Goal: Transaction & Acquisition: Purchase product/service

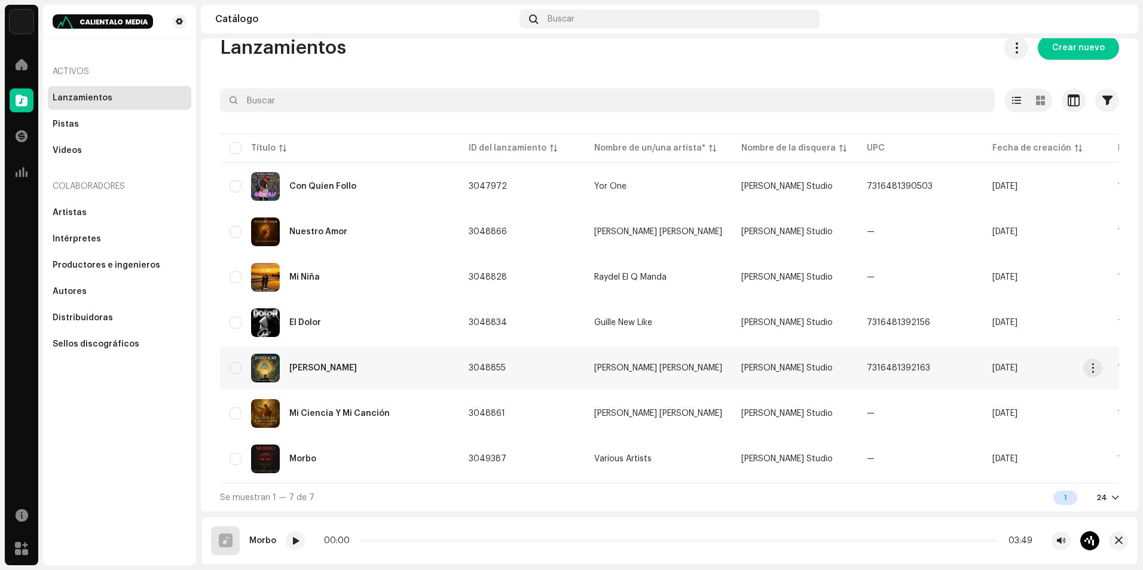
scroll to position [26, 0]
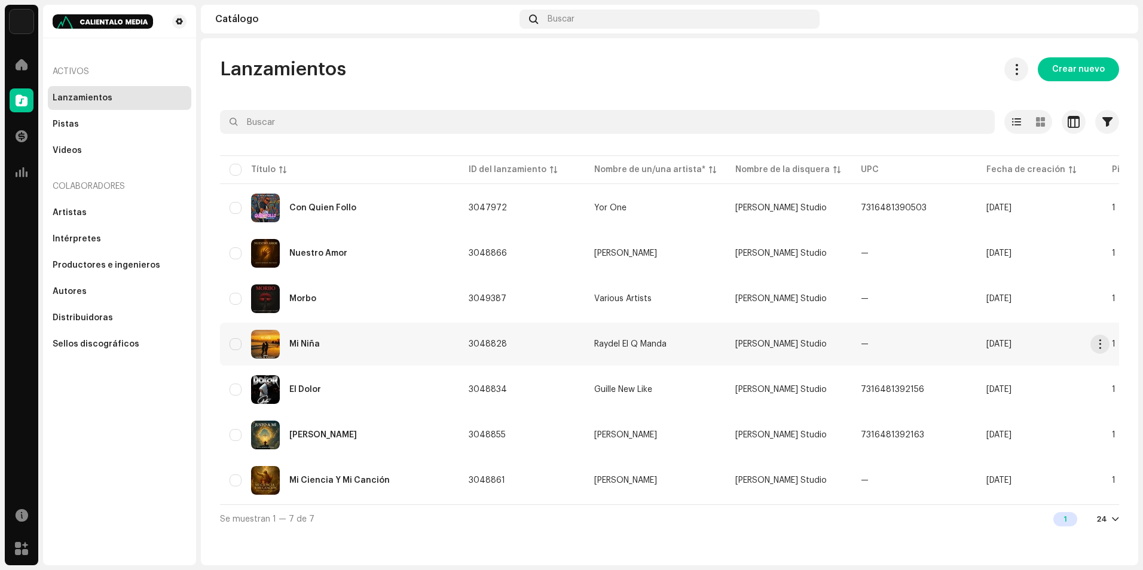
click at [411, 357] on div "Mi Niña" at bounding box center [340, 344] width 220 height 29
click at [1085, 71] on span "Crear nuevo" at bounding box center [1078, 69] width 53 height 24
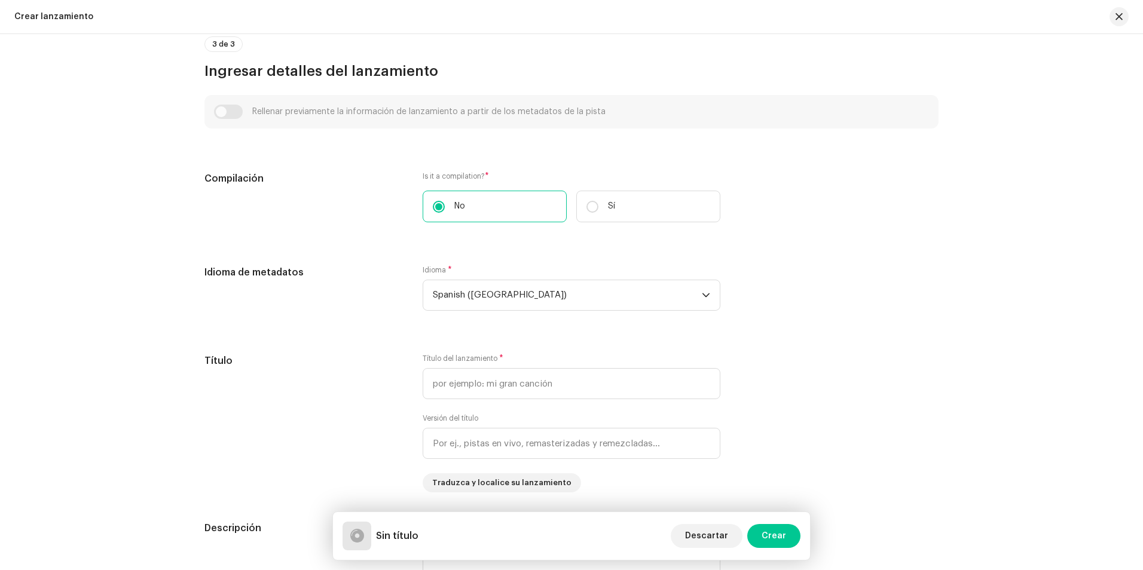
scroll to position [718, 0]
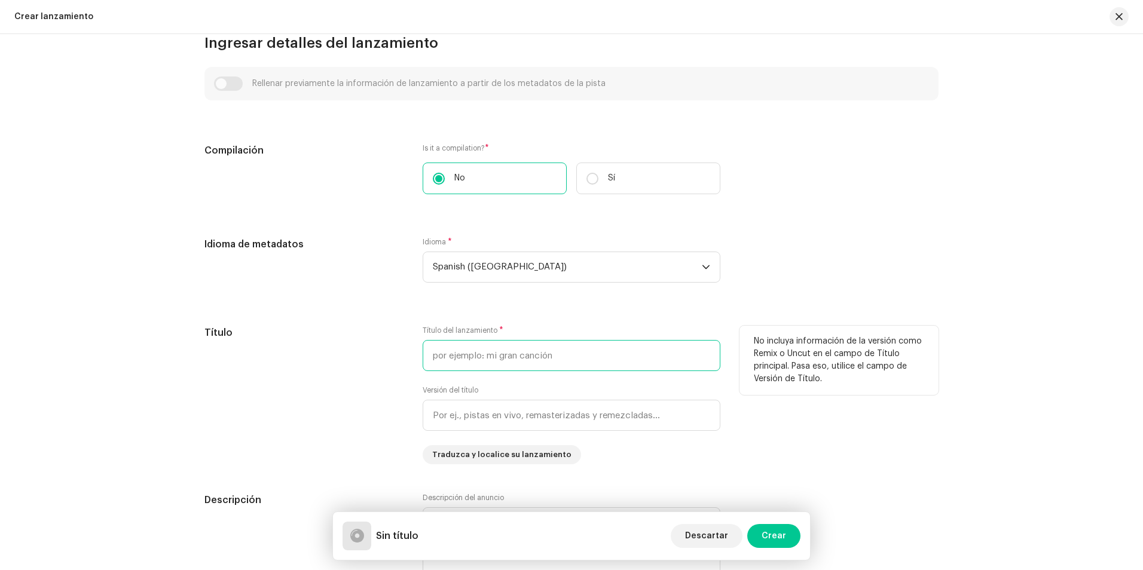
click at [465, 358] on input "text" at bounding box center [572, 355] width 298 height 31
drag, startPoint x: 521, startPoint y: 367, endPoint x: 416, endPoint y: 383, distance: 107.1
click at [416, 383] on div "Título Título del lanzamiento * Mi Padre Del Cielo Versión del título Traduzca …" at bounding box center [571, 395] width 734 height 139
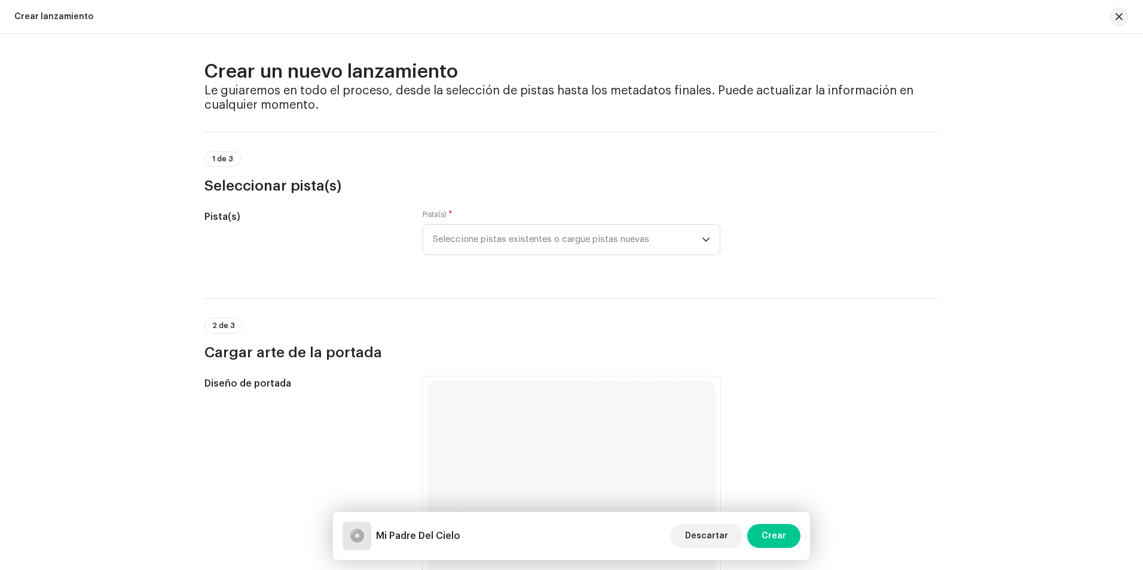
scroll to position [0, 0]
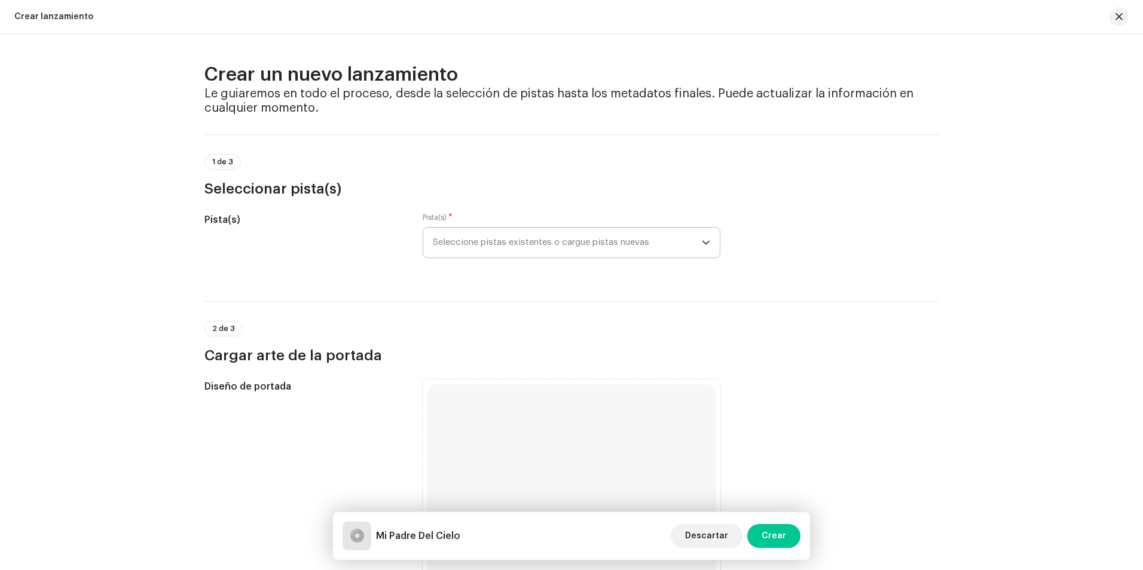
type input "Mi Padre Del Cielo"
click at [484, 246] on span "Seleccione pistas existentes o cargue pistas nuevas" at bounding box center [567, 243] width 269 height 30
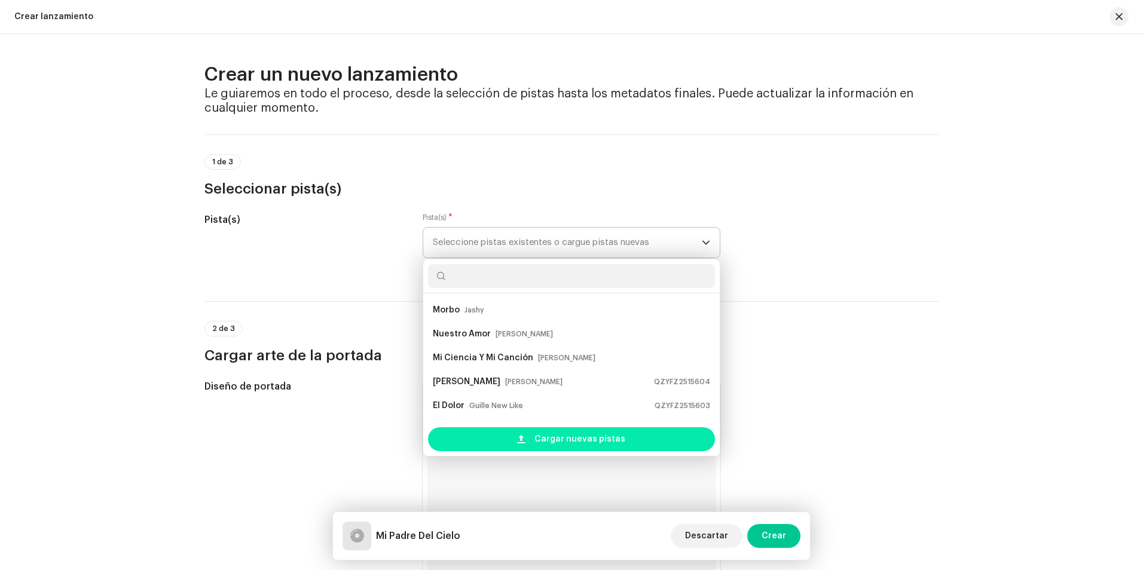
scroll to position [19, 0]
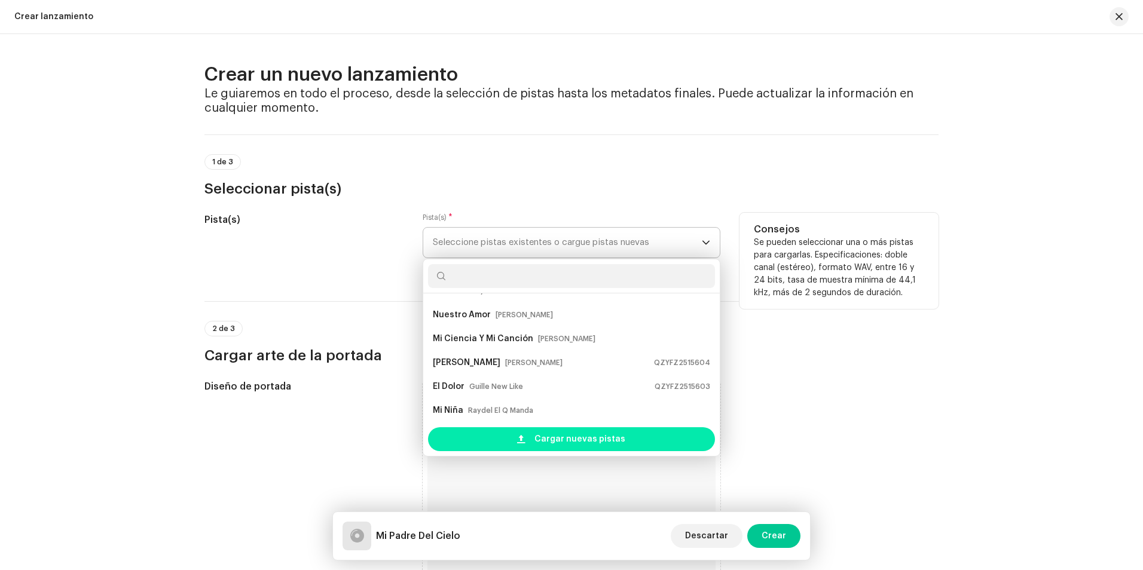
click at [514, 440] on div "Cargar nuevas pistas" at bounding box center [571, 440] width 287 height 24
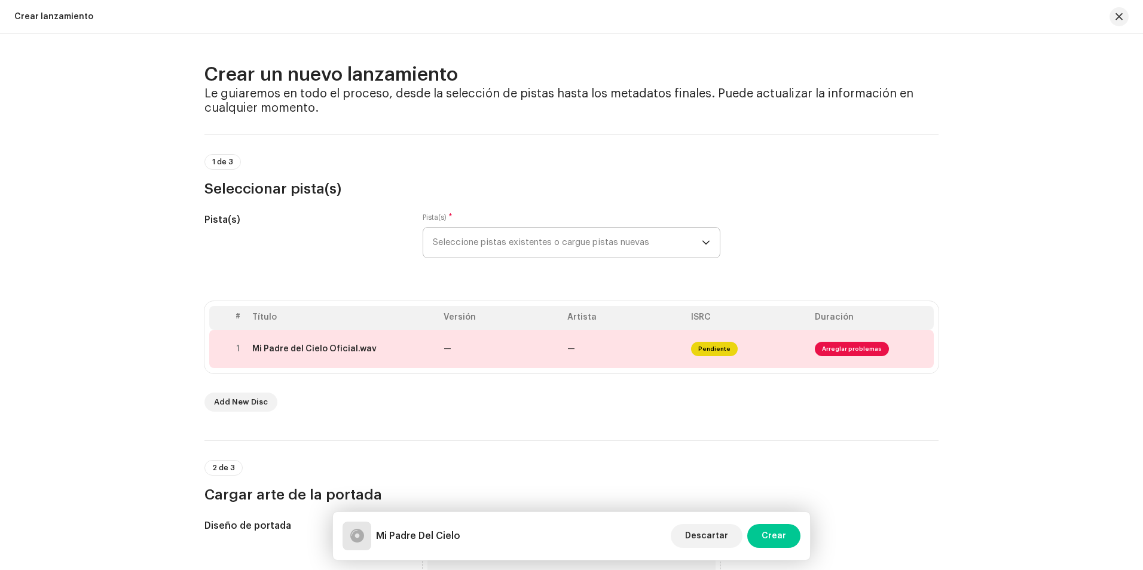
click at [898, 169] on div "1 de 3 Seleccionar pista(s)" at bounding box center [571, 176] width 734 height 44
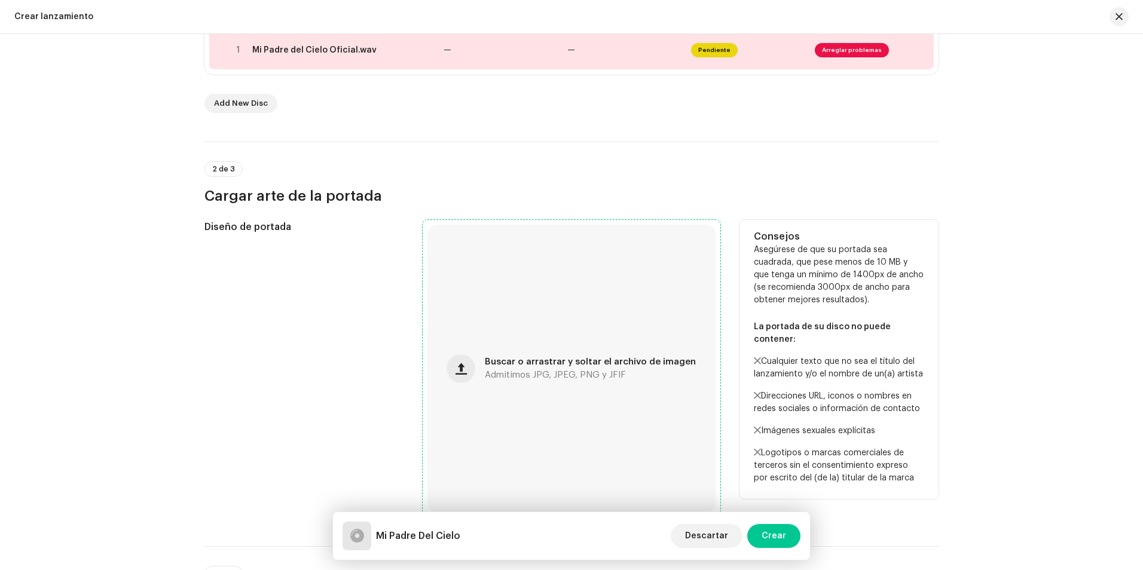
click at [480, 370] on div "Buscar o arrastrar y soltar el archivo de imagen Admitimos JPG, JPEG, PNG y JFIF" at bounding box center [572, 369] width 288 height 288
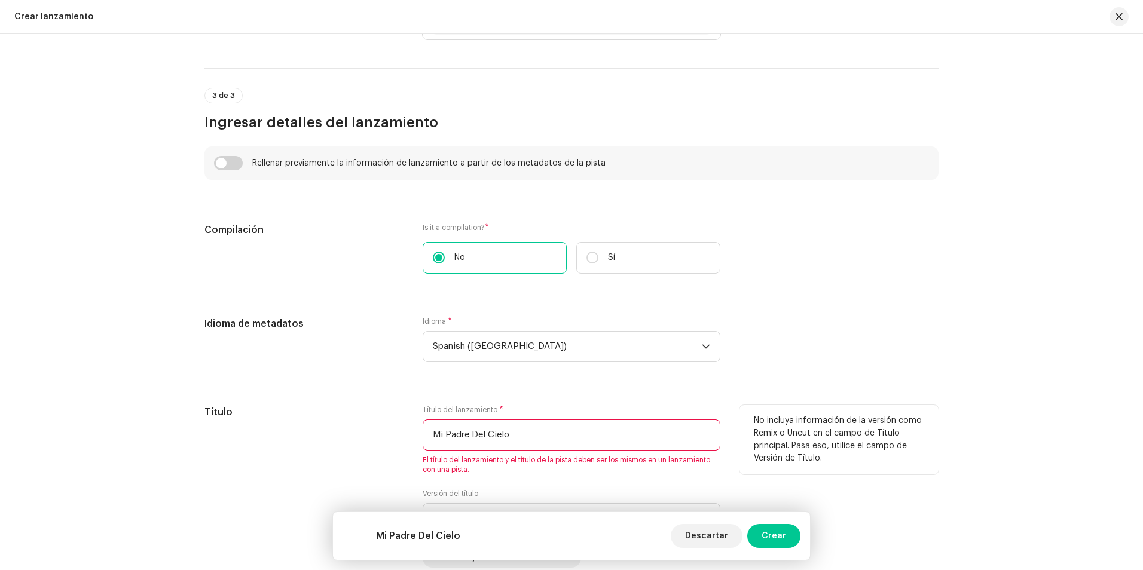
scroll to position [837, 0]
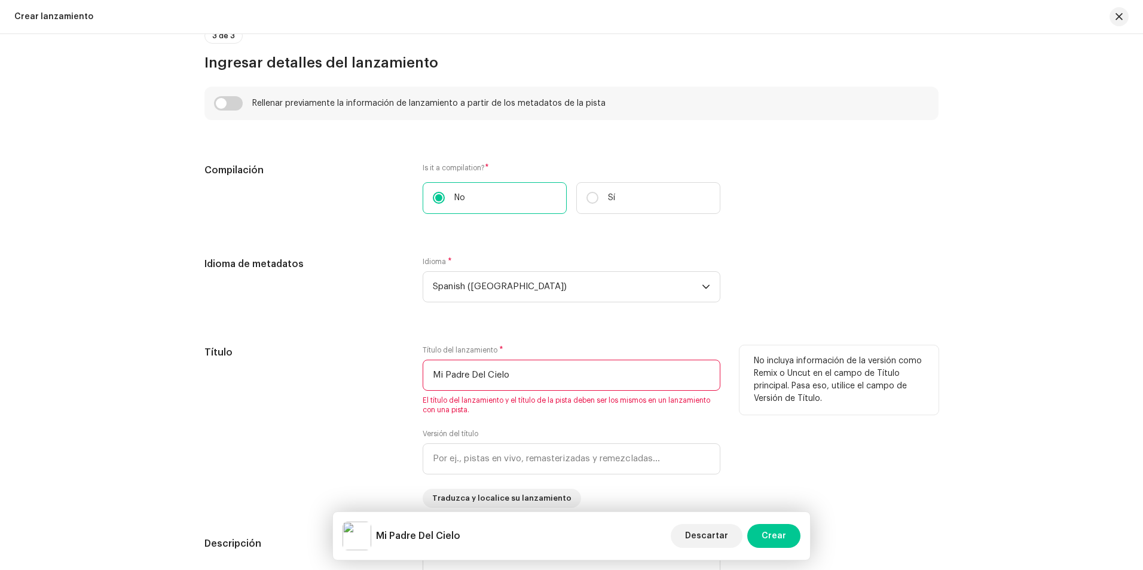
drag, startPoint x: 517, startPoint y: 382, endPoint x: 407, endPoint y: 408, distance: 113.0
click at [407, 408] on div "Título Título del lanzamiento * Mi Padre Del Cielo El título del lanzamiento y …" at bounding box center [571, 427] width 734 height 163
click at [337, 429] on div "Título" at bounding box center [303, 427] width 199 height 163
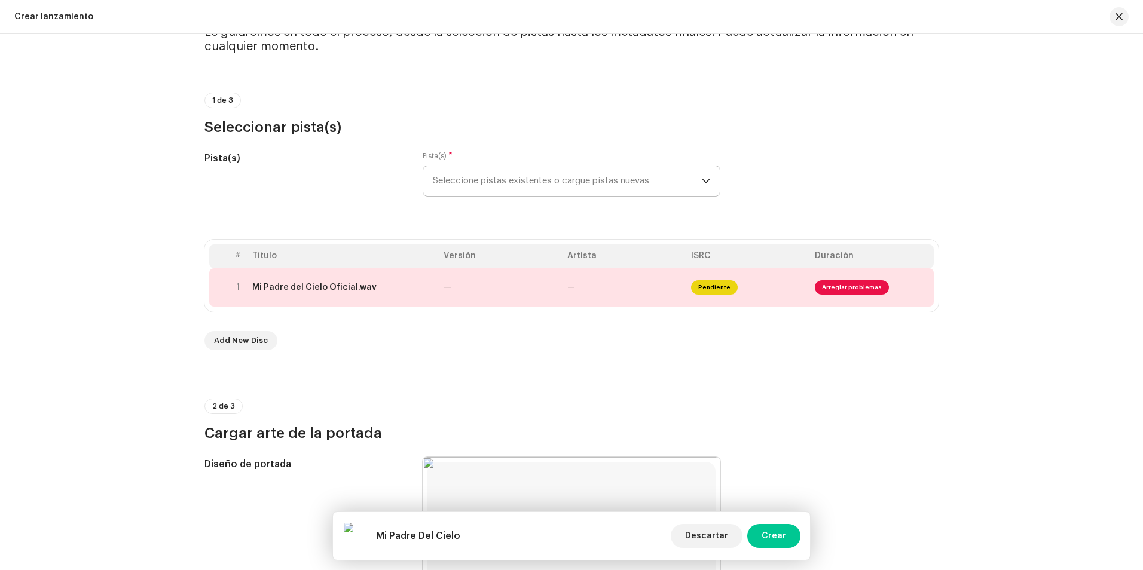
scroll to position [60, 0]
click at [333, 297] on td "Mi Padre del Cielo Oficial.wav" at bounding box center [343, 289] width 191 height 38
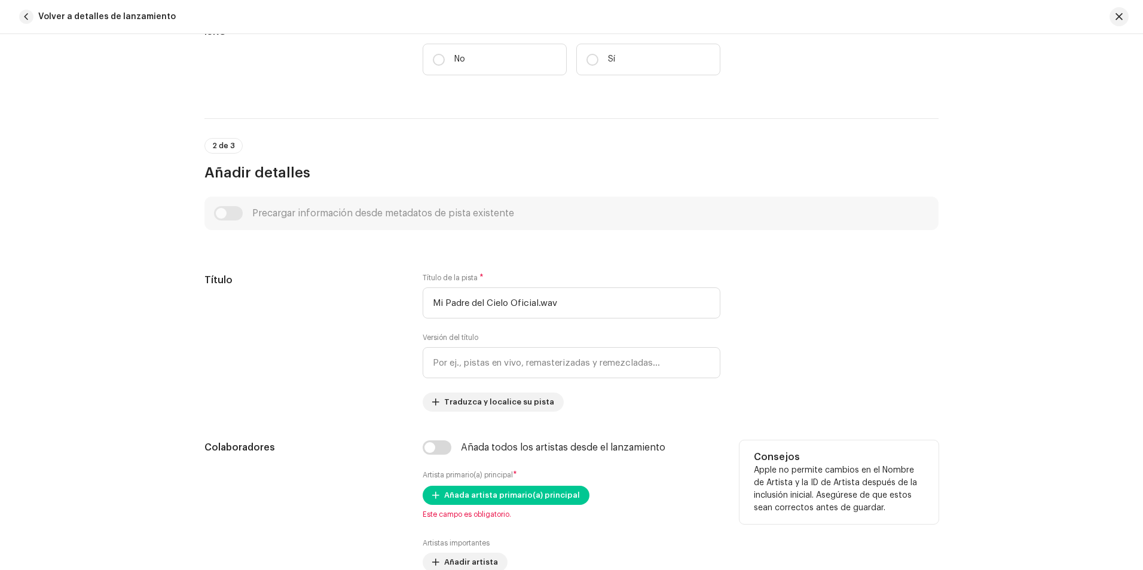
scroll to position [289, 0]
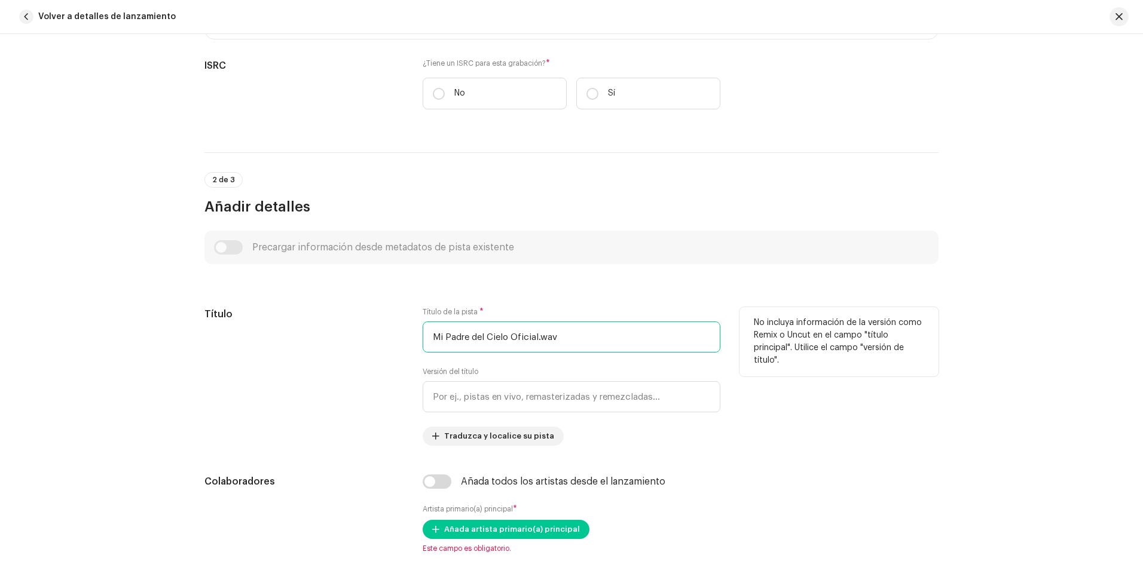
click at [530, 342] on input "Mi Padre del Cielo Oficial.wav" at bounding box center [572, 337] width 298 height 31
drag, startPoint x: 566, startPoint y: 346, endPoint x: 327, endPoint y: 368, distance: 240.3
click at [327, 368] on div "Título Título de la pista * Mi Padre del Cielo Oficial.wav Versión del título T…" at bounding box center [571, 376] width 734 height 139
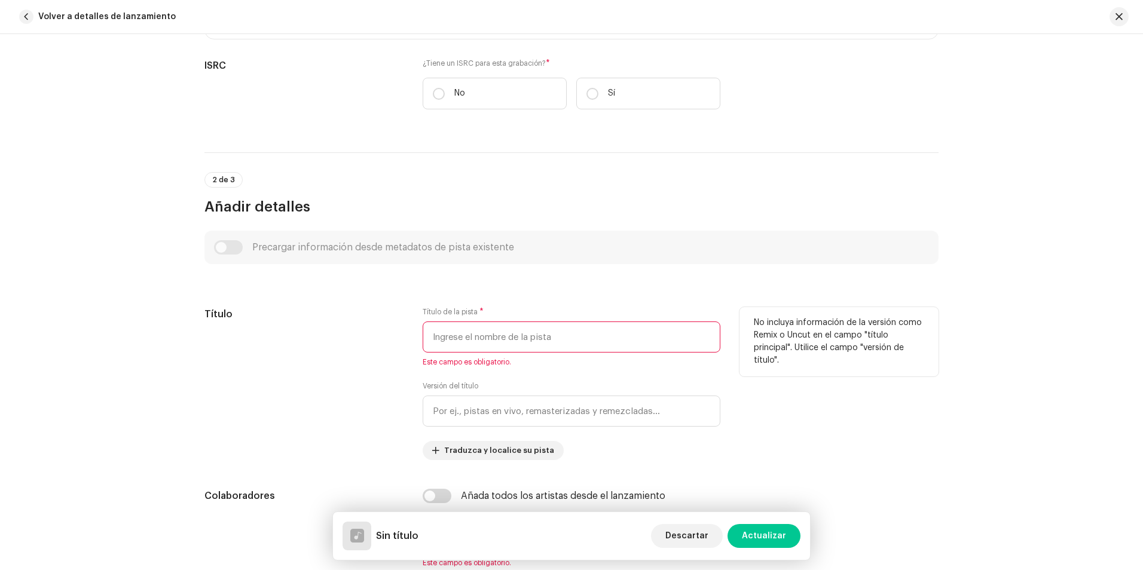
paste input "Mi Padre Del Cielo"
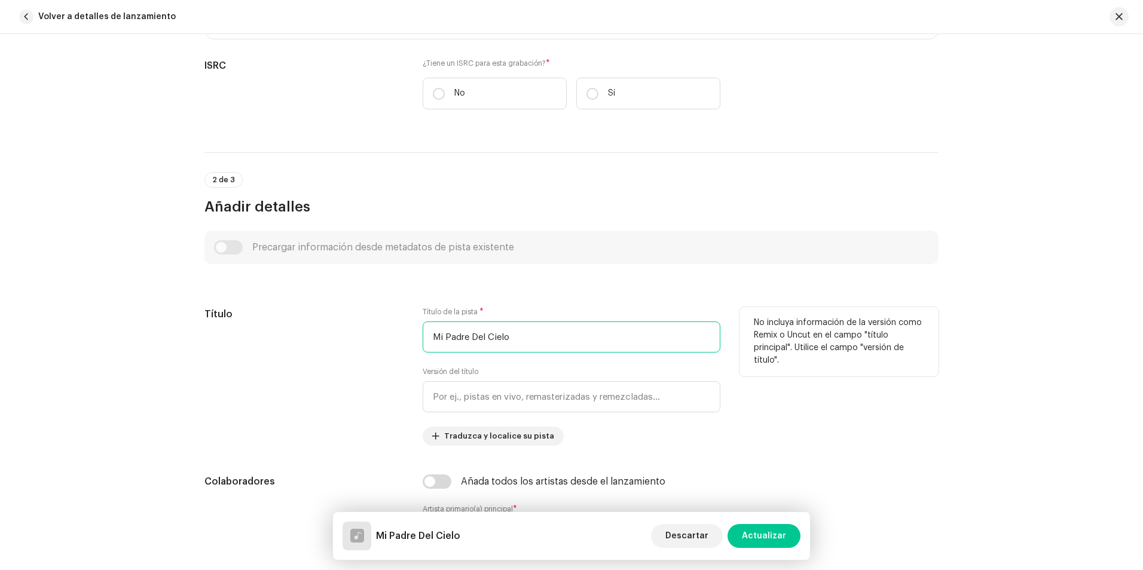
type input "Mi Padre Del Cielo"
click at [321, 422] on div "Título" at bounding box center [303, 376] width 199 height 139
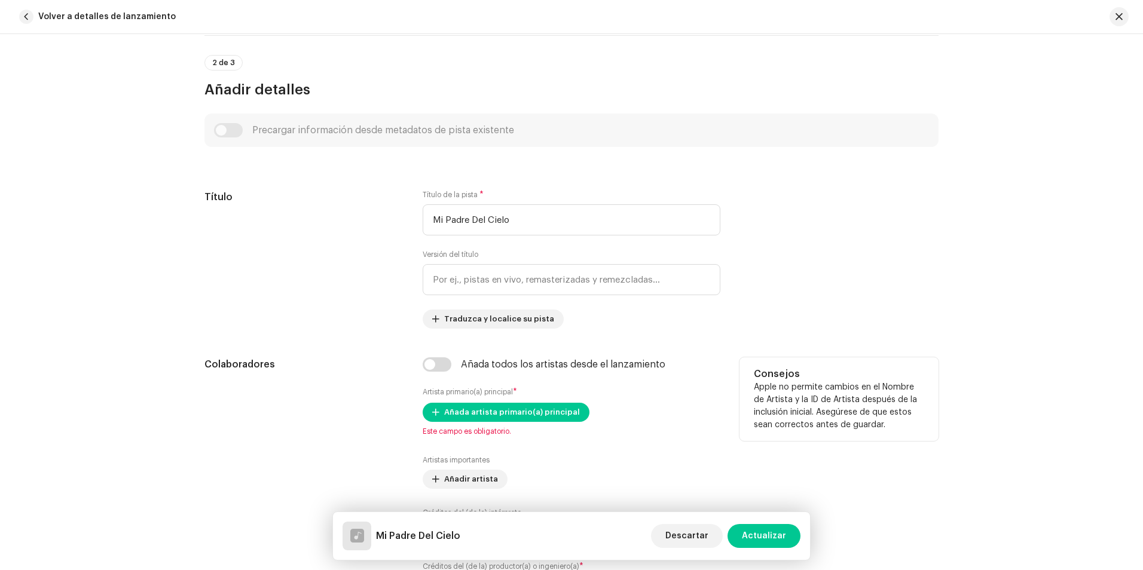
scroll to position [469, 0]
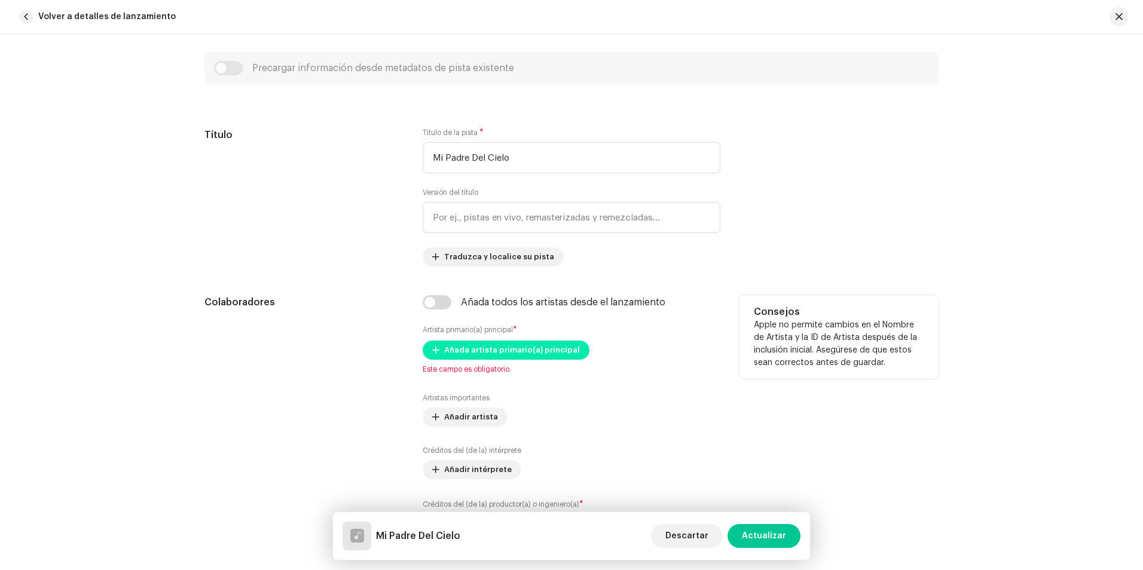
click at [489, 349] on span "Añada artista primario(a) principal" at bounding box center [512, 350] width 136 height 24
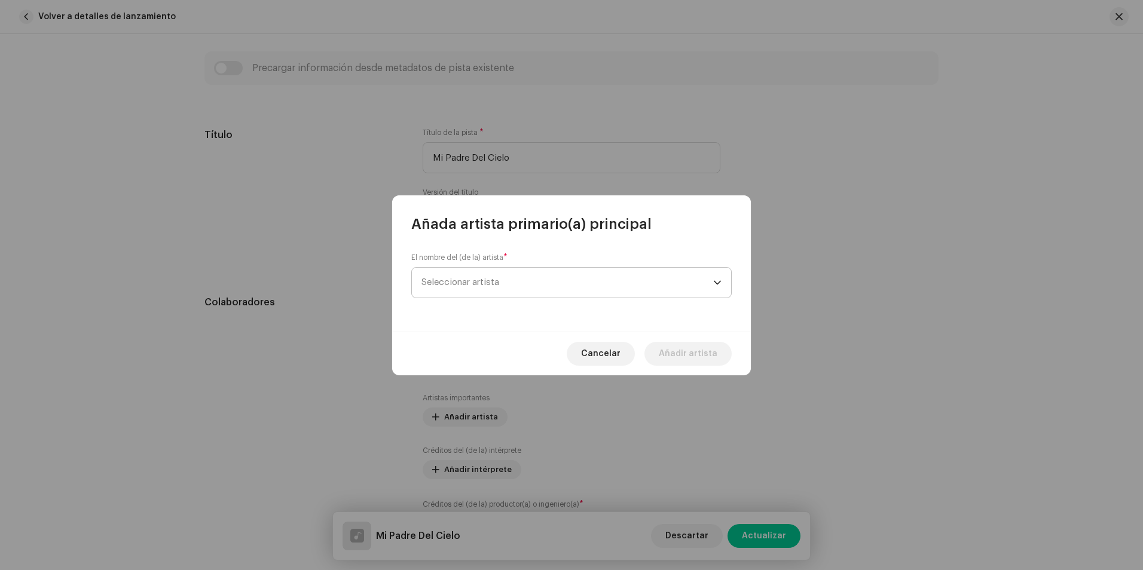
click at [515, 281] on span "Seleccionar artista" at bounding box center [568, 283] width 292 height 30
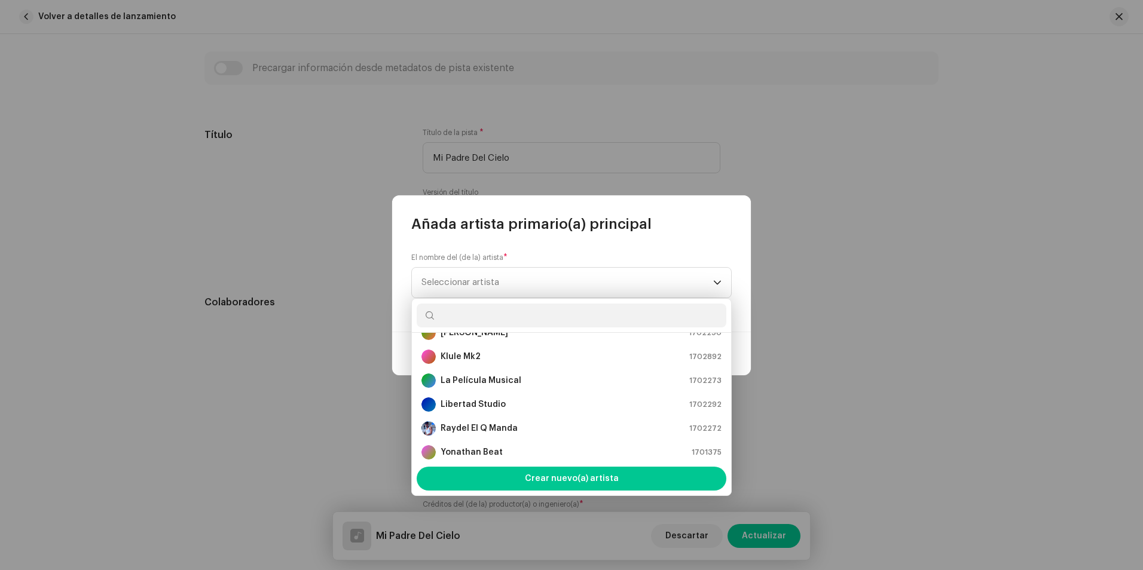
scroll to position [155, 0]
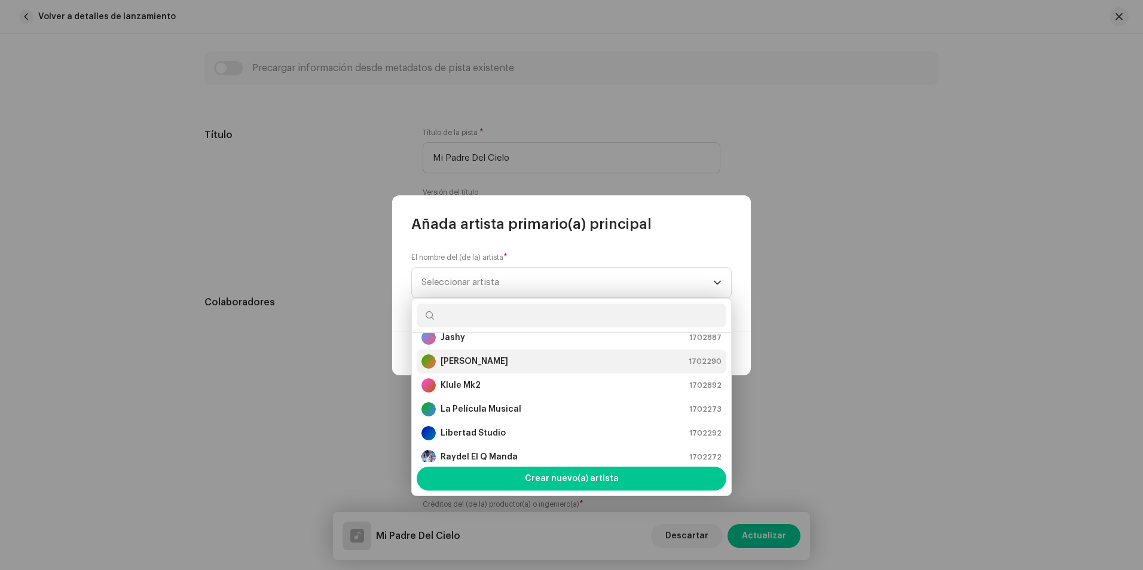
click at [476, 361] on strong "[PERSON_NAME]" at bounding box center [475, 362] width 68 height 12
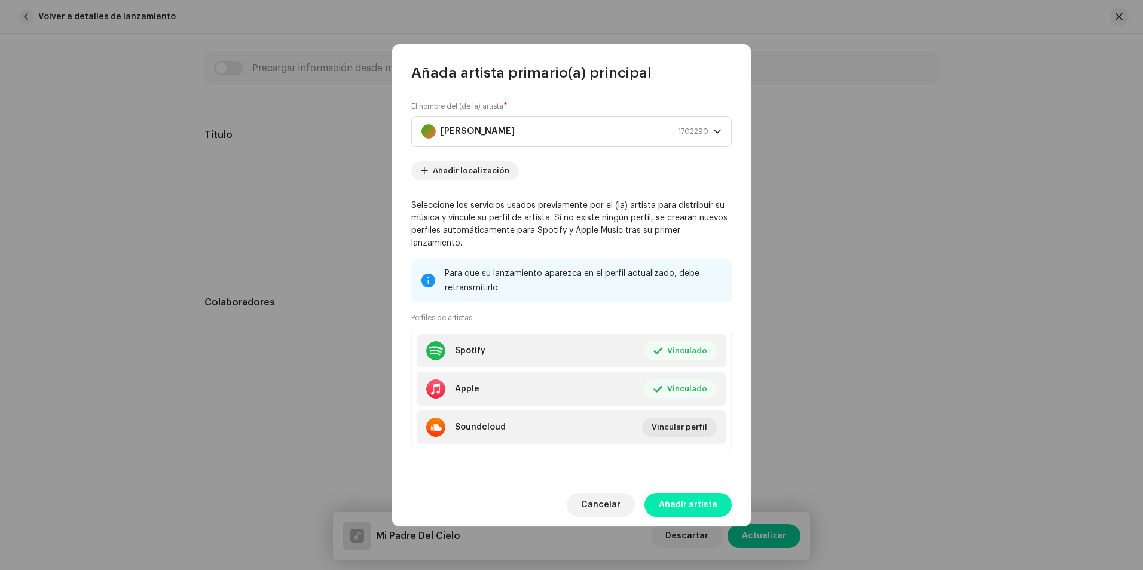
click at [698, 499] on span "Añadir artista" at bounding box center [688, 505] width 59 height 24
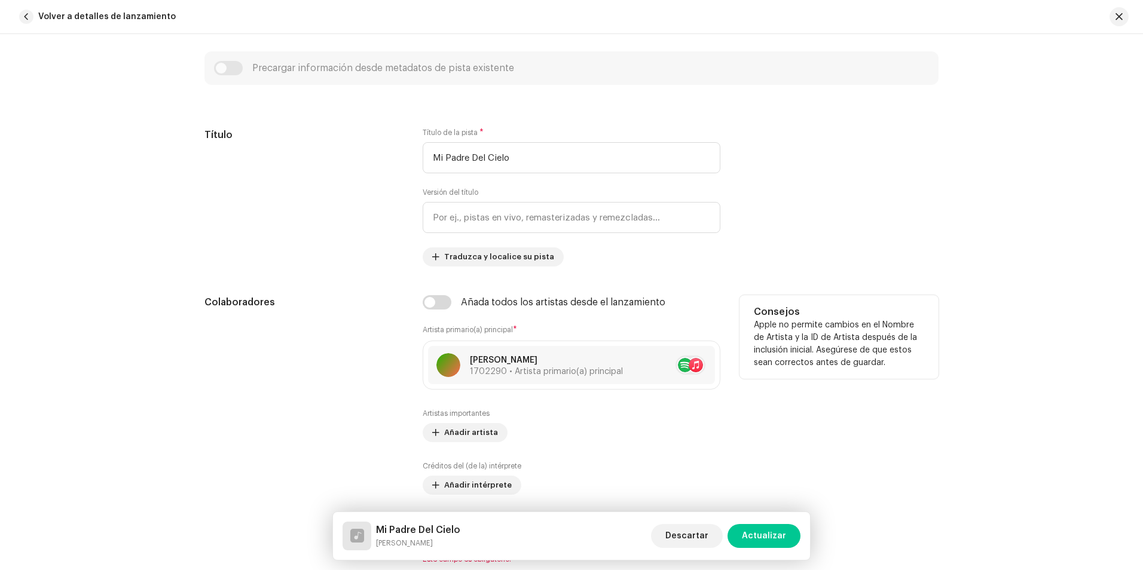
click at [317, 404] on div "Colaboradores" at bounding box center [303, 429] width 199 height 269
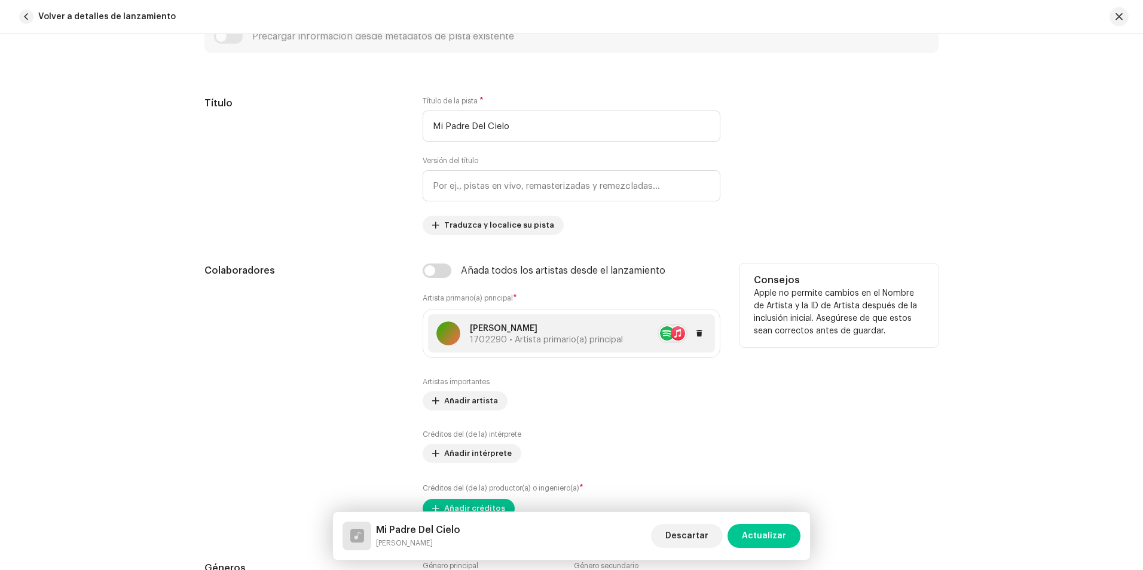
scroll to position [588, 0]
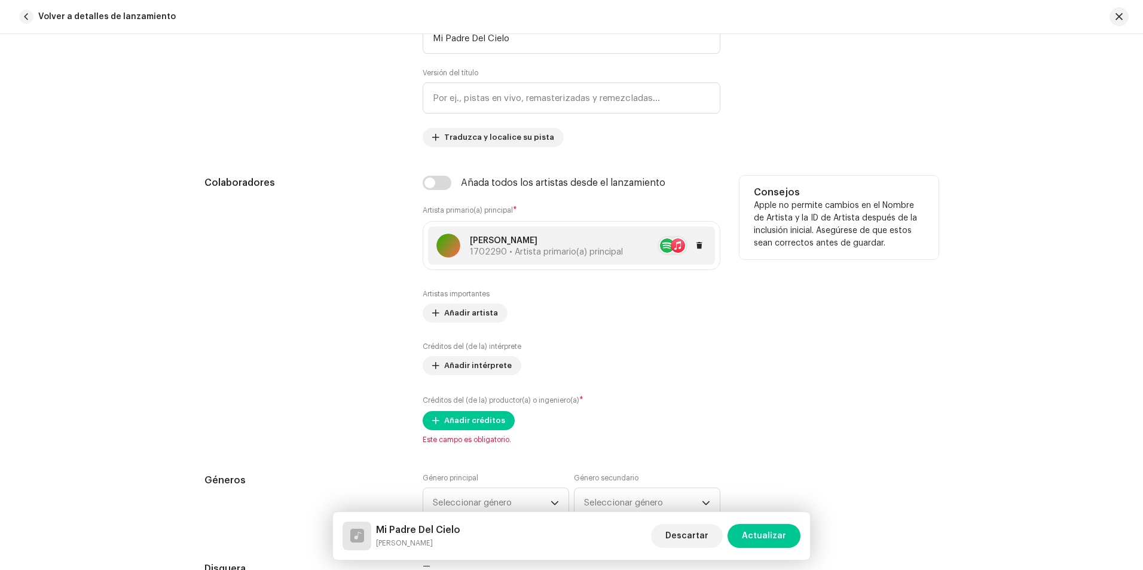
click at [531, 248] on span "1702290 • Artista primario(a) principal" at bounding box center [546, 252] width 153 height 8
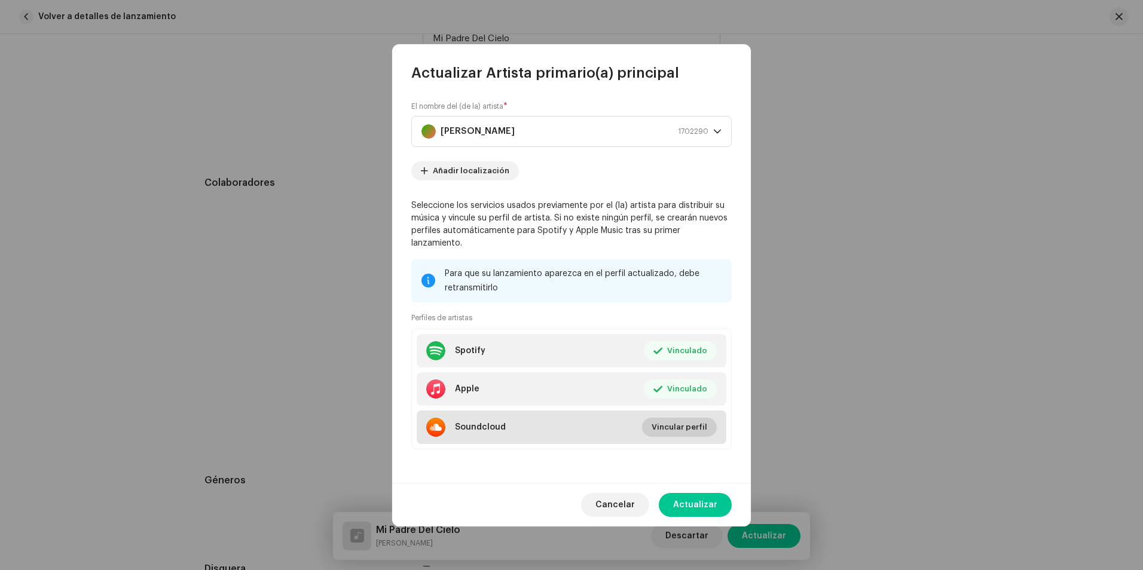
click at [678, 423] on span "Vincular perfil" at bounding box center [680, 428] width 56 height 24
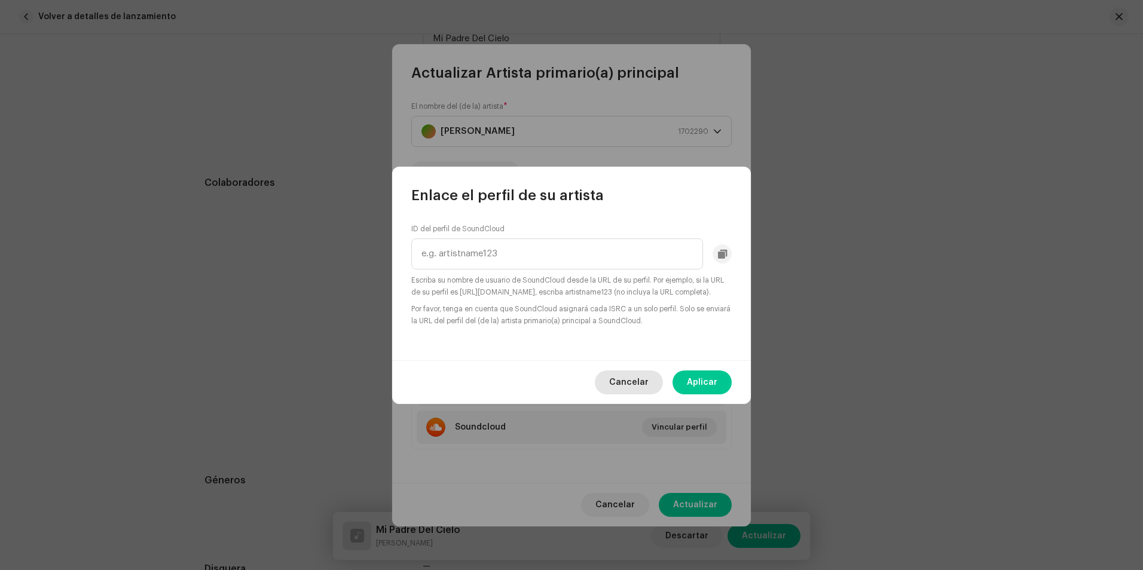
click at [635, 392] on span "Cancelar" at bounding box center [628, 383] width 39 height 24
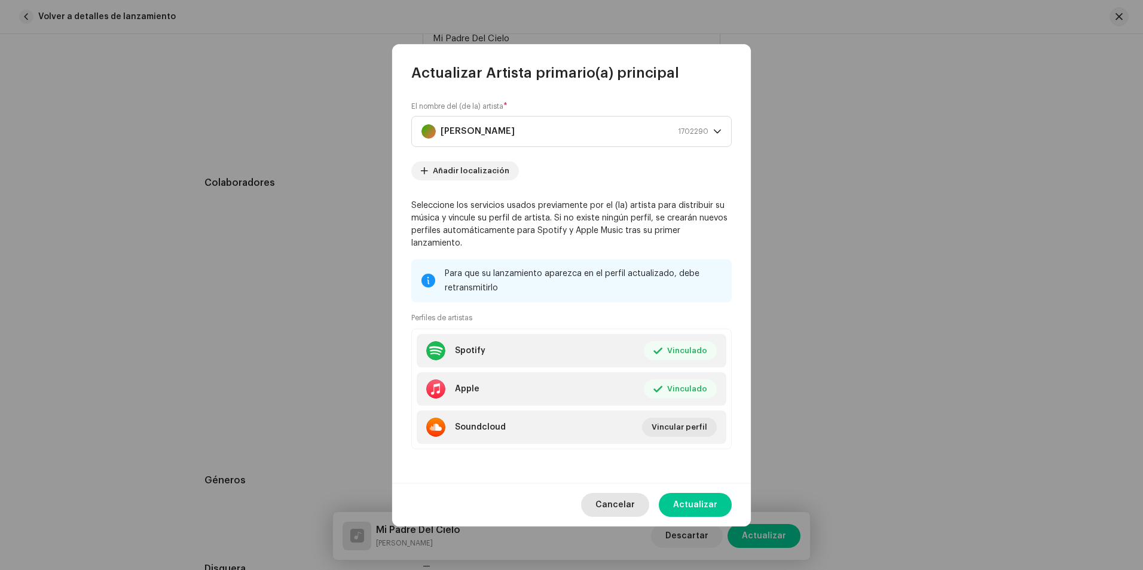
click at [625, 501] on span "Cancelar" at bounding box center [615, 505] width 39 height 24
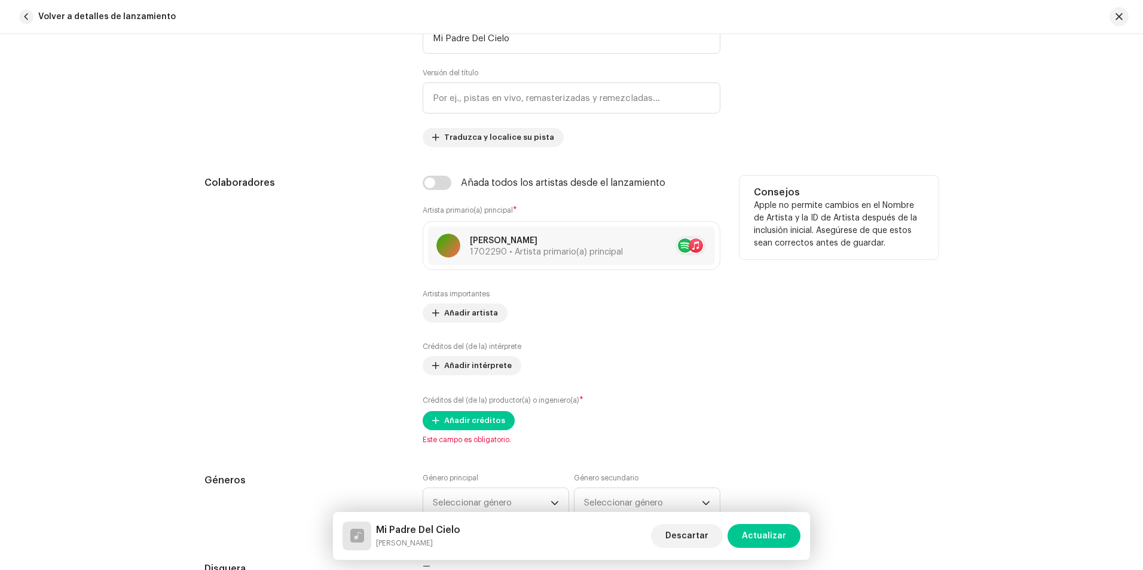
click at [336, 399] on div "Colaboradores" at bounding box center [303, 310] width 199 height 269
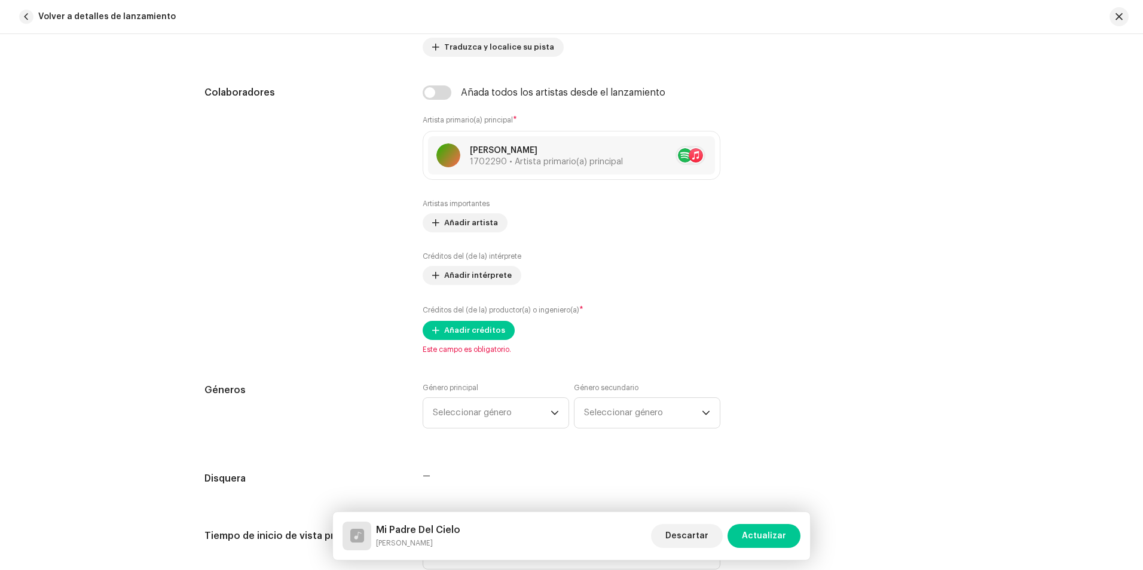
scroll to position [708, 0]
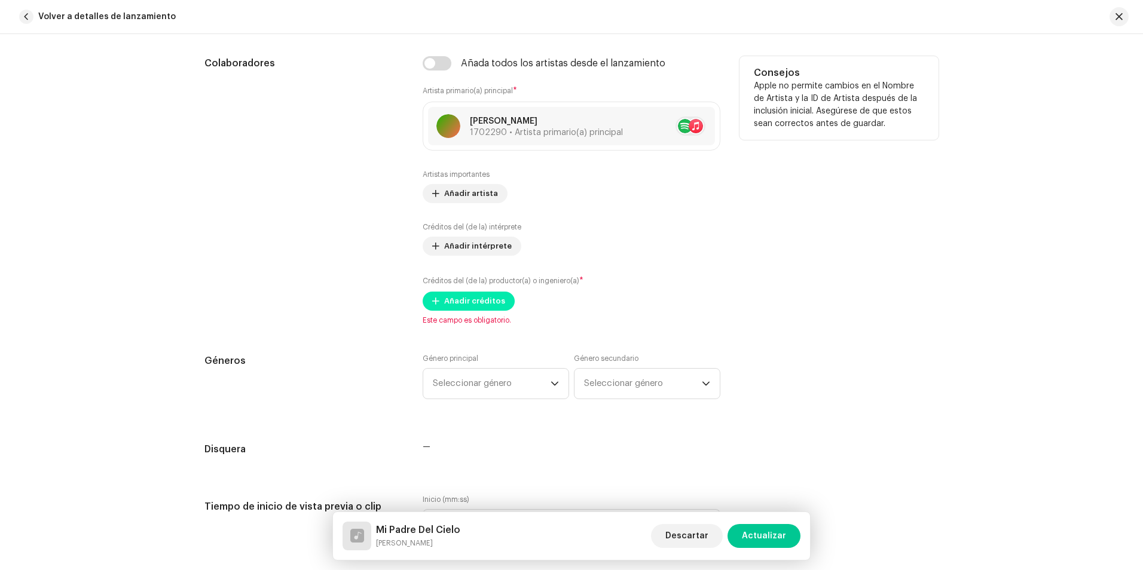
click at [483, 298] on span "Añadir créditos" at bounding box center [474, 301] width 61 height 24
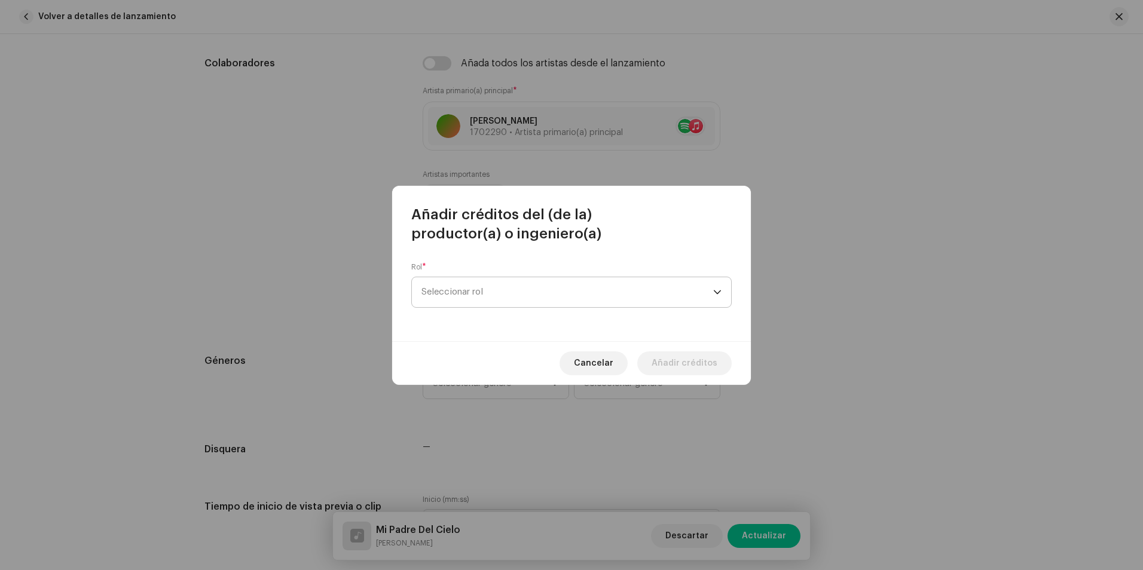
click at [478, 296] on span "Seleccionar rol" at bounding box center [568, 292] width 292 height 30
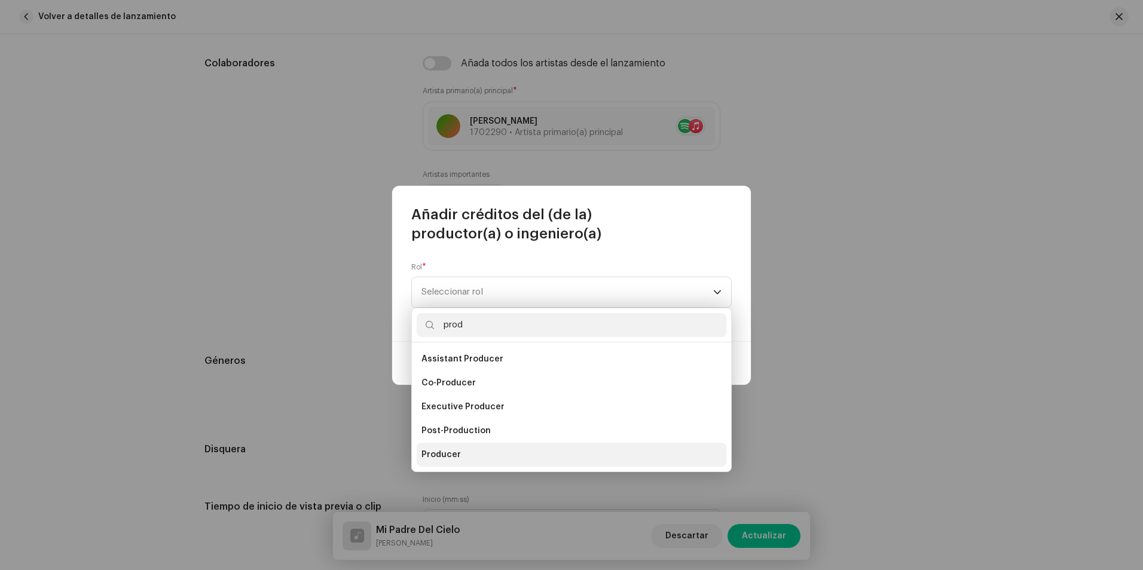
type input "prod"
click at [453, 457] on span "Producer" at bounding box center [441, 455] width 39 height 12
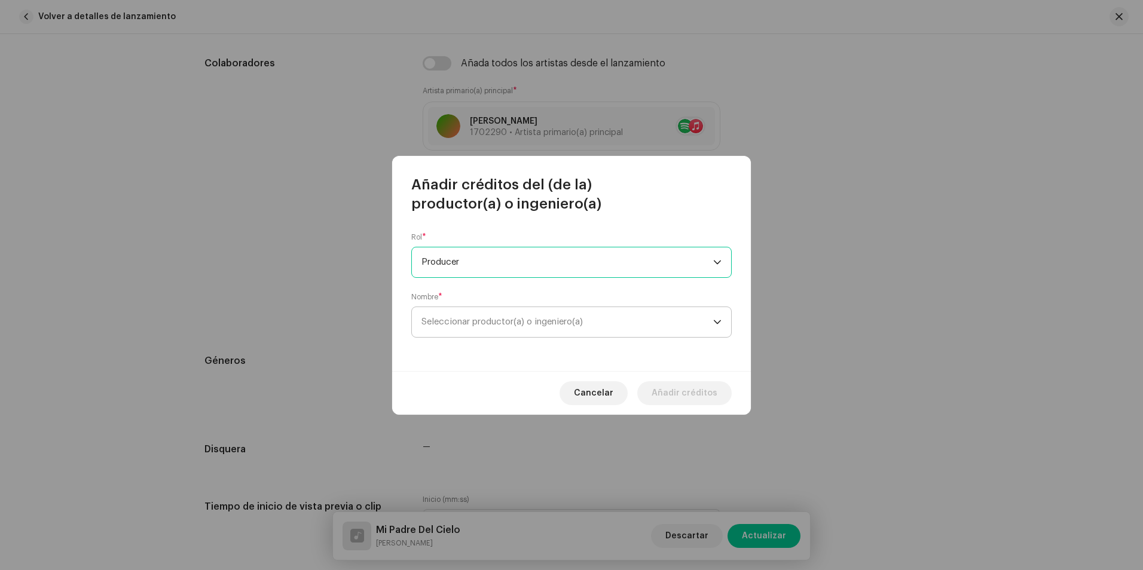
click at [469, 324] on span "Seleccionar productor(a) o ingeniero(a)" at bounding box center [502, 322] width 161 height 9
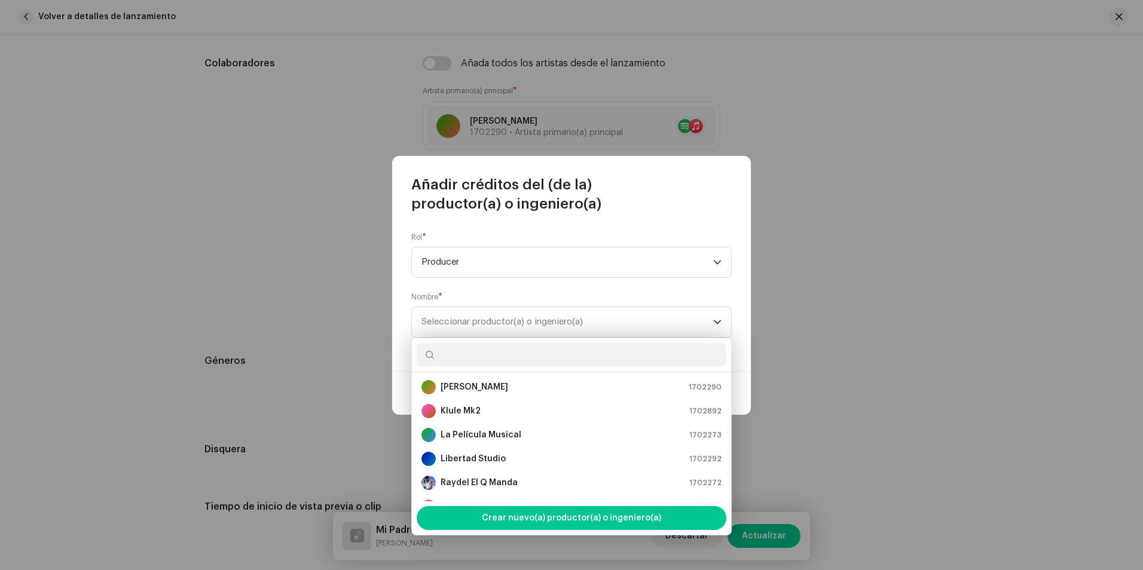
scroll to position [179, 0]
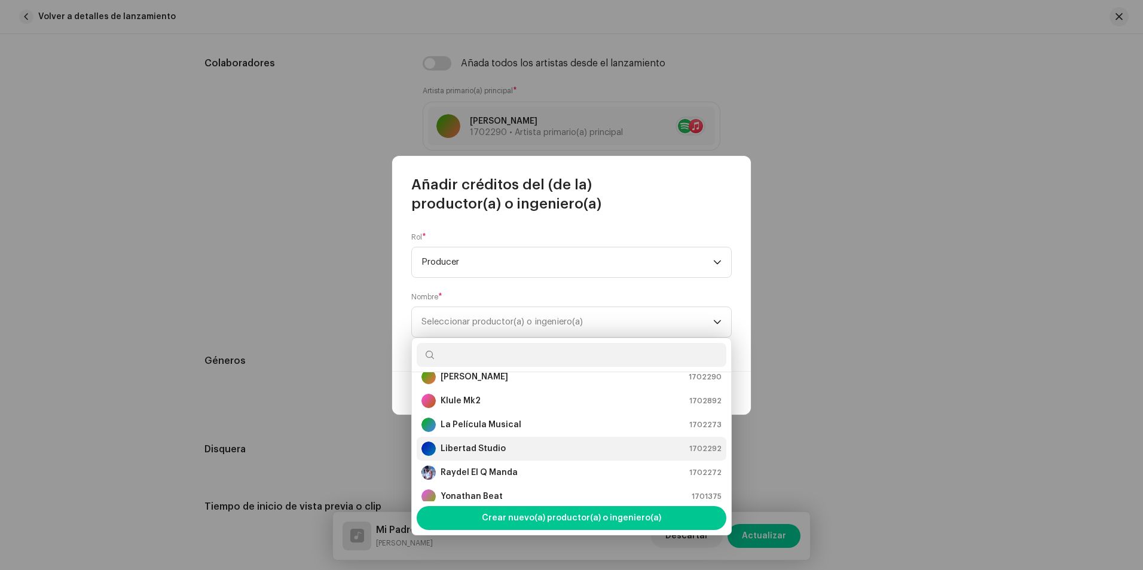
click at [491, 448] on strong "Libertad Studio" at bounding box center [473, 449] width 65 height 12
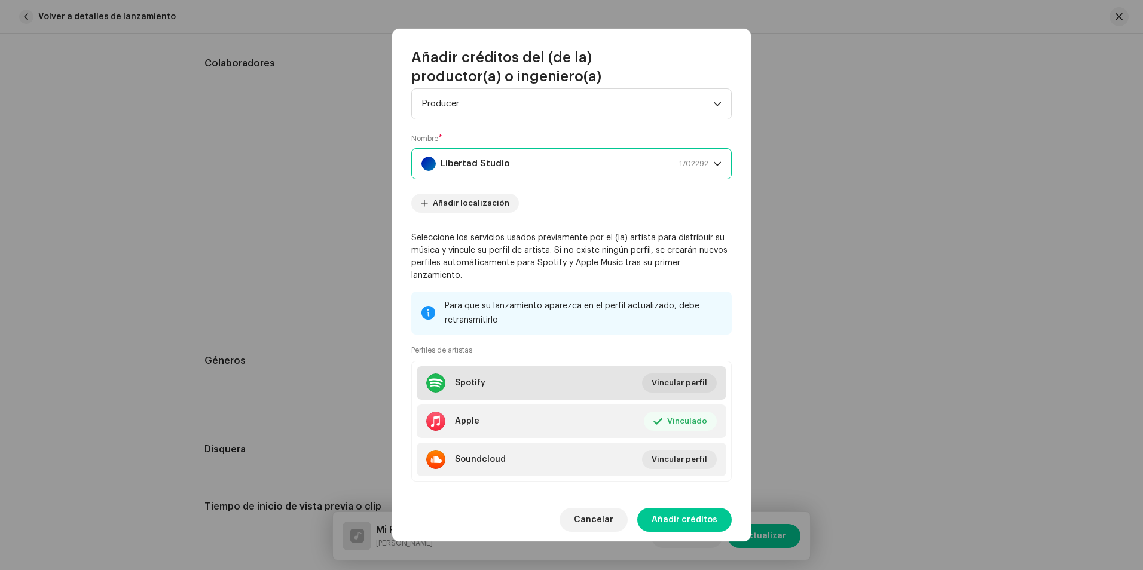
scroll to position [48, 0]
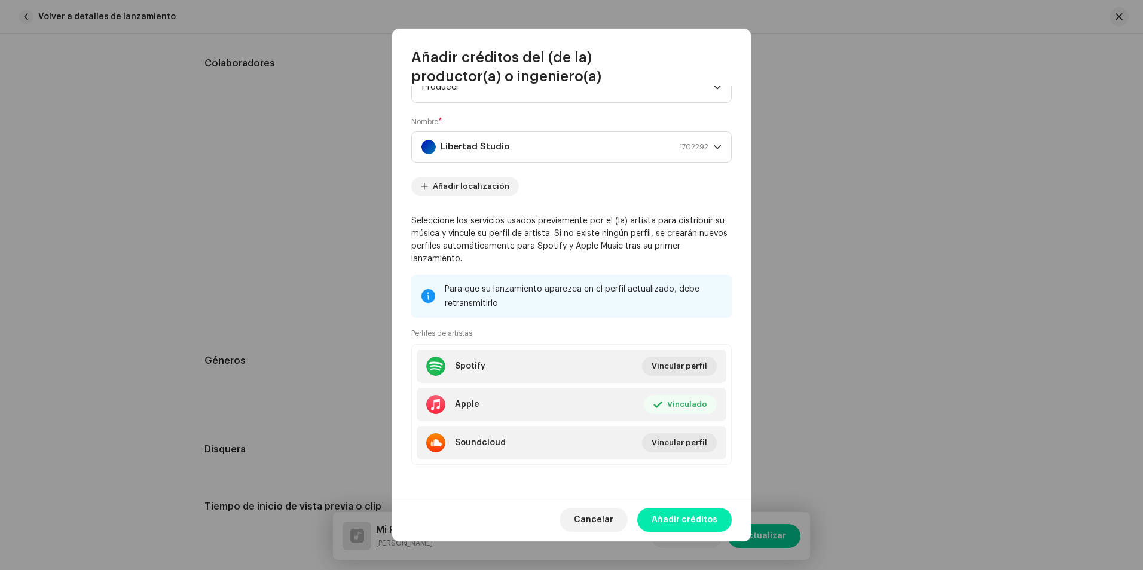
click at [684, 518] on span "Añadir créditos" at bounding box center [685, 520] width 66 height 24
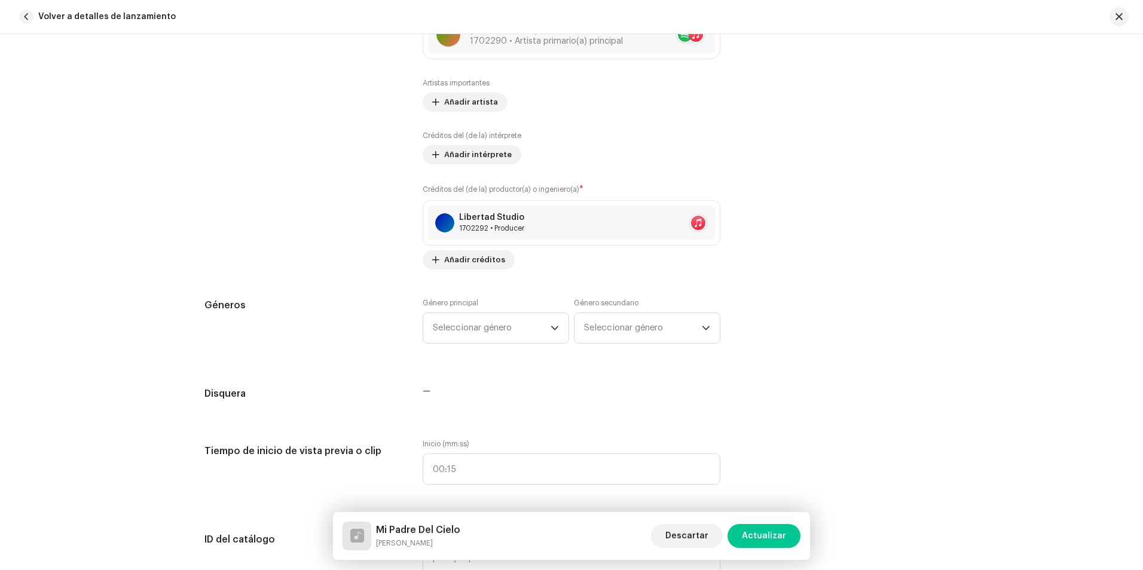
scroll to position [828, 0]
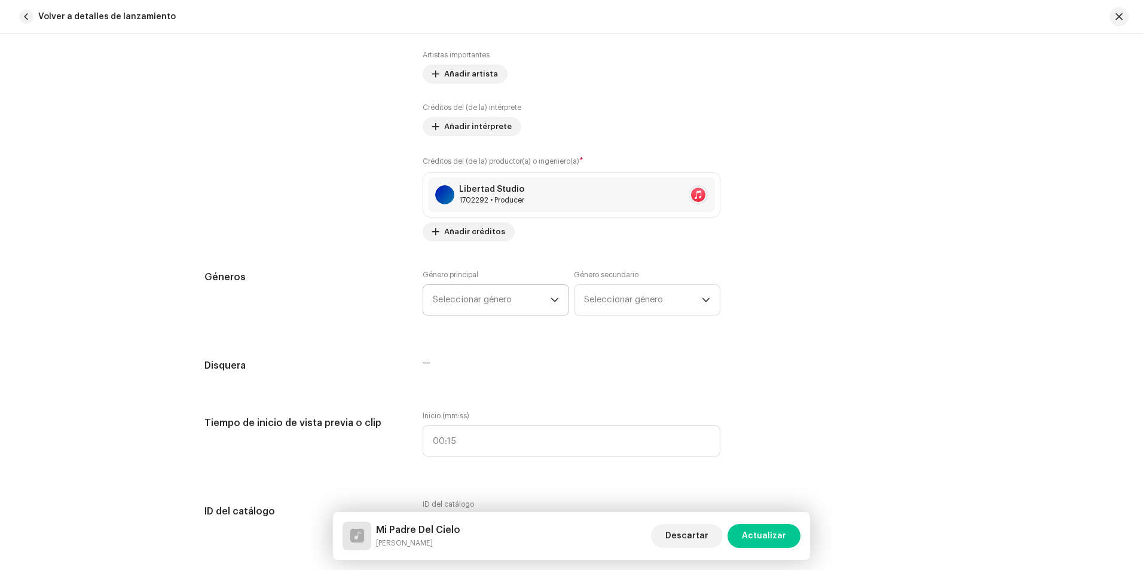
click at [464, 304] on span "Seleccionar género" at bounding box center [492, 300] width 118 height 30
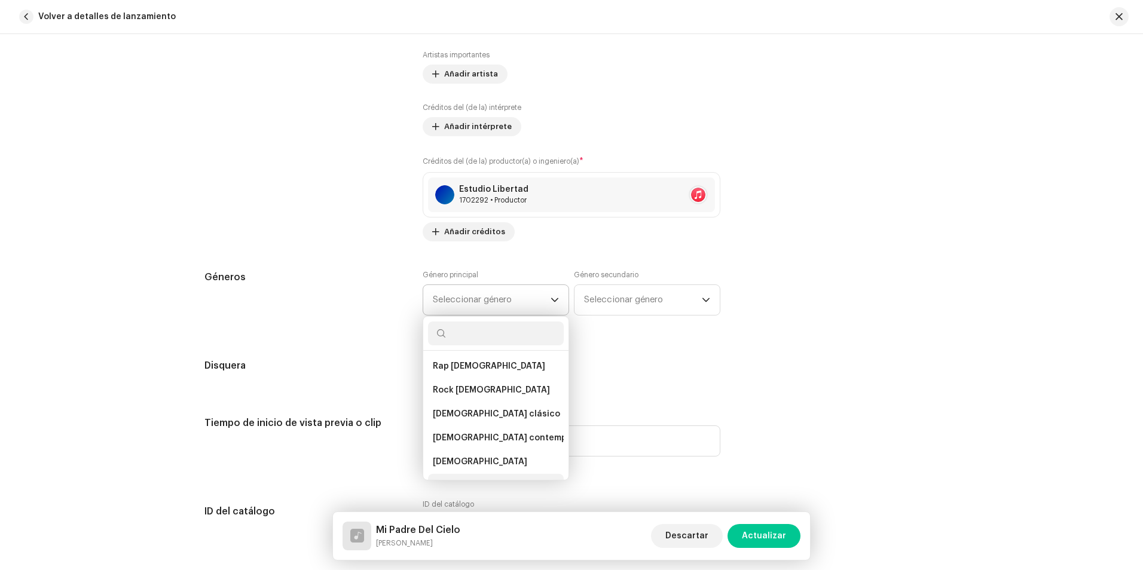
scroll to position [2368, 0]
click at [502, 472] on span "Alabanza y adoración" at bounding box center [479, 478] width 92 height 12
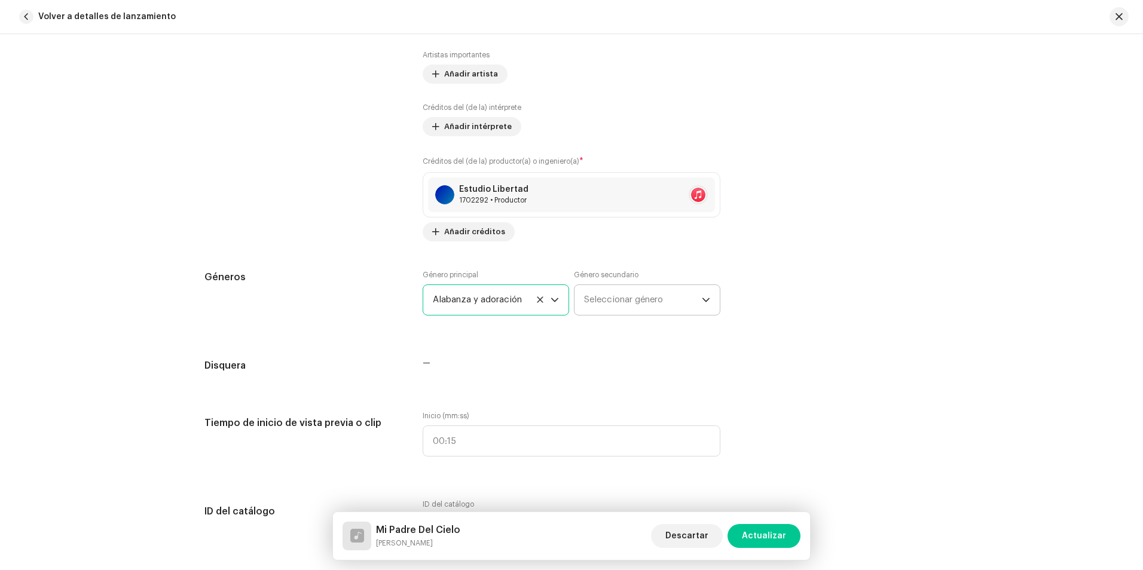
click at [669, 301] on span "Seleccionar género" at bounding box center [643, 300] width 118 height 30
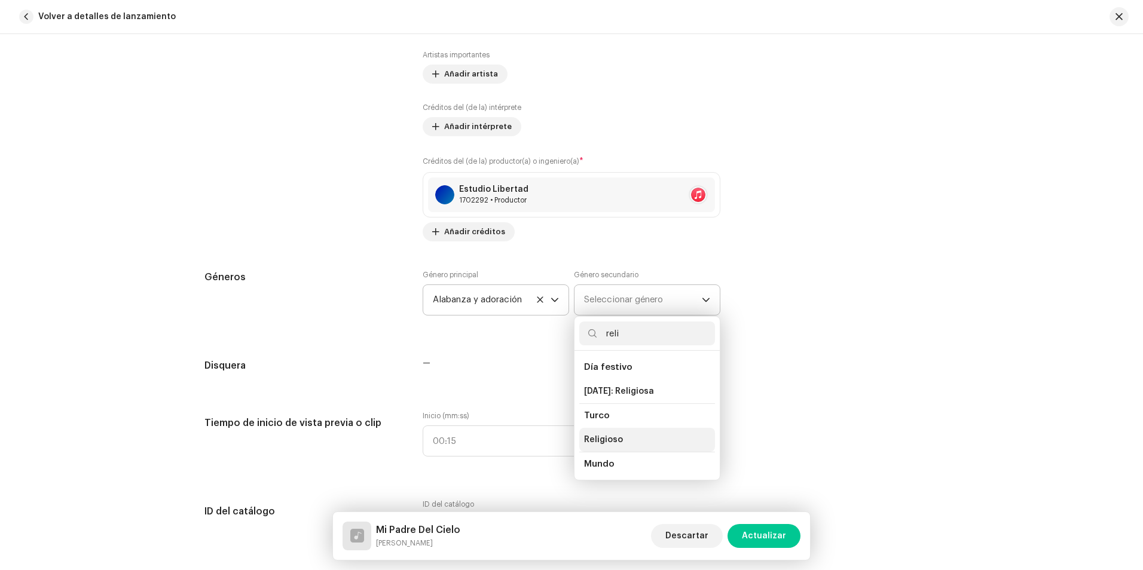
type input "reli"
click at [638, 439] on li "Religioso" at bounding box center [647, 440] width 136 height 24
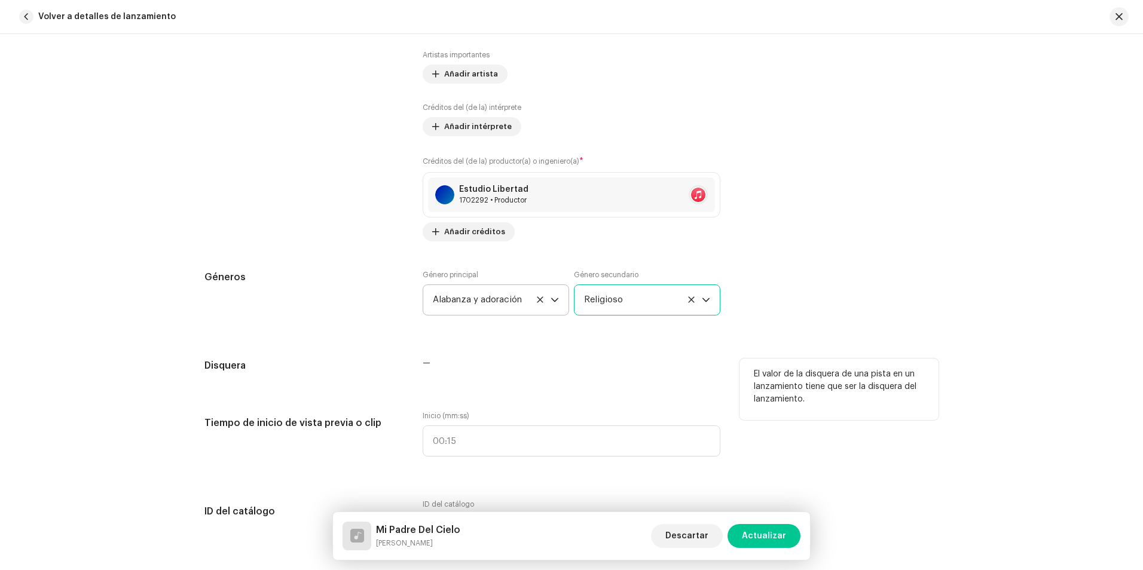
click at [538, 366] on div "—" at bounding box center [572, 364] width 298 height 10
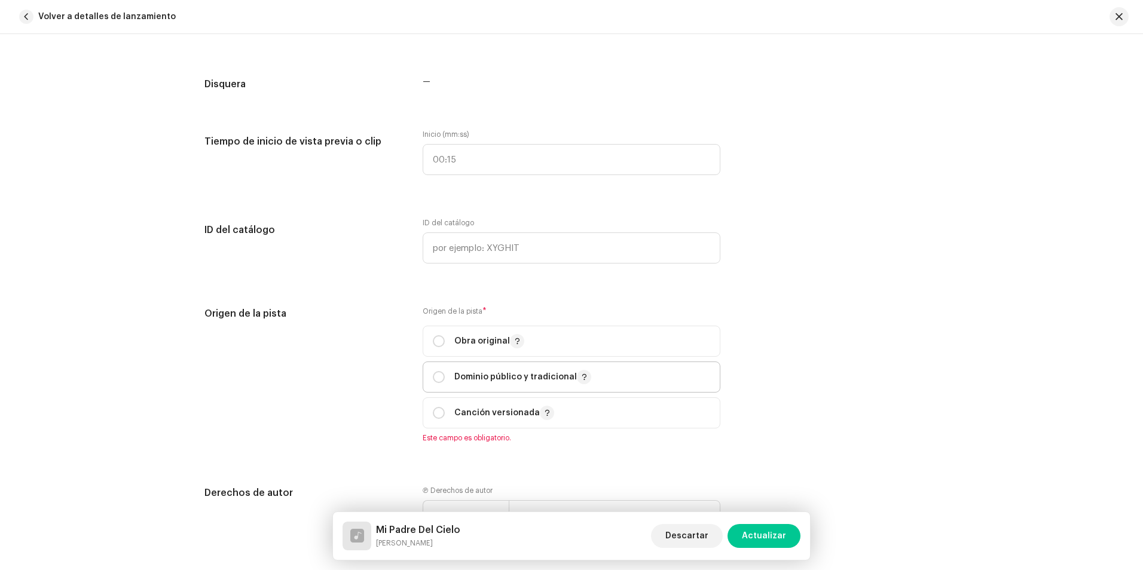
scroll to position [1127, 0]
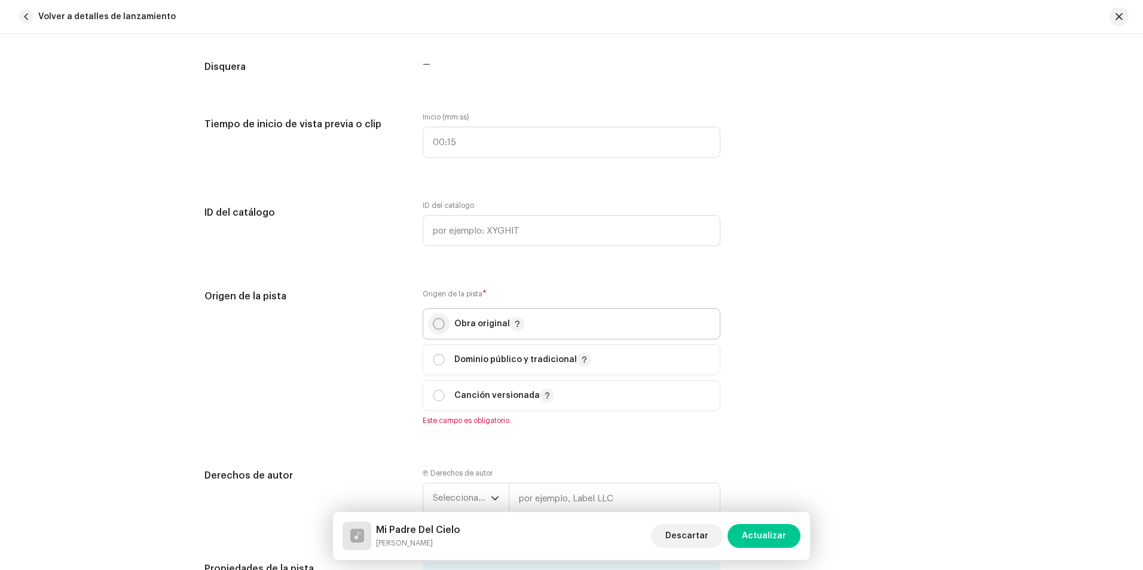
click at [436, 329] on input "radio" at bounding box center [439, 324] width 12 height 12
radio input "true"
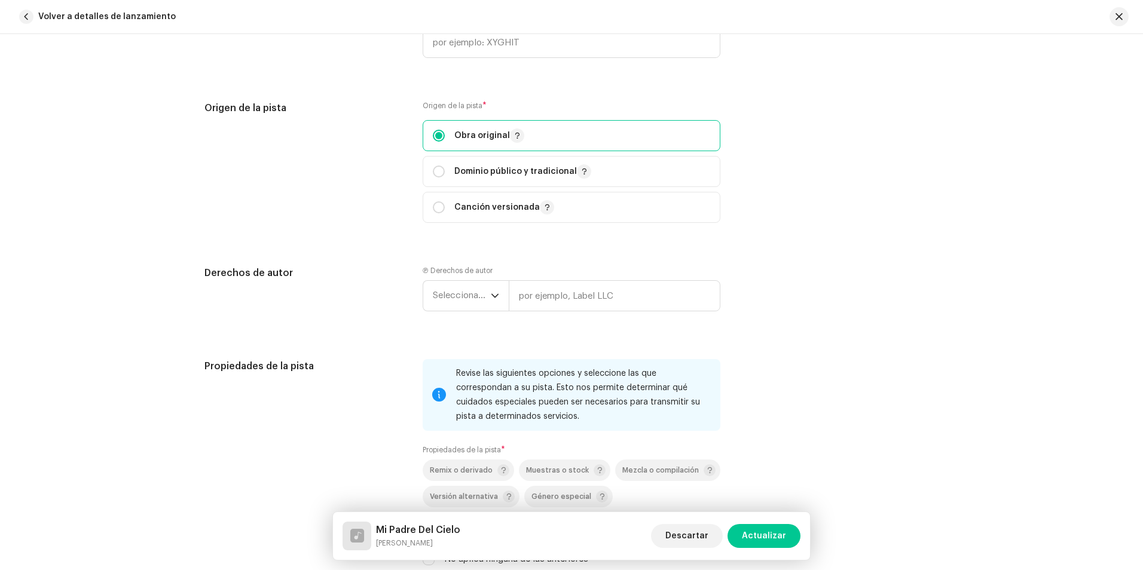
scroll to position [1366, 0]
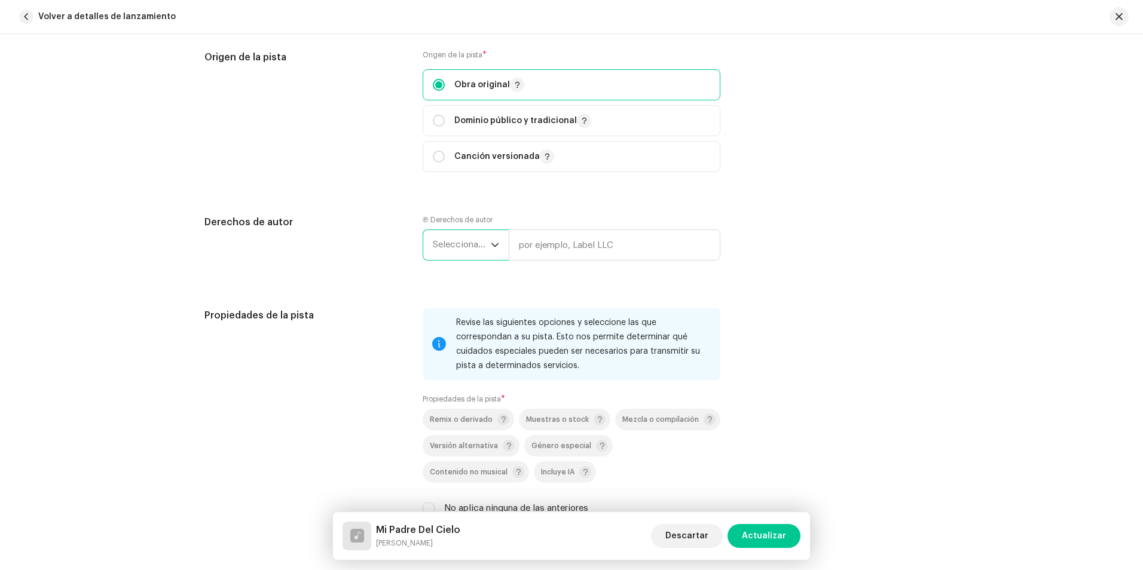
click at [471, 250] on span "Seleccionar año" at bounding box center [462, 245] width 58 height 30
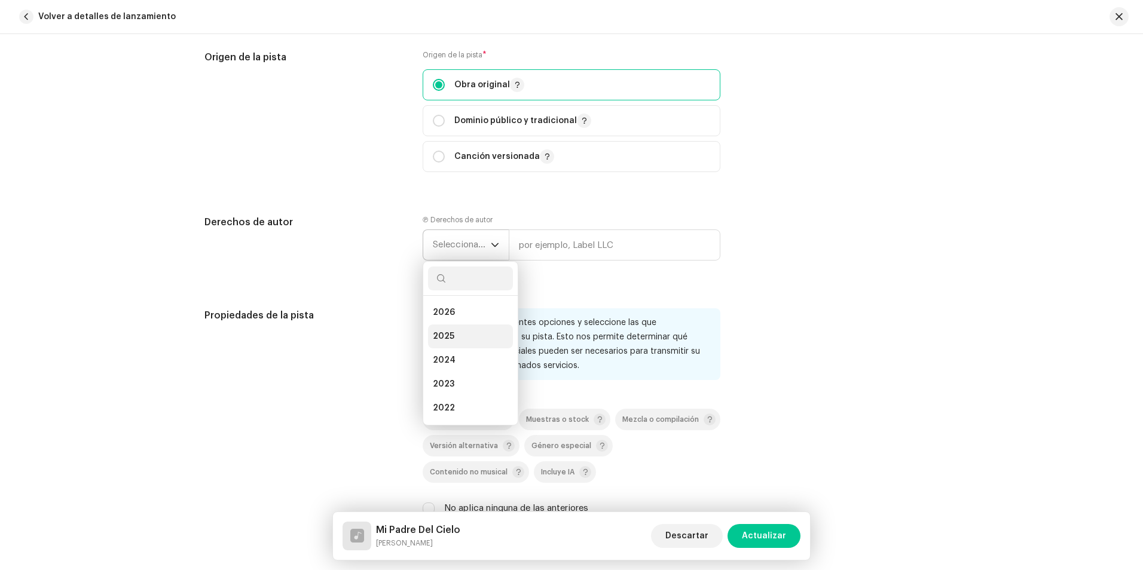
click at [453, 334] on li "2025" at bounding box center [470, 337] width 85 height 24
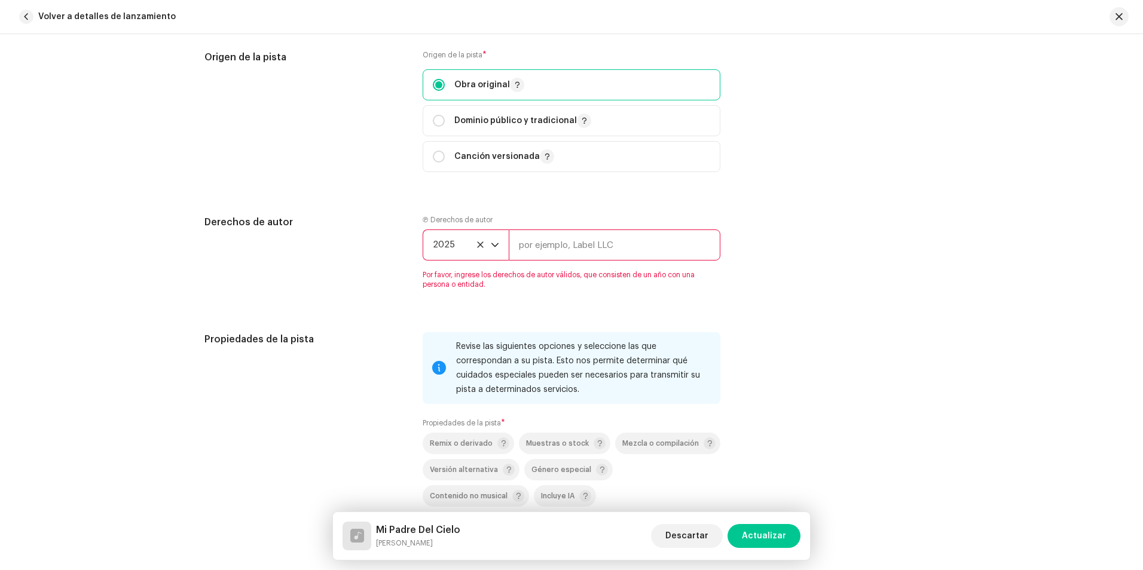
click at [545, 255] on input "text" at bounding box center [615, 245] width 212 height 31
type input "[PERSON_NAME] Studio"
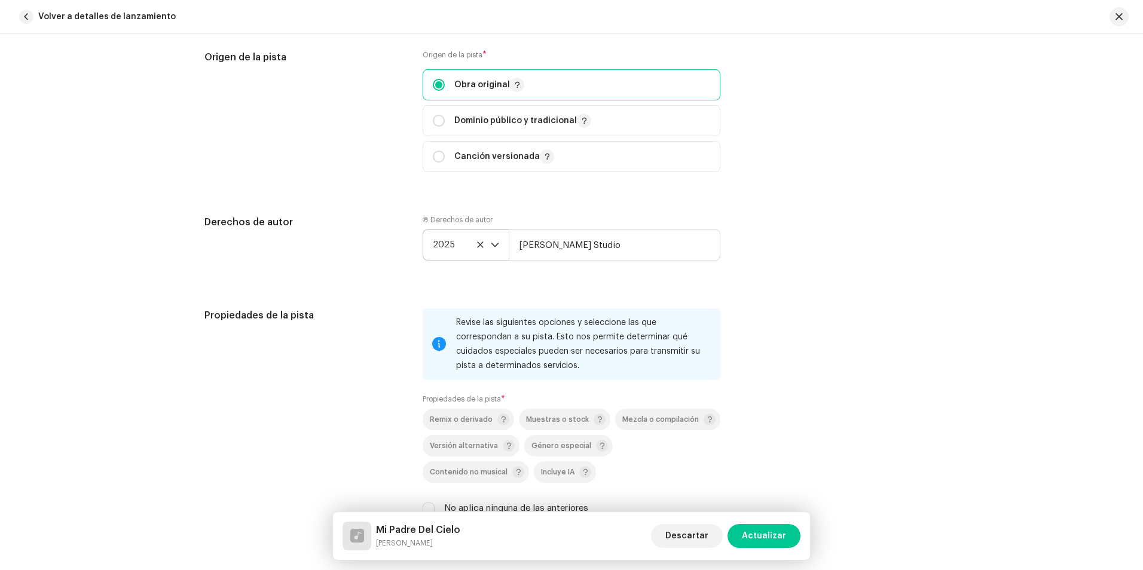
click at [370, 316] on h5 "Propiedades de la pista" at bounding box center [303, 316] width 199 height 14
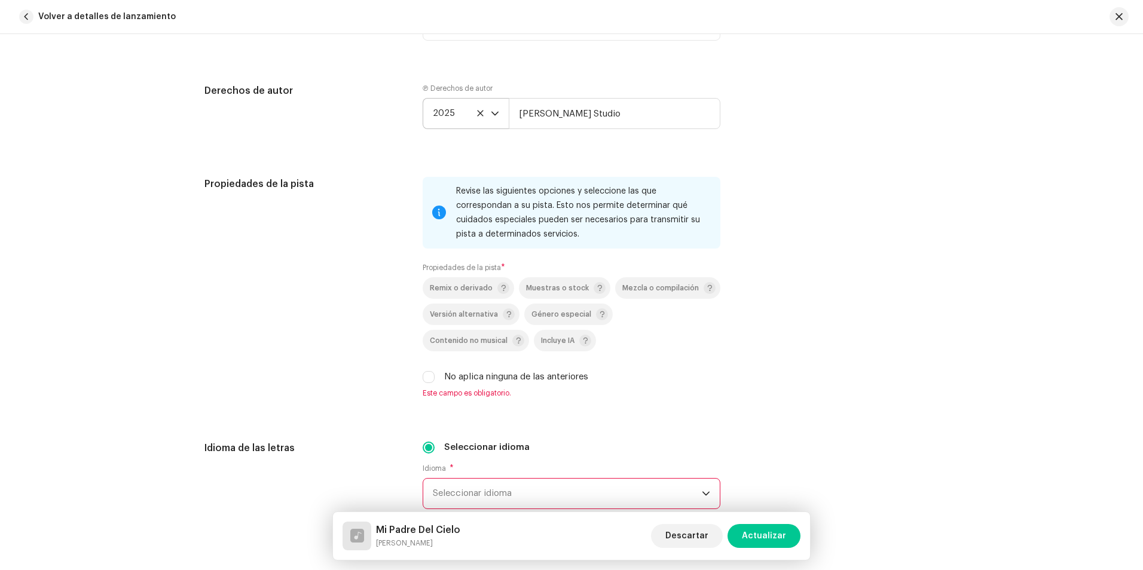
scroll to position [1605, 0]
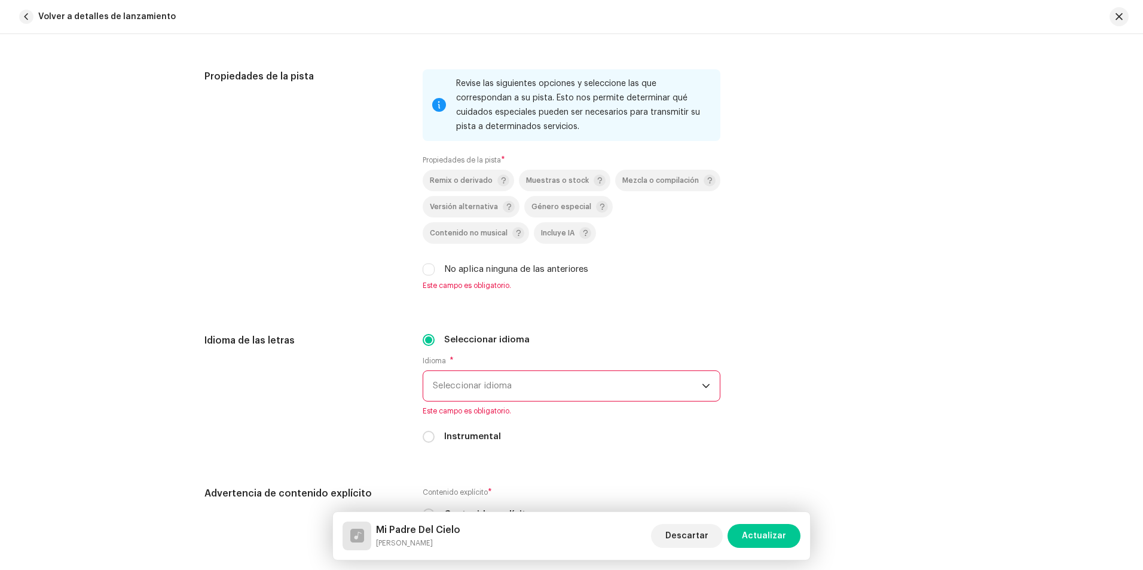
click at [434, 270] on div "No aplica ninguna de las anteriores" at bounding box center [572, 269] width 298 height 13
click at [431, 270] on input "No aplica ninguna de las anteriores" at bounding box center [429, 270] width 12 height 12
checkbox input "true"
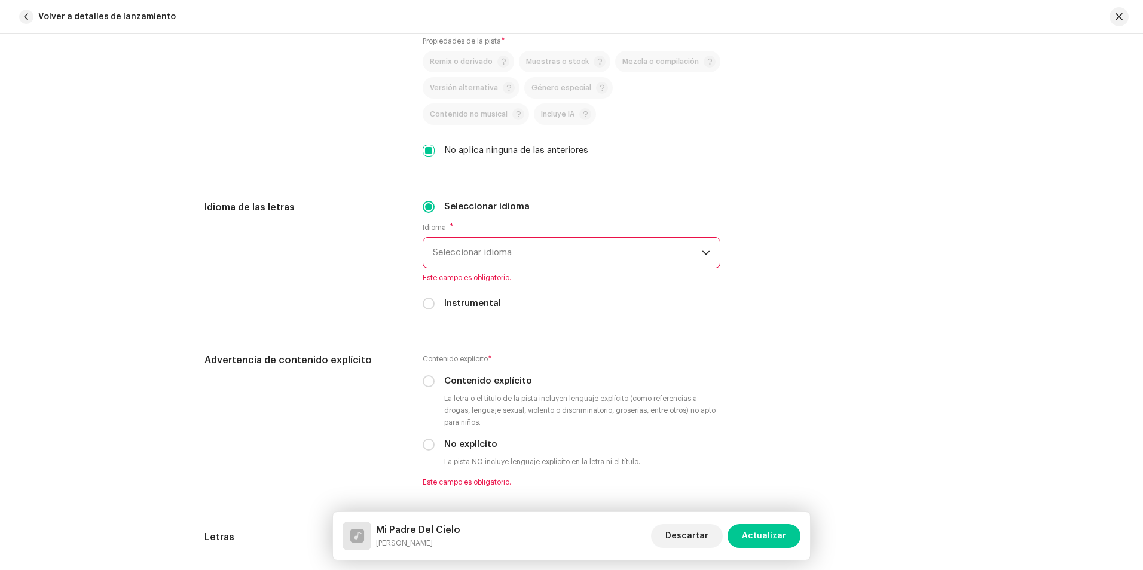
scroll to position [1724, 0]
click at [460, 254] on font "Seleccionar idioma" at bounding box center [472, 252] width 79 height 9
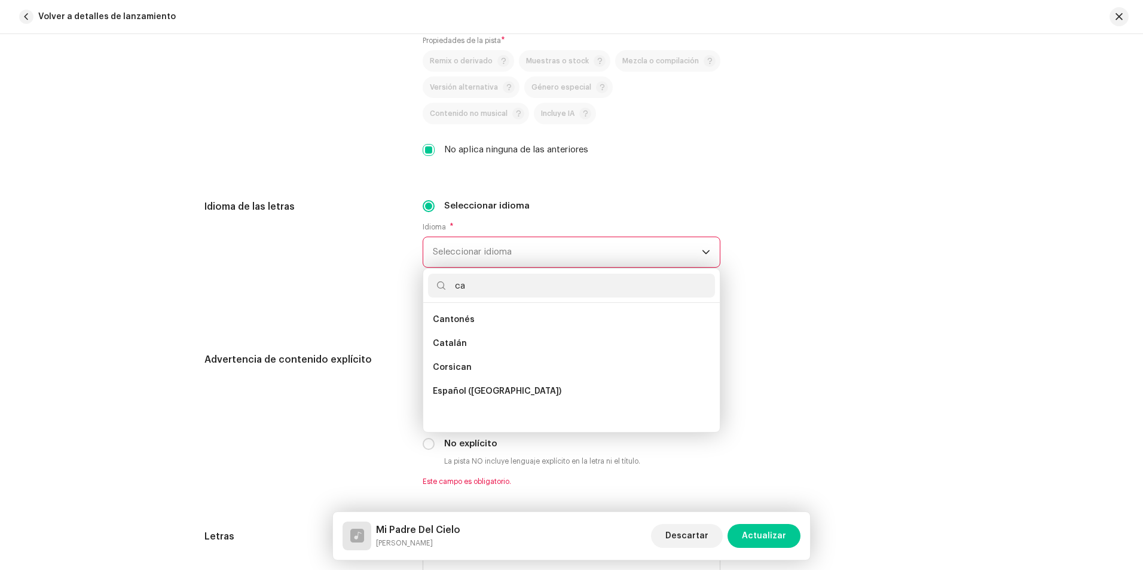
scroll to position [0, 0]
type input "ca"
click at [462, 389] on span "Español ([GEOGRAPHIC_DATA])" at bounding box center [497, 392] width 129 height 12
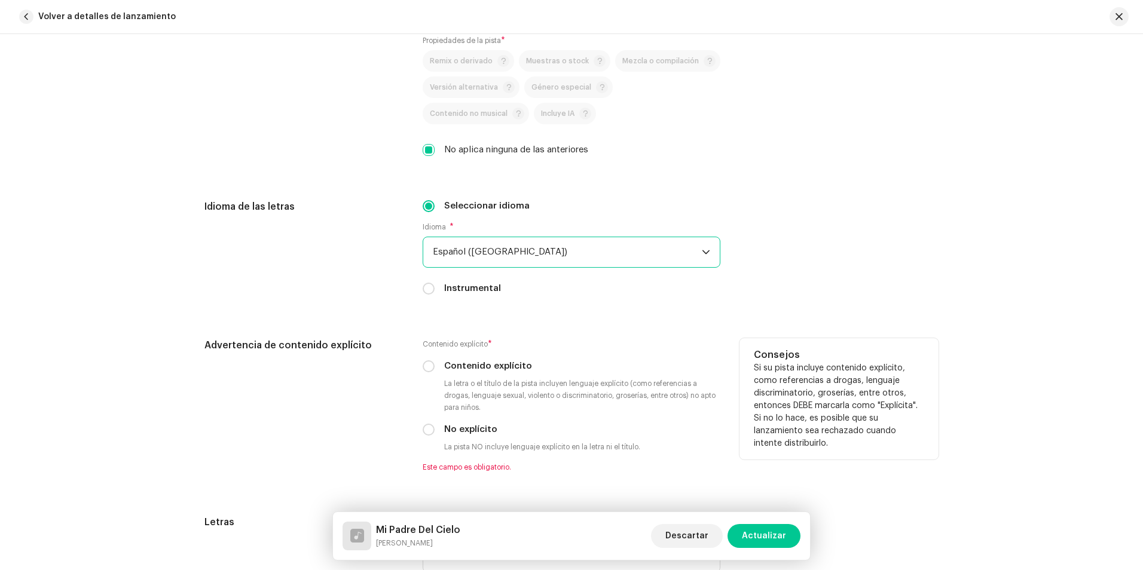
click at [319, 416] on div "Advertencia de contenido explícito" at bounding box center [303, 412] width 199 height 148
click at [428, 425] on input "No explícito" at bounding box center [429, 430] width 12 height 12
radio input "true"
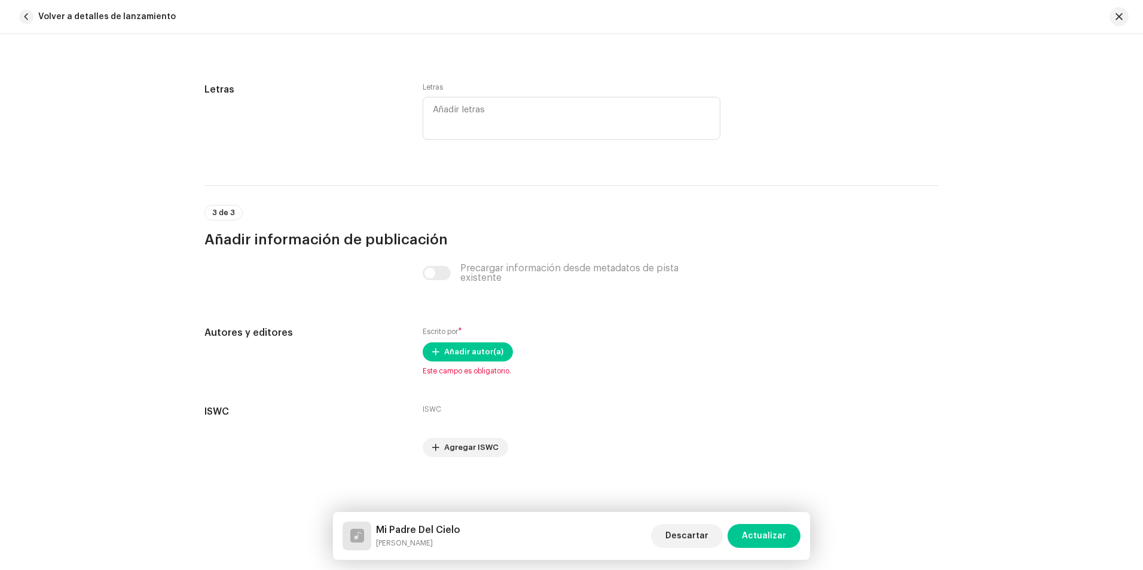
scroll to position [2145, 0]
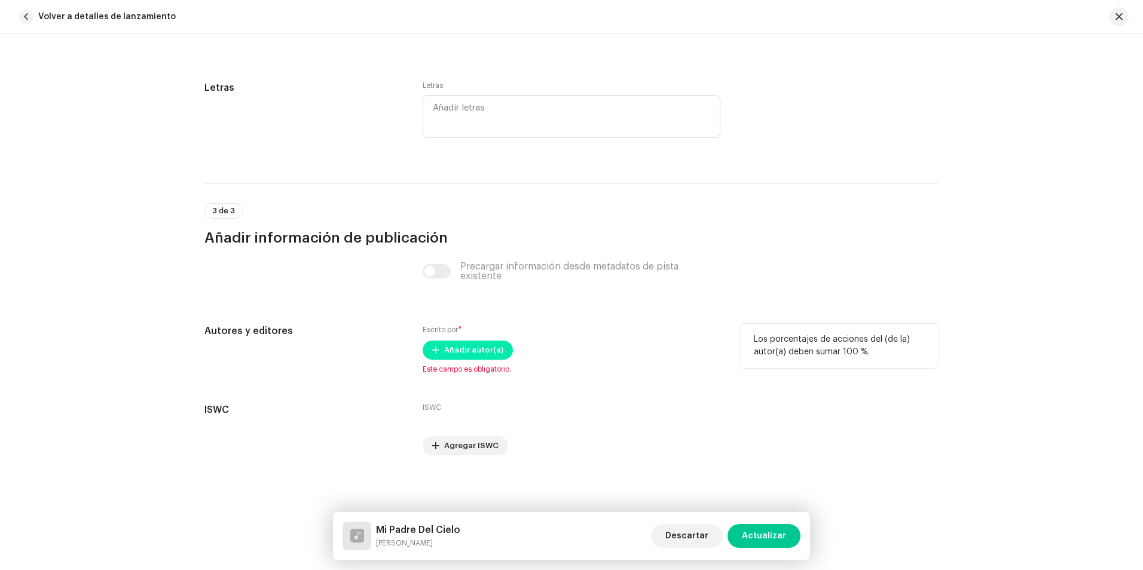
click at [464, 349] on span "Añadir autor(a)" at bounding box center [473, 350] width 59 height 24
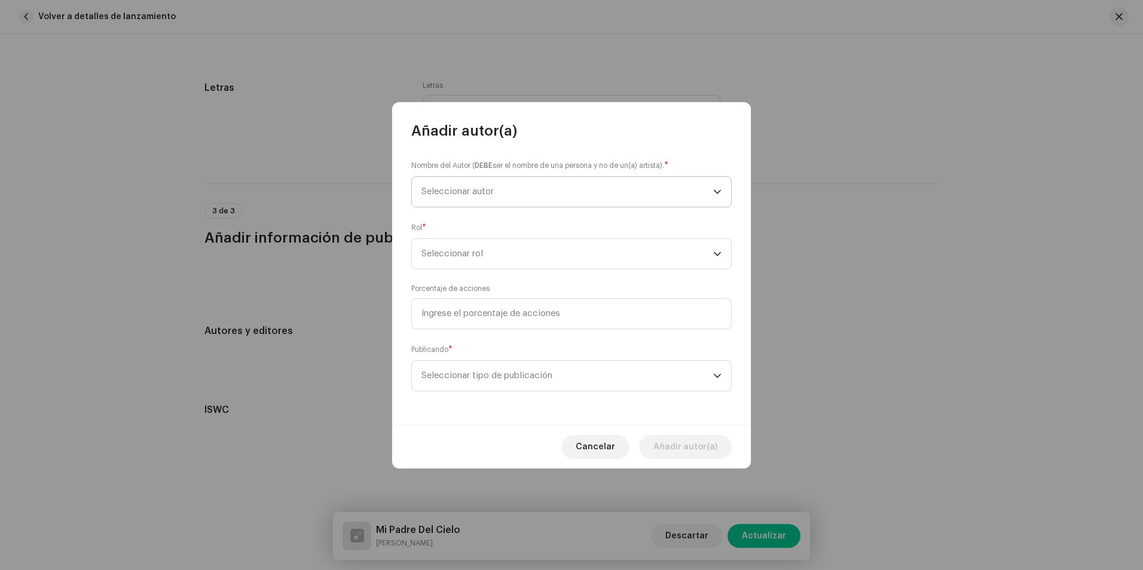
click at [471, 193] on span "Seleccionar autor" at bounding box center [458, 191] width 72 height 9
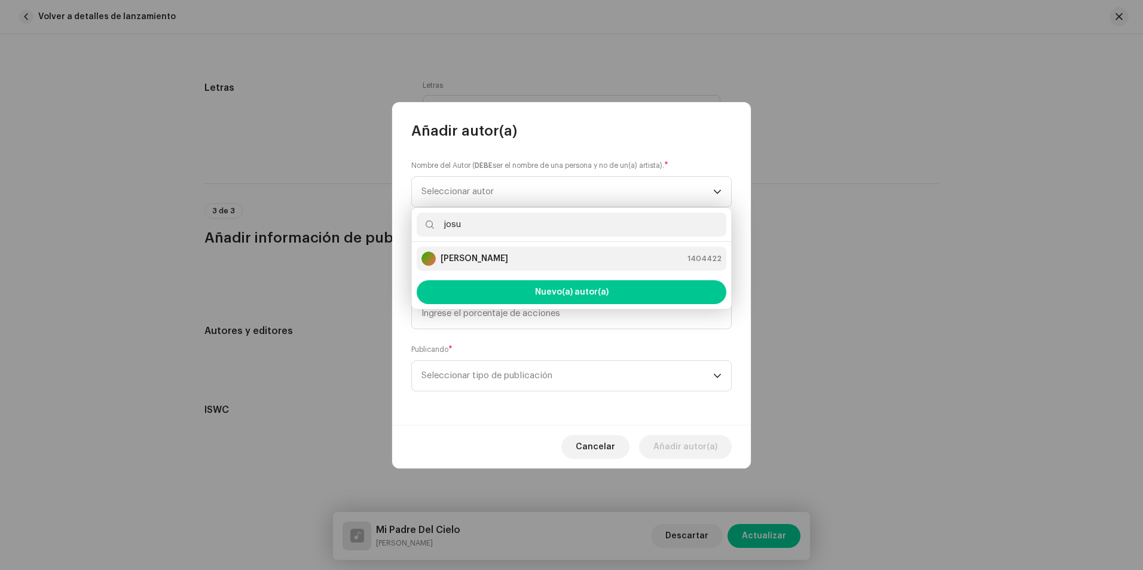
type input "josu"
click at [505, 252] on div "[PERSON_NAME]" at bounding box center [465, 259] width 87 height 14
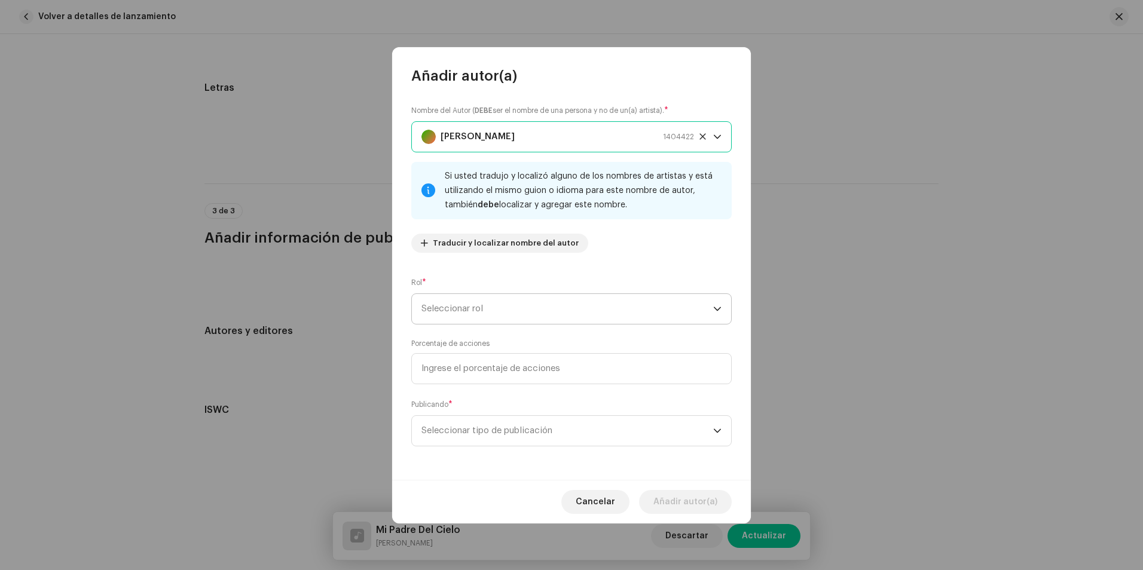
click at [493, 300] on span "Seleccionar rol" at bounding box center [568, 309] width 292 height 30
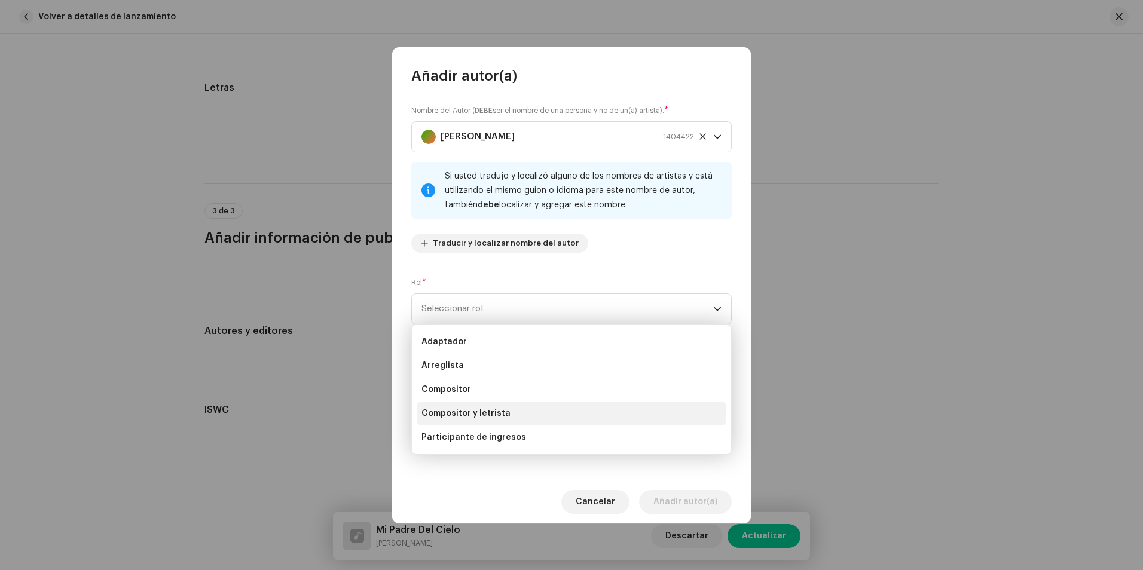
click at [486, 408] on span "Compositor y letrista" at bounding box center [466, 414] width 89 height 12
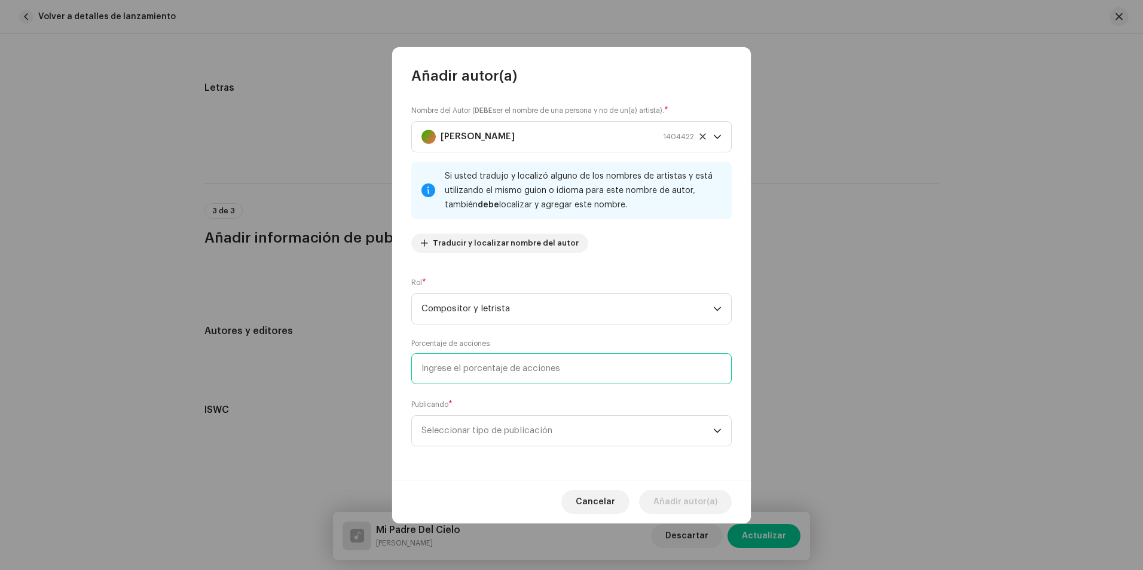
click at [485, 368] on input at bounding box center [571, 368] width 320 height 31
type input "100,00"
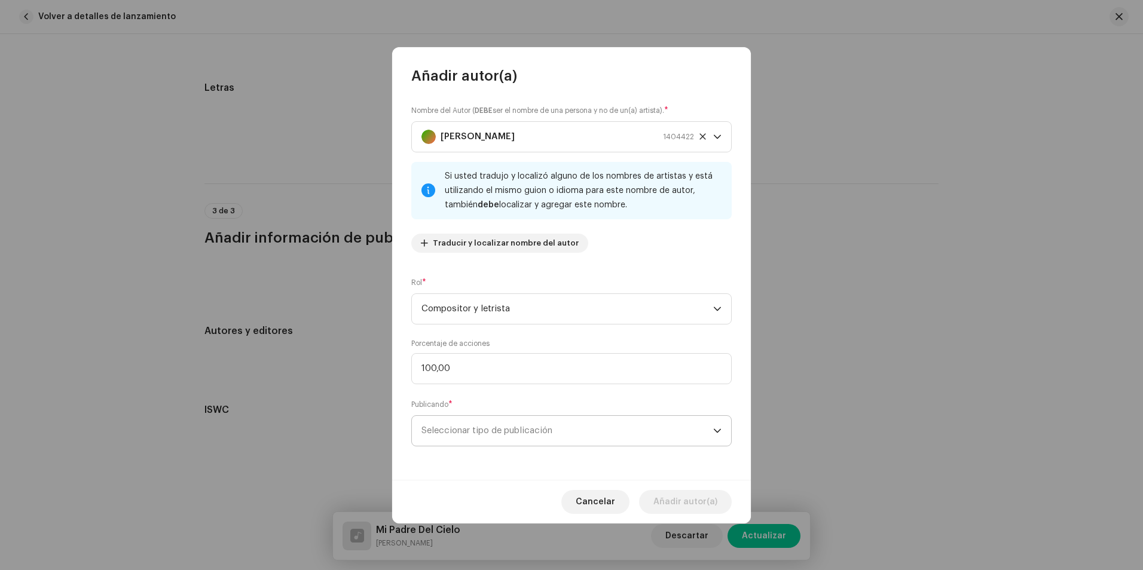
click at [490, 421] on span "Seleccionar tipo de publicación" at bounding box center [568, 431] width 292 height 30
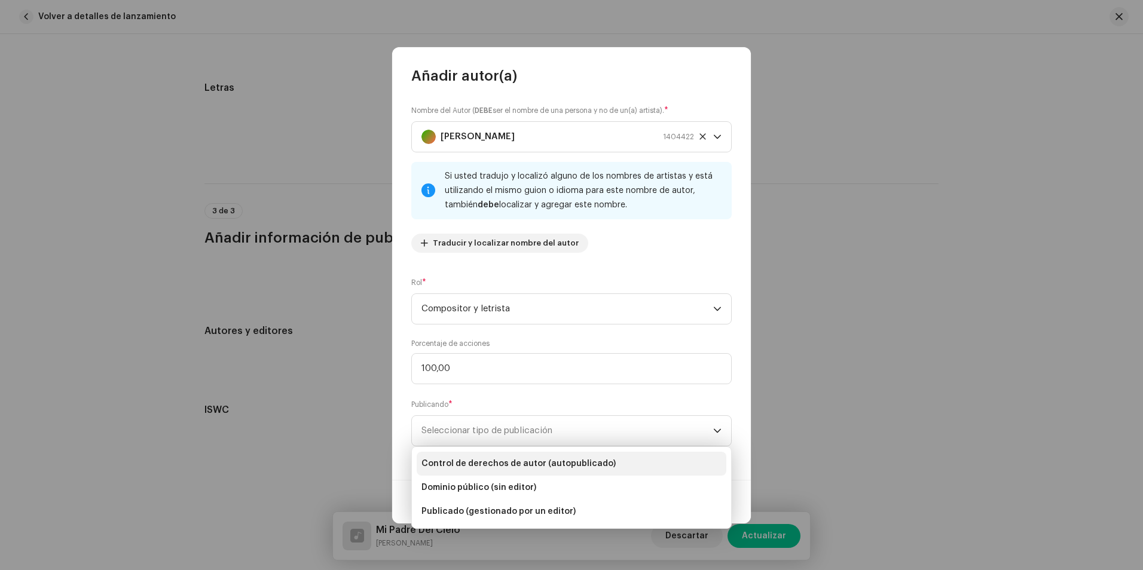
click at [511, 463] on span "Control de derechos de autor (autopublicado)" at bounding box center [519, 464] width 194 height 12
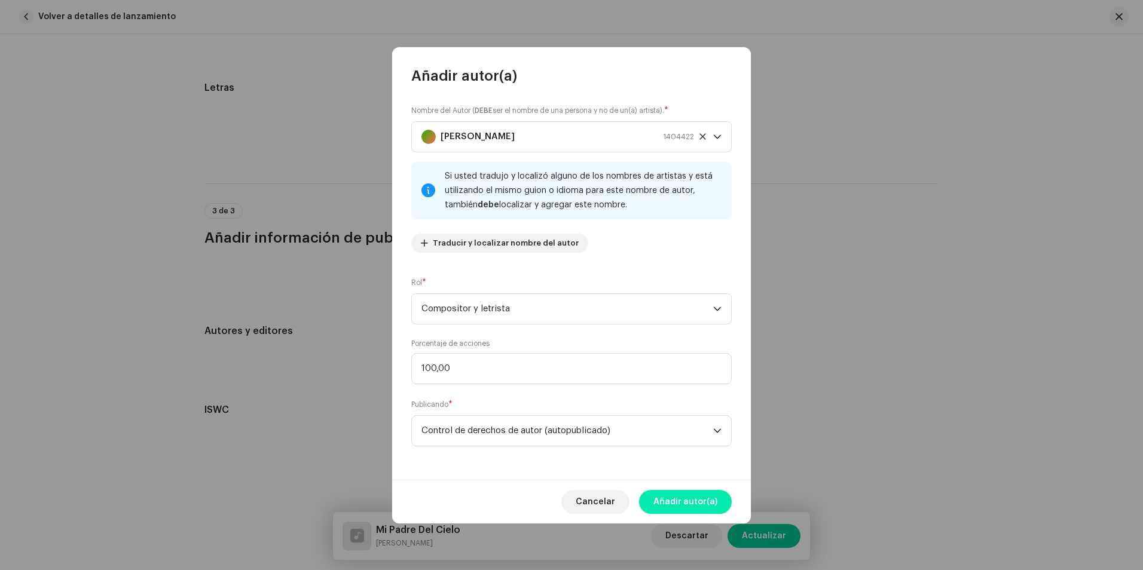
click at [698, 506] on span "Añadir autor(a)" at bounding box center [686, 502] width 64 height 24
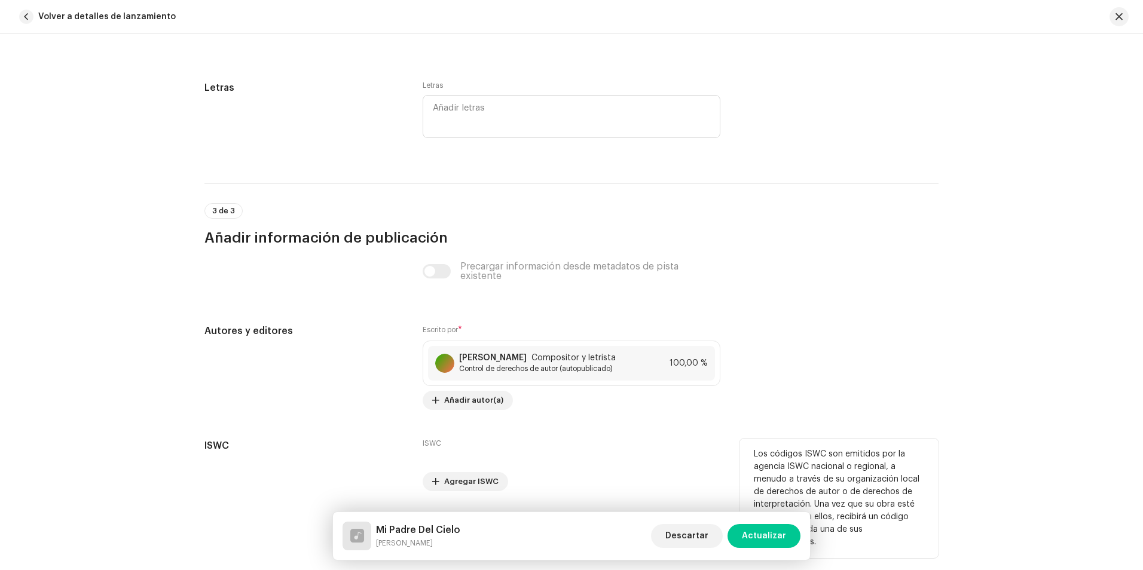
click at [619, 468] on div "ISWC Agregar ISWC" at bounding box center [572, 465] width 298 height 53
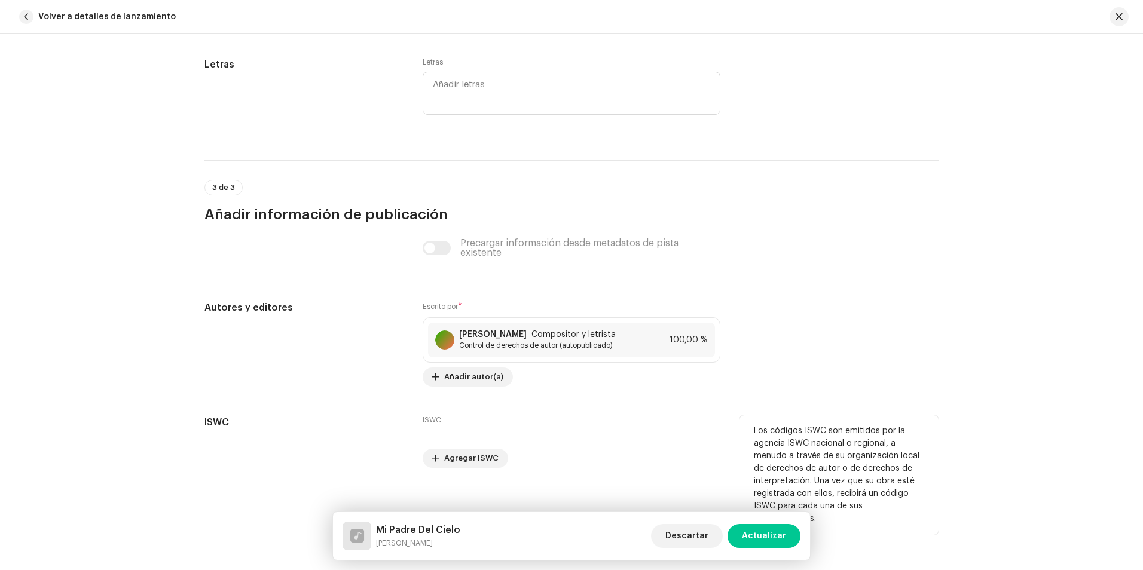
scroll to position [2181, 0]
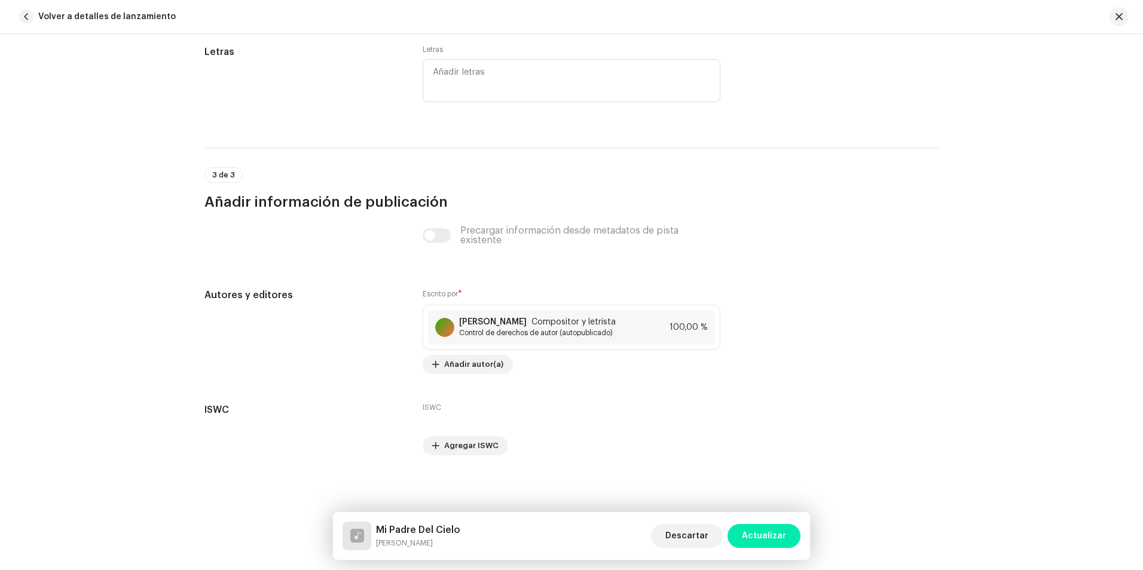
click at [749, 535] on span "Actualizar" at bounding box center [764, 536] width 44 height 24
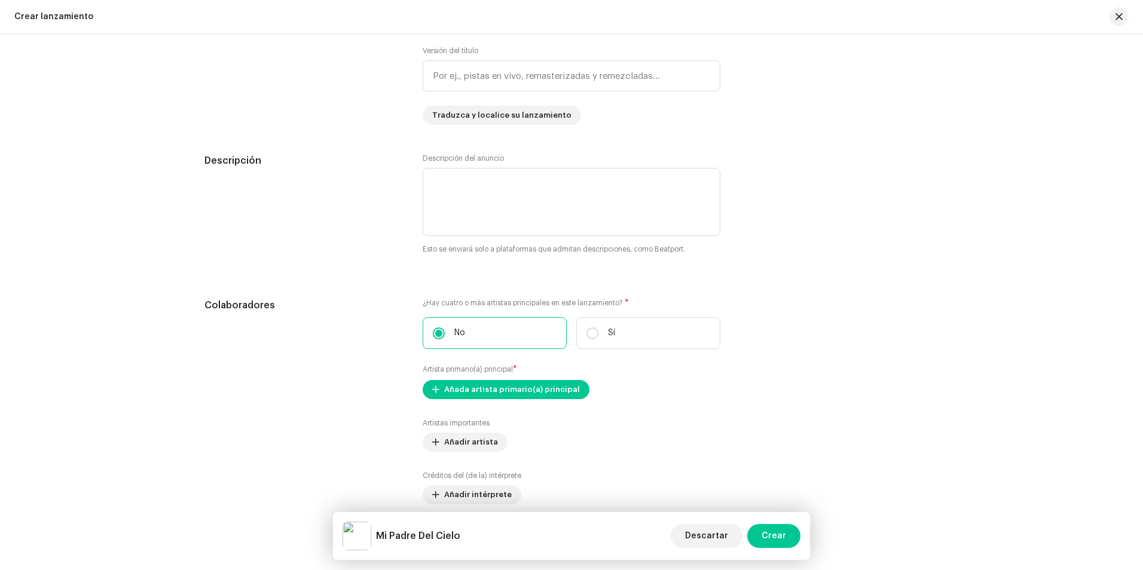
scroll to position [1256, 0]
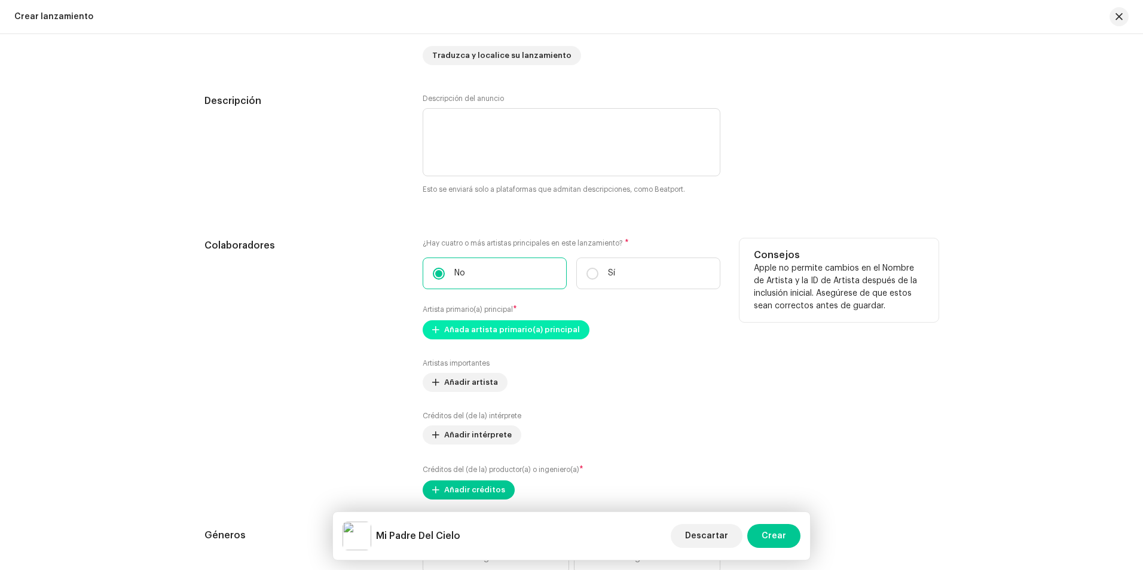
click at [492, 329] on span "Añada artista primario(a) principal" at bounding box center [512, 330] width 136 height 24
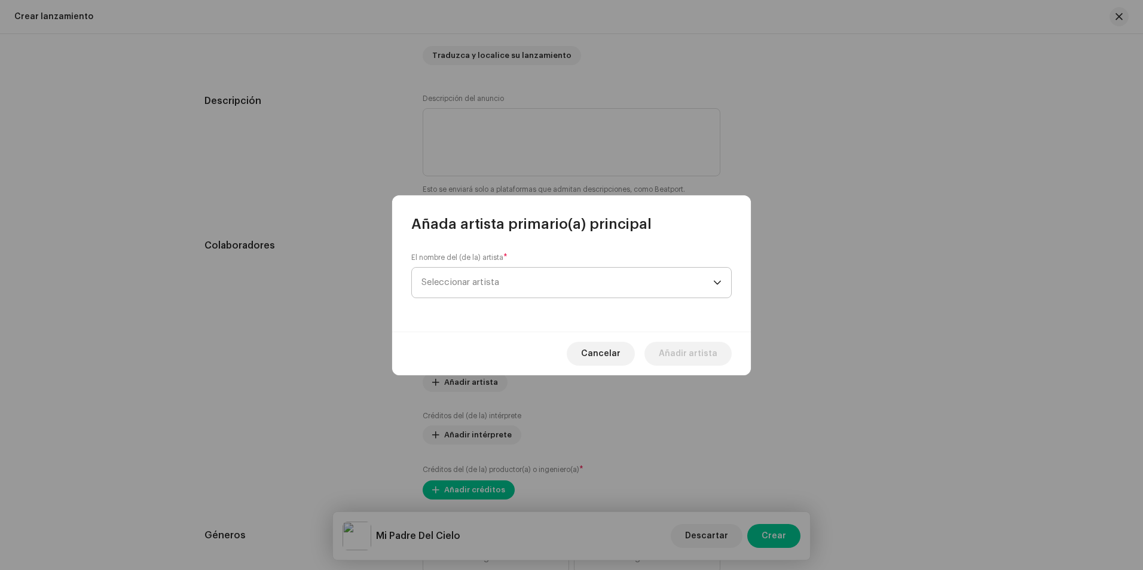
click at [460, 290] on span "Seleccionar artista" at bounding box center [568, 283] width 292 height 30
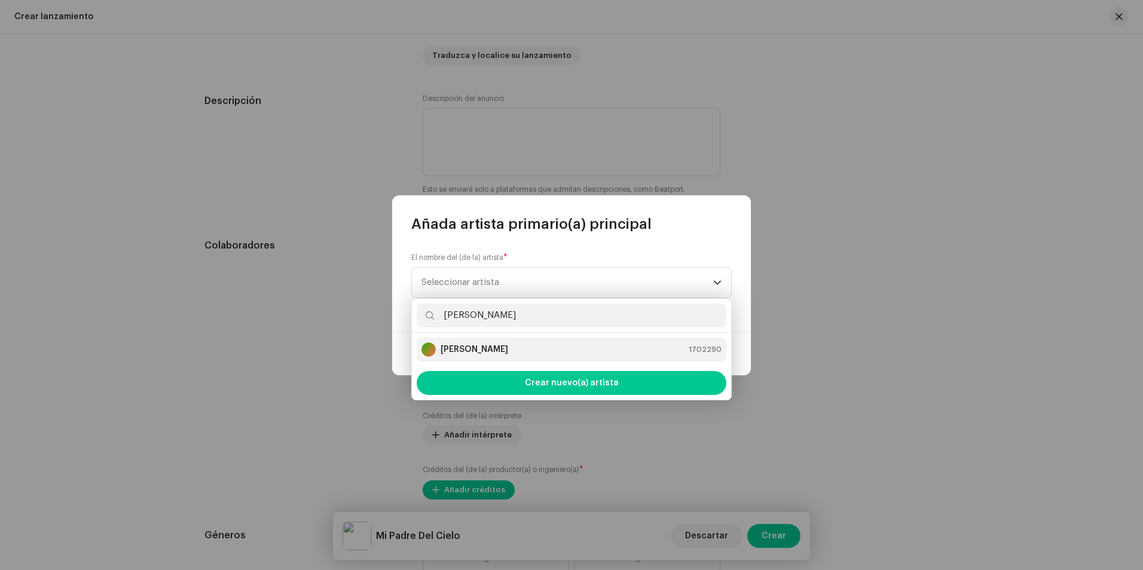
type input "[PERSON_NAME]"
click at [493, 340] on li "[PERSON_NAME] 1702290" at bounding box center [572, 350] width 310 height 24
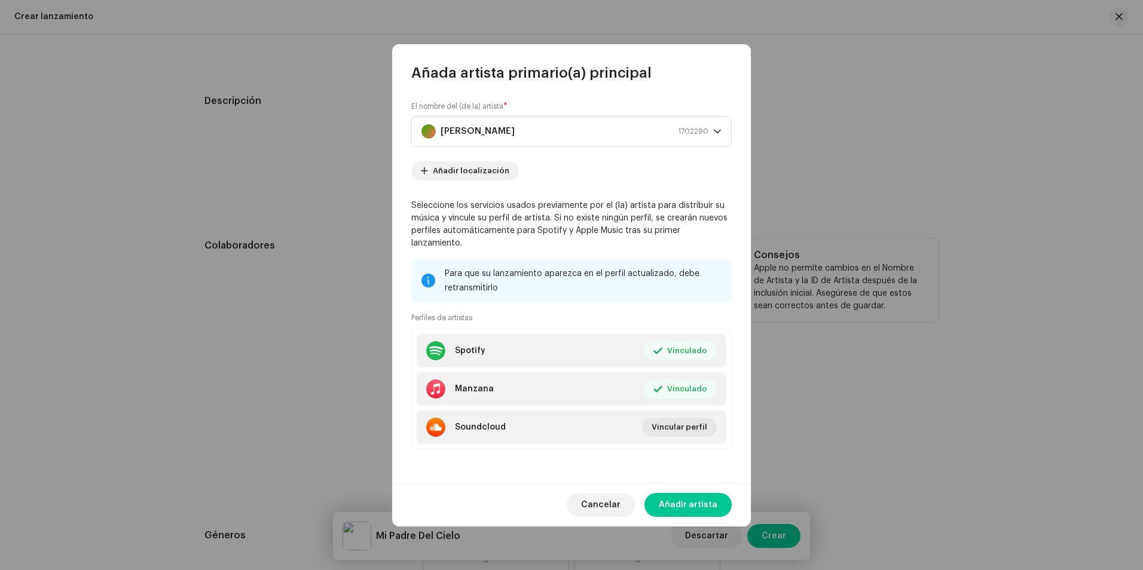
click at [694, 500] on span "Añadir artista" at bounding box center [688, 505] width 59 height 24
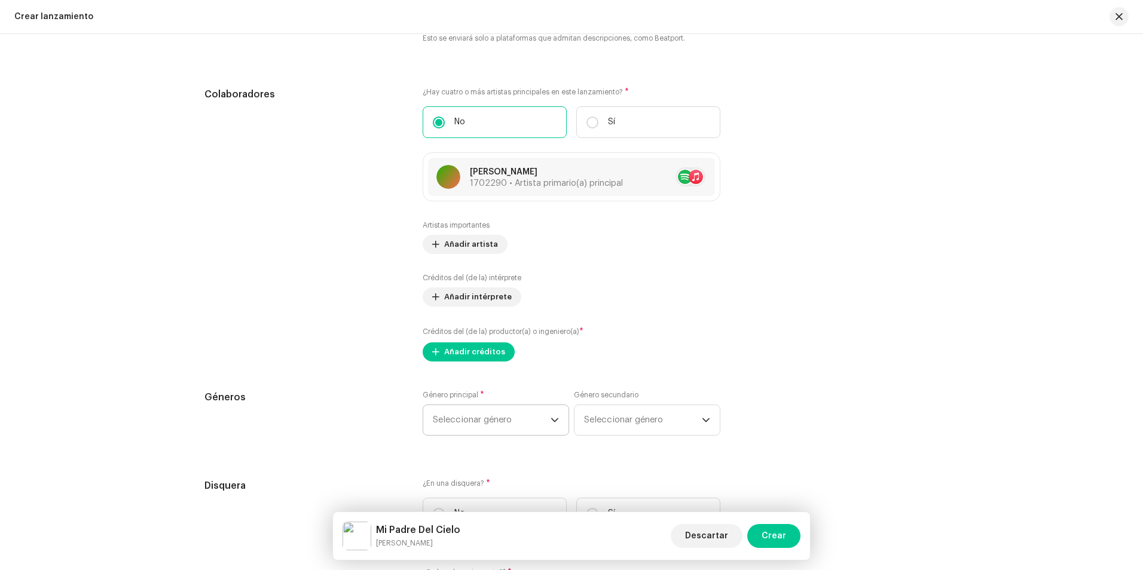
scroll to position [1435, 0]
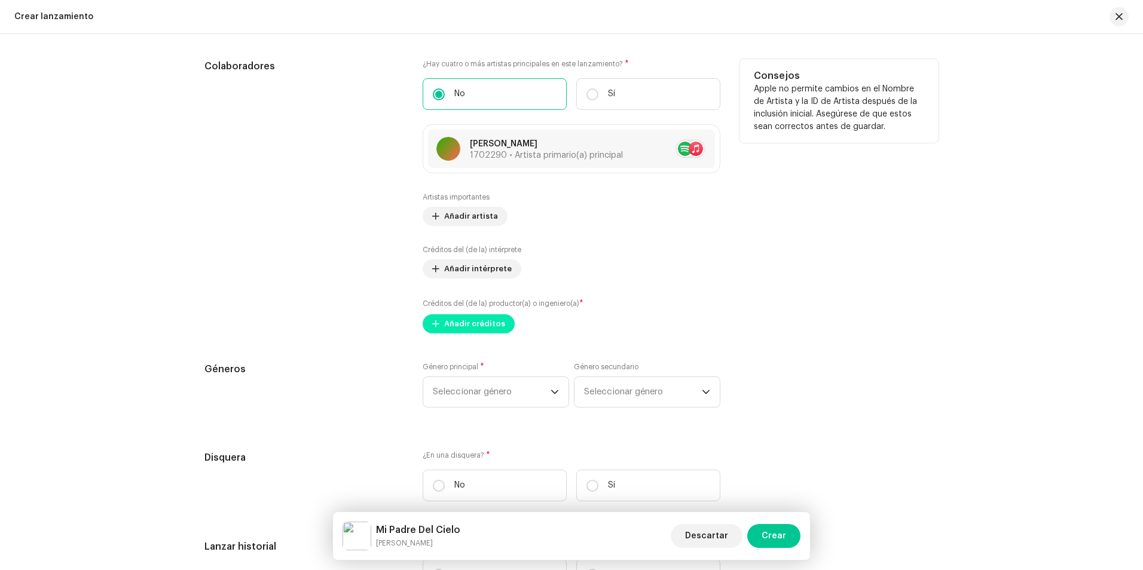
click at [470, 324] on span "Añadir créditos" at bounding box center [474, 324] width 61 height 24
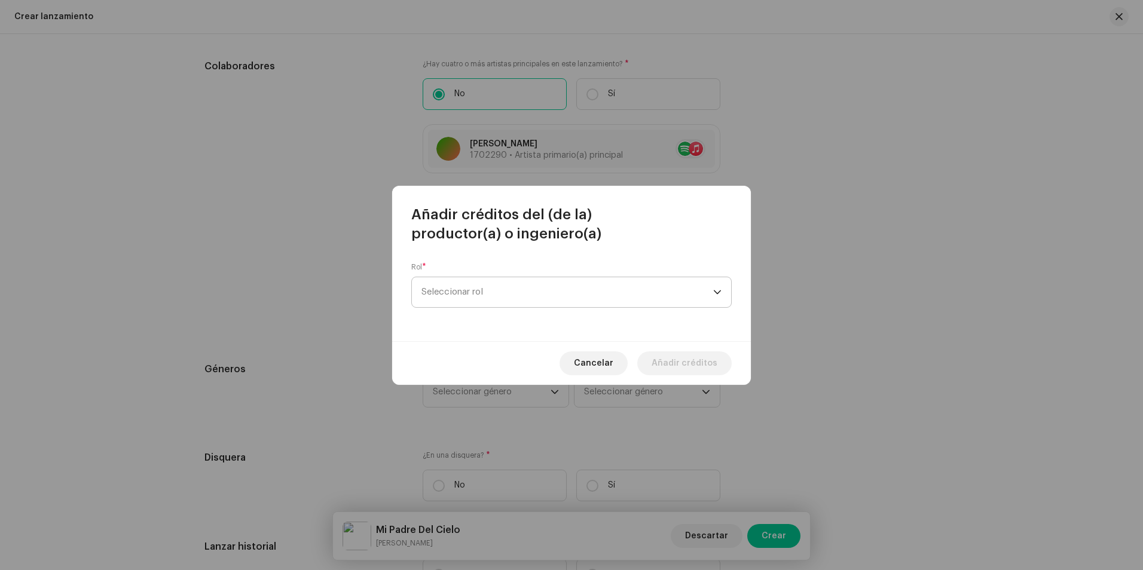
click at [473, 297] on span "Seleccionar rol" at bounding box center [568, 292] width 292 height 30
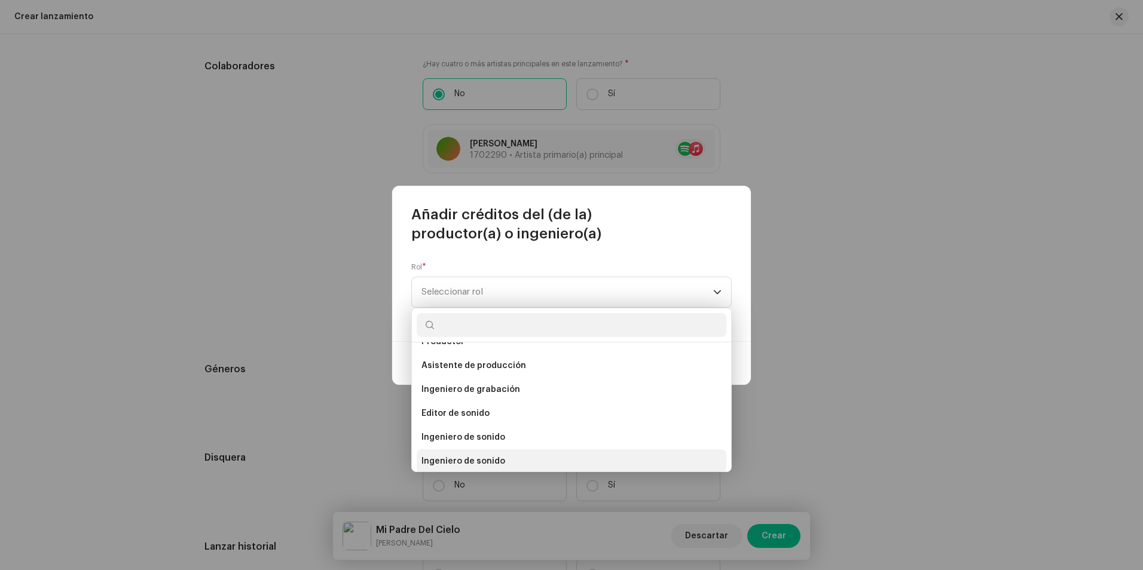
scroll to position [466, 0]
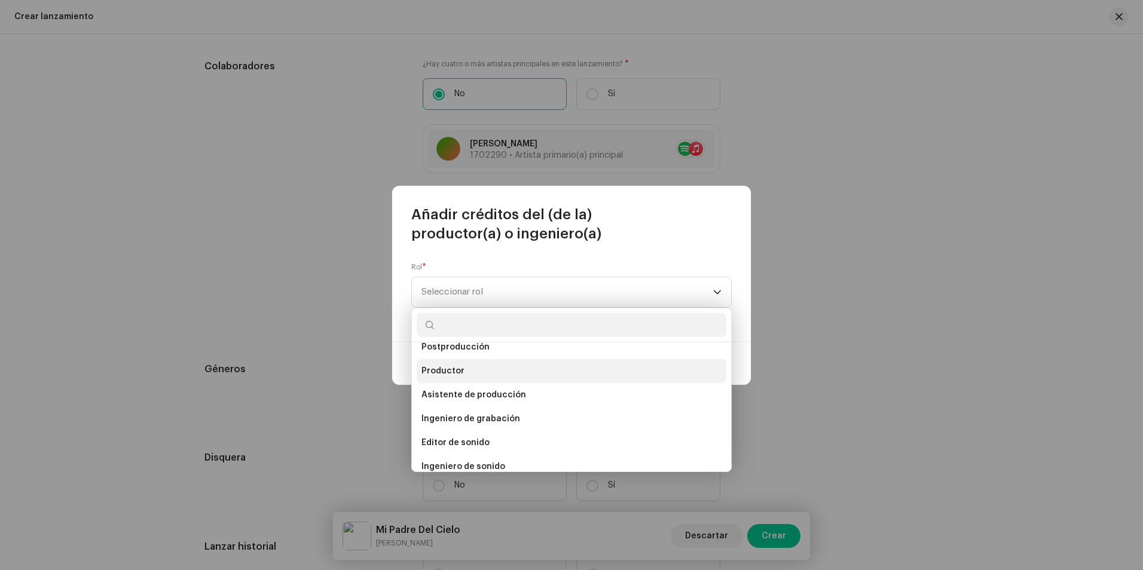
click at [453, 366] on span "Productor" at bounding box center [443, 371] width 43 height 12
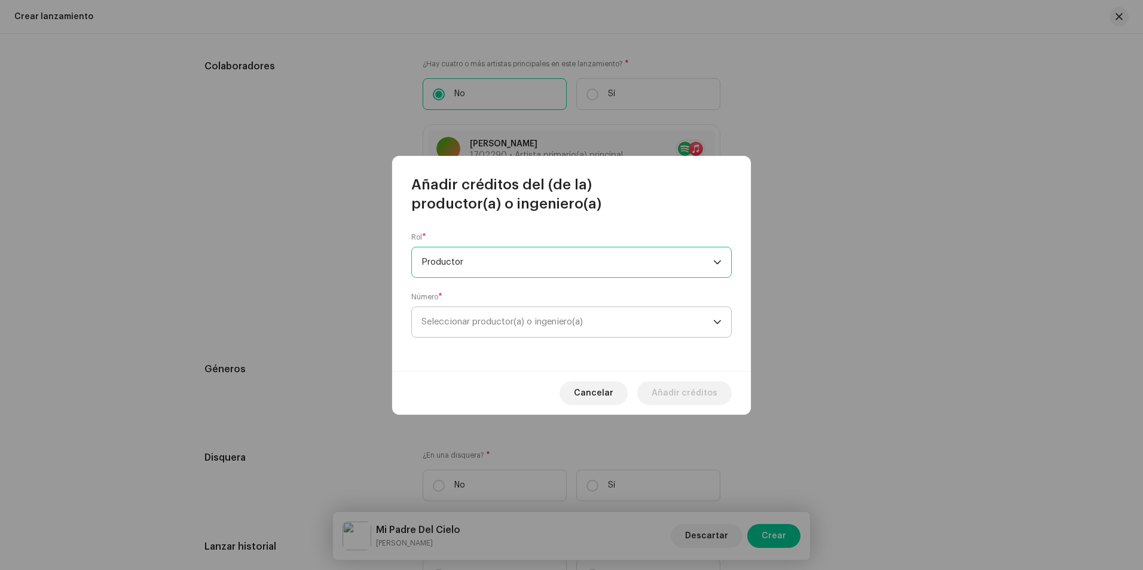
click at [465, 322] on span "Seleccionar productor(a) o ingeniero(a)" at bounding box center [502, 322] width 161 height 9
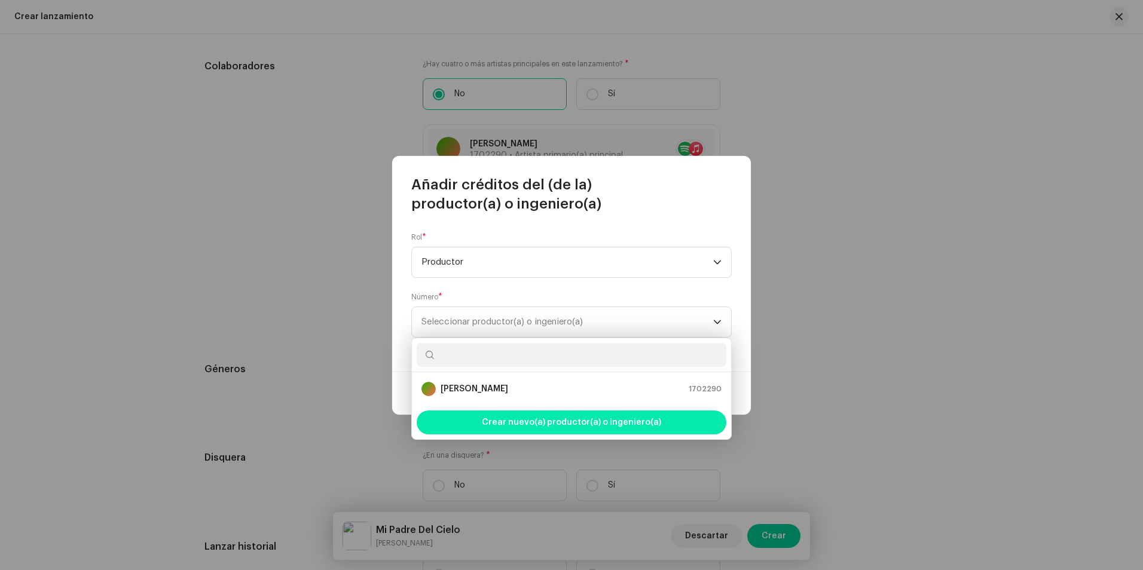
click at [512, 427] on span "Crear nuevo(a) productor(a) o ingeniero(a)" at bounding box center [571, 423] width 179 height 24
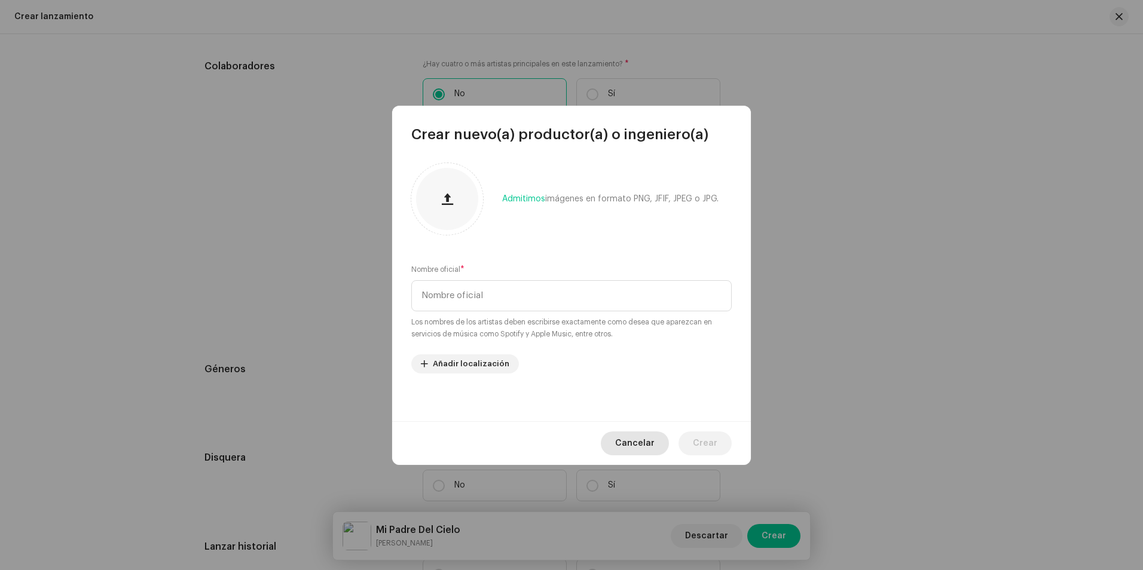
click at [628, 441] on span "Cancelar" at bounding box center [634, 444] width 39 height 24
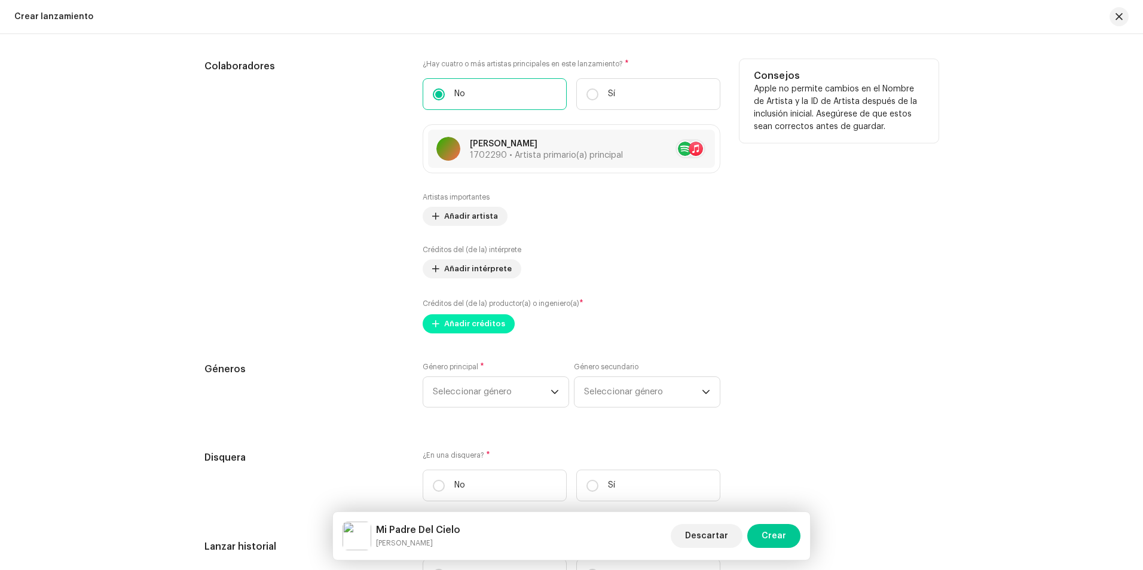
click at [477, 323] on span "Añadir créditos" at bounding box center [474, 324] width 61 height 24
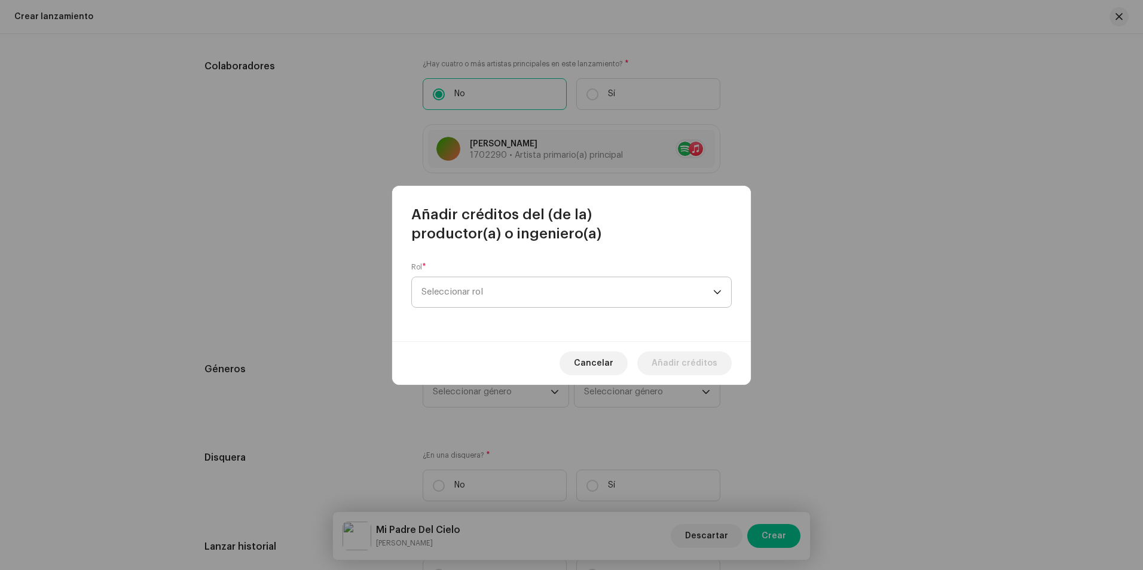
click at [466, 302] on span "Seleccionar rol" at bounding box center [568, 292] width 292 height 30
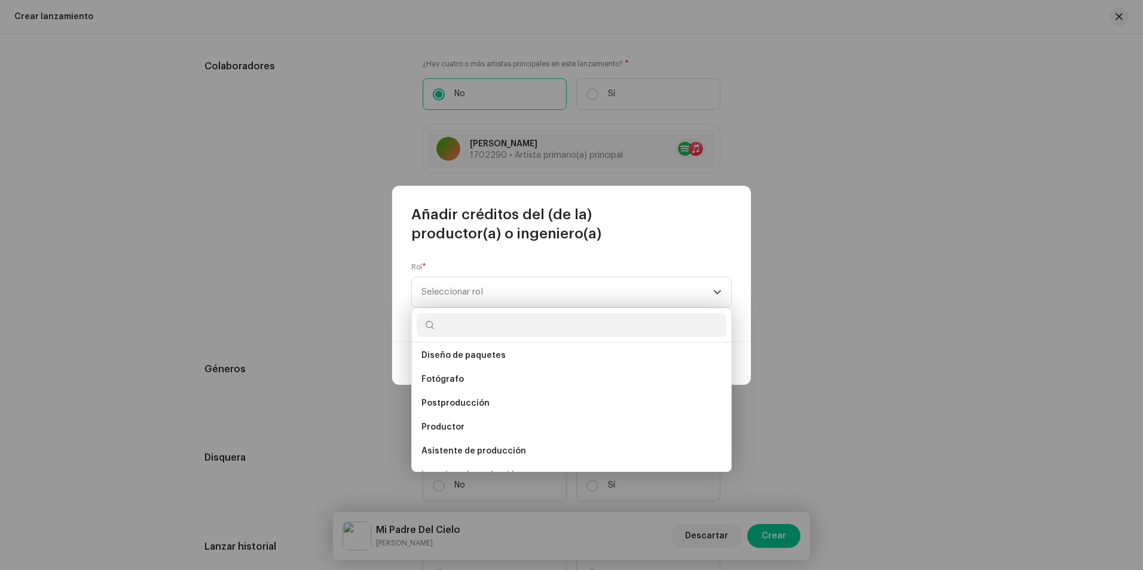
scroll to position [407, 0]
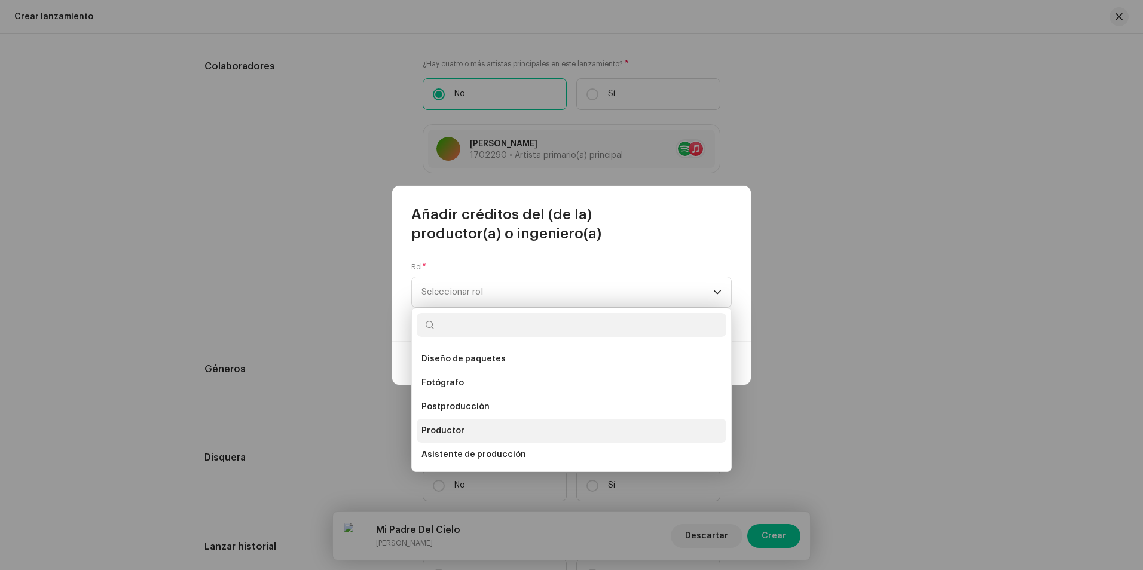
click at [471, 428] on li "Productor" at bounding box center [572, 431] width 310 height 24
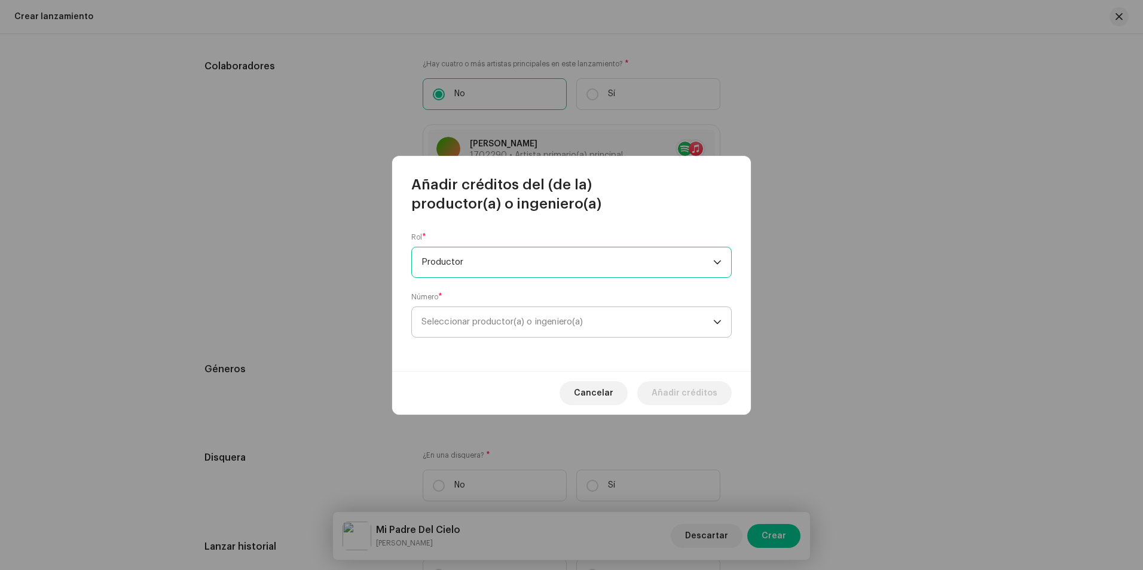
click at [544, 334] on span "Seleccionar productor(a) o ingeniero(a)" at bounding box center [568, 322] width 292 height 30
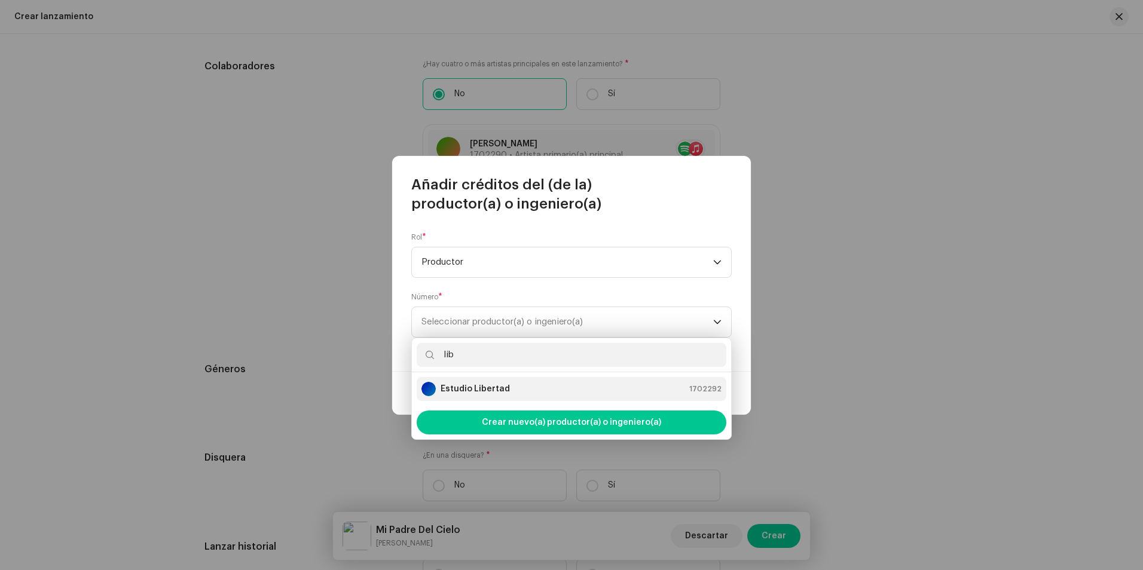
type input "lib"
click at [486, 389] on strong "Estudio Libertad" at bounding box center [475, 389] width 69 height 12
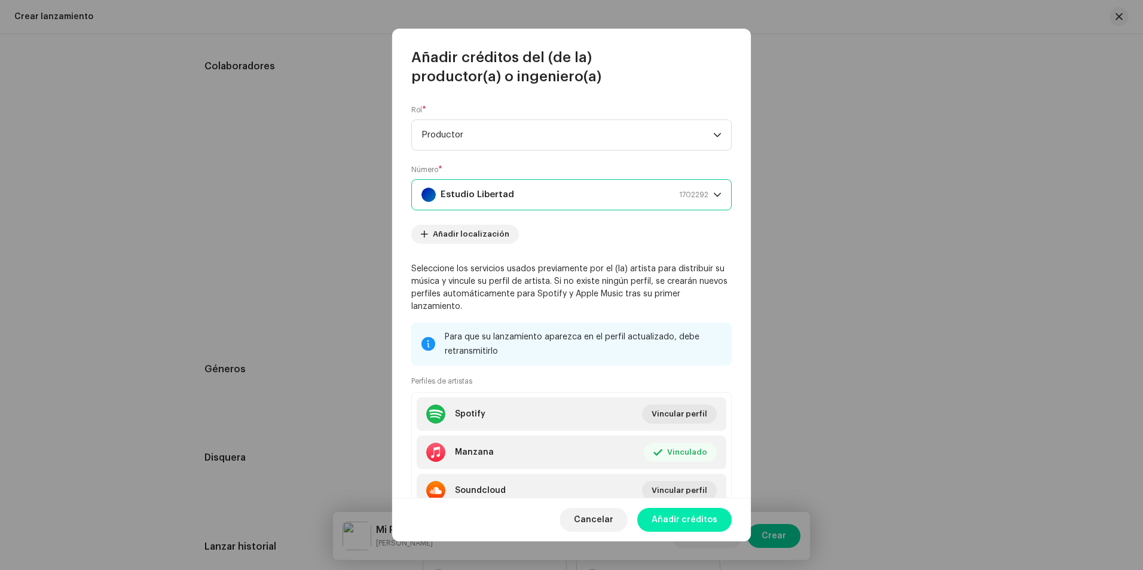
click at [694, 515] on span "Añadir créditos" at bounding box center [685, 520] width 66 height 24
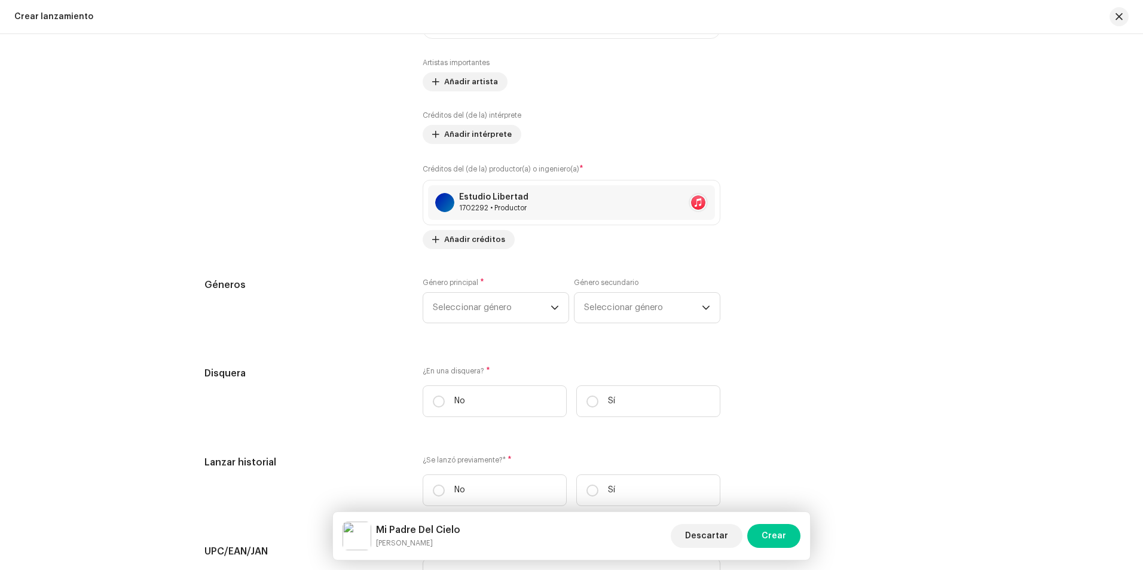
scroll to position [1674, 0]
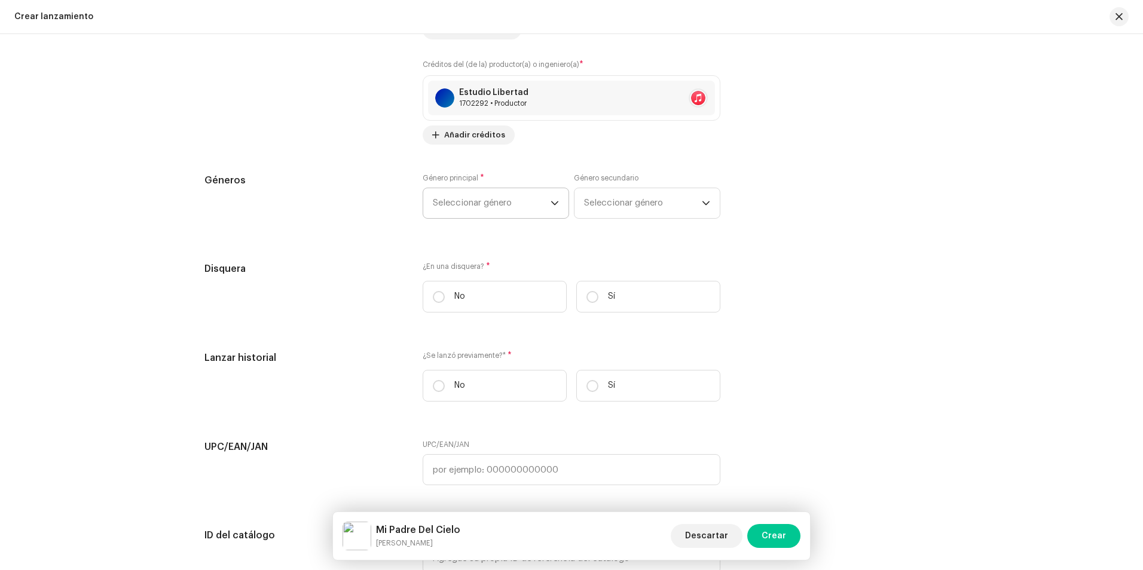
click at [479, 211] on span "Seleccionar género" at bounding box center [492, 203] width 118 height 30
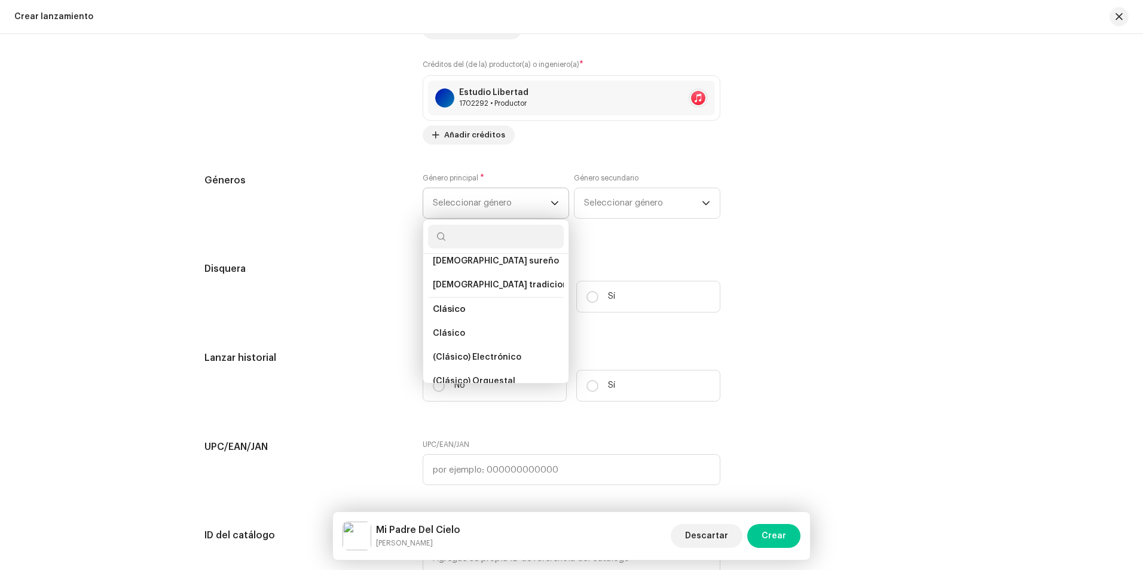
scroll to position [2452, 0]
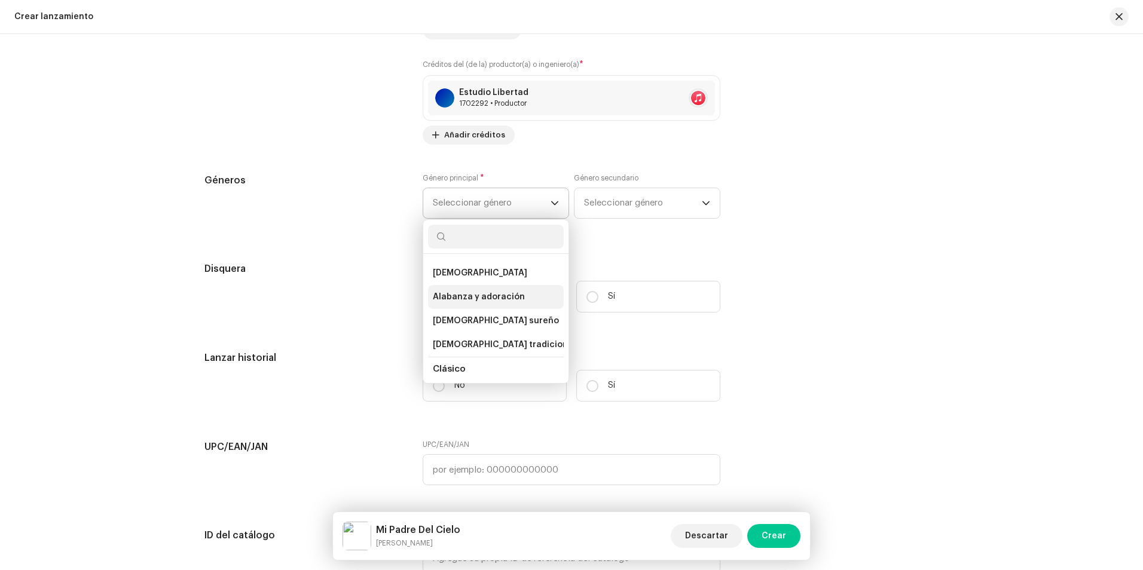
click at [495, 291] on span "Alabanza y adoración" at bounding box center [479, 297] width 92 height 12
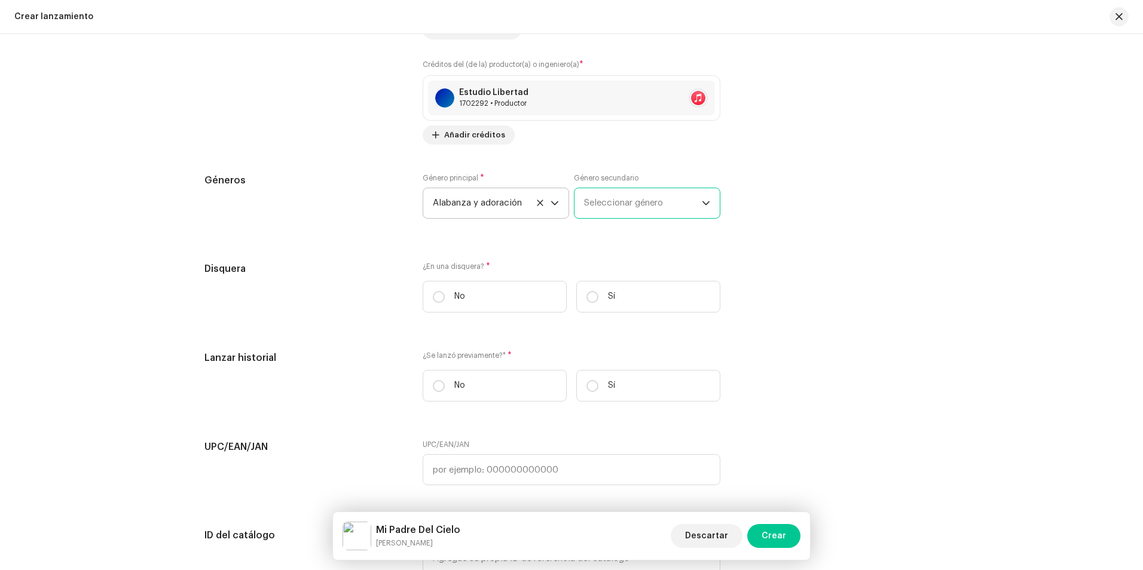
click at [623, 206] on font "Seleccionar género" at bounding box center [623, 203] width 79 height 9
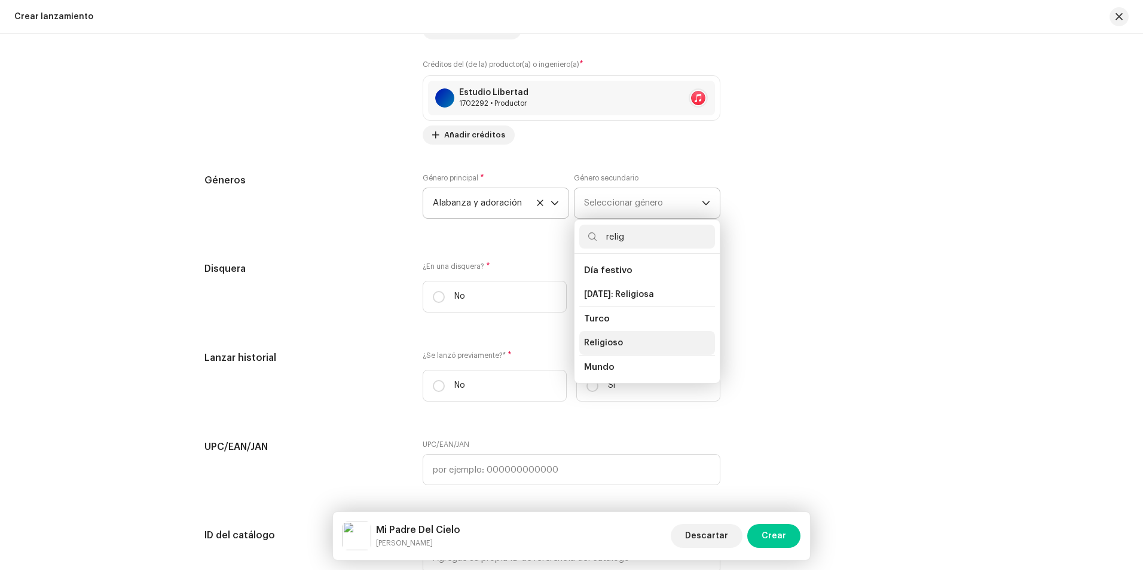
type input "relig"
click at [607, 347] on span "Religioso" at bounding box center [603, 343] width 39 height 12
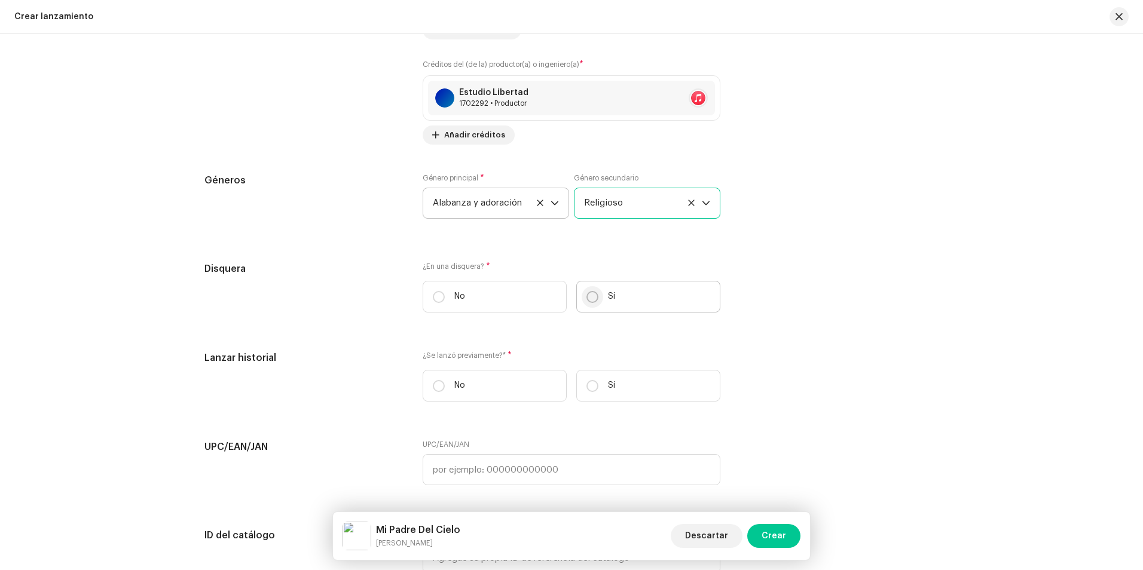
click at [593, 295] on input "Sí" at bounding box center [593, 297] width 12 height 12
radio input "true"
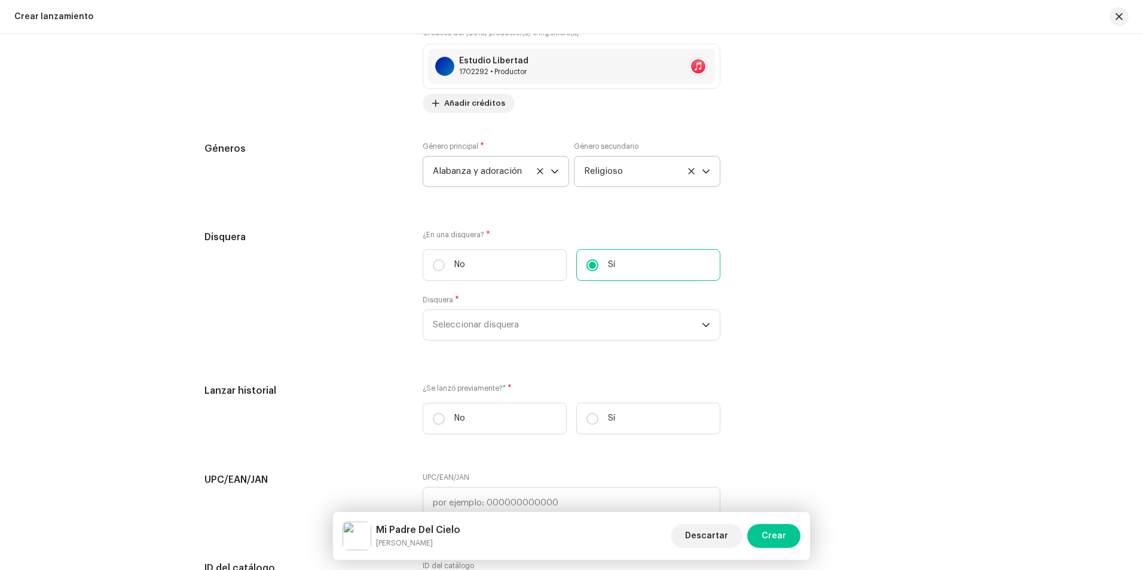
scroll to position [1734, 0]
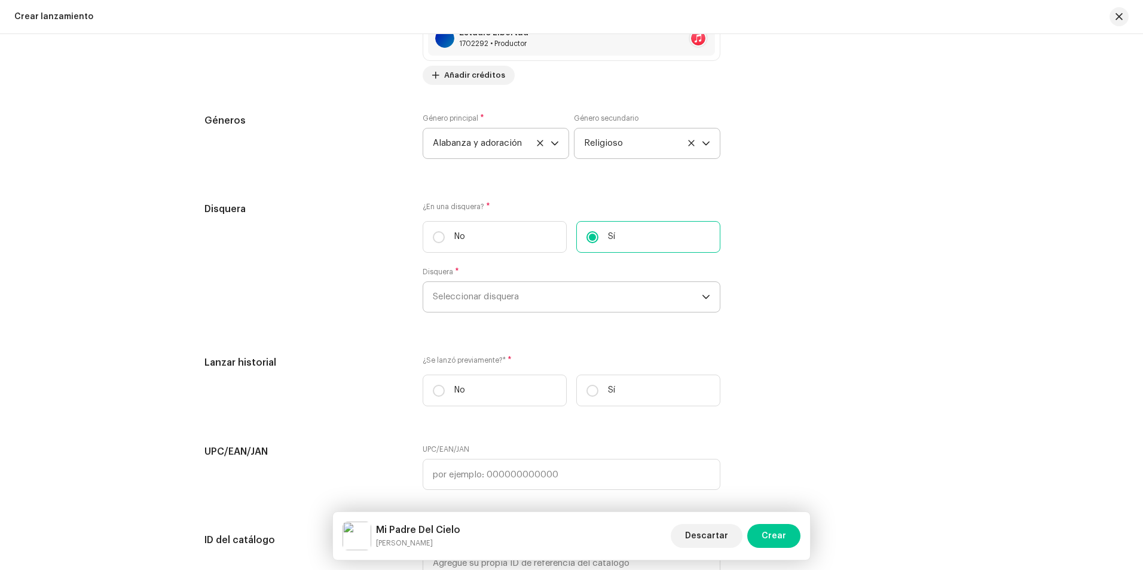
click at [499, 290] on span "Seleccionar disquera" at bounding box center [567, 297] width 269 height 30
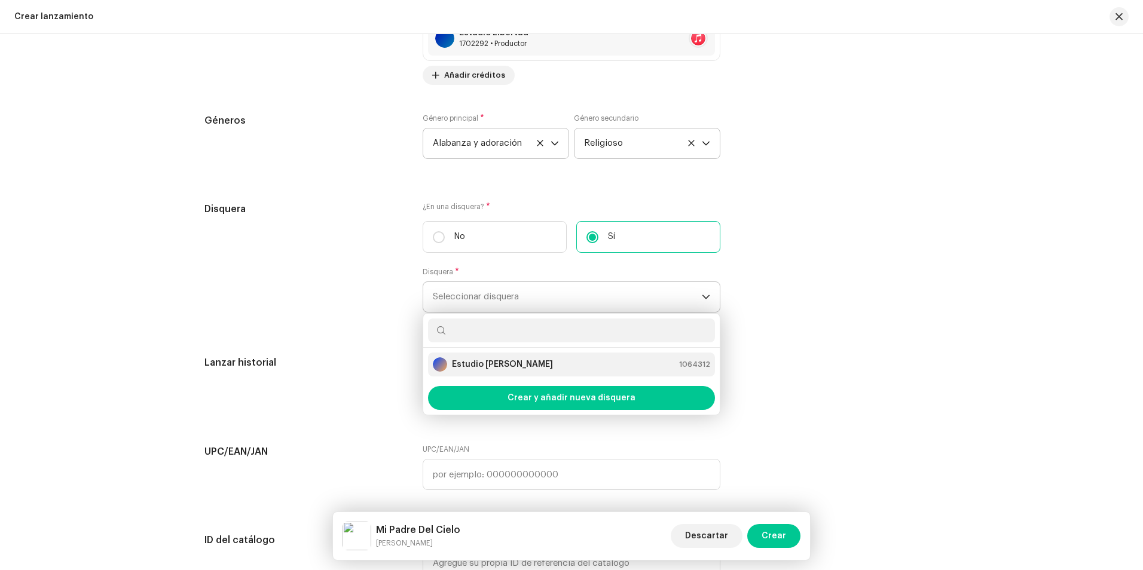
click at [488, 356] on li "Estudio Ashe 1064312" at bounding box center [571, 365] width 287 height 24
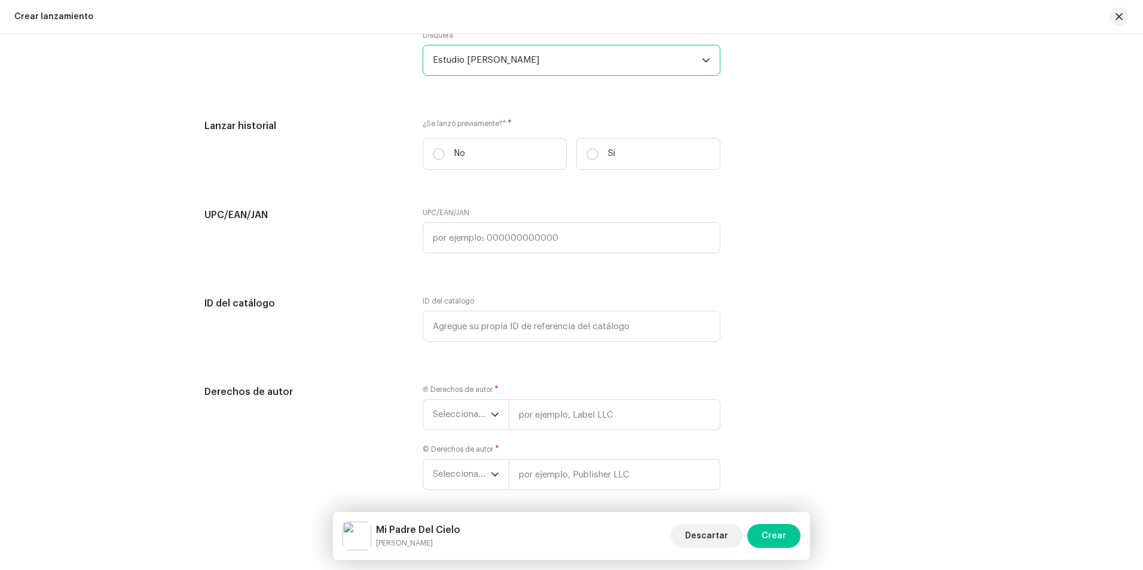
scroll to position [1973, 0]
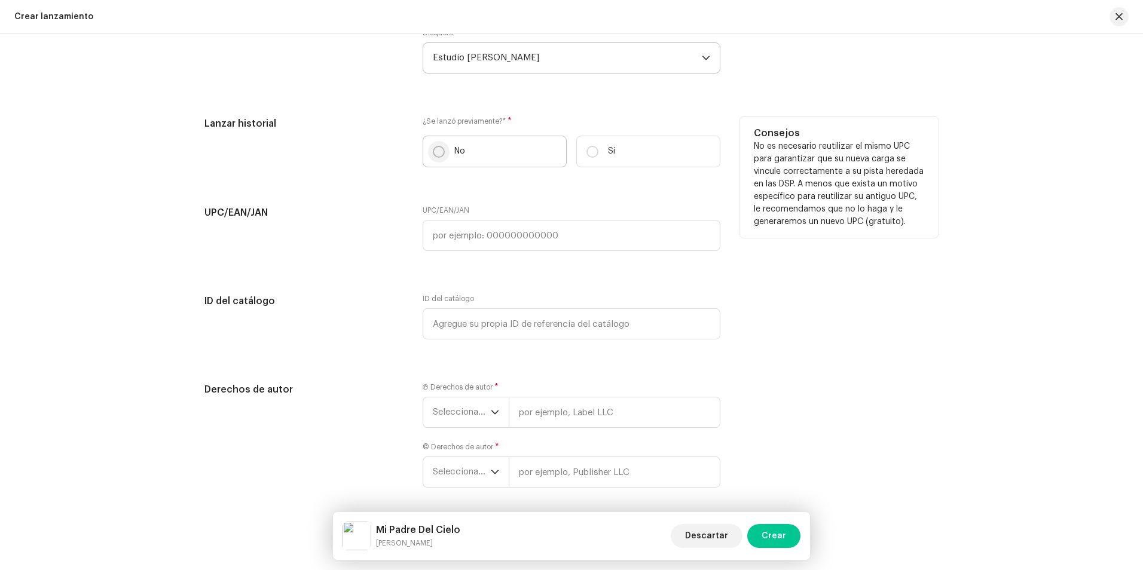
click at [436, 152] on input "No" at bounding box center [439, 152] width 12 height 12
radio input "true"
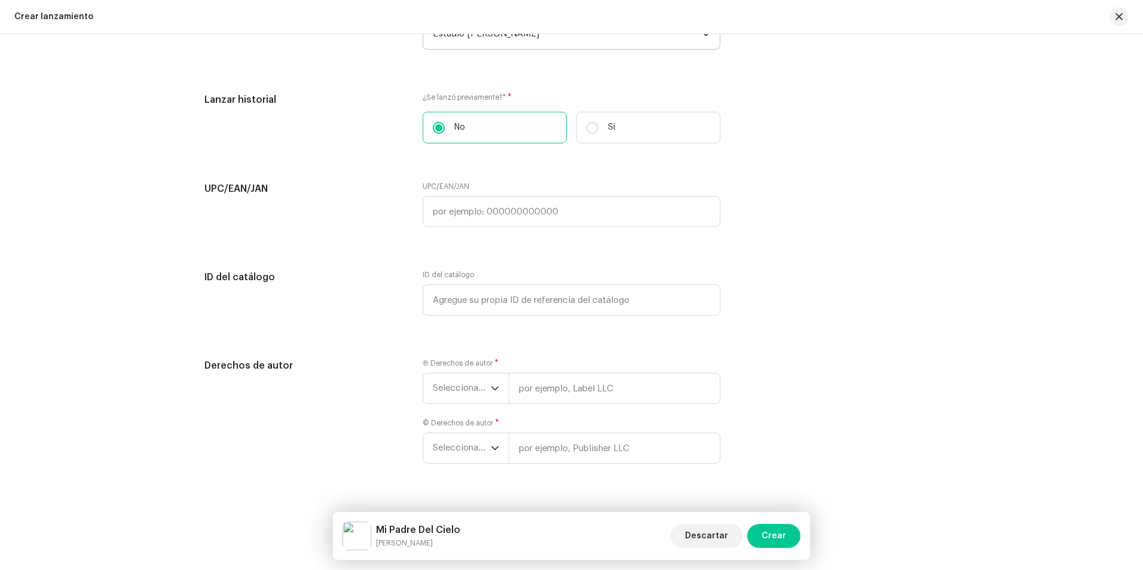
scroll to position [2020, 0]
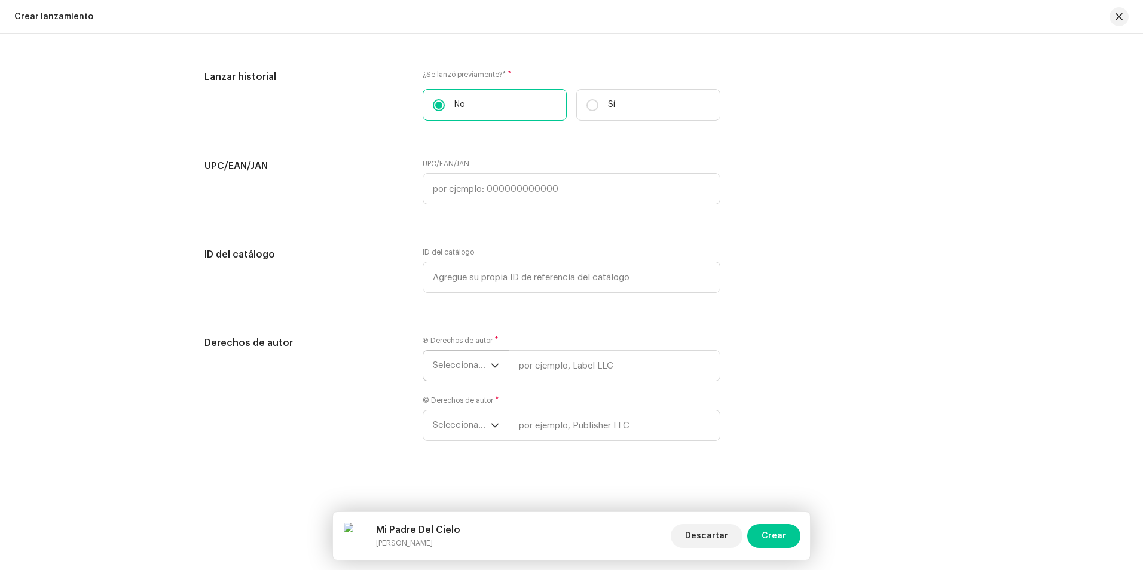
click at [475, 363] on font "Seleccionar año" at bounding box center [466, 365] width 66 height 9
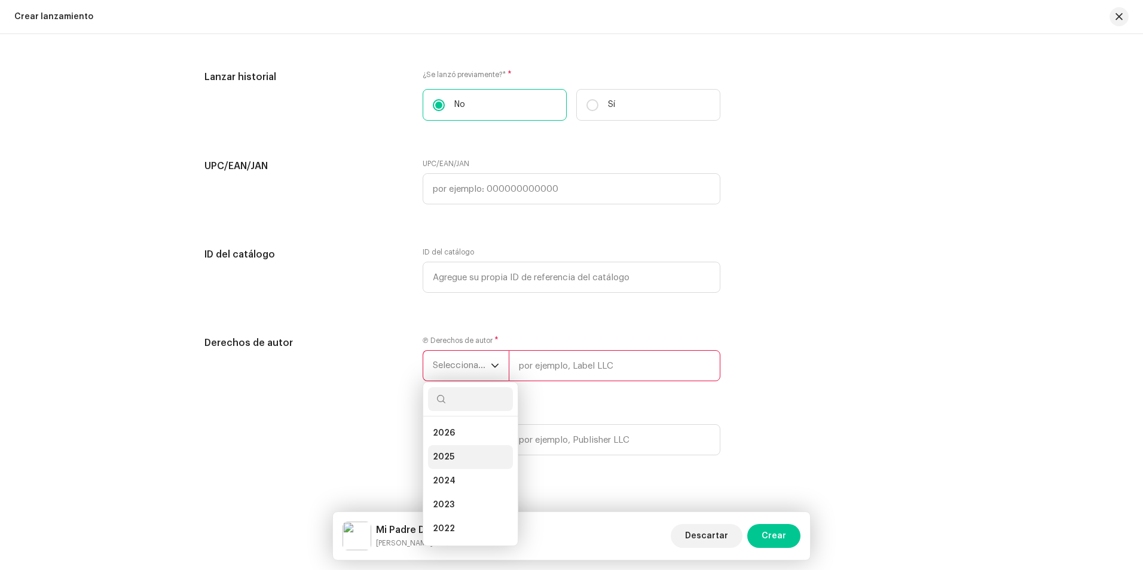
click at [448, 456] on span "2025" at bounding box center [444, 457] width 22 height 12
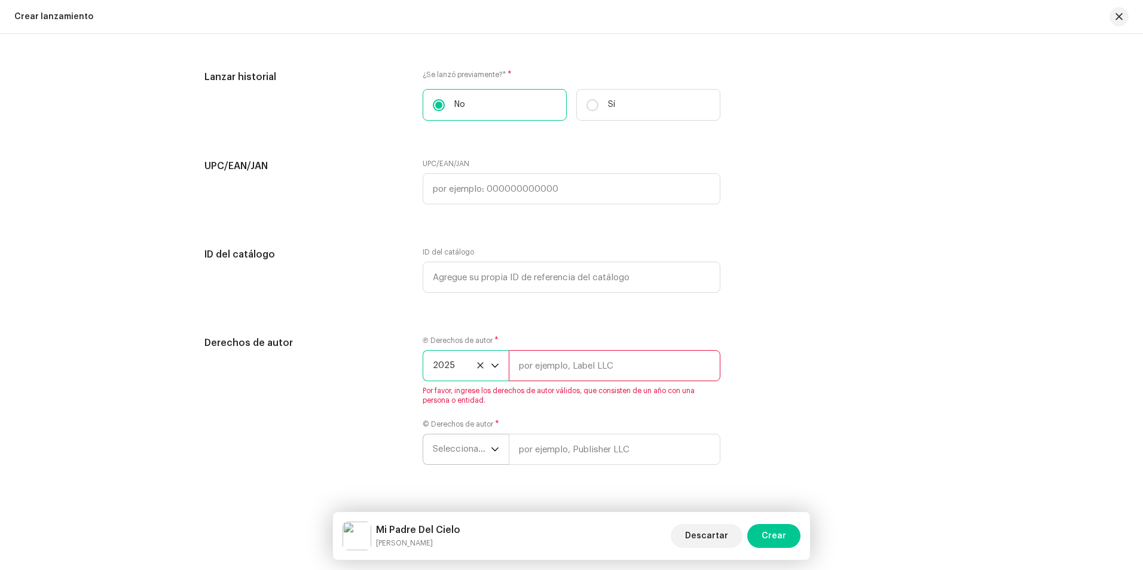
click at [451, 450] on font "Seleccionar año" at bounding box center [466, 449] width 66 height 9
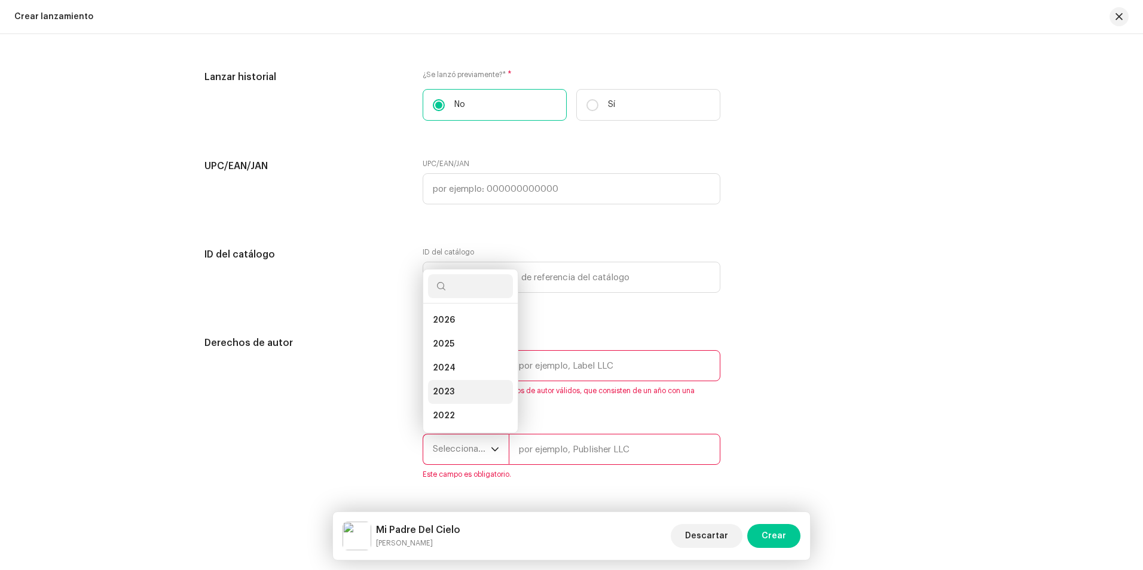
scroll to position [19, 0]
click at [453, 320] on li "2025" at bounding box center [470, 325] width 85 height 24
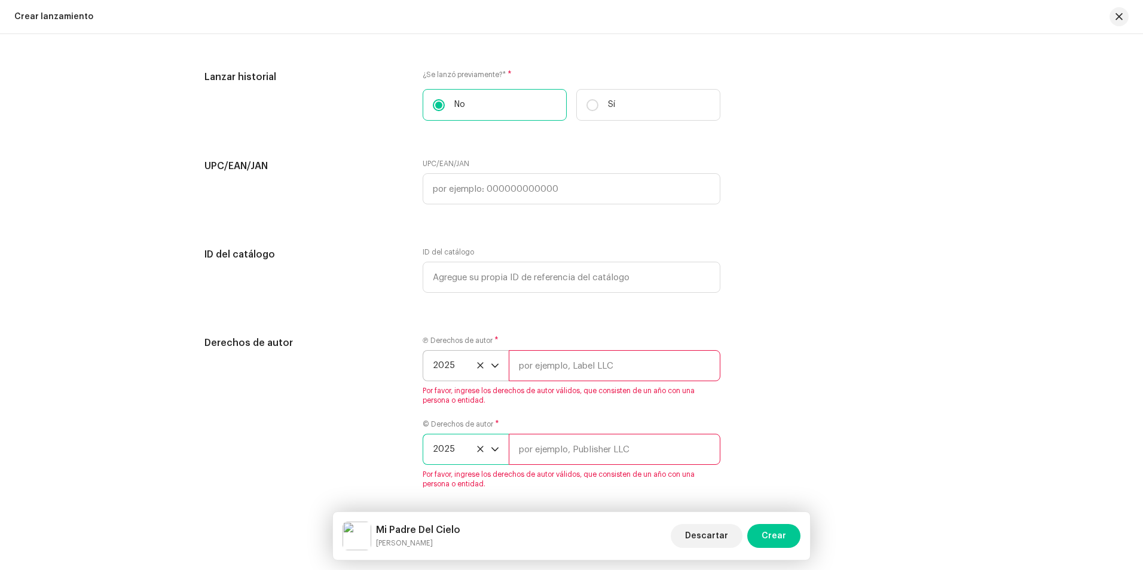
click at [557, 365] on input "text" at bounding box center [615, 365] width 212 height 31
type input "[PERSON_NAME] Studio"
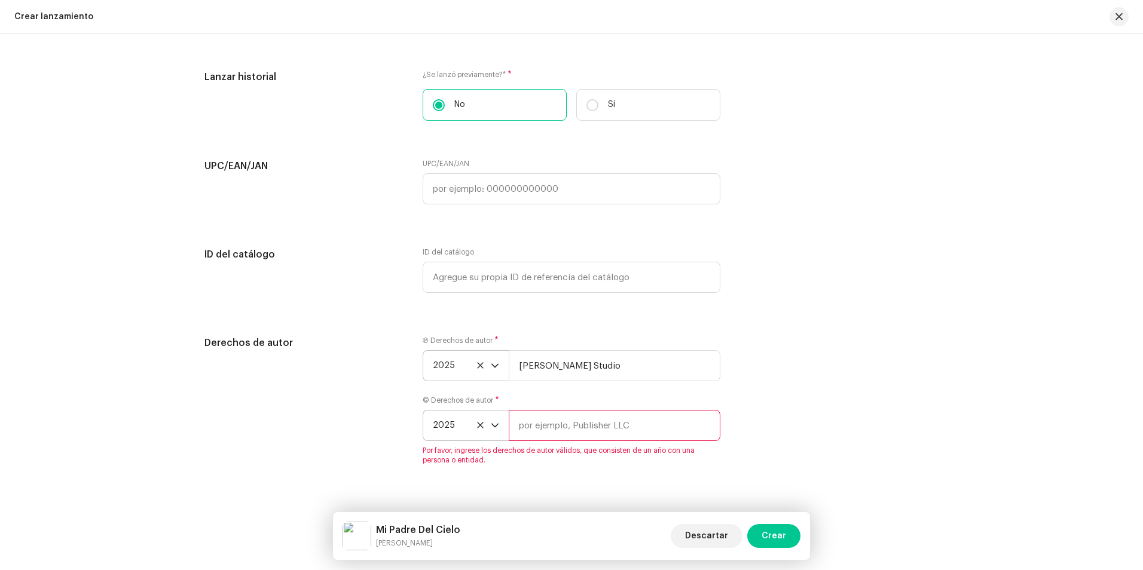
click at [550, 434] on input "text" at bounding box center [615, 425] width 212 height 31
type input "[PERSON_NAME] Studio"
click at [387, 477] on div "Crear un nuevo lanzamiento Le guiaremos en todo el proceso, desde la selección …" at bounding box center [571, 302] width 1143 height 536
click at [763, 534] on button "Crear" at bounding box center [773, 536] width 53 height 24
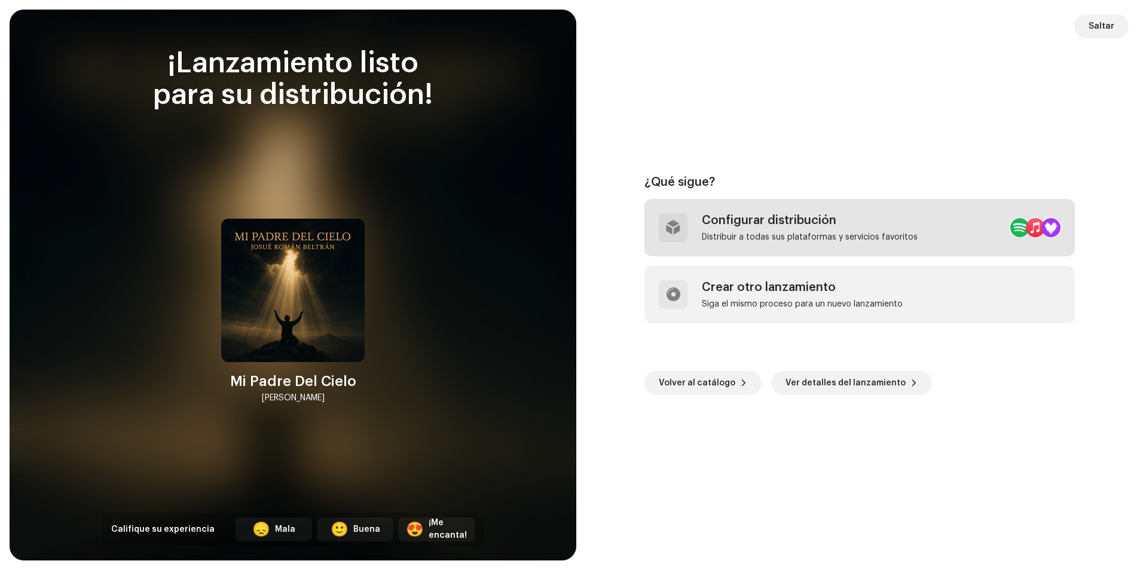
click at [754, 230] on div "Configurar distribución Distribuir a todas sus plataformas y servicios favoritos" at bounding box center [810, 227] width 216 height 29
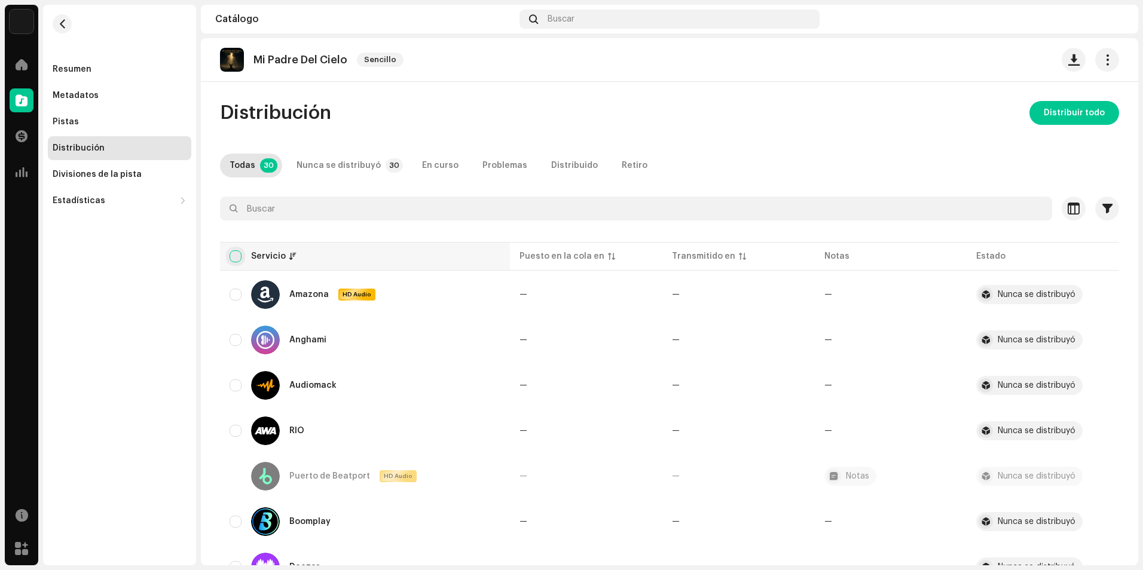
click at [230, 256] on input "checkbox" at bounding box center [236, 257] width 12 height 12
checkbox input "true"
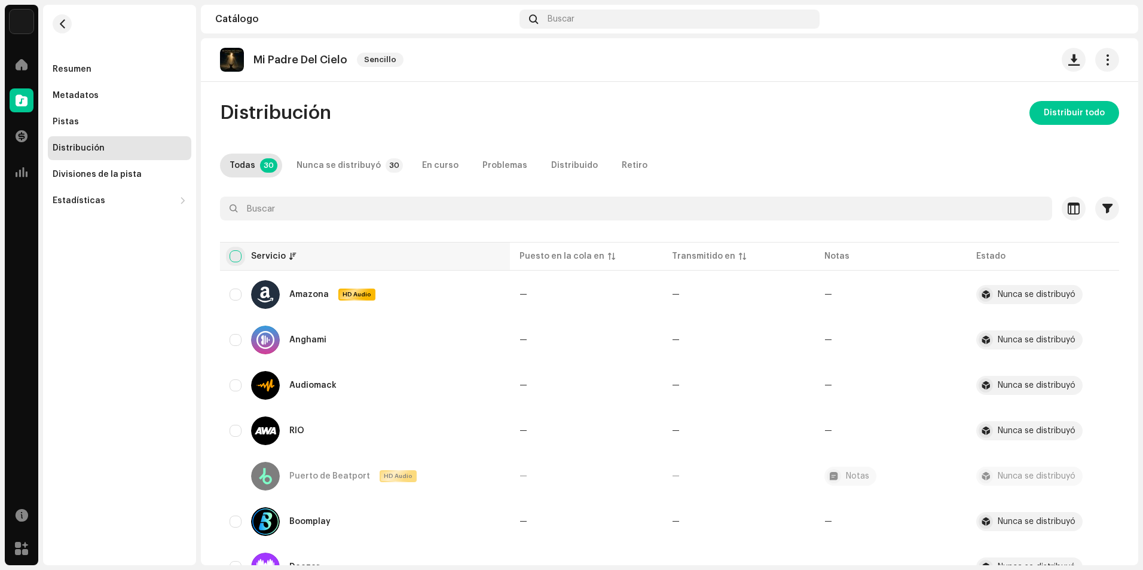
checkbox input "true"
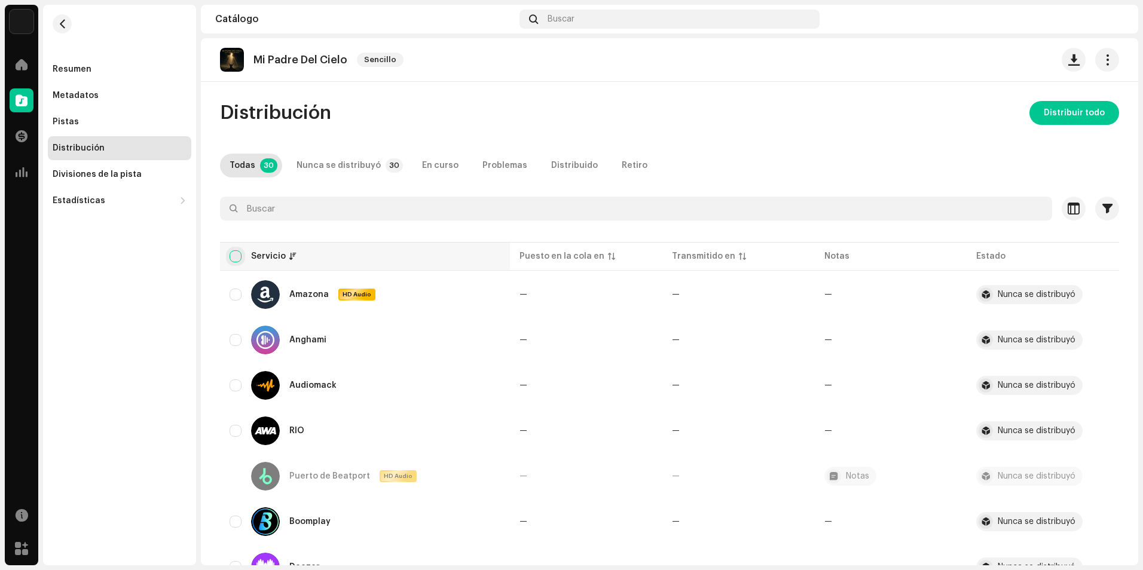
checkbox input "true"
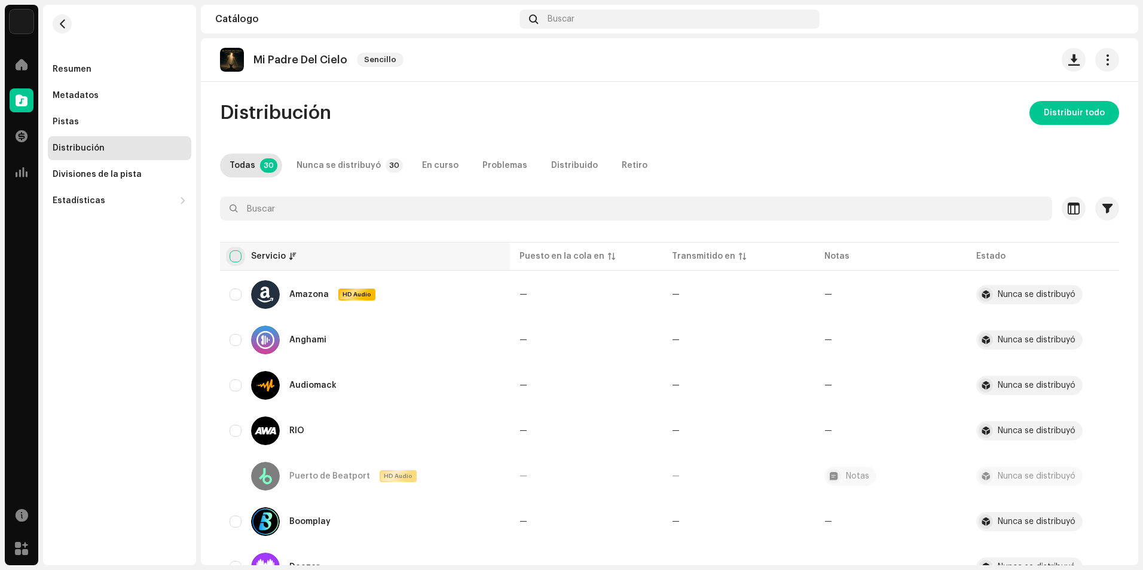
checkbox input "true"
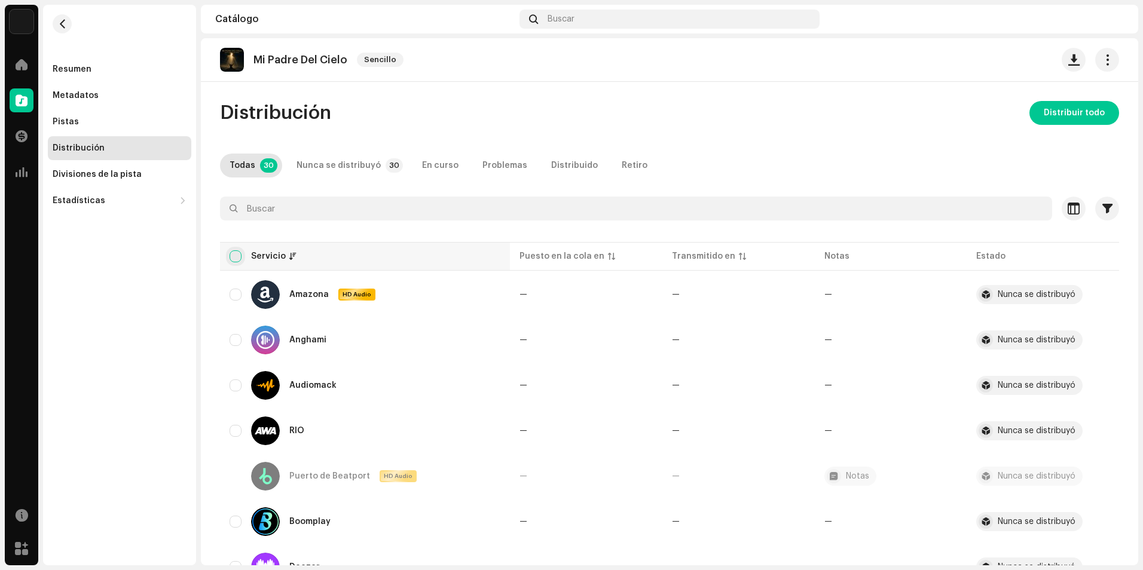
checkbox input "true"
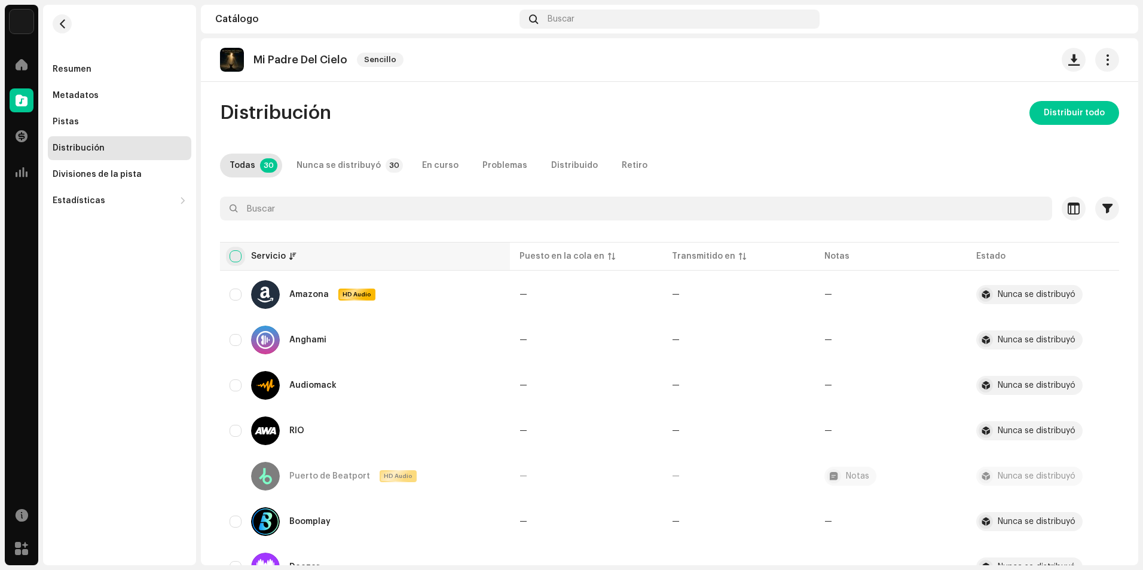
checkbox input "true"
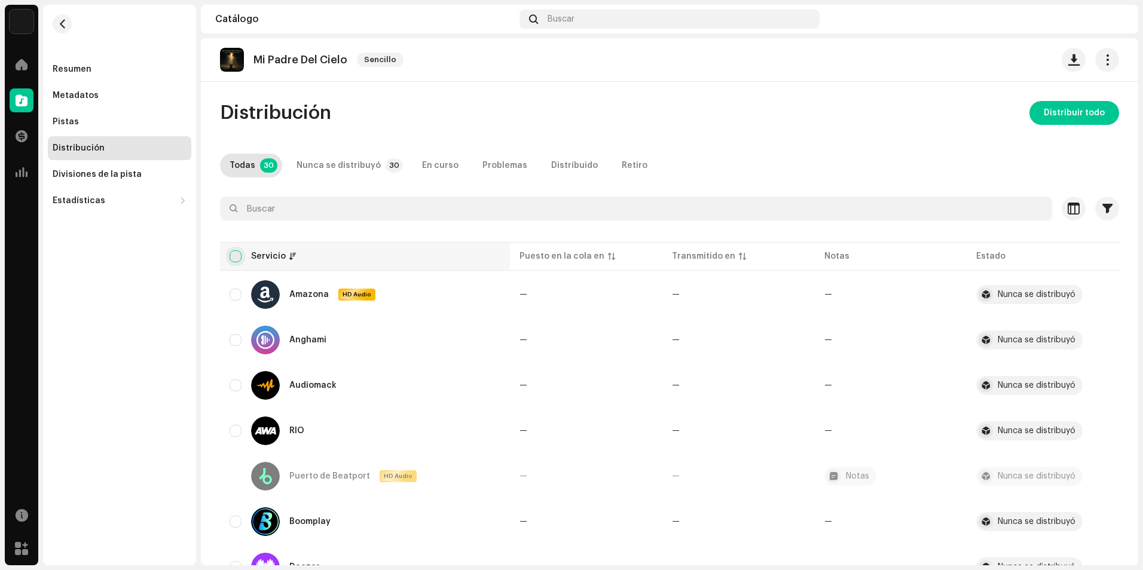
checkbox input "true"
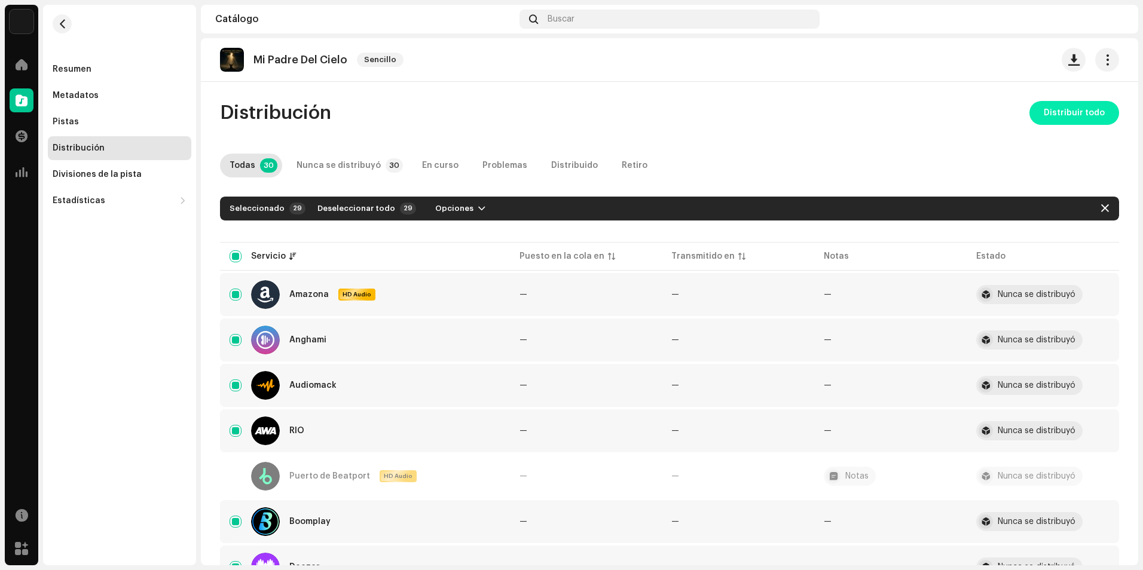
click at [1048, 119] on span "Distribuir todo" at bounding box center [1074, 113] width 61 height 24
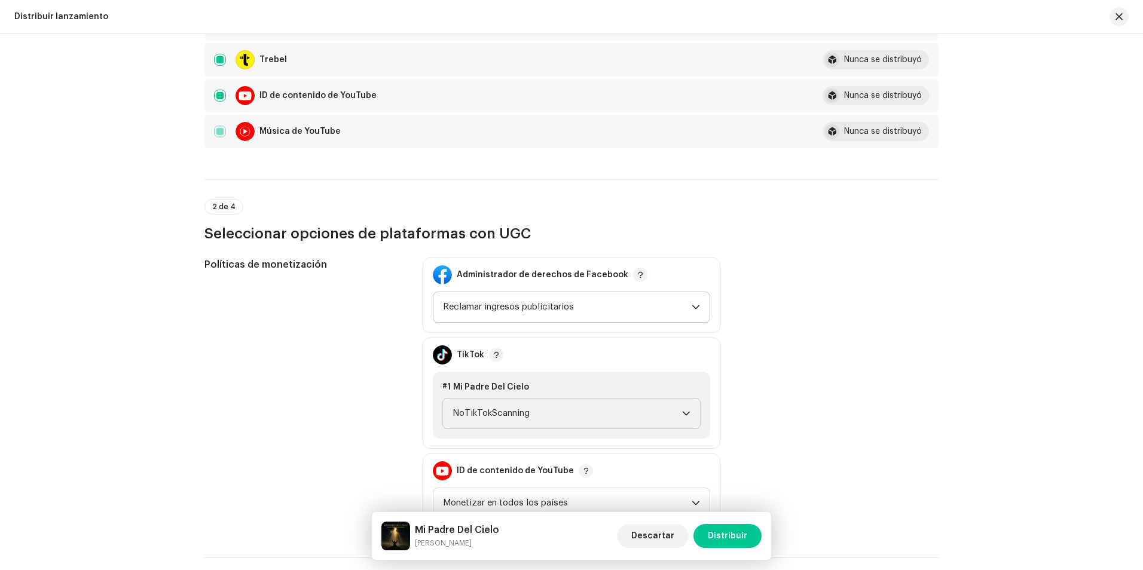
scroll to position [1196, 0]
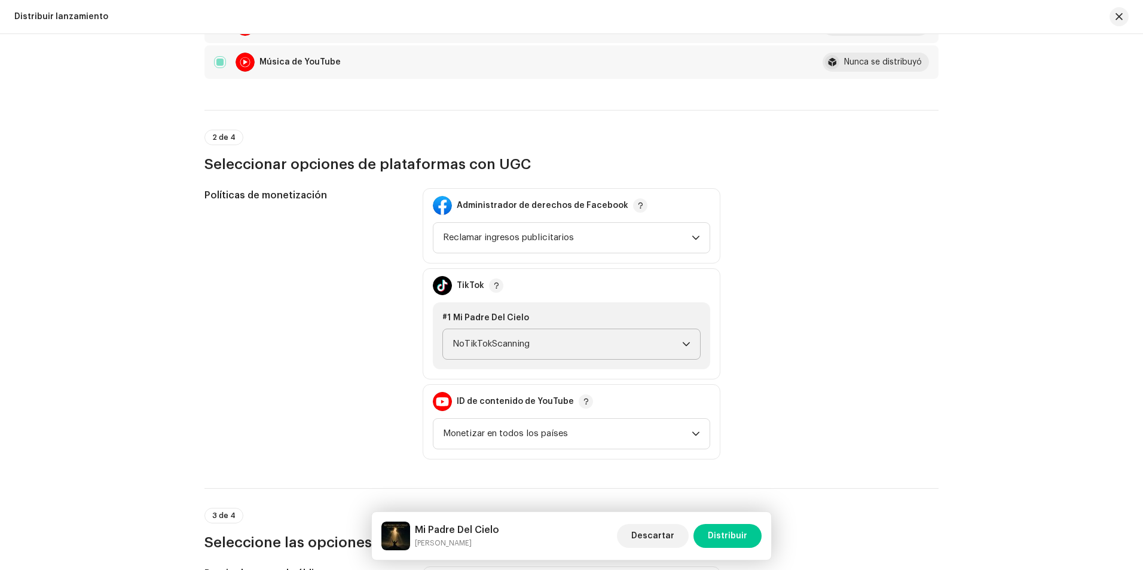
click at [494, 346] on font "NoTikTokScanning" at bounding box center [491, 344] width 77 height 9
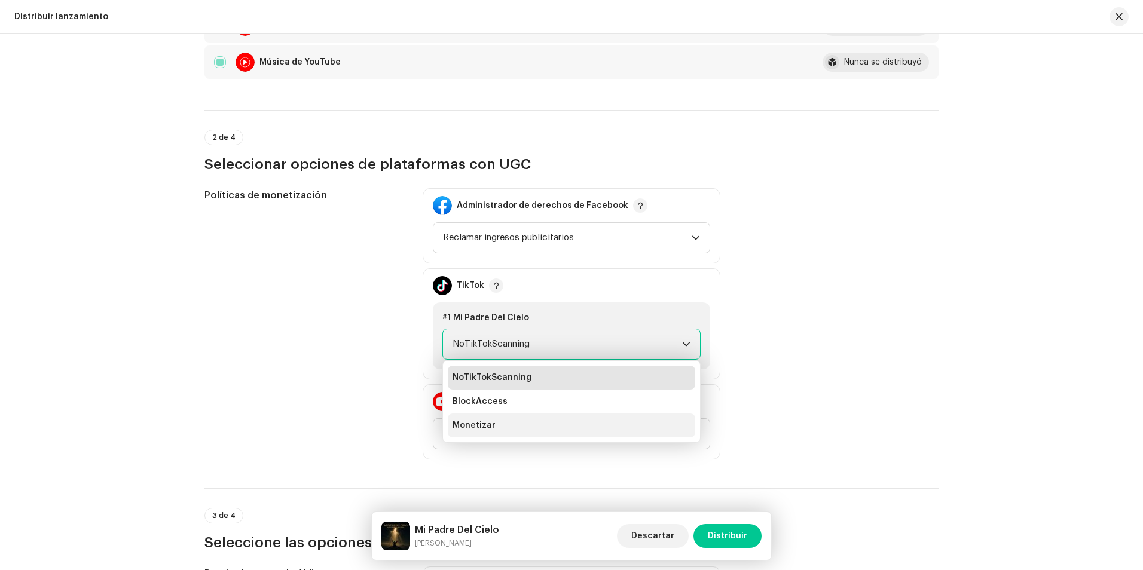
click at [517, 429] on li "Monetizar" at bounding box center [572, 426] width 248 height 24
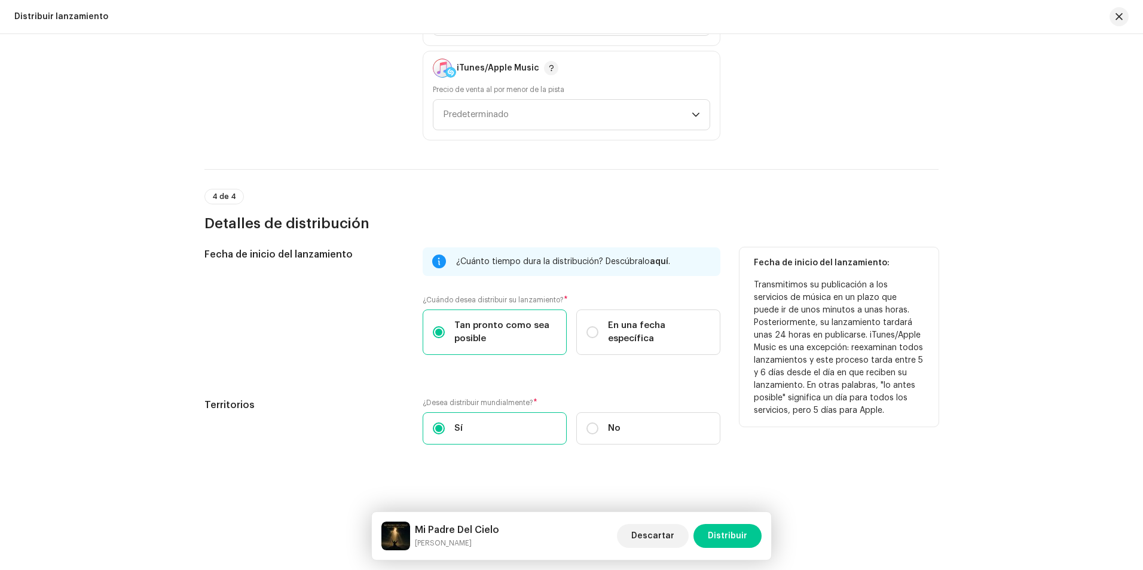
scroll to position [1810, 0]
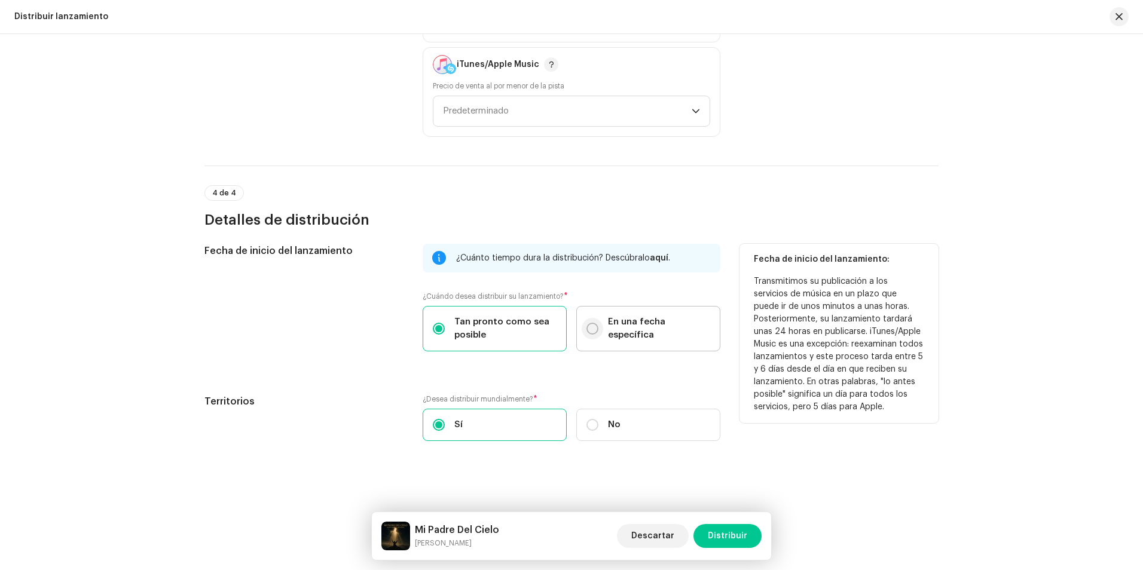
click at [593, 323] on input "En una fecha específica" at bounding box center [593, 329] width 12 height 12
radio input "true"
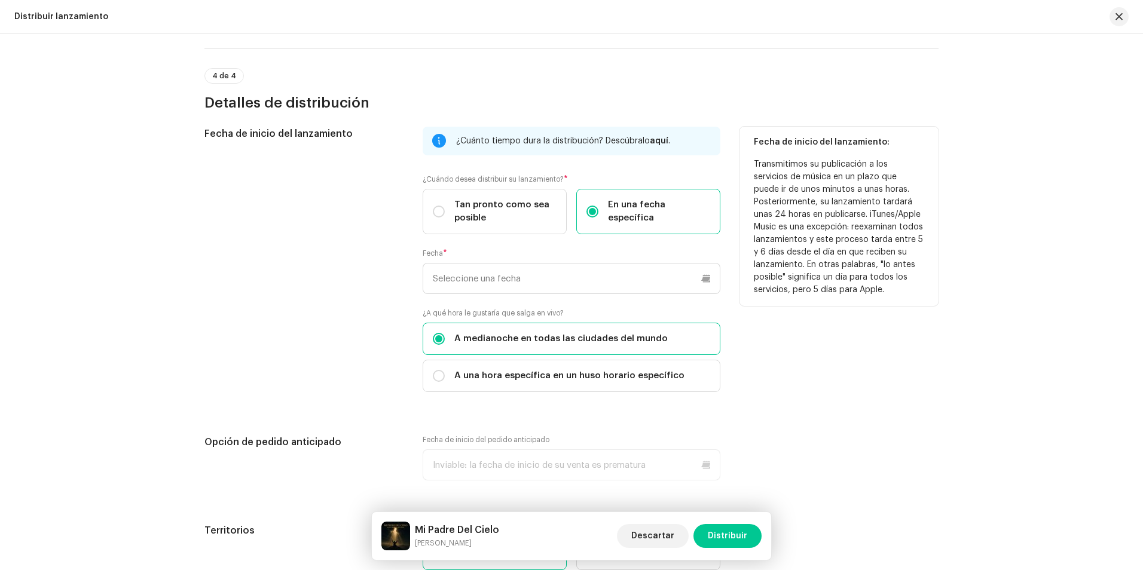
scroll to position [1930, 0]
click at [477, 282] on input "text" at bounding box center [572, 276] width 298 height 31
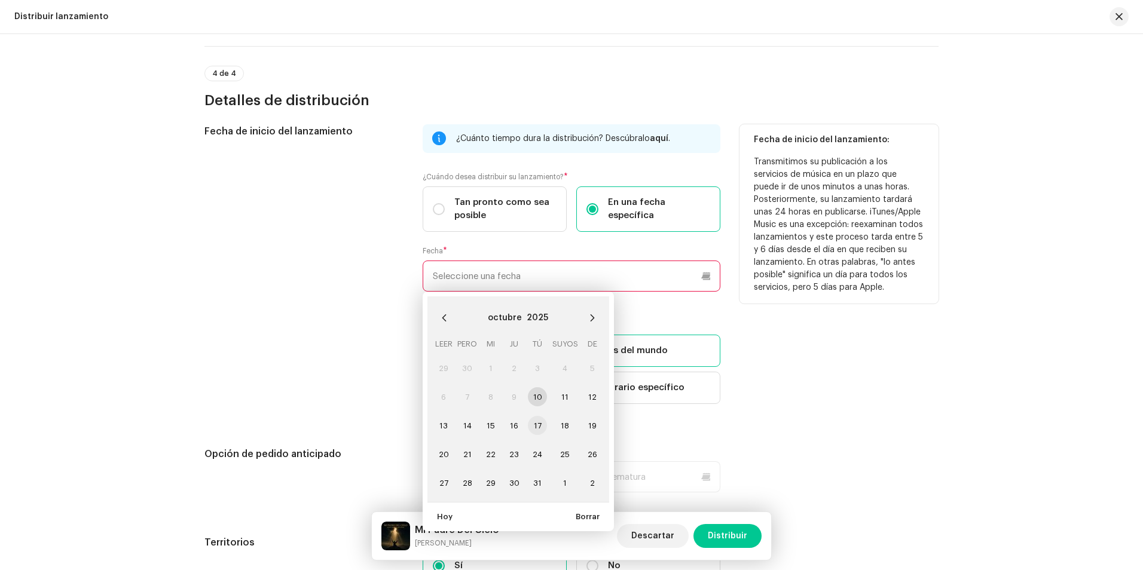
click at [537, 428] on font "17" at bounding box center [538, 426] width 8 height 8
type input "17/10/2025"
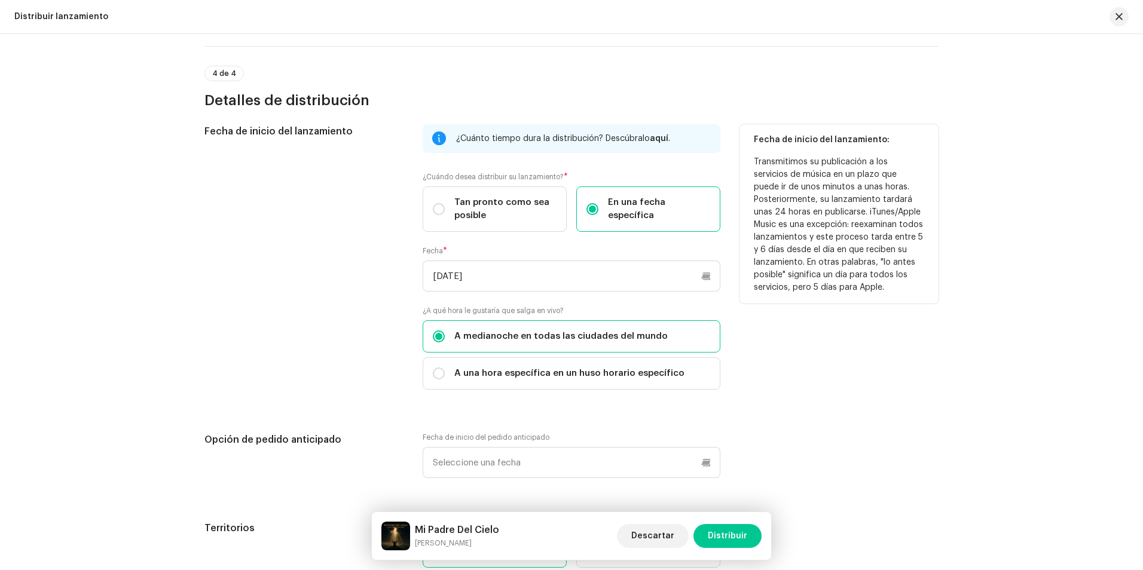
click at [304, 350] on div "Fecha de inicio del lanzamiento" at bounding box center [303, 264] width 199 height 280
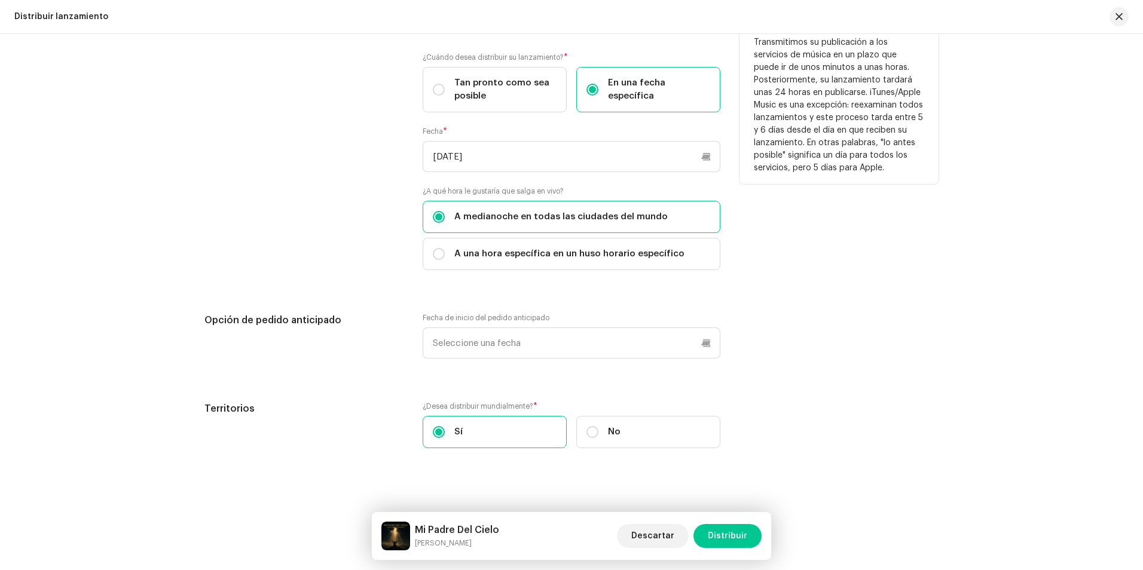
scroll to position [2056, 0]
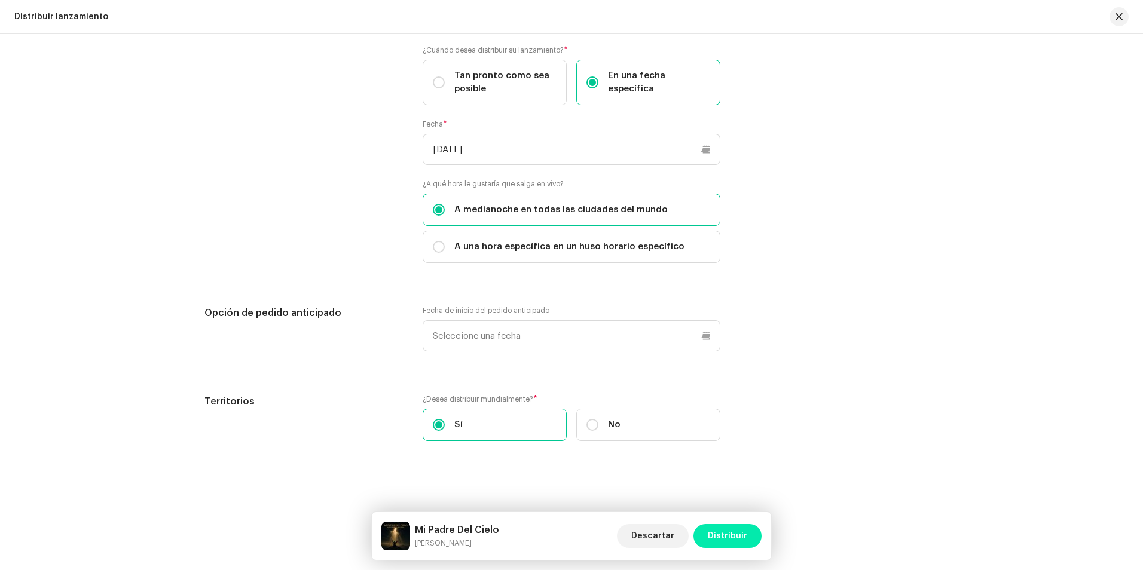
click at [721, 534] on span "Distribuir" at bounding box center [727, 536] width 39 height 24
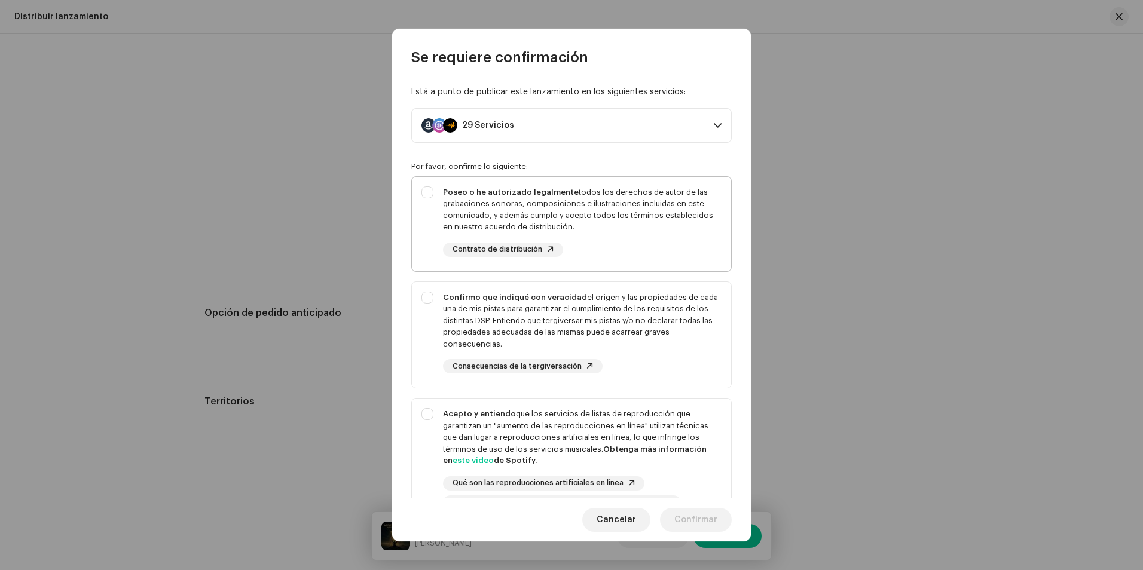
click at [431, 186] on div "Poseo o he autorizado legalmente todos los derechos de autor de las grabaciones…" at bounding box center [571, 222] width 319 height 90
checkbox input "true"
click at [424, 288] on div "Confirmo que indiqué con veracidad el origen y las propiedades de cada una de m…" at bounding box center [571, 333] width 319 height 102
checkbox input "true"
click at [431, 420] on div "Acepto y entiendo que los servicios de listas de reproducción que garantizan un…" at bounding box center [571, 459] width 319 height 121
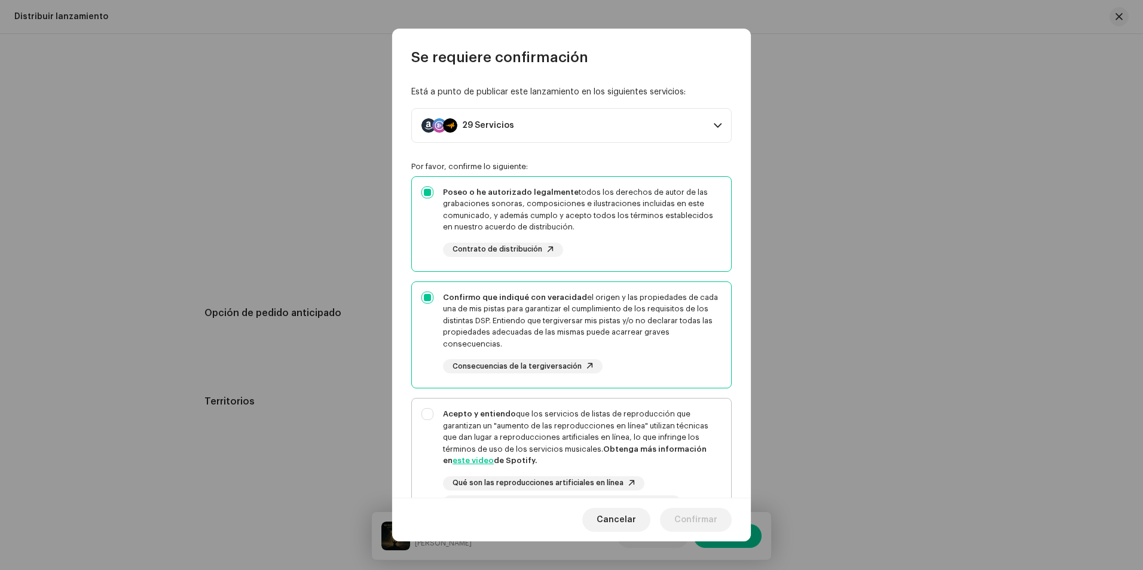
checkbox input "true"
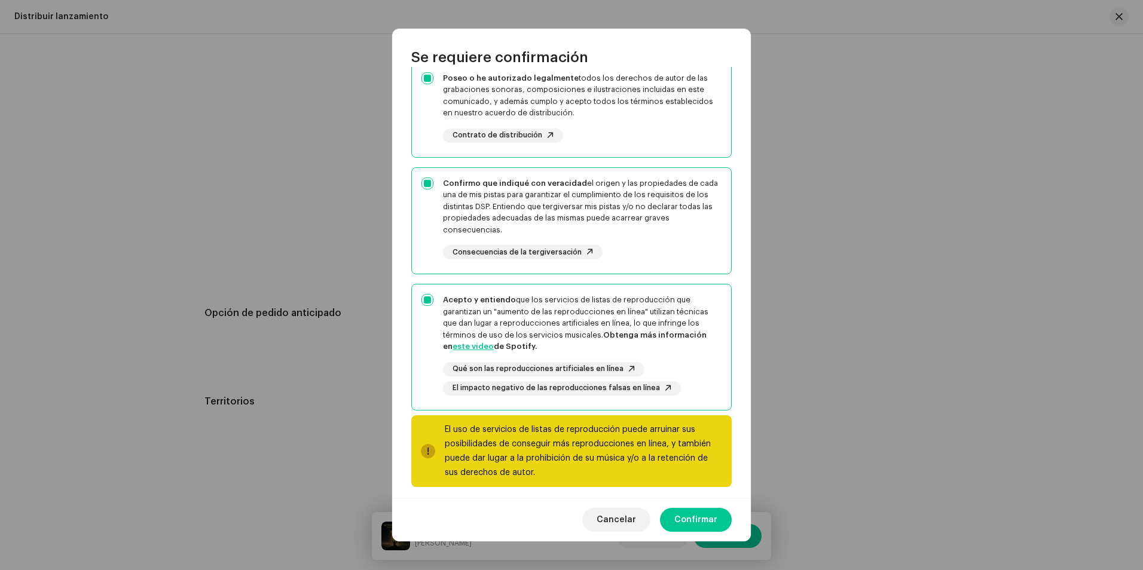
scroll to position [122, 0]
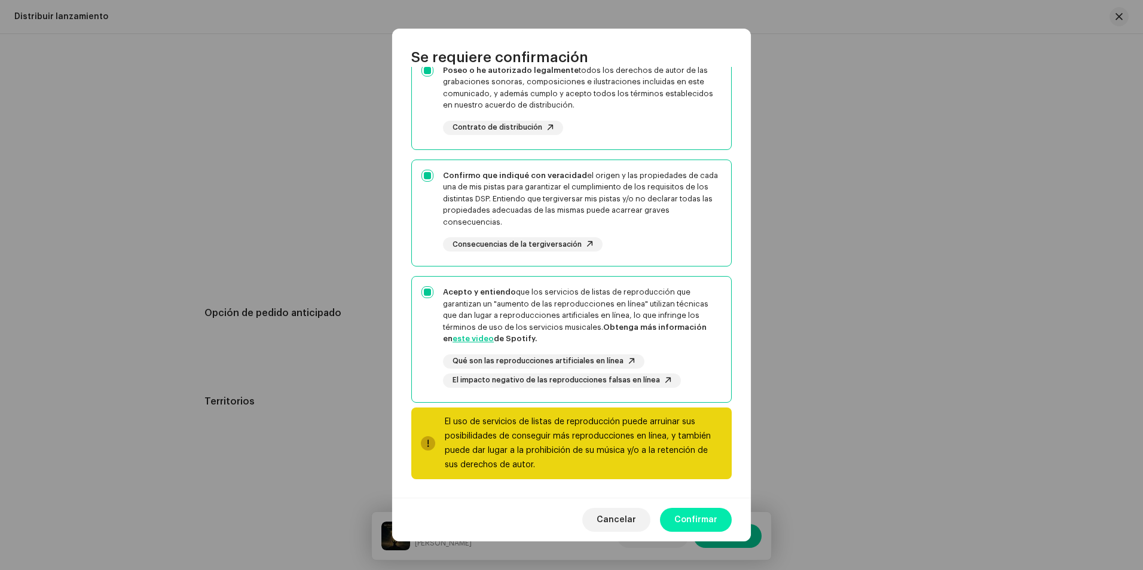
click at [712, 518] on span "Confirmar" at bounding box center [695, 520] width 43 height 24
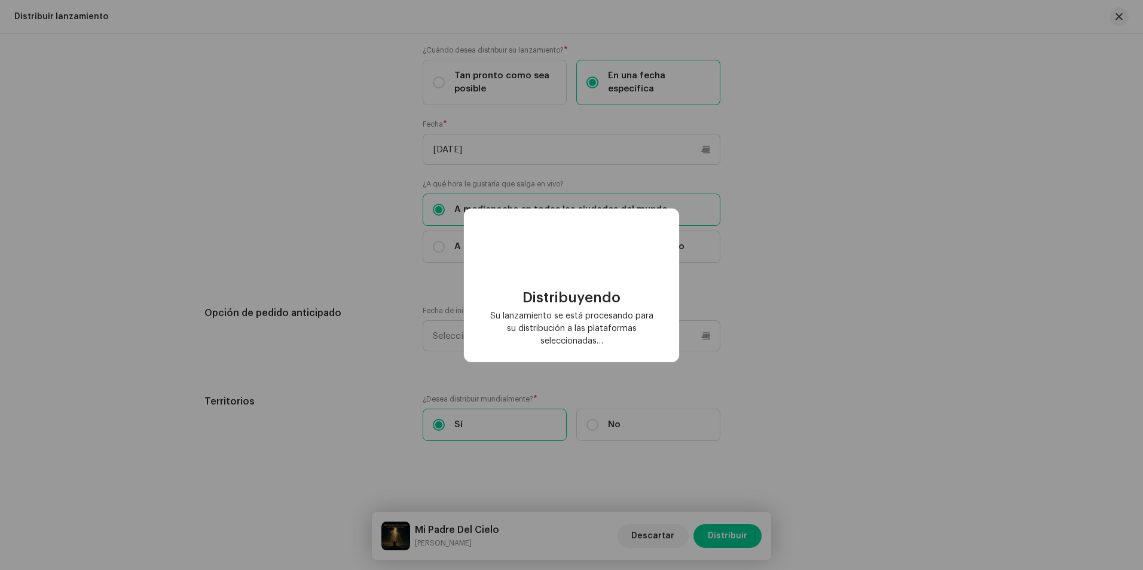
checkbox input "false"
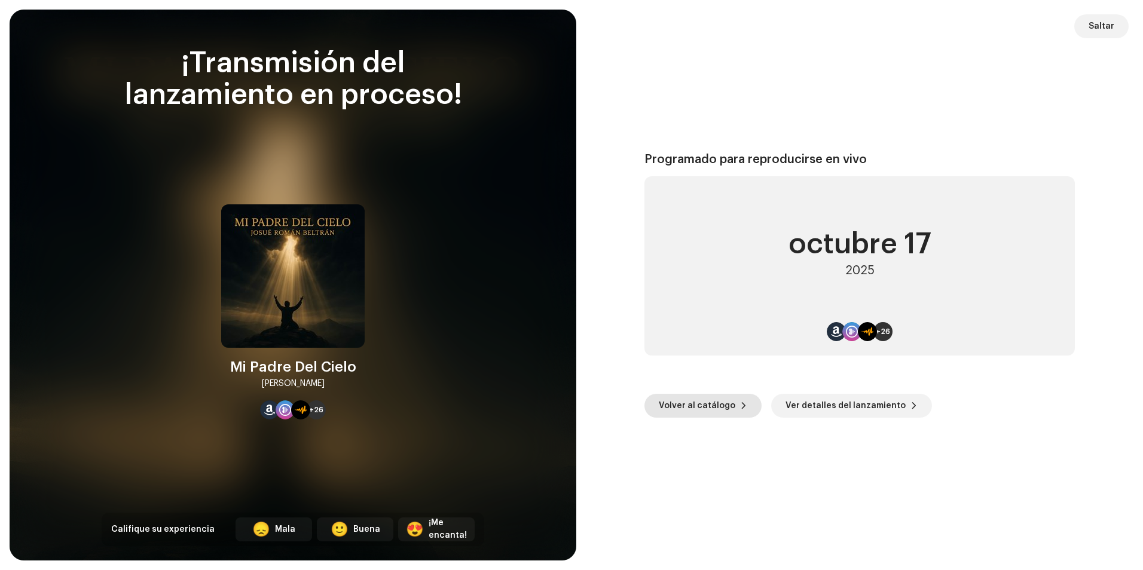
click at [682, 402] on span "Volver al catálogo" at bounding box center [697, 406] width 77 height 24
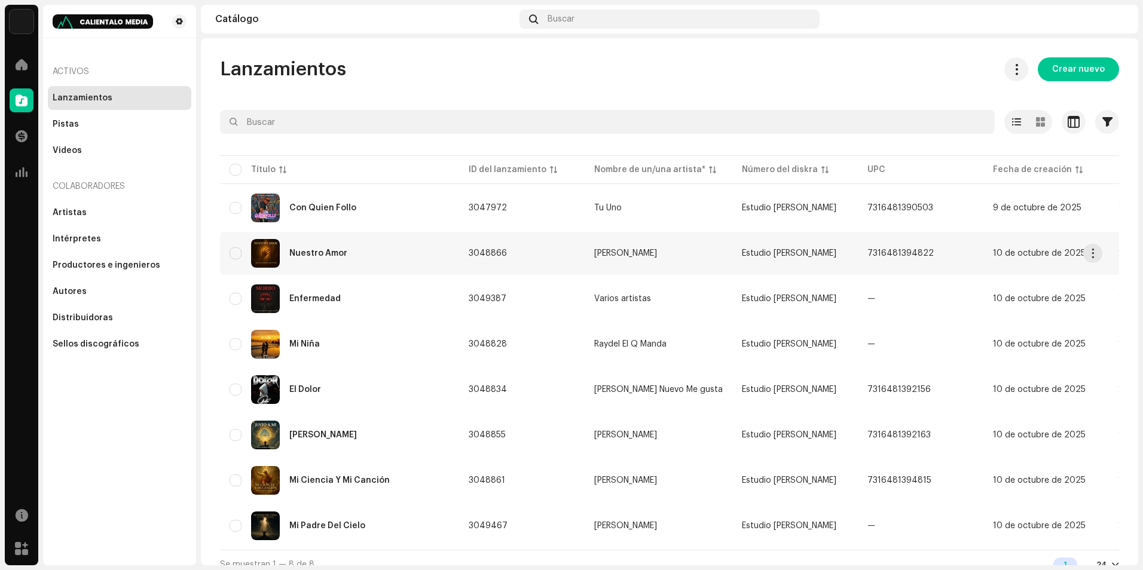
click at [347, 260] on div "Nuestro Amor" at bounding box center [340, 253] width 220 height 29
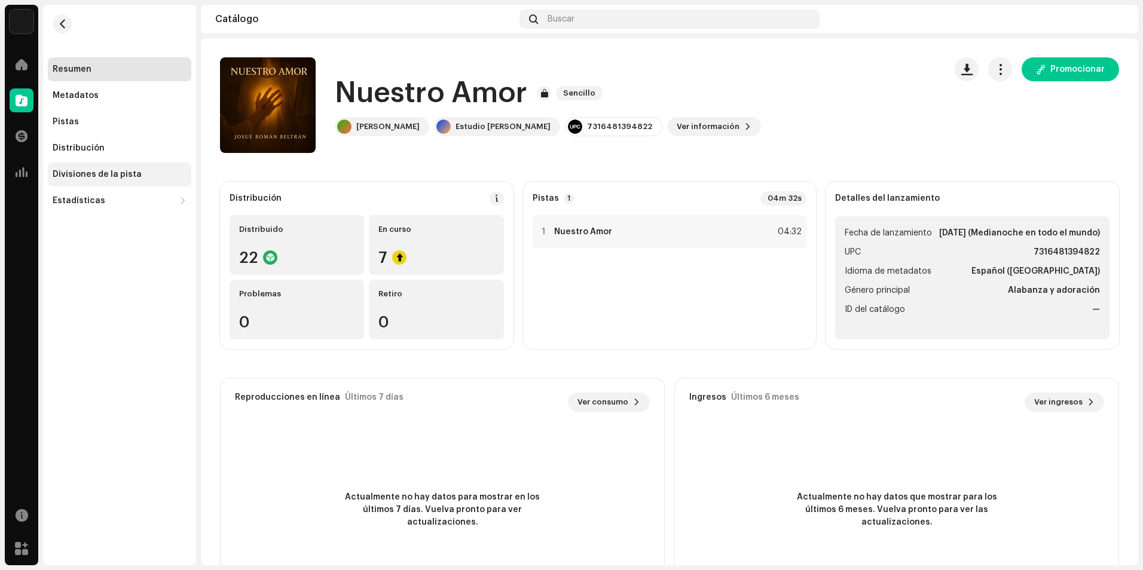
click at [107, 173] on div "Divisiones de la pista" at bounding box center [97, 175] width 89 height 10
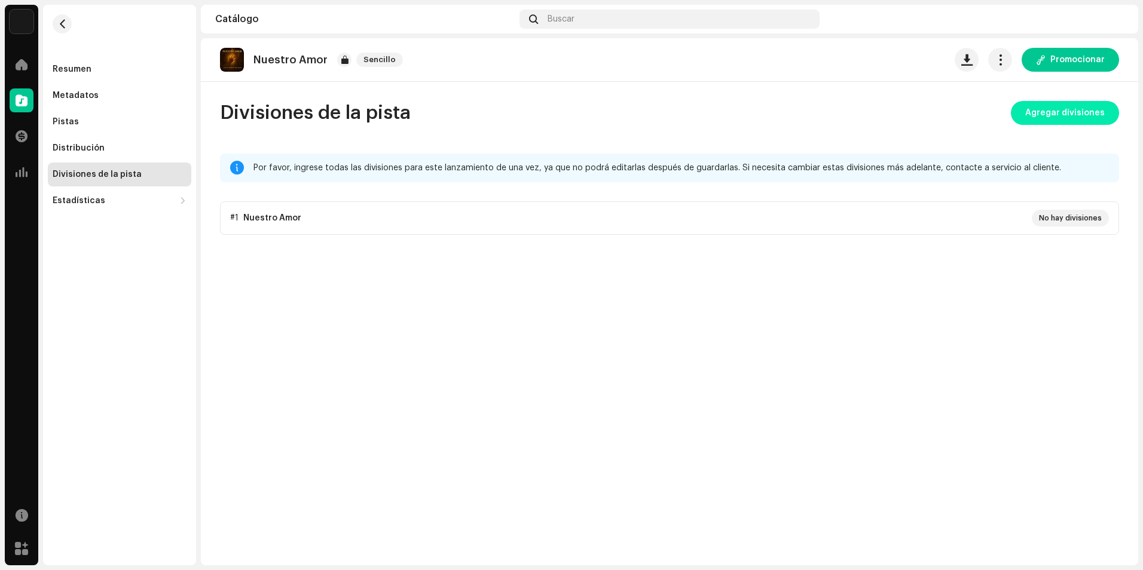
click at [1084, 115] on span "Agregar divisiones" at bounding box center [1065, 113] width 80 height 24
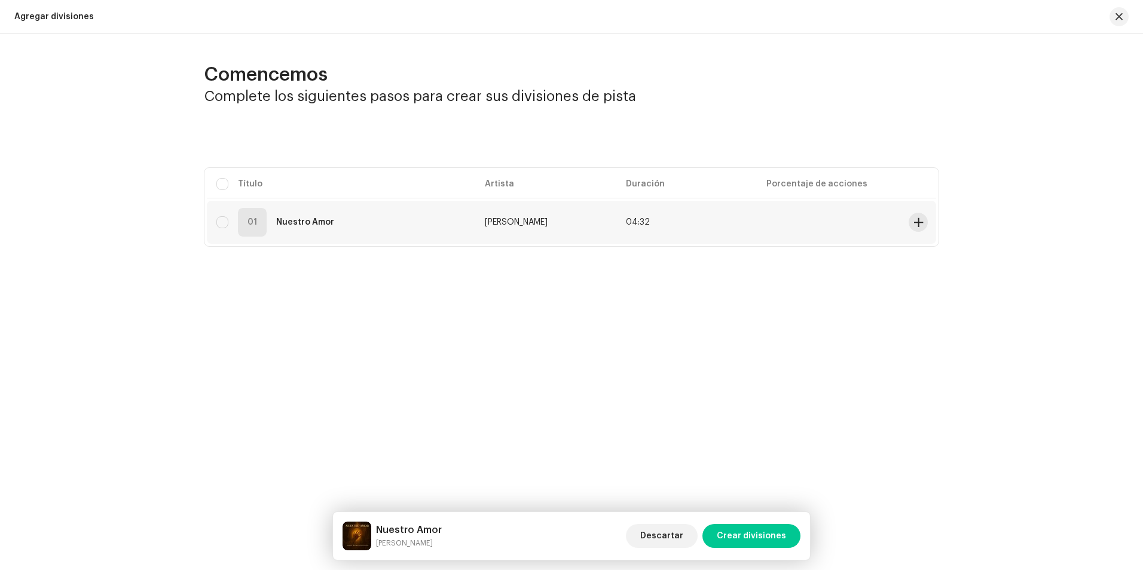
click at [243, 235] on div "01" at bounding box center [252, 222] width 29 height 29
click at [238, 225] on div "01 Nuestro Amor" at bounding box center [340, 222] width 249 height 29
click at [223, 223] on input "checkbox" at bounding box center [222, 222] width 12 height 12
checkbox input "true"
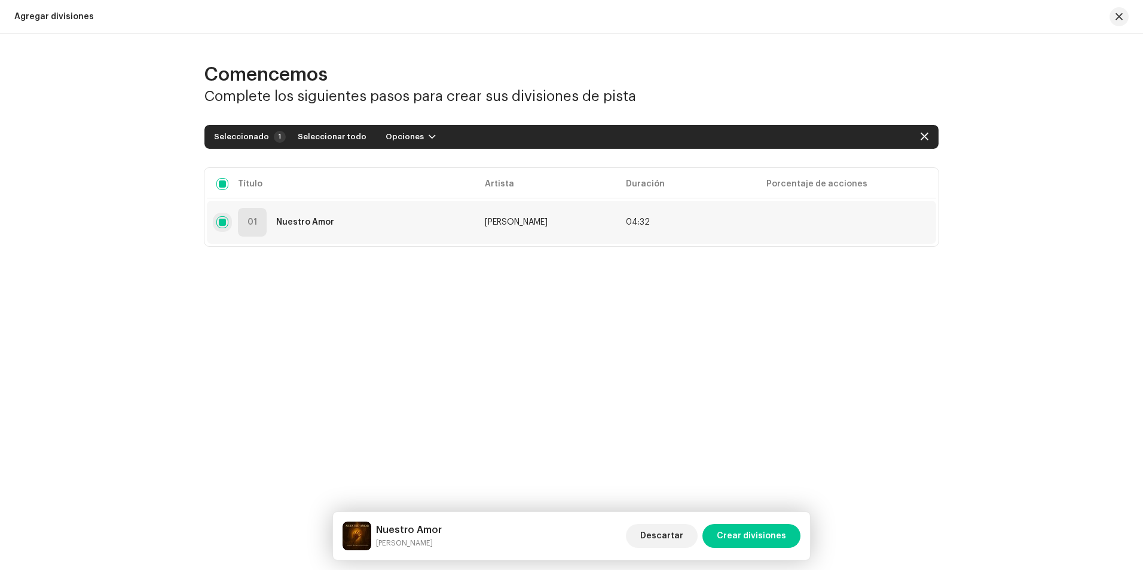
click at [222, 221] on input "Fila seleccionada" at bounding box center [222, 222] width 12 height 12
checkbox input "false"
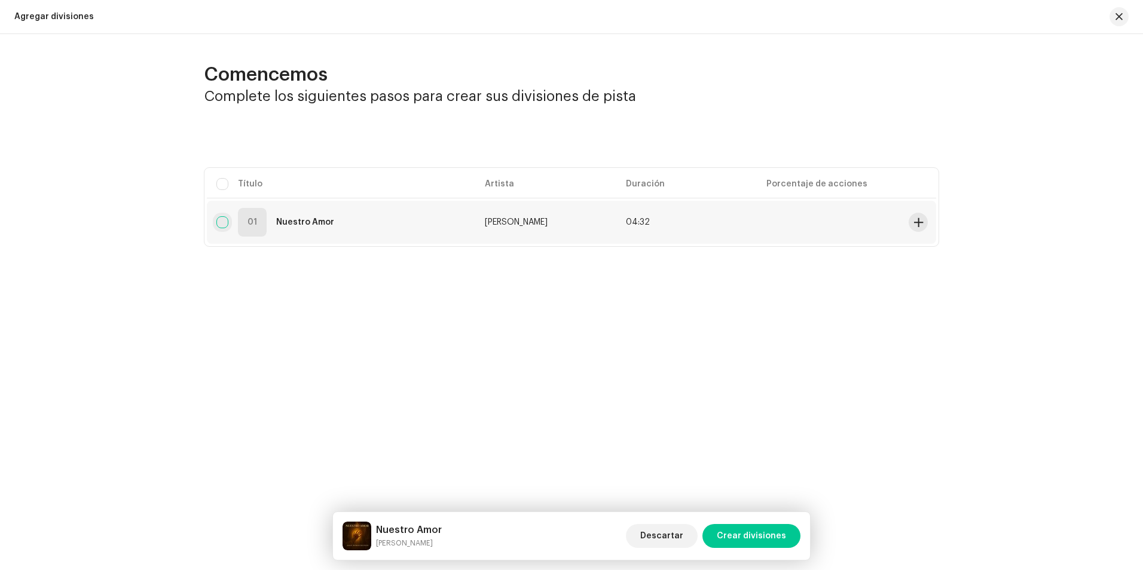
checkbox input "false"
click at [917, 222] on span at bounding box center [918, 223] width 9 height 10
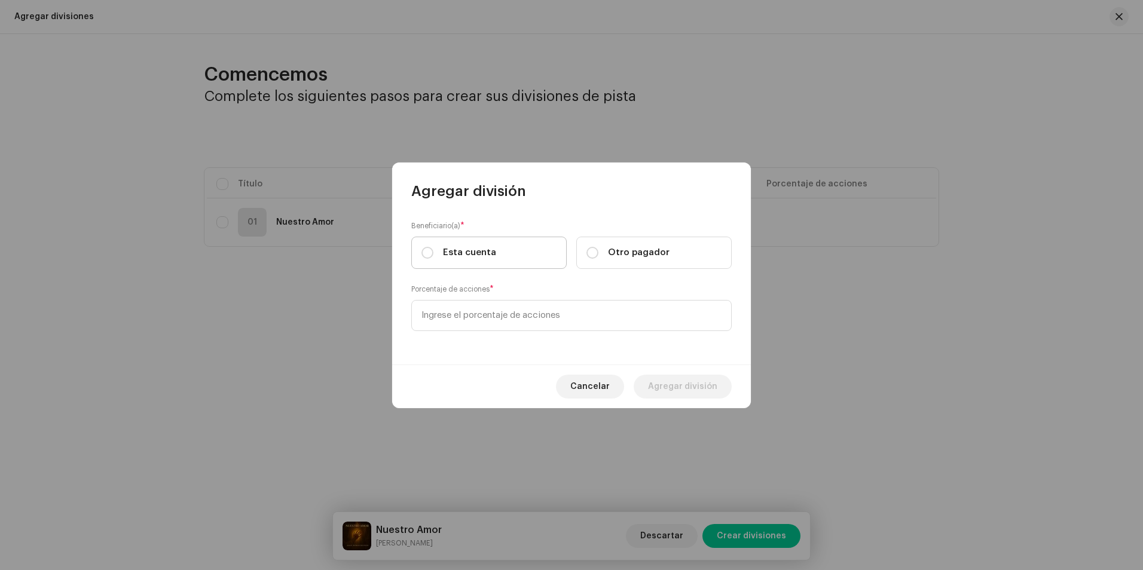
click at [472, 251] on span "Esta cuenta" at bounding box center [469, 252] width 53 height 13
click at [434, 251] on input "Esta cuenta" at bounding box center [428, 253] width 12 height 12
radio input "true"
click at [462, 316] on input at bounding box center [571, 315] width 320 height 31
type input "30,00"
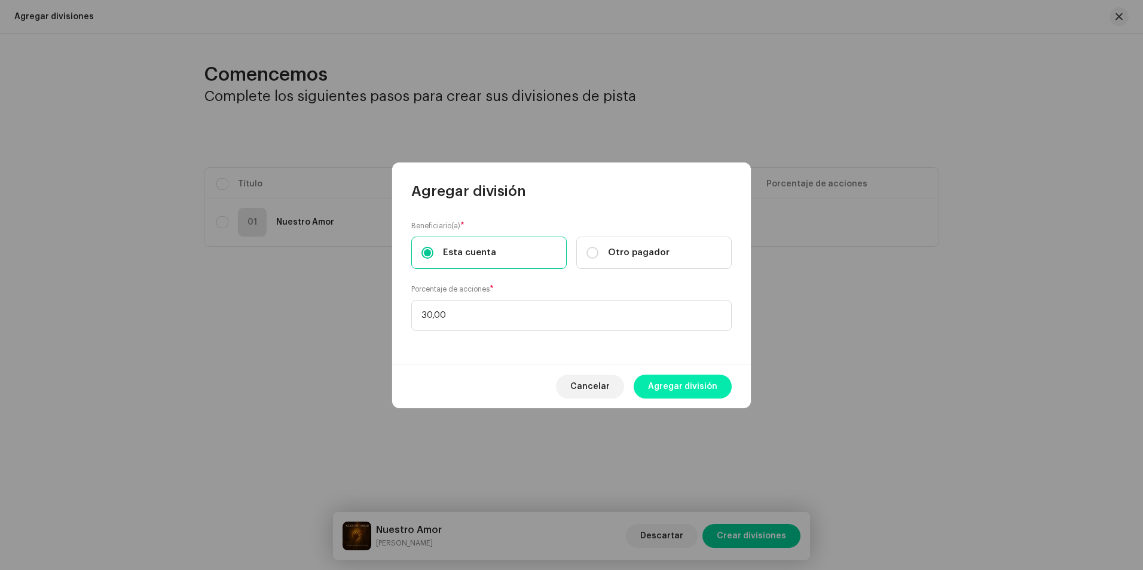
click at [663, 389] on span "Agregar división" at bounding box center [682, 387] width 69 height 24
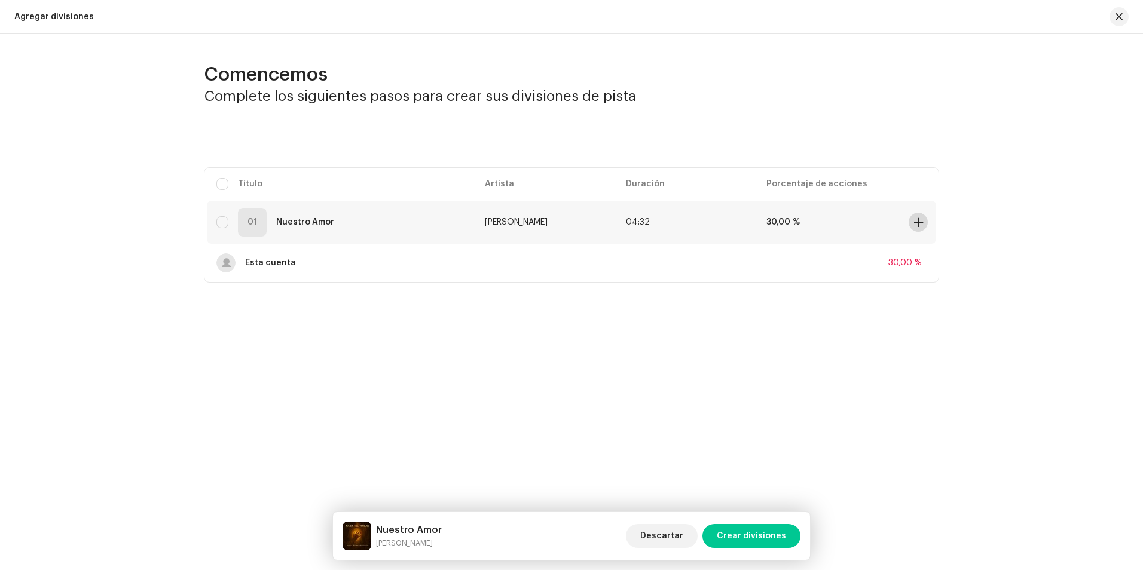
click at [917, 224] on span at bounding box center [918, 223] width 9 height 10
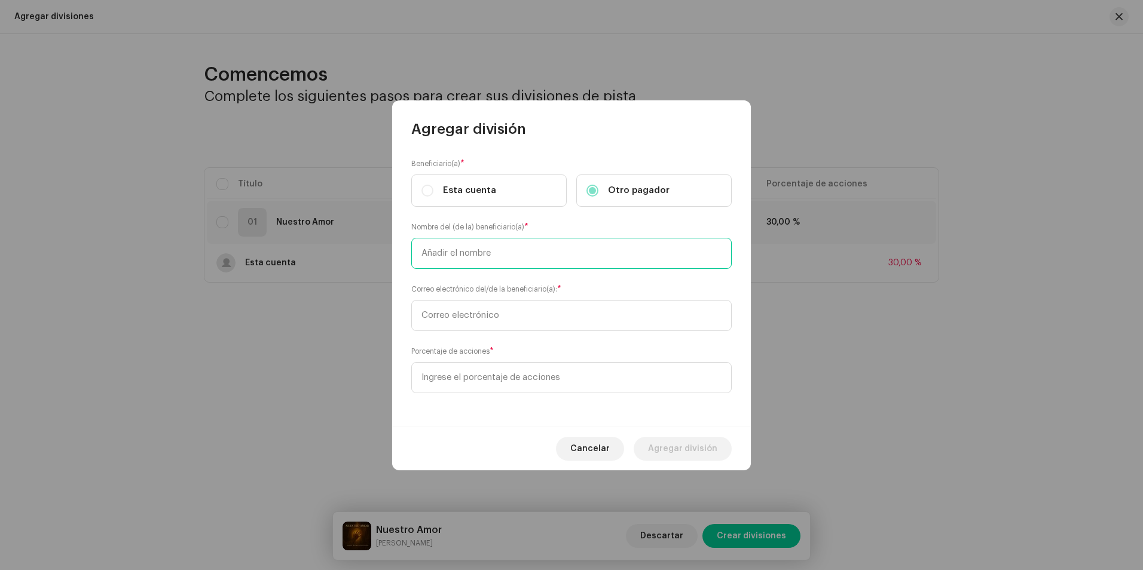
click at [480, 260] on input "text" at bounding box center [571, 253] width 320 height 31
click at [514, 322] on input "text" at bounding box center [571, 315] width 320 height 31
click at [466, 270] on div "Beneficiario(a) * Esta cuenta Otro pagador Nombre del (de la) beneficiario(a) *…" at bounding box center [571, 283] width 359 height 288
click at [461, 257] on input "text" at bounding box center [571, 253] width 320 height 31
type input "josueromanbeltran98@gmail.com"
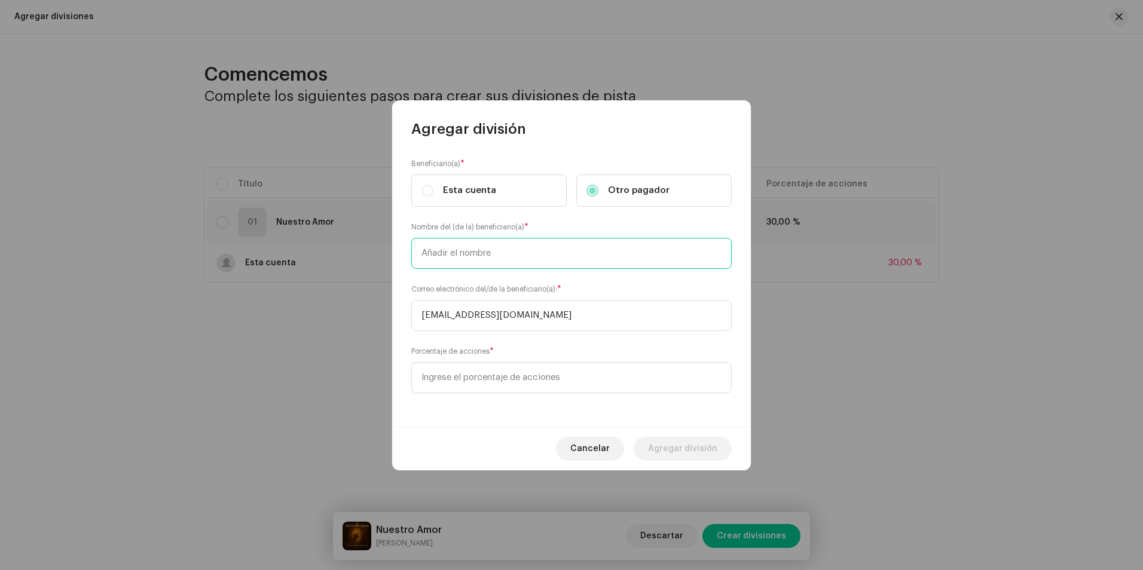
click at [431, 258] on input "text" at bounding box center [571, 253] width 320 height 31
type input "[PERSON_NAME]"
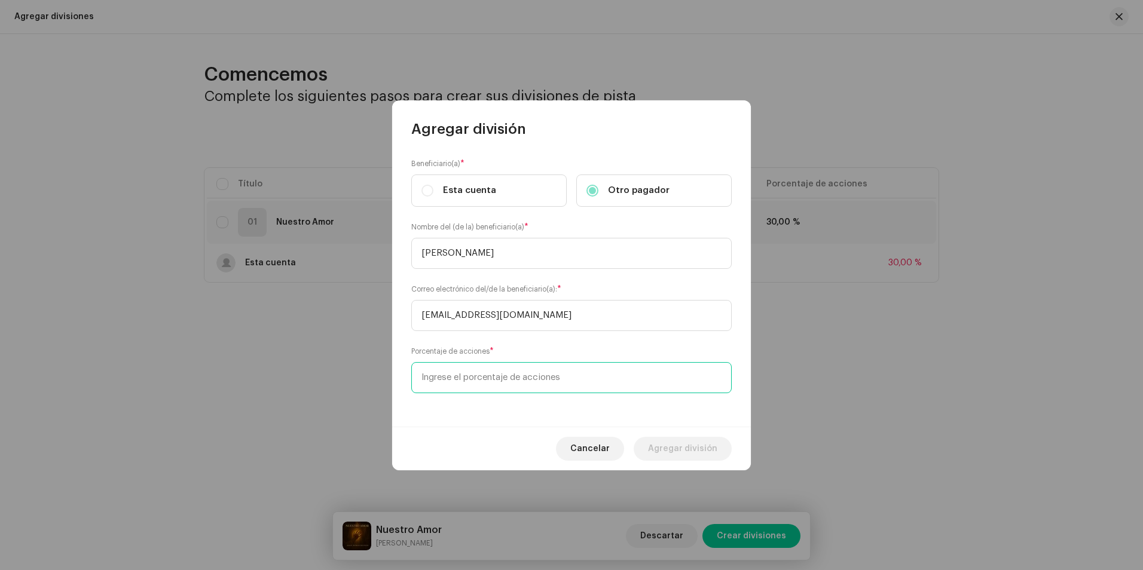
click at [560, 381] on input at bounding box center [571, 377] width 320 height 31
drag, startPoint x: 514, startPoint y: 378, endPoint x: 507, endPoint y: 377, distance: 7.3
click at [508, 377] on input at bounding box center [571, 377] width 320 height 31
type input "70,00"
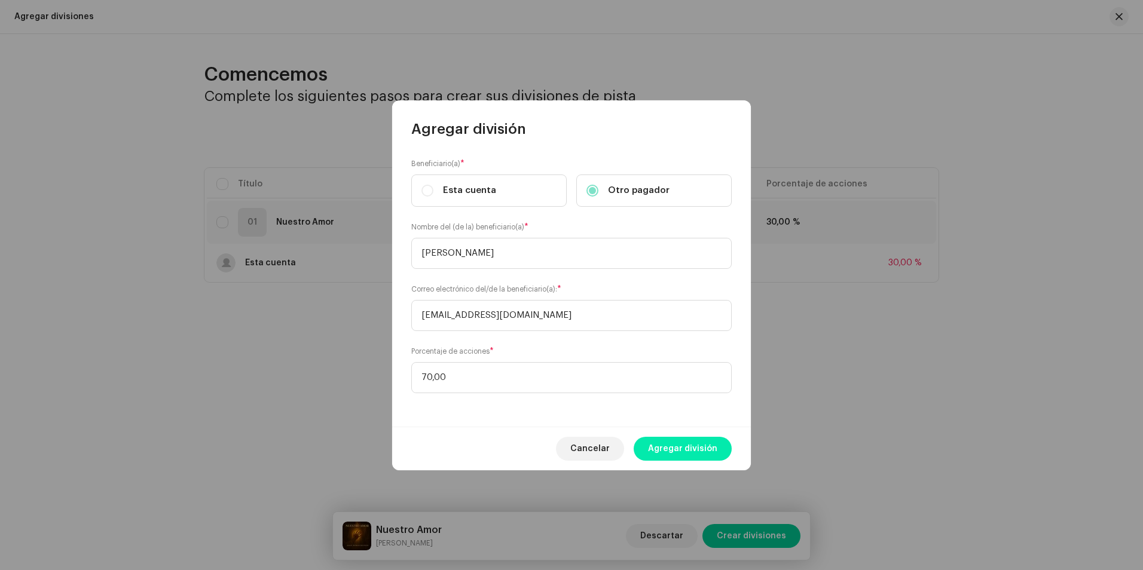
click at [700, 449] on span "Agregar división" at bounding box center [682, 449] width 69 height 24
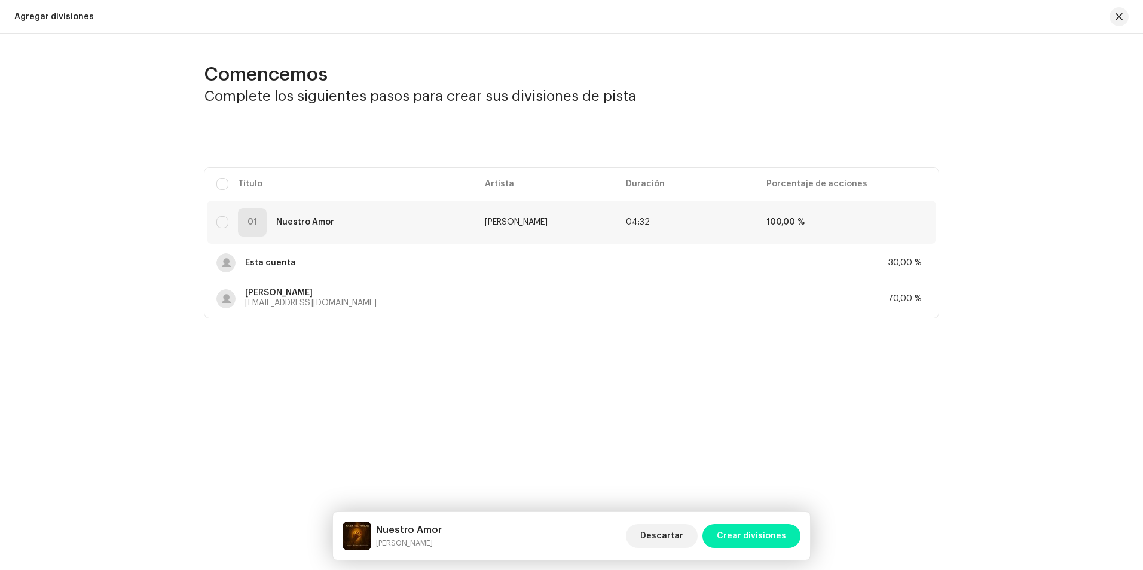
click at [757, 536] on span "Crear divisiones" at bounding box center [751, 536] width 69 height 24
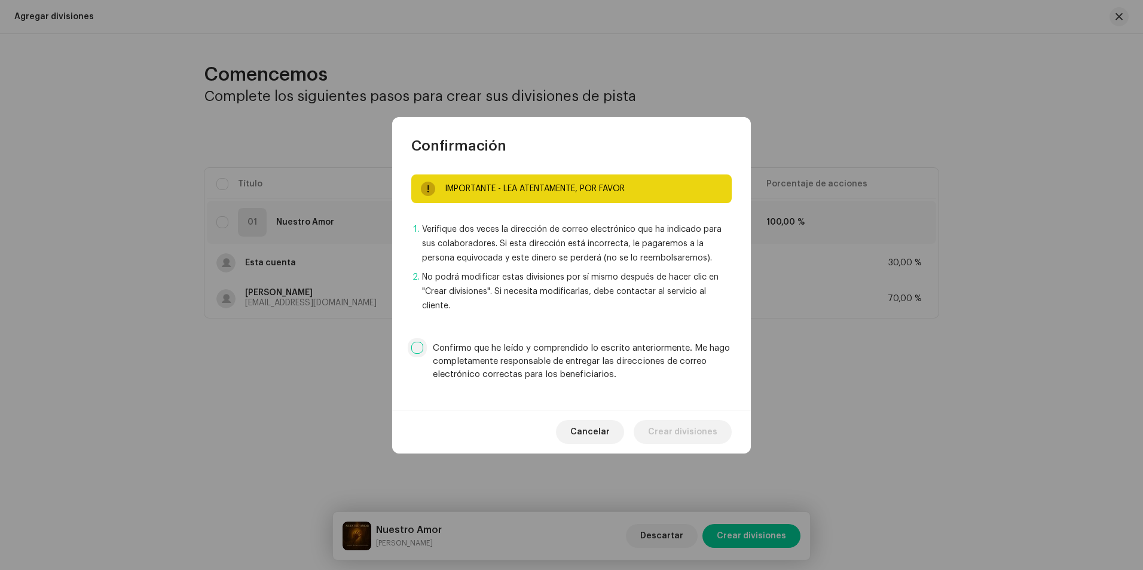
click at [419, 344] on input "Confirmo que he leído y comprendido lo escrito anteriormente. Me hago completam…" at bounding box center [417, 348] width 12 height 12
checkbox input "true"
click at [693, 432] on span "Crear divisiones" at bounding box center [682, 432] width 69 height 24
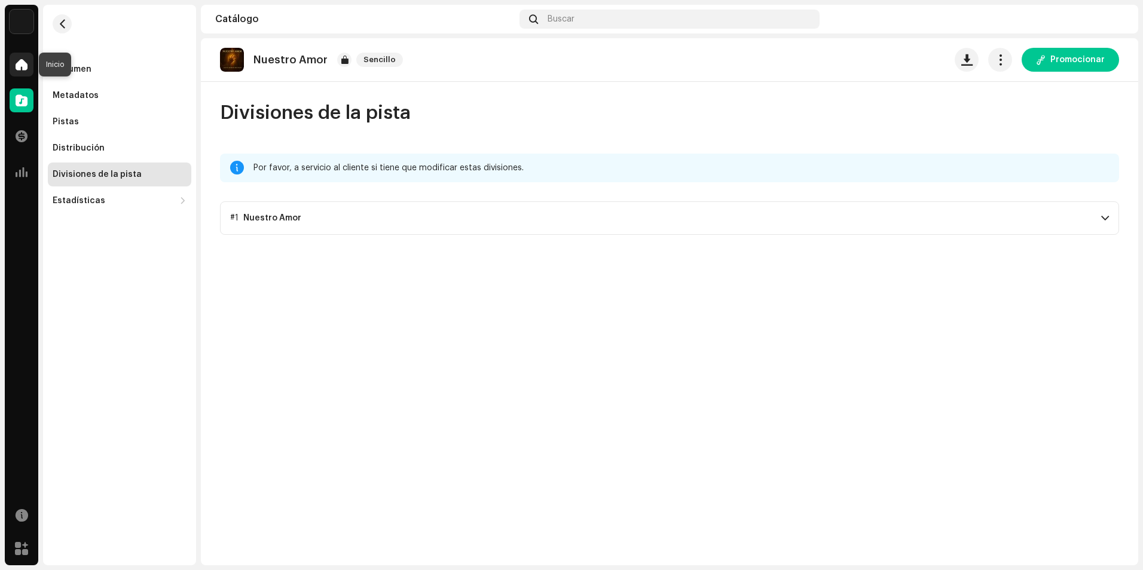
click at [14, 67] on div at bounding box center [22, 65] width 24 height 24
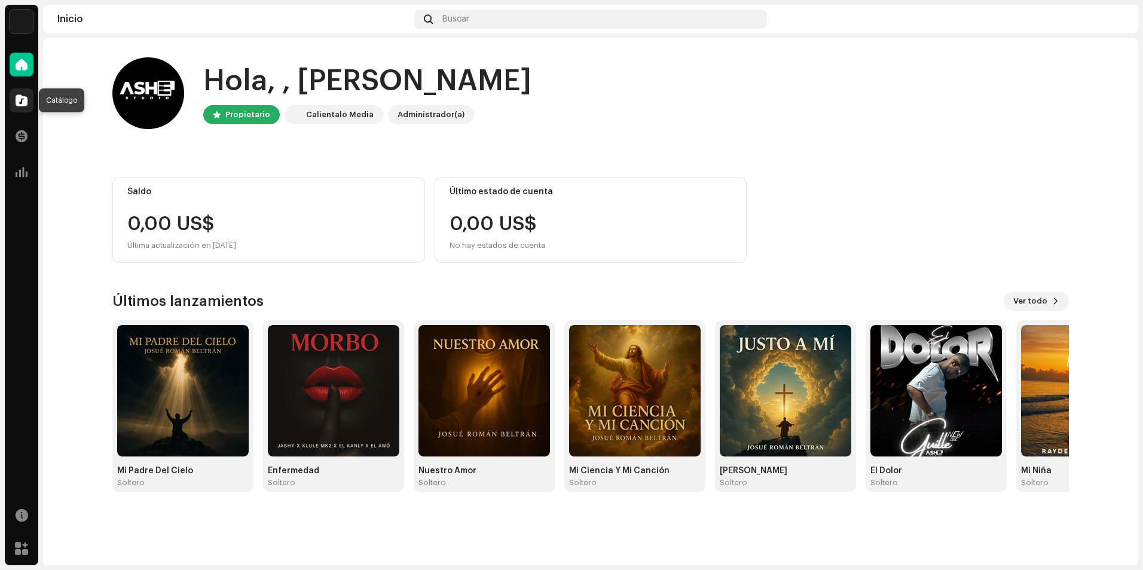
click at [28, 103] on div at bounding box center [22, 100] width 24 height 24
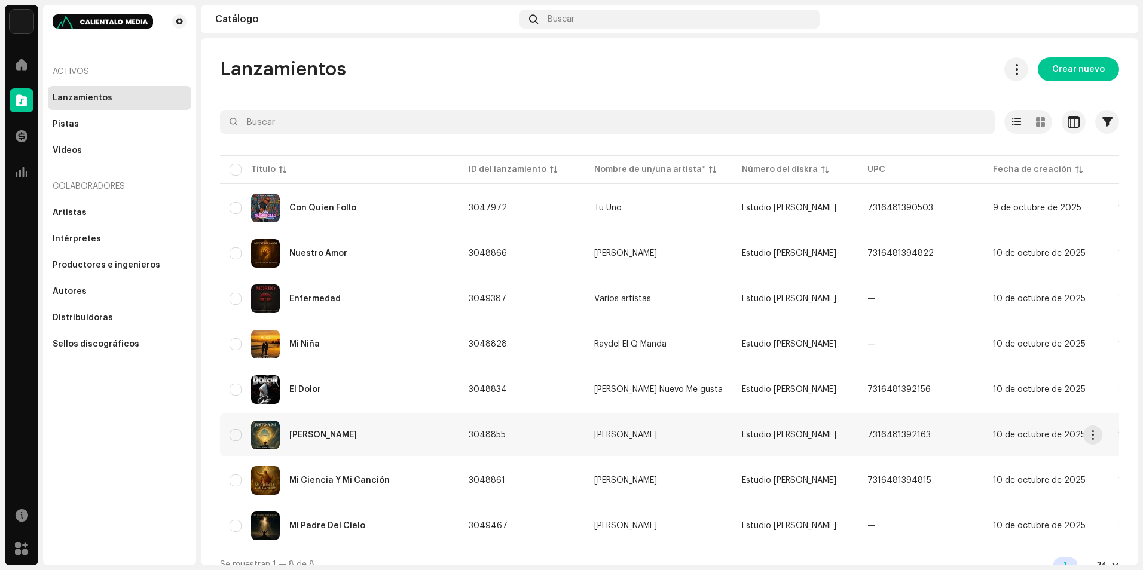
click at [368, 434] on div "[PERSON_NAME]" at bounding box center [340, 435] width 220 height 29
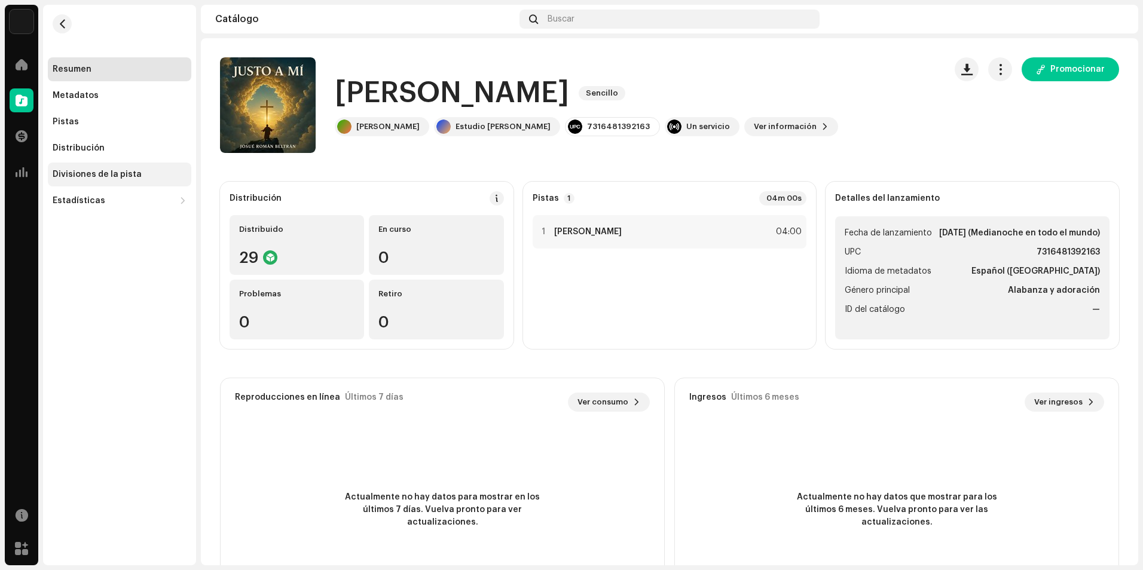
click at [97, 170] on div "Divisiones de la pista" at bounding box center [120, 175] width 144 height 24
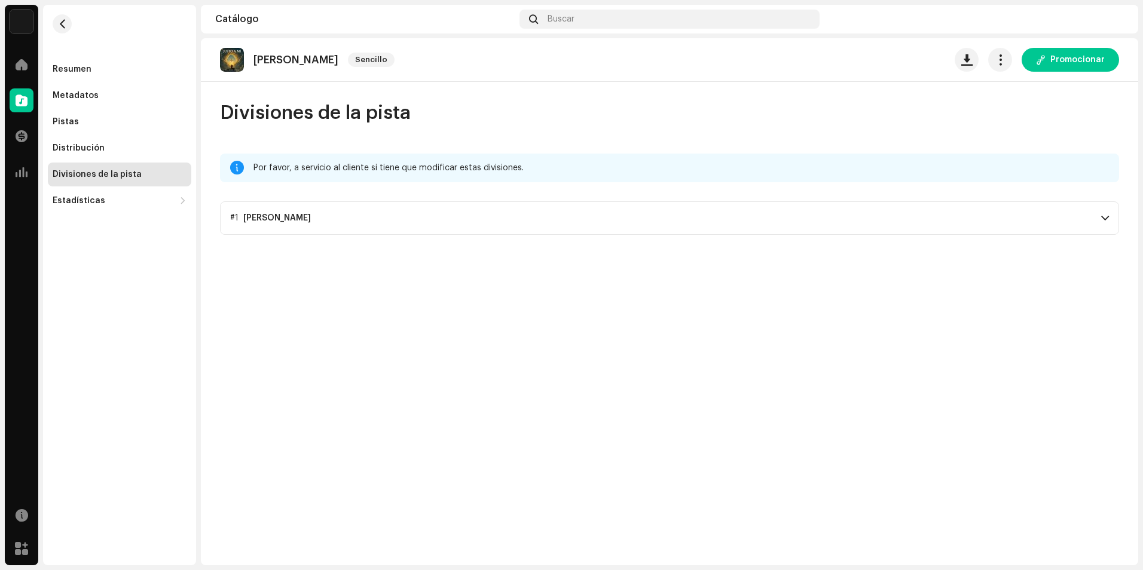
click at [362, 215] on p-accordion-header "#1 Justo A Mi" at bounding box center [669, 218] width 899 height 33
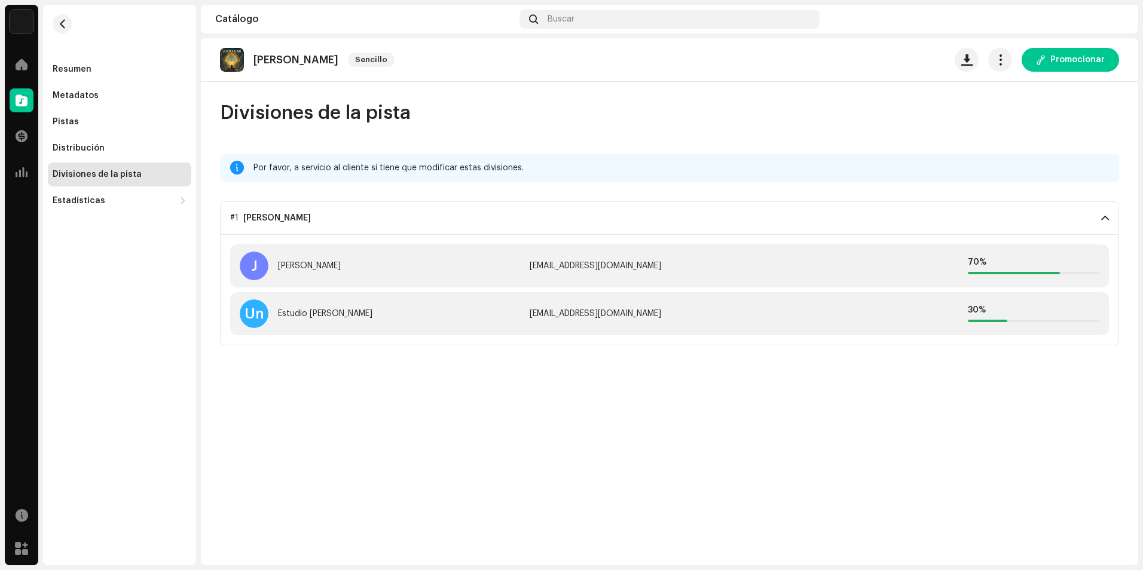
click at [374, 219] on p-accordion-header "#1 Justo A Mi" at bounding box center [669, 218] width 899 height 33
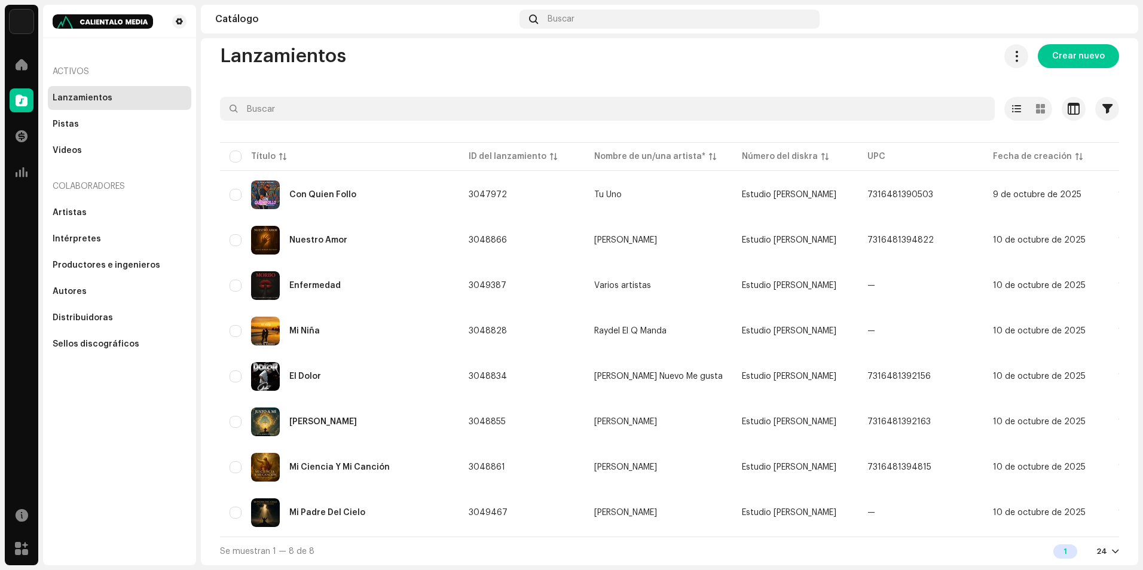
scroll to position [18, 0]
click at [369, 408] on div "[PERSON_NAME]" at bounding box center [340, 422] width 220 height 29
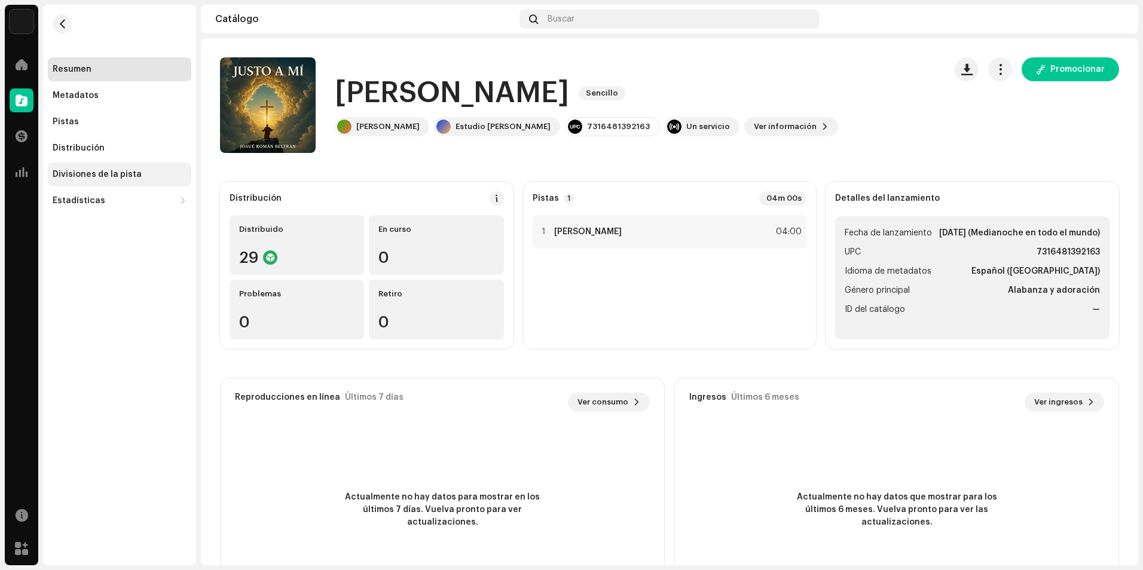
click at [90, 170] on div "Divisiones de la pista" at bounding box center [97, 175] width 89 height 10
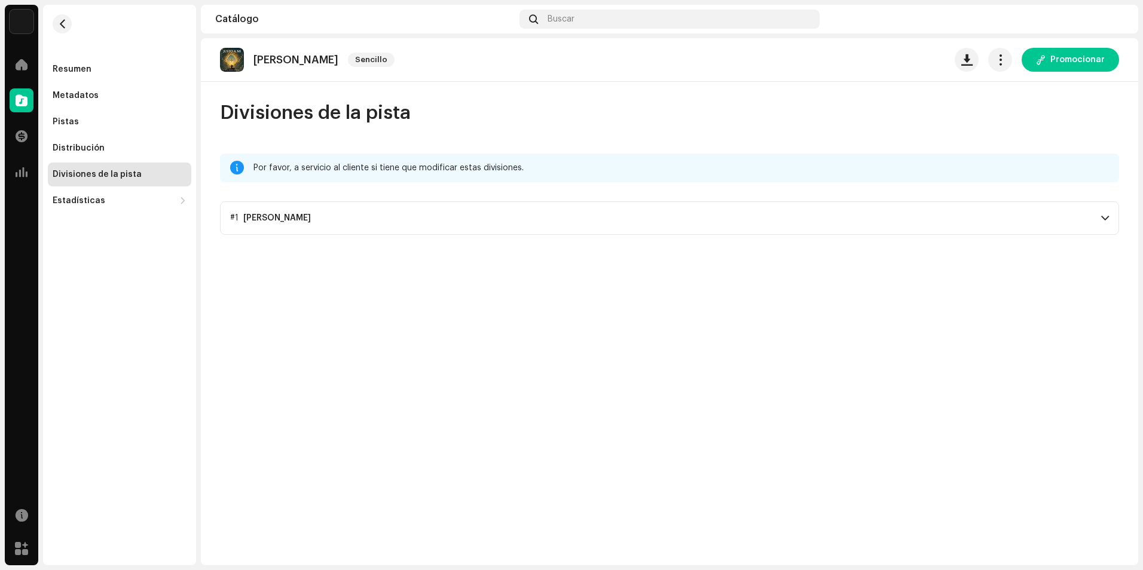
click at [771, 218] on p-accordion-header "#1 Justo A Mi" at bounding box center [669, 218] width 899 height 33
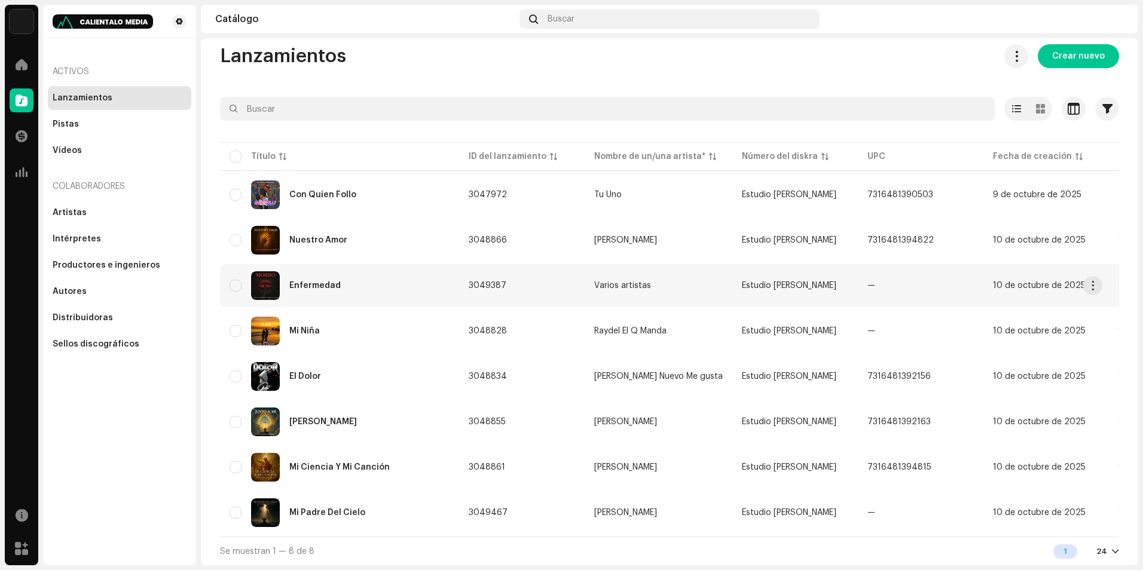
scroll to position [18, 0]
click at [448, 57] on div "Lanzamientos Crear nuevo" at bounding box center [669, 56] width 899 height 24
click at [102, 115] on div "Pistas" at bounding box center [120, 124] width 144 height 24
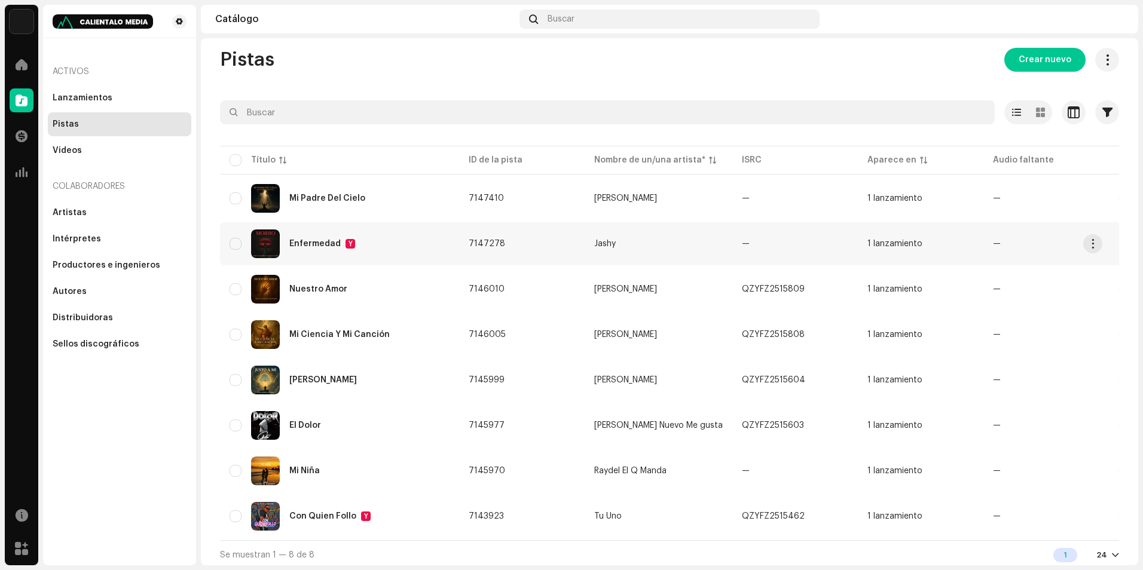
scroll to position [18, 0]
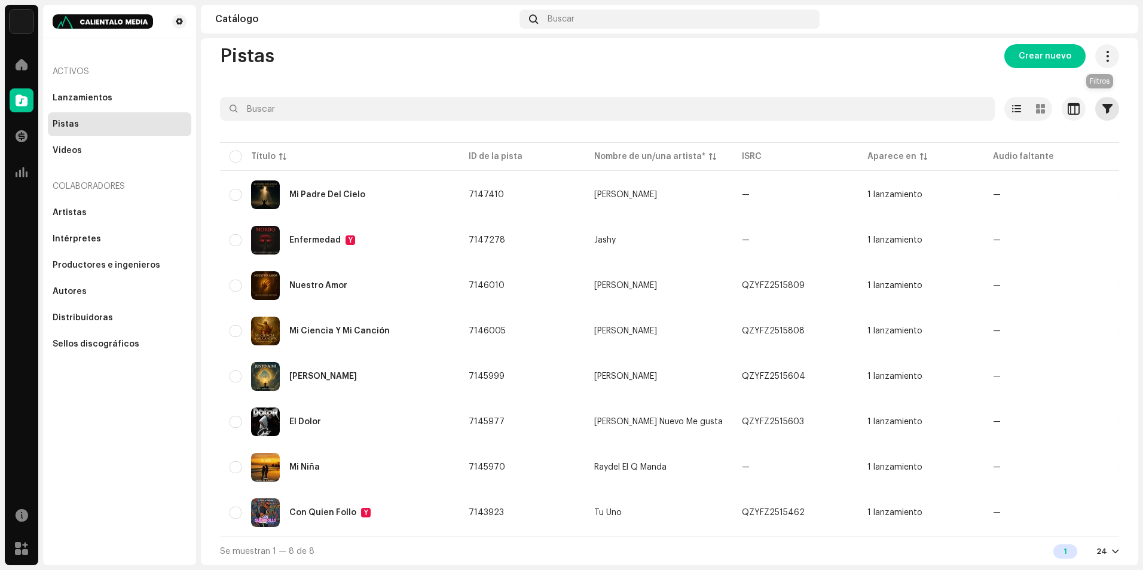
click at [1095, 109] on button "button" at bounding box center [1107, 109] width 24 height 24
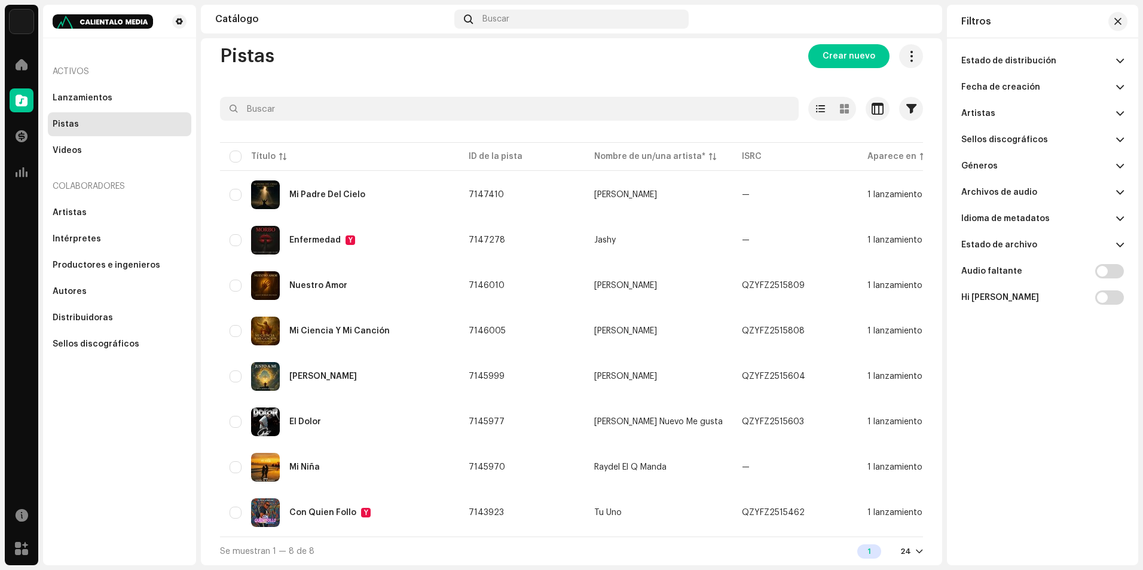
click at [1049, 65] on div "Estado de distribución" at bounding box center [1008, 61] width 95 height 10
click at [1014, 86] on div "En curso" at bounding box center [1042, 85] width 163 height 22
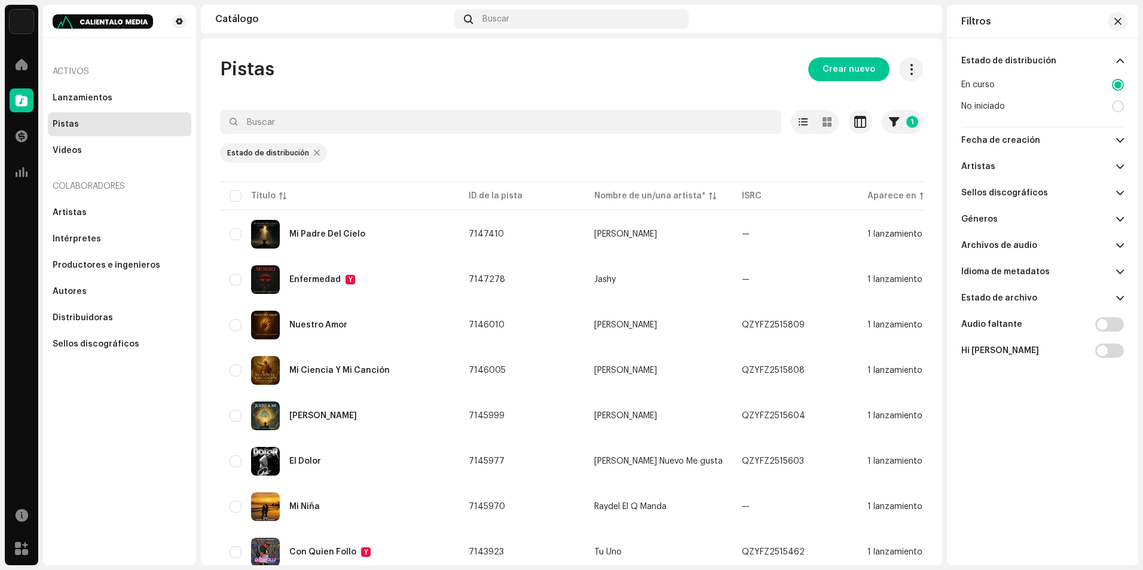
drag, startPoint x: 1012, startPoint y: 102, endPoint x: 1094, endPoint y: 102, distance: 82.5
click at [1013, 102] on div "No iniciado" at bounding box center [1042, 107] width 163 height 22
radio input "false"
radio input "true"
click at [1124, 90] on div at bounding box center [1118, 85] width 12 height 12
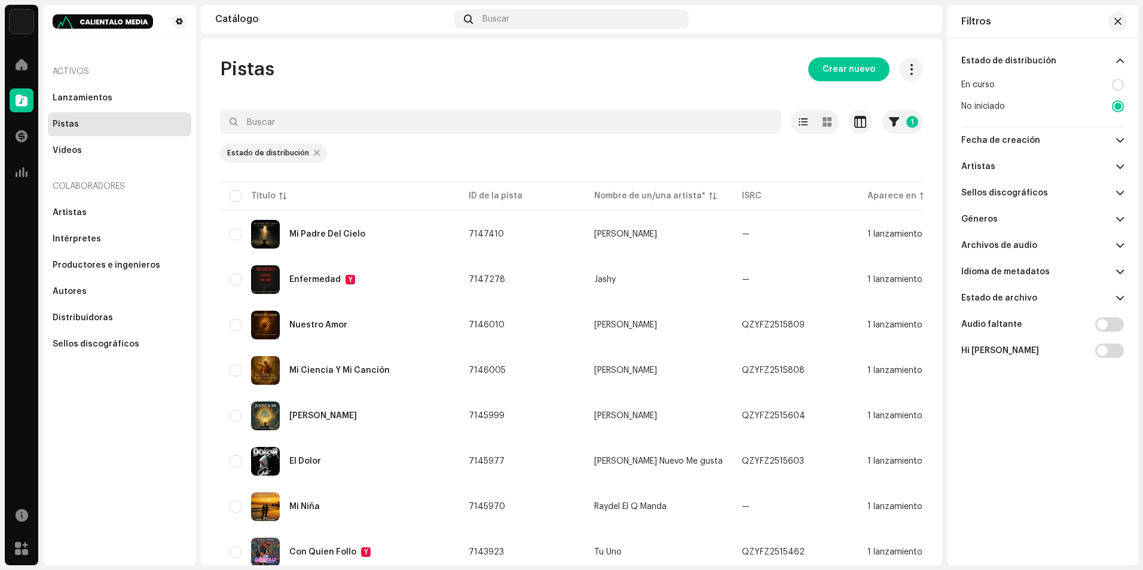
radio input "true"
click at [1119, 86] on div at bounding box center [1118, 85] width 12 height 12
click at [1125, 62] on div "Estado de distribución En curso No iniciado Fecha de creación Fecha de inicio -…" at bounding box center [1042, 284] width 191 height 493
click at [1117, 61] on span at bounding box center [1120, 61] width 8 height 10
click at [1089, 118] on p-accordion-header "Artistas" at bounding box center [1042, 113] width 163 height 26
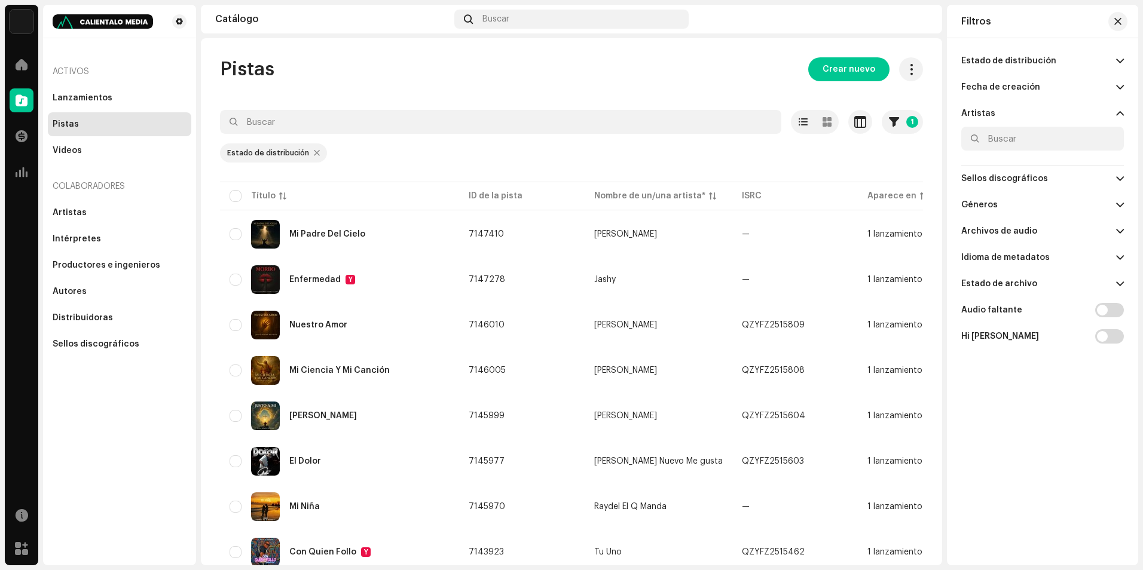
click at [1089, 118] on p-accordion-header "Artistas" at bounding box center [1042, 113] width 163 height 26
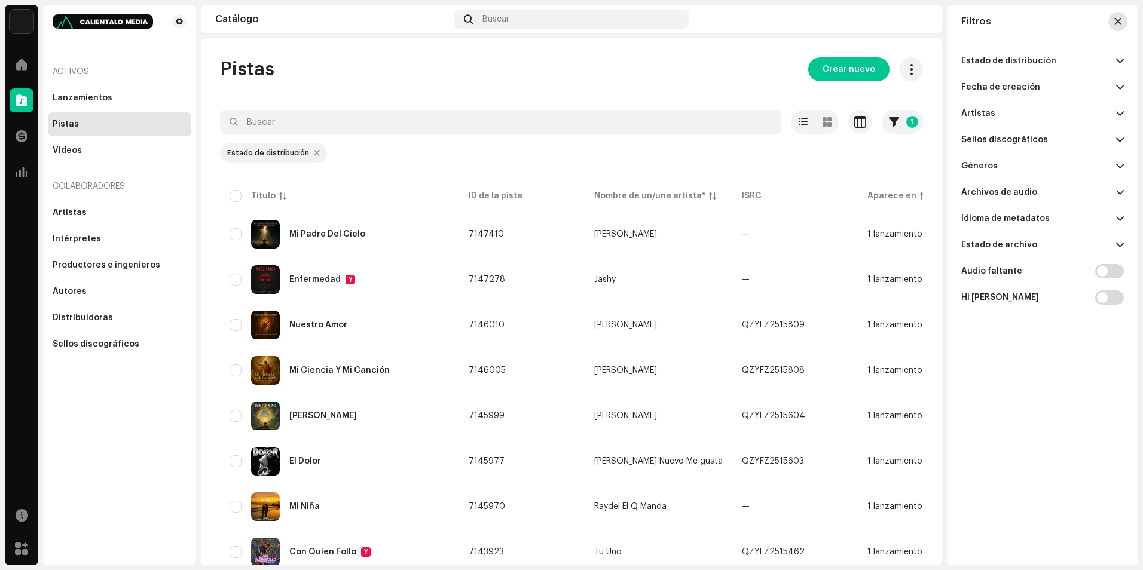
click at [1121, 23] on span "button" at bounding box center [1118, 22] width 7 height 10
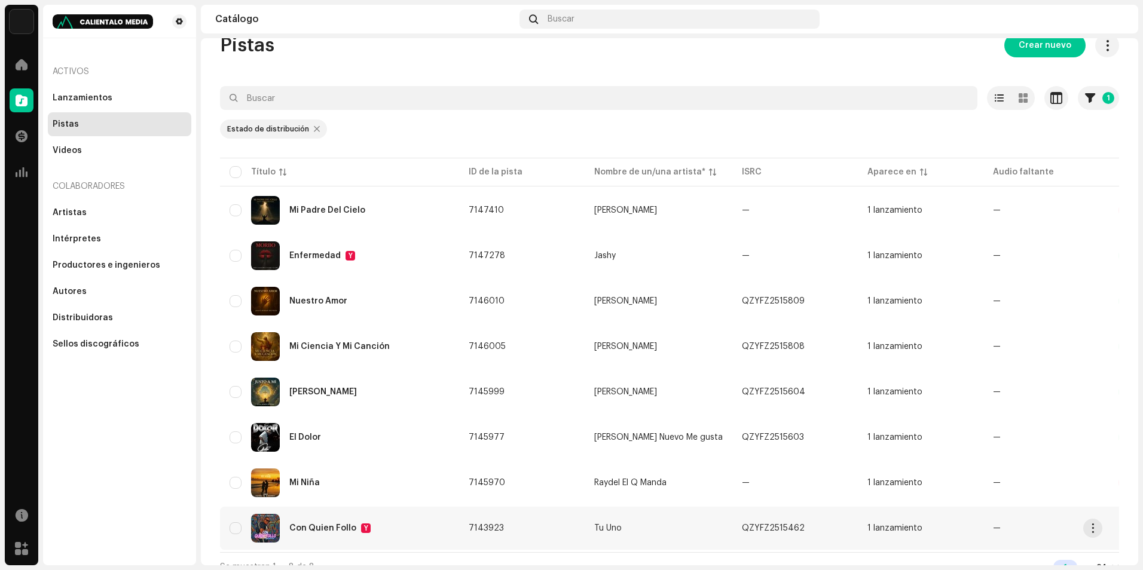
scroll to position [44, 0]
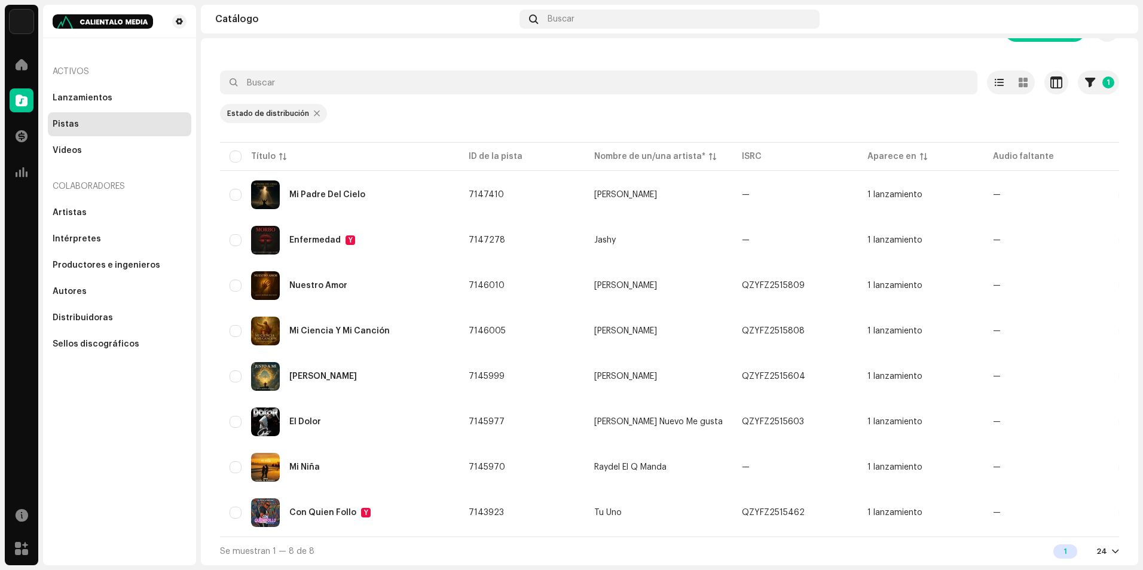
drag, startPoint x: 931, startPoint y: 537, endPoint x: 990, endPoint y: 537, distance: 58.6
click at [990, 537] on div "Se muestran 1 — 8 de 8 1 24" at bounding box center [669, 551] width 899 height 29
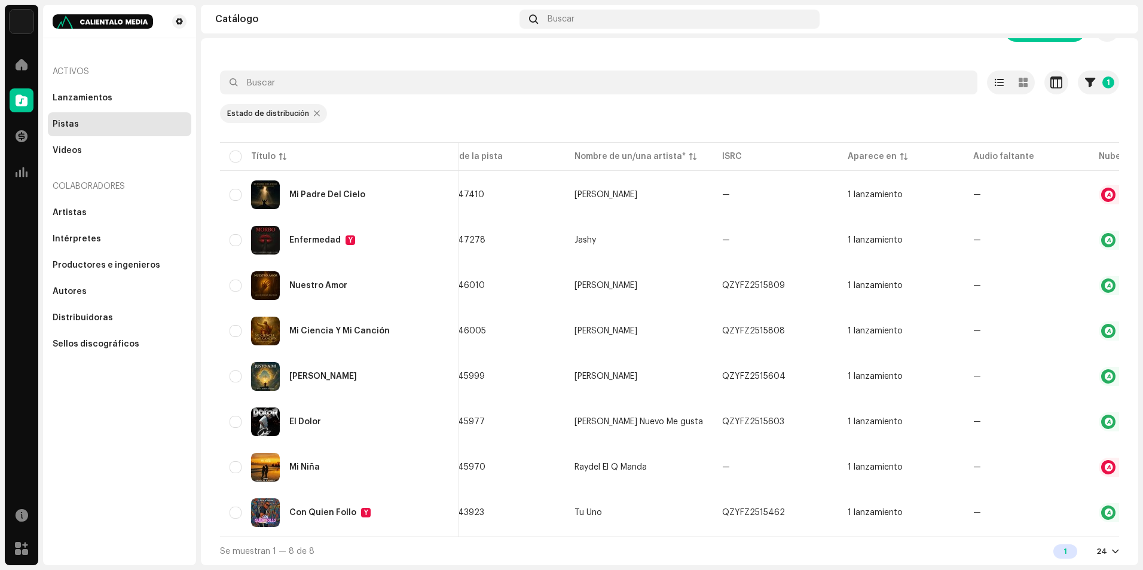
scroll to position [0, 0]
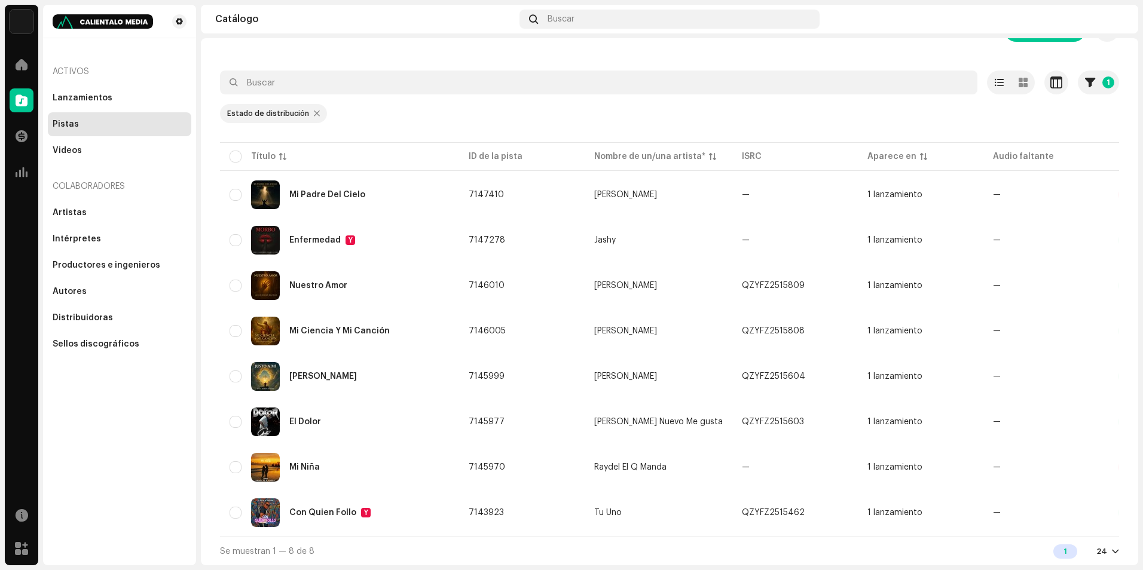
click at [597, 112] on div "Estado de distribución" at bounding box center [669, 113] width 899 height 19
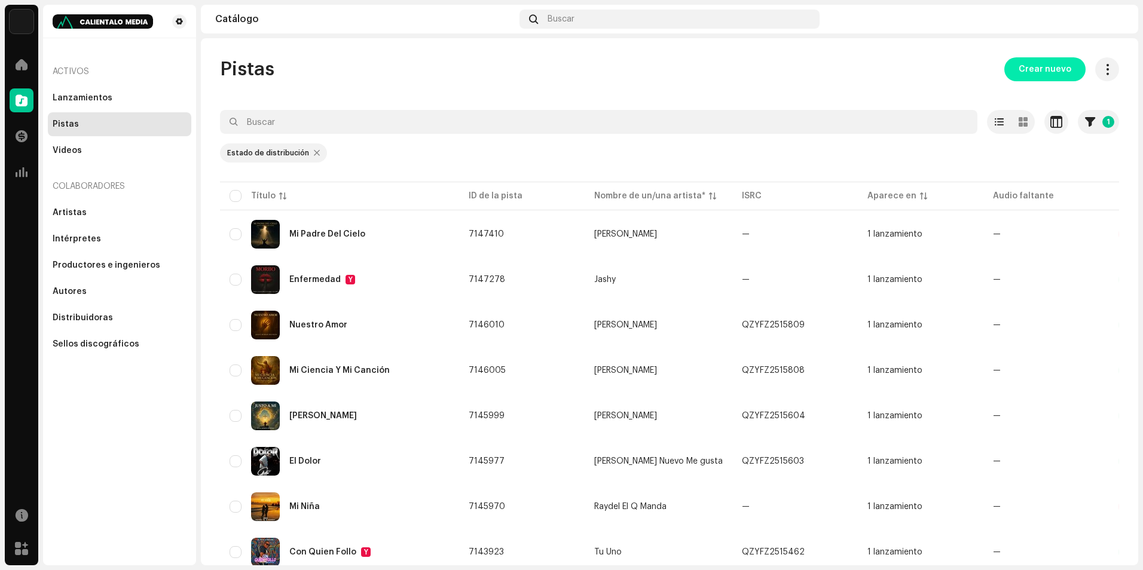
click at [1037, 69] on span "Crear nuevo" at bounding box center [1045, 69] width 53 height 24
click at [1064, 65] on button "Crear nuevo" at bounding box center [1045, 69] width 81 height 24
click at [90, 104] on div "Lanzamientos" at bounding box center [120, 98] width 144 height 24
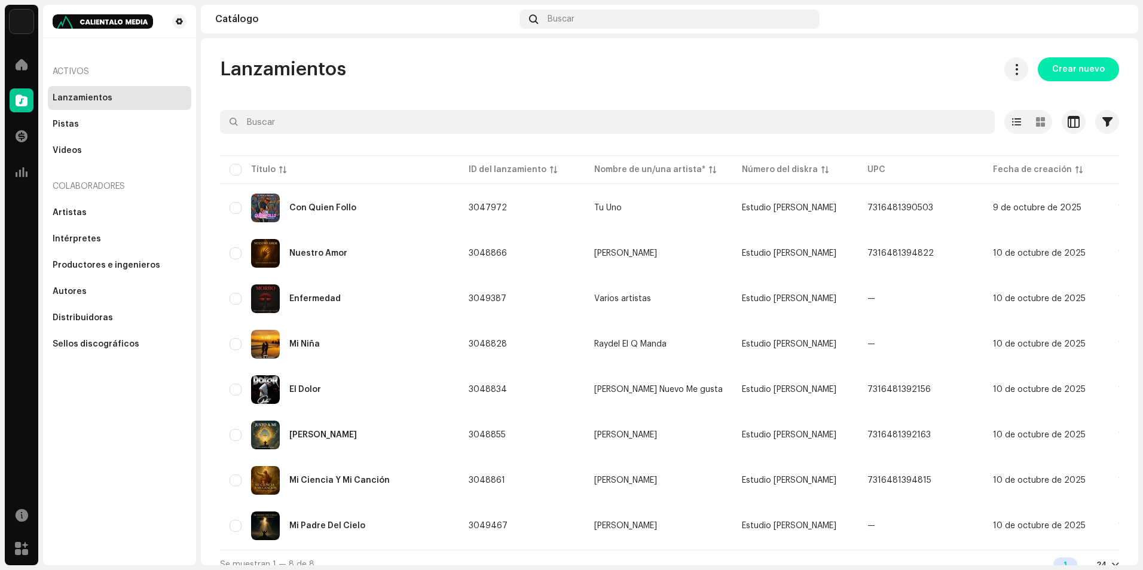
click at [1087, 67] on span "Crear nuevo" at bounding box center [1078, 69] width 53 height 24
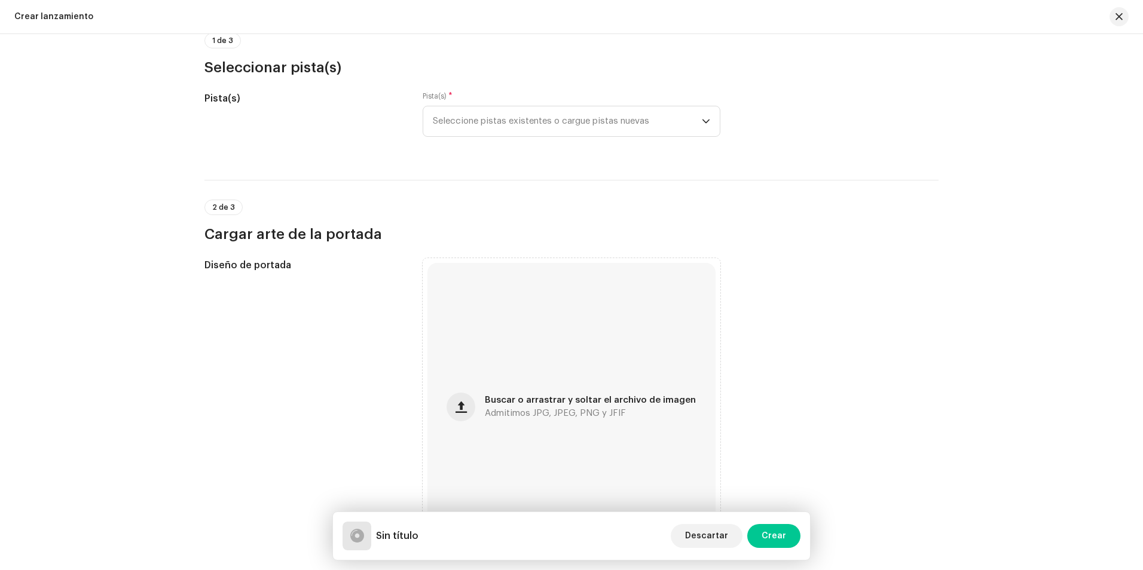
scroll to position [179, 0]
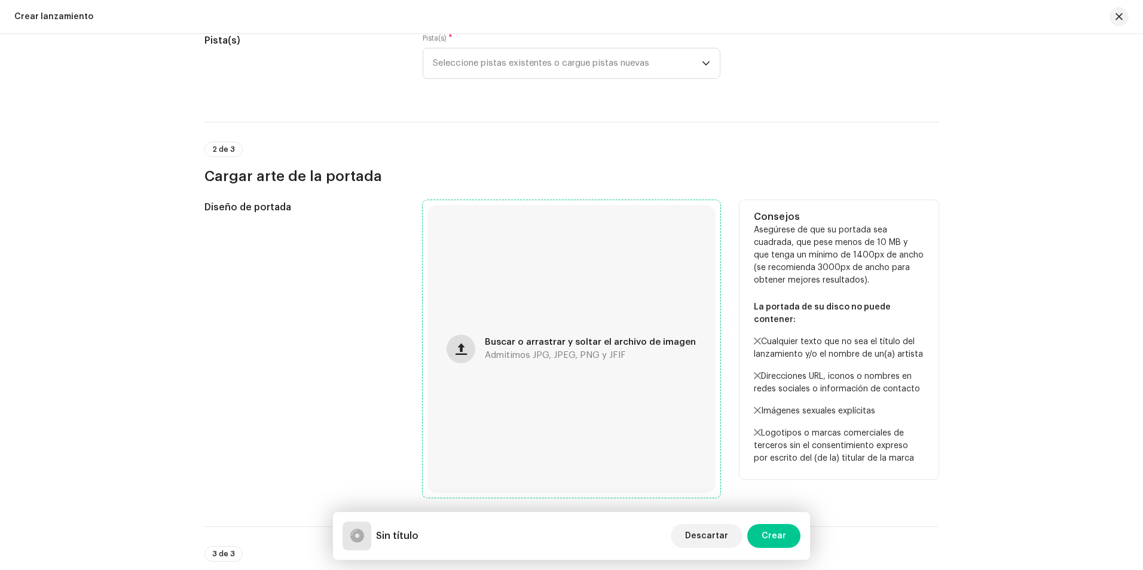
click at [456, 346] on button "button" at bounding box center [461, 349] width 29 height 29
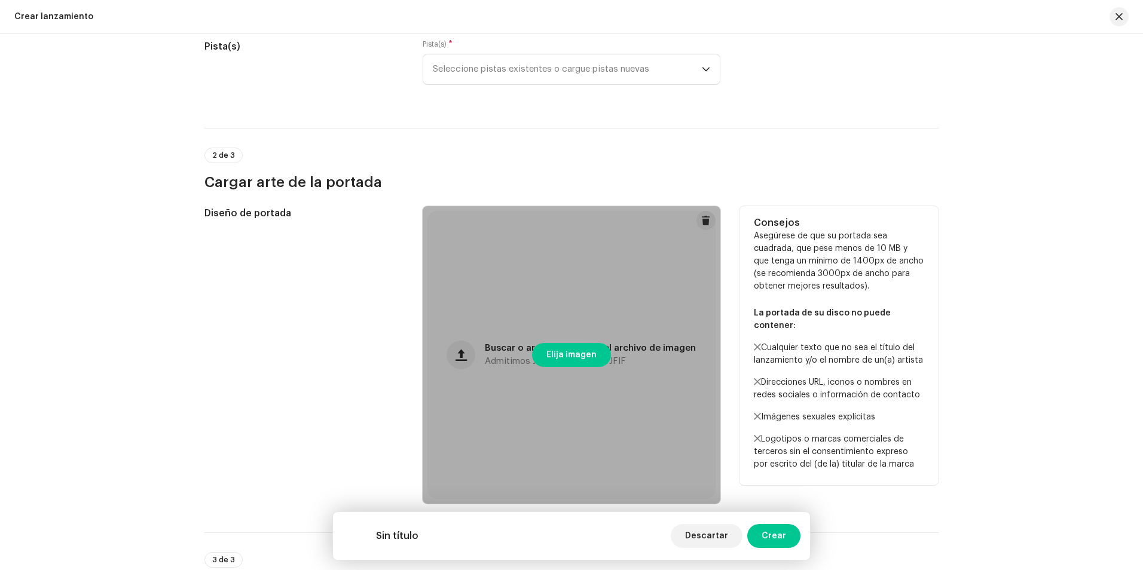
scroll to position [0, 0]
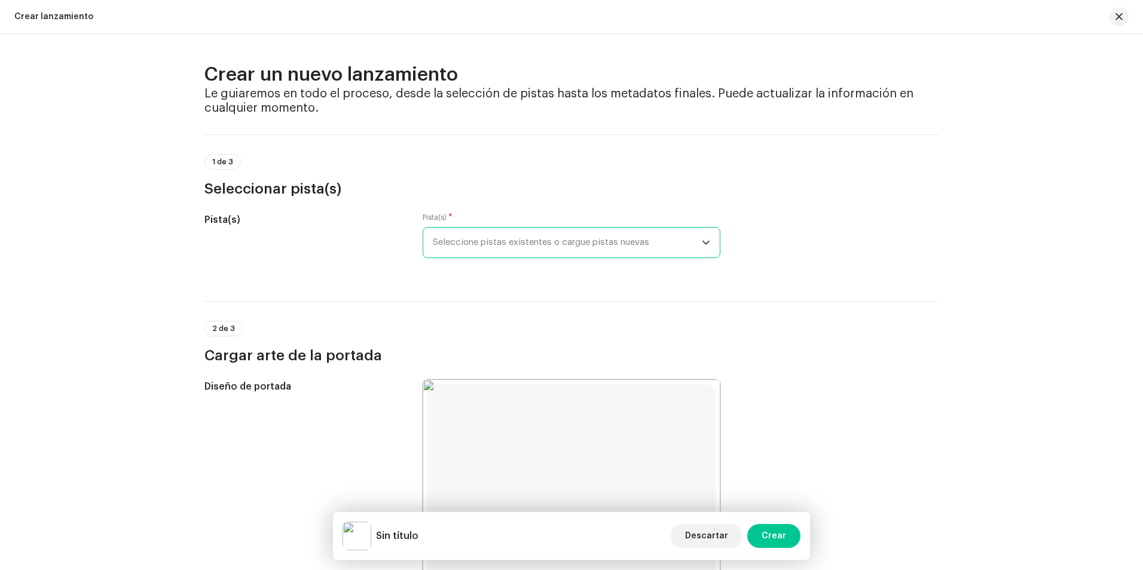
click at [499, 230] on span "Seleccione pistas existentes o cargue pistas nuevas" at bounding box center [567, 243] width 269 height 30
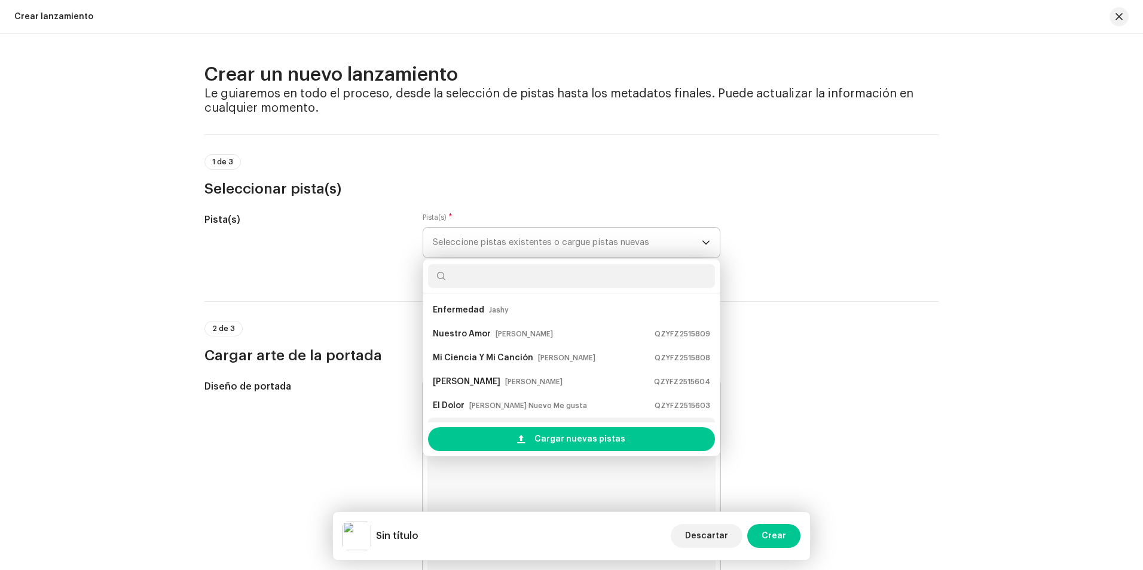
scroll to position [19, 0]
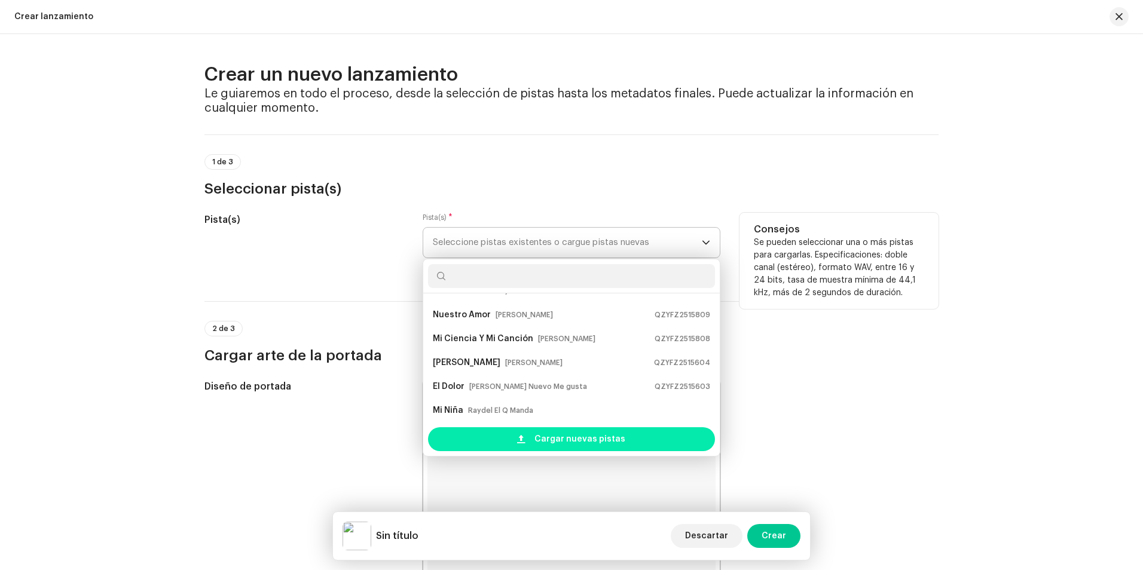
click at [558, 438] on span "Cargar nuevas pistas" at bounding box center [580, 440] width 91 height 24
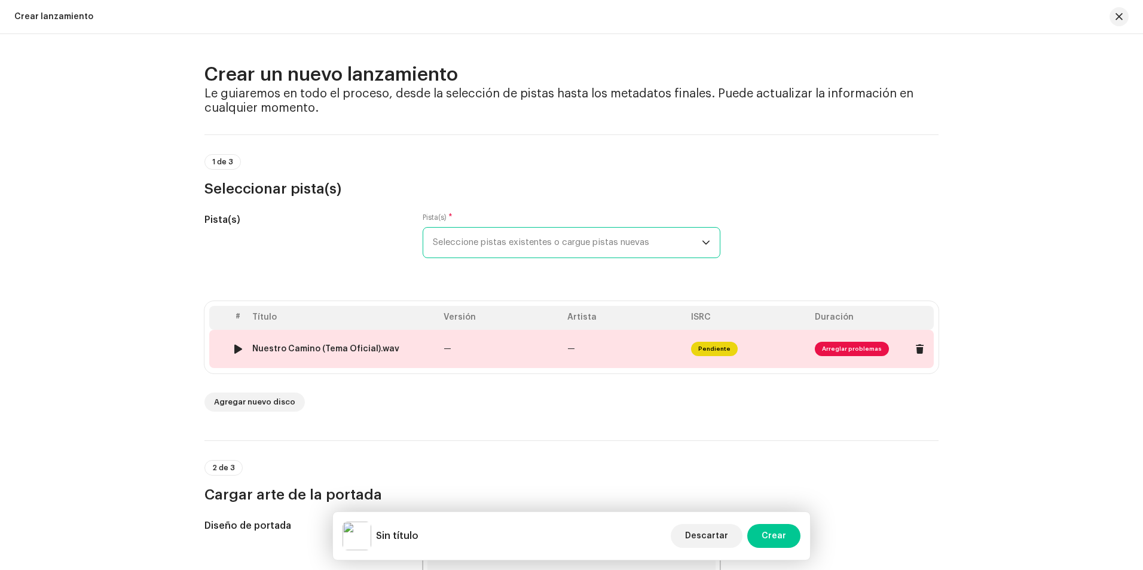
click at [236, 346] on div at bounding box center [238, 349] width 9 height 10
click at [862, 473] on div "2 de 3 Cargar arte de la portada" at bounding box center [571, 482] width 734 height 44
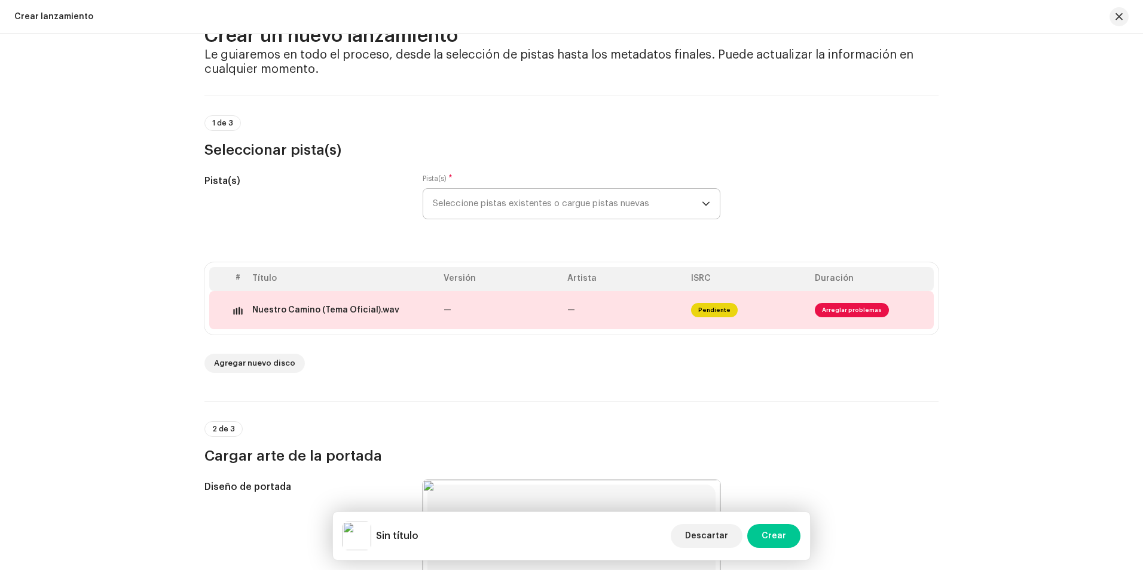
scroll to position [60, 0]
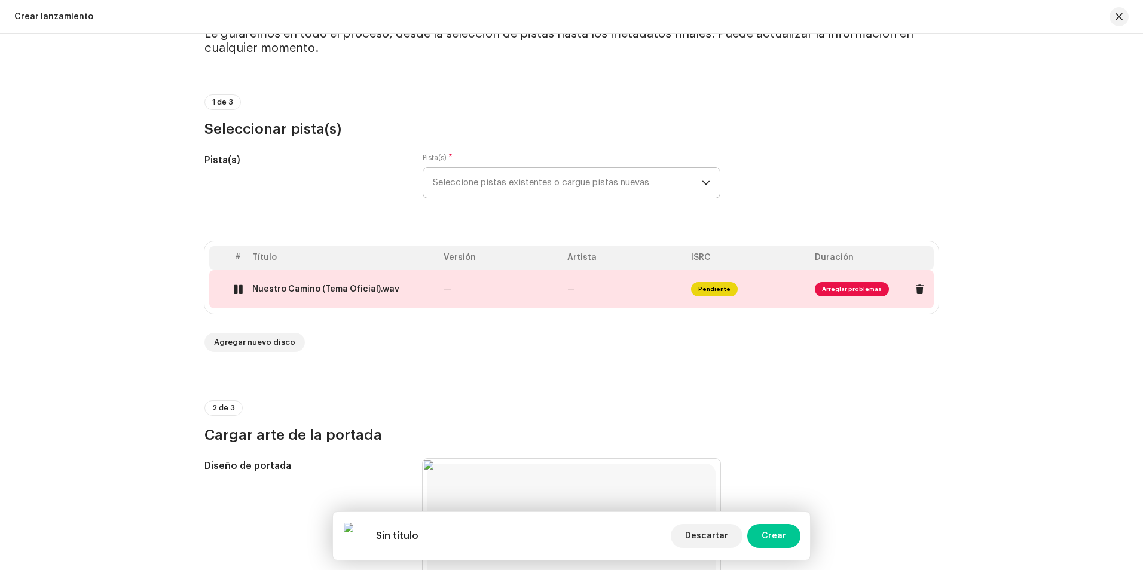
click at [234, 290] on div at bounding box center [238, 290] width 9 height 10
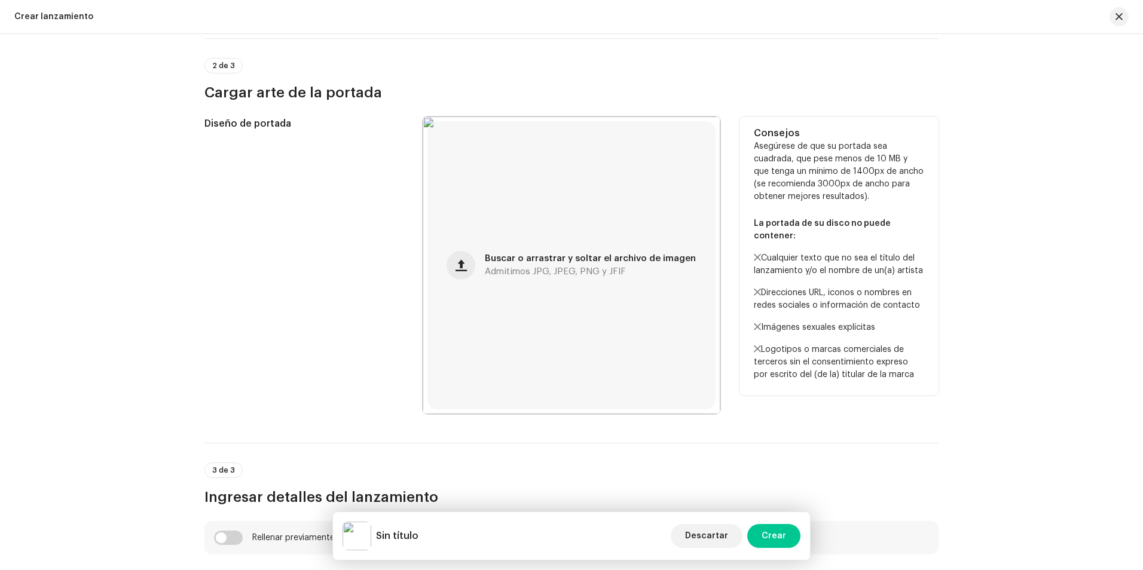
scroll to position [419, 0]
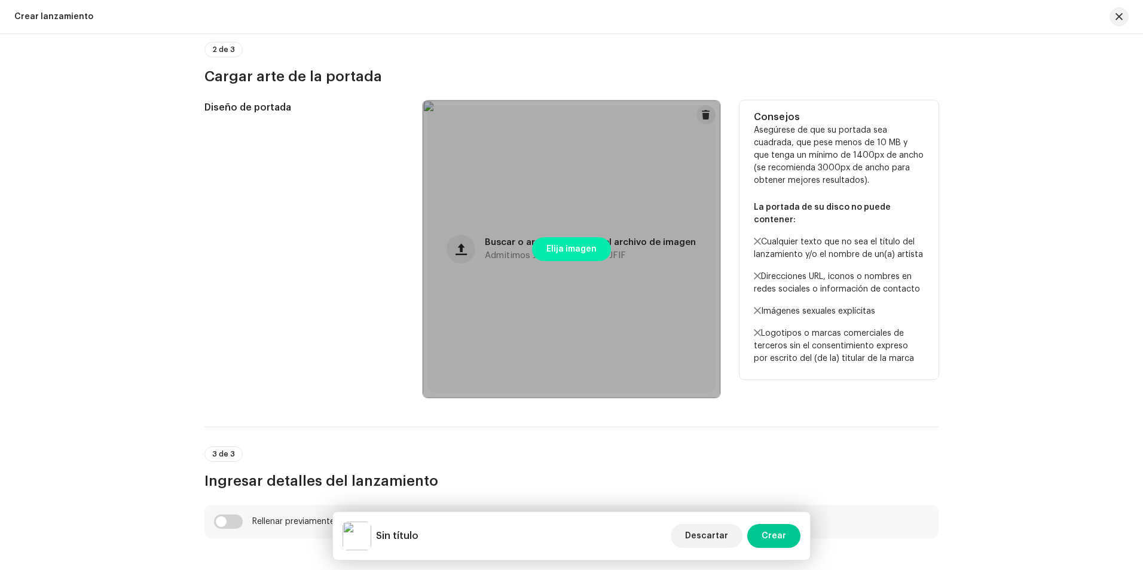
click at [595, 251] on button "Elija imagen" at bounding box center [571, 249] width 79 height 24
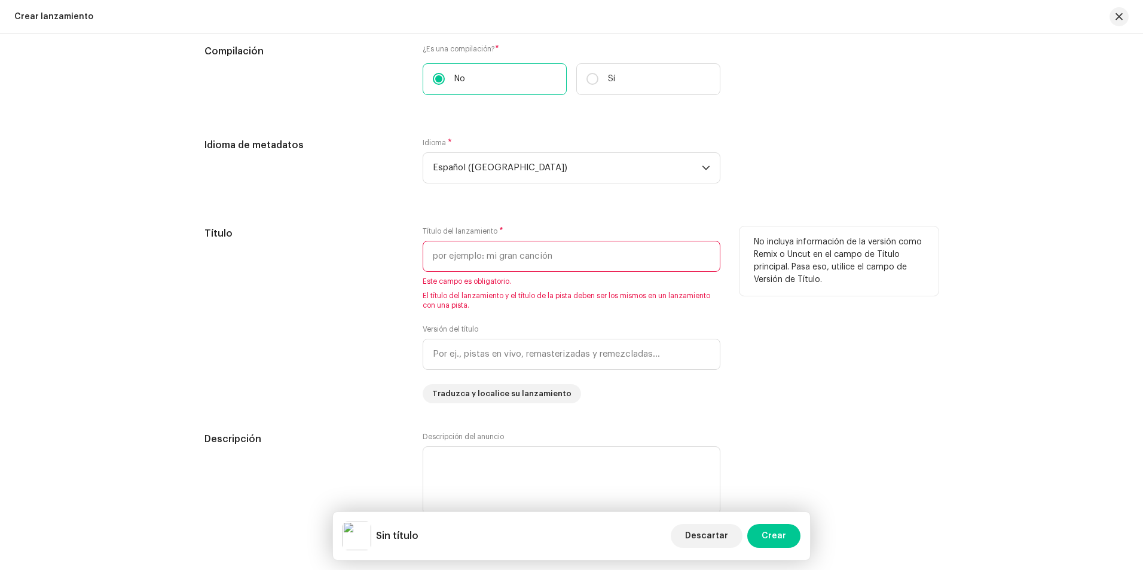
scroll to position [957, 0]
click at [468, 261] on input "text" at bounding box center [572, 255] width 298 height 31
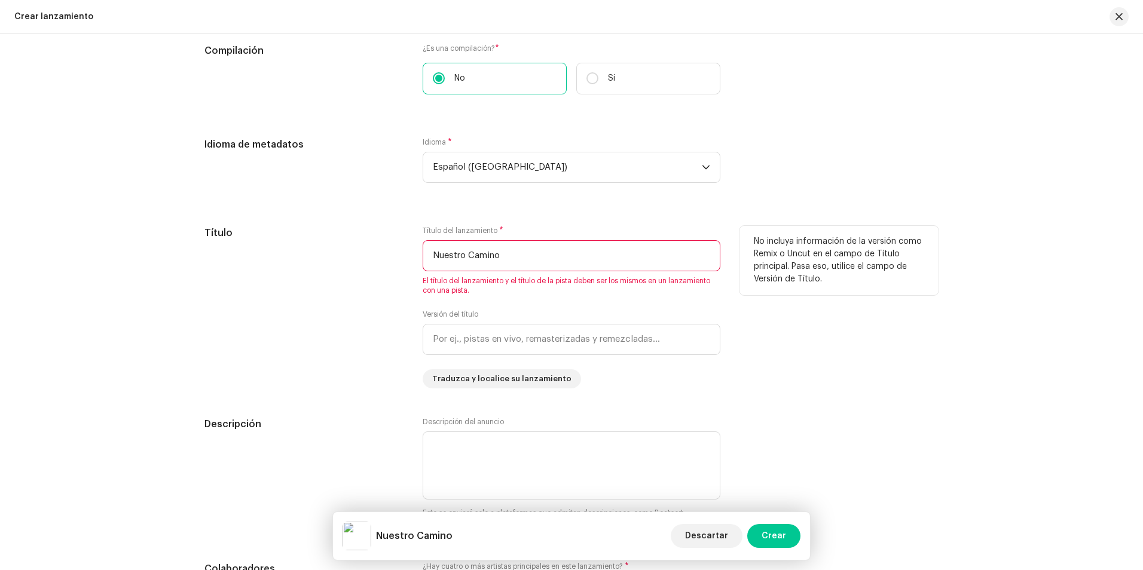
drag, startPoint x: 507, startPoint y: 262, endPoint x: 420, endPoint y: 267, distance: 86.9
click at [423, 267] on input "Nuestro Camino" at bounding box center [572, 255] width 298 height 31
type input "Nuestro Camino"
click at [307, 282] on div "Título" at bounding box center [303, 307] width 199 height 163
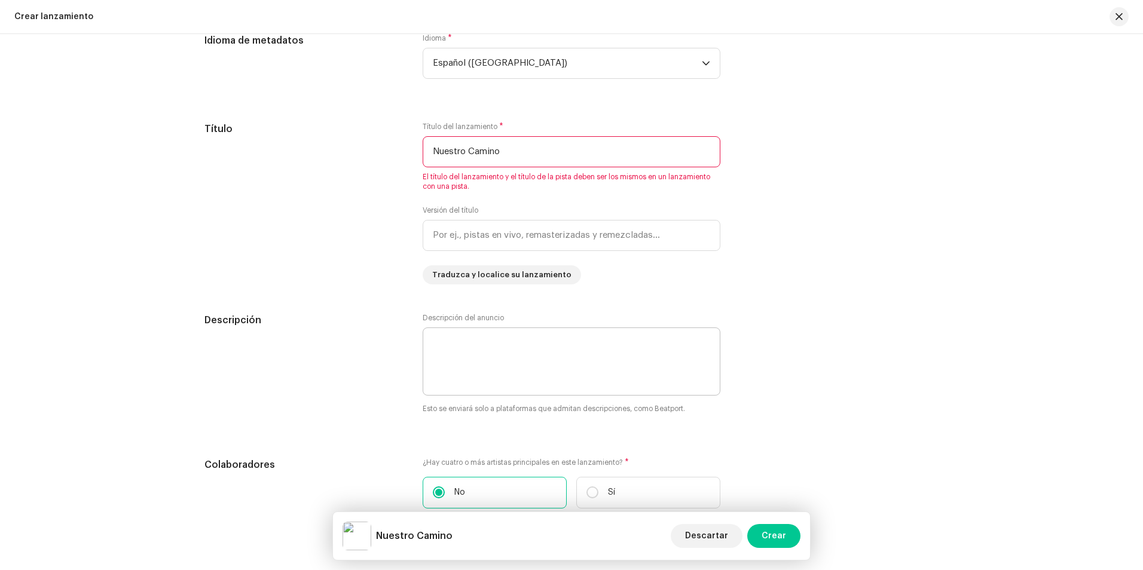
scroll to position [1076, 0]
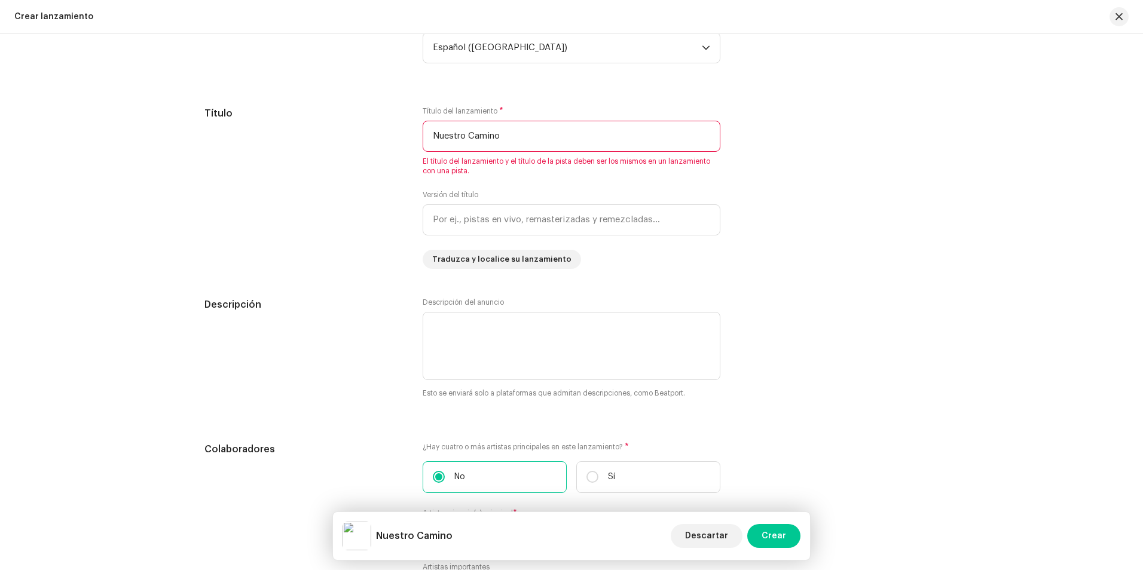
click at [348, 362] on div "Descripción" at bounding box center [303, 356] width 199 height 116
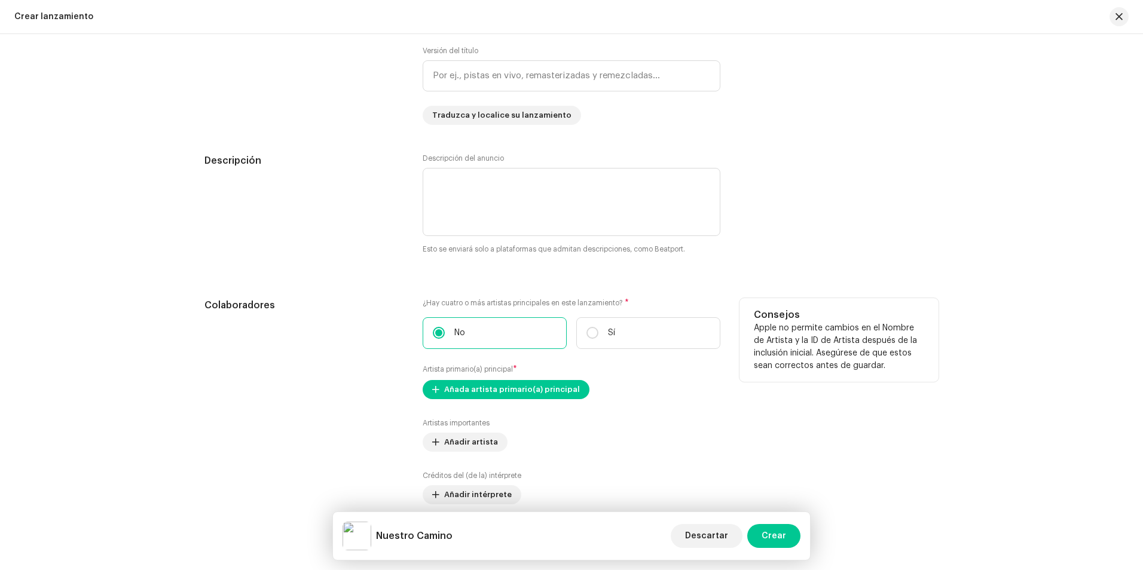
scroll to position [1256, 0]
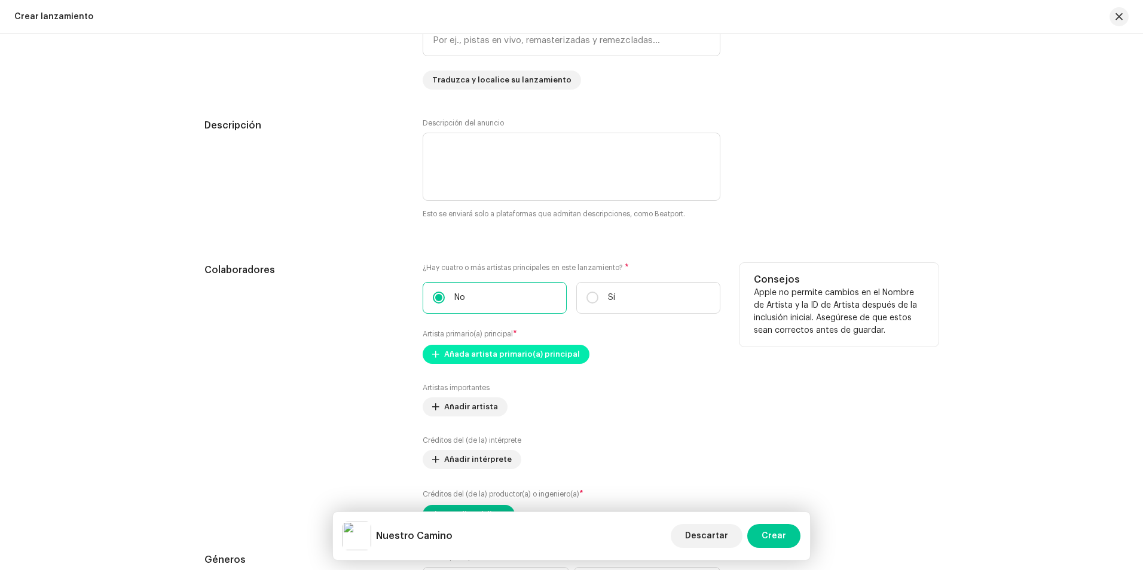
click at [483, 350] on span "Añada artista primario(a) principal" at bounding box center [512, 355] width 136 height 24
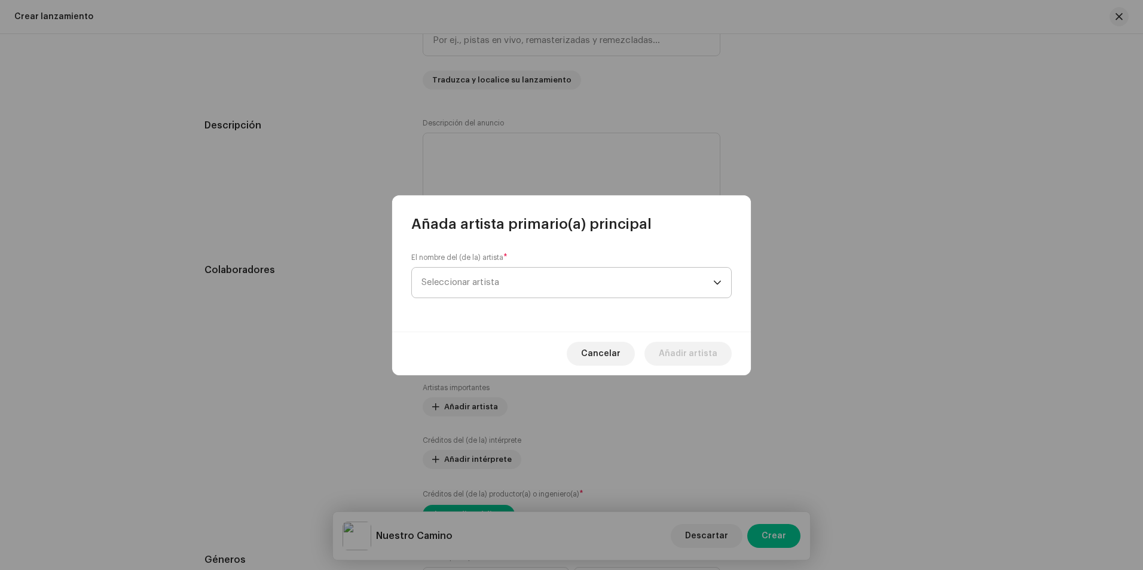
click at [473, 289] on span "Seleccionar artista" at bounding box center [568, 283] width 292 height 30
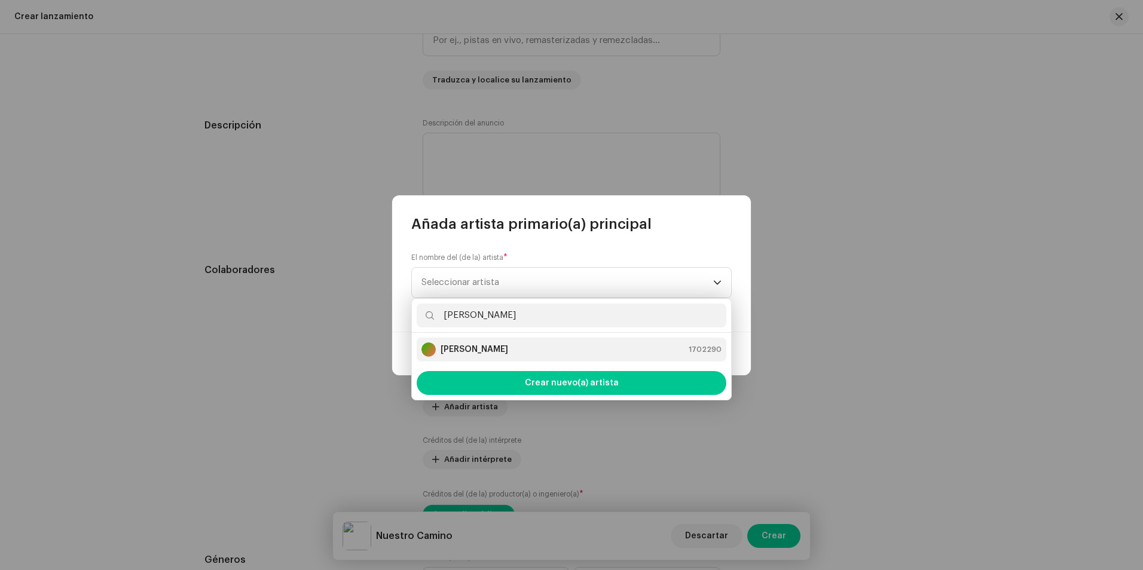
type input "[PERSON_NAME]"
click at [500, 352] on strong "[PERSON_NAME]" at bounding box center [475, 350] width 68 height 12
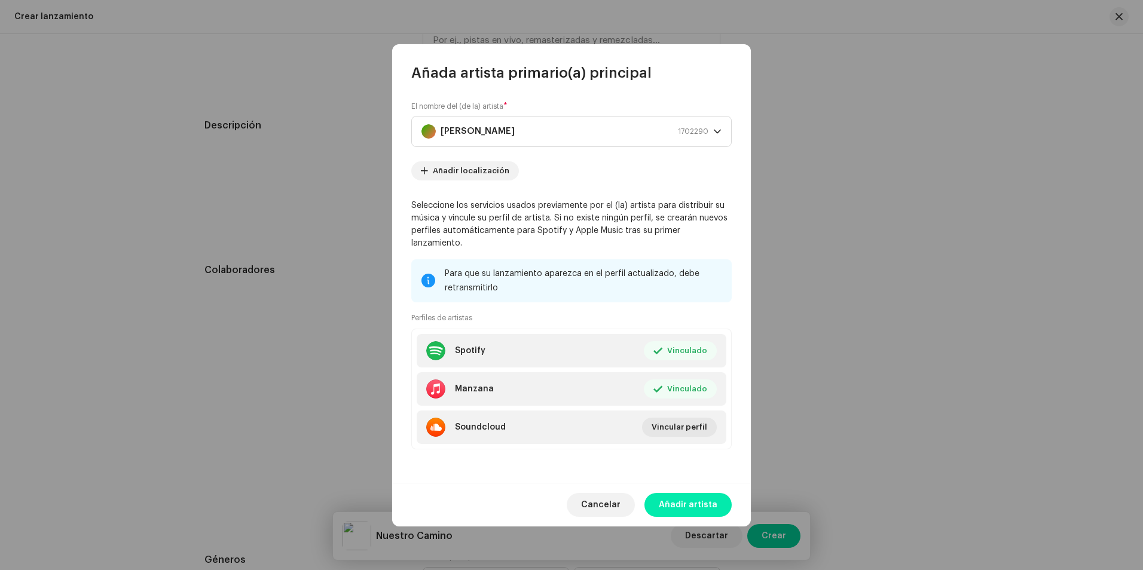
click at [694, 494] on span "Añadir artista" at bounding box center [688, 505] width 59 height 24
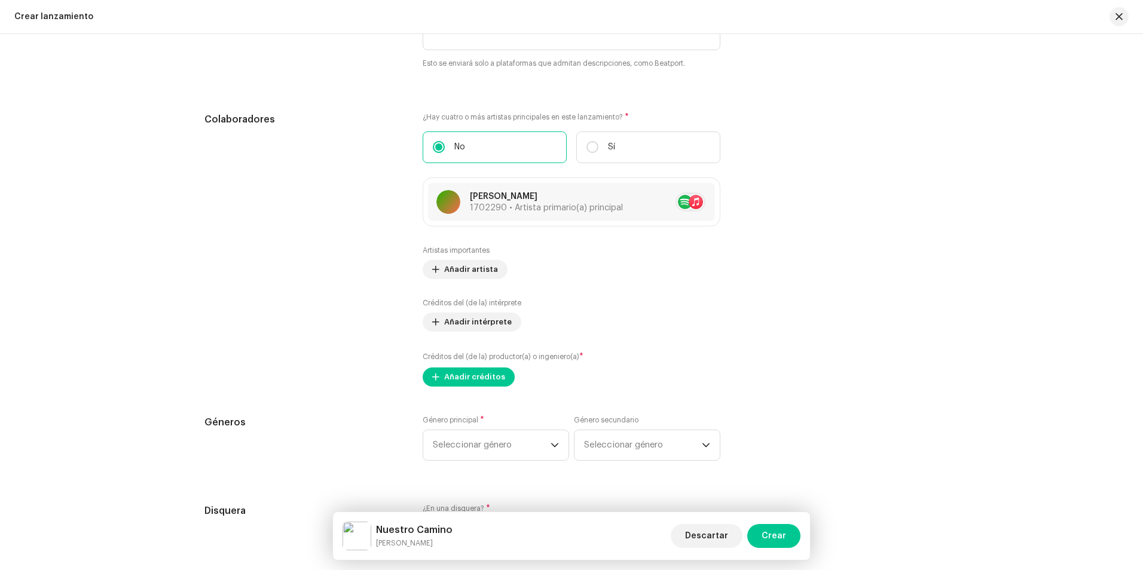
scroll to position [1435, 0]
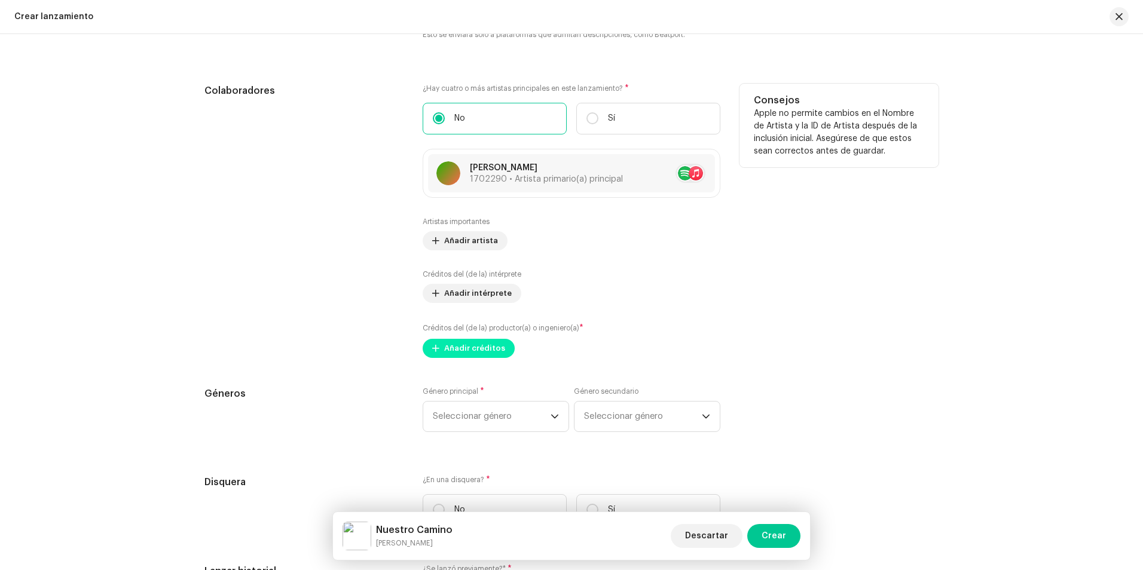
click at [463, 349] on span "Añadir créditos" at bounding box center [474, 349] width 61 height 24
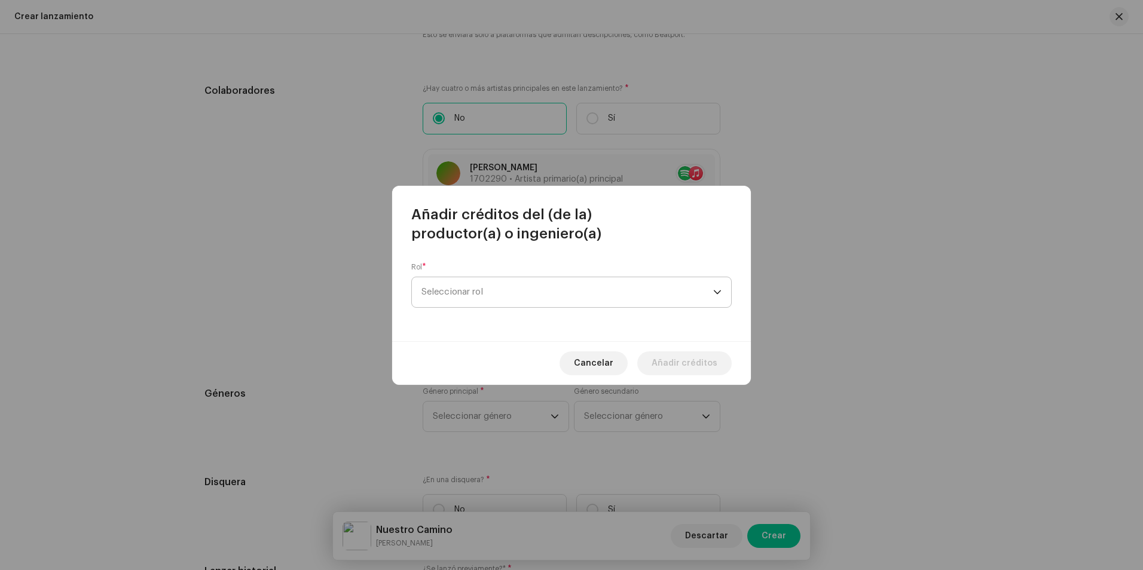
click at [478, 289] on font "Seleccionar rol" at bounding box center [453, 292] width 62 height 9
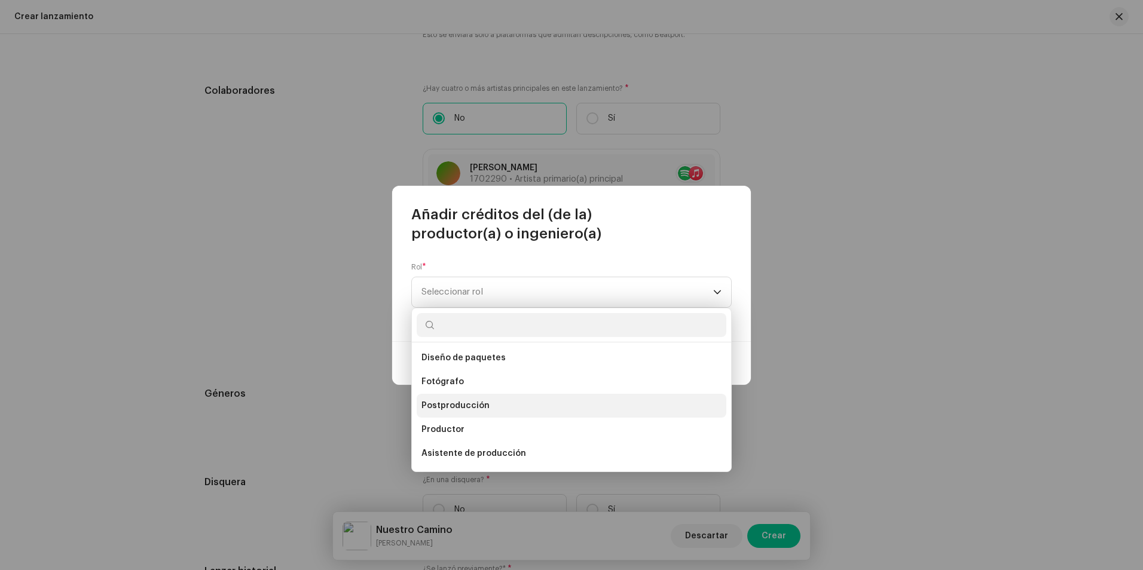
scroll to position [407, 0]
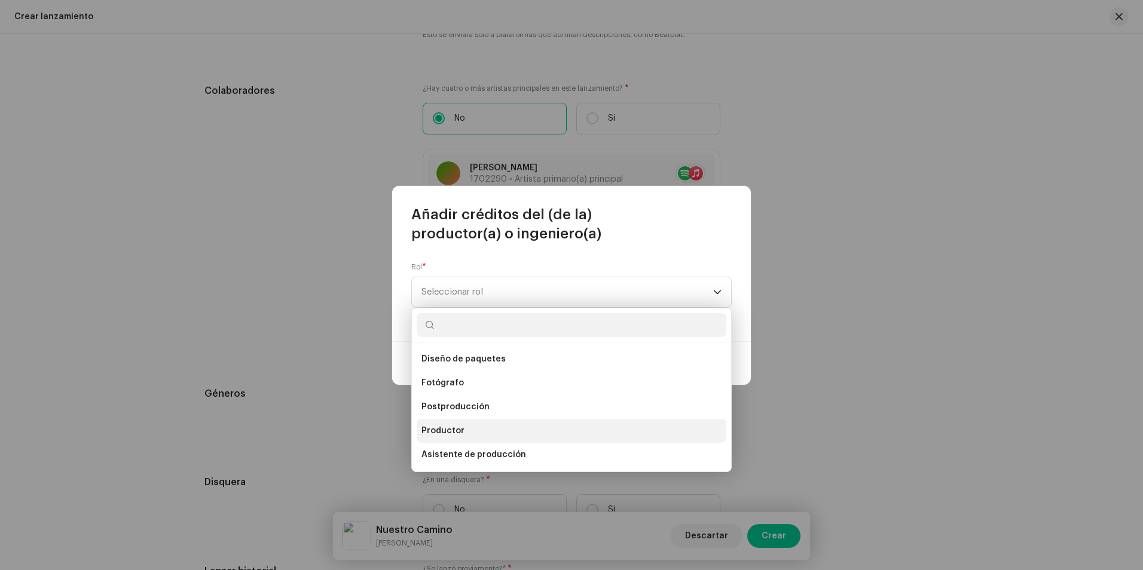
click at [466, 434] on li "Productor" at bounding box center [572, 431] width 310 height 24
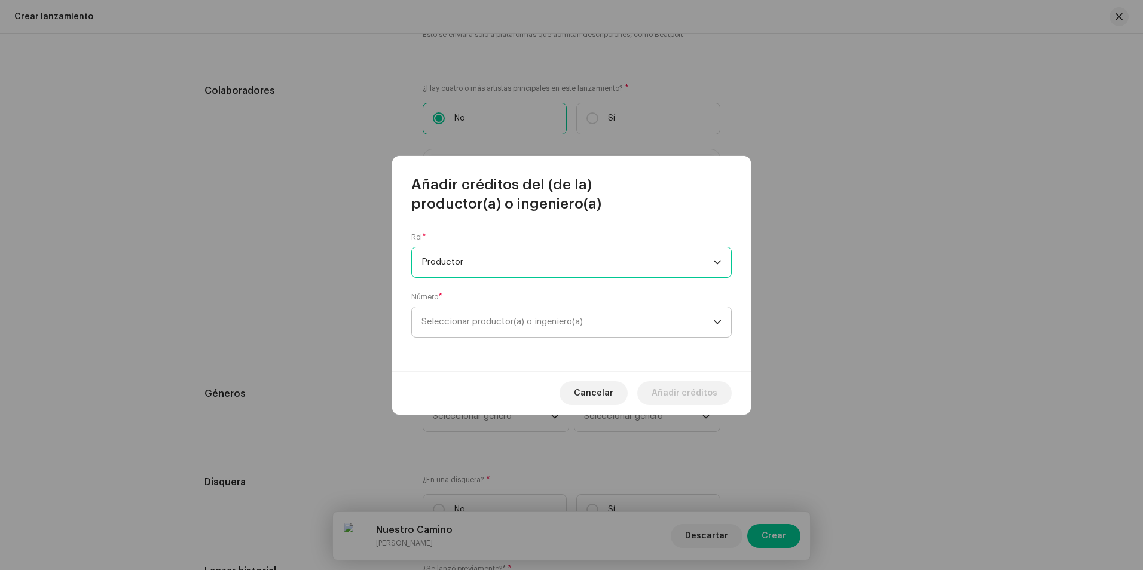
click at [485, 329] on span "Seleccionar productor(a) o ingeniero(a)" at bounding box center [568, 322] width 292 height 30
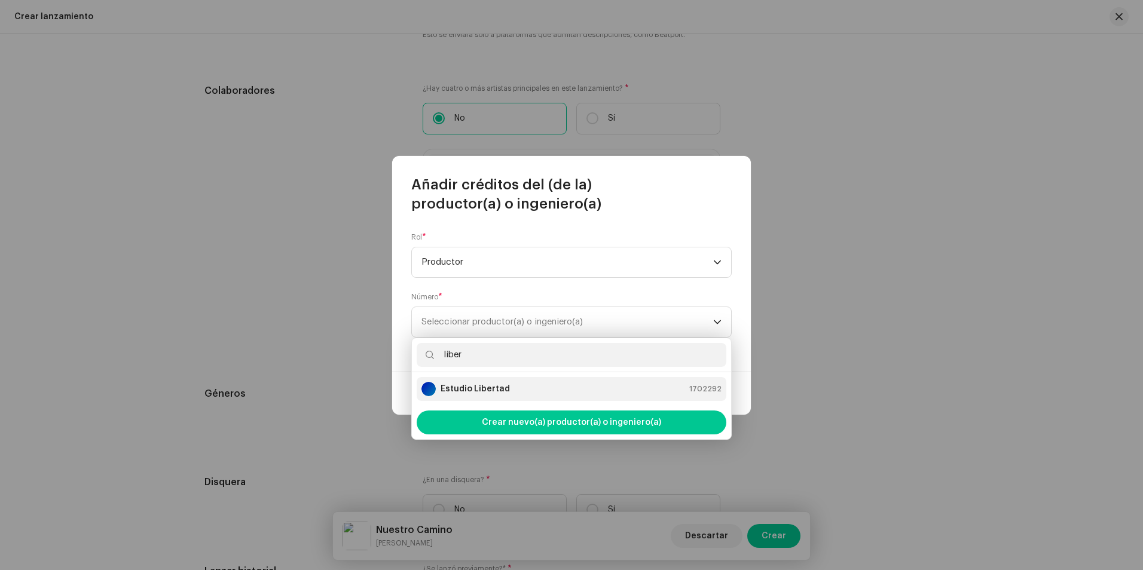
type input "liber"
click at [497, 378] on li "Estudio Libertad 1702292" at bounding box center [572, 389] width 310 height 24
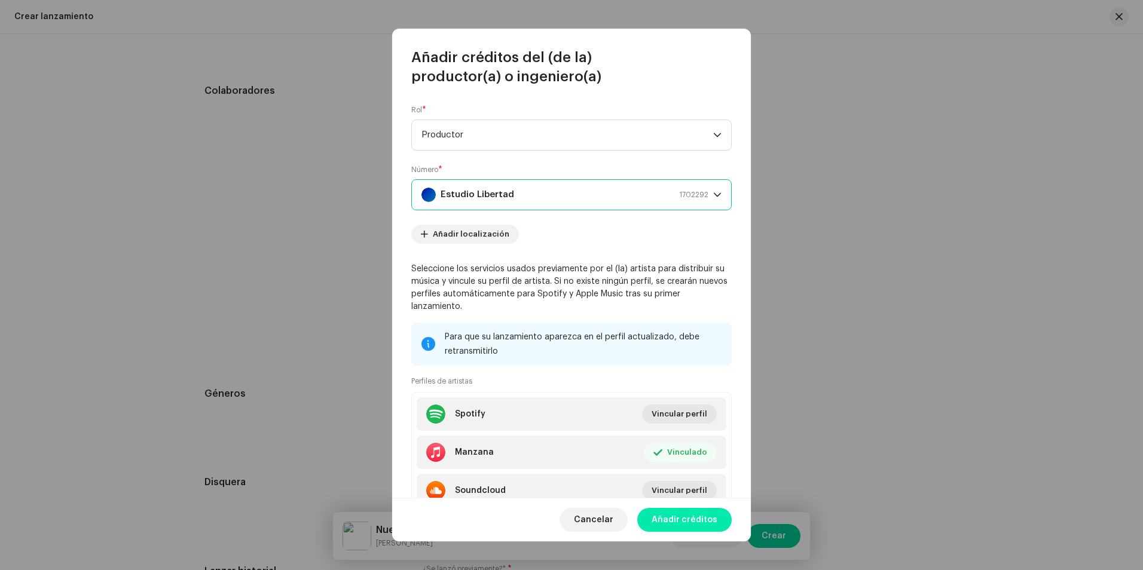
click at [679, 517] on span "Añadir créditos" at bounding box center [685, 520] width 66 height 24
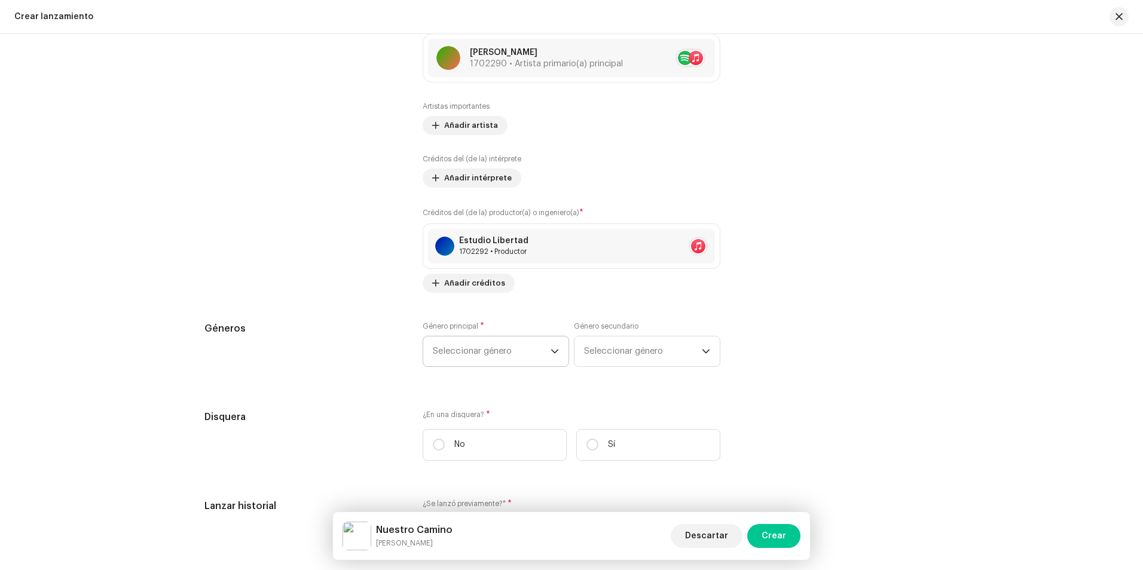
scroll to position [1555, 0]
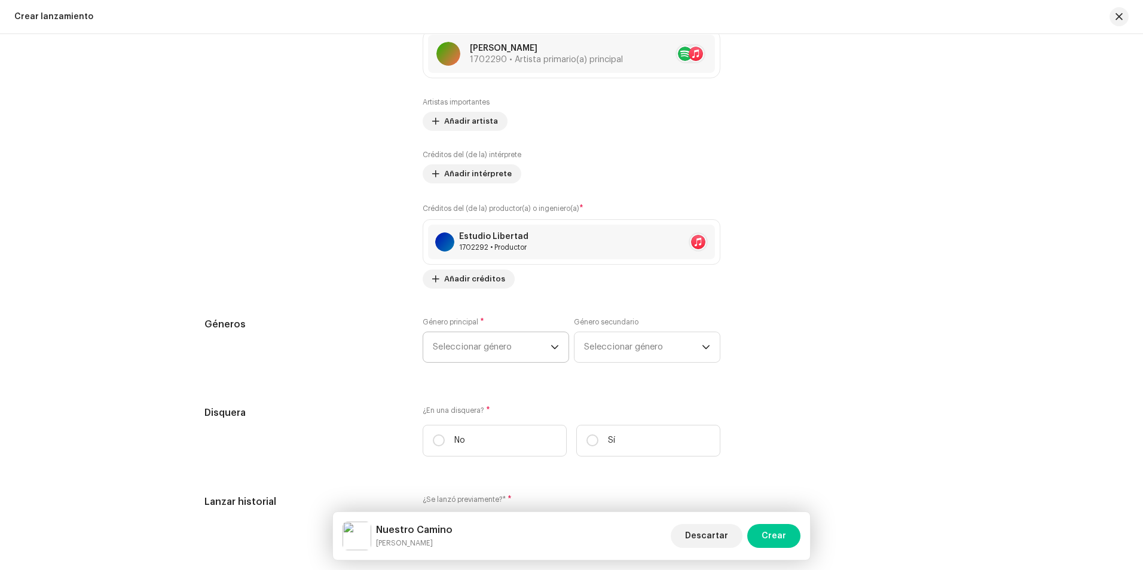
click at [478, 344] on font "Seleccionar género" at bounding box center [472, 347] width 79 height 9
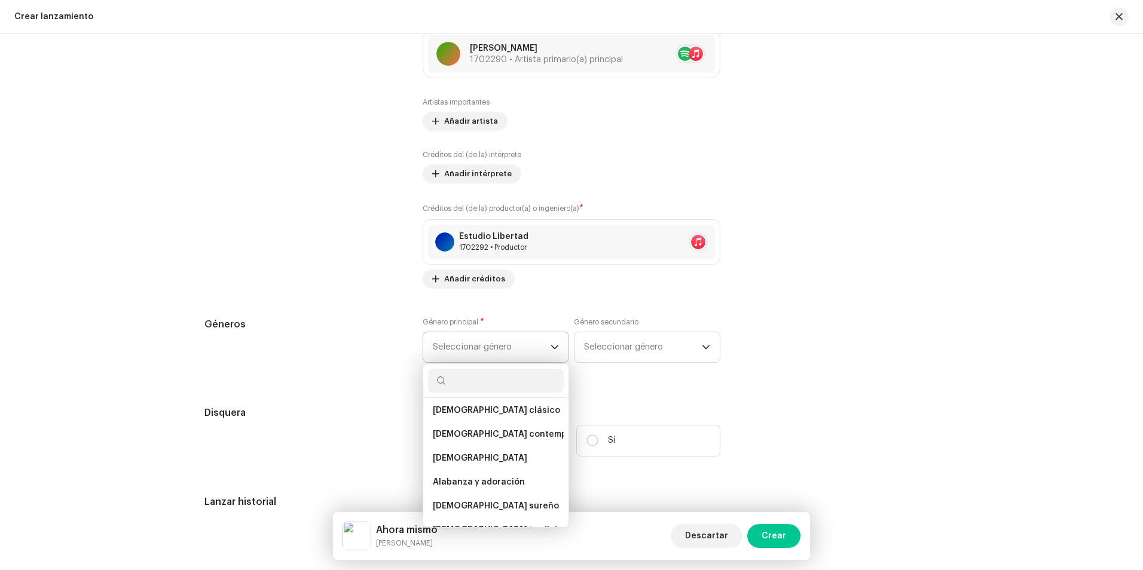
scroll to position [2452, 0]
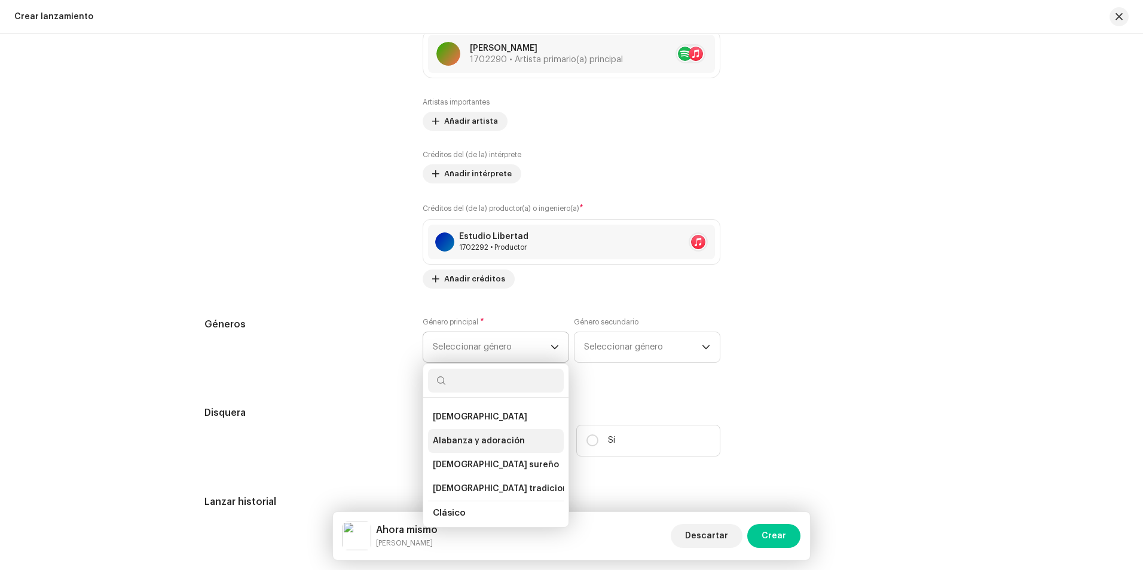
click at [495, 435] on span "Alabanza y adoración" at bounding box center [479, 441] width 92 height 12
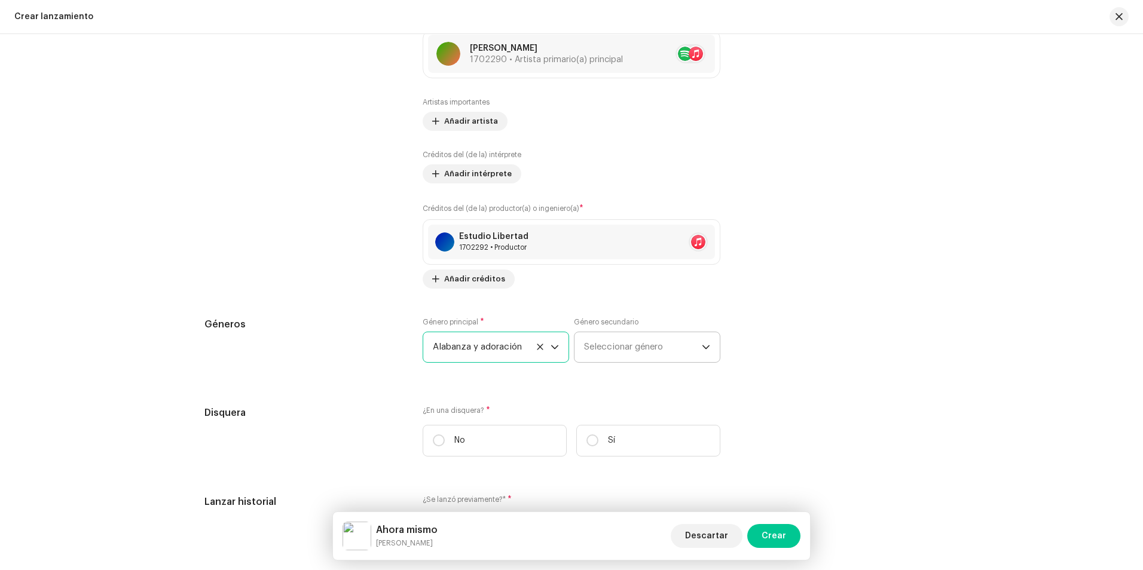
click at [629, 352] on span "Seleccionar género" at bounding box center [643, 347] width 118 height 30
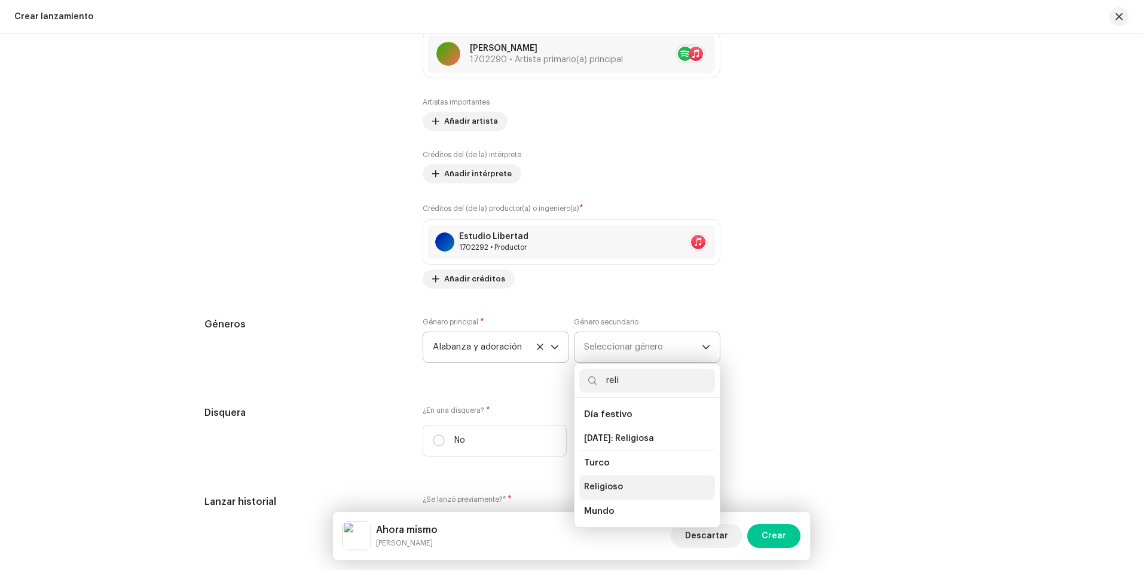
type input "reli"
click at [626, 484] on li "Religioso" at bounding box center [647, 487] width 136 height 24
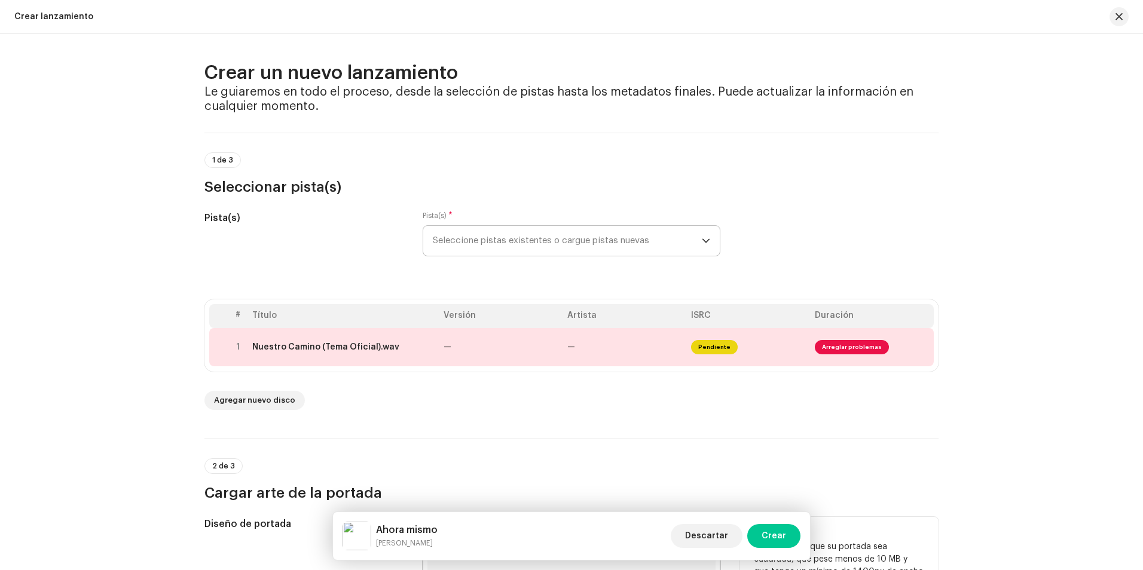
scroll to position [0, 0]
click at [235, 347] on div at bounding box center [238, 349] width 9 height 10
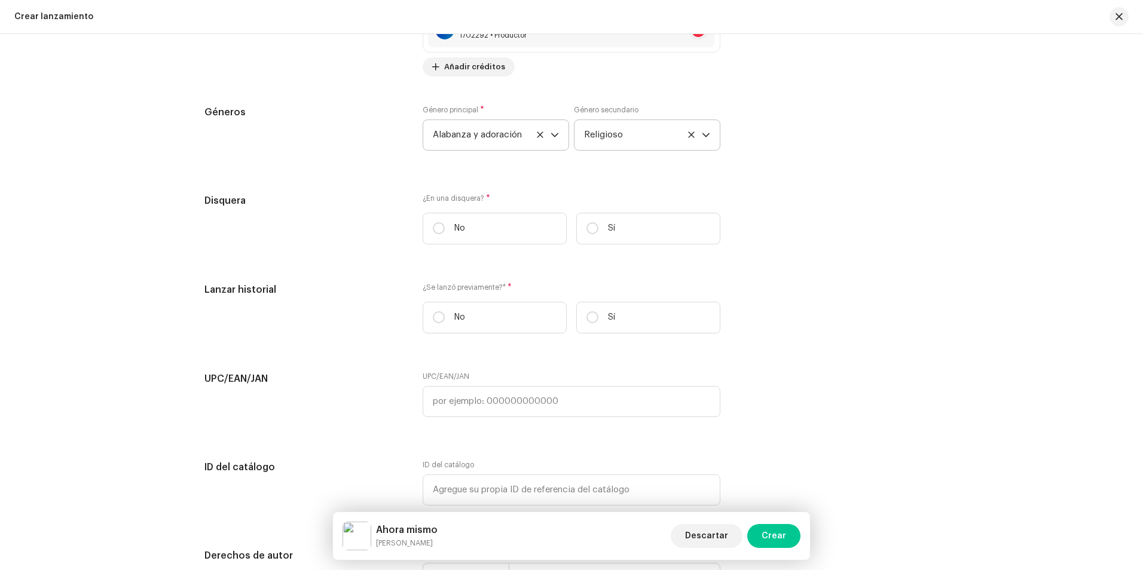
scroll to position [1794, 0]
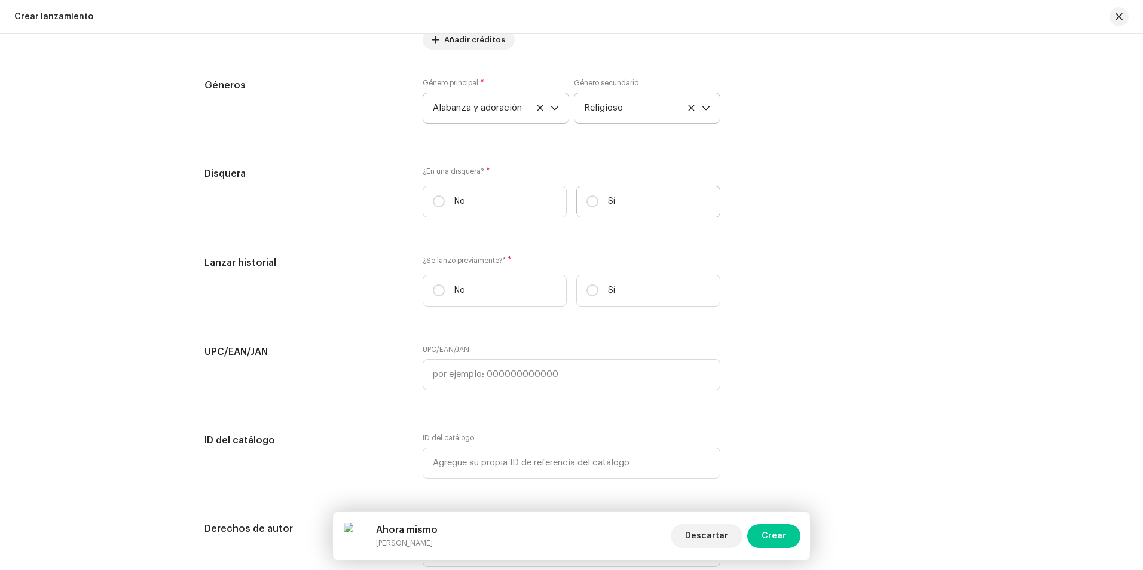
click at [608, 205] on p "Sí" at bounding box center [611, 202] width 7 height 13
click at [599, 205] on input "Sí" at bounding box center [593, 202] width 12 height 12
radio input "true"
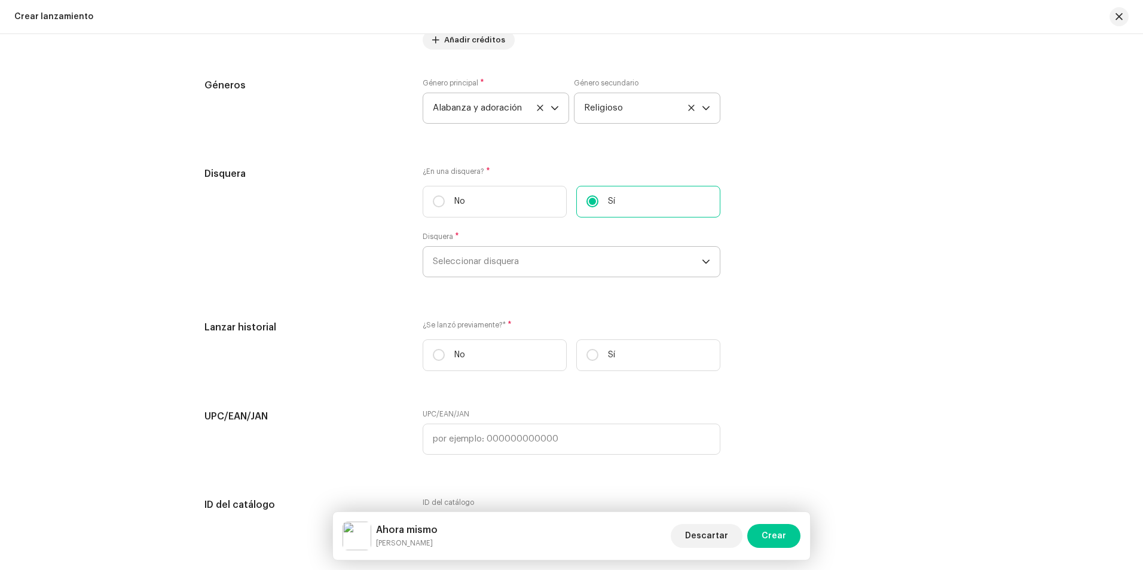
click at [500, 252] on span "Seleccionar disquera" at bounding box center [567, 262] width 269 height 30
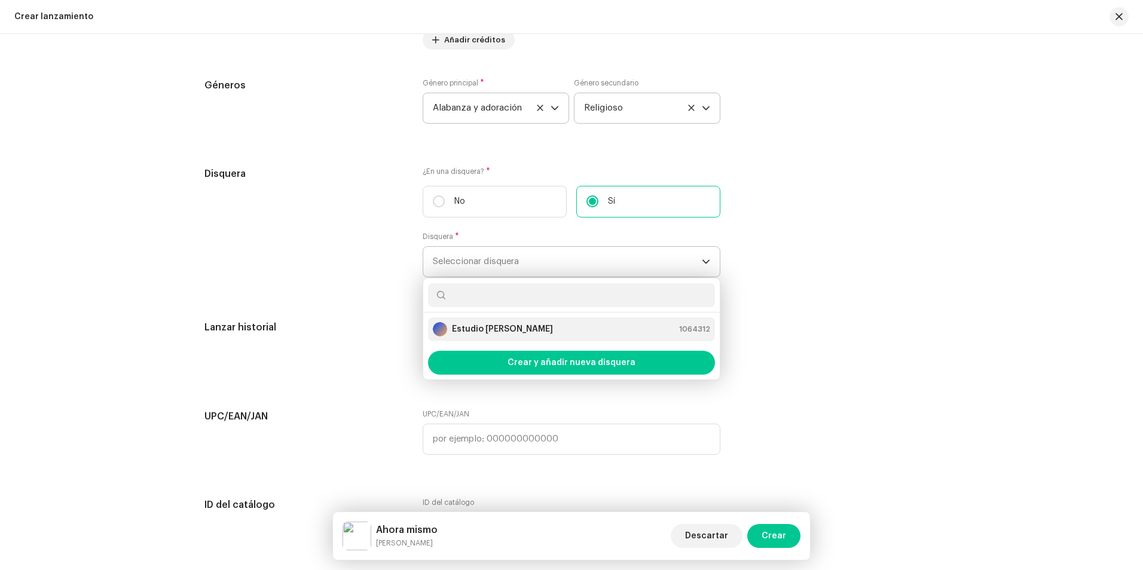
click at [488, 318] on li "Estudio Ashe 1064312" at bounding box center [571, 330] width 287 height 24
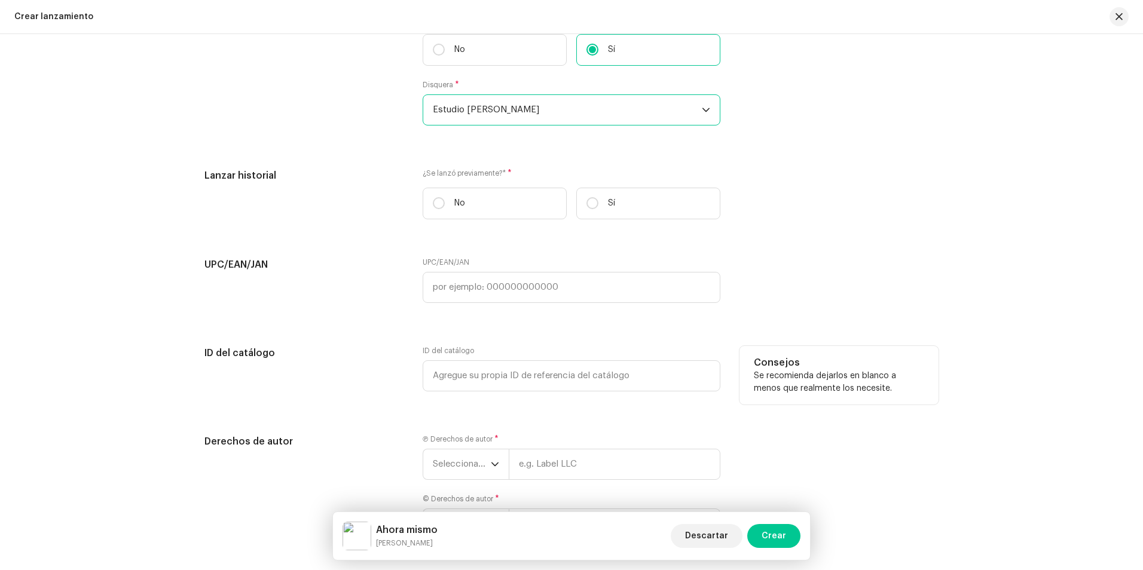
scroll to position [1973, 0]
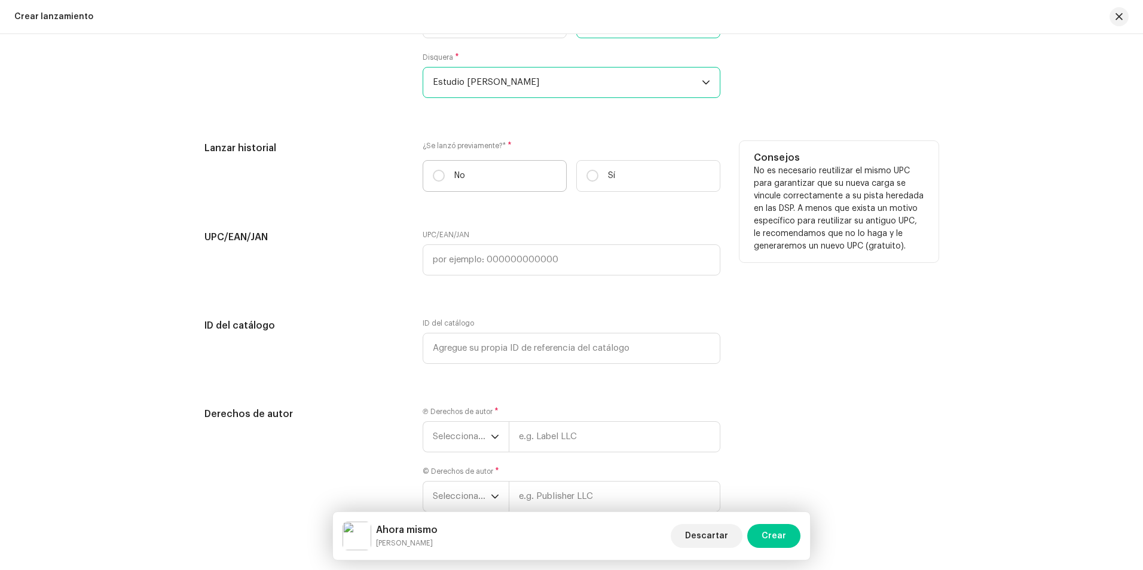
click at [434, 185] on label "No" at bounding box center [495, 176] width 144 height 32
click at [434, 182] on input "No" at bounding box center [439, 176] width 12 height 12
radio input "true"
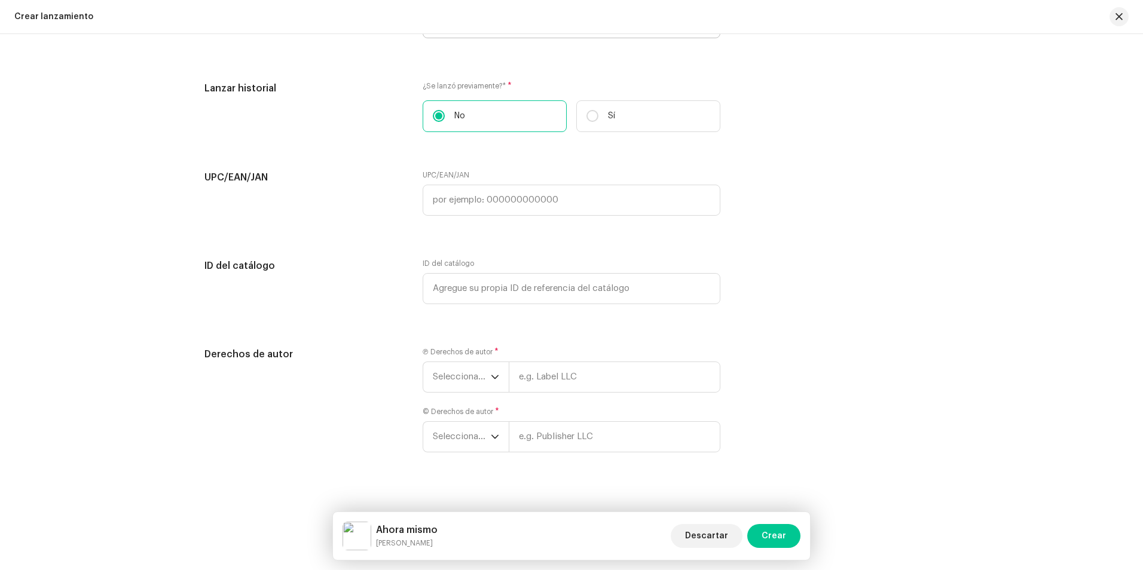
scroll to position [2044, 0]
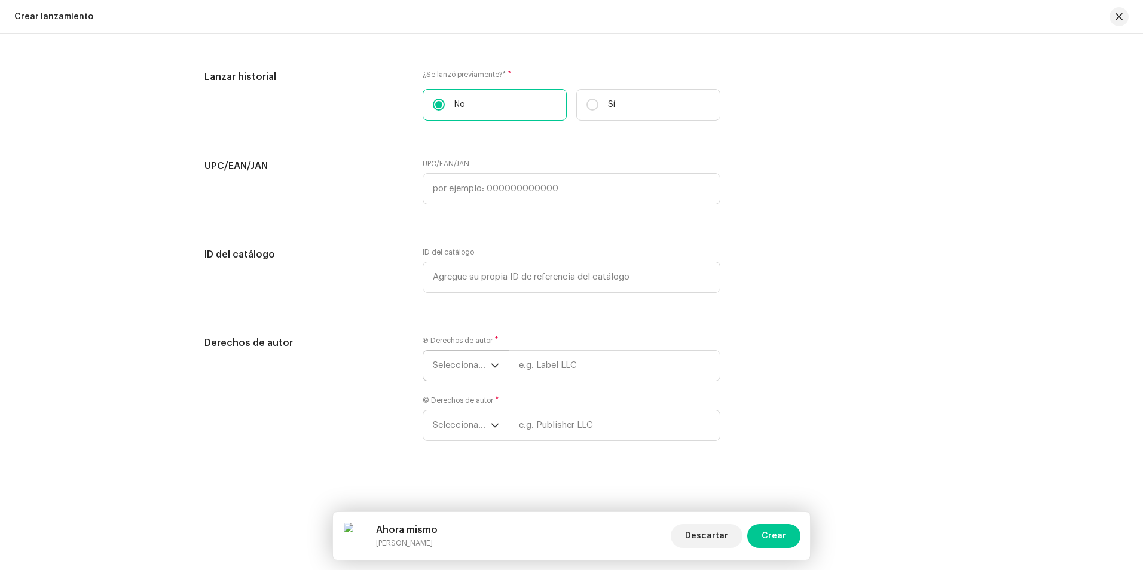
click at [447, 364] on font "Seleccionar año" at bounding box center [466, 365] width 66 height 9
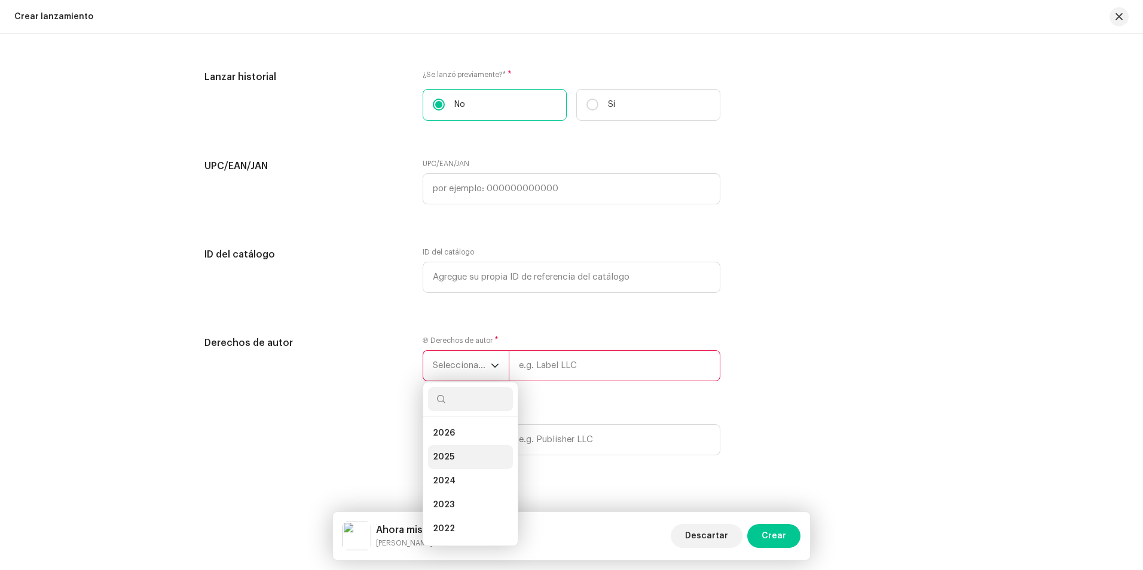
click at [457, 452] on li "2025" at bounding box center [470, 457] width 85 height 24
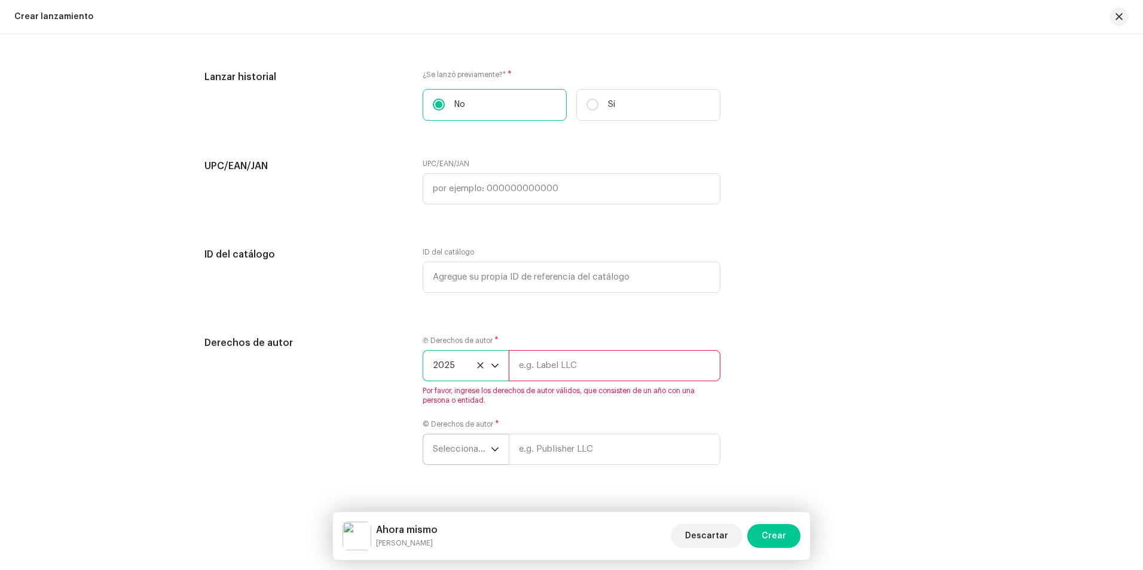
click at [462, 442] on span "Seleccionar año" at bounding box center [462, 450] width 58 height 30
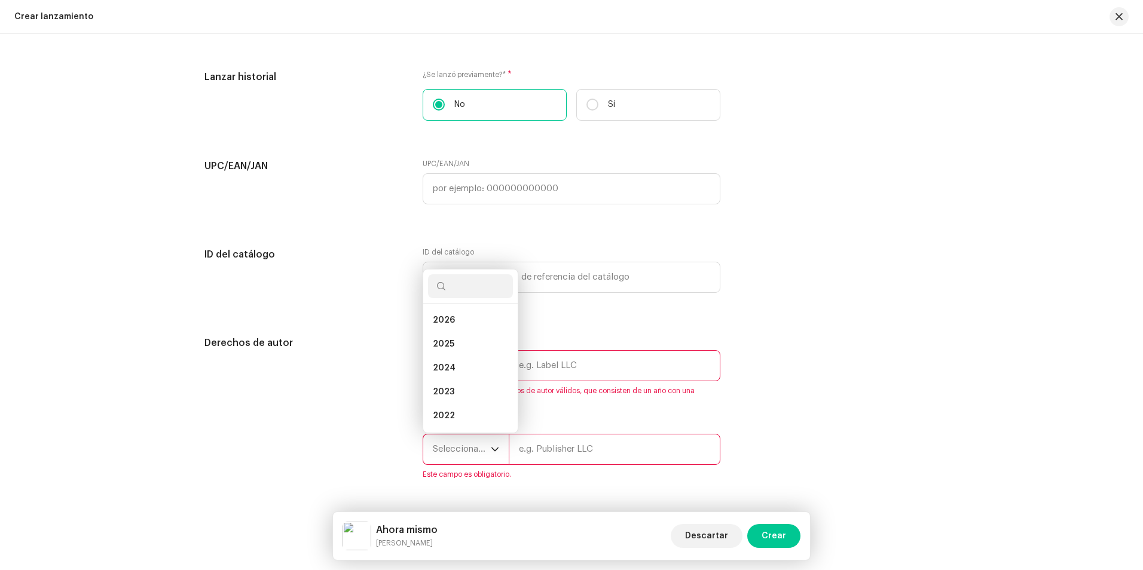
scroll to position [19, 0]
click at [470, 326] on li "2025" at bounding box center [470, 325] width 85 height 24
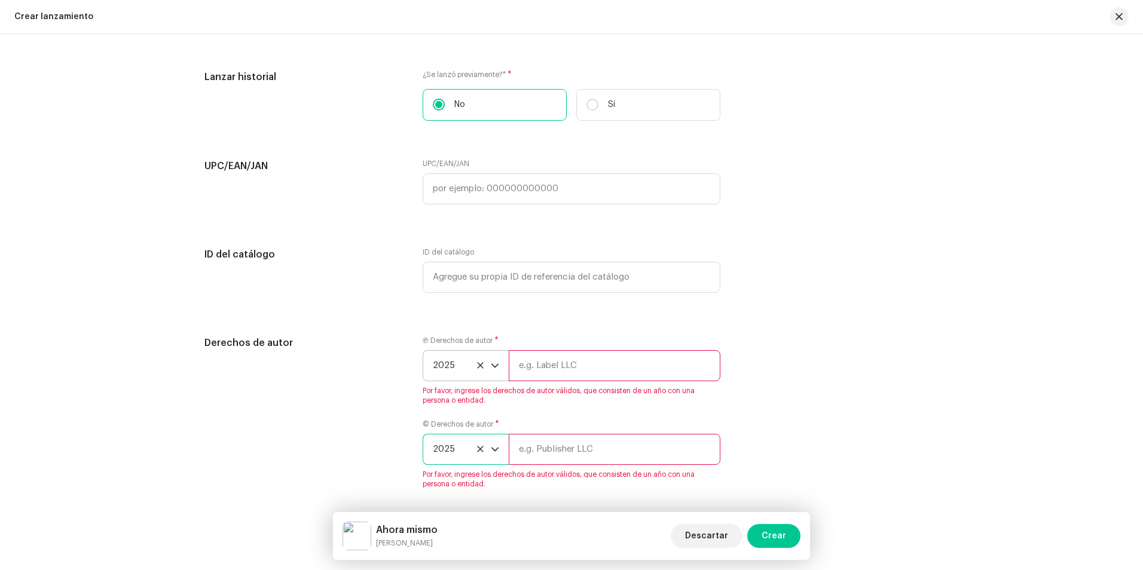
click at [562, 359] on input "text" at bounding box center [615, 365] width 212 height 31
type input "[PERSON_NAME] Studio"
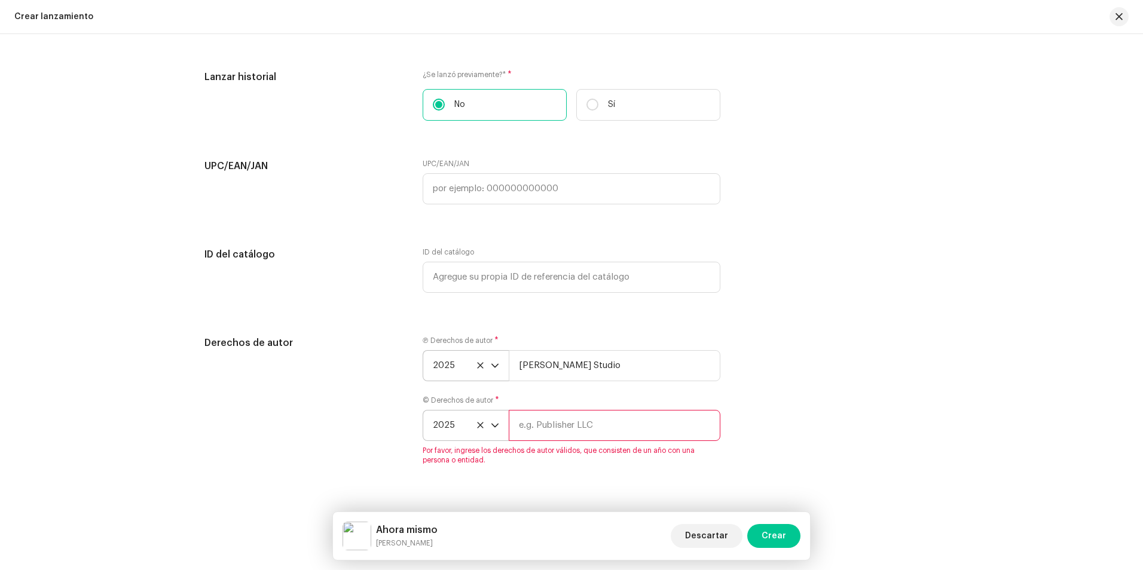
click at [568, 431] on input "text" at bounding box center [615, 425] width 212 height 31
type input "[PERSON_NAME] Studio"
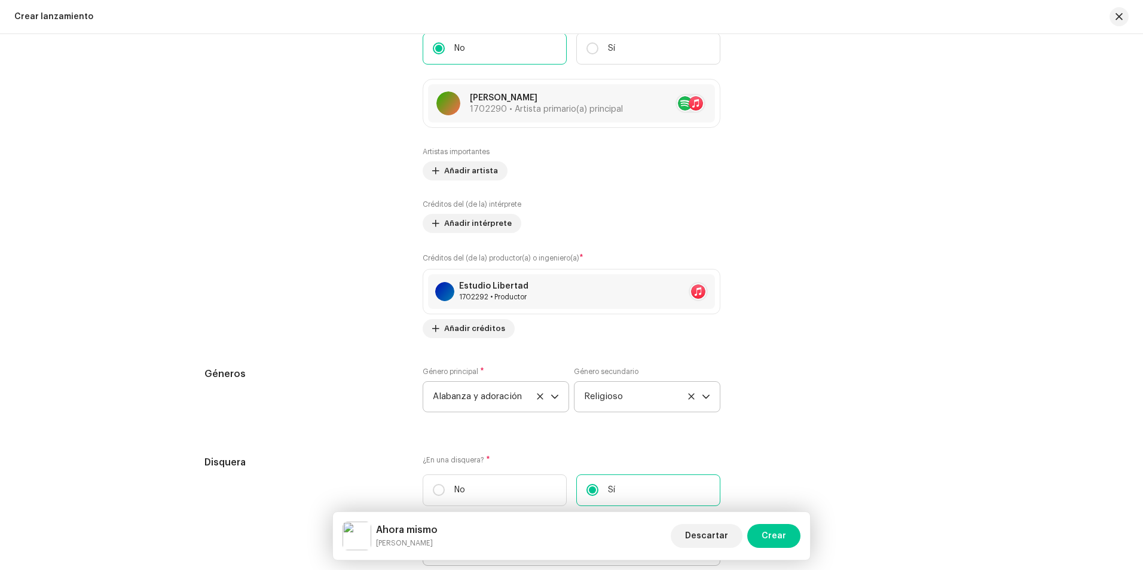
scroll to position [1506, 0]
click at [478, 390] on span "Alabanza y adoración" at bounding box center [492, 396] width 118 height 30
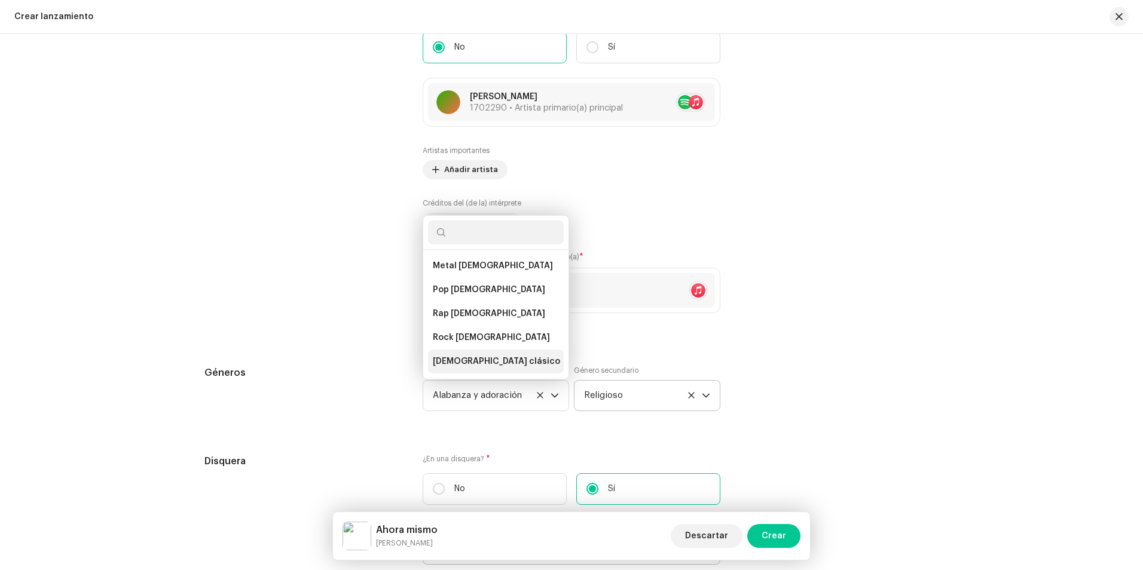
scroll to position [2308, 0]
click at [480, 311] on span "Rap [DEMOGRAPHIC_DATA]" at bounding box center [489, 317] width 112 height 12
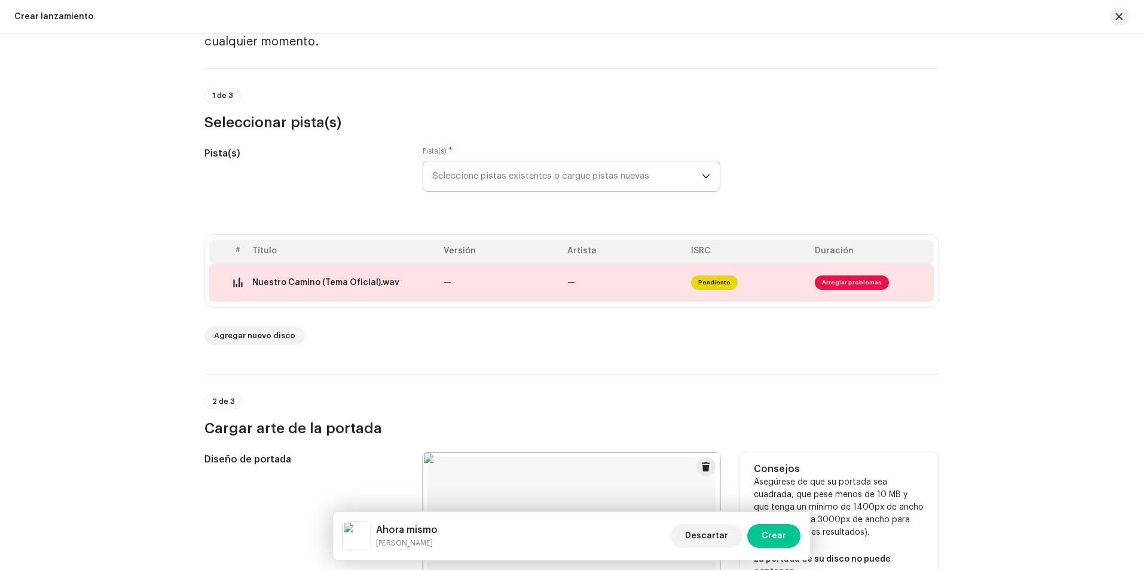
scroll to position [0, 0]
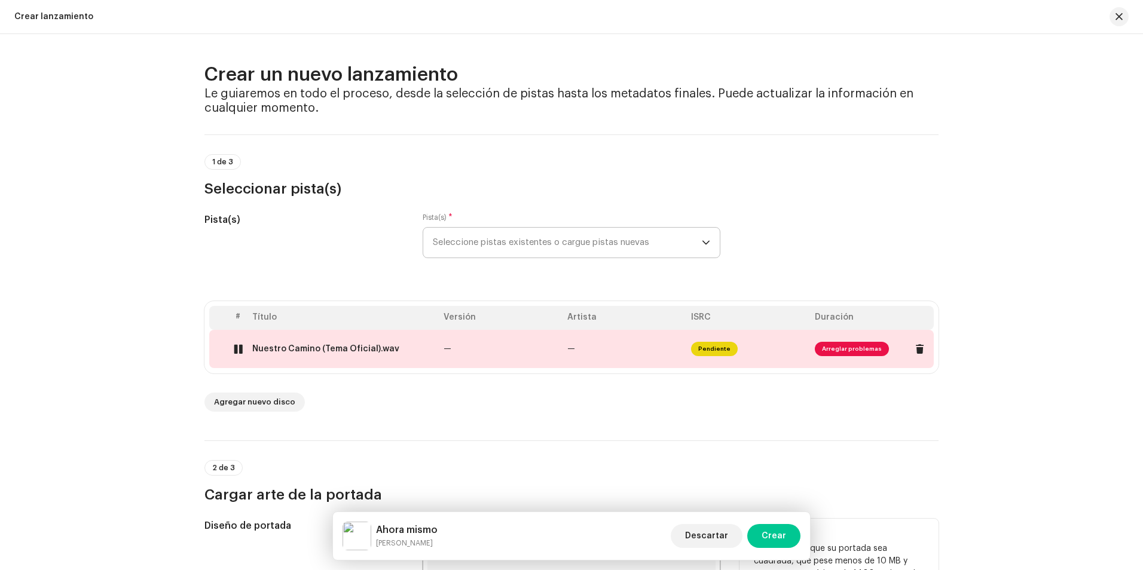
click at [328, 350] on div "Nuestro Camino (Tema Oficial).wav" at bounding box center [325, 349] width 147 height 10
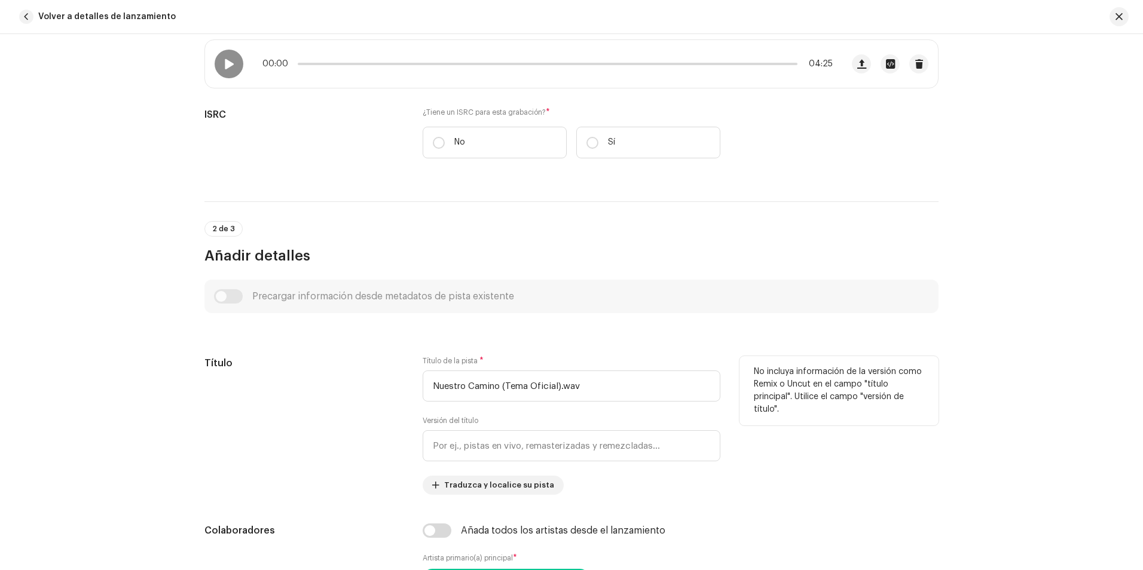
scroll to position [299, 0]
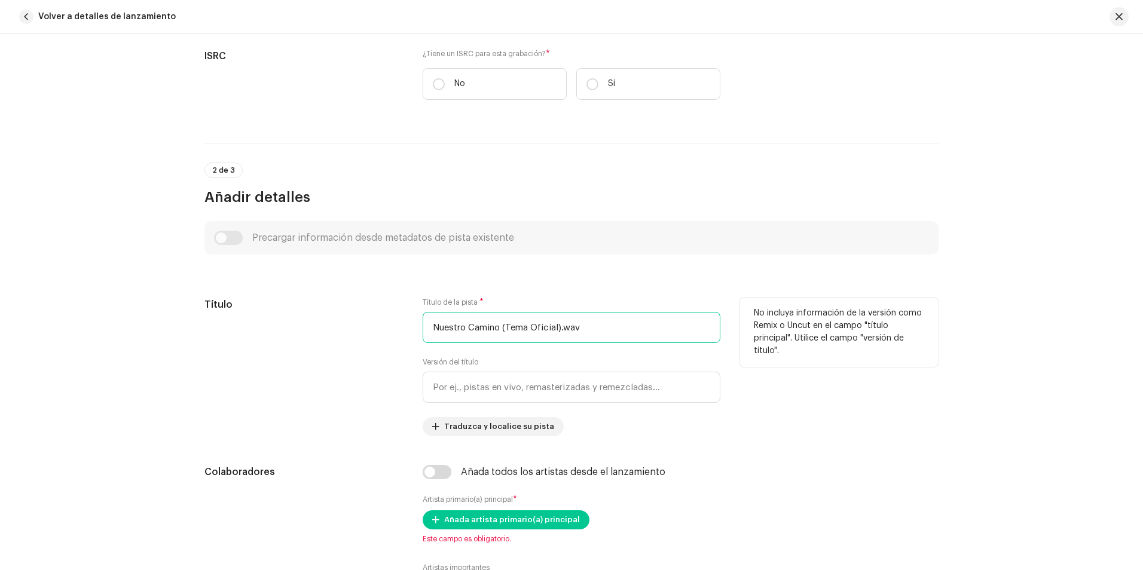
drag, startPoint x: 585, startPoint y: 328, endPoint x: 422, endPoint y: 369, distance: 168.4
click at [423, 369] on div "Título de la pista * Nuestro Camino (Tema Oficial).wav Versión del título Tradu…" at bounding box center [572, 367] width 298 height 139
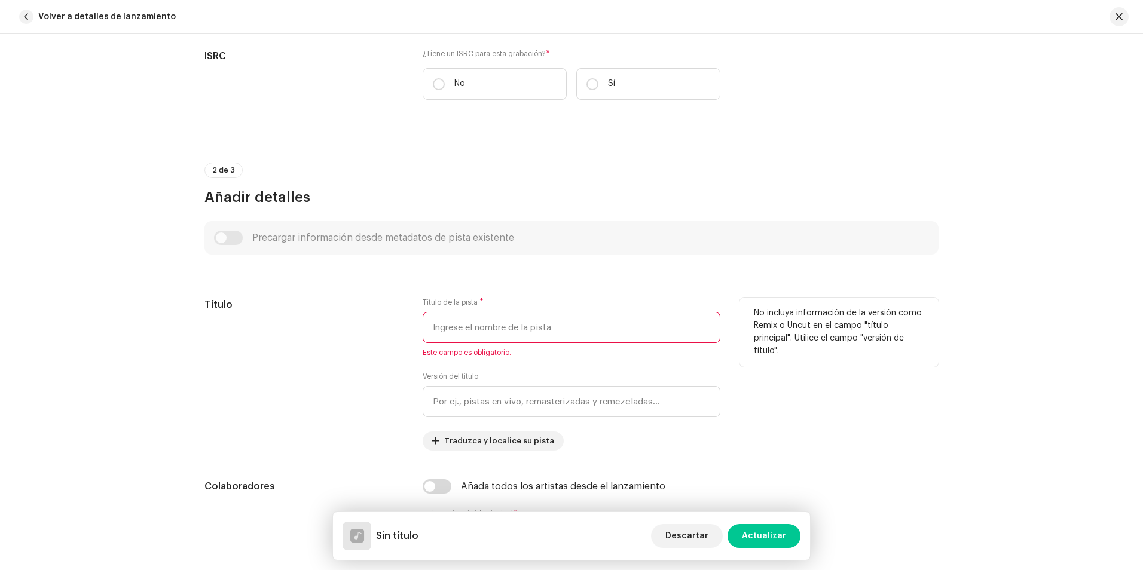
paste input "Nuestro Camino"
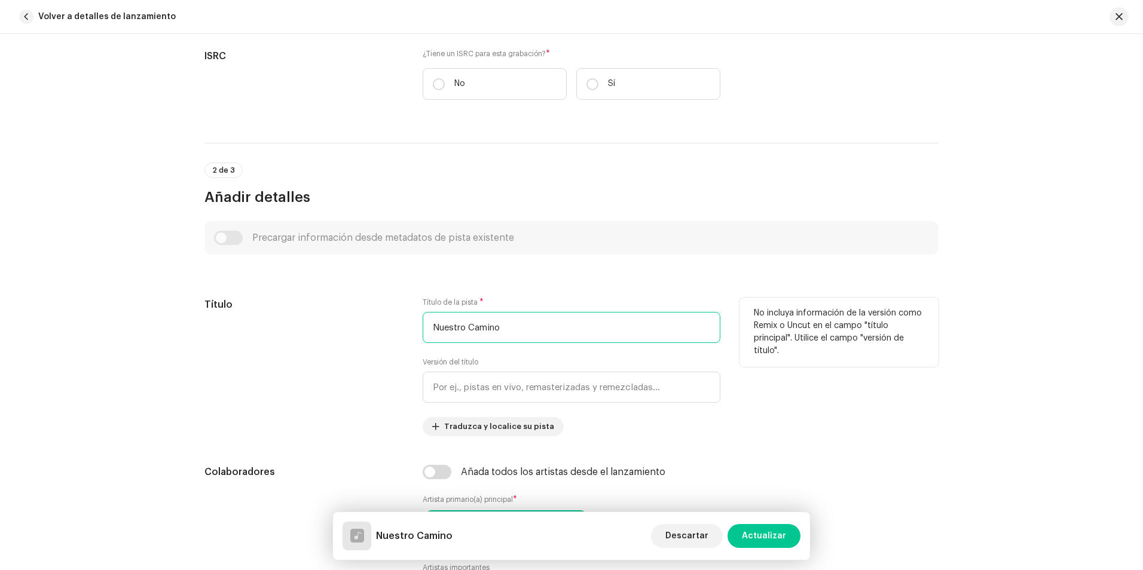
type input "Nuestro Camino"
click at [355, 372] on div "Título" at bounding box center [303, 367] width 199 height 139
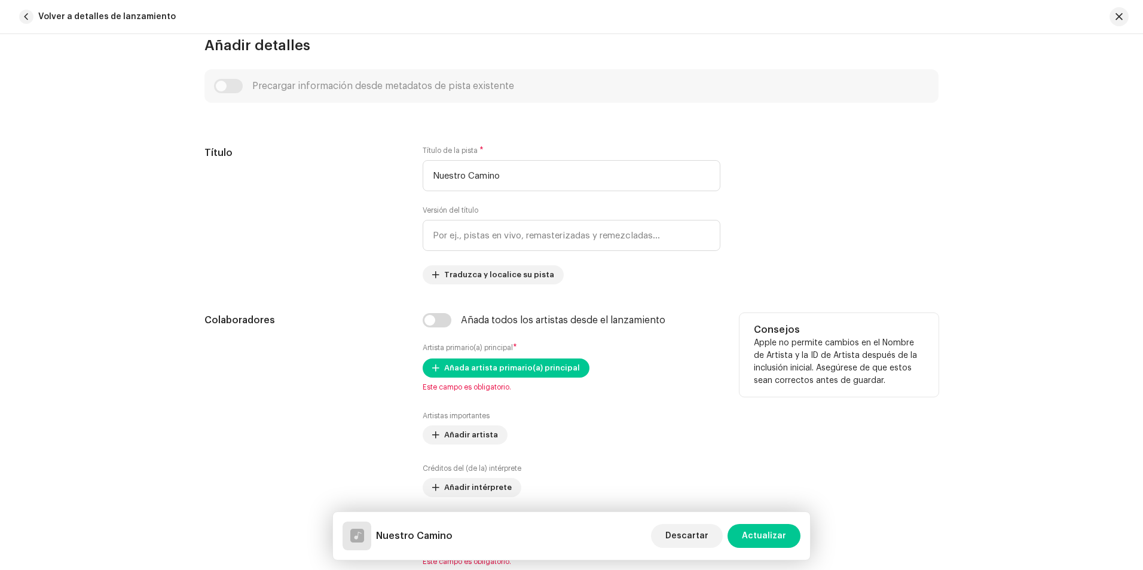
scroll to position [478, 0]
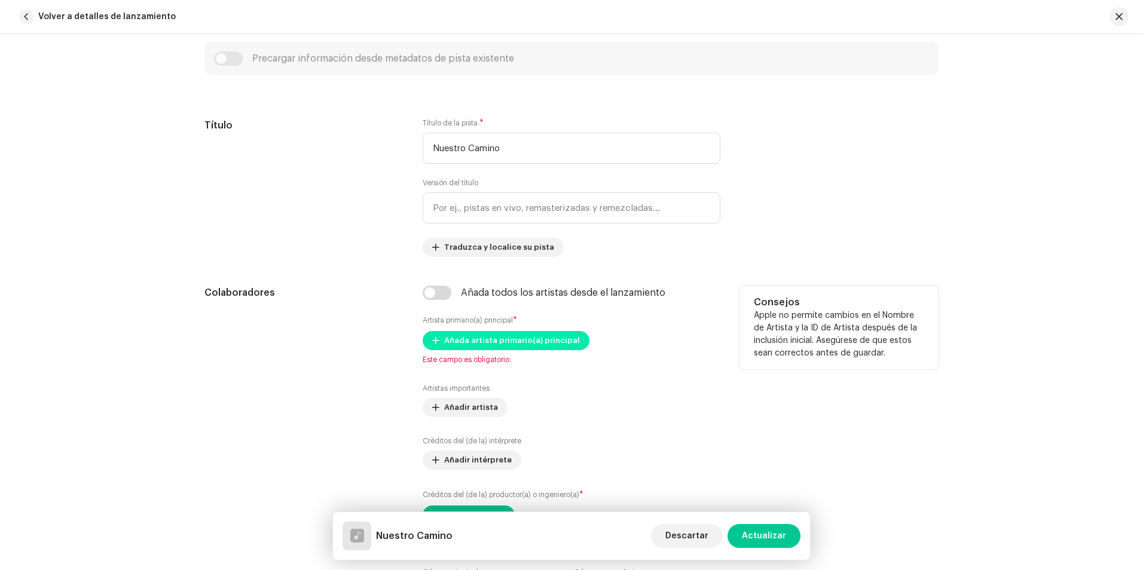
click at [483, 340] on span "Añada artista primario(a) principal" at bounding box center [512, 341] width 136 height 24
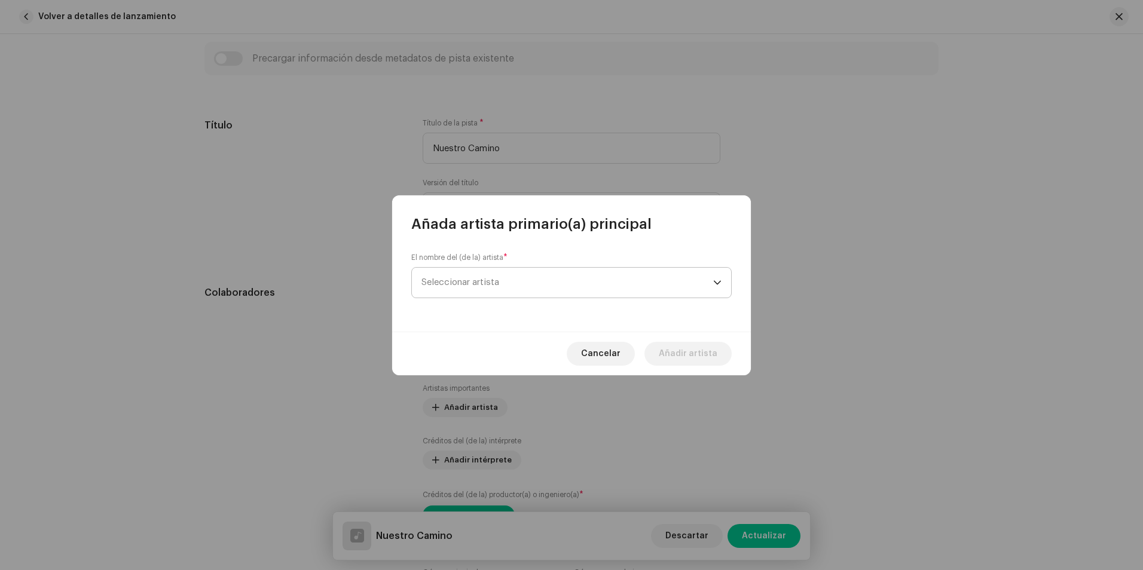
click at [475, 280] on span "Seleccionar artista" at bounding box center [461, 282] width 78 height 9
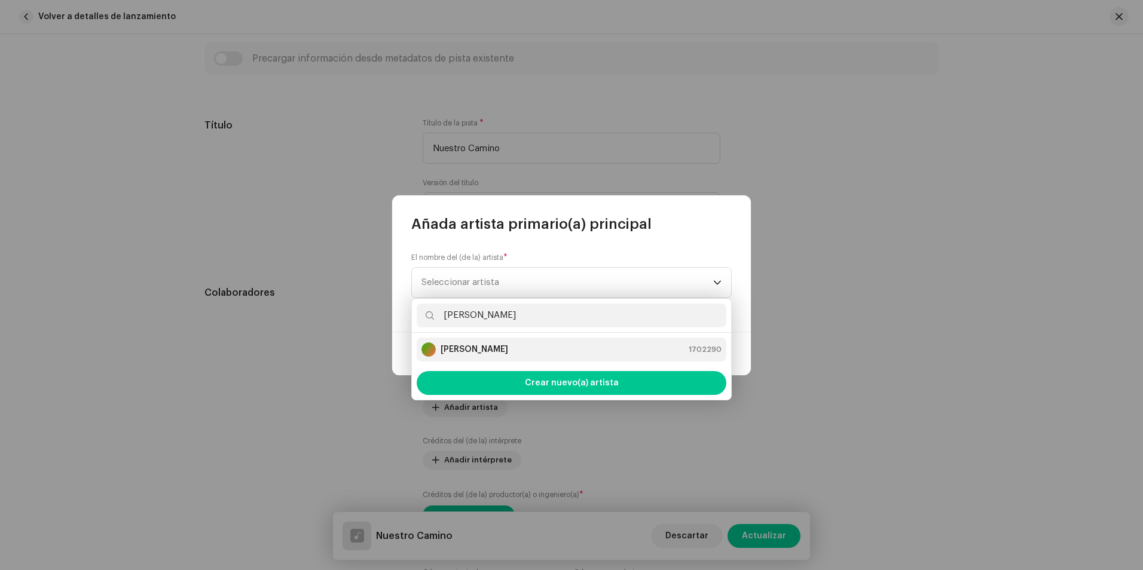
type input "[PERSON_NAME]"
click at [490, 348] on strong "[PERSON_NAME]" at bounding box center [475, 350] width 68 height 12
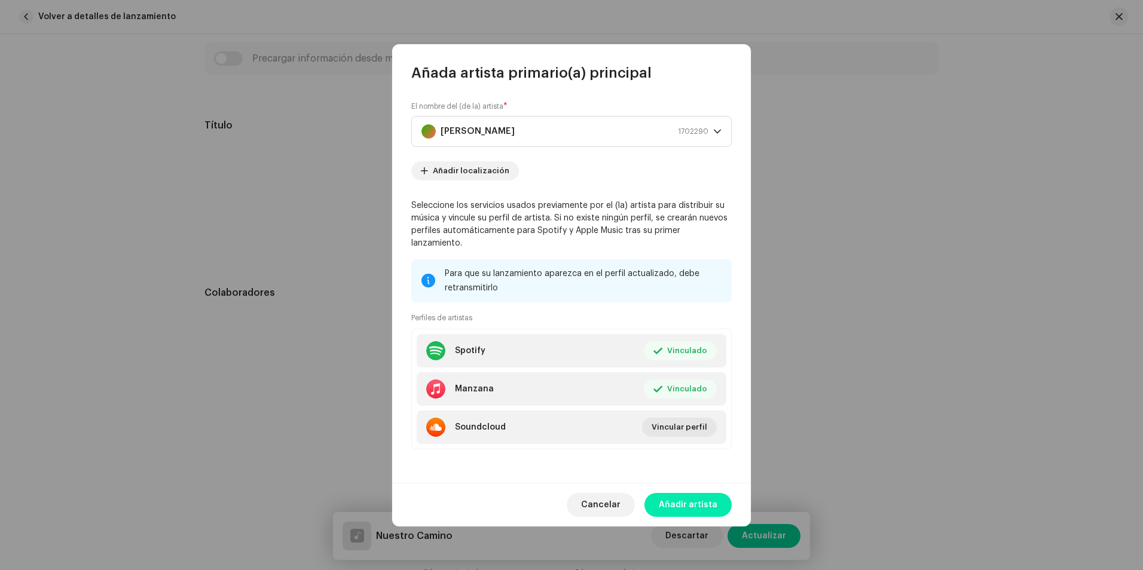
click at [685, 498] on span "Añadir artista" at bounding box center [688, 505] width 59 height 24
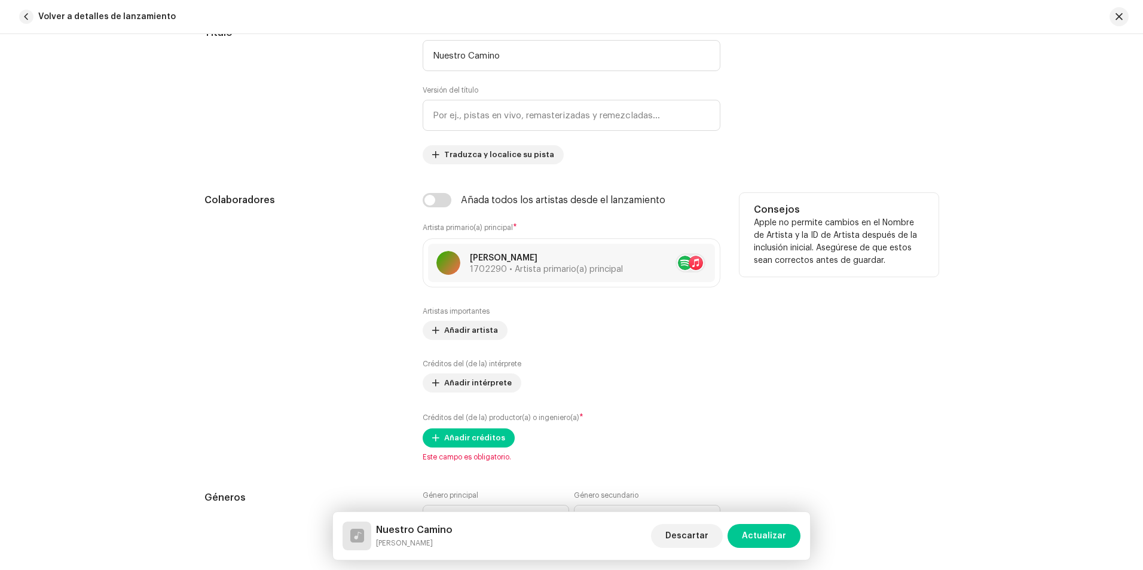
scroll to position [598, 0]
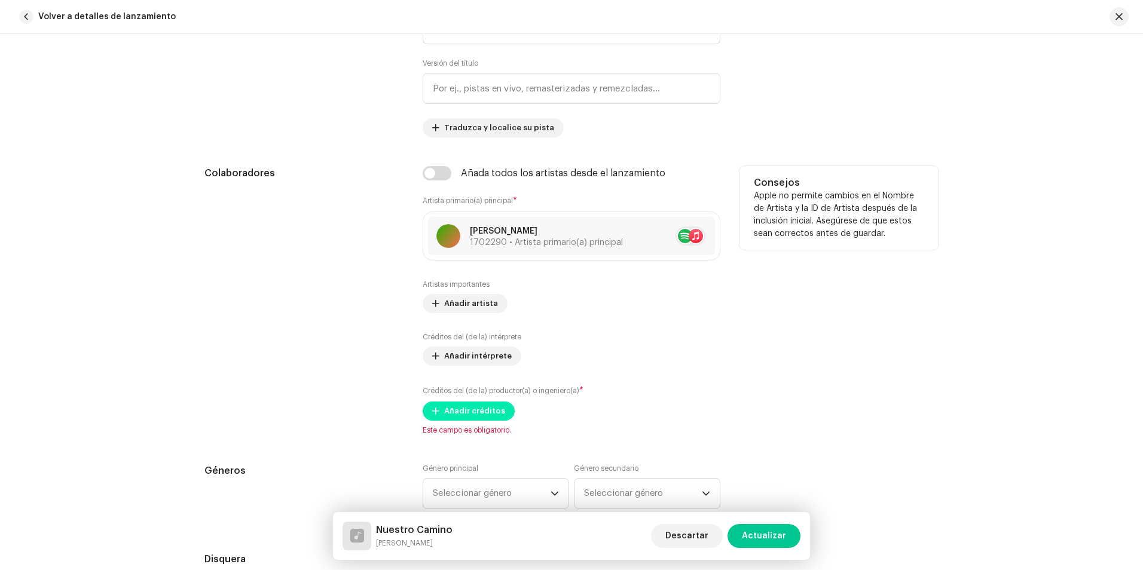
click at [472, 415] on span "Añadir créditos" at bounding box center [474, 411] width 61 height 24
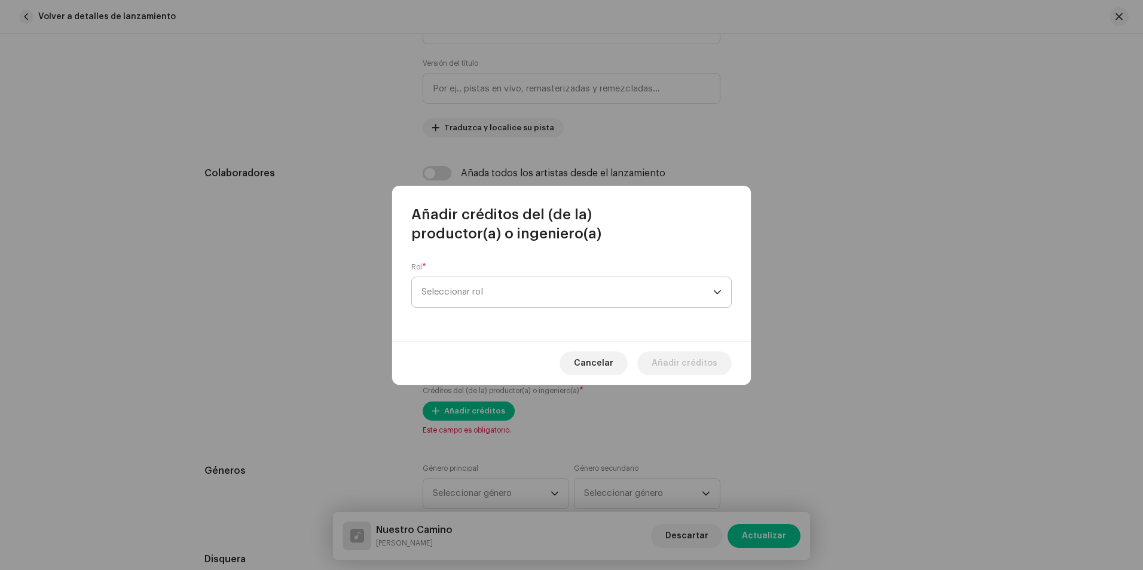
click at [513, 304] on span "Seleccionar rol" at bounding box center [568, 292] width 292 height 30
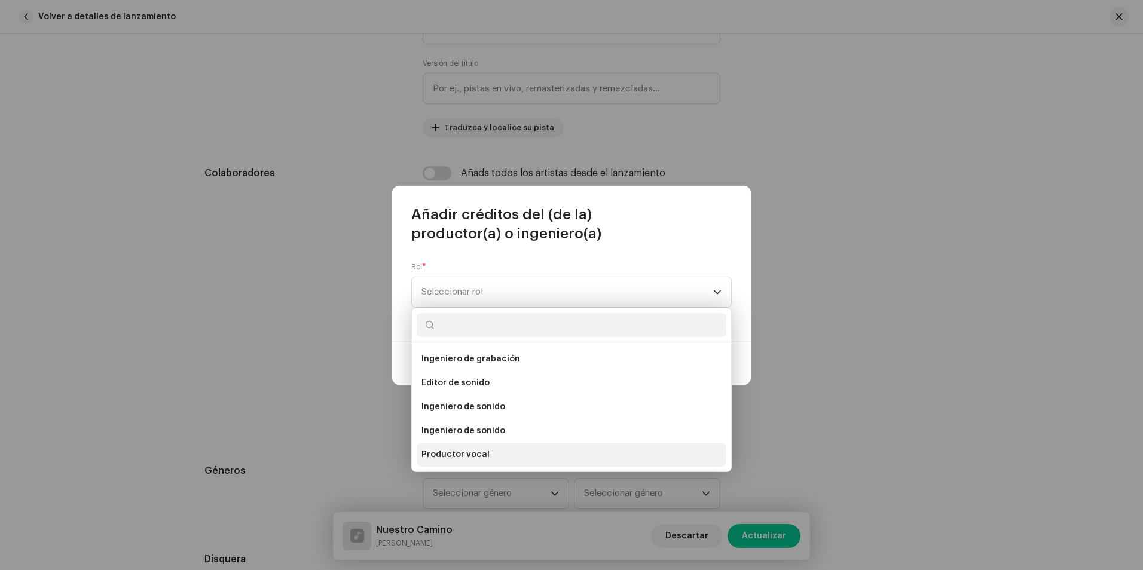
scroll to position [466, 0]
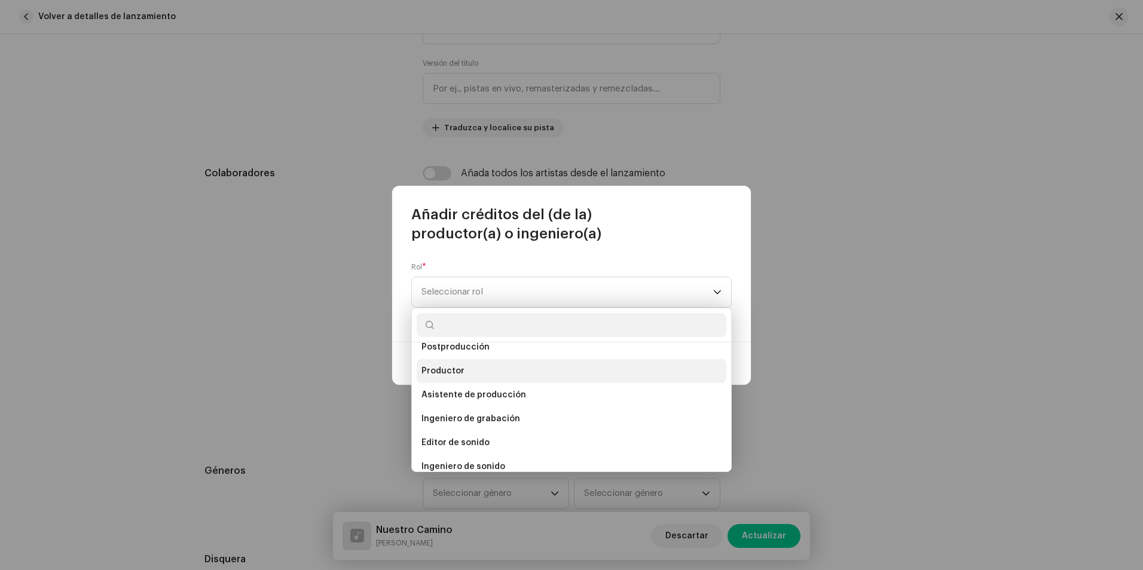
click at [469, 375] on li "Productor" at bounding box center [572, 371] width 310 height 24
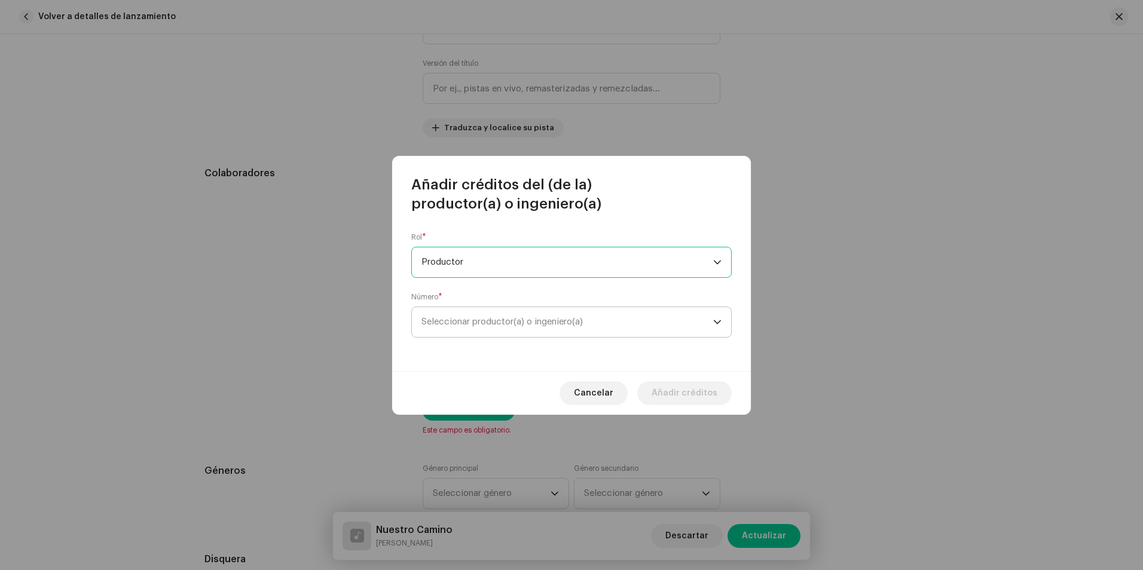
click at [503, 328] on span "Seleccionar productor(a) o ingeniero(a)" at bounding box center [568, 322] width 292 height 30
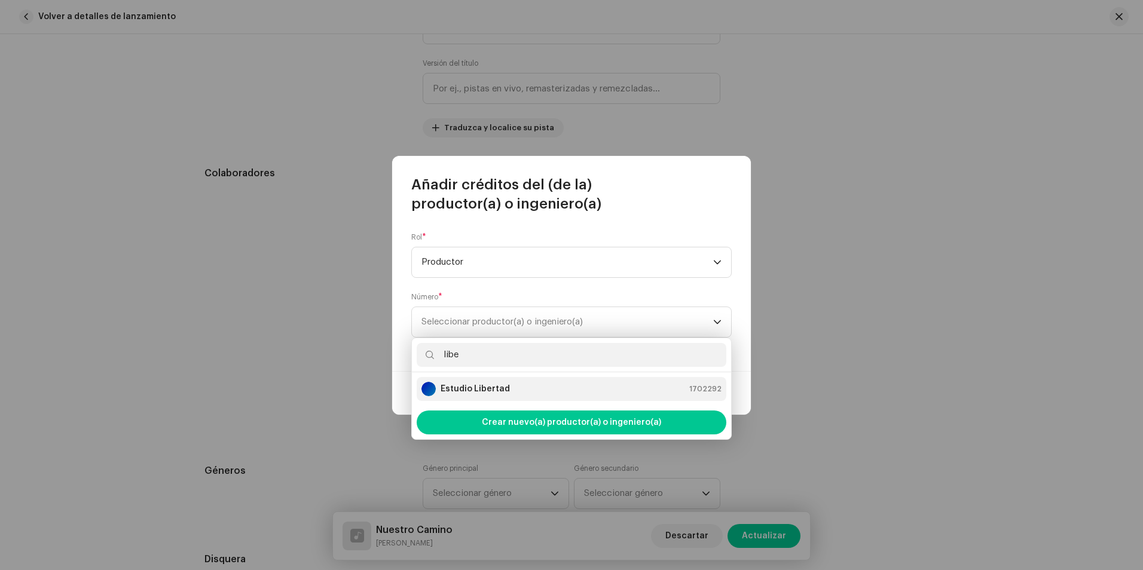
type input "libe"
click at [509, 382] on div "Estudio Libertad 1702292" at bounding box center [572, 389] width 300 height 14
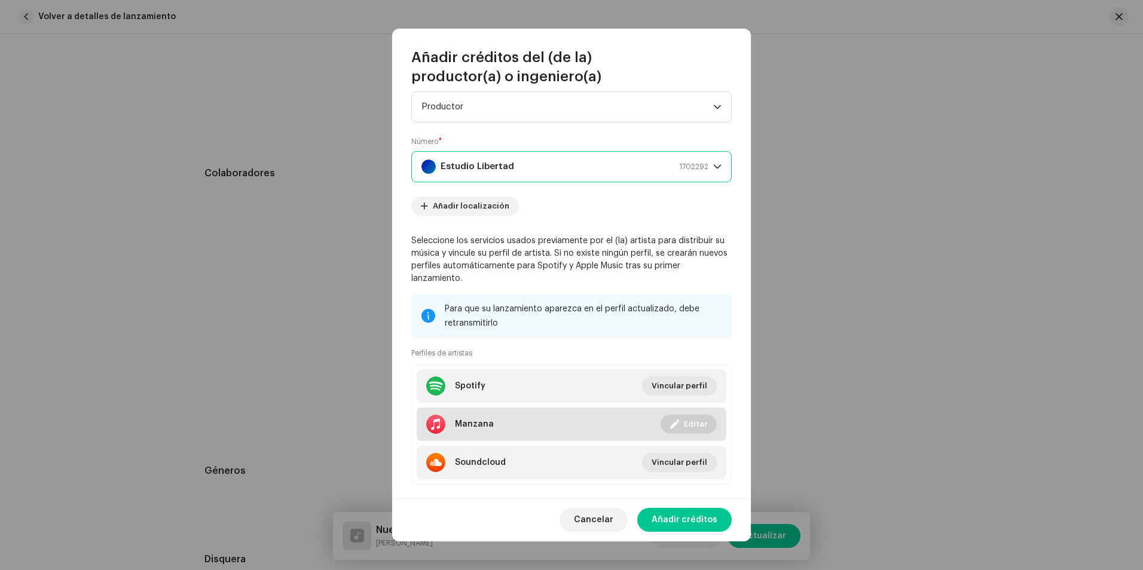
scroll to position [48, 0]
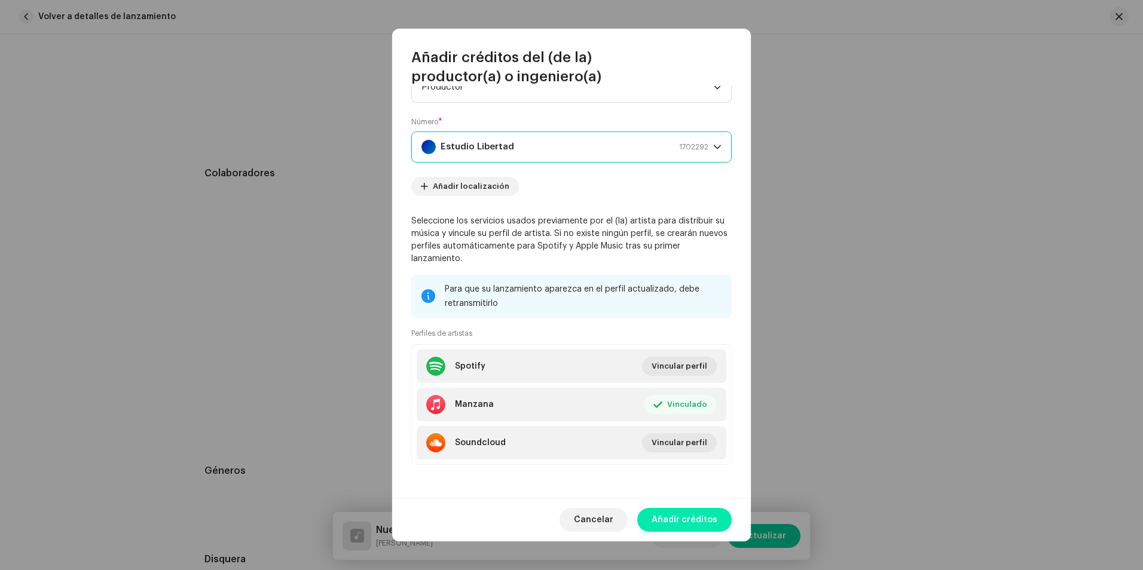
click at [683, 515] on span "Añadir créditos" at bounding box center [685, 520] width 66 height 24
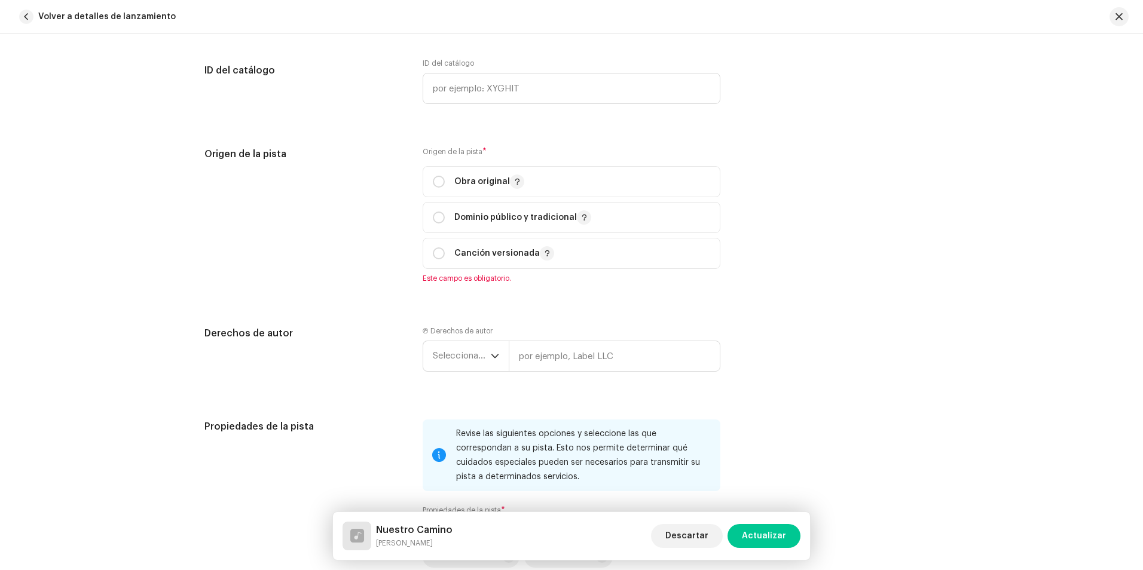
scroll to position [1375, 0]
click at [437, 185] on input "radio" at bounding box center [439, 181] width 12 height 12
radio input "true"
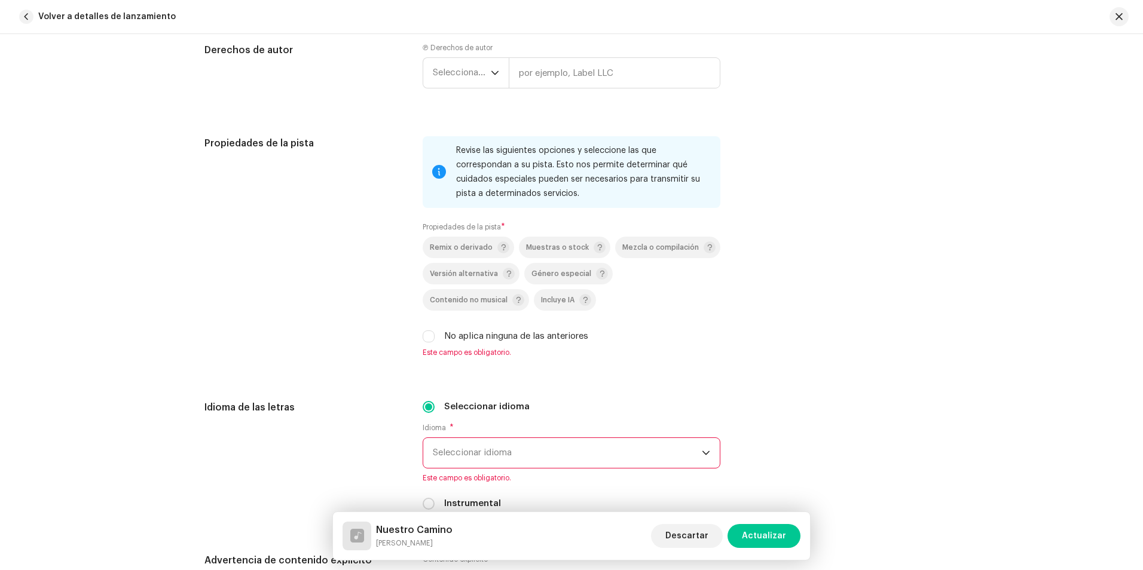
scroll to position [1734, 0]
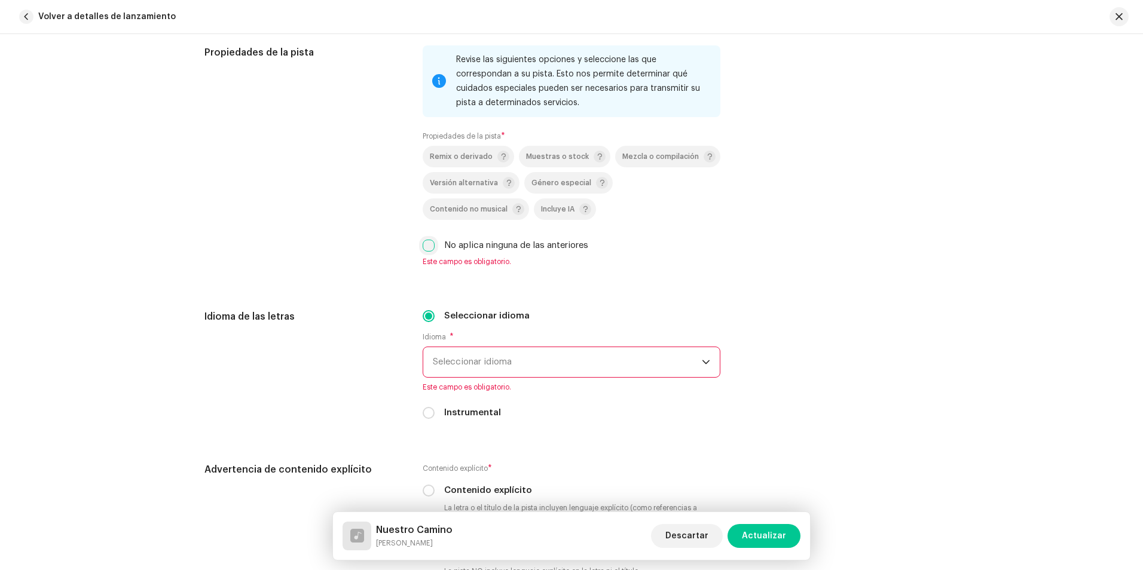
click at [425, 248] on input "No aplica ninguna de las anteriores" at bounding box center [429, 246] width 12 height 12
checkbox input "true"
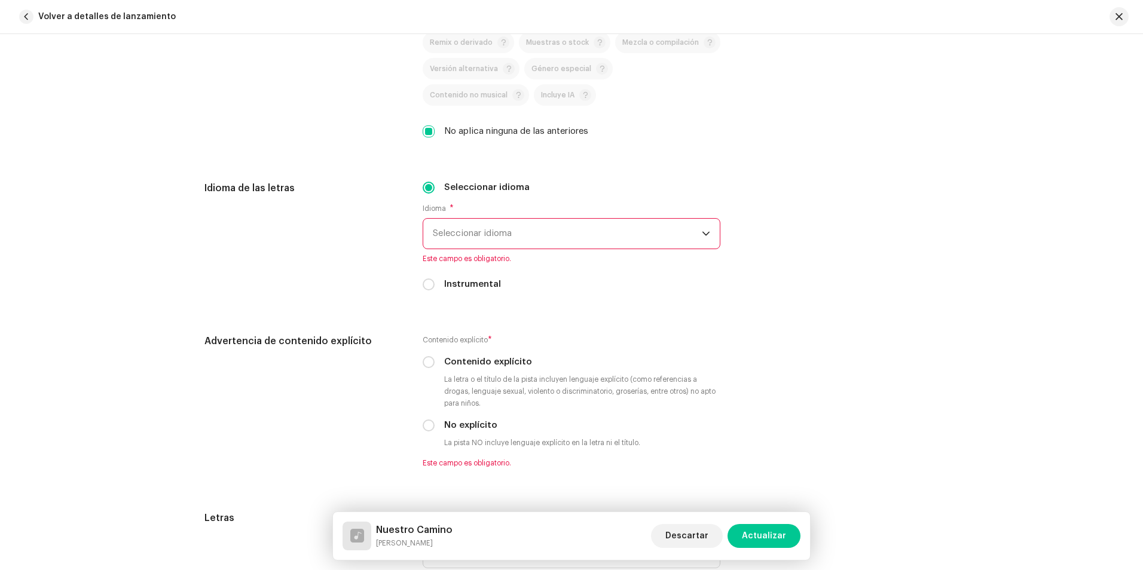
scroll to position [1854, 0]
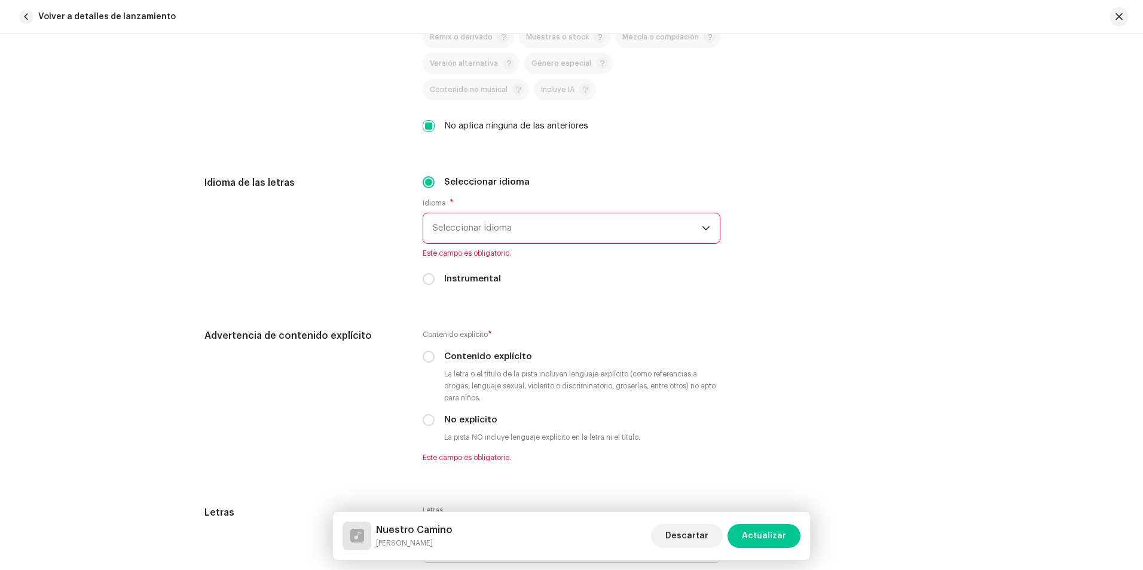
click at [478, 229] on font "Seleccionar idioma" at bounding box center [472, 228] width 79 height 9
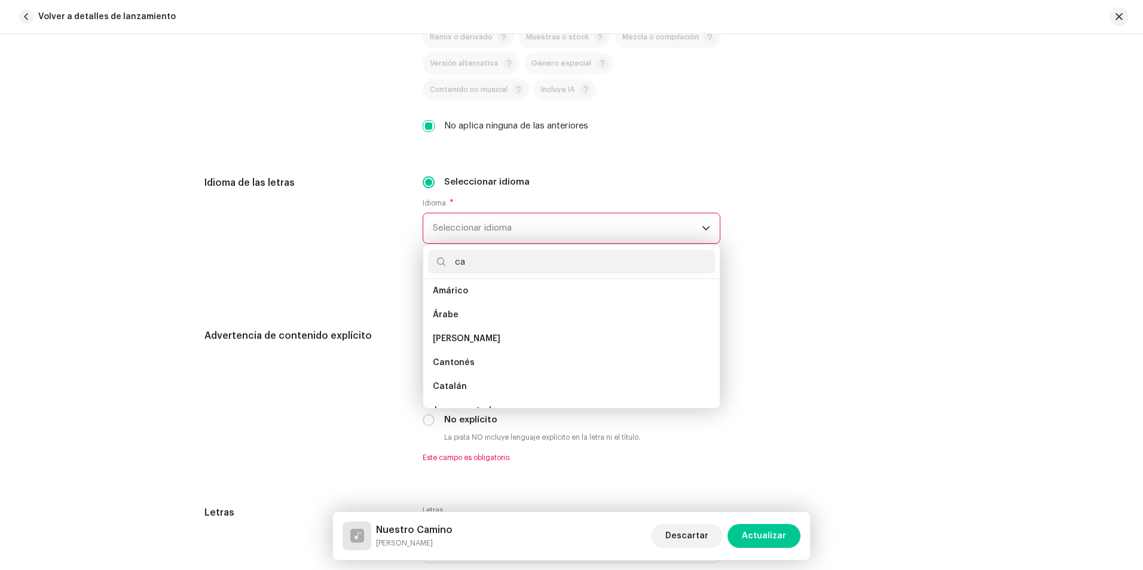
scroll to position [0, 0]
type input "ca"
click at [487, 365] on span "Español ([GEOGRAPHIC_DATA])" at bounding box center [497, 368] width 129 height 12
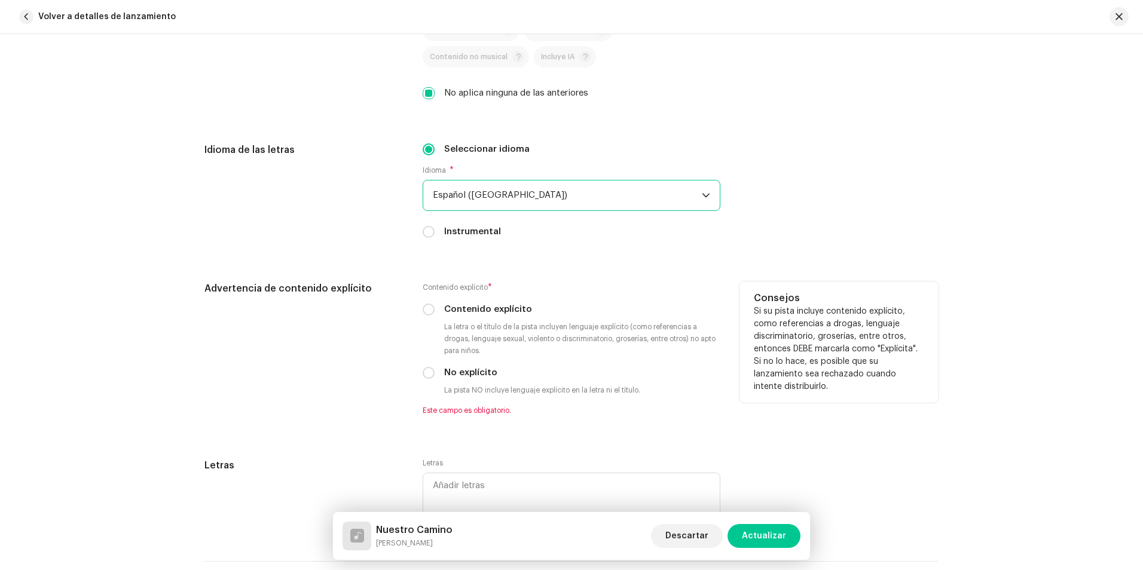
scroll to position [1913, 0]
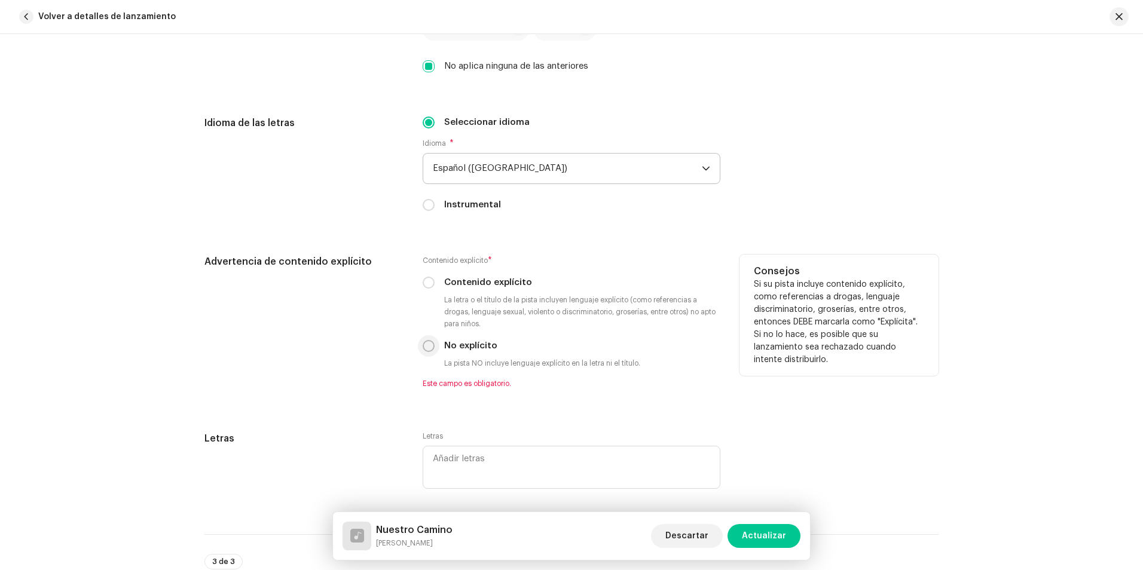
click at [423, 351] on p-radiobutton at bounding box center [429, 346] width 12 height 12
click at [423, 347] on input "No explícito" at bounding box center [429, 346] width 12 height 12
radio input "true"
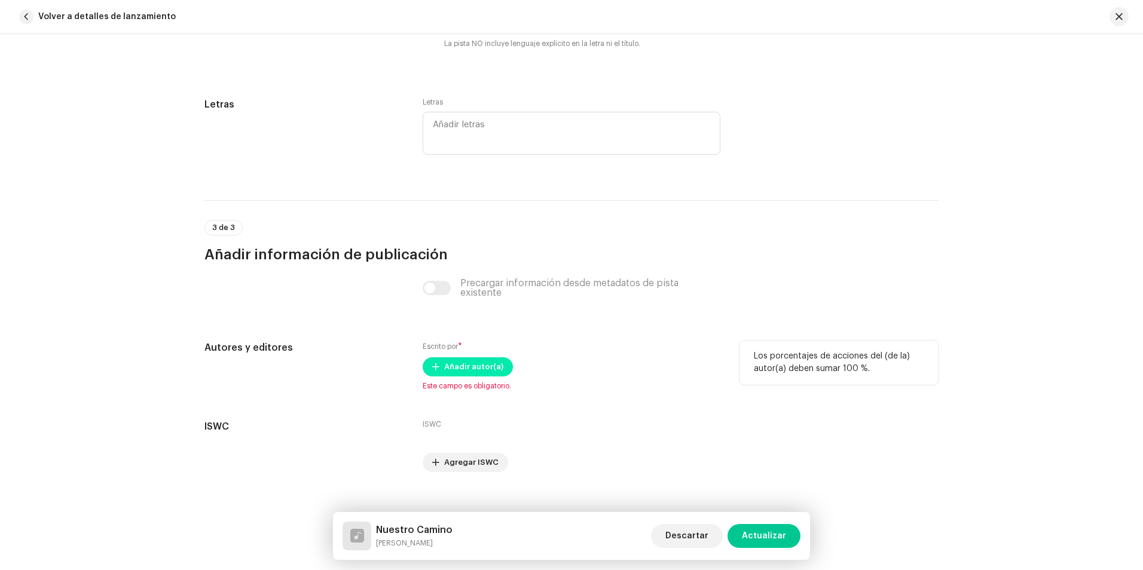
scroll to position [2250, 0]
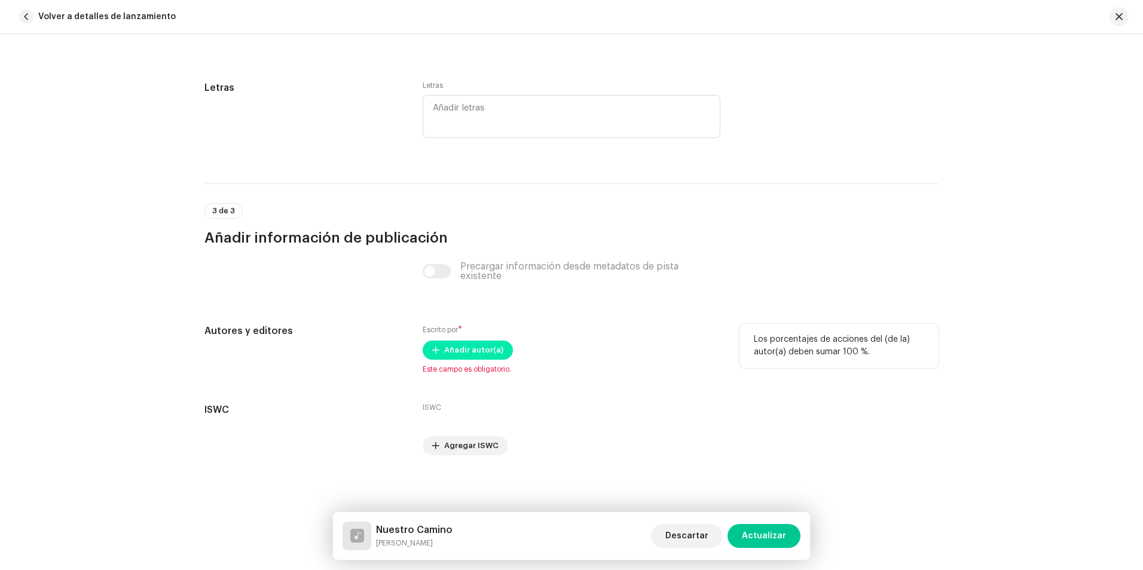
click at [467, 350] on span "Añadir autor(a)" at bounding box center [473, 350] width 59 height 24
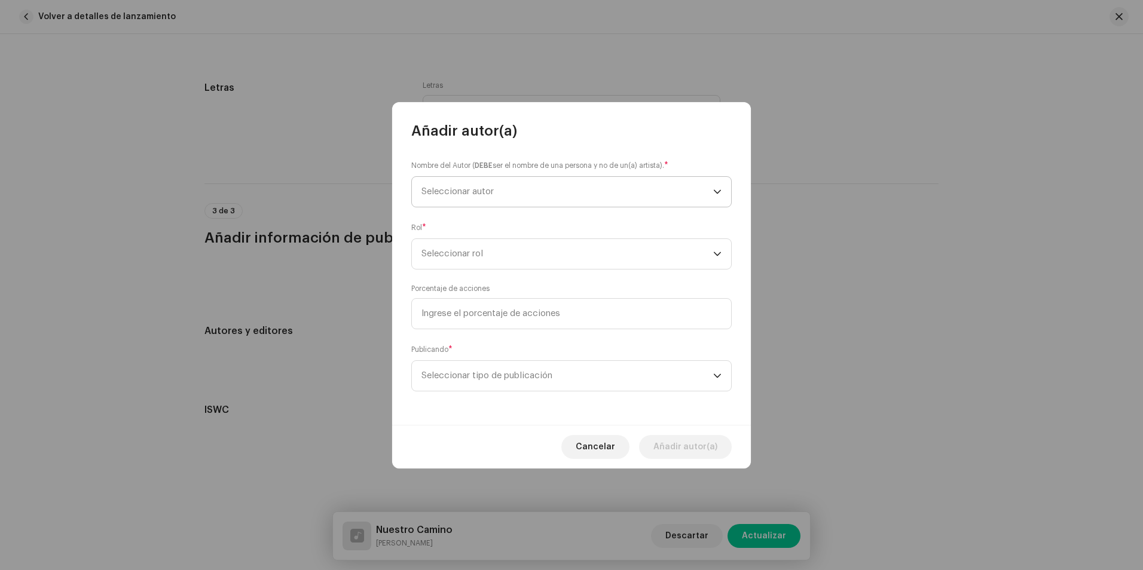
click at [475, 189] on span "Seleccionar autor" at bounding box center [458, 191] width 72 height 9
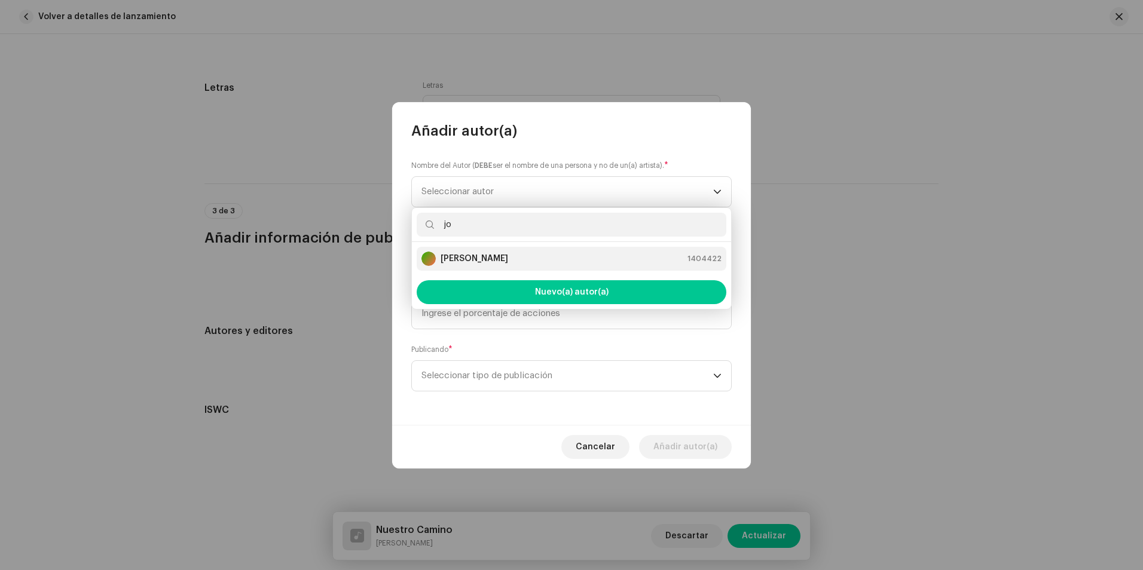
type input "jo"
click at [499, 261] on strong "[PERSON_NAME]" at bounding box center [475, 259] width 68 height 12
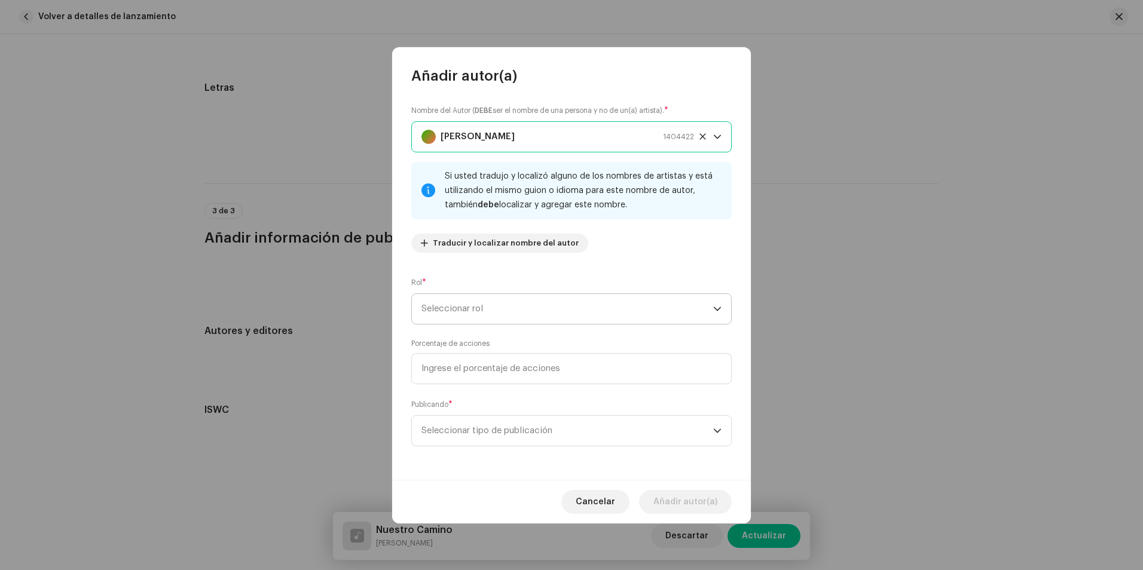
click at [482, 307] on font "Seleccionar rol" at bounding box center [453, 308] width 62 height 9
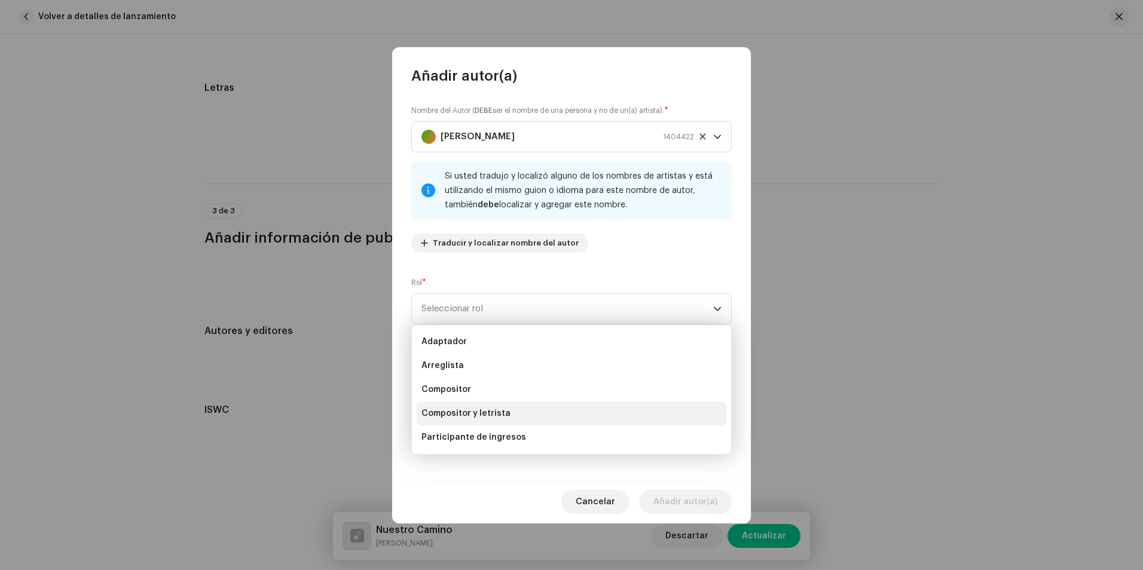
click at [480, 413] on span "Compositor y letrista" at bounding box center [466, 414] width 89 height 12
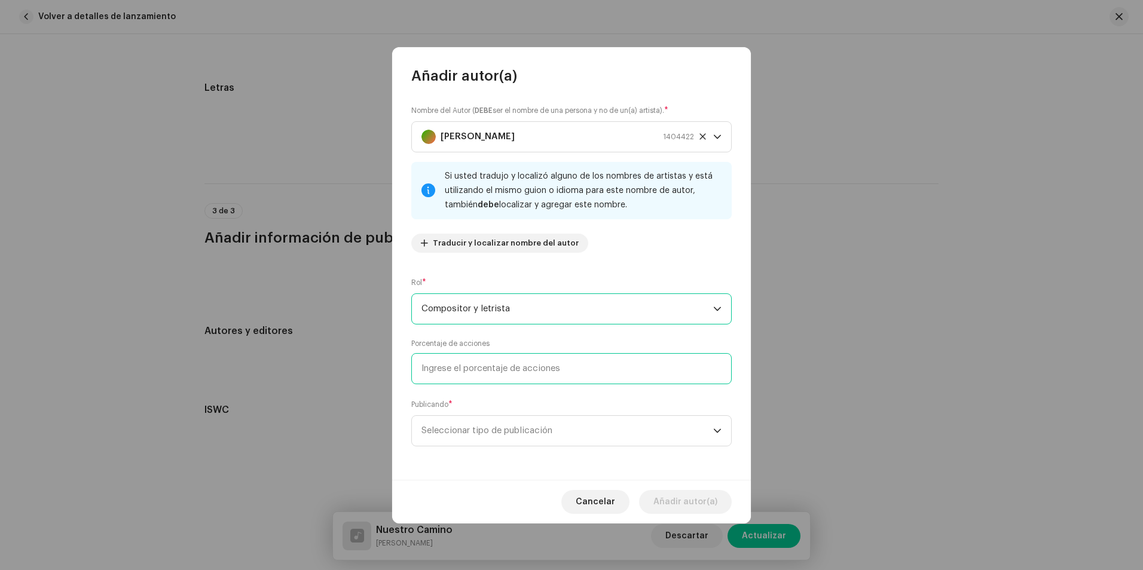
click at [490, 368] on input at bounding box center [571, 368] width 320 height 31
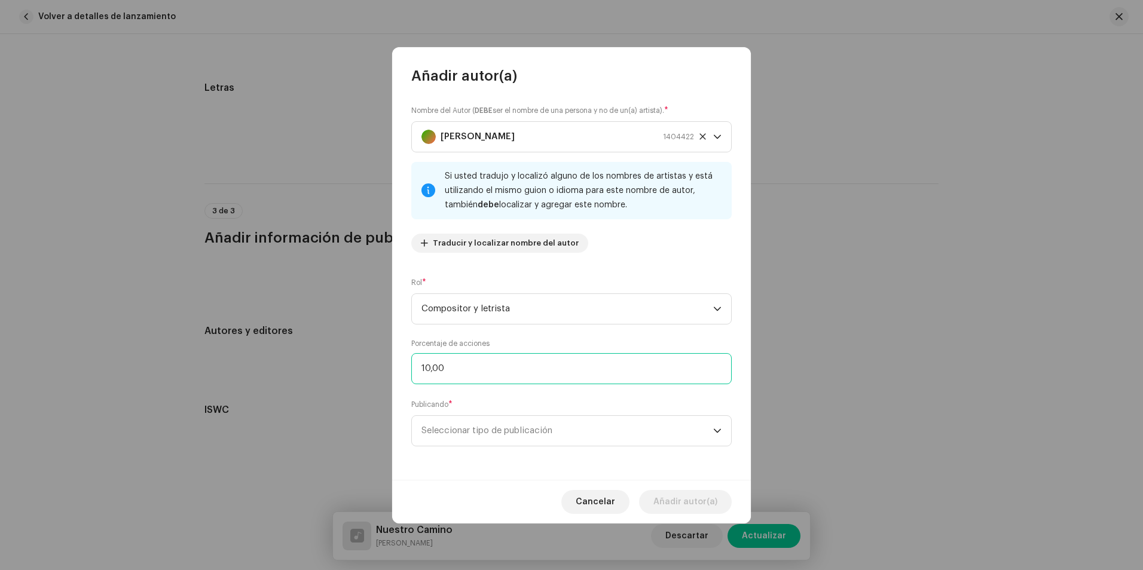
type input "100,00"
click at [493, 427] on font "Seleccionar tipo de publicación" at bounding box center [487, 430] width 131 height 9
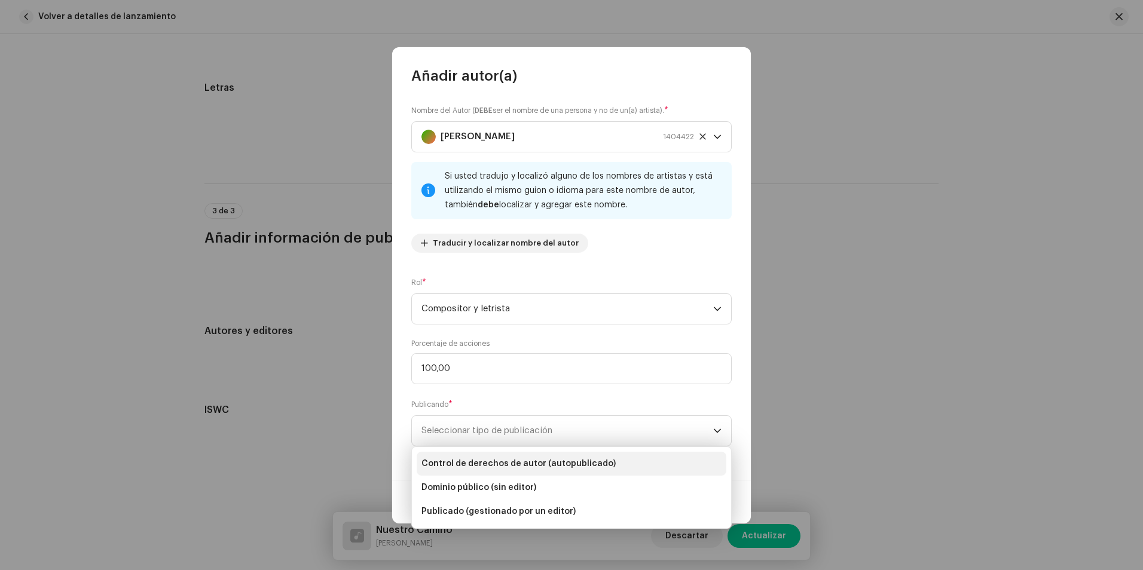
click at [501, 467] on span "Control de derechos de autor (autopublicado)" at bounding box center [519, 464] width 194 height 12
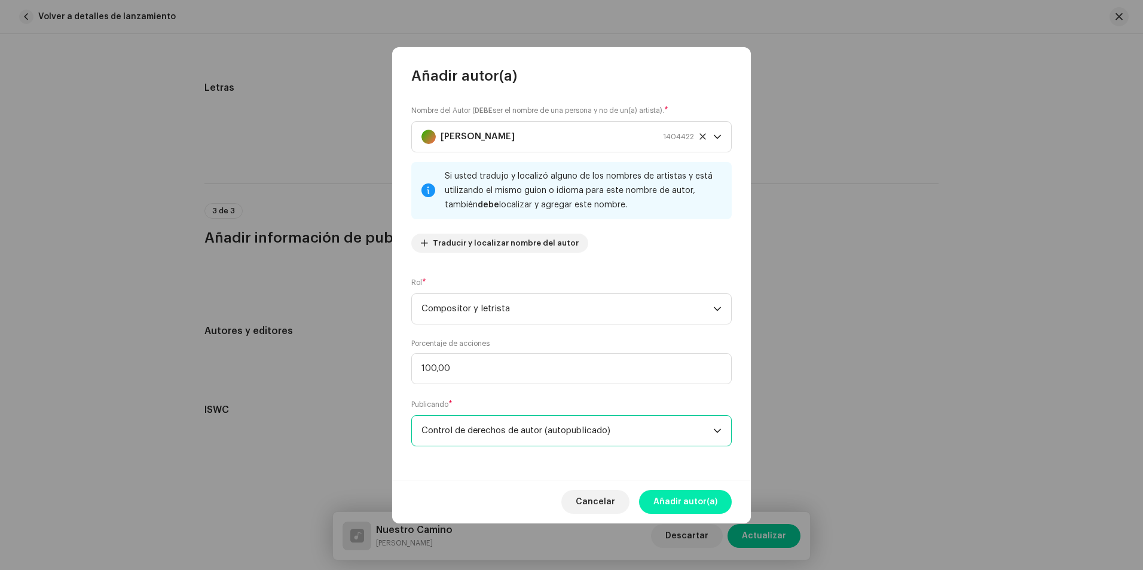
click at [685, 501] on span "Añadir autor(a)" at bounding box center [686, 502] width 64 height 24
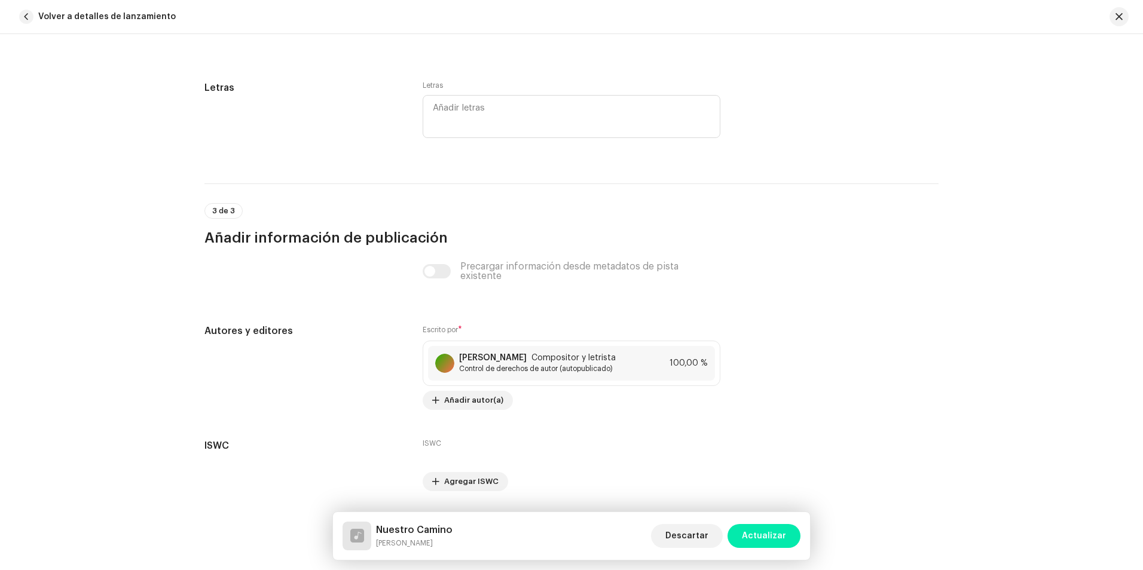
click at [768, 530] on span "Actualizar" at bounding box center [764, 536] width 44 height 24
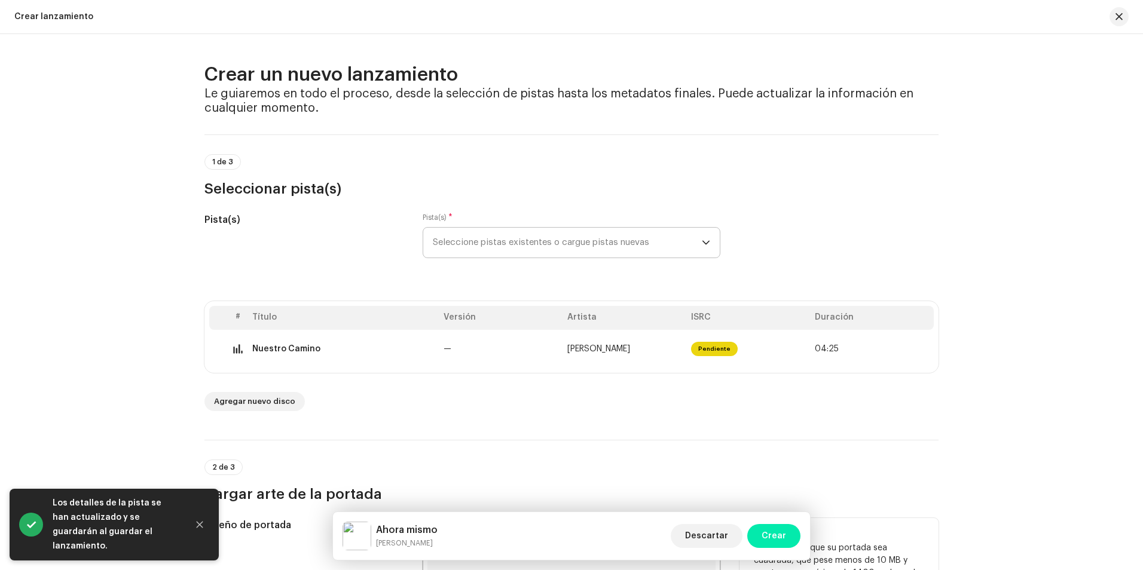
click at [779, 532] on span "Crear" at bounding box center [774, 536] width 25 height 24
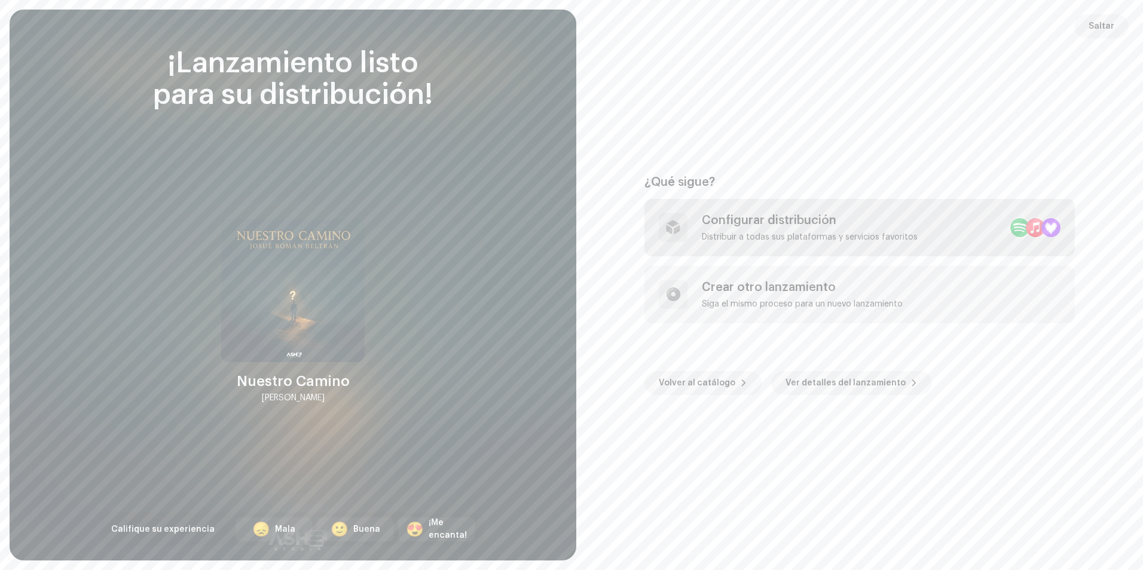
click at [837, 224] on div "Configurar distribución" at bounding box center [810, 220] width 216 height 14
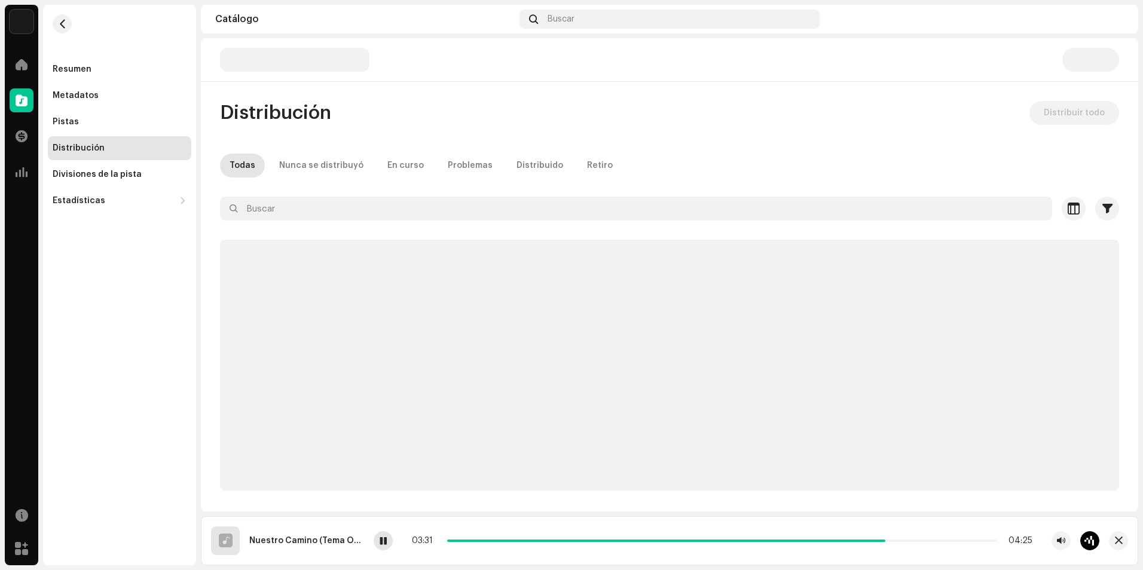
click at [387, 539] on span at bounding box center [383, 542] width 7 height 10
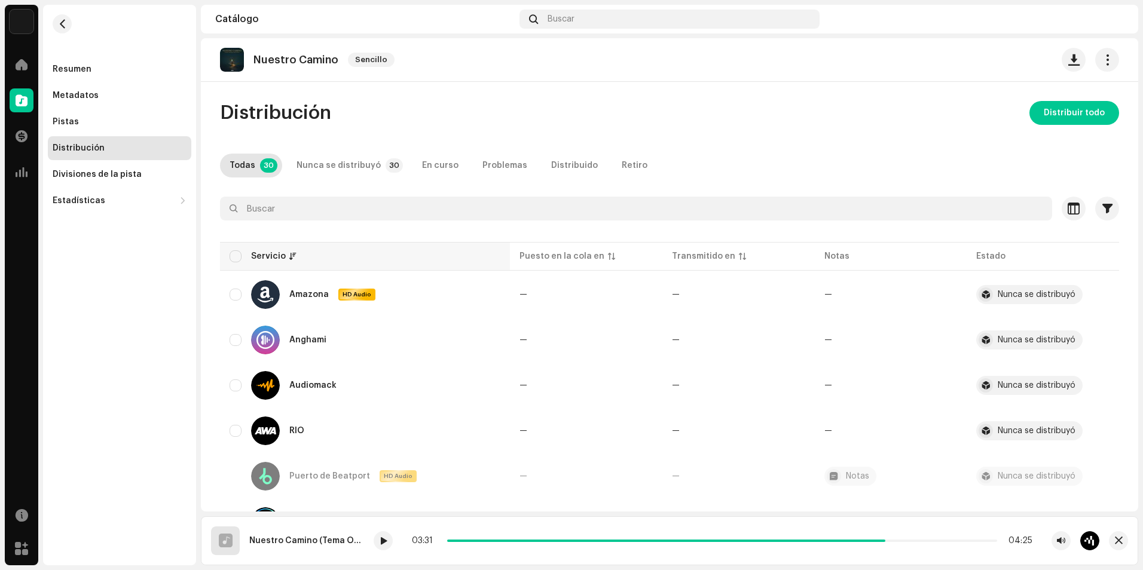
click at [238, 263] on th "Servicio" at bounding box center [365, 256] width 290 height 29
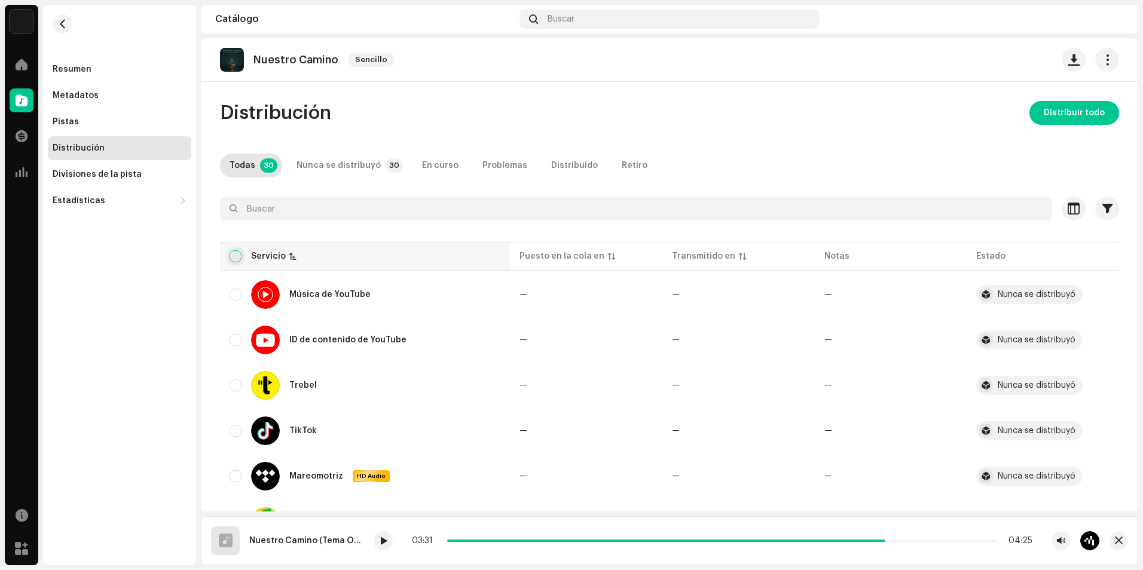
click at [235, 259] on input "checkbox" at bounding box center [236, 257] width 12 height 12
checkbox input "true"
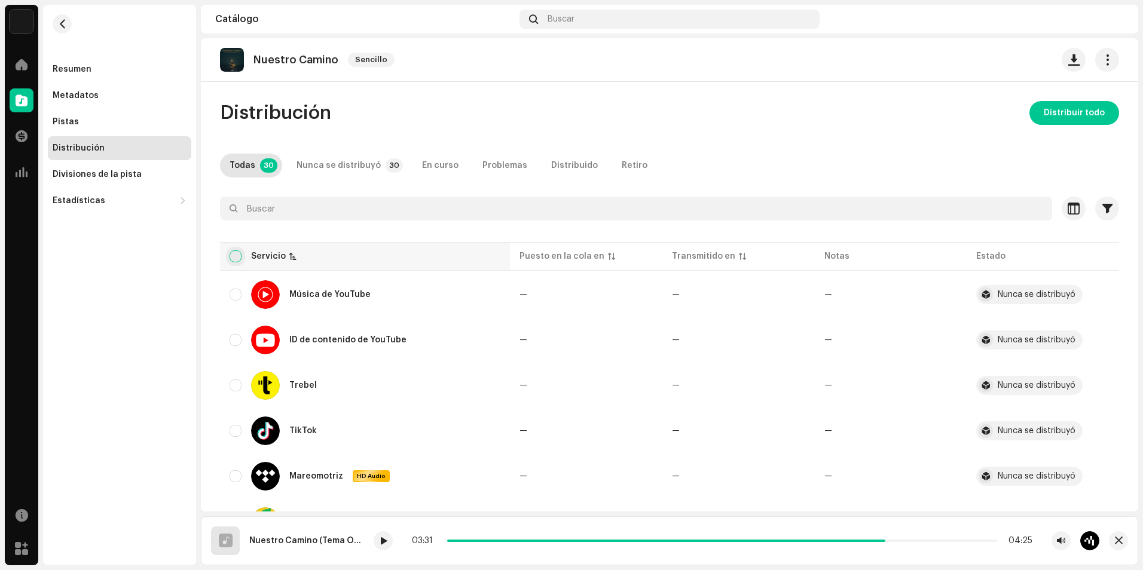
checkbox input "true"
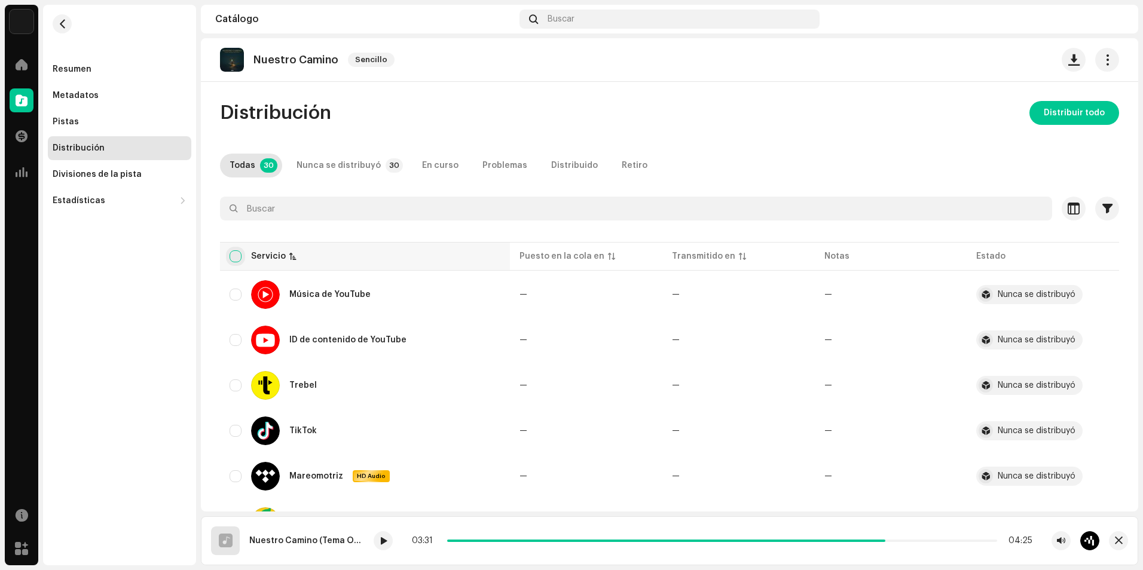
checkbox input "true"
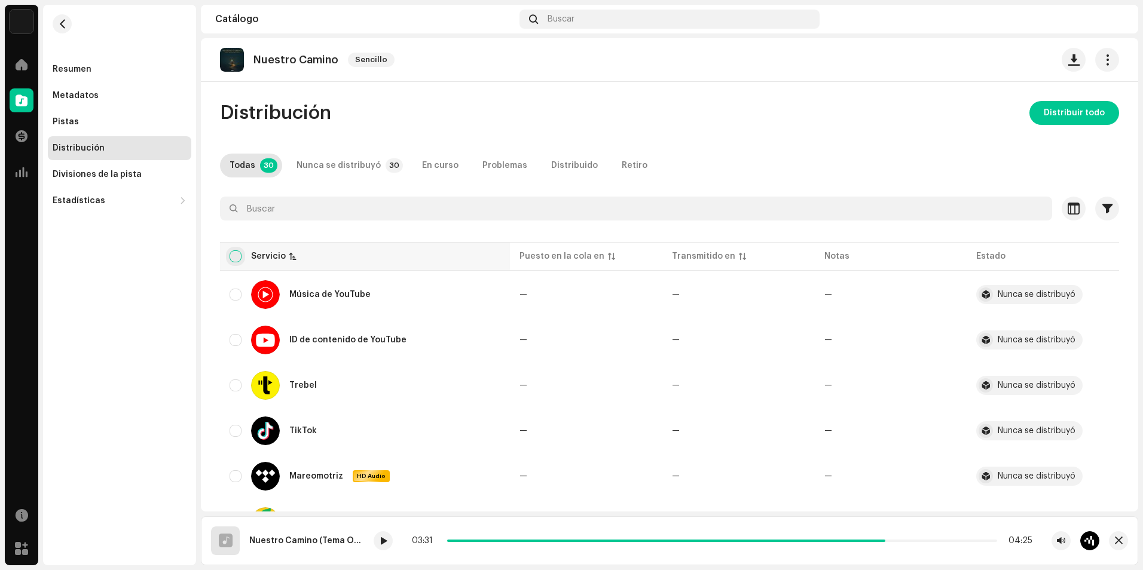
checkbox input "true"
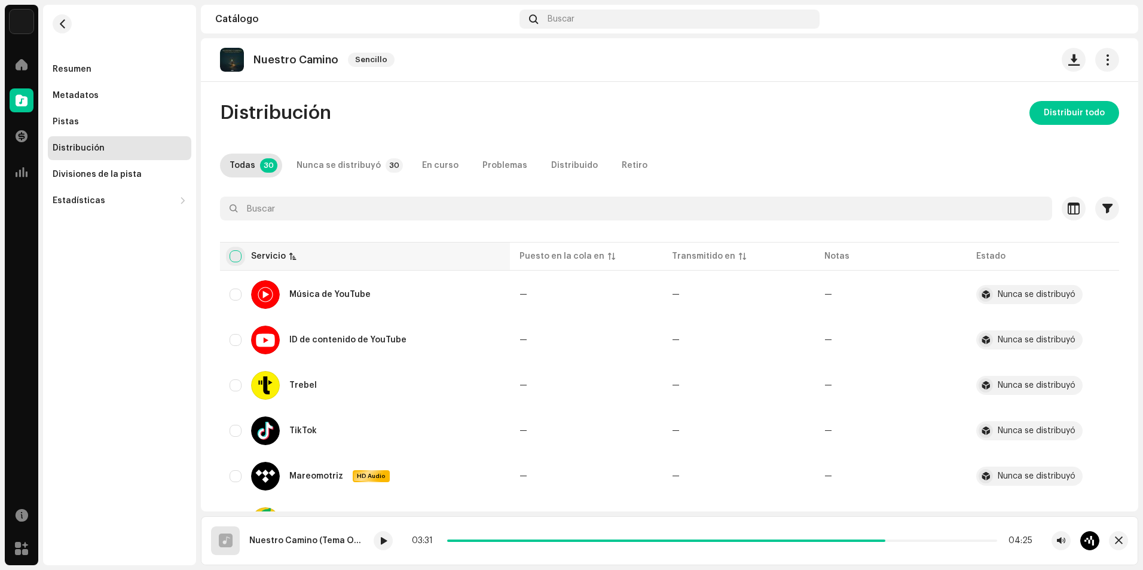
checkbox input "true"
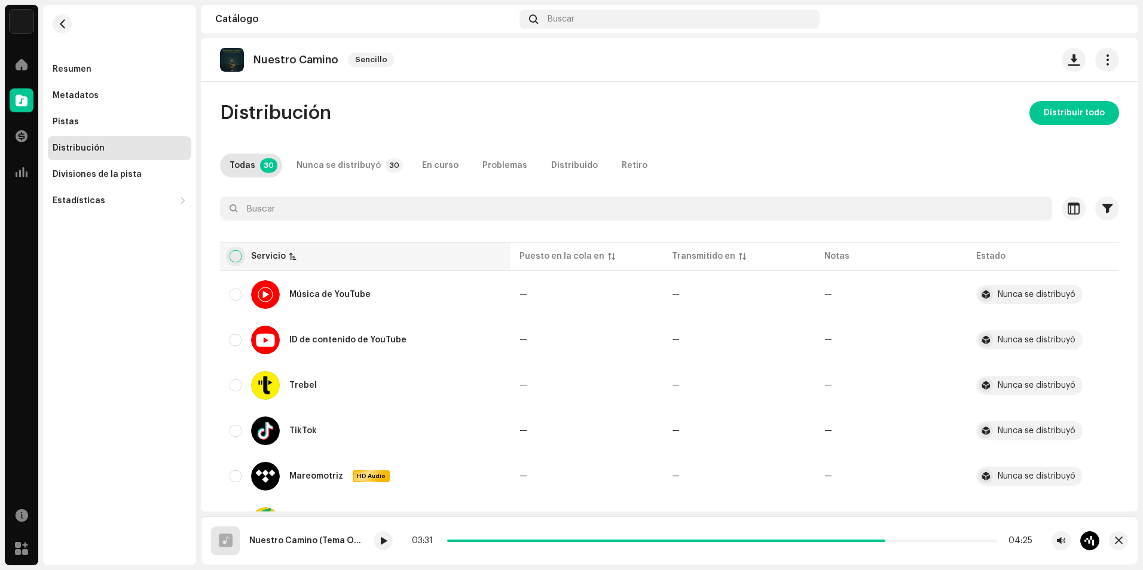
checkbox input "true"
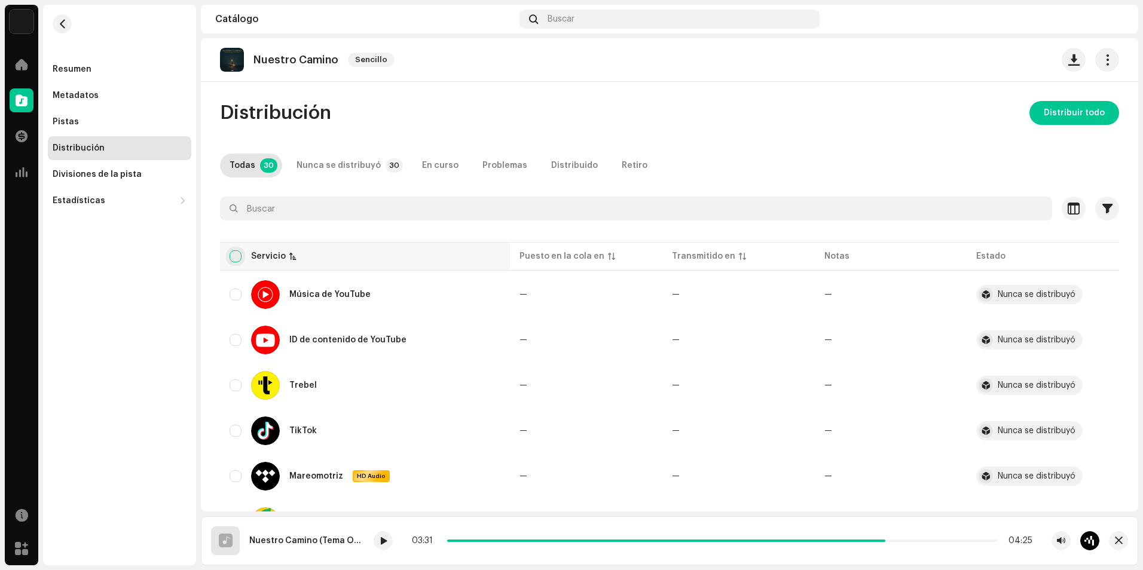
checkbox input "true"
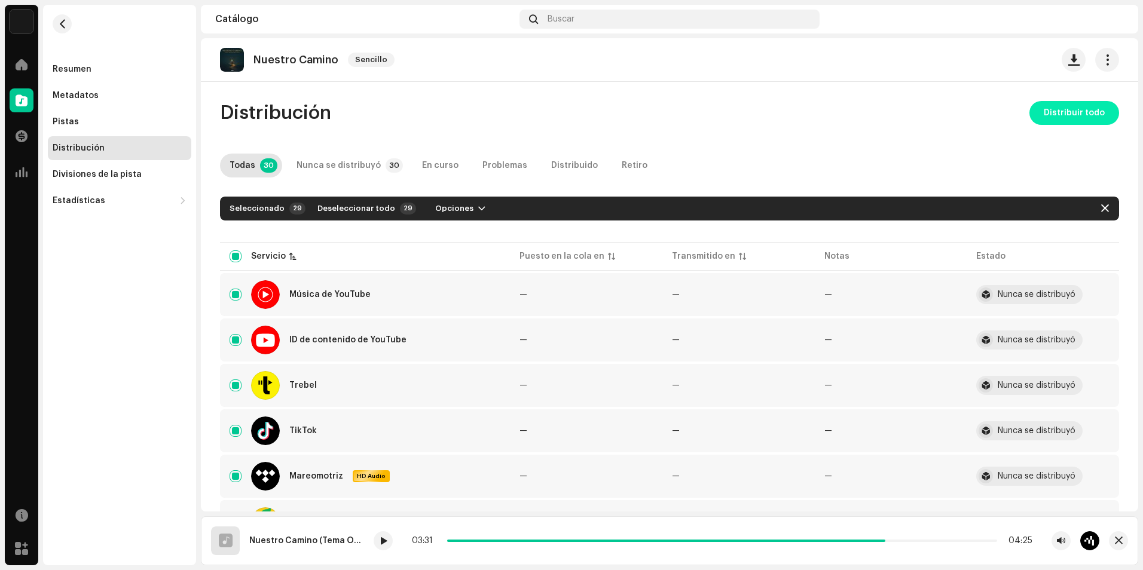
click at [1073, 114] on span "Distribuir todo" at bounding box center [1074, 113] width 61 height 24
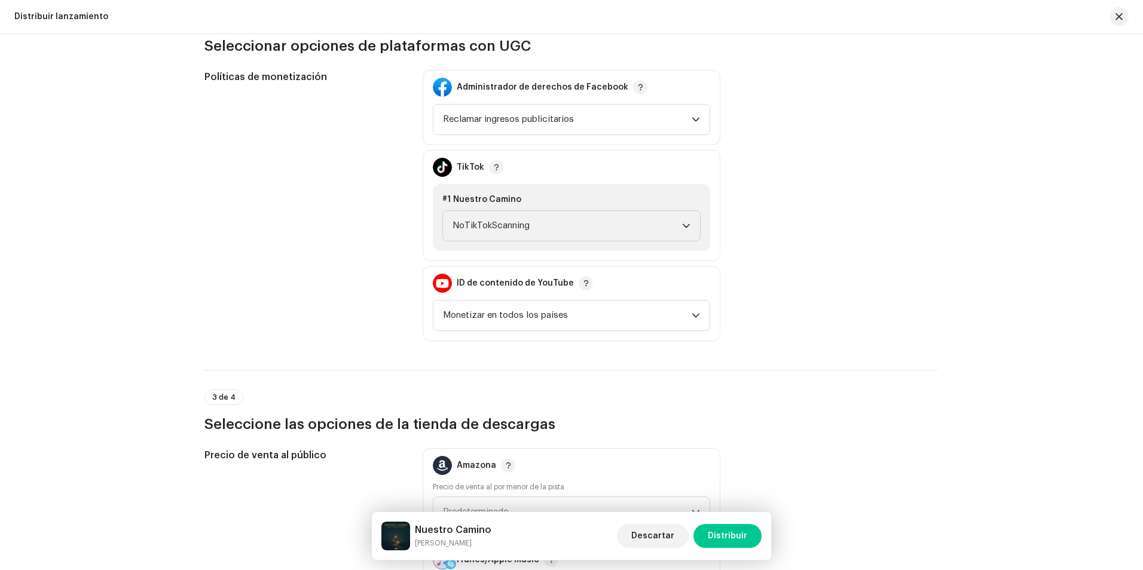
scroll to position [1315, 0]
click at [579, 216] on span "NoTikTokScanning" at bounding box center [568, 225] width 230 height 30
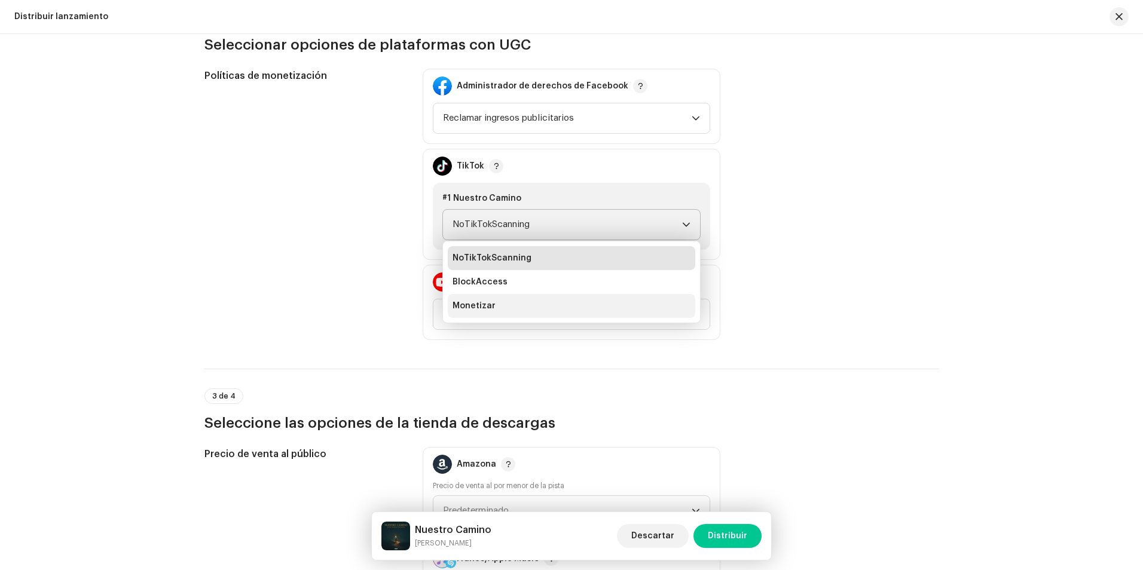
click at [497, 304] on li "Monetizar" at bounding box center [572, 306] width 248 height 24
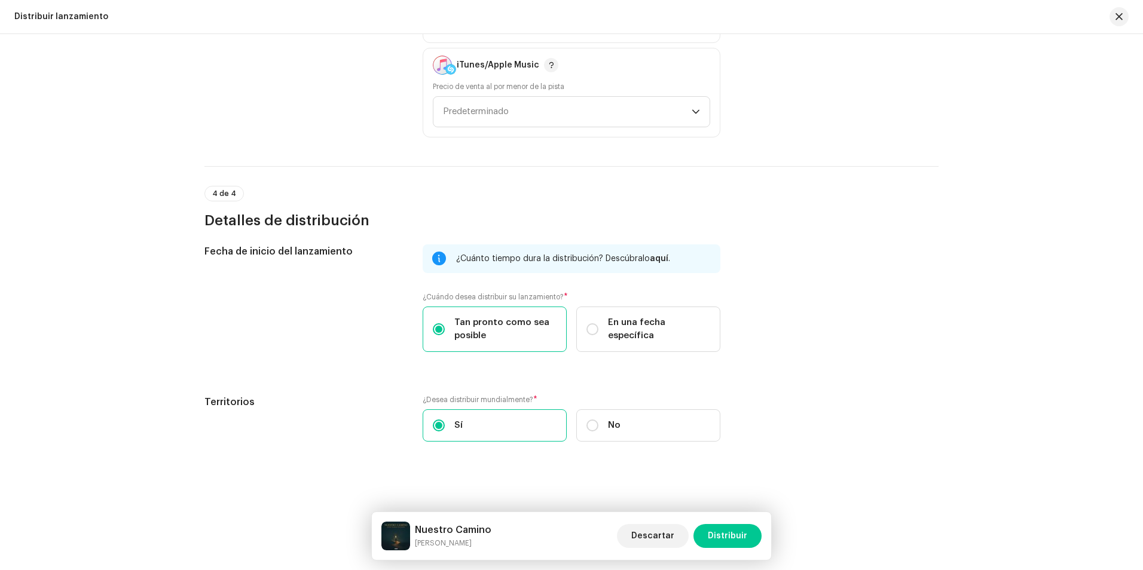
scroll to position [1810, 0]
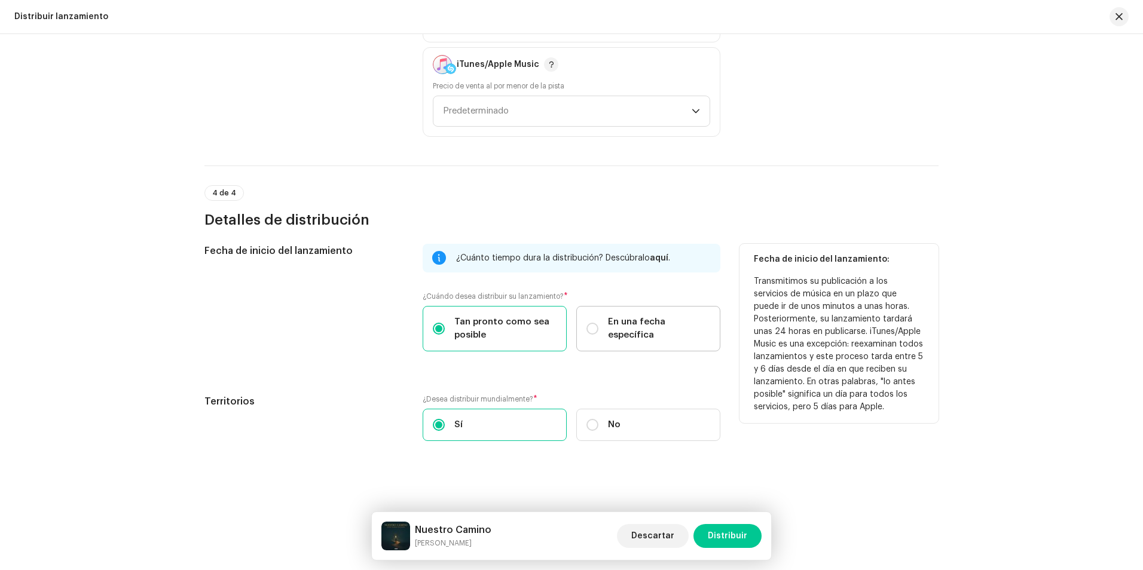
click at [578, 335] on label "En una fecha específica" at bounding box center [648, 328] width 144 height 45
click at [587, 335] on input "En una fecha específica" at bounding box center [593, 329] width 12 height 12
radio input "true"
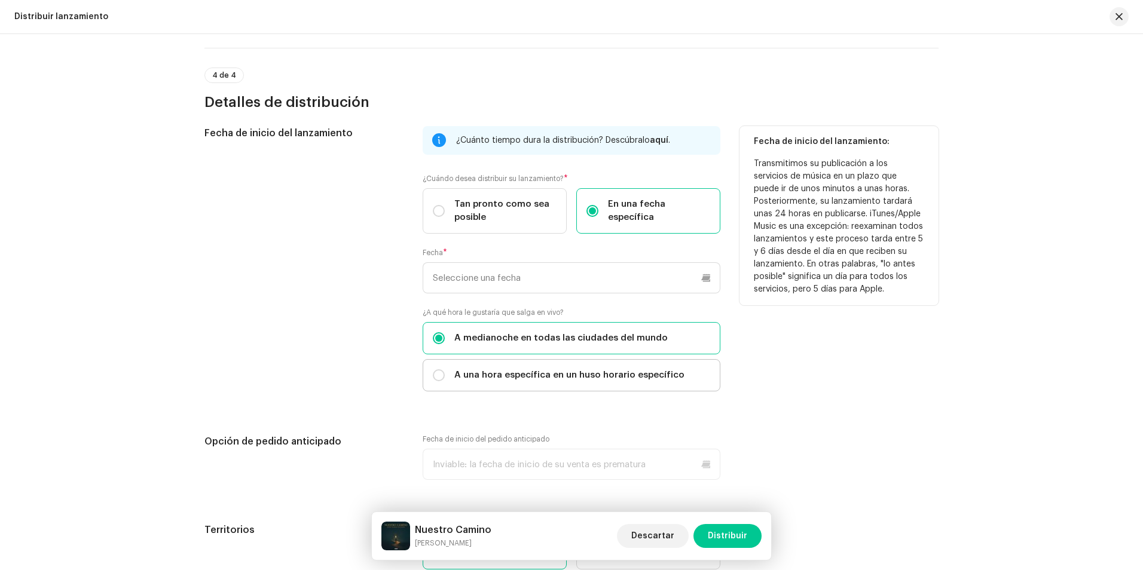
scroll to position [1989, 0]
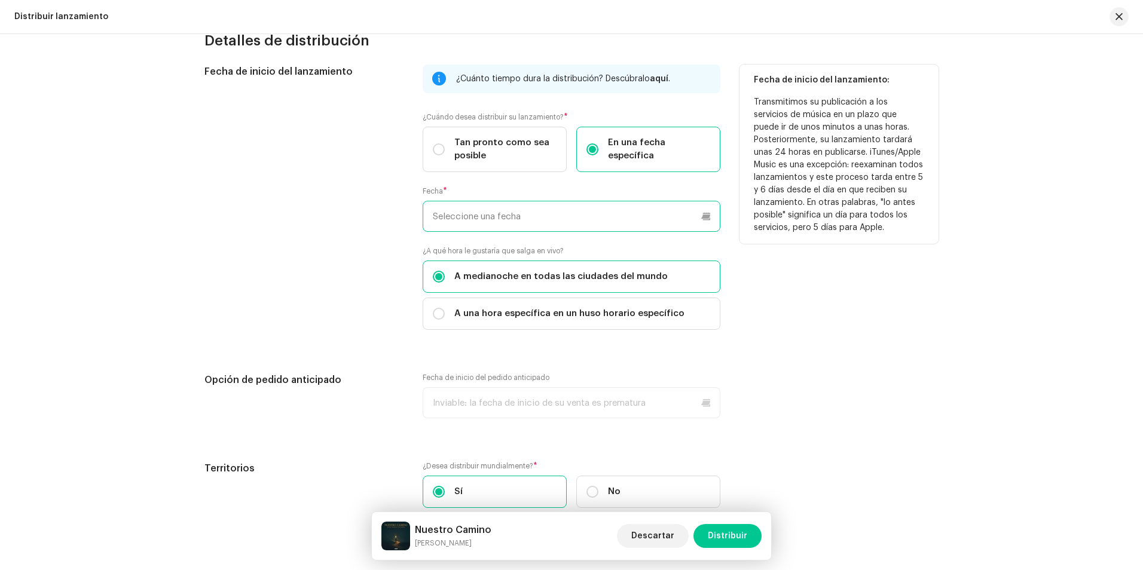
click at [533, 217] on input "text" at bounding box center [572, 216] width 298 height 31
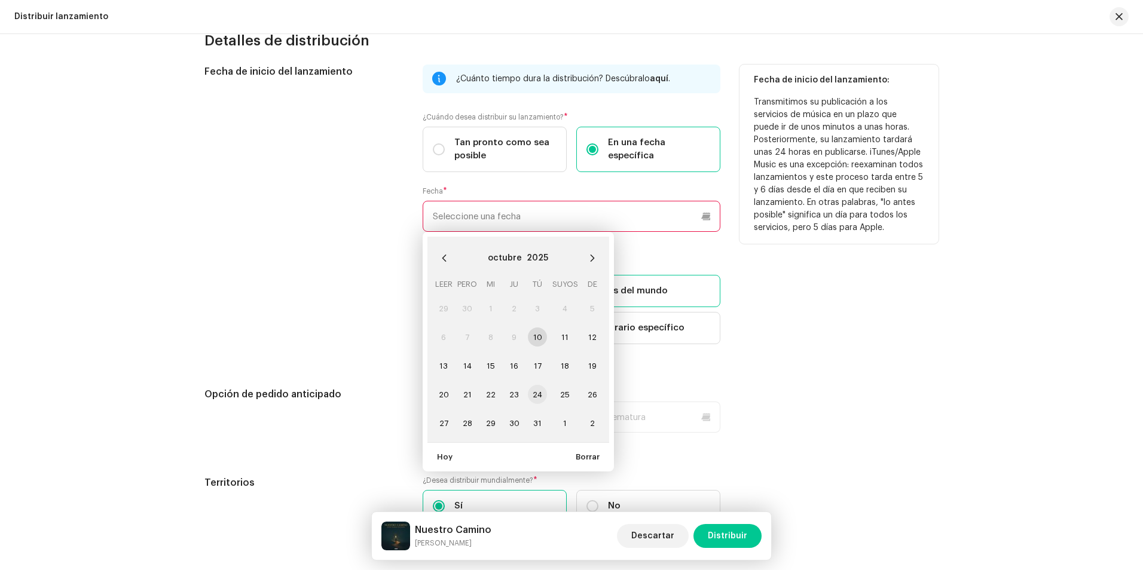
click at [541, 388] on span "24" at bounding box center [537, 394] width 19 height 19
type input "24/10/2025"
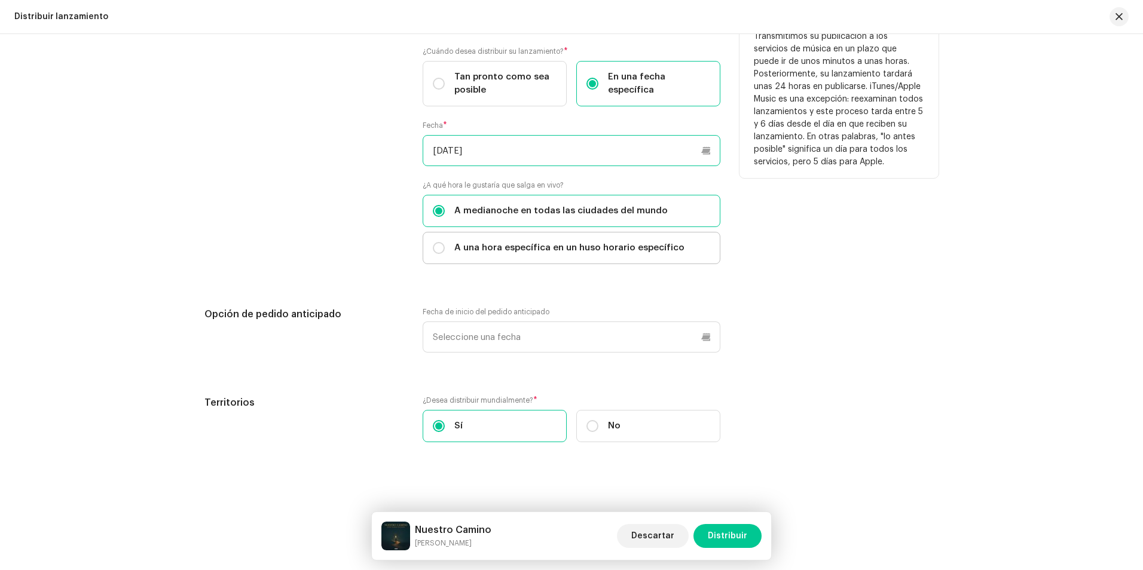
scroll to position [2056, 0]
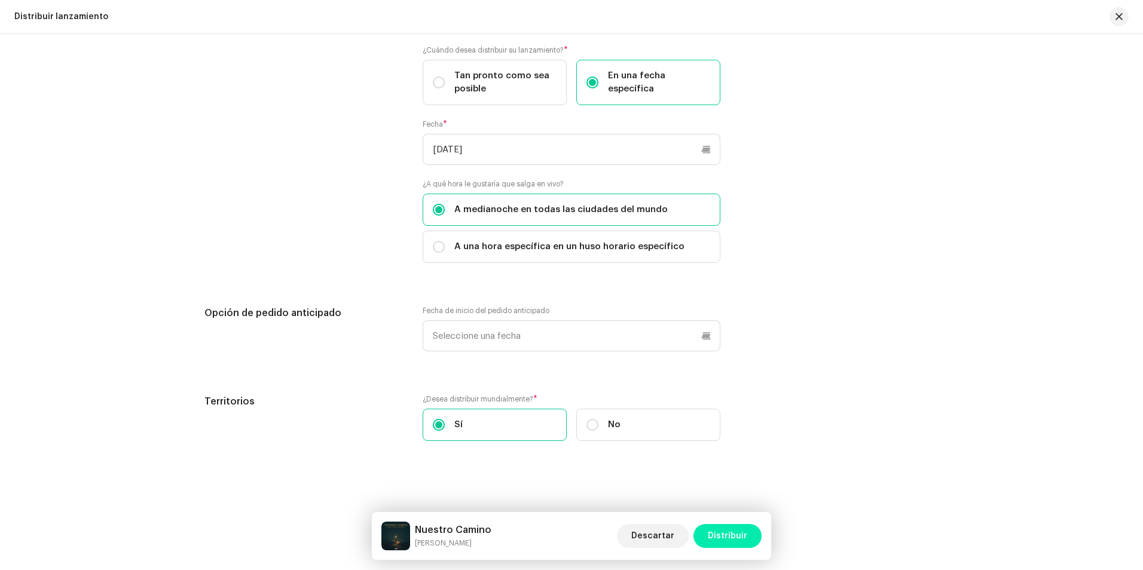
click at [738, 535] on span "Distribuir" at bounding box center [727, 536] width 39 height 24
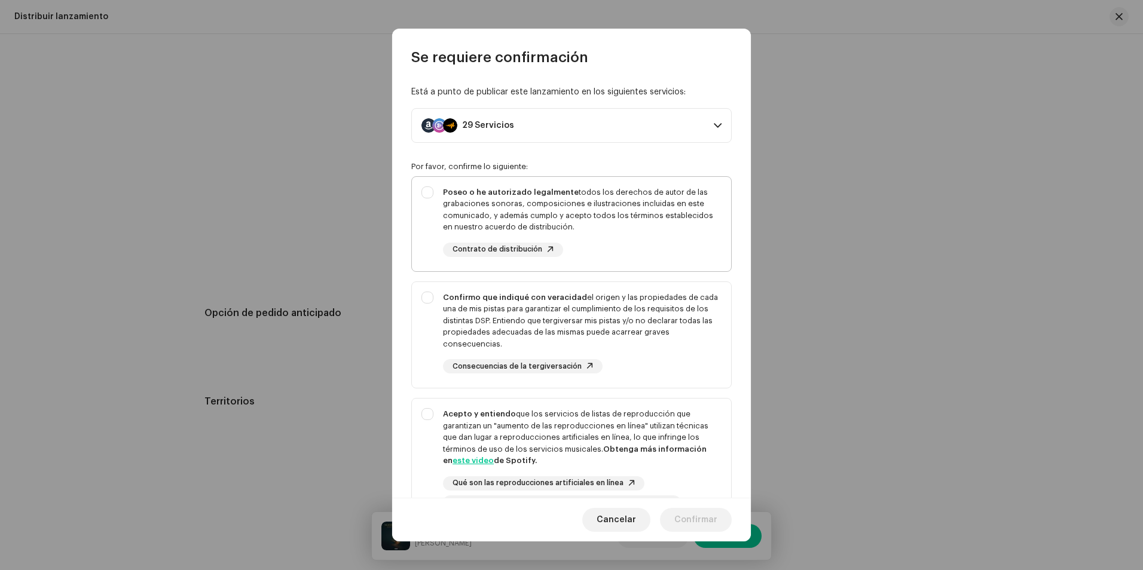
click at [434, 197] on div "Poseo o he autorizado legalmente todos los derechos de autor de las grabaciones…" at bounding box center [571, 222] width 319 height 90
checkbox input "true"
click at [433, 309] on div "Confirmo que indiqué con veracidad el origen y las propiedades de cada una de m…" at bounding box center [571, 333] width 319 height 102
checkbox input "true"
click at [426, 410] on div "Acepto y entiendo que los servicios de listas de reproducción que garantizan un…" at bounding box center [571, 459] width 319 height 121
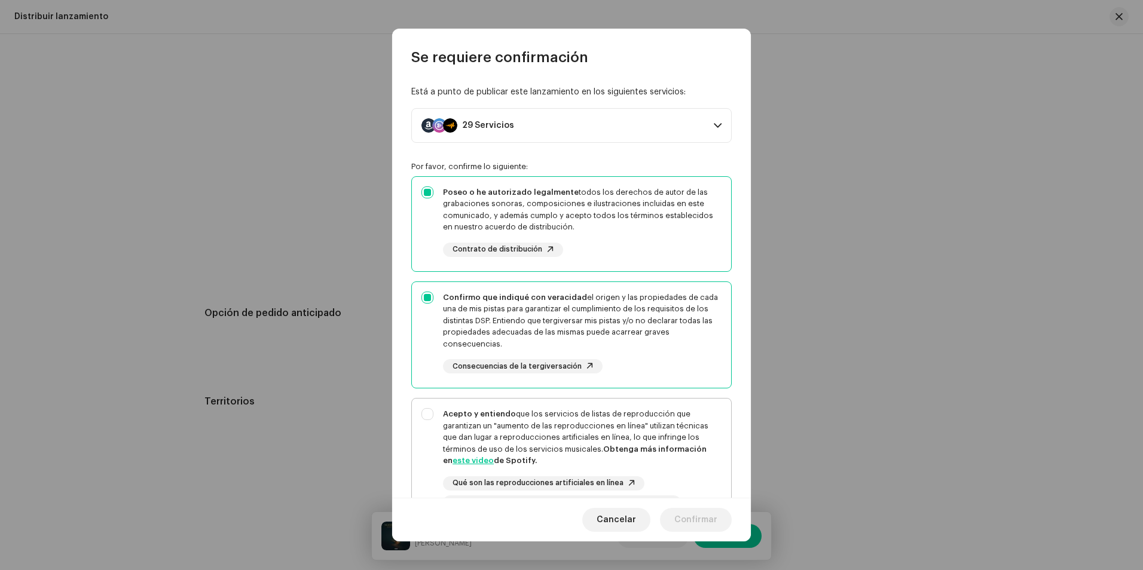
checkbox input "true"
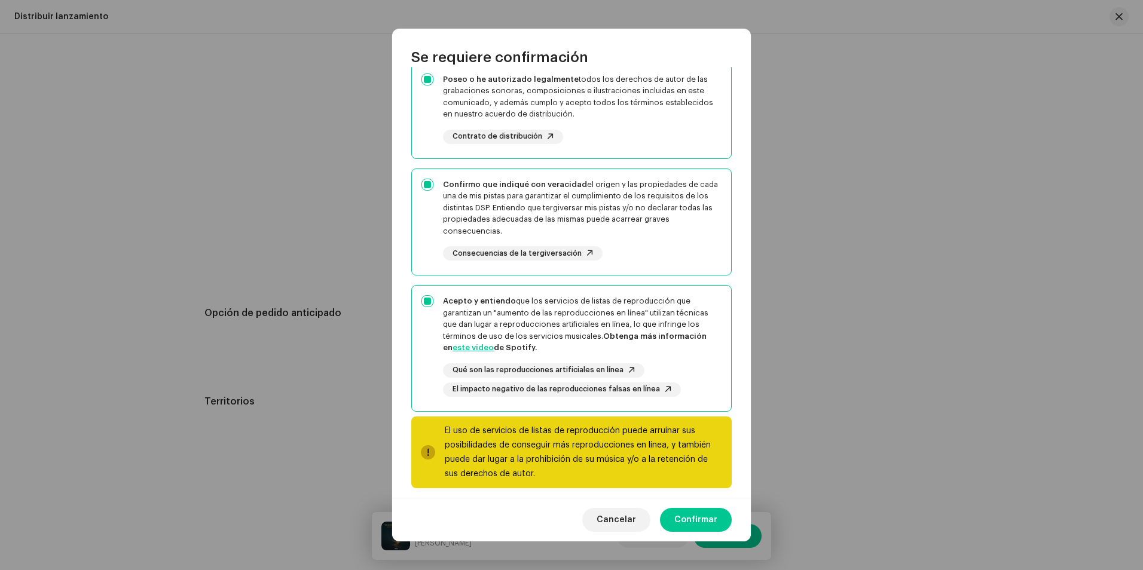
scroll to position [122, 0]
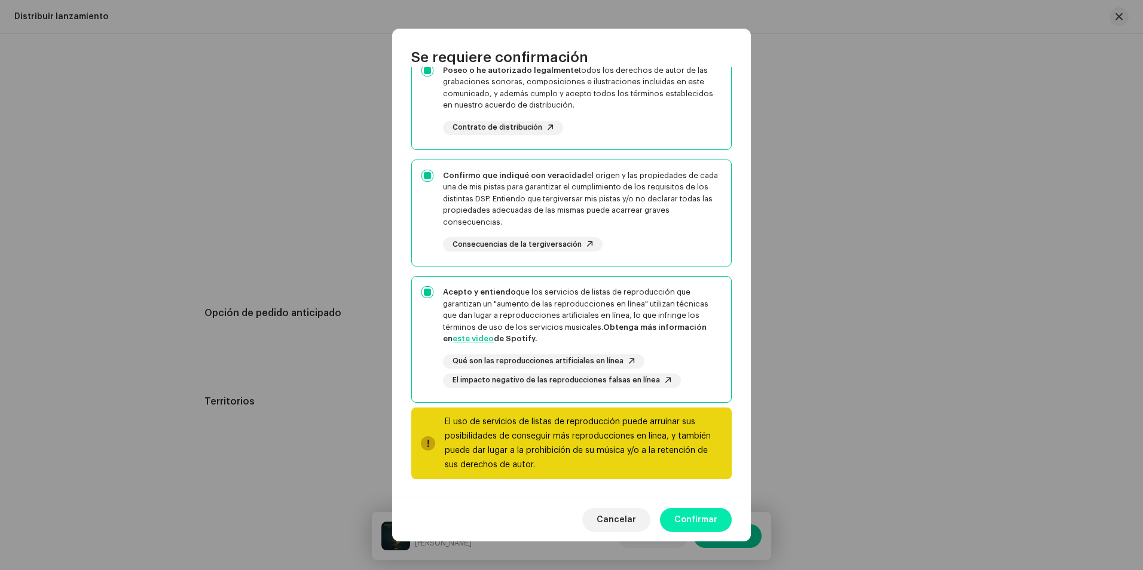
click at [704, 527] on span "Confirmar" at bounding box center [695, 520] width 43 height 24
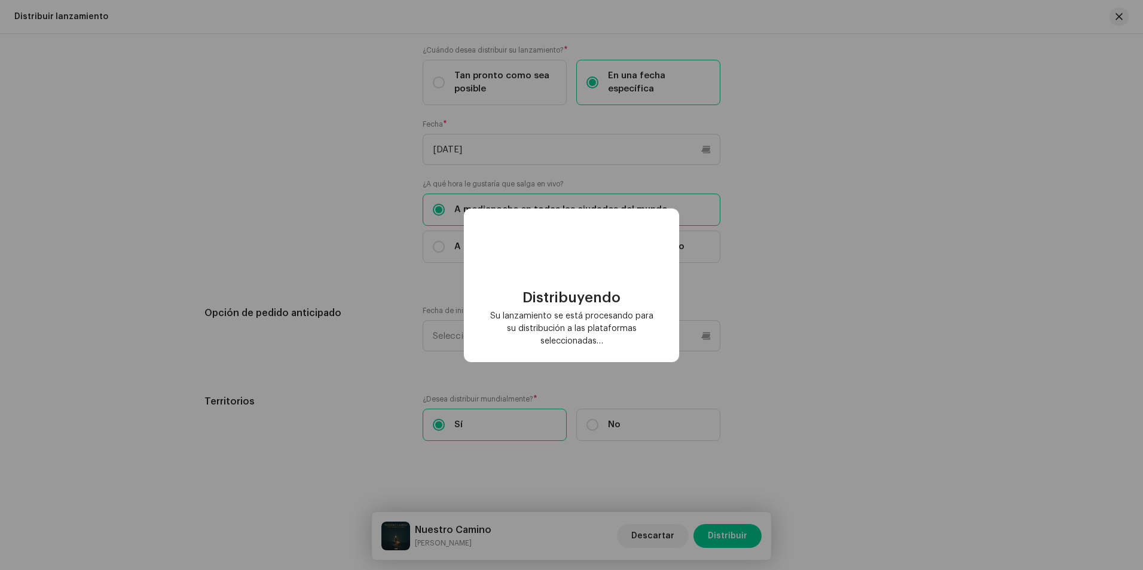
checkbox input "false"
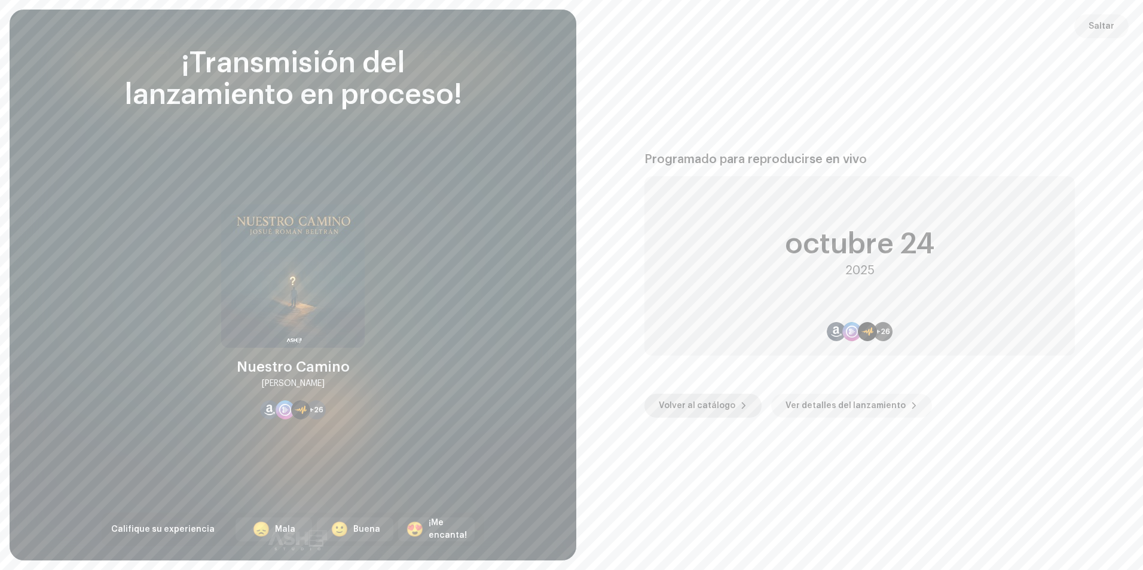
click at [700, 400] on span "Volver al catálogo" at bounding box center [697, 406] width 77 height 24
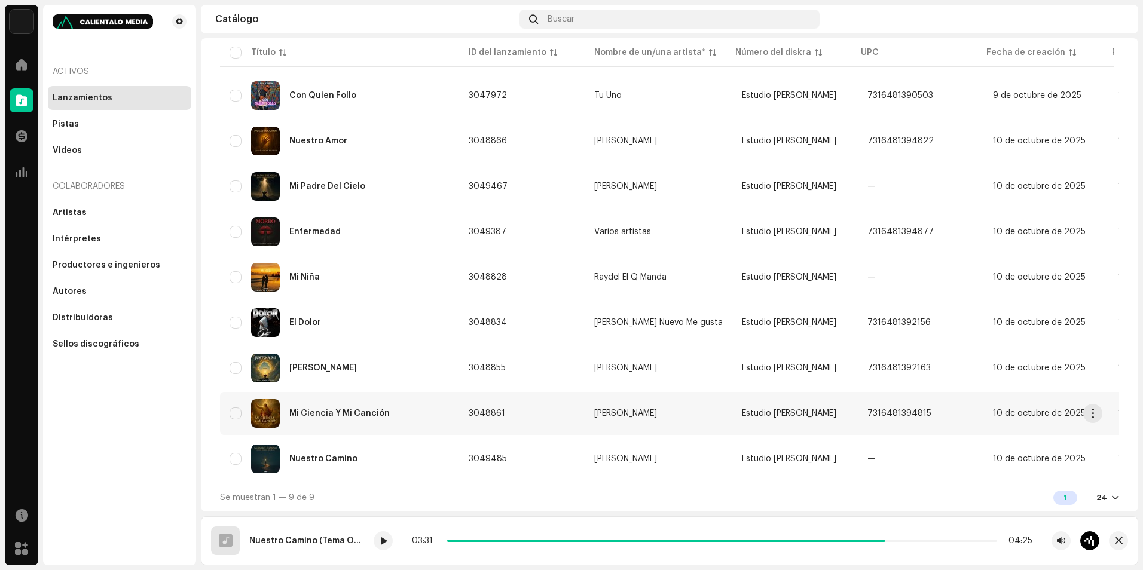
scroll to position [117, 0]
drag, startPoint x: 685, startPoint y: 542, endPoint x: 819, endPoint y: 532, distance: 134.3
click at [819, 532] on div "03:31 04:25" at bounding box center [737, 541] width 726 height 19
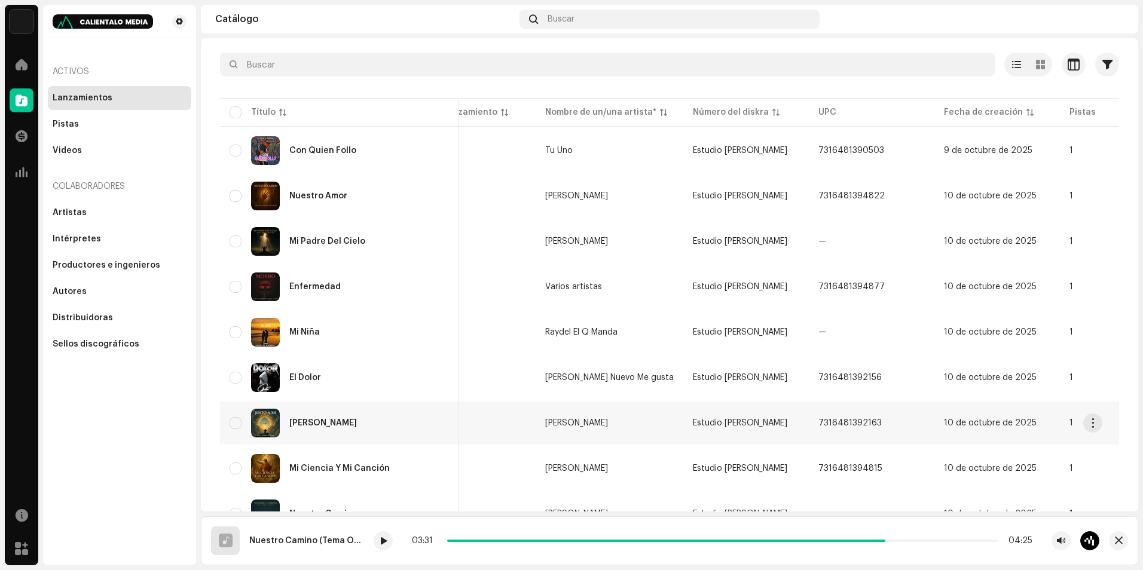
scroll to position [0, 0]
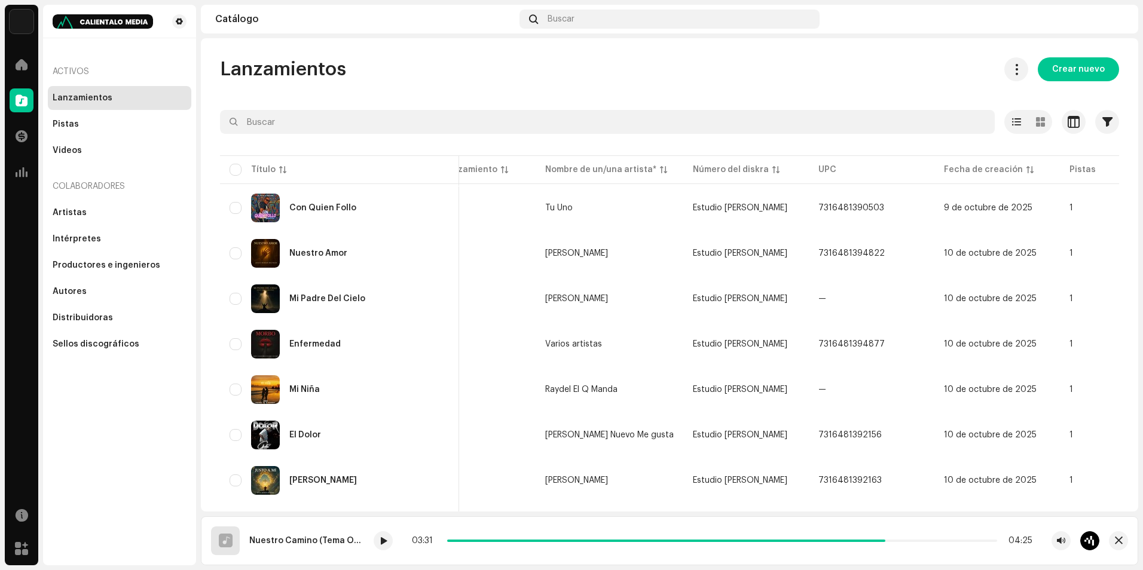
drag, startPoint x: 626, startPoint y: 538, endPoint x: 654, endPoint y: 535, distance: 27.7
click at [654, 536] on div "03:31 04:25" at bounding box center [737, 541] width 726 height 19
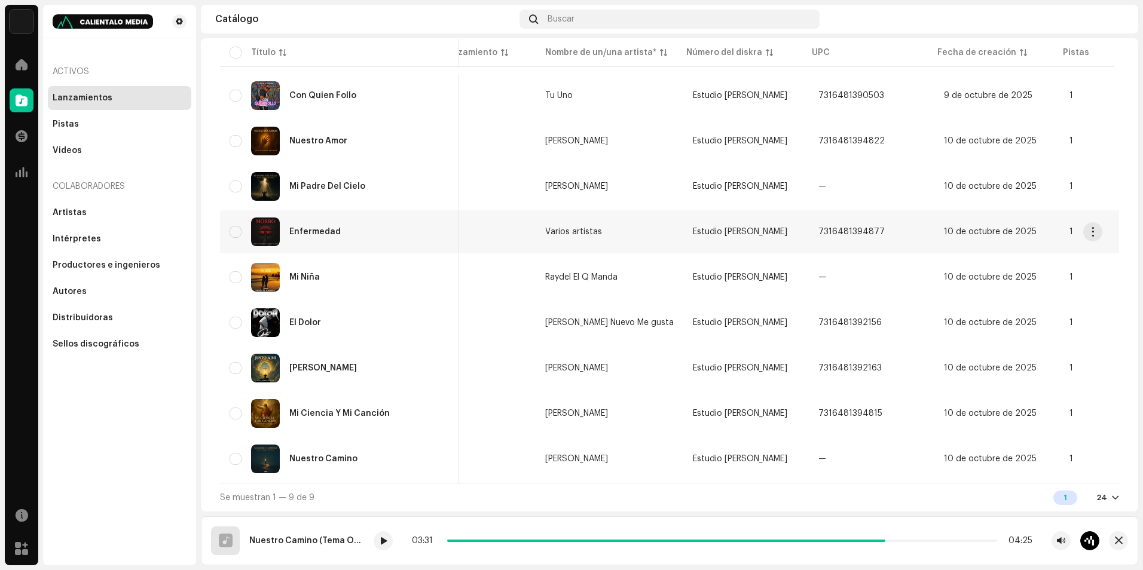
click at [268, 234] on img at bounding box center [265, 232] width 29 height 29
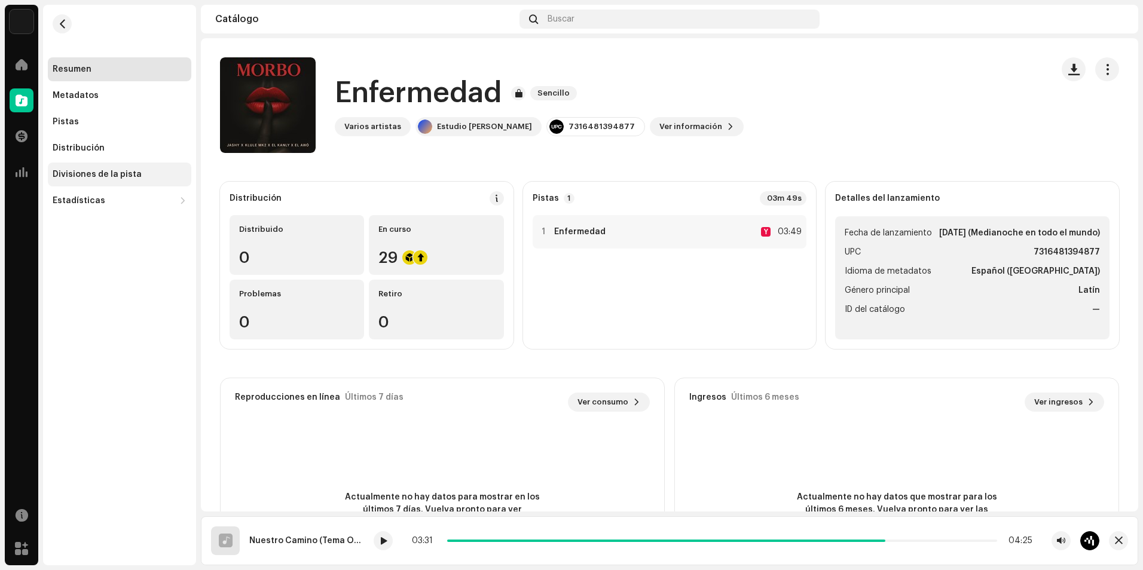
click at [114, 175] on div "Divisiones de la pista" at bounding box center [97, 175] width 89 height 10
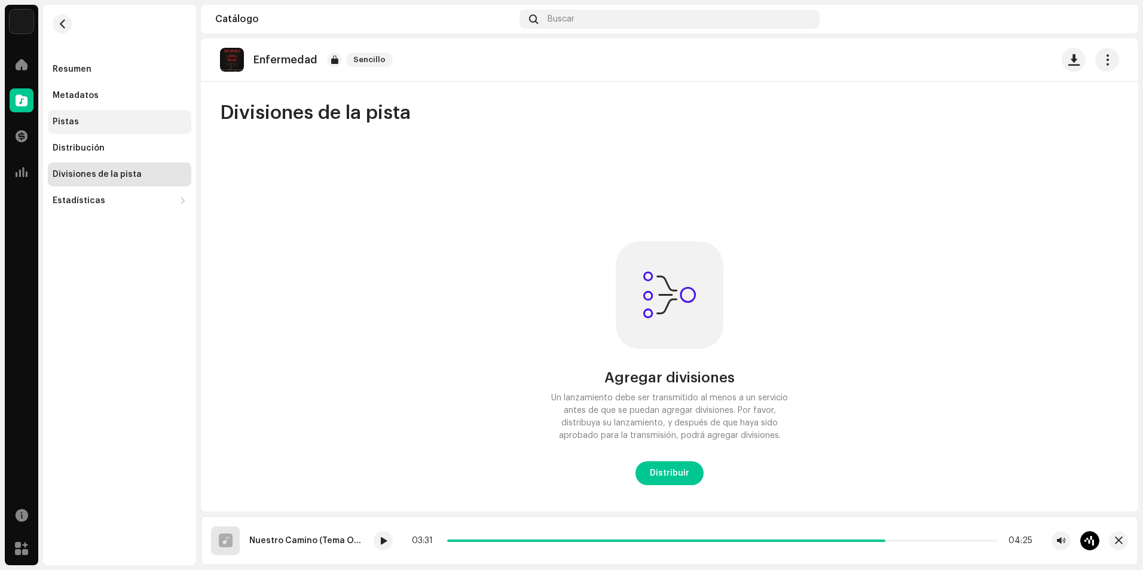
click at [70, 117] on div "Pistas" at bounding box center [66, 122] width 26 height 10
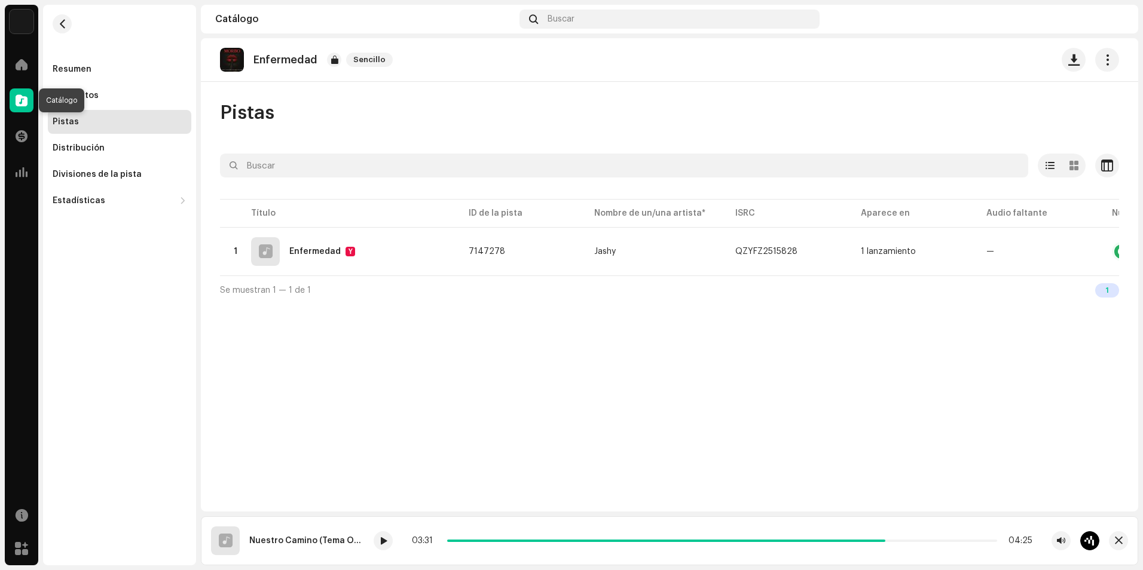
click at [23, 99] on span at bounding box center [22, 101] width 12 height 10
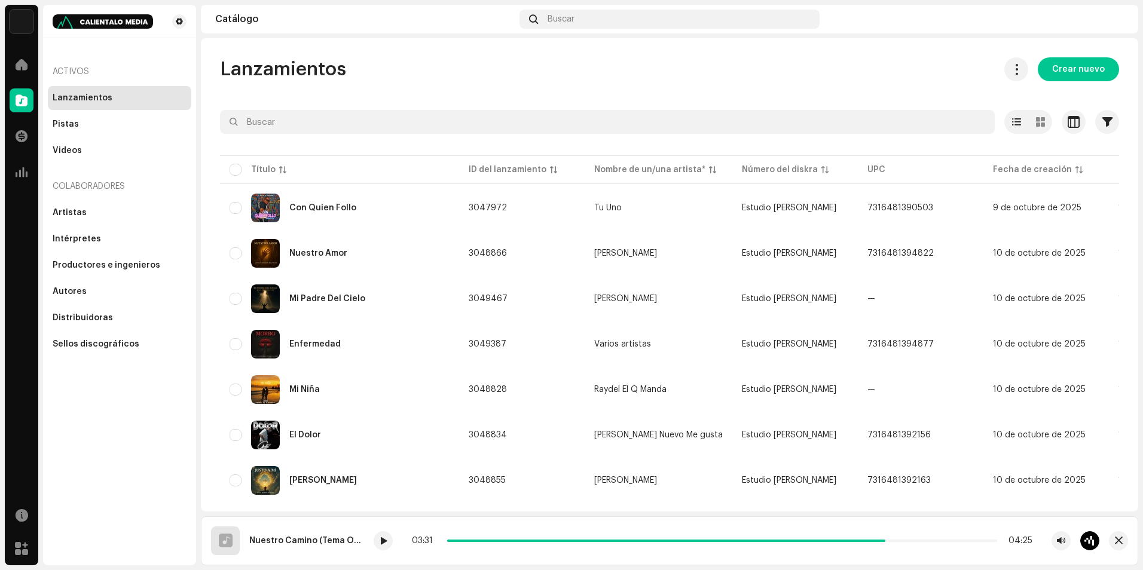
click at [93, 97] on div "Lanzamientos" at bounding box center [83, 98] width 60 height 10
click at [22, 72] on div at bounding box center [22, 65] width 24 height 24
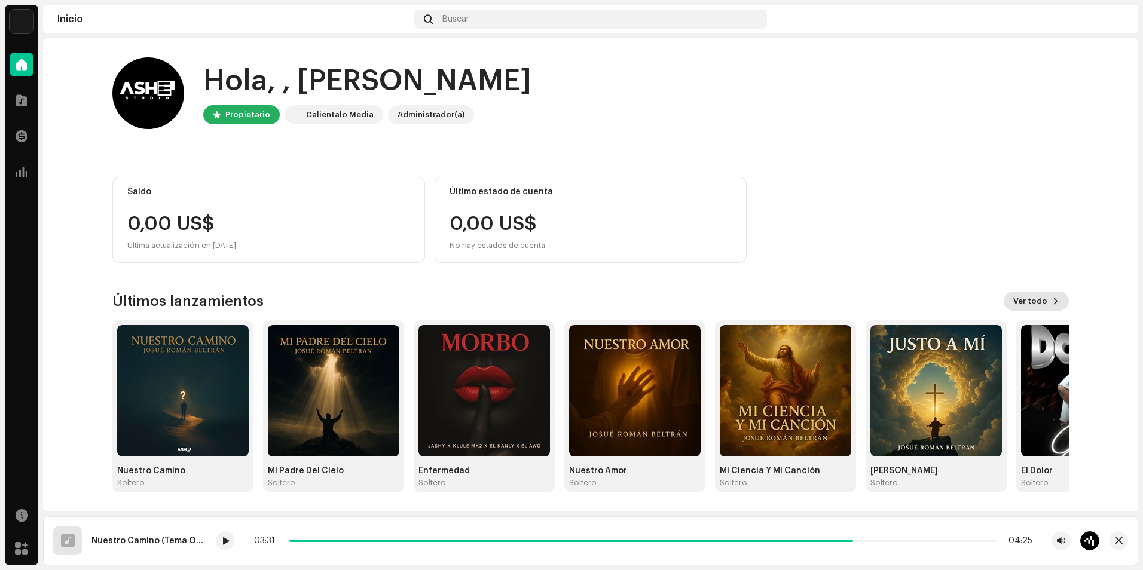
click at [1061, 301] on button "Ver todo" at bounding box center [1036, 301] width 65 height 19
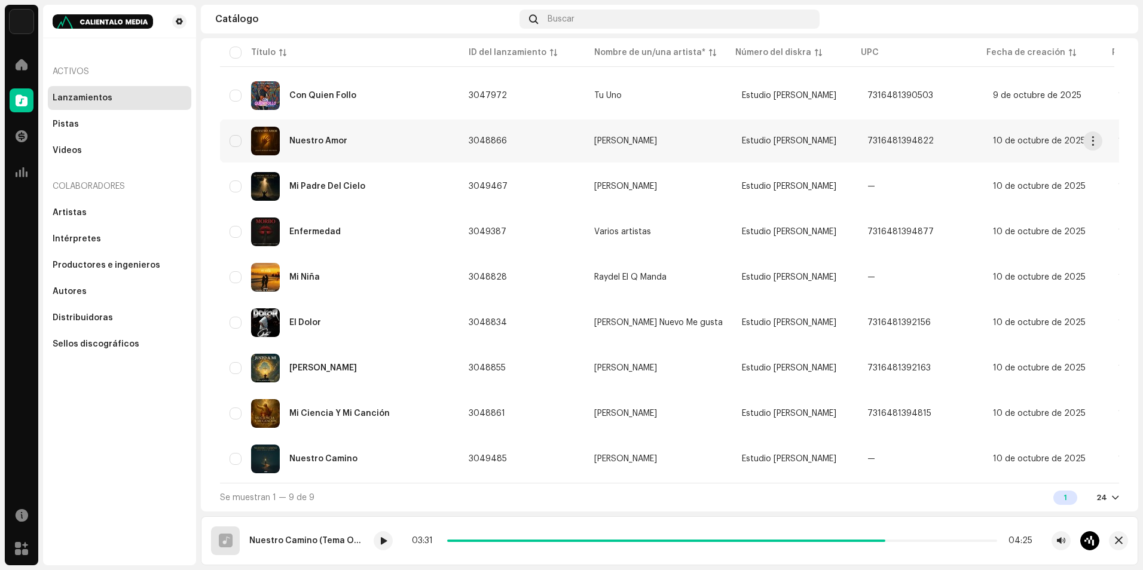
scroll to position [120, 0]
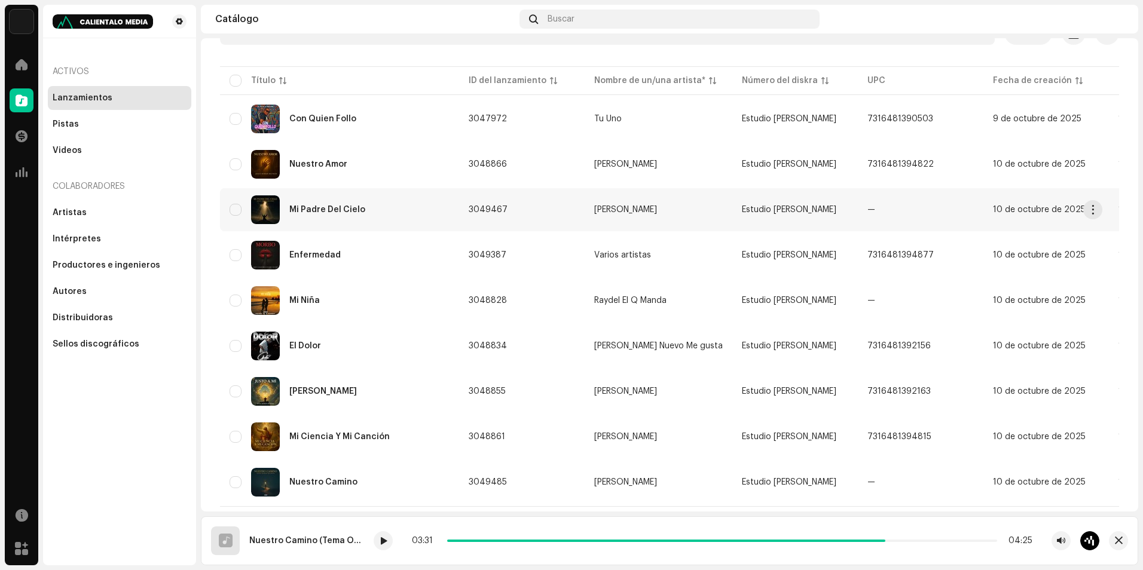
scroll to position [60, 0]
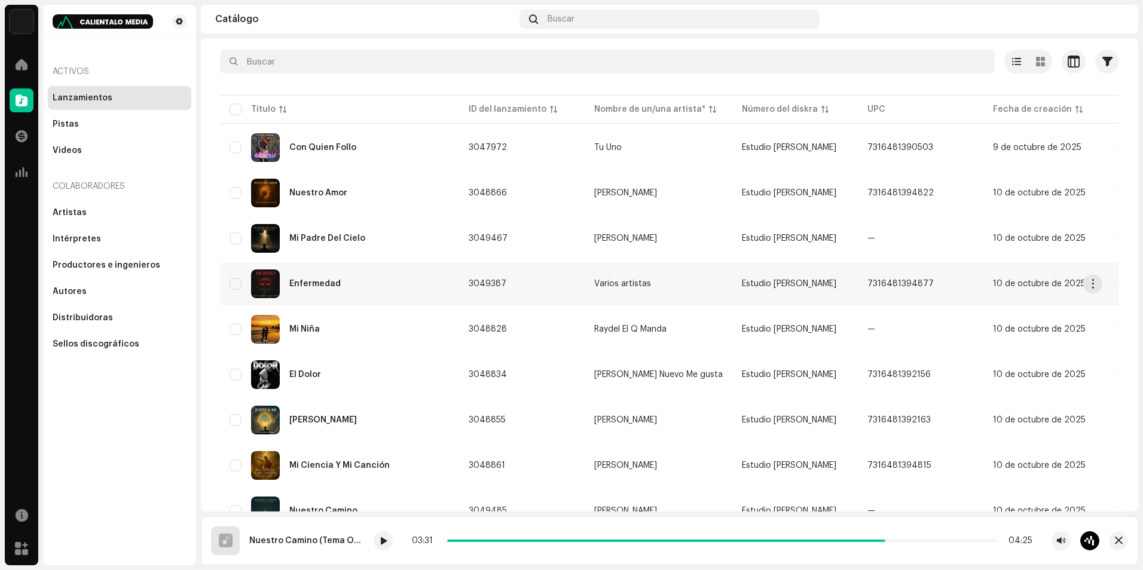
click at [428, 280] on div "Enfermedad" at bounding box center [340, 284] width 220 height 29
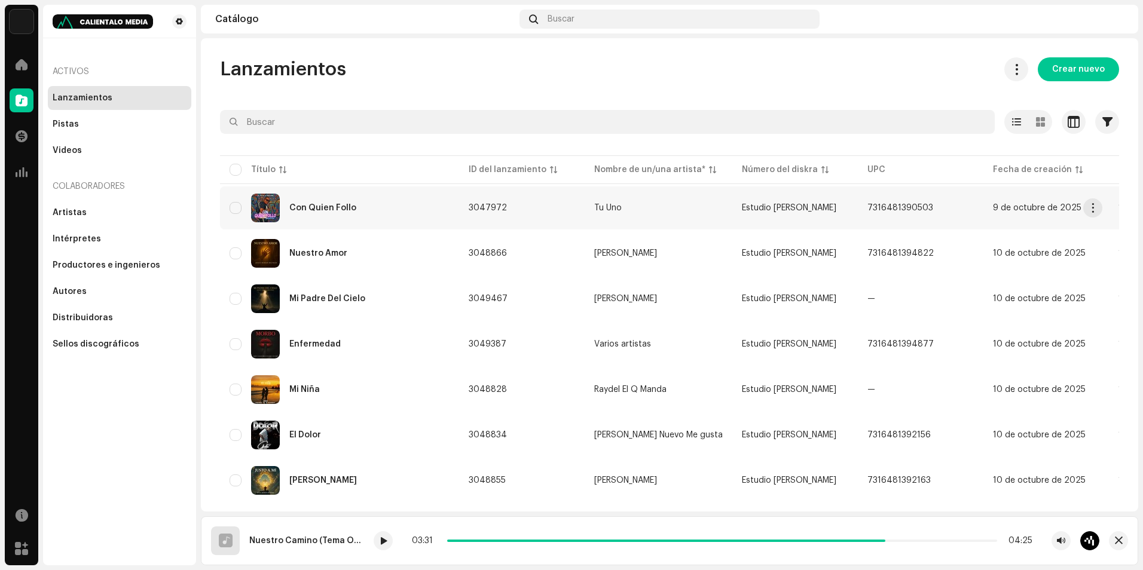
click at [364, 218] on div "Con Quien Follo" at bounding box center [340, 208] width 220 height 29
click at [311, 260] on div "Nuestro Amor" at bounding box center [340, 253] width 220 height 29
click at [356, 307] on div "Mi Padre Del Cielo" at bounding box center [340, 299] width 220 height 29
click at [348, 339] on div "Enfermedad" at bounding box center [340, 344] width 220 height 29
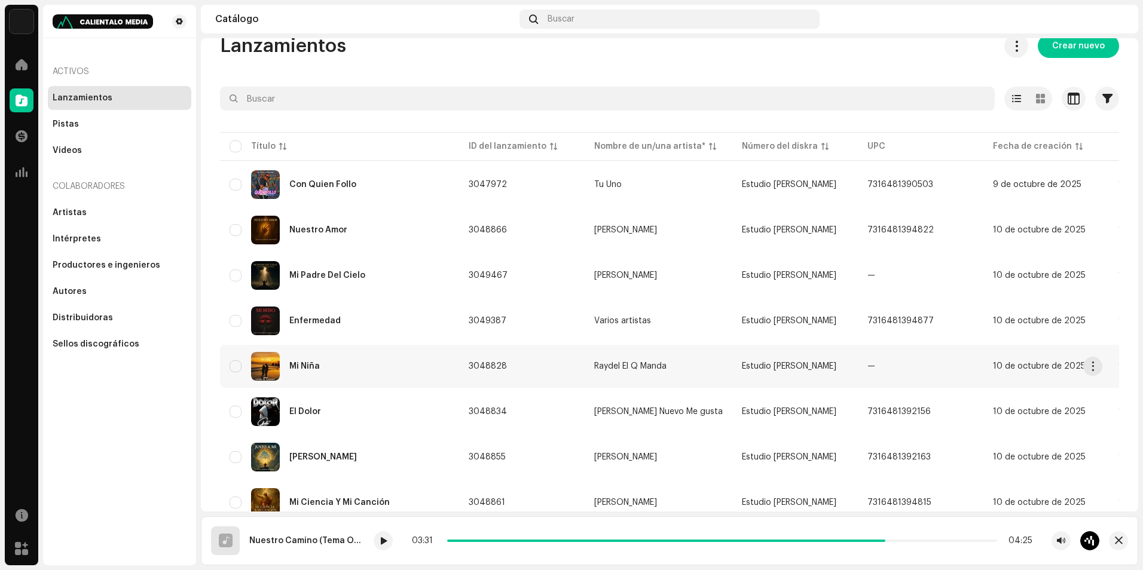
scroll to position [60, 0]
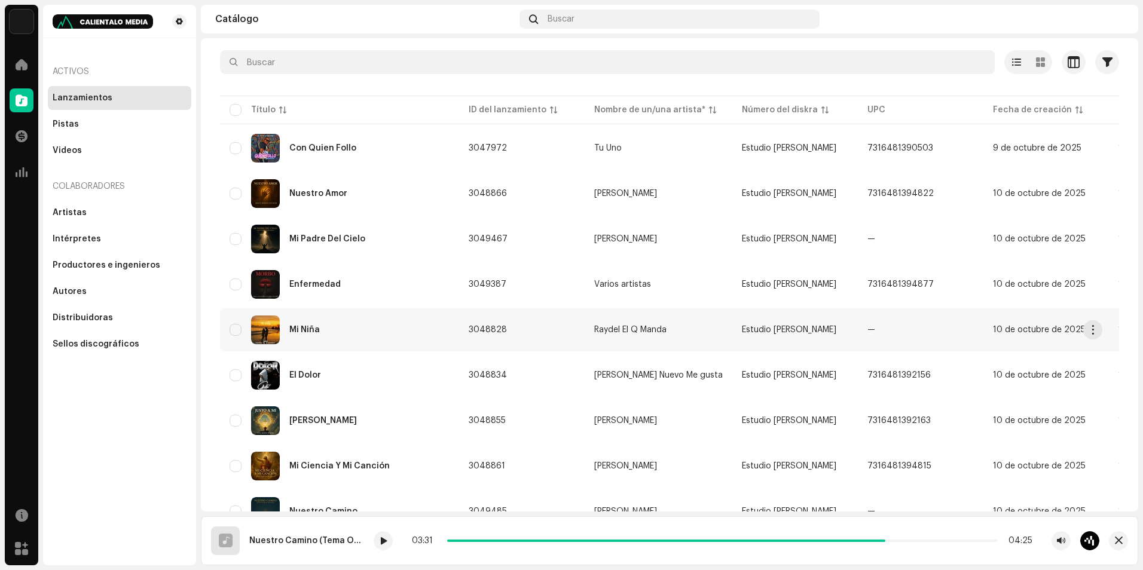
click at [353, 328] on div "Mi Niña" at bounding box center [340, 330] width 220 height 29
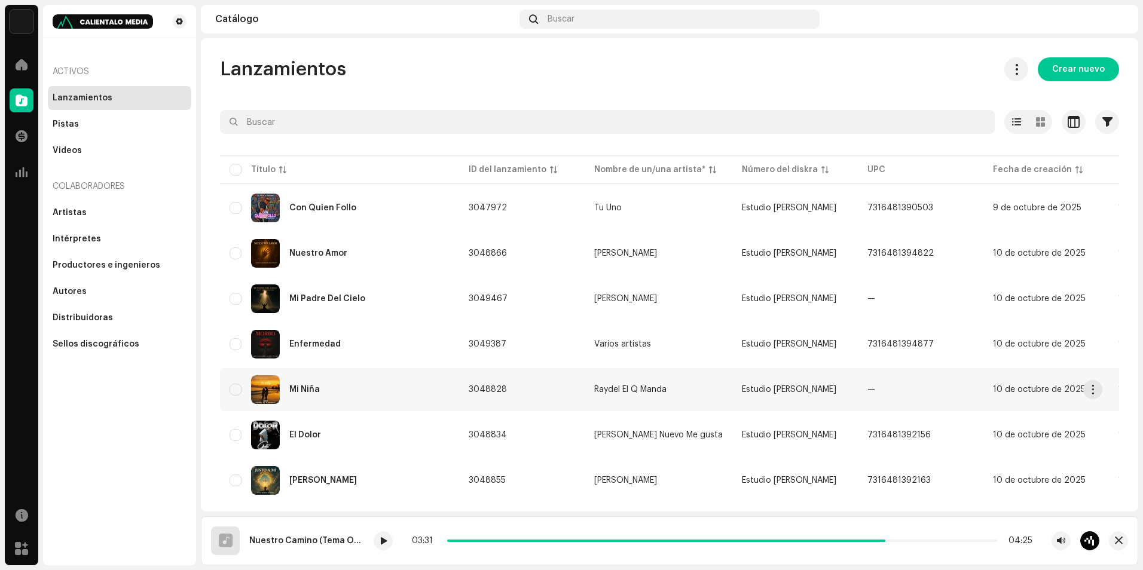
scroll to position [60, 0]
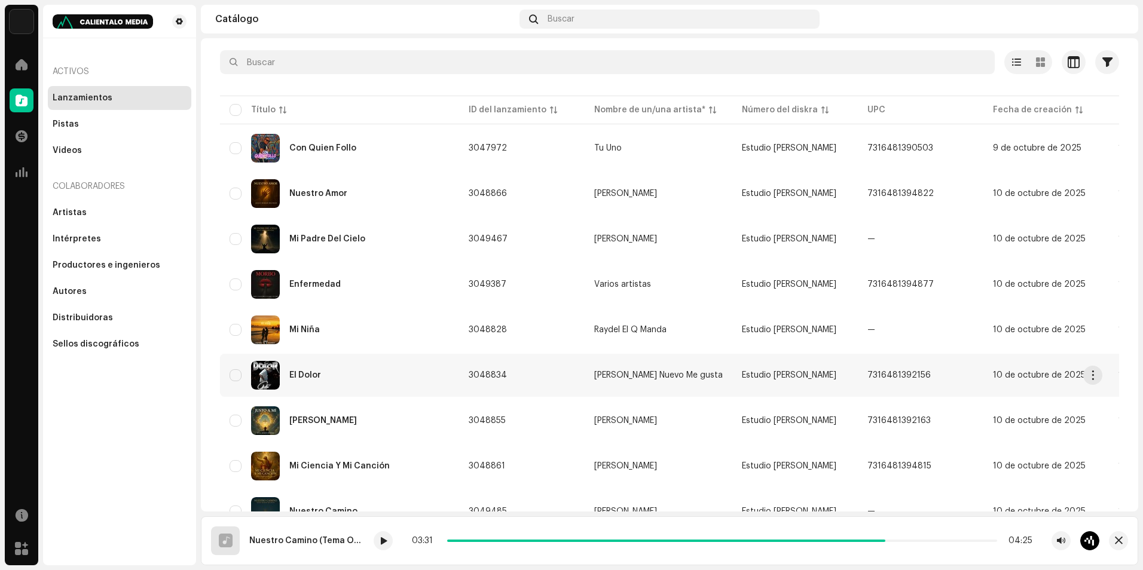
click at [349, 375] on div "El Dolor" at bounding box center [340, 375] width 220 height 29
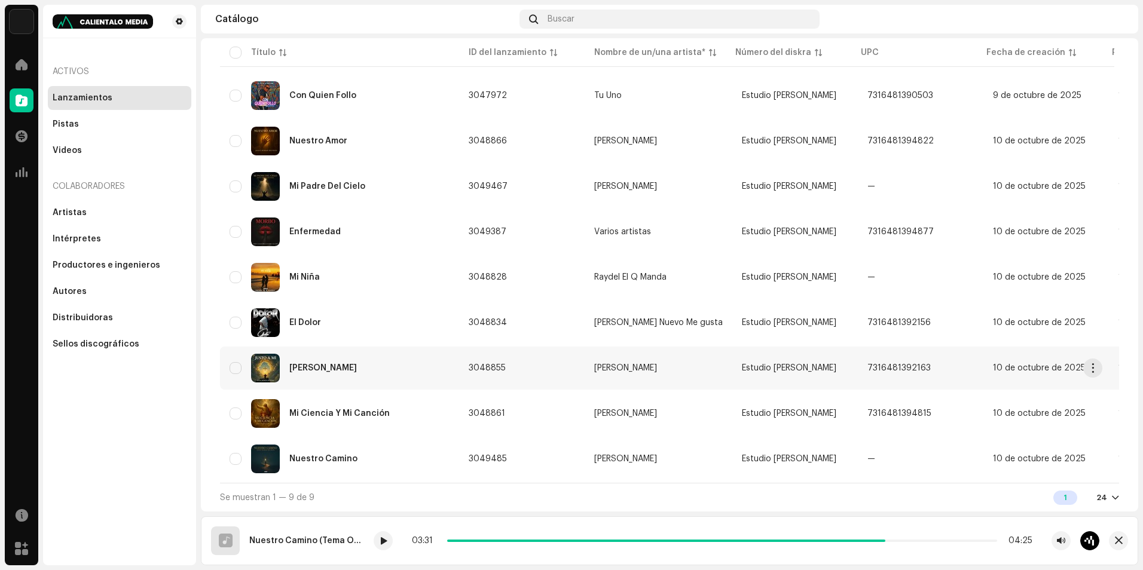
click at [359, 359] on div "[PERSON_NAME]" at bounding box center [340, 368] width 220 height 29
click at [356, 419] on div "Mi Ciencia Y Mi Canción" at bounding box center [340, 413] width 220 height 29
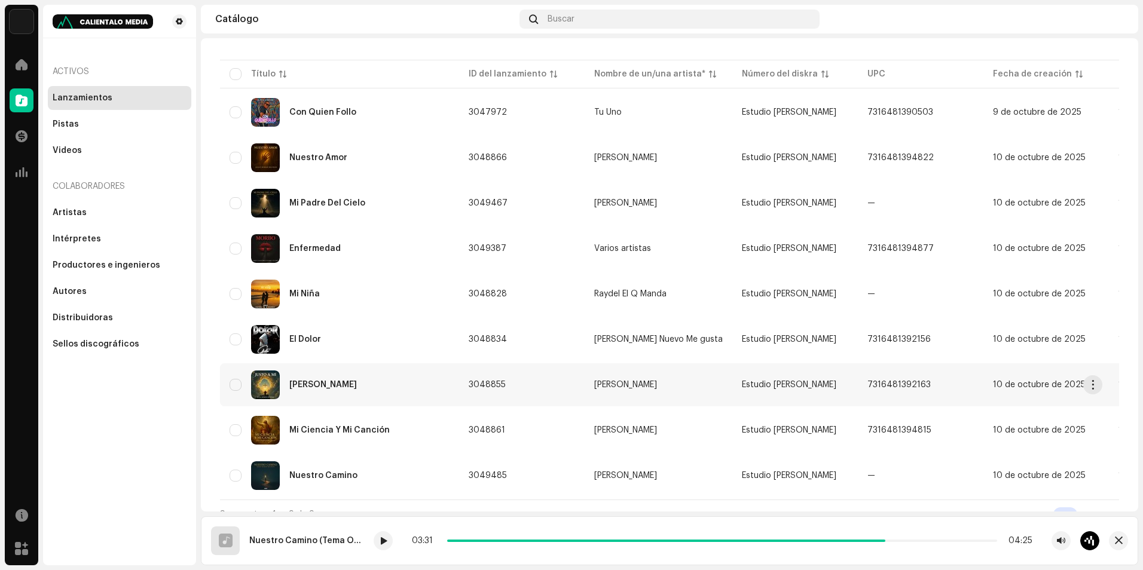
scroll to position [117, 0]
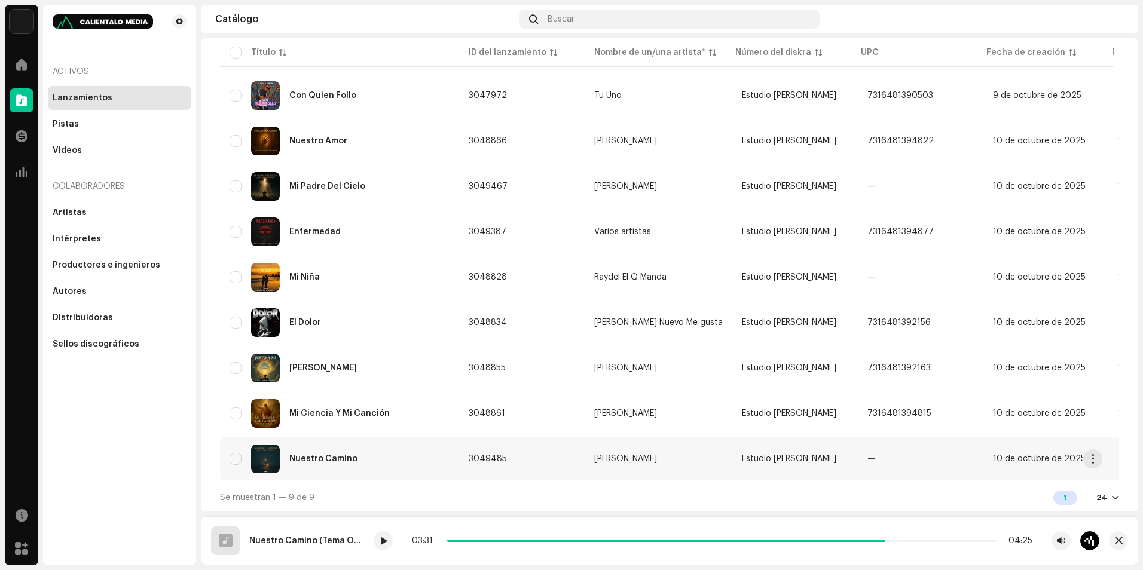
click at [376, 451] on div "Nuestro Camino" at bounding box center [340, 459] width 220 height 29
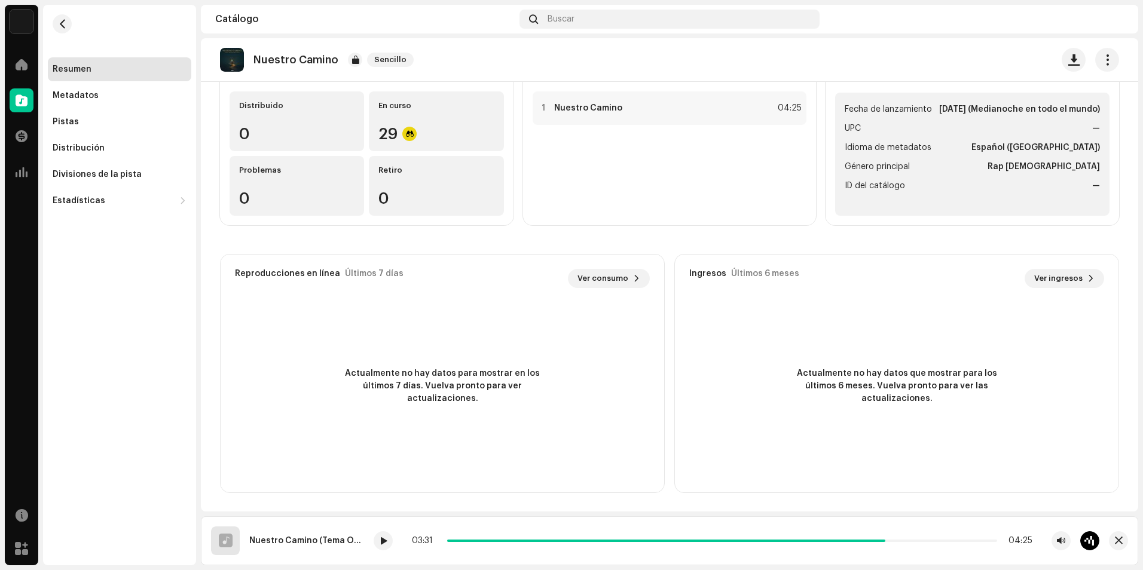
scroll to position [124, 0]
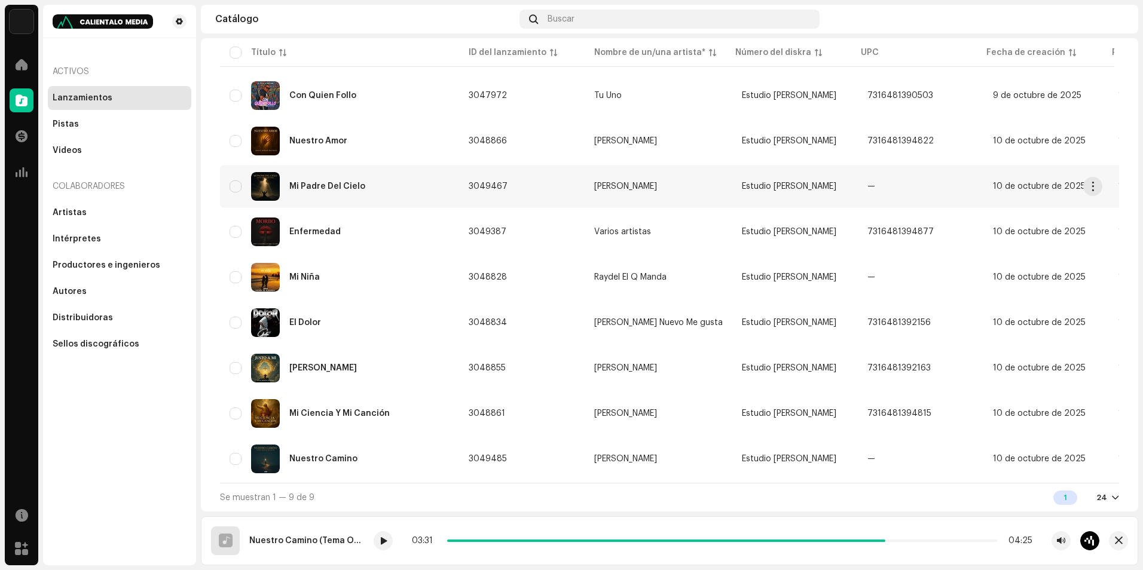
scroll to position [120, 0]
click at [246, 51] on div "Título" at bounding box center [340, 53] width 220 height 12
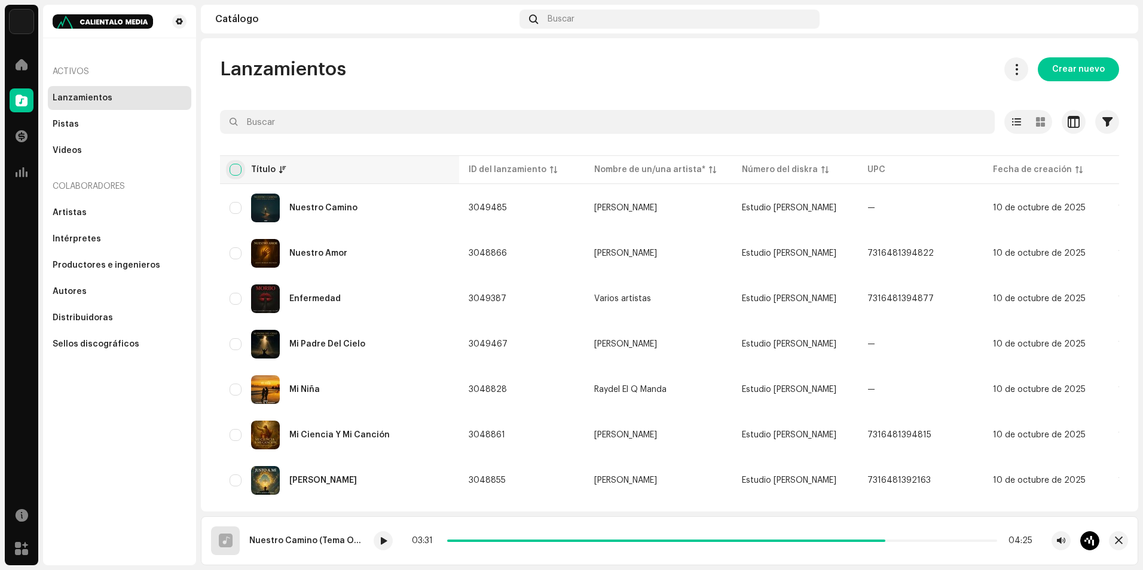
click at [234, 167] on input "checkbox" at bounding box center [236, 170] width 12 height 12
checkbox input "true"
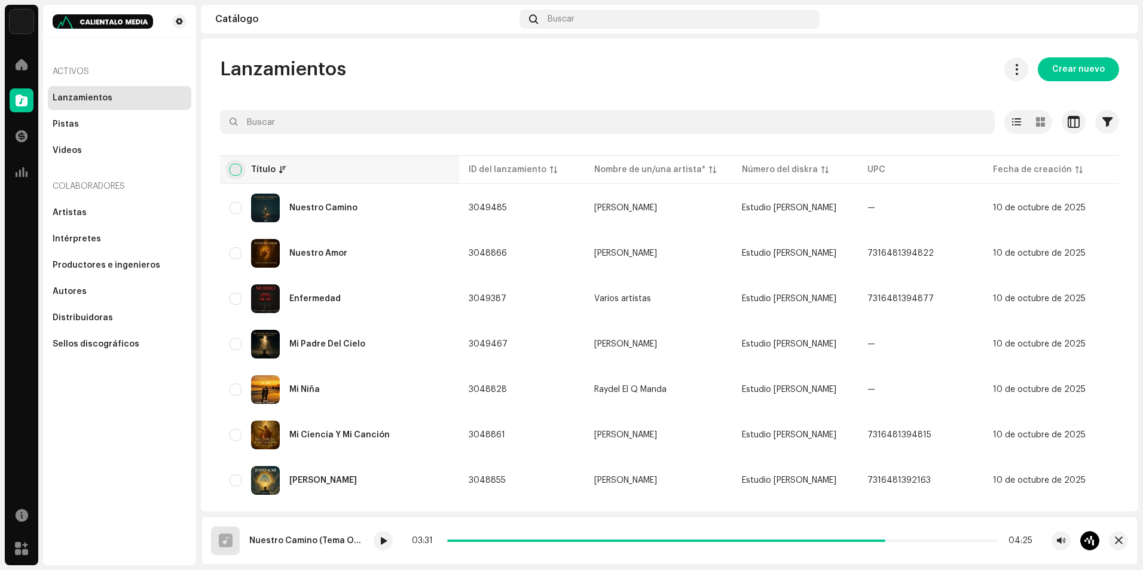
checkbox input "true"
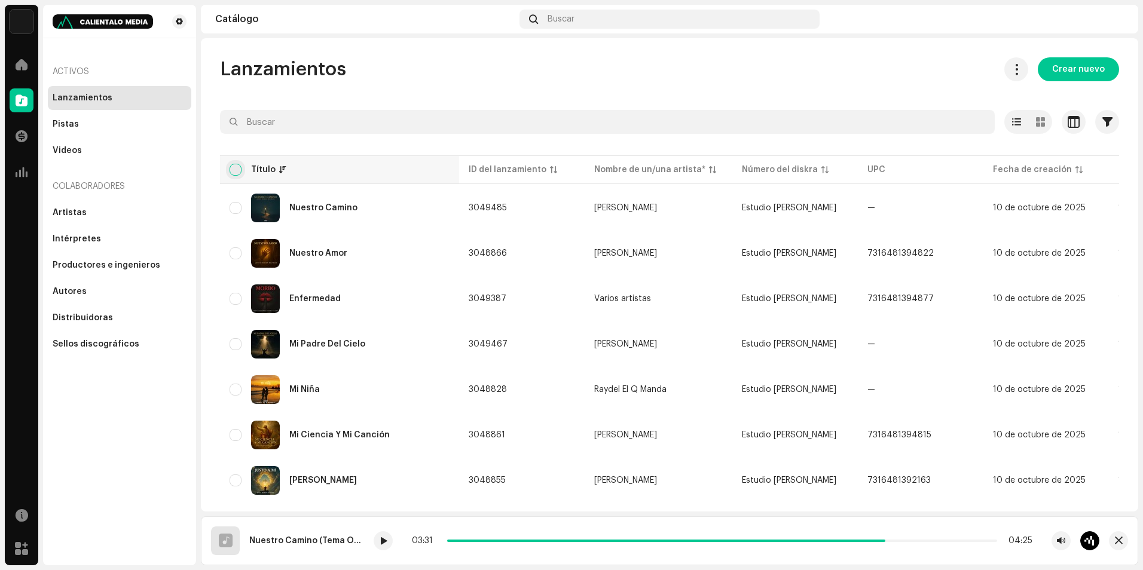
checkbox input "true"
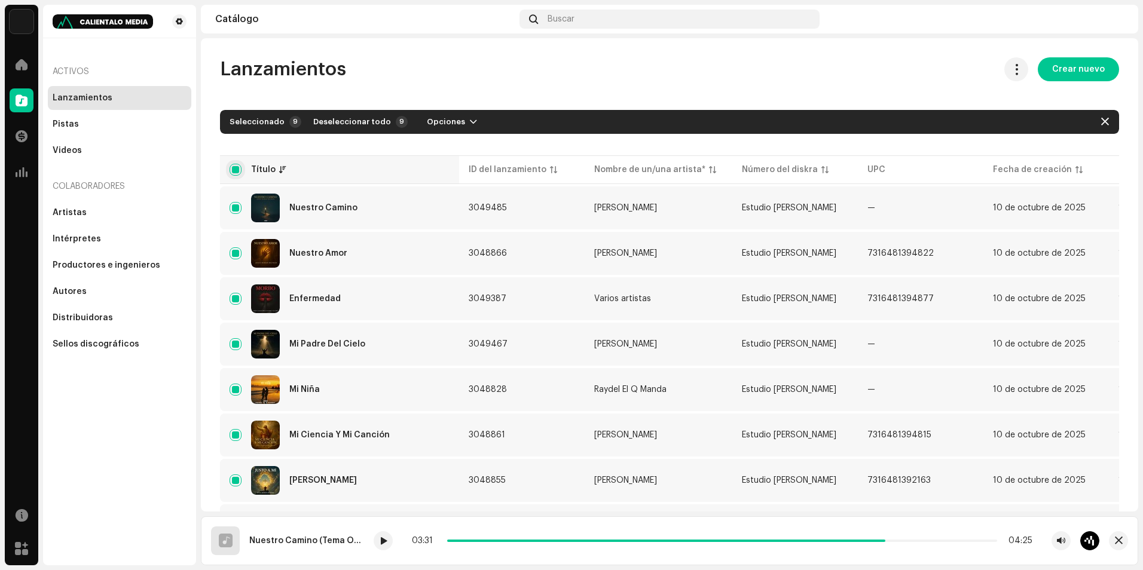
click at [237, 167] on input "checkbox" at bounding box center [236, 170] width 12 height 12
checkbox input "false"
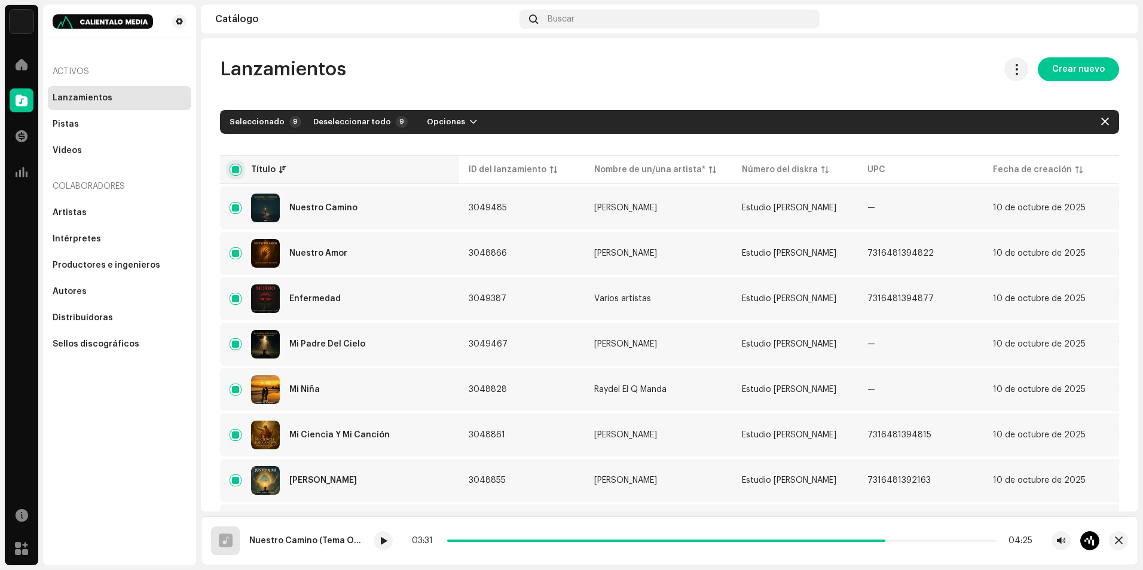
checkbox input "false"
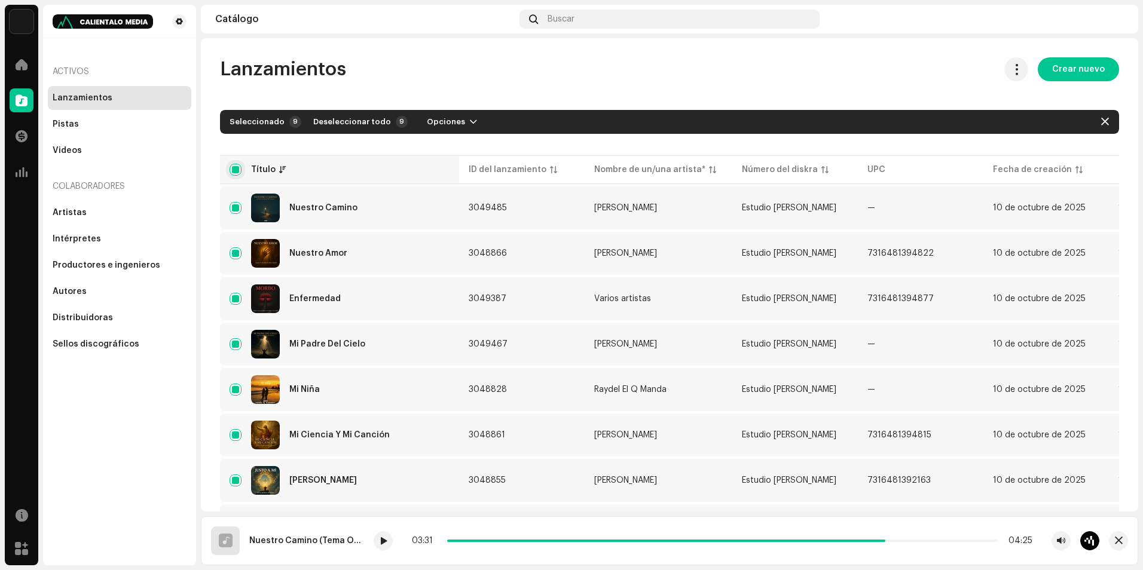
checkbox input "false"
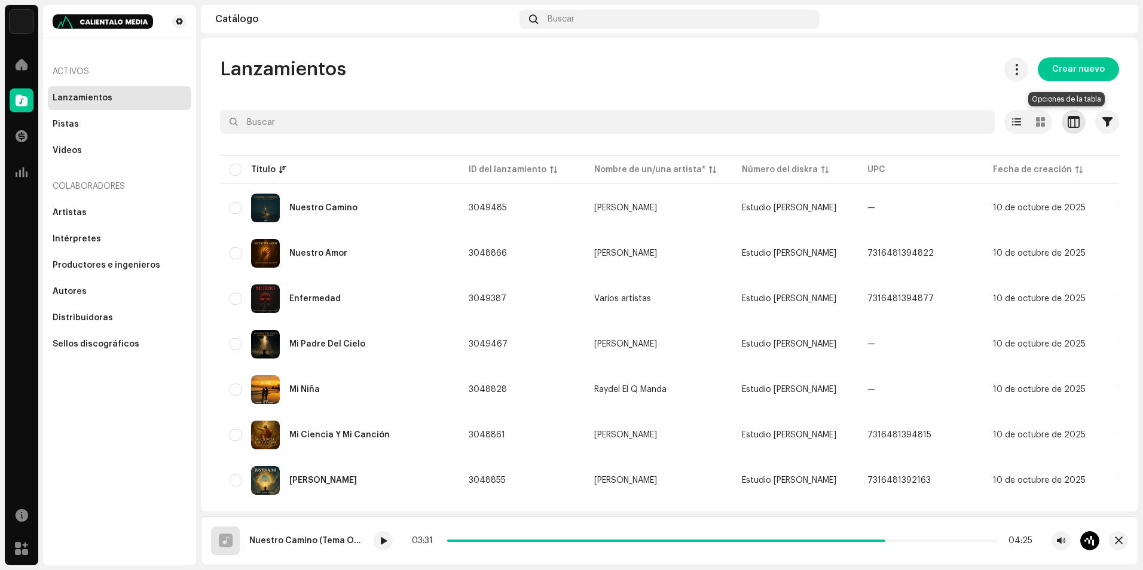
click at [1072, 124] on span "button" at bounding box center [1074, 122] width 12 height 10
click at [1040, 126] on div at bounding box center [1040, 122] width 24 height 24
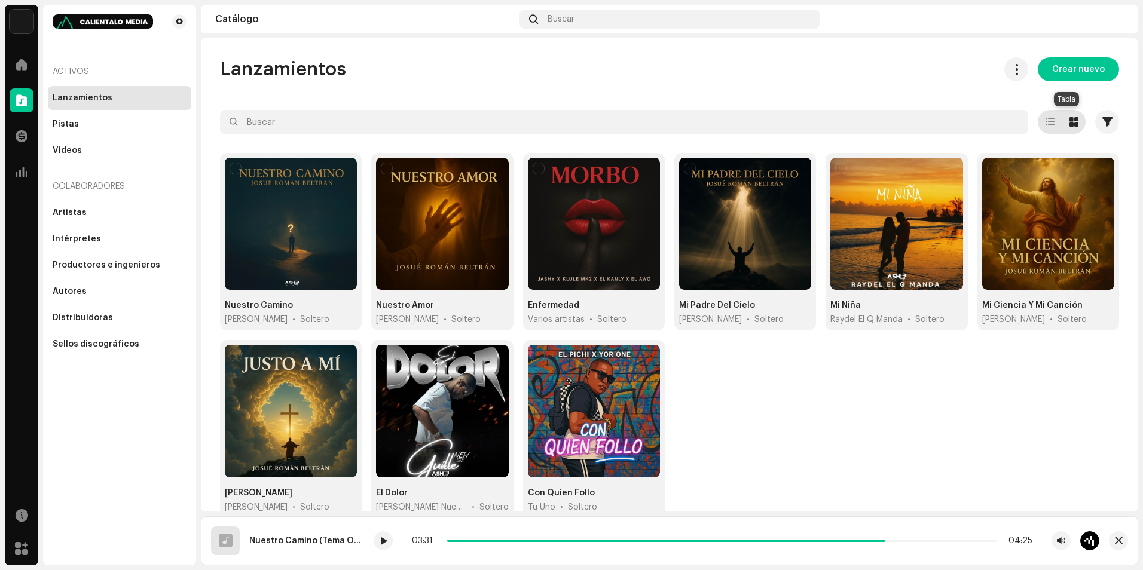
click at [1074, 122] on div at bounding box center [1074, 122] width 24 height 24
click at [1047, 125] on span at bounding box center [1050, 122] width 9 height 10
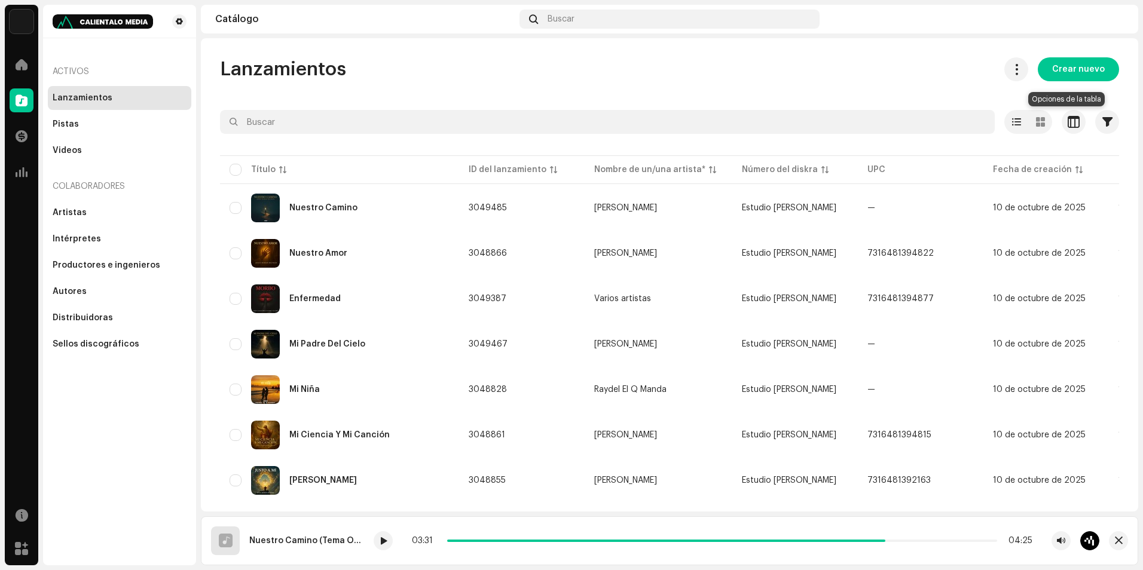
click at [1078, 127] on p-button at bounding box center [1074, 122] width 24 height 24
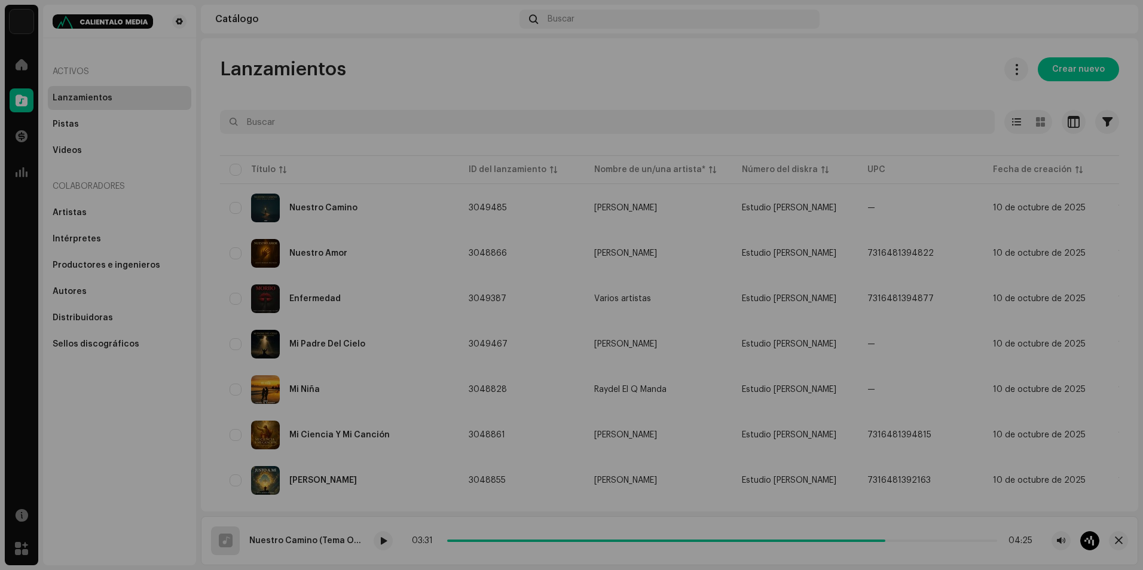
click at [1067, 125] on div "Personalice a la vista Restablecer Filas Compacto Cómodo Columnas ID del lanzam…" at bounding box center [571, 285] width 1143 height 570
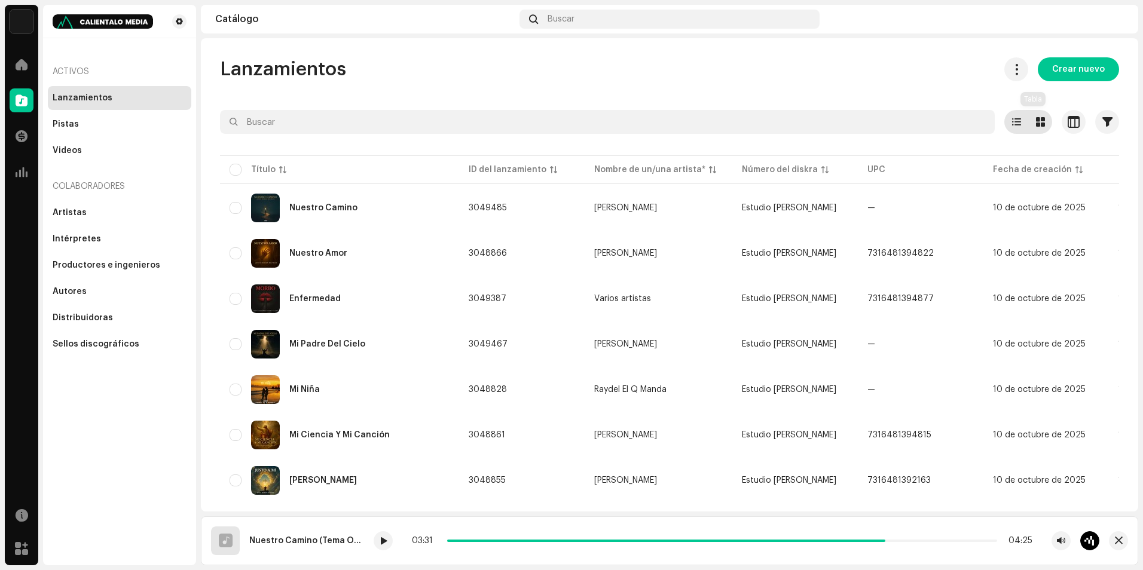
click at [1040, 124] on div at bounding box center [1040, 122] width 24 height 24
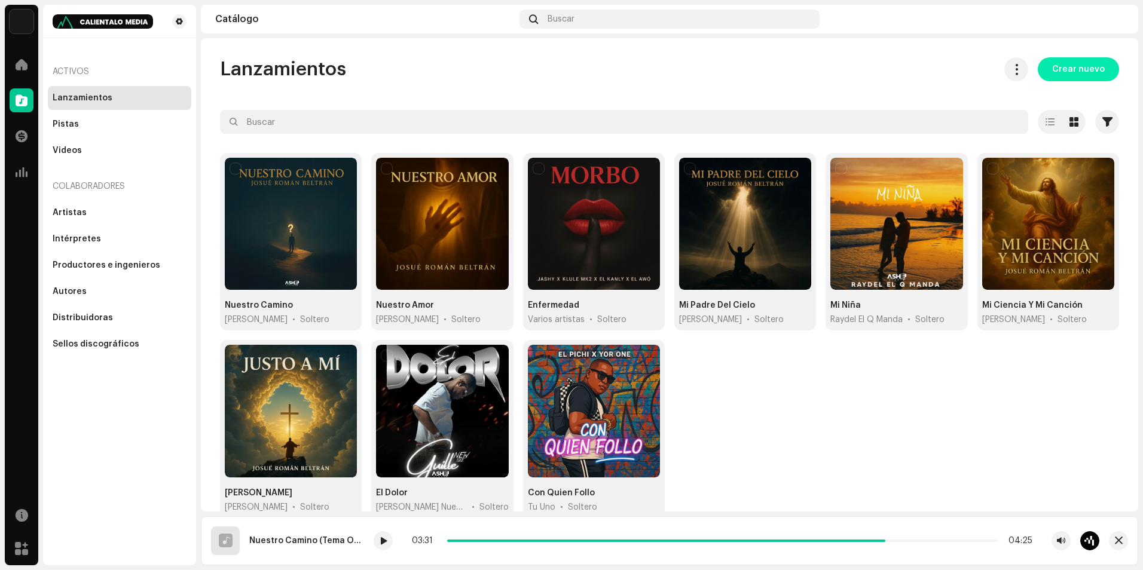
click at [1061, 70] on span "Crear nuevo" at bounding box center [1078, 69] width 53 height 24
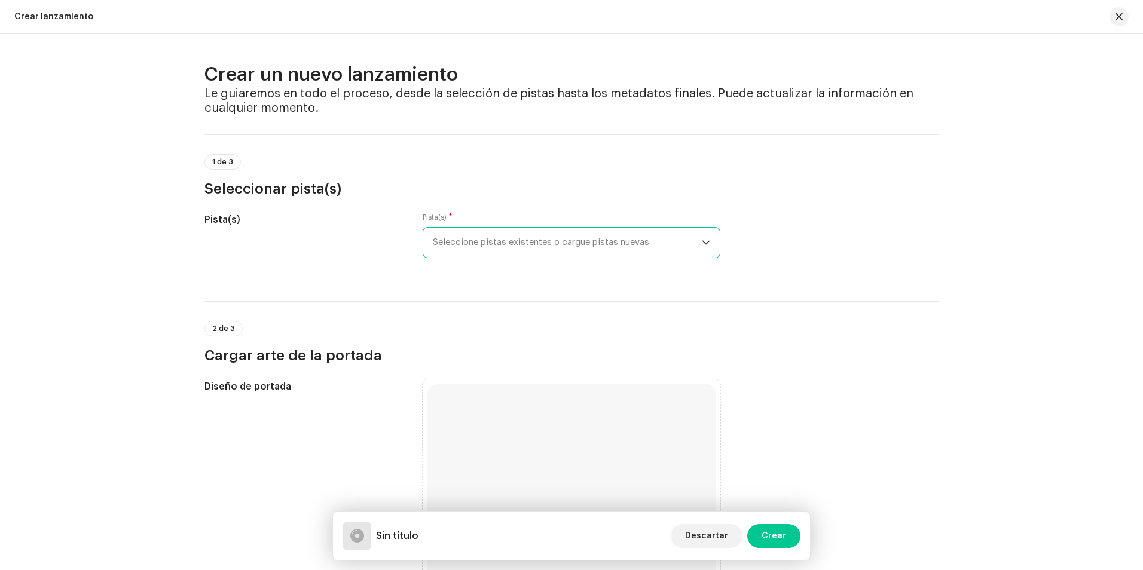
click at [501, 245] on font "Seleccione pistas existentes o cargue pistas nuevas" at bounding box center [541, 242] width 216 height 9
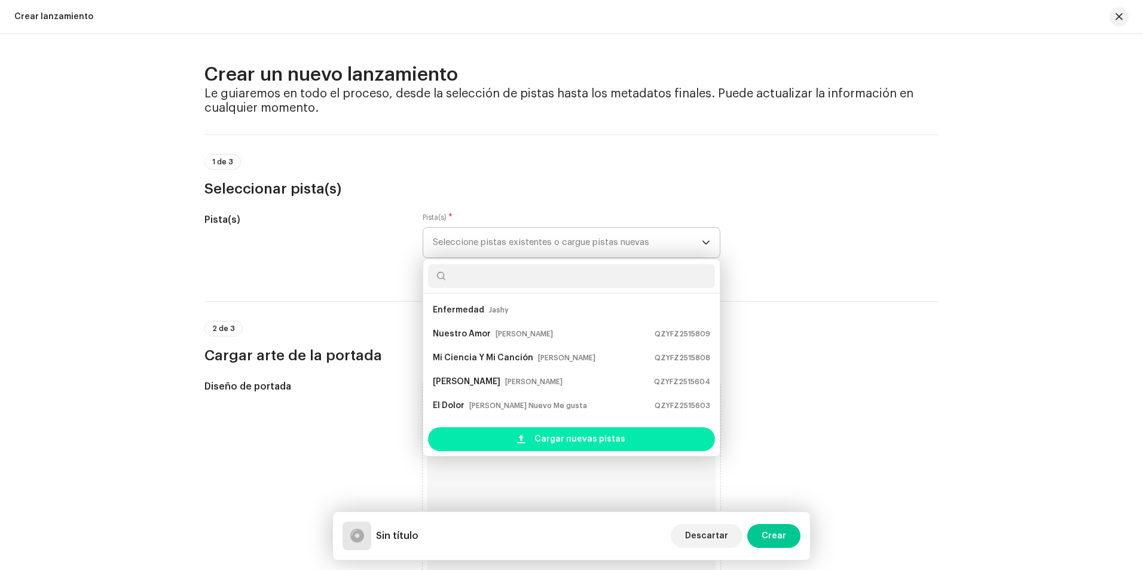
scroll to position [19, 0]
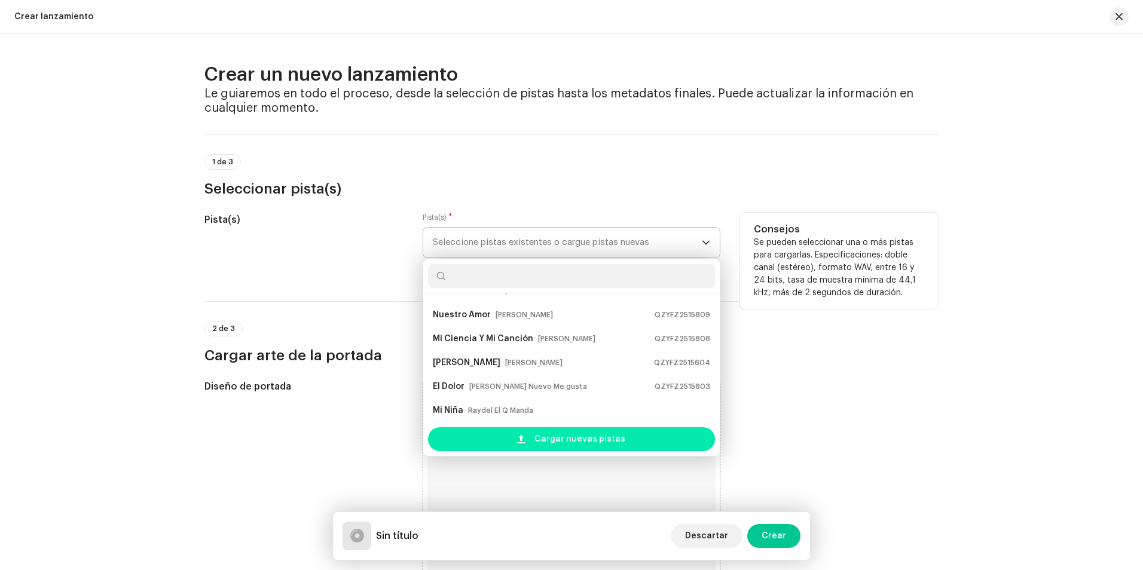
click at [564, 442] on span "Cargar nuevas pistas" at bounding box center [580, 440] width 91 height 24
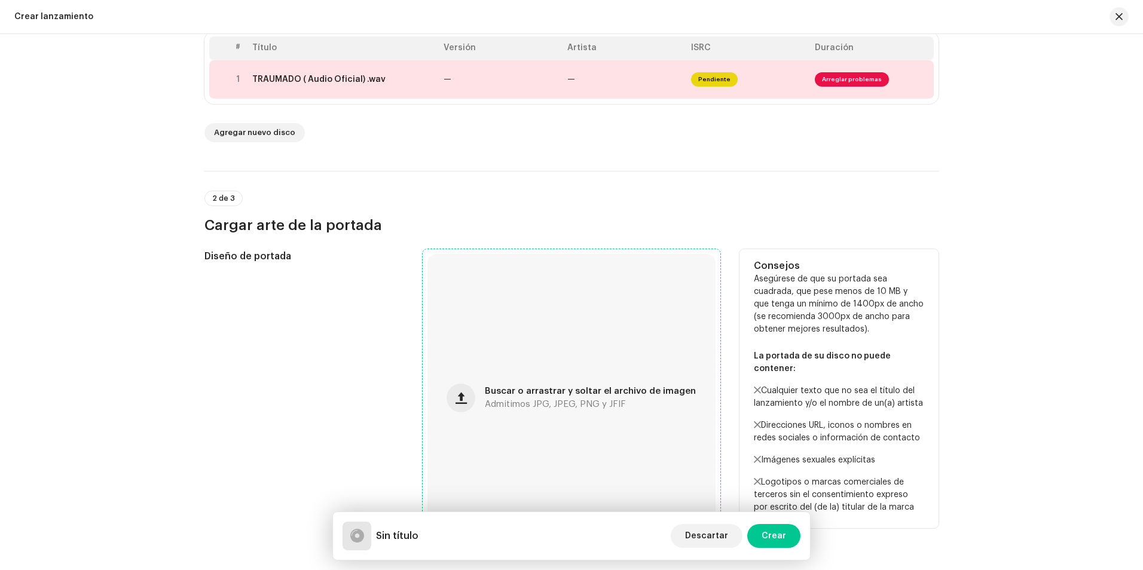
scroll to position [299, 0]
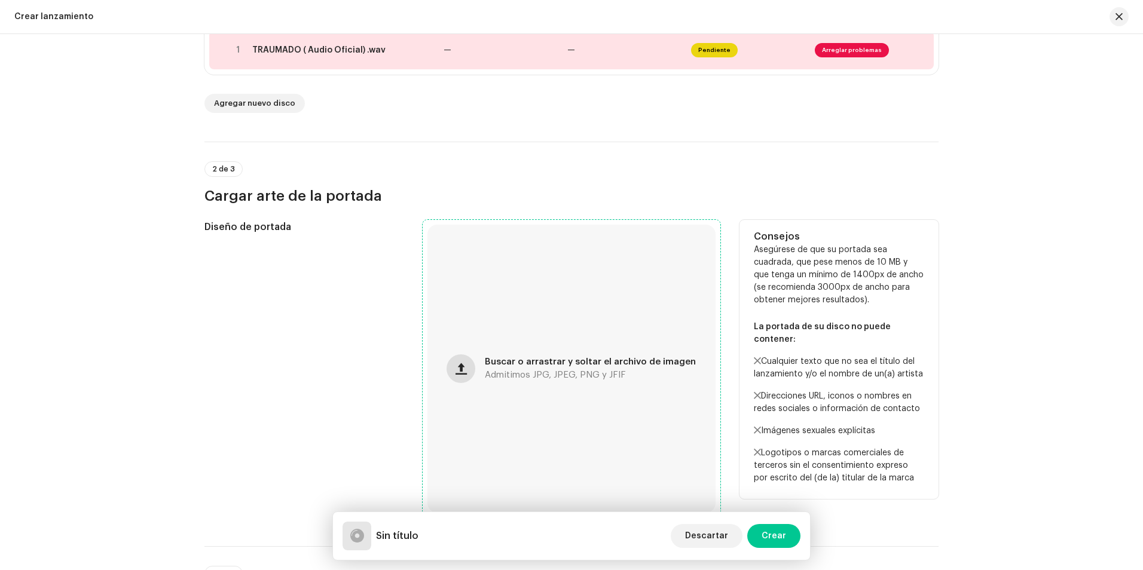
click at [471, 369] on button "button" at bounding box center [461, 369] width 29 height 29
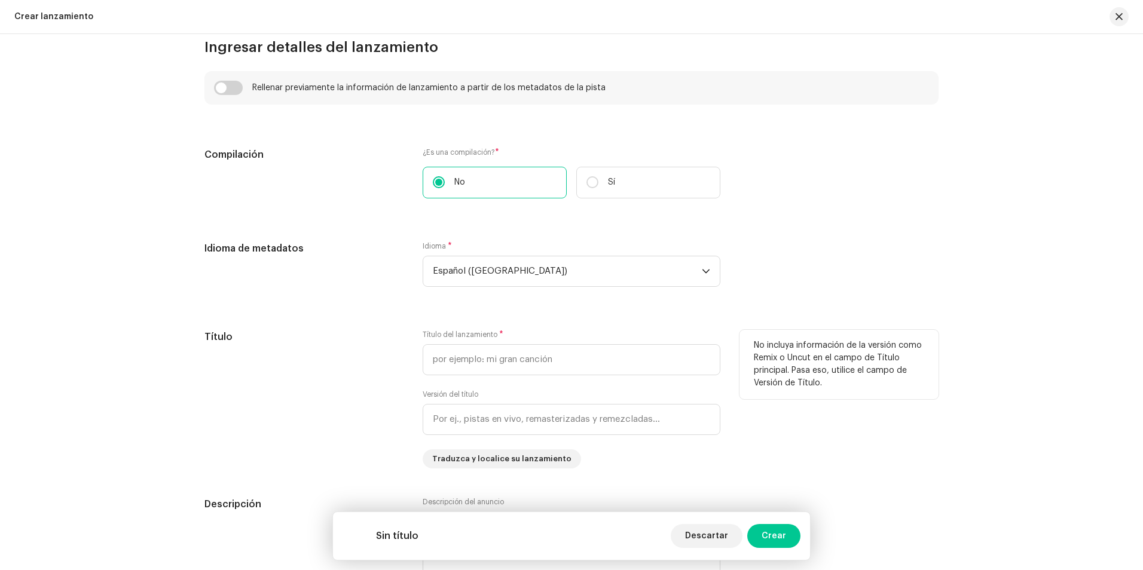
scroll to position [897, 0]
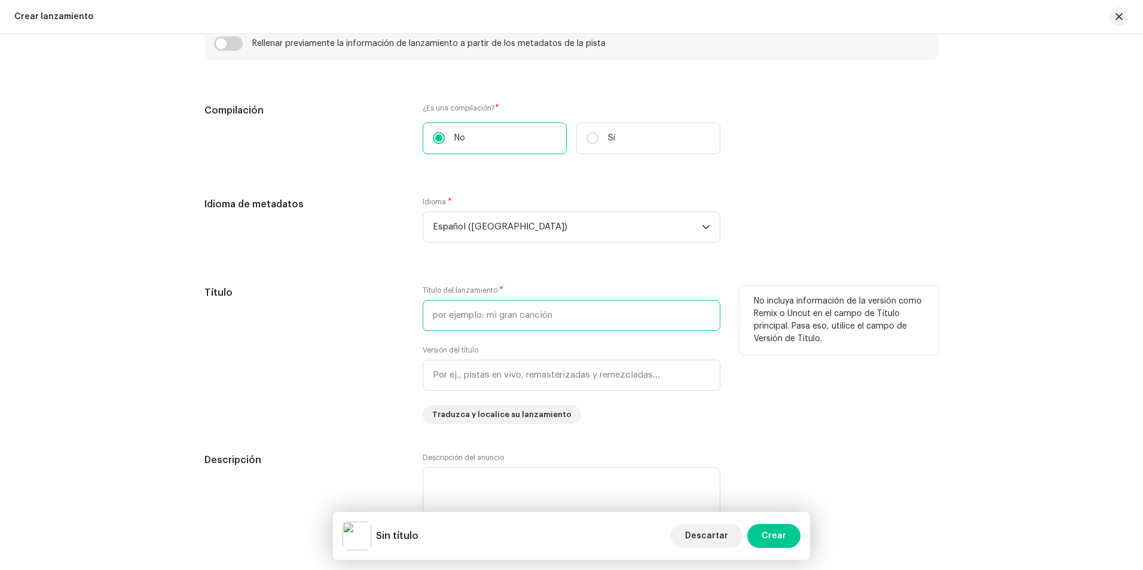
click at [520, 316] on input "text" at bounding box center [572, 315] width 298 height 31
drag, startPoint x: 520, startPoint y: 315, endPoint x: 419, endPoint y: 332, distance: 102.5
click at [419, 332] on div "Título Título del lanzamiento * Traumado Versión del título Traduzca y localice…" at bounding box center [571, 355] width 734 height 139
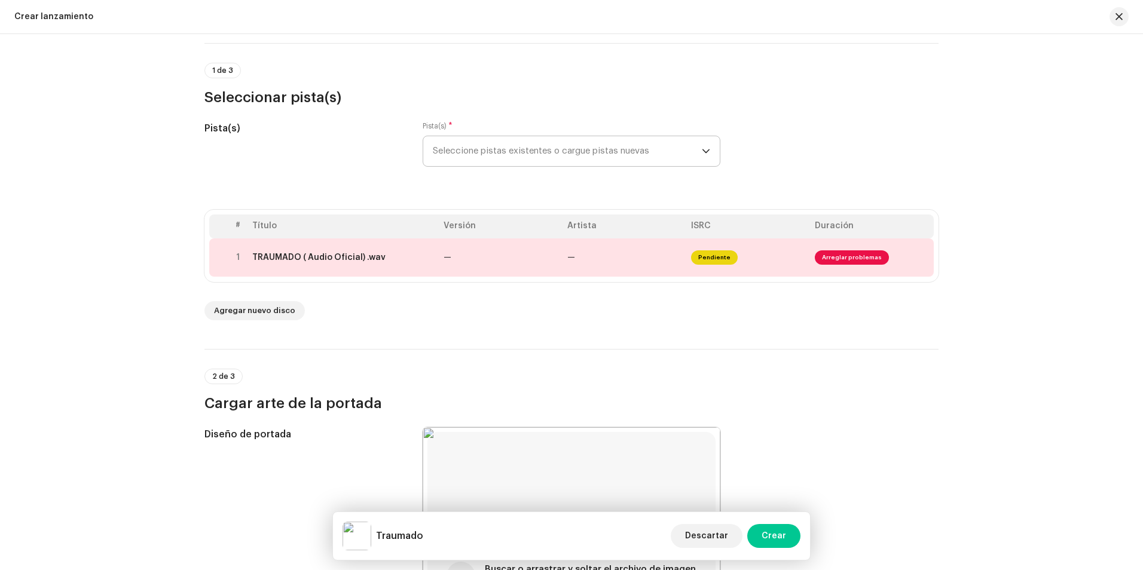
scroll to position [0, 0]
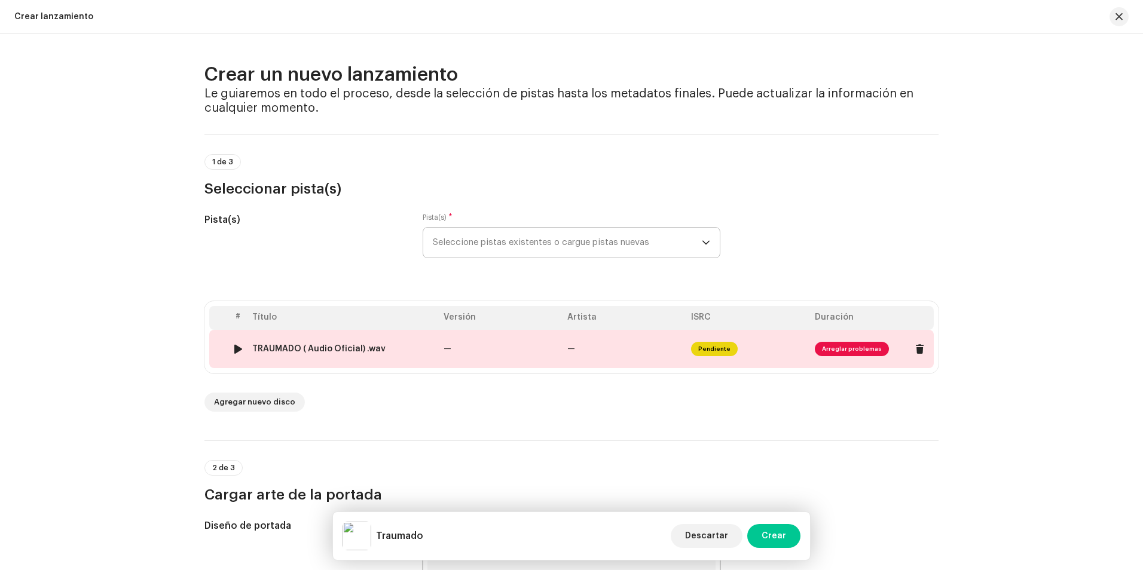
type input "Traumado"
click at [236, 348] on div at bounding box center [238, 349] width 9 height 10
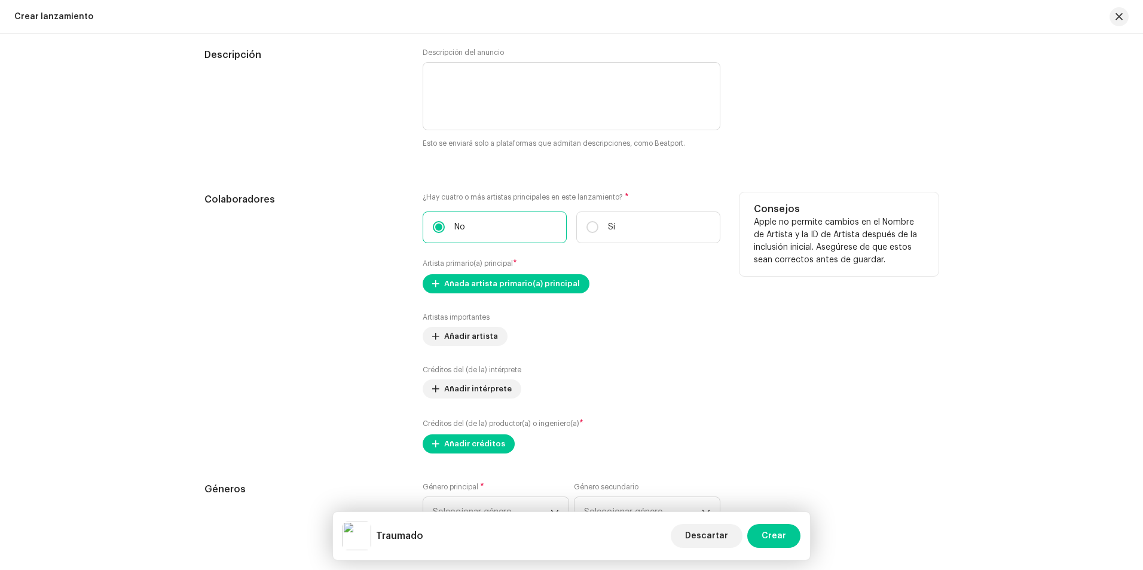
scroll to position [1375, 0]
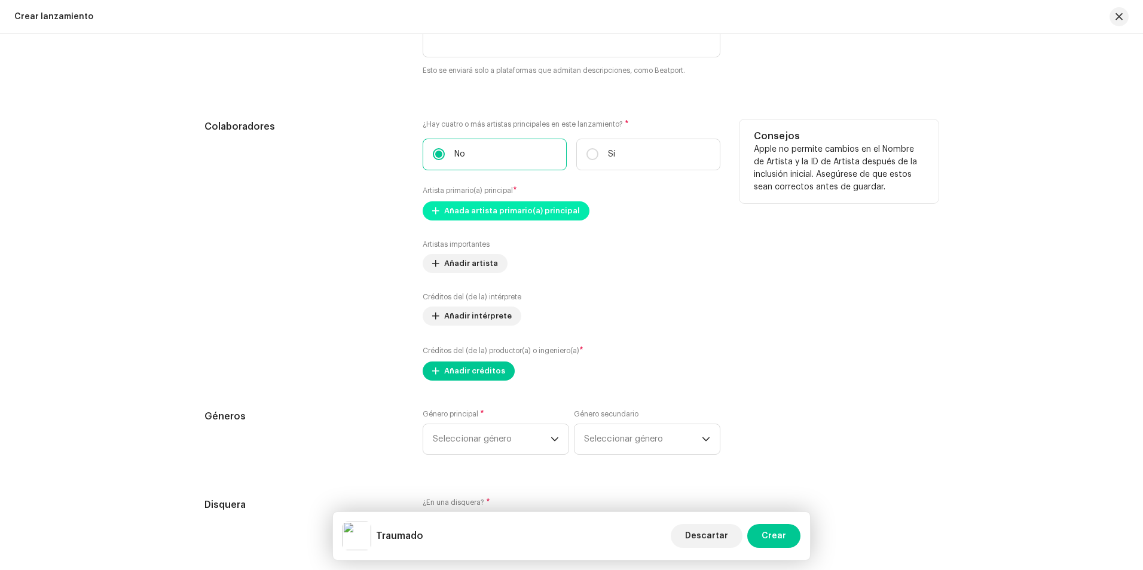
click at [466, 207] on span "Añada artista primario(a) principal" at bounding box center [512, 211] width 136 height 24
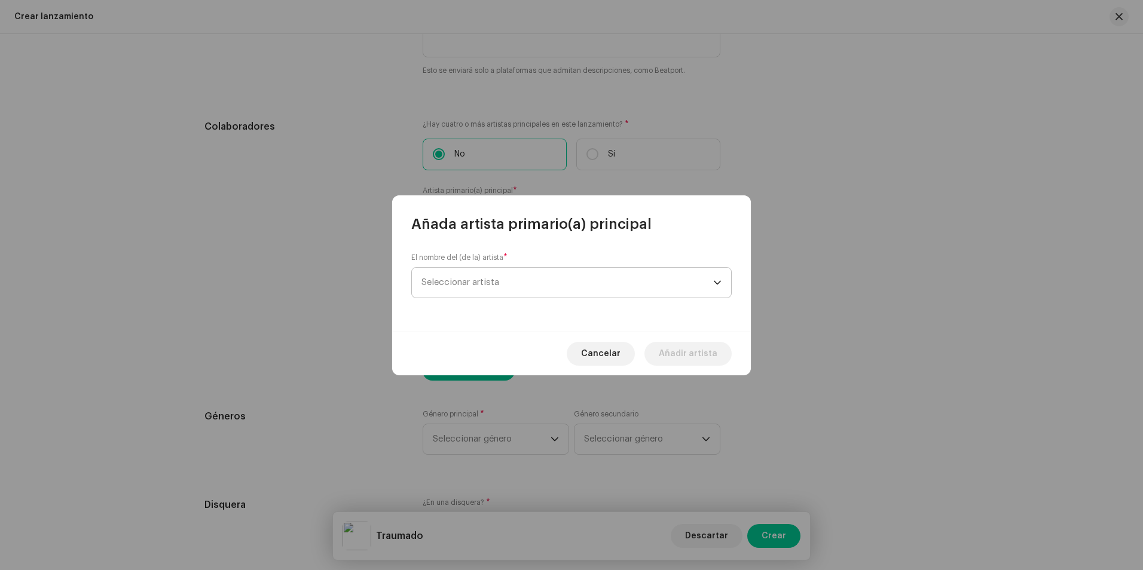
click at [496, 285] on span "Seleccionar artista" at bounding box center [461, 282] width 78 height 9
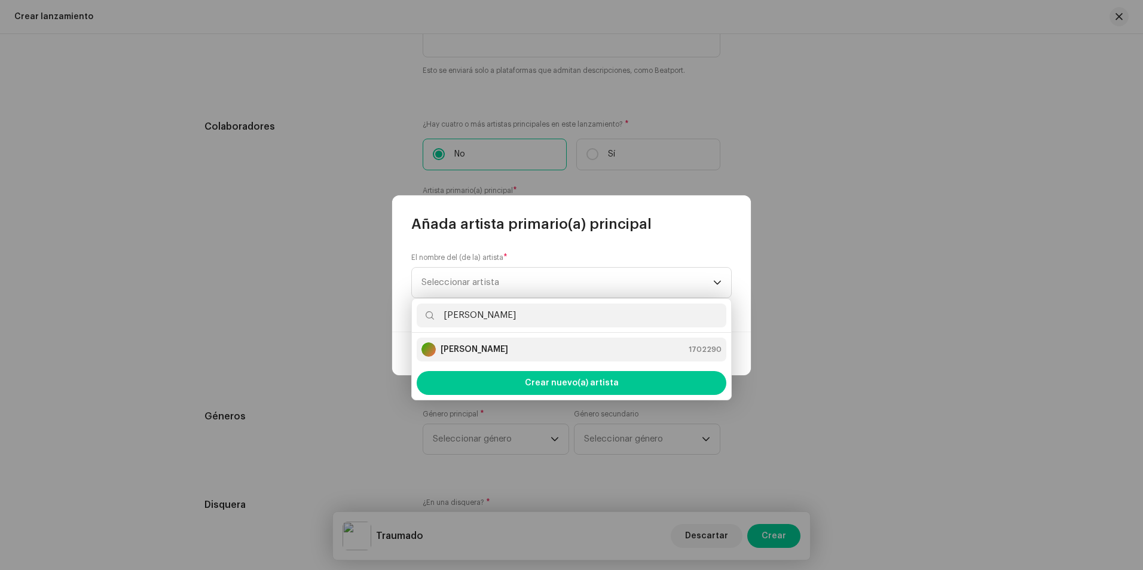
type input "[PERSON_NAME]"
click at [502, 356] on div "[PERSON_NAME]" at bounding box center [465, 350] width 87 height 14
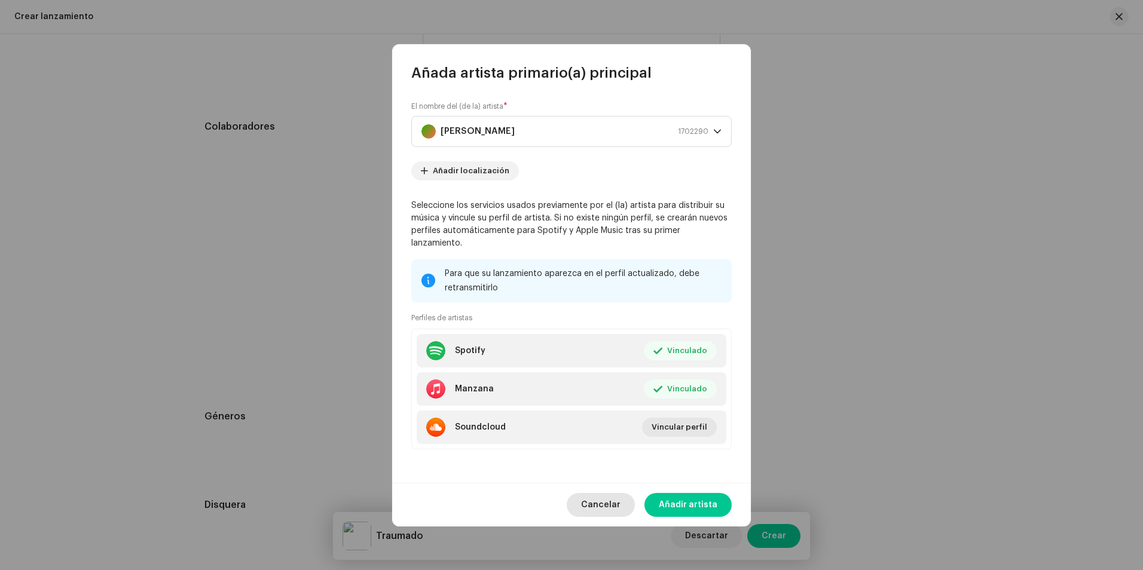
click at [600, 503] on span "Cancelar" at bounding box center [600, 505] width 39 height 24
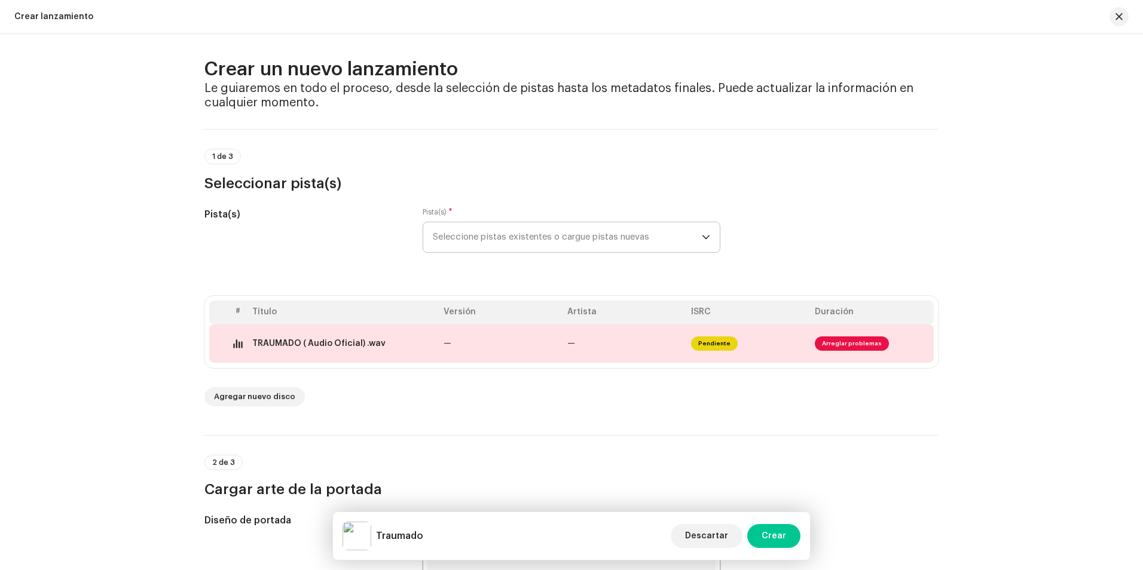
scroll to position [0, 0]
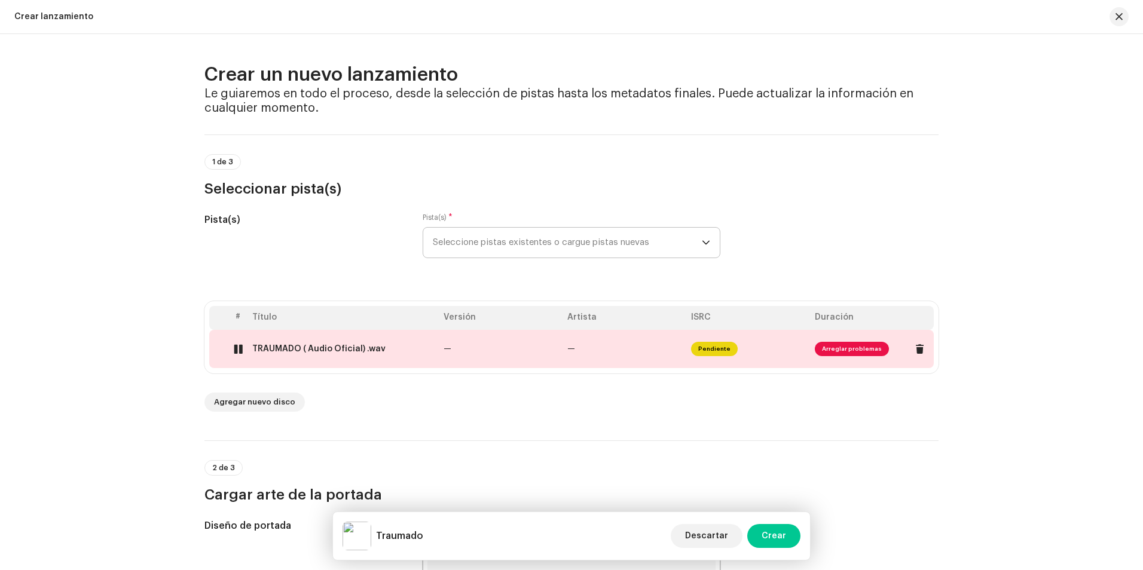
click at [240, 349] on div at bounding box center [238, 349] width 9 height 10
click at [919, 353] on span at bounding box center [919, 349] width 9 height 10
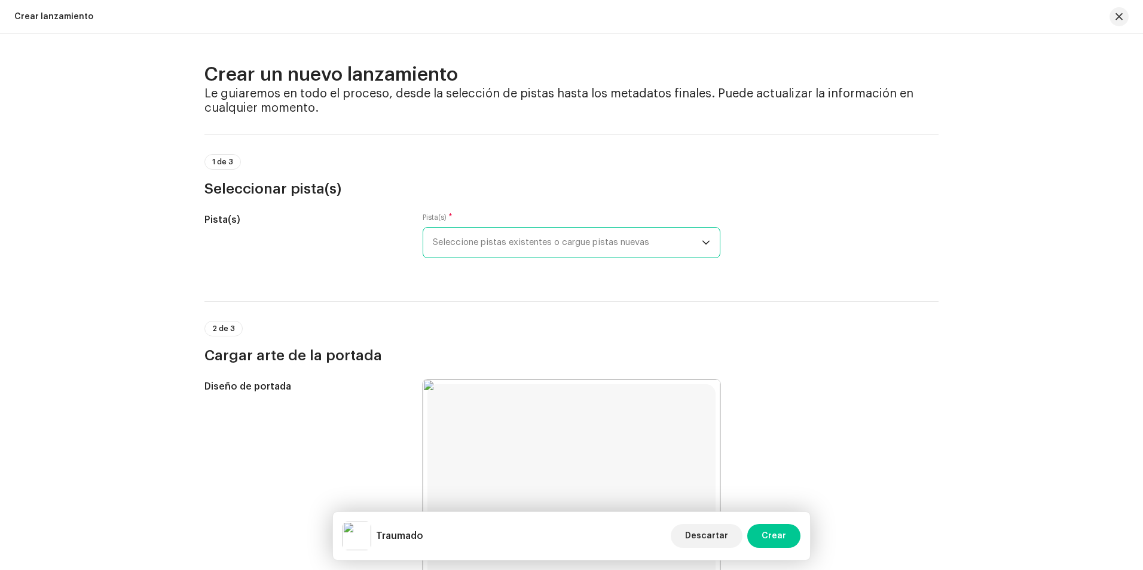
click at [533, 248] on span "Seleccione pistas existentes o cargue pistas nuevas" at bounding box center [567, 243] width 269 height 30
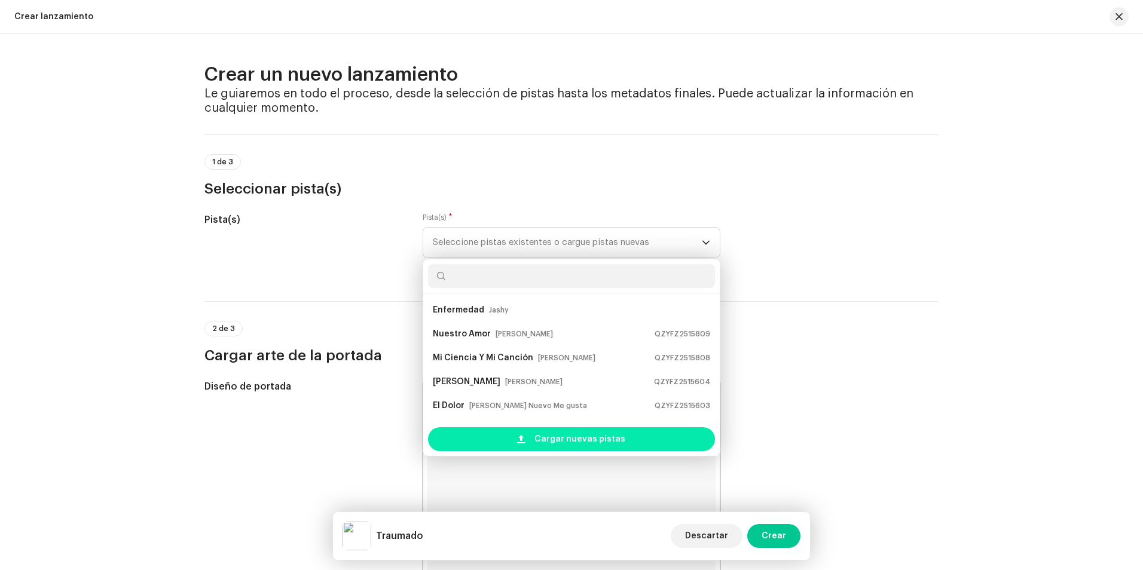
scroll to position [19, 0]
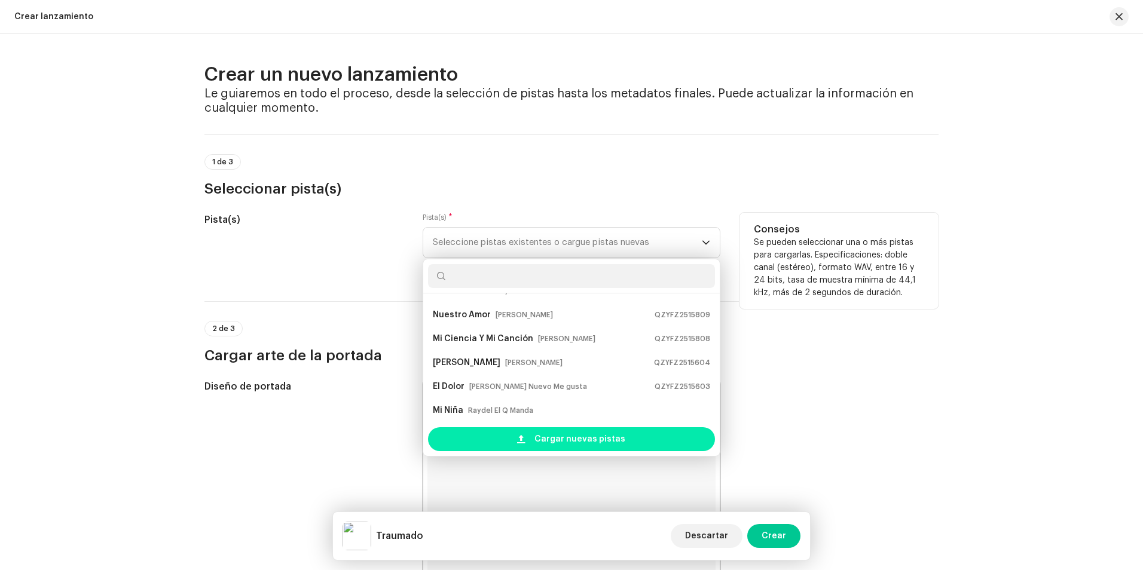
click at [552, 439] on span "Cargar nuevas pistas" at bounding box center [580, 440] width 91 height 24
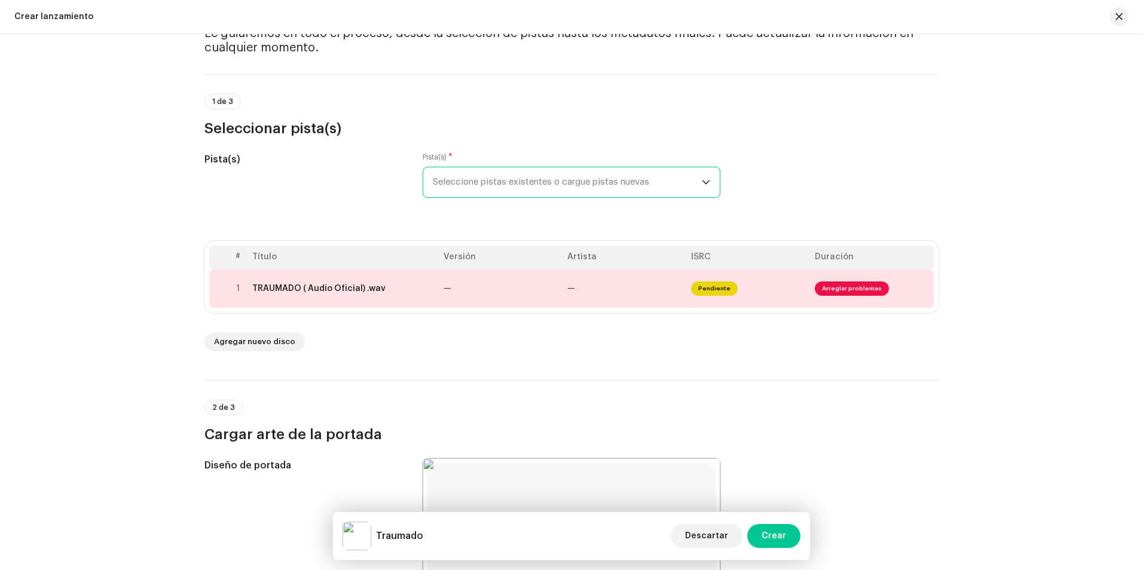
scroll to position [60, 0]
click at [234, 286] on div at bounding box center [238, 290] width 9 height 10
click at [232, 296] on img at bounding box center [238, 290] width 16 height 16
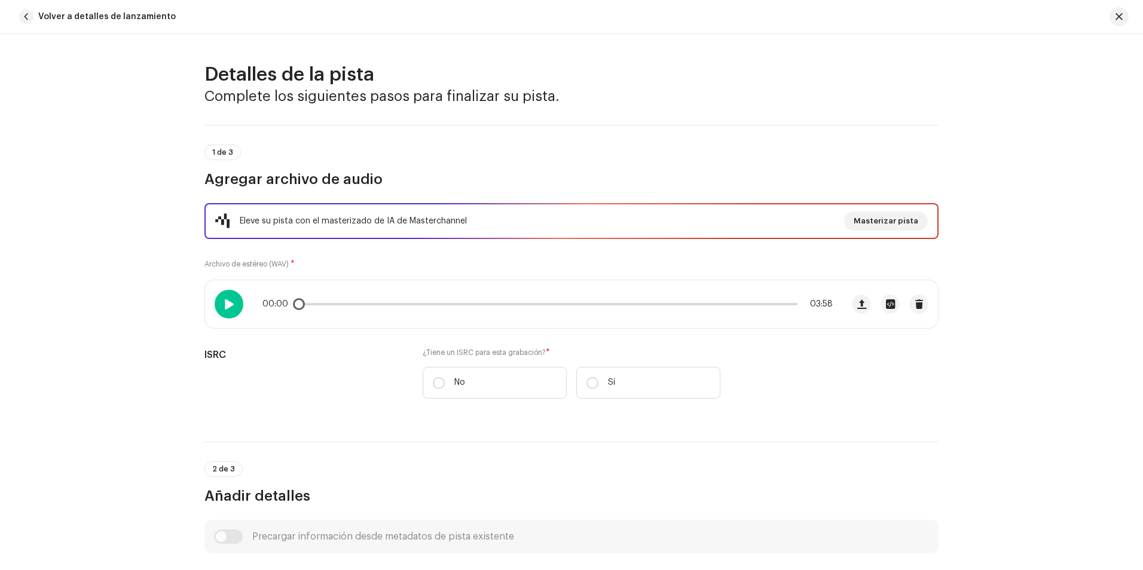
click at [230, 304] on span at bounding box center [229, 305] width 10 height 10
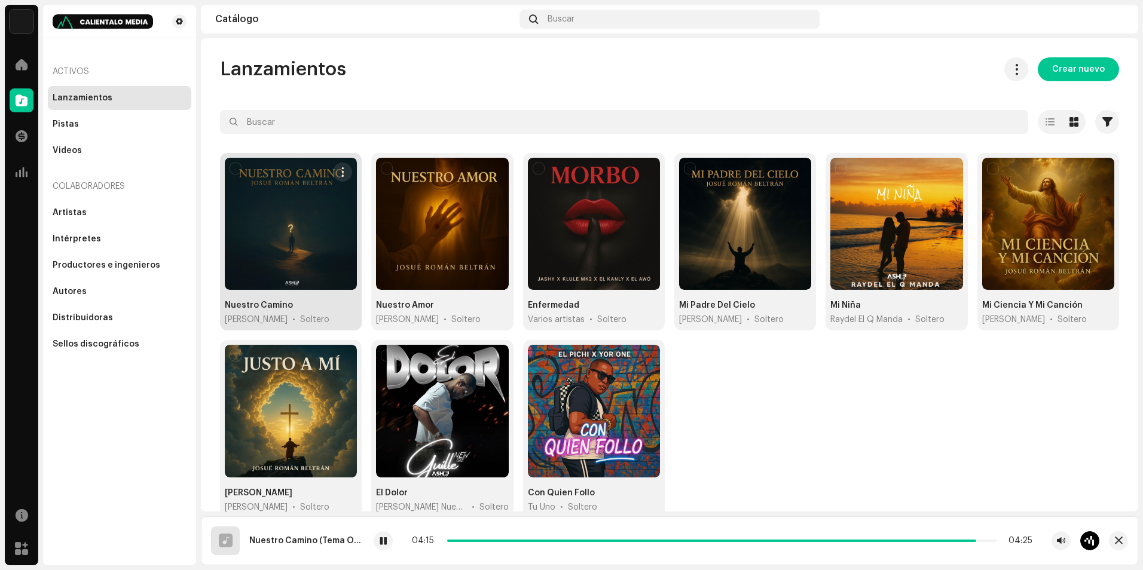
click at [297, 258] on div at bounding box center [291, 224] width 132 height 132
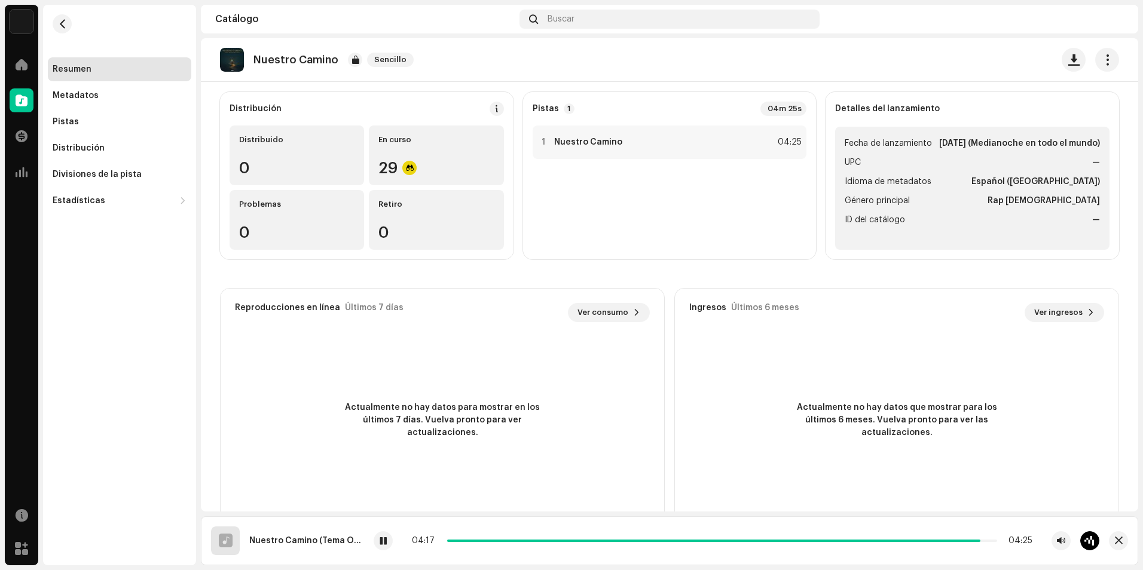
scroll to position [120, 0]
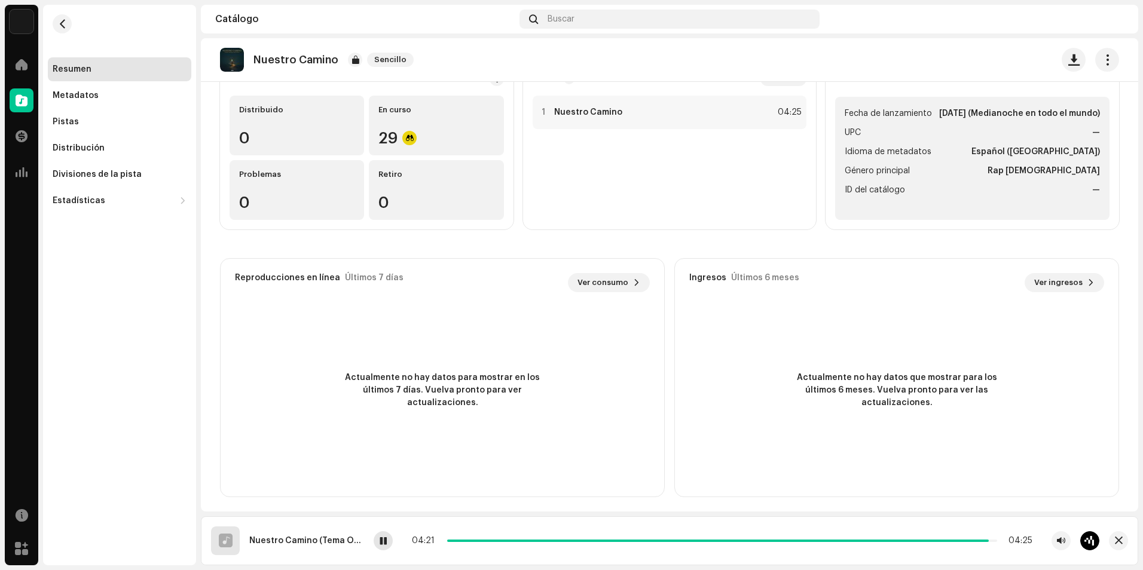
click at [381, 542] on span at bounding box center [383, 542] width 7 height 10
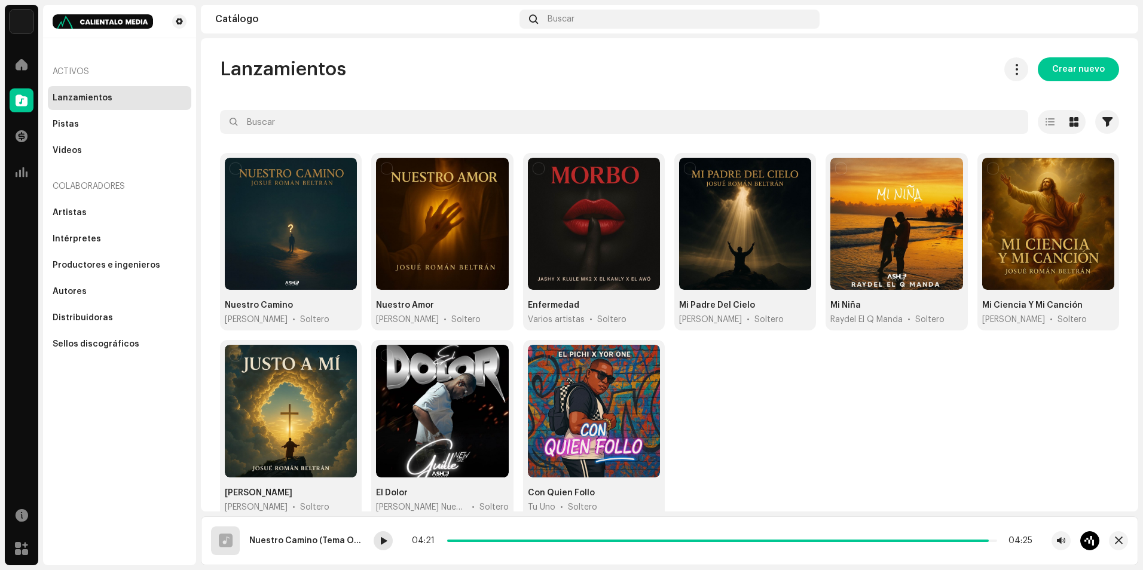
click at [379, 539] on div at bounding box center [383, 541] width 19 height 19
click at [388, 537] on div at bounding box center [383, 541] width 19 height 19
click at [1056, 72] on span "Crear nuevo" at bounding box center [1078, 69] width 53 height 24
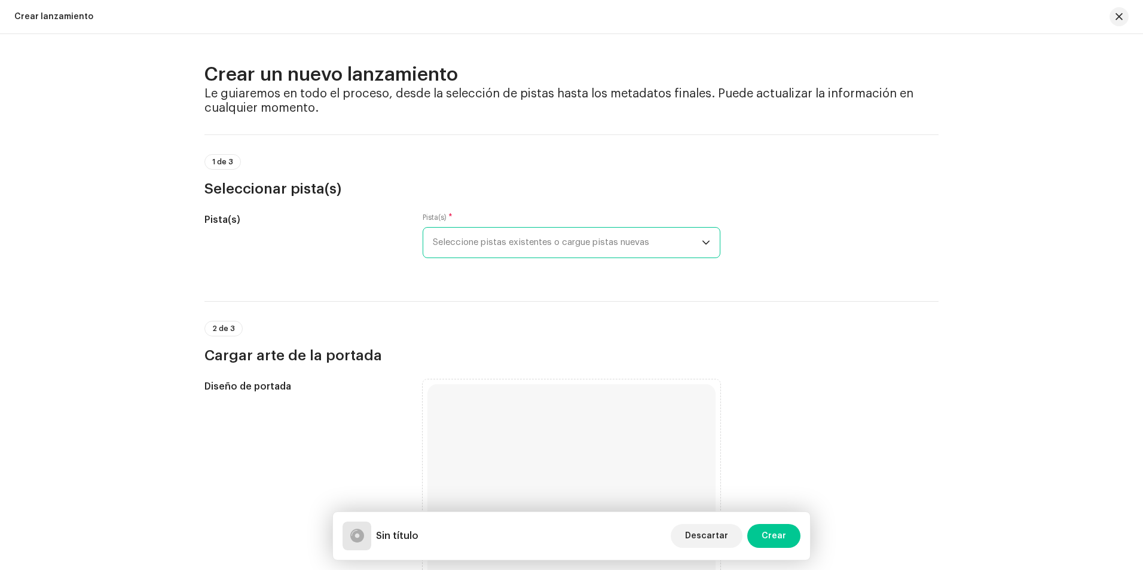
click at [578, 246] on font "Seleccione pistas existentes o cargue pistas nuevas" at bounding box center [541, 242] width 216 height 9
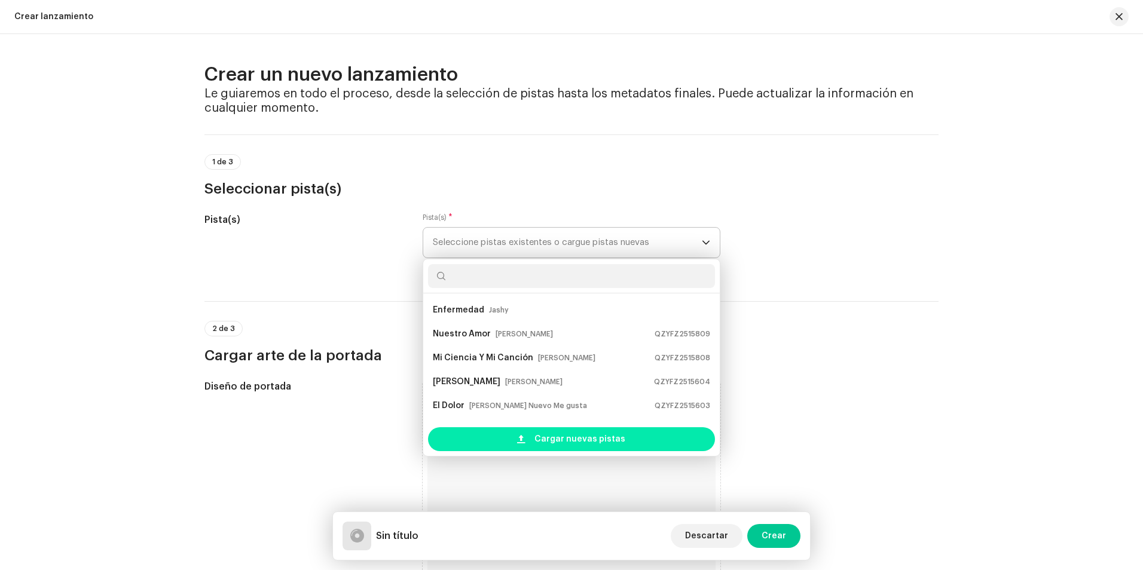
scroll to position [19, 0]
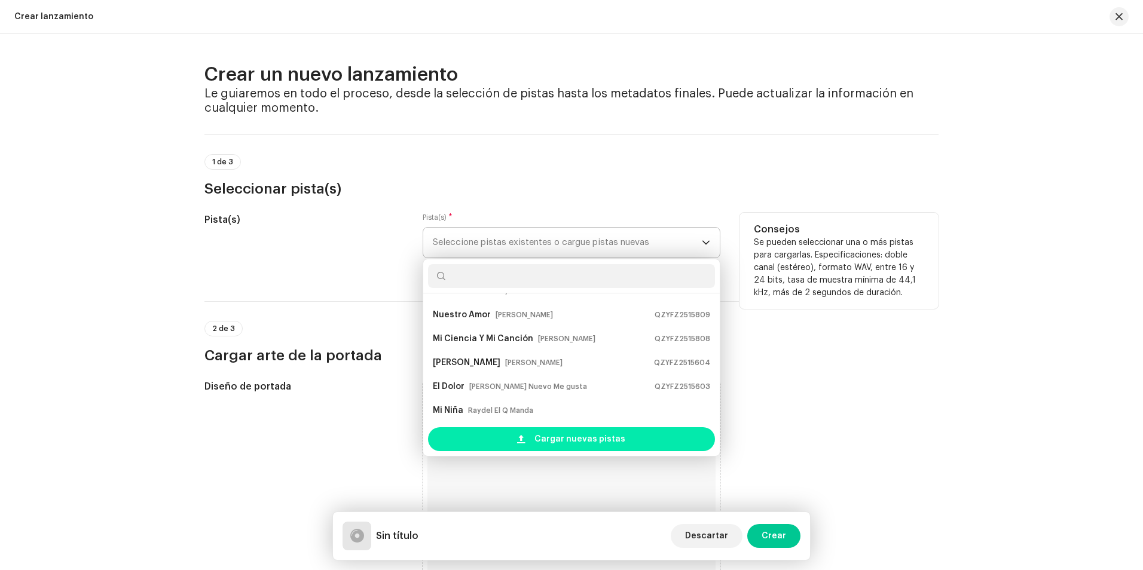
click at [564, 438] on span "Cargar nuevas pistas" at bounding box center [580, 440] width 91 height 24
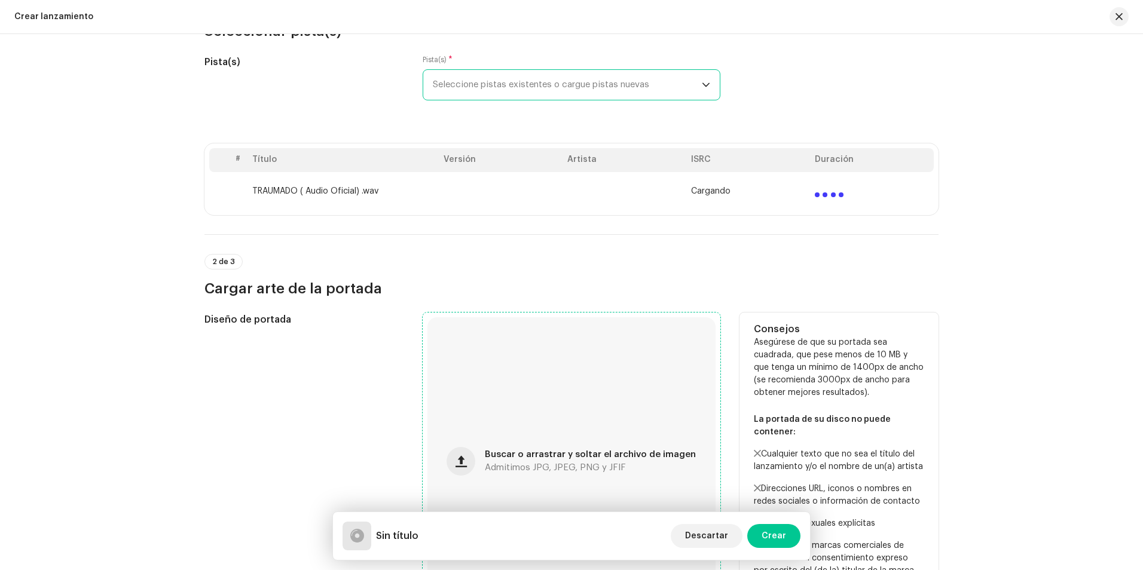
scroll to position [179, 0]
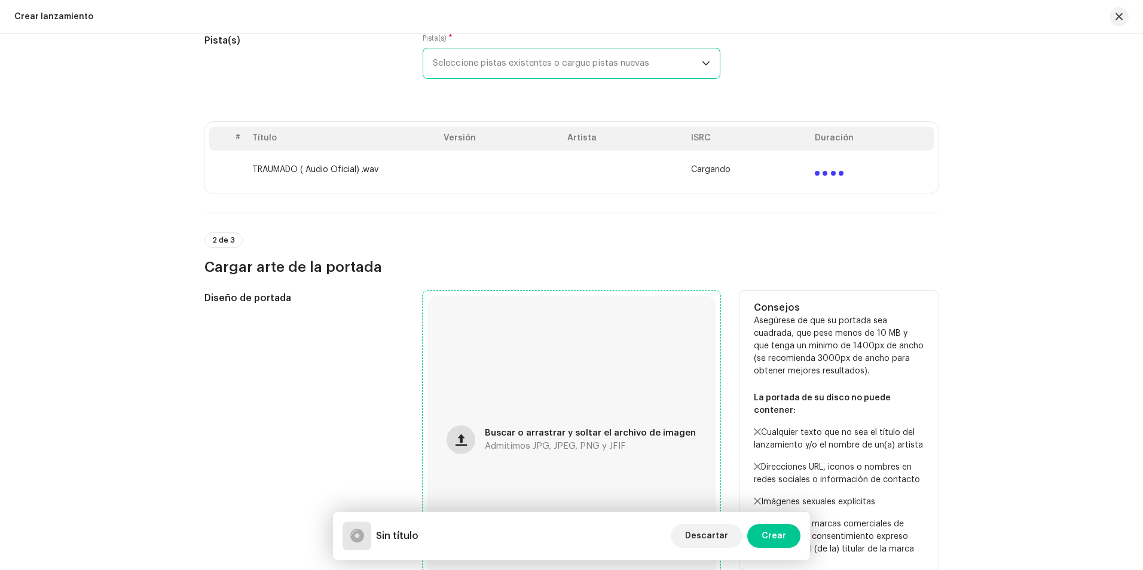
click at [469, 432] on button "button" at bounding box center [461, 440] width 29 height 29
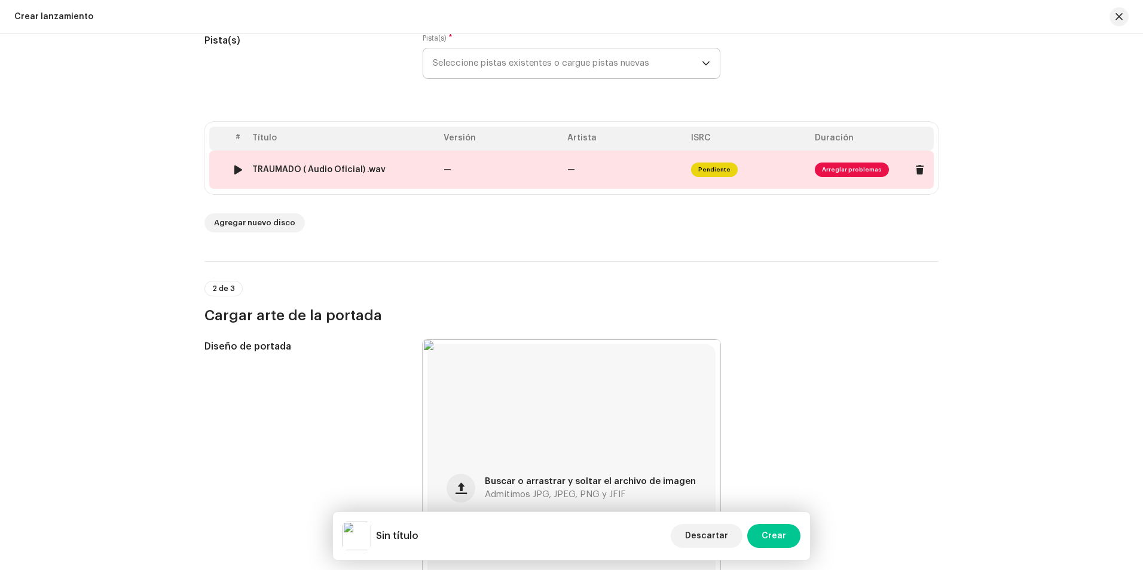
click at [235, 170] on div at bounding box center [238, 170] width 9 height 10
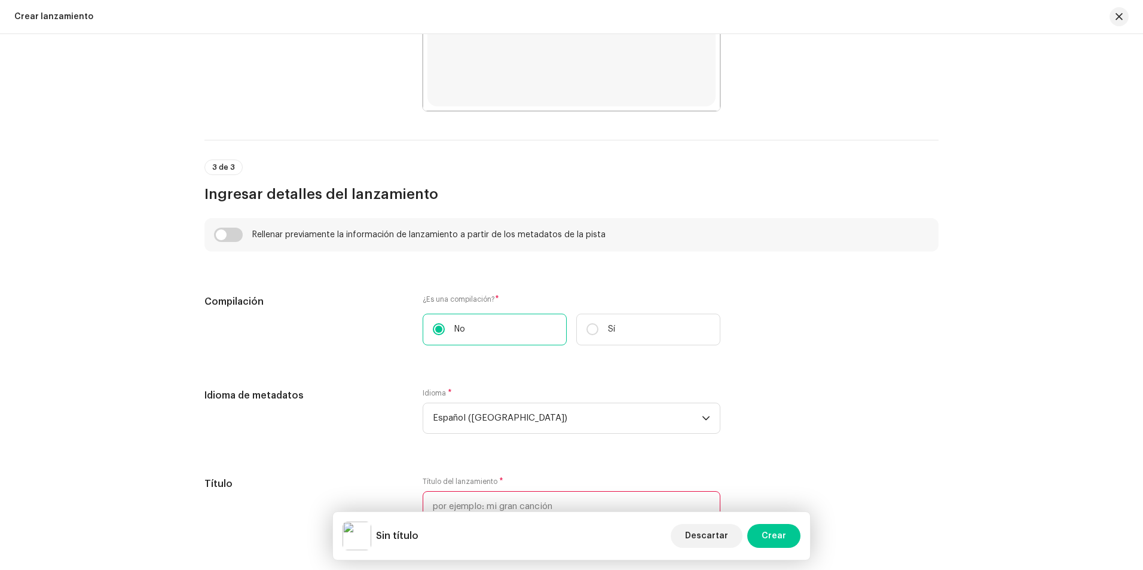
scroll to position [777, 0]
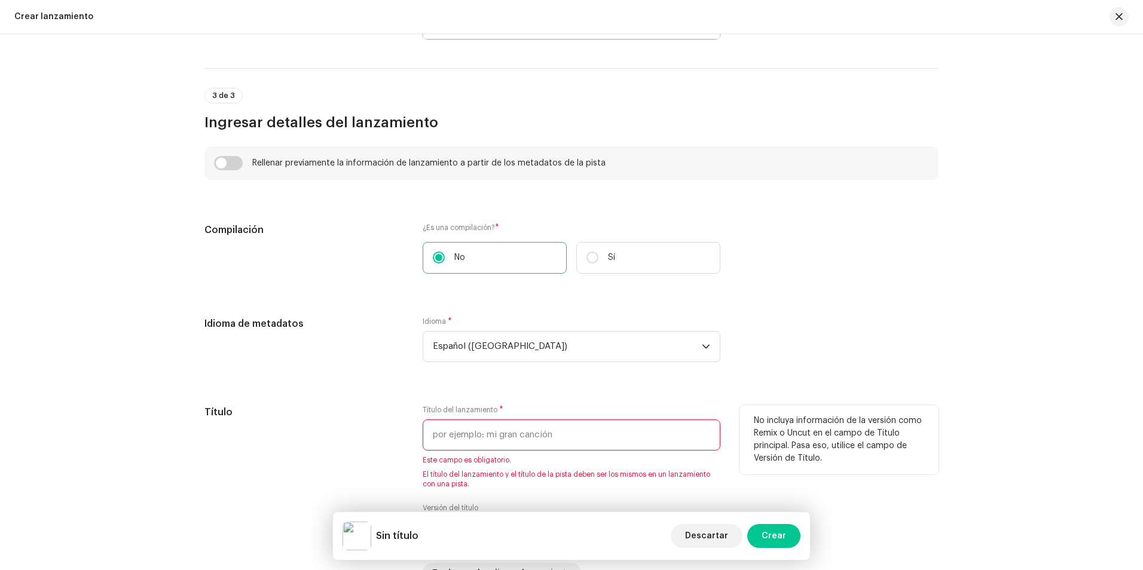
click at [481, 429] on input "text" at bounding box center [572, 435] width 298 height 31
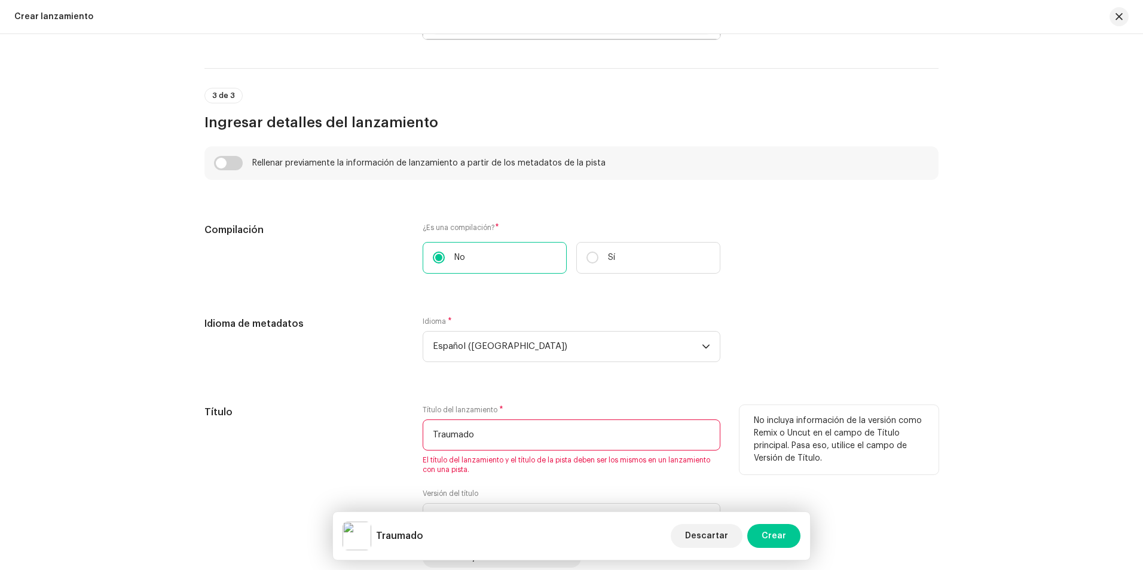
drag, startPoint x: 483, startPoint y: 429, endPoint x: 405, endPoint y: 445, distance: 80.1
click at [405, 445] on div "Título Título del lanzamiento * Traumado El título del lanzamiento y el título …" at bounding box center [571, 486] width 734 height 163
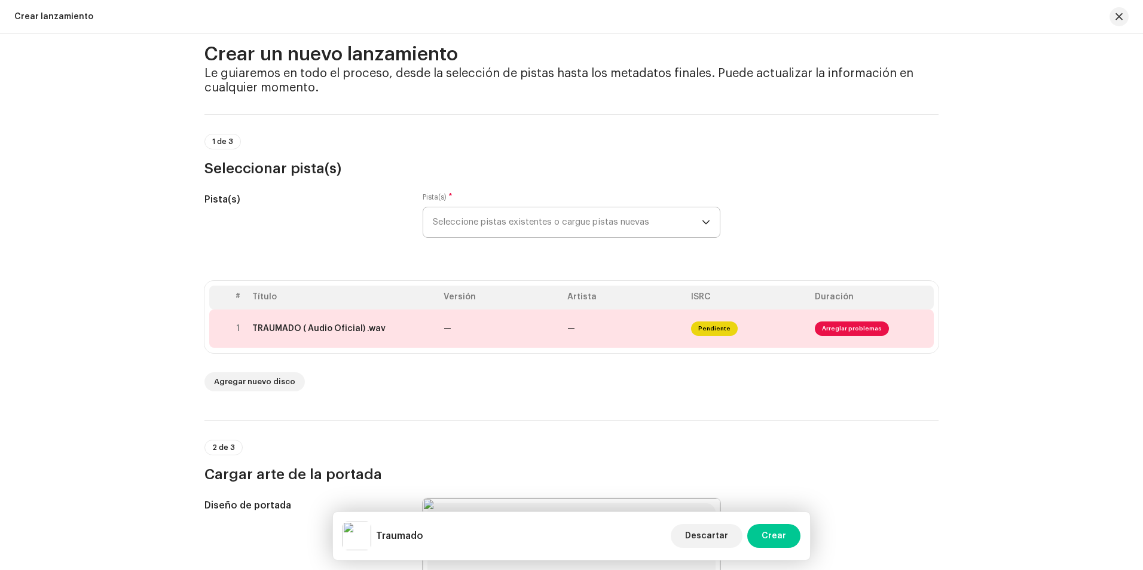
scroll to position [0, 0]
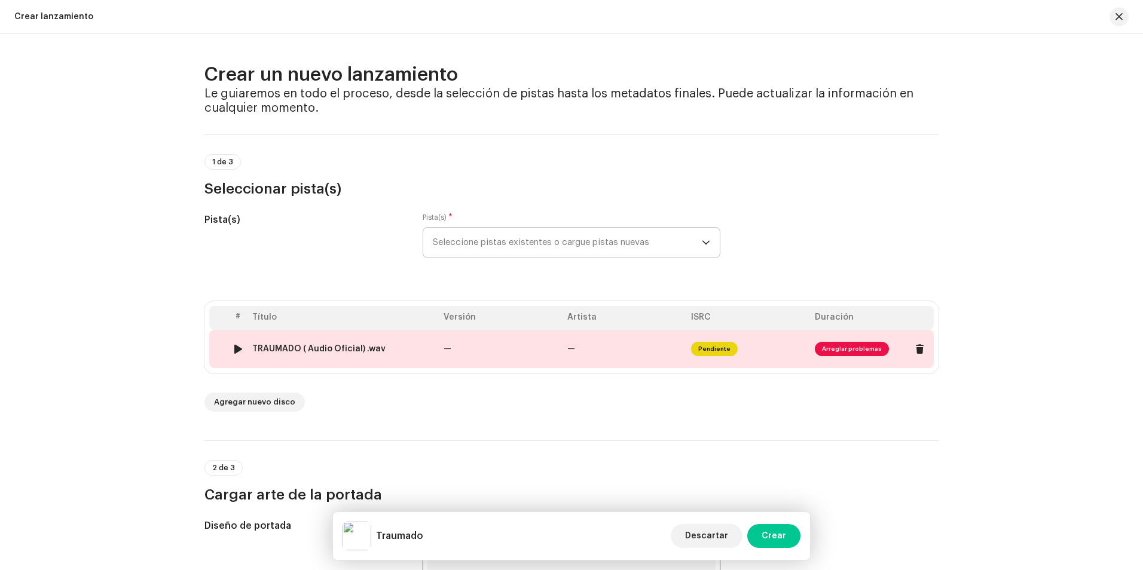
type input "Traumado"
click at [342, 350] on div "TRAUMADO ( Audio Oficial) .wav" at bounding box center [318, 349] width 133 height 10
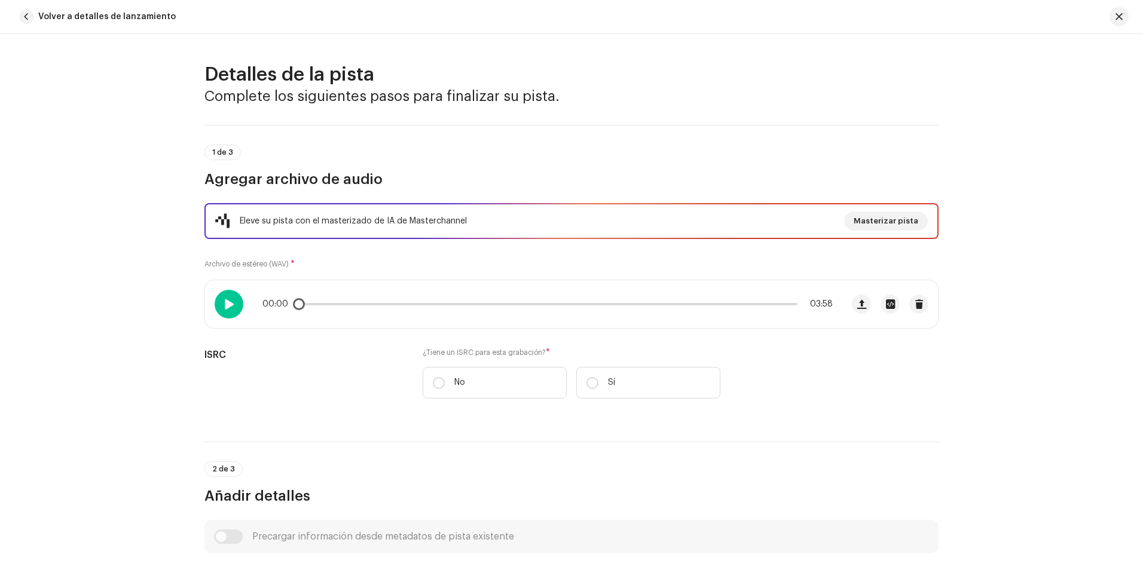
click at [234, 304] on div at bounding box center [229, 304] width 29 height 29
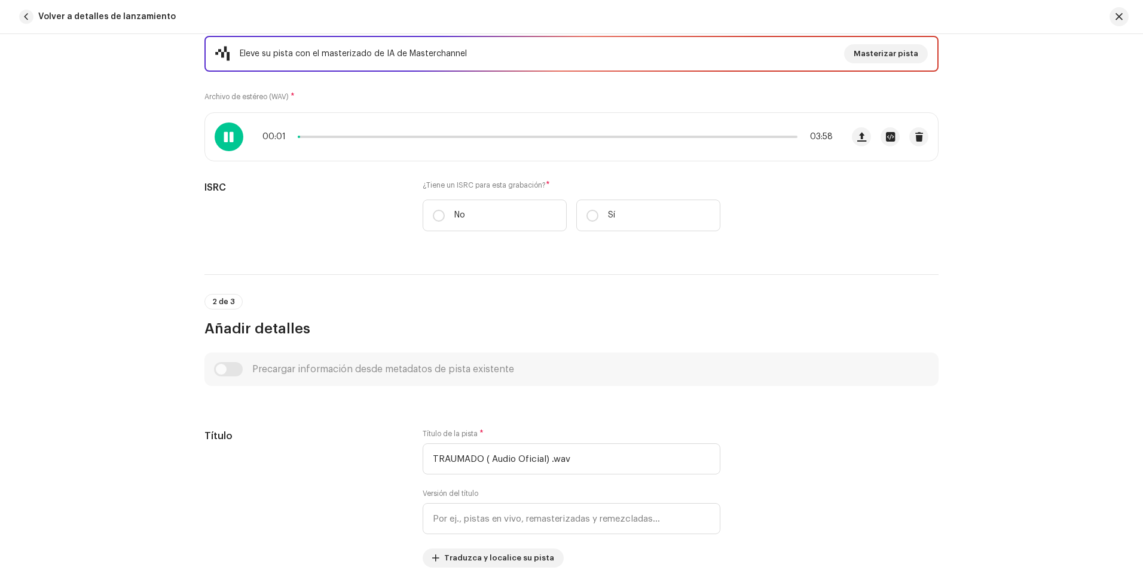
scroll to position [179, 0]
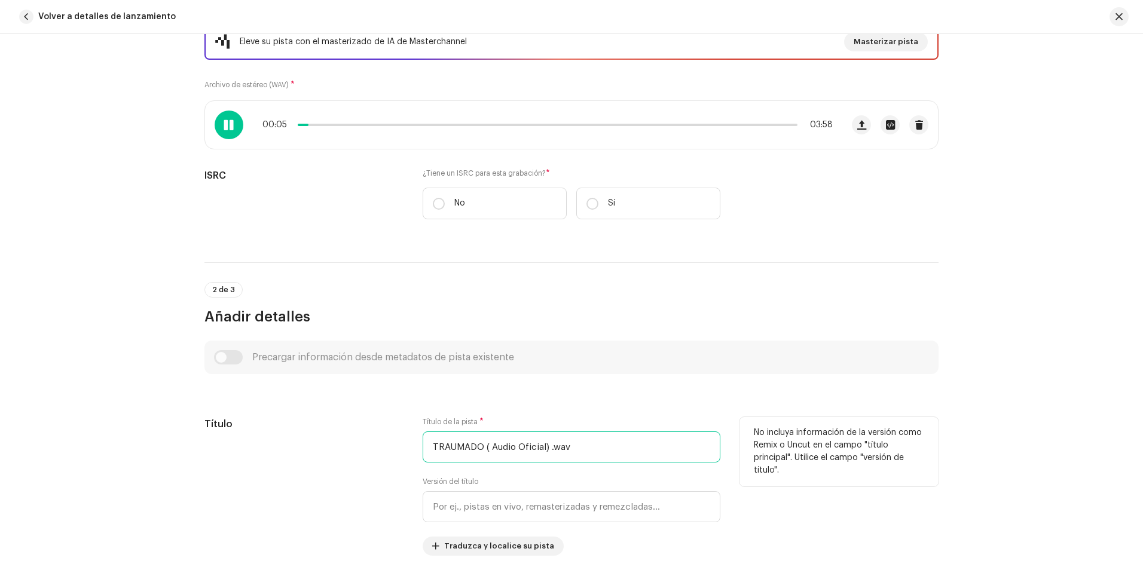
drag, startPoint x: 584, startPoint y: 447, endPoint x: 442, endPoint y: 462, distance: 143.1
click at [431, 466] on div "Título de la pista * TRAUMADO ( Audio Oficial) .wav Versión del título Traduzca…" at bounding box center [572, 486] width 298 height 139
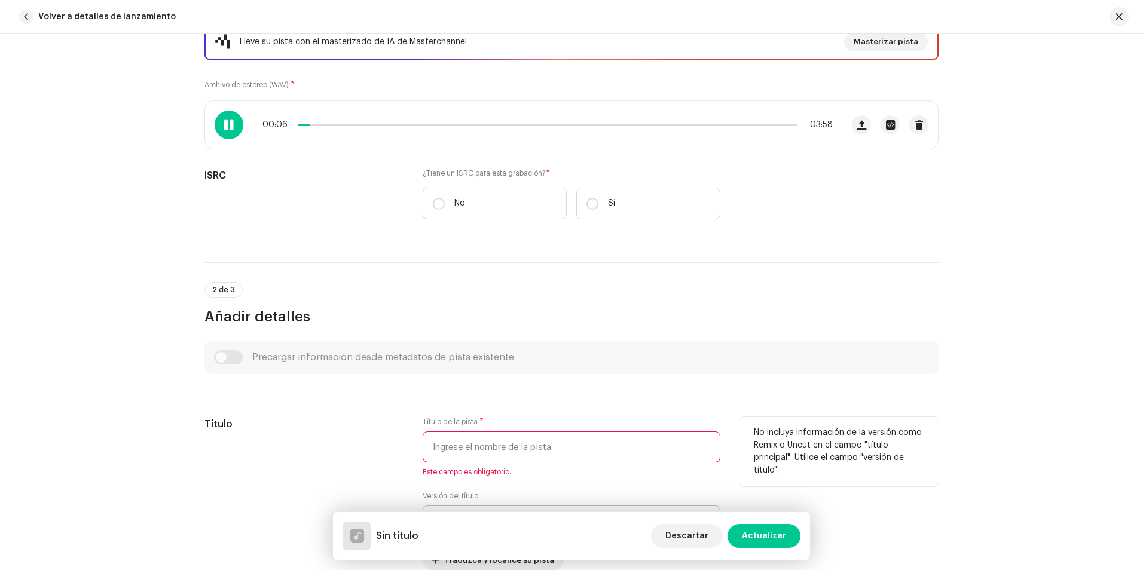
paste input "Traumado"
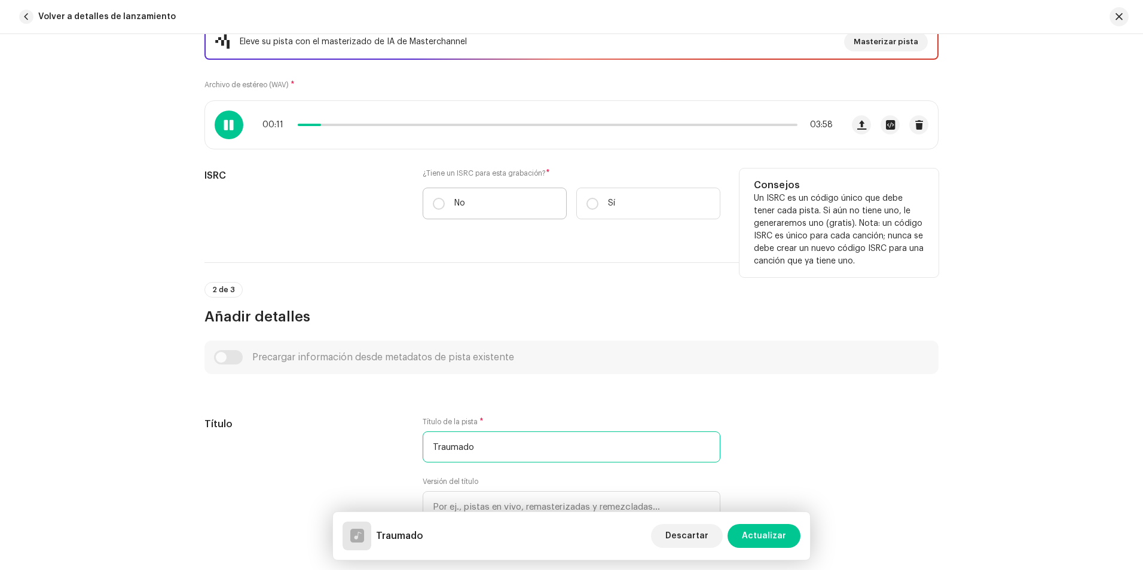
type input "Traumado"
click at [435, 211] on label "No" at bounding box center [495, 204] width 144 height 32
click at [435, 210] on input "No" at bounding box center [439, 204] width 12 height 12
radio input "true"
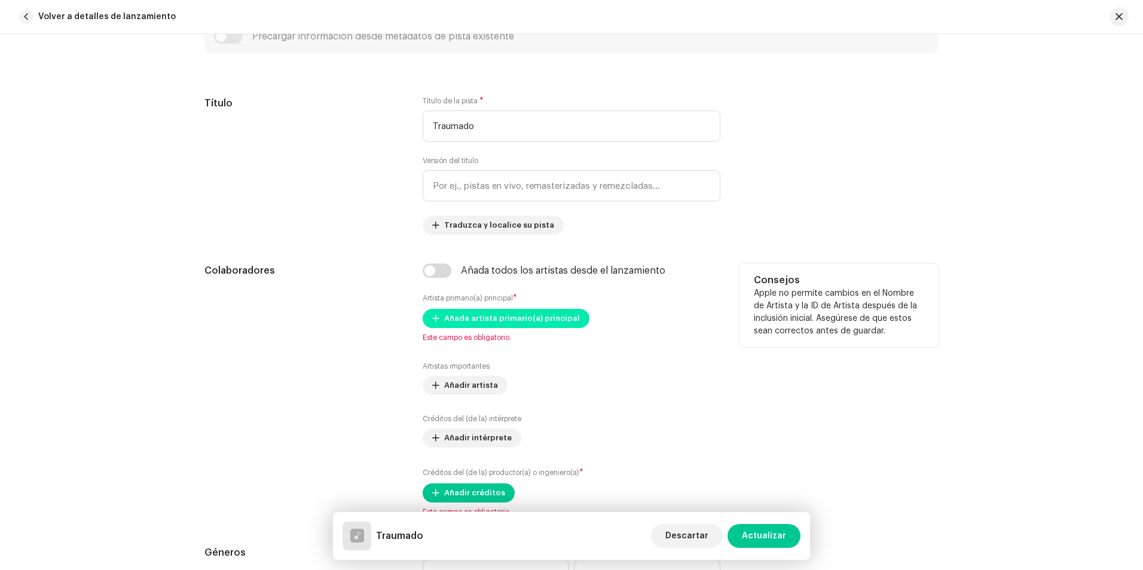
scroll to position [538, 0]
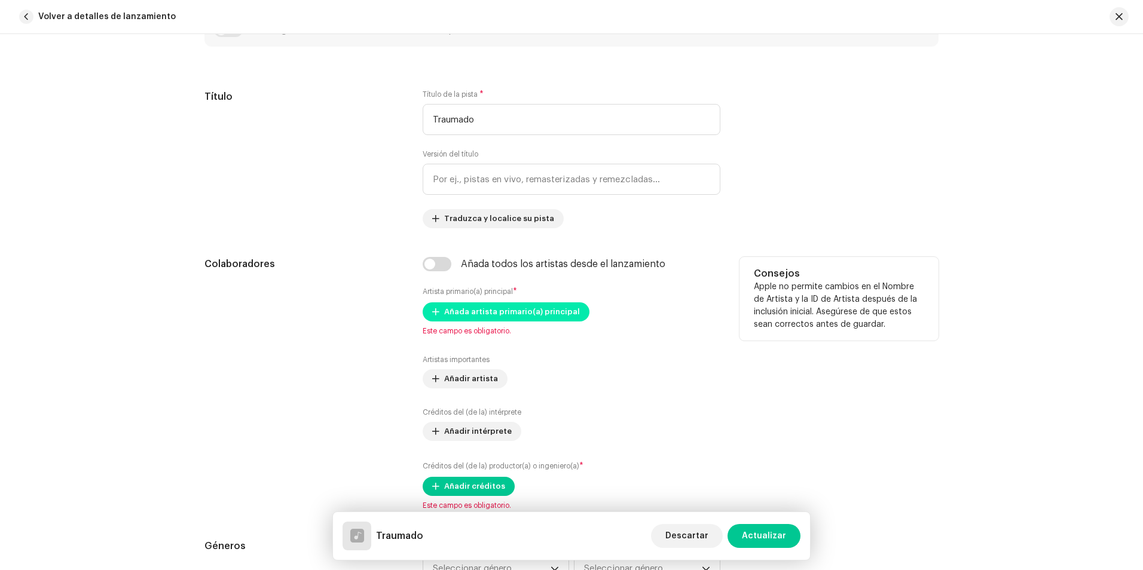
click at [492, 313] on span "Añada artista primario(a) principal" at bounding box center [512, 312] width 136 height 24
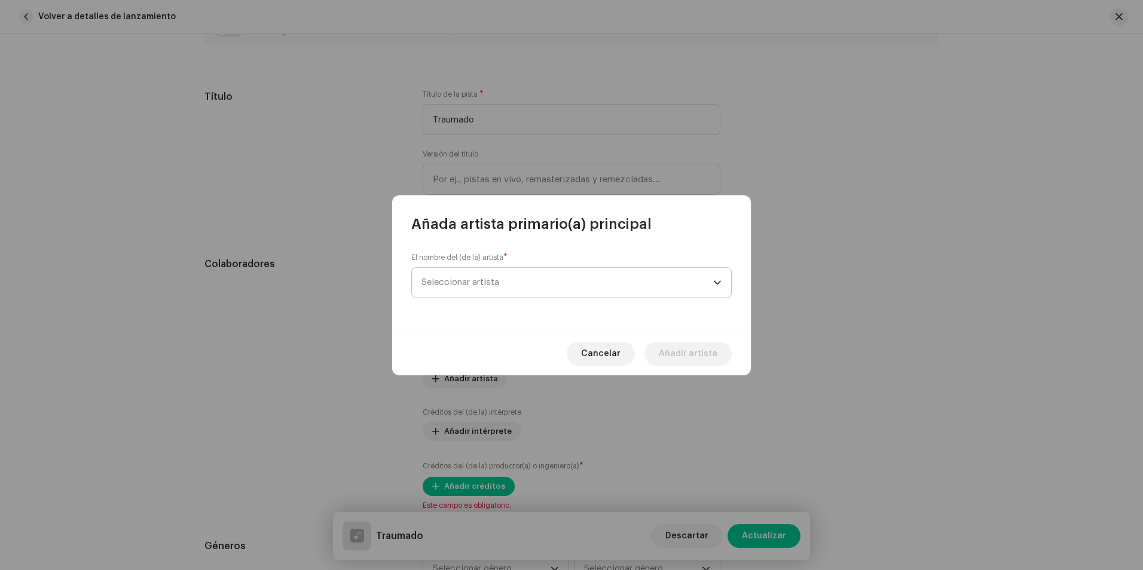
click at [489, 290] on span "Seleccionar artista" at bounding box center [568, 283] width 292 height 30
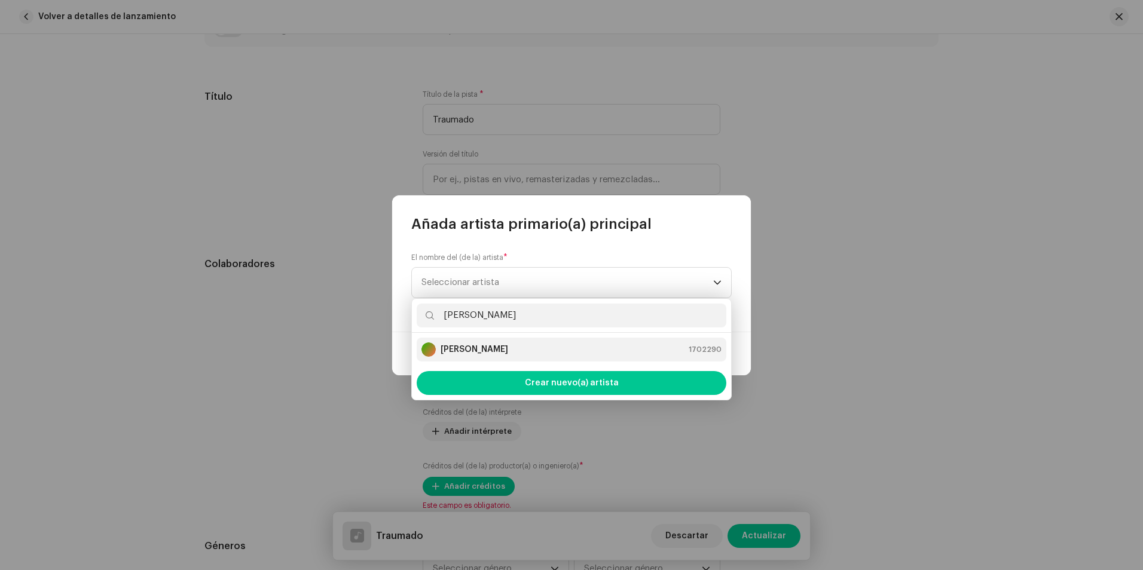
type input "[PERSON_NAME]"
click at [504, 347] on strong "[PERSON_NAME]" at bounding box center [475, 350] width 68 height 12
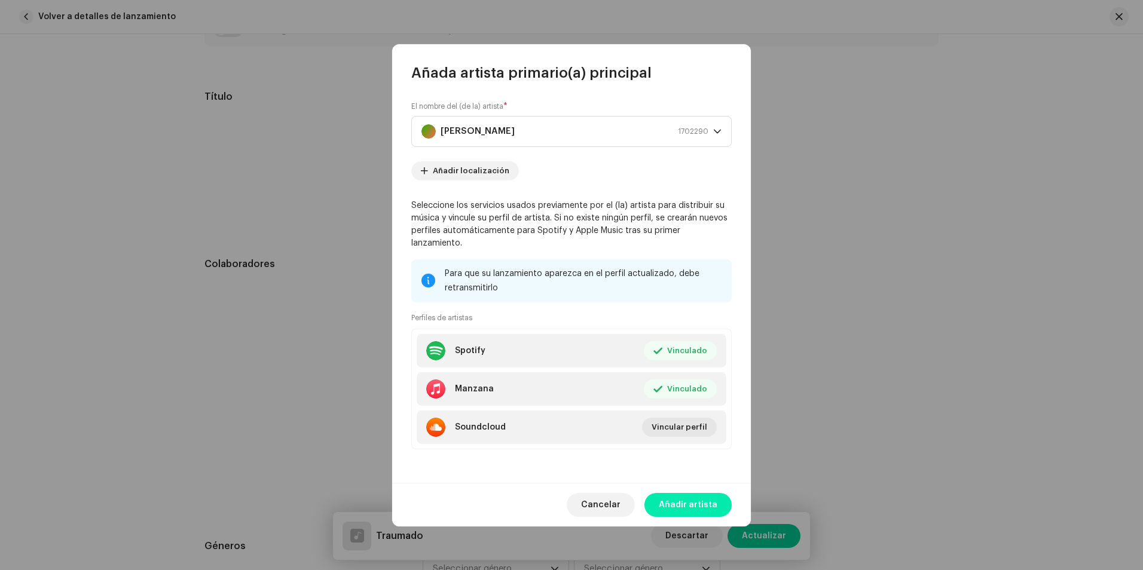
click at [692, 494] on span "Añadir artista" at bounding box center [688, 505] width 59 height 24
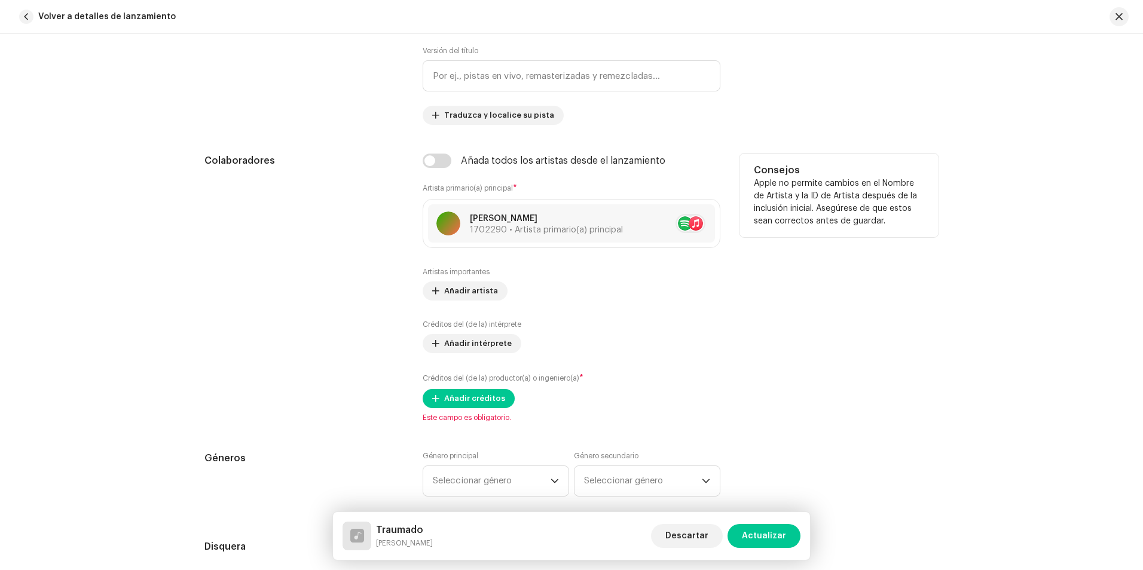
scroll to position [658, 0]
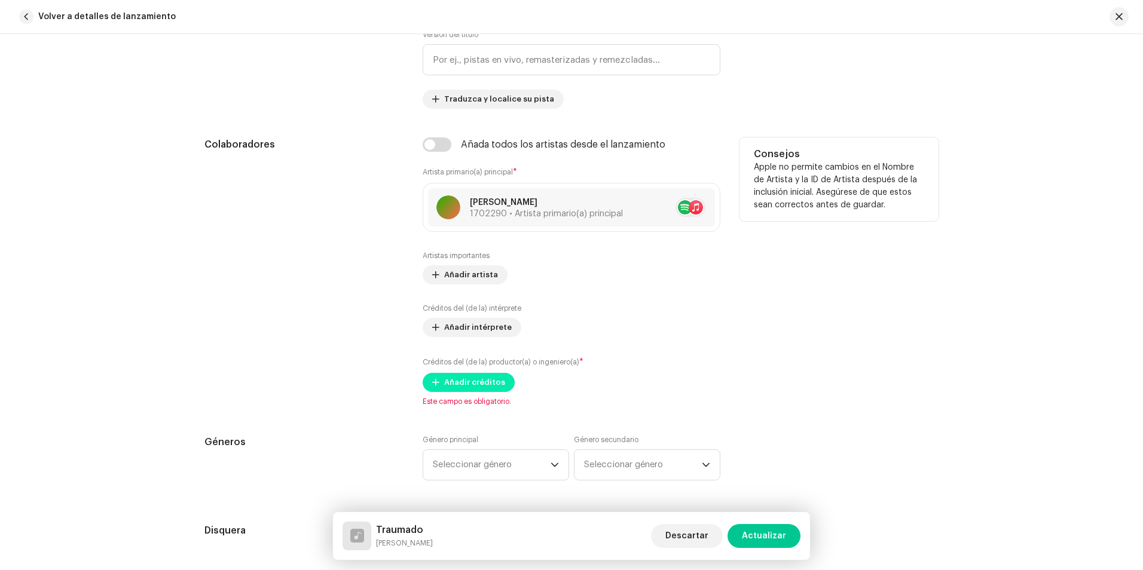
click at [493, 381] on span "Añadir créditos" at bounding box center [474, 383] width 61 height 24
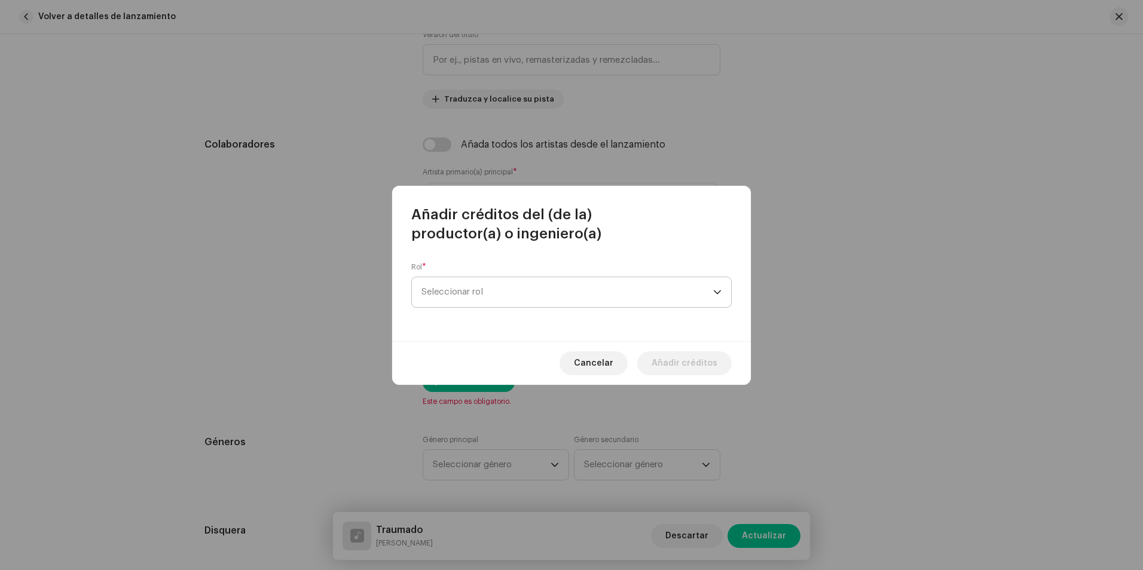
click at [458, 303] on span "Seleccionar rol" at bounding box center [568, 292] width 292 height 30
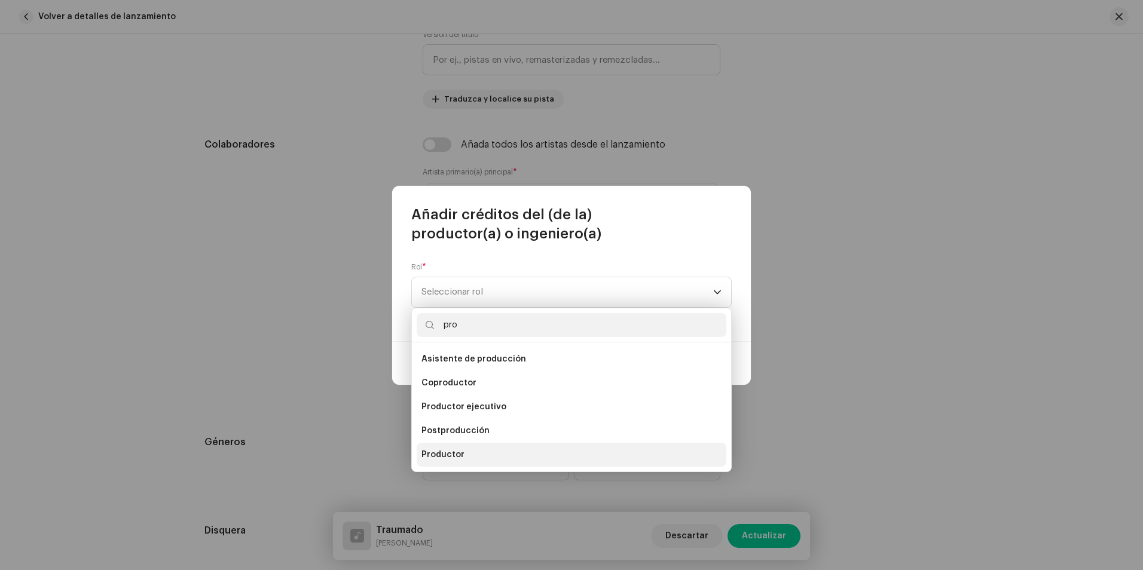
type input "pro"
click at [484, 453] on li "Productor" at bounding box center [572, 455] width 310 height 24
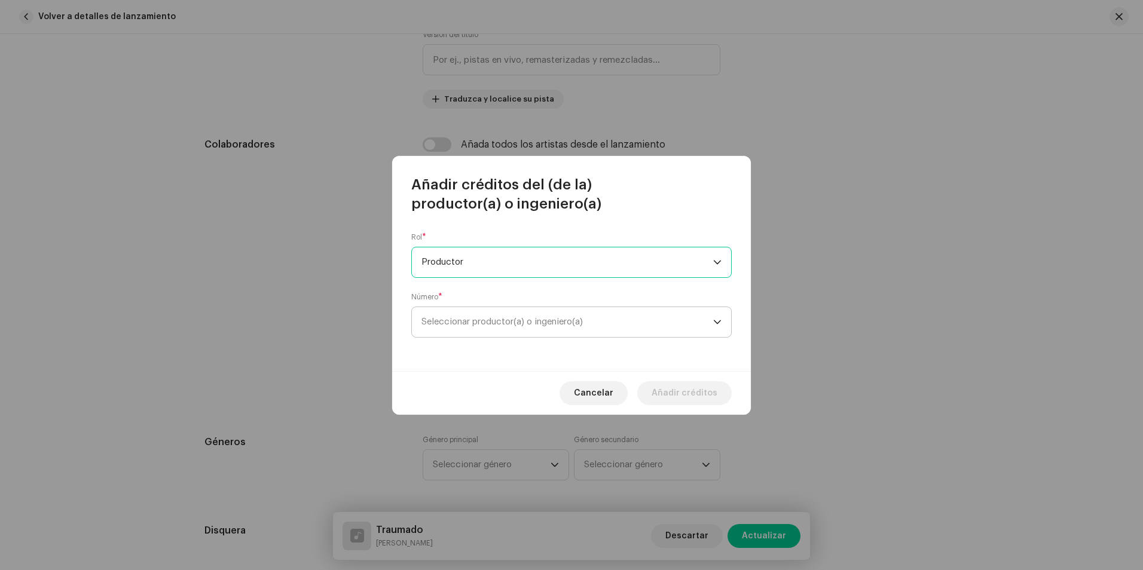
click at [462, 326] on span "Seleccionar productor(a) o ingeniero(a)" at bounding box center [568, 322] width 292 height 30
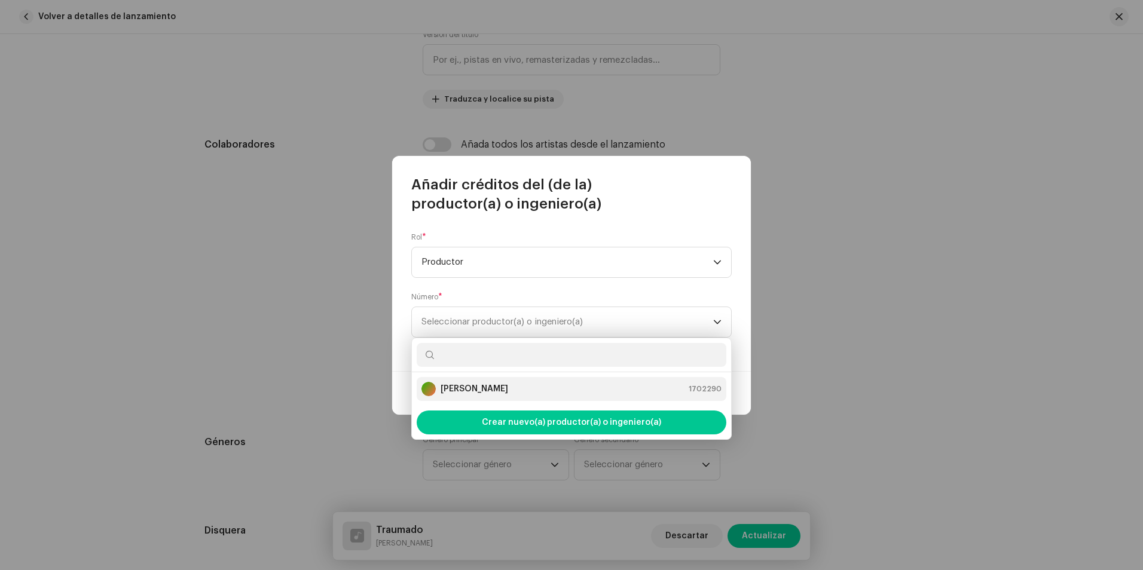
click at [490, 393] on strong "[PERSON_NAME]" at bounding box center [475, 389] width 68 height 12
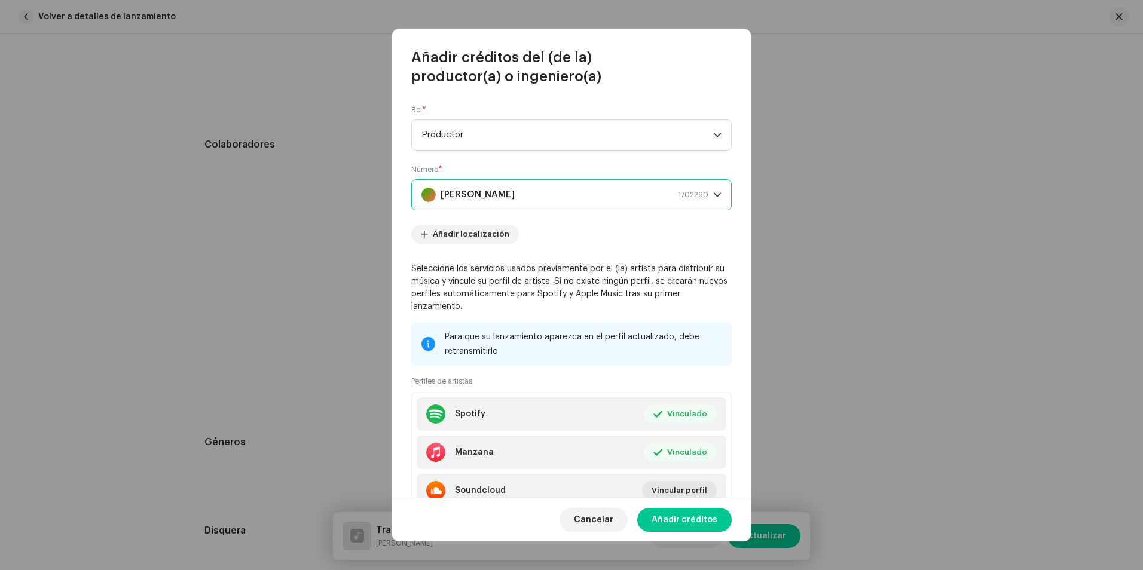
click at [550, 203] on div "[PERSON_NAME] 1702290" at bounding box center [565, 195] width 287 height 30
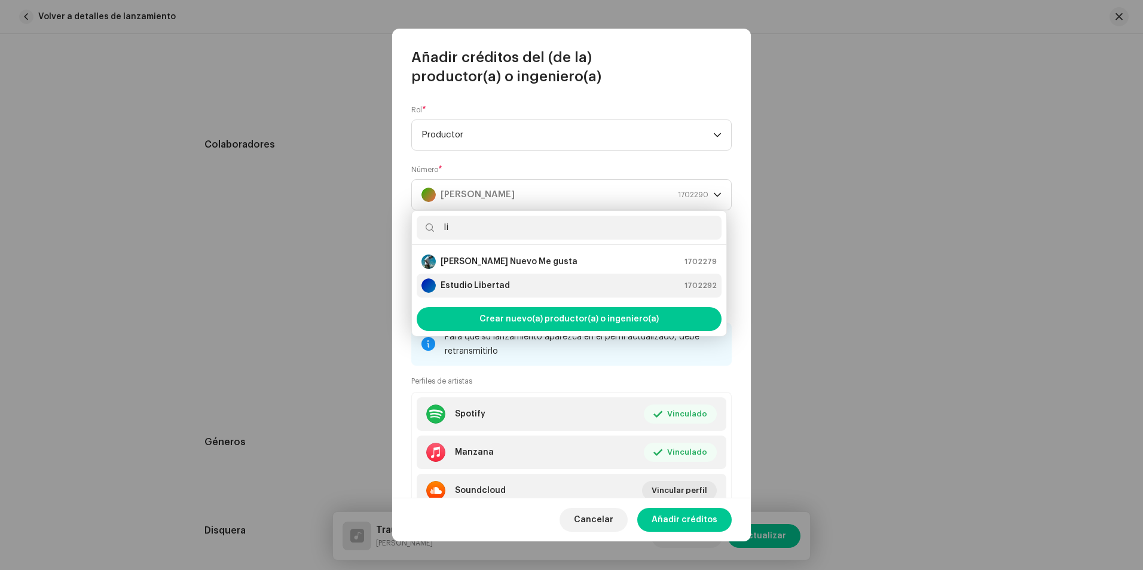
type input "li"
click at [486, 290] on strong "Estudio Libertad" at bounding box center [475, 286] width 69 height 12
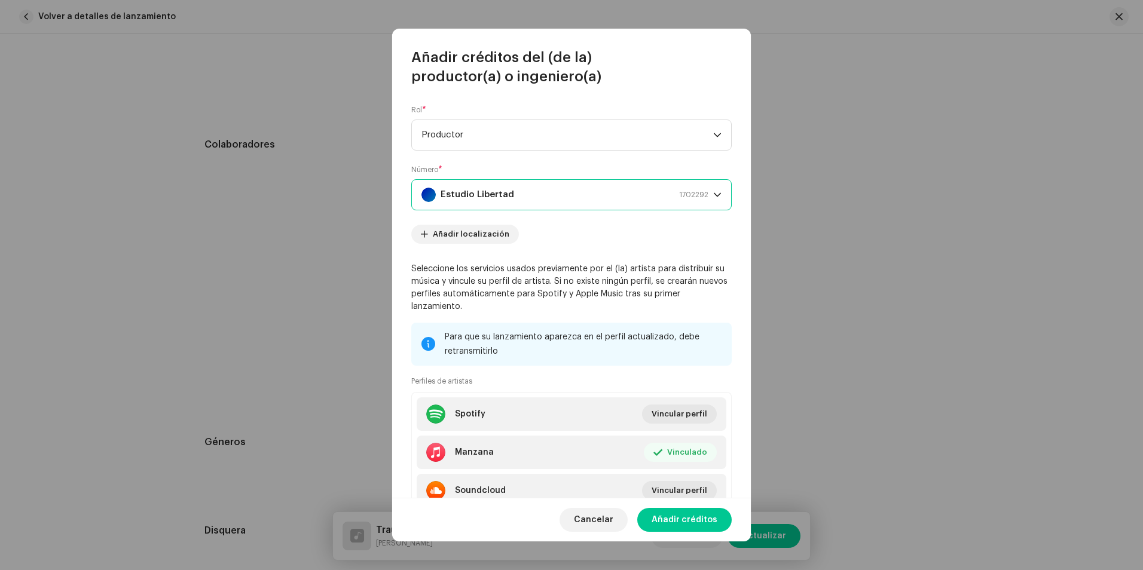
click at [688, 517] on span "Añadir créditos" at bounding box center [685, 520] width 66 height 24
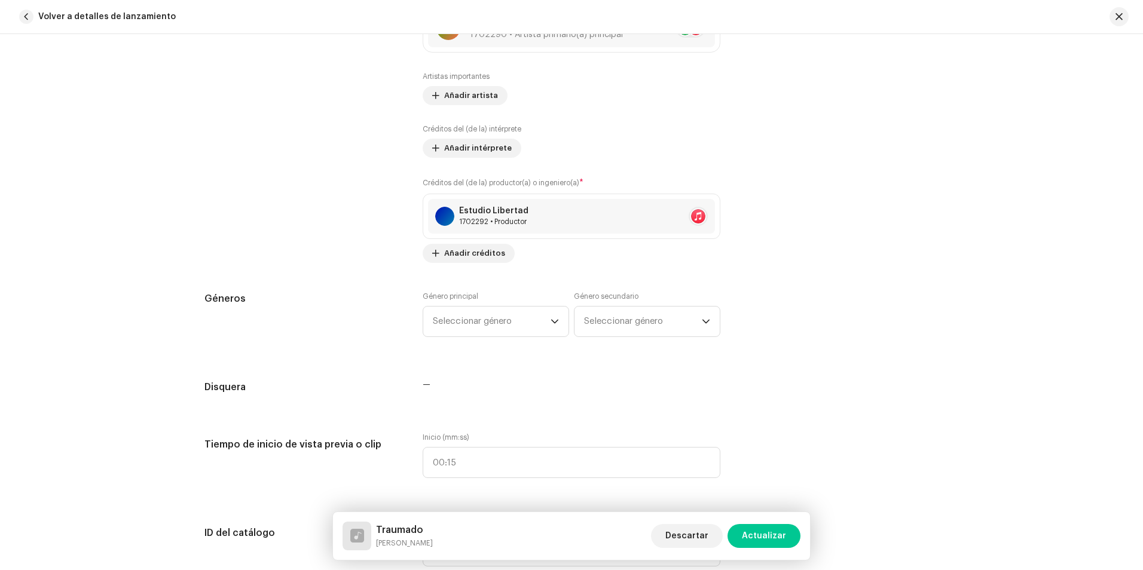
scroll to position [897, 0]
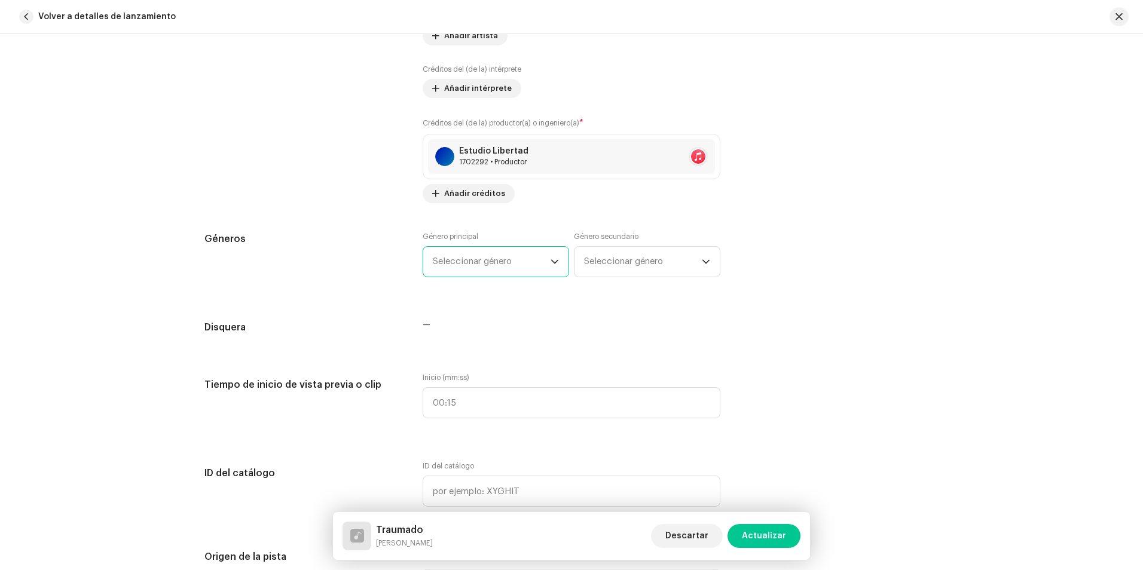
click at [483, 253] on span "Seleccionar género" at bounding box center [492, 262] width 118 height 30
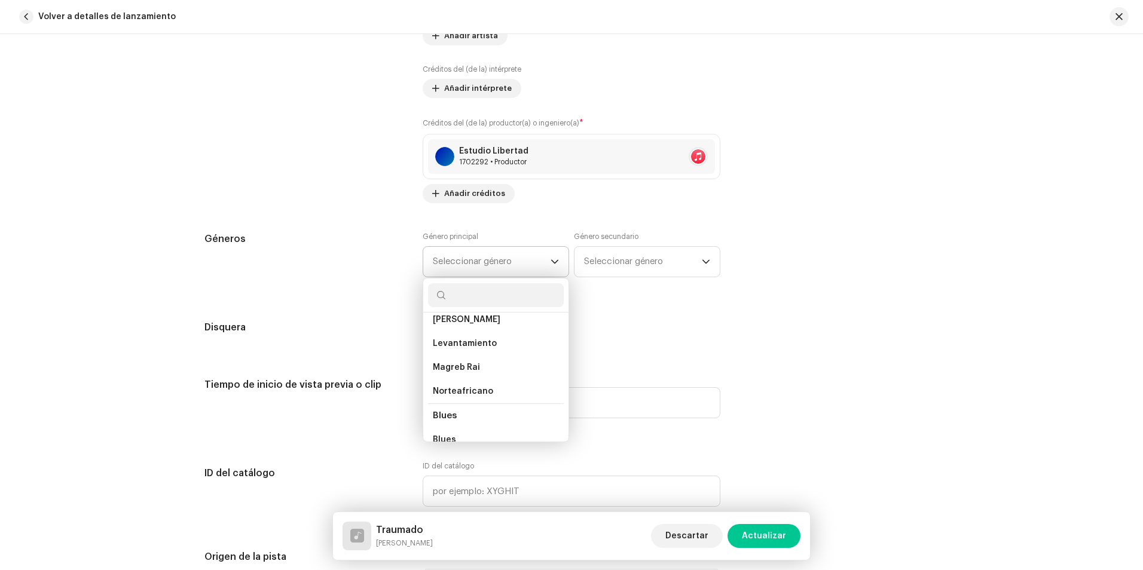
scroll to position [1196, 0]
drag, startPoint x: 494, startPoint y: 355, endPoint x: 497, endPoint y: 417, distance: 62.3
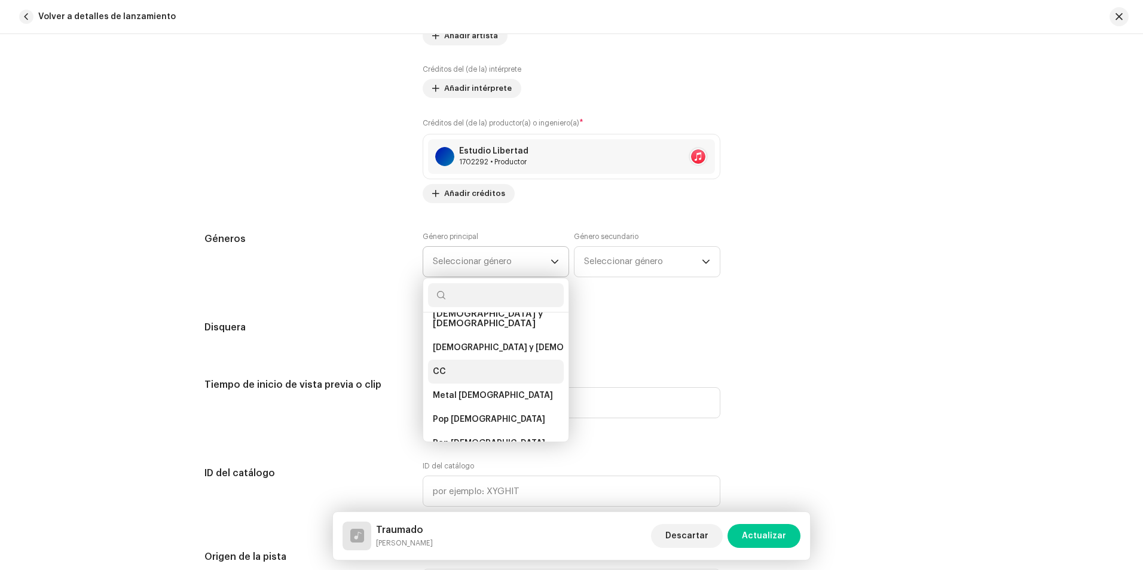
scroll to position [2272, 0]
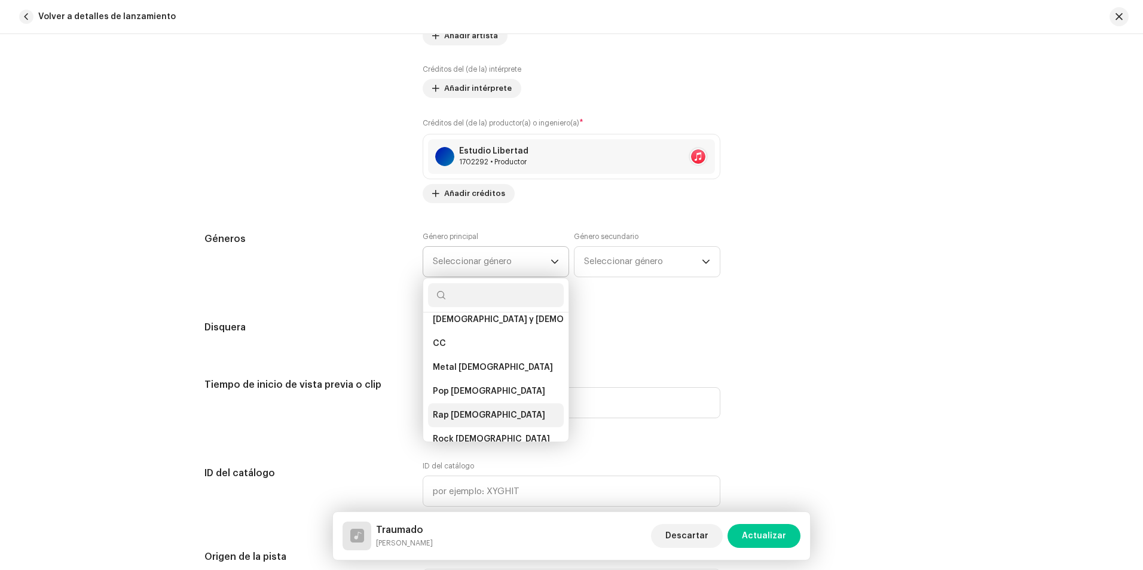
click at [487, 410] on li "Rap [DEMOGRAPHIC_DATA]" at bounding box center [496, 416] width 136 height 24
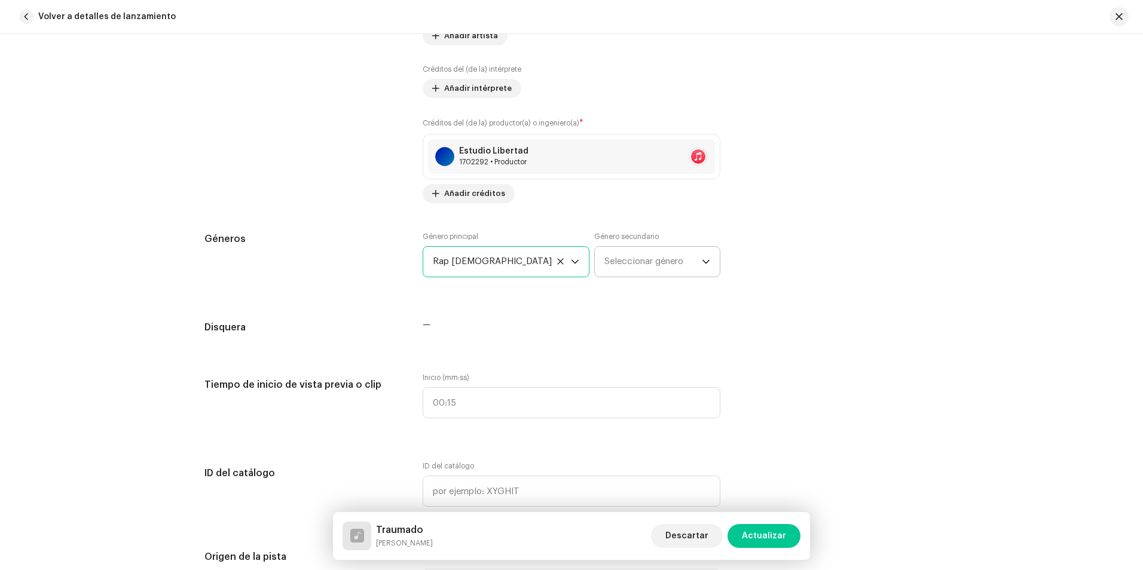
click at [610, 261] on font "Seleccionar género" at bounding box center [644, 261] width 79 height 9
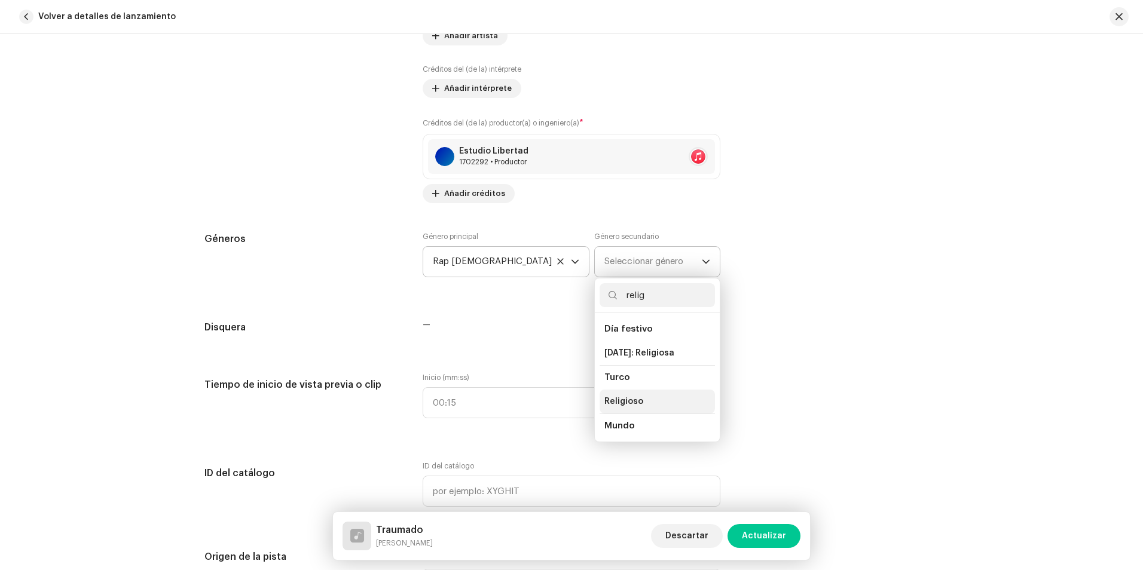
type input "relig"
click at [610, 402] on span "Religioso" at bounding box center [624, 402] width 39 height 12
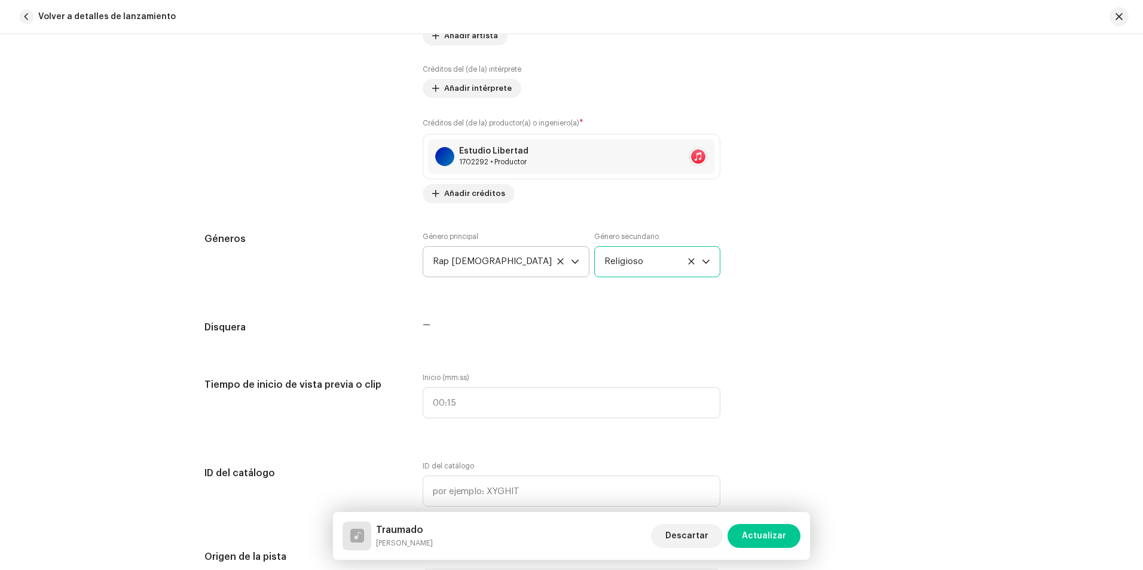
click at [548, 313] on div "Detalles de la pista Complete los siguientes pasos para finalizar su pista. 1 d…" at bounding box center [571, 479] width 773 height 2626
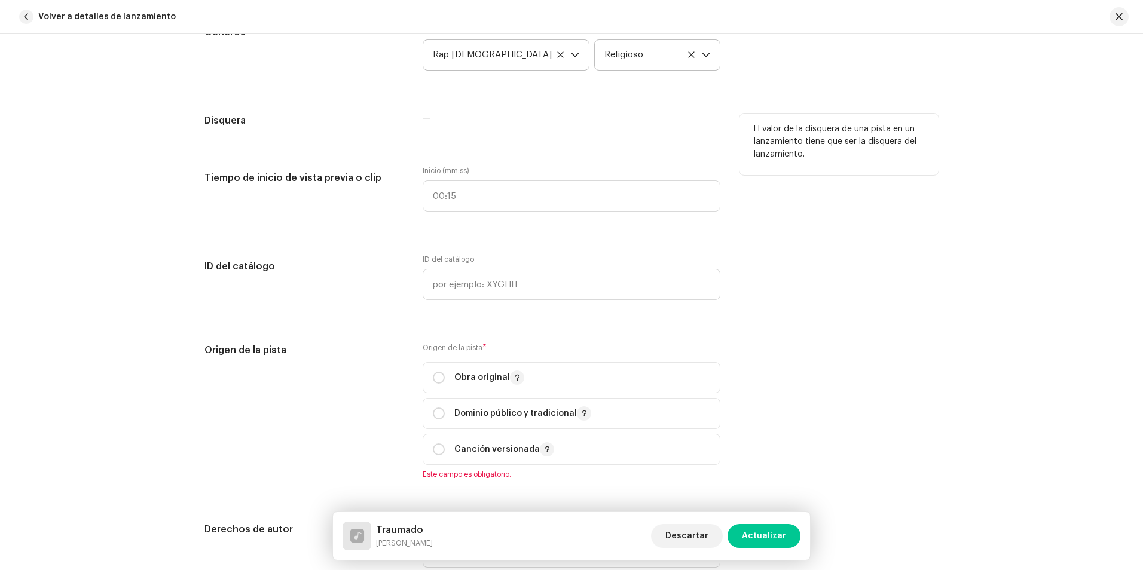
scroll to position [1136, 0]
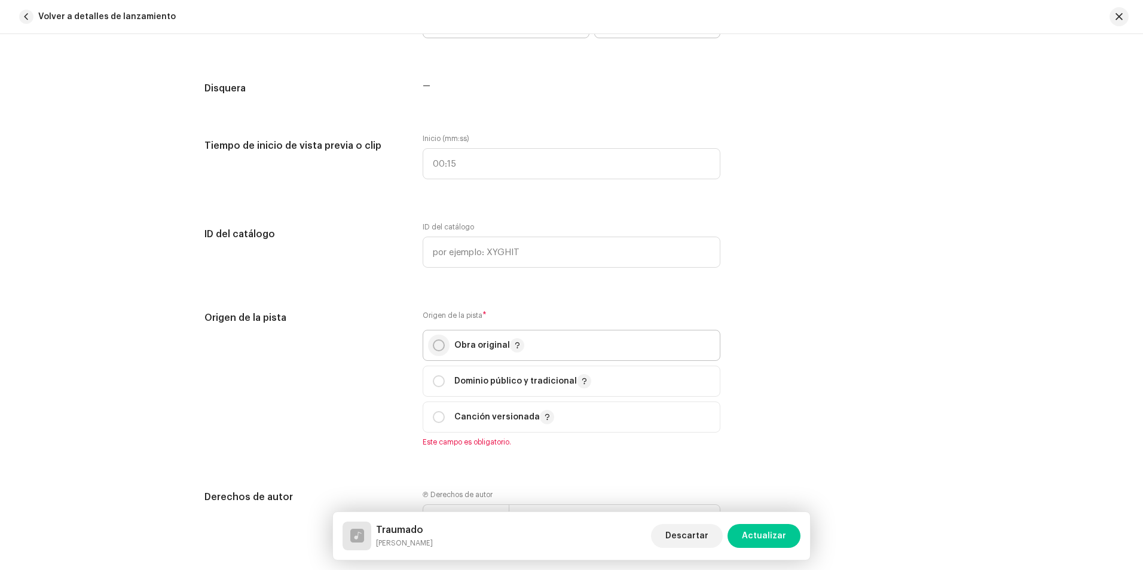
click at [441, 349] on input "radio" at bounding box center [439, 346] width 12 height 12
radio input "true"
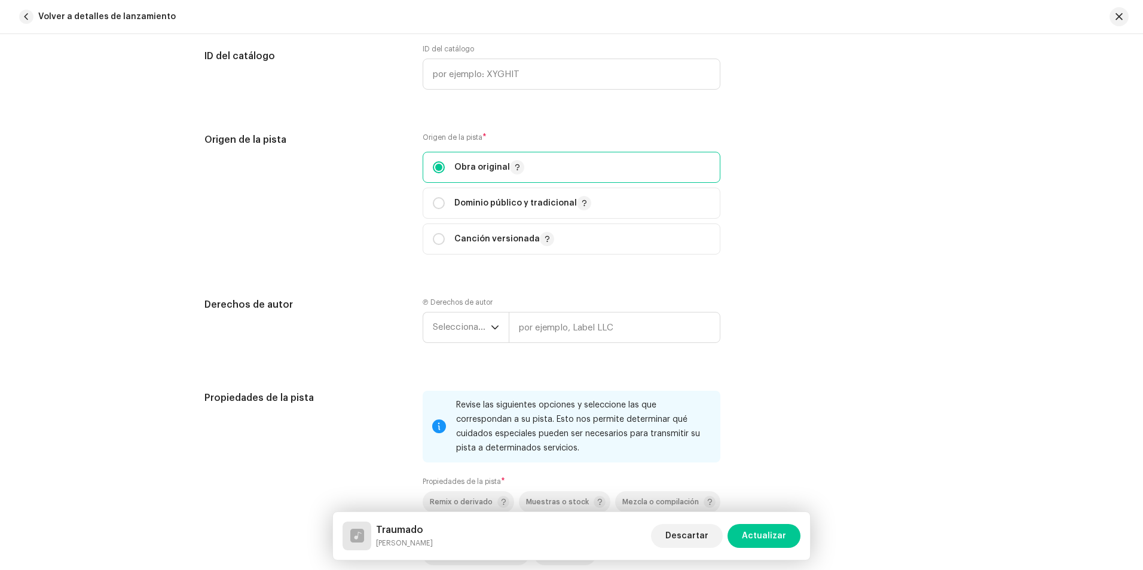
scroll to position [1315, 0]
click at [459, 329] on font "Seleccionar año" at bounding box center [466, 326] width 66 height 9
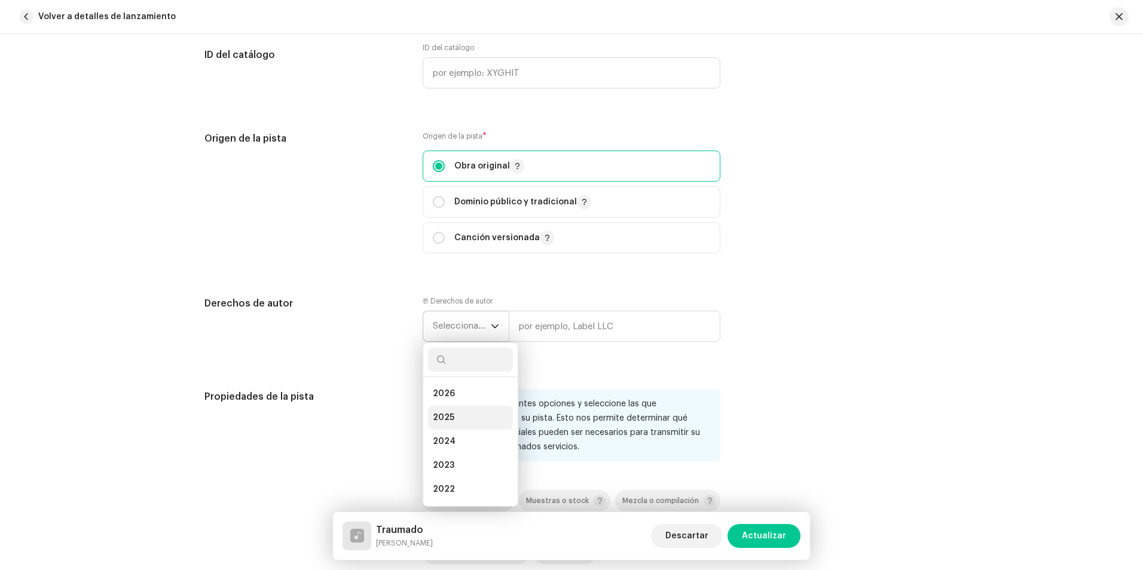
click at [449, 413] on span "2025" at bounding box center [444, 418] width 22 height 12
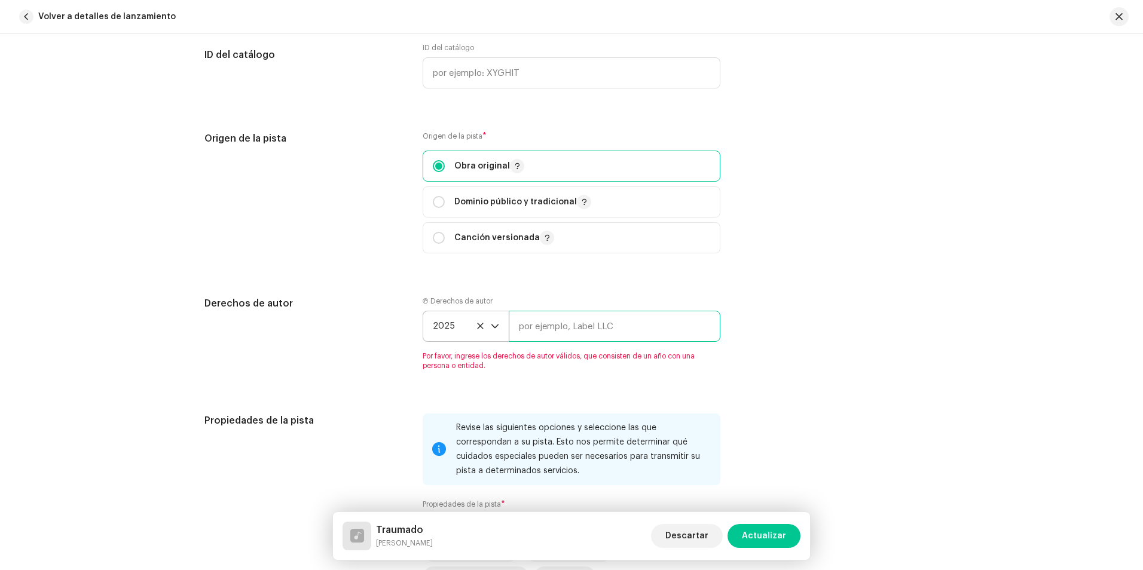
click at [592, 322] on input "text" at bounding box center [615, 326] width 212 height 31
type input "[PERSON_NAME] Studio"
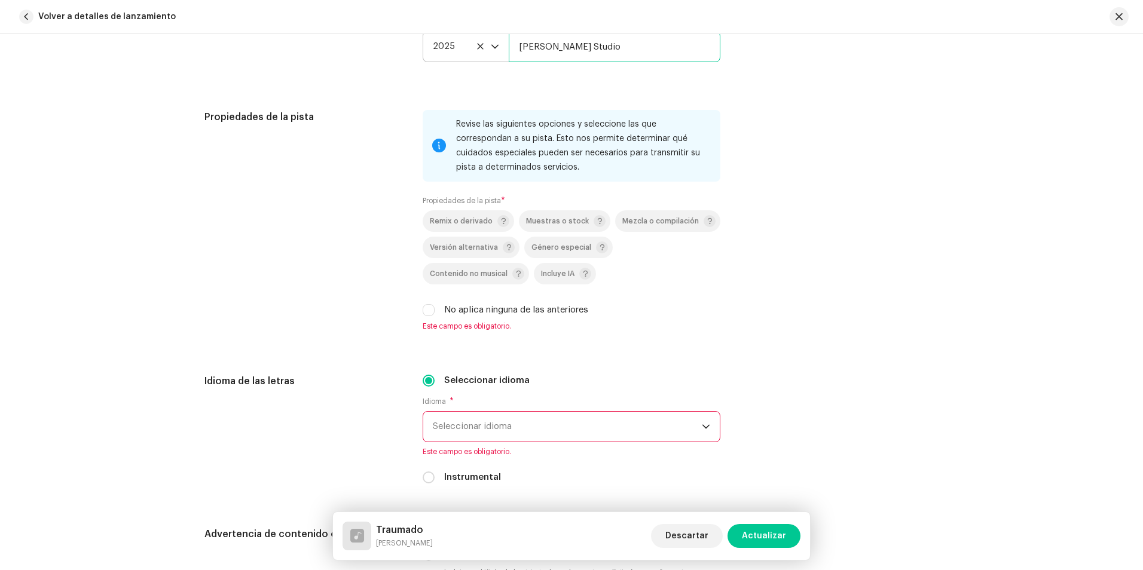
scroll to position [1614, 0]
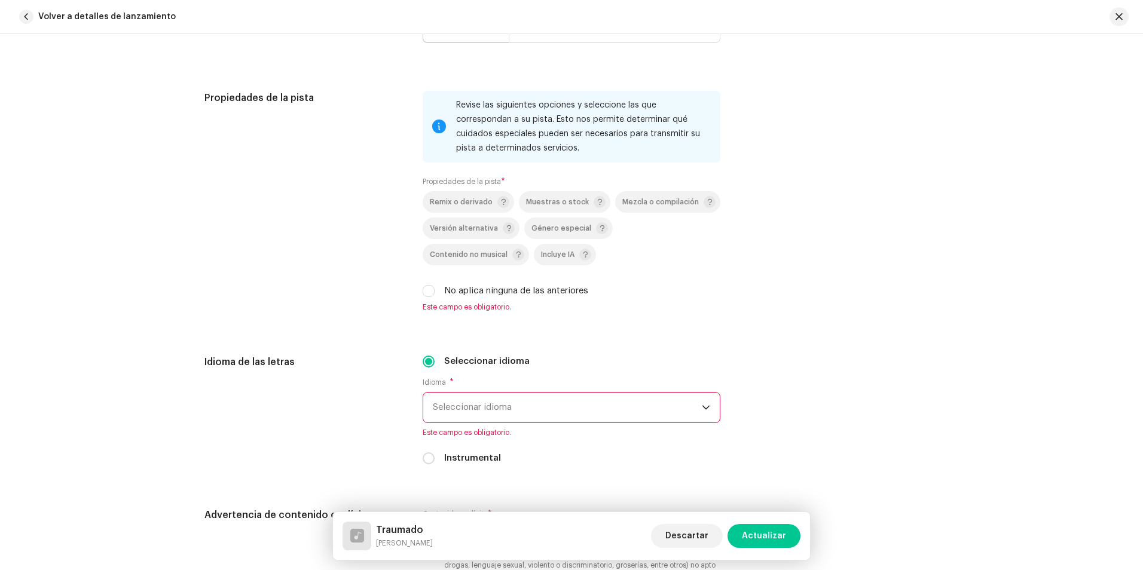
click at [433, 298] on div "Revise las siguientes opciones y seleccione las que correspondan a su pista. Es…" at bounding box center [572, 201] width 298 height 221
drag, startPoint x: 433, startPoint y: 298, endPoint x: 430, endPoint y: 293, distance: 6.2
click at [430, 293] on input "No aplica ninguna de las anteriores" at bounding box center [429, 291] width 12 height 12
checkbox input "true"
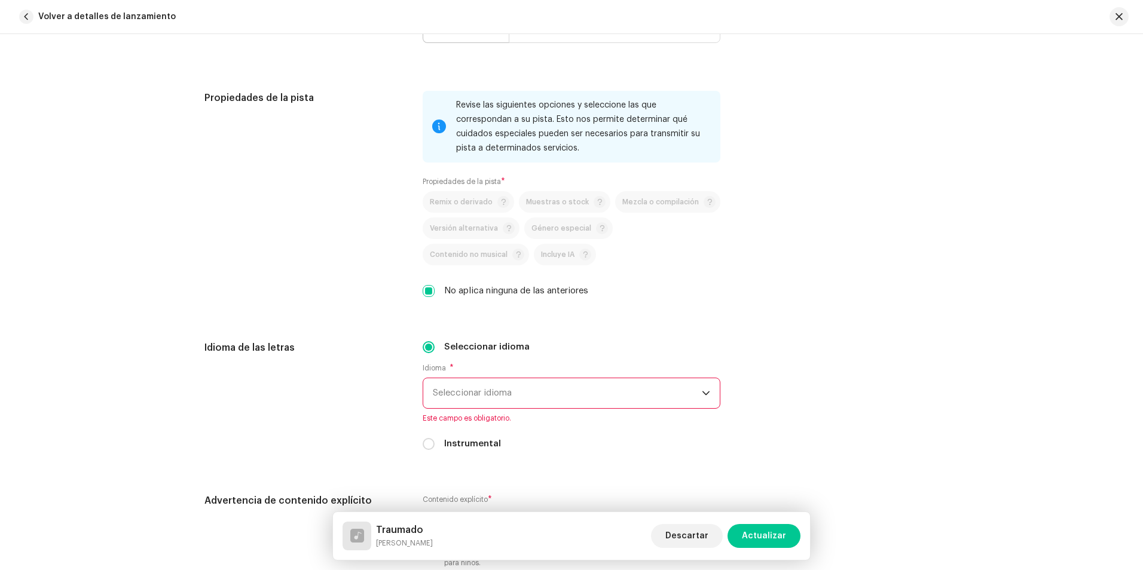
click at [481, 392] on font "Seleccionar idioma" at bounding box center [472, 393] width 79 height 9
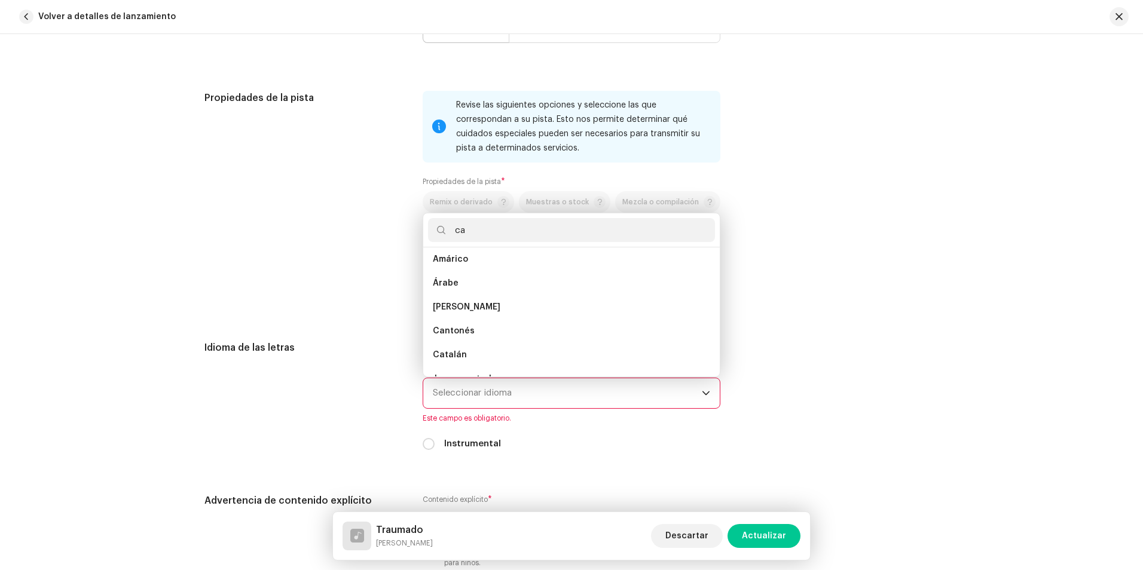
scroll to position [0, 0]
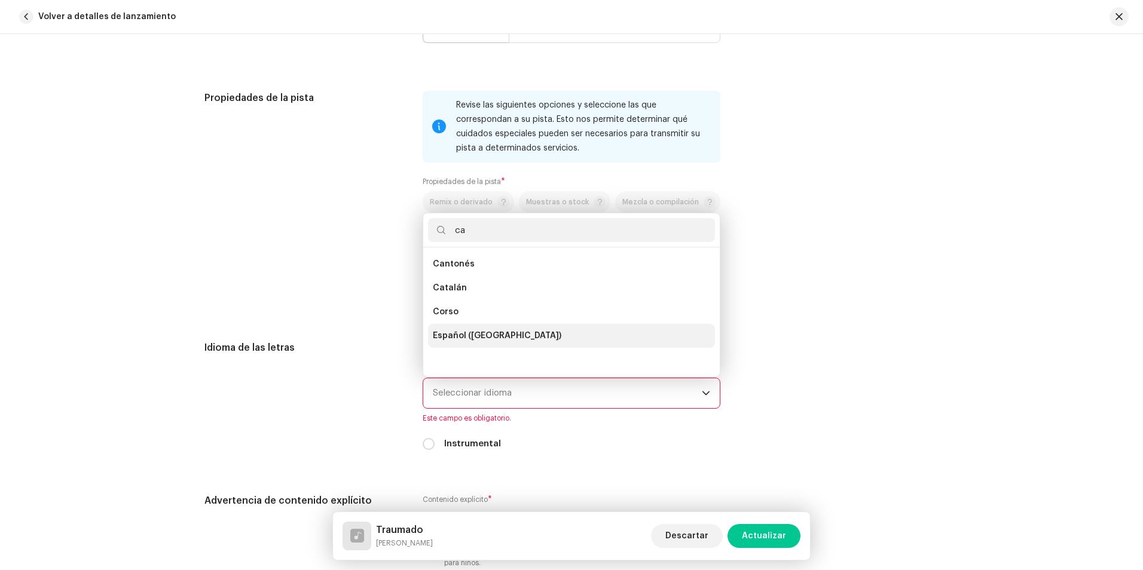
type input "ca"
drag, startPoint x: 464, startPoint y: 339, endPoint x: 470, endPoint y: 345, distance: 8.5
click at [469, 344] on li "Español ([GEOGRAPHIC_DATA])" at bounding box center [571, 336] width 287 height 24
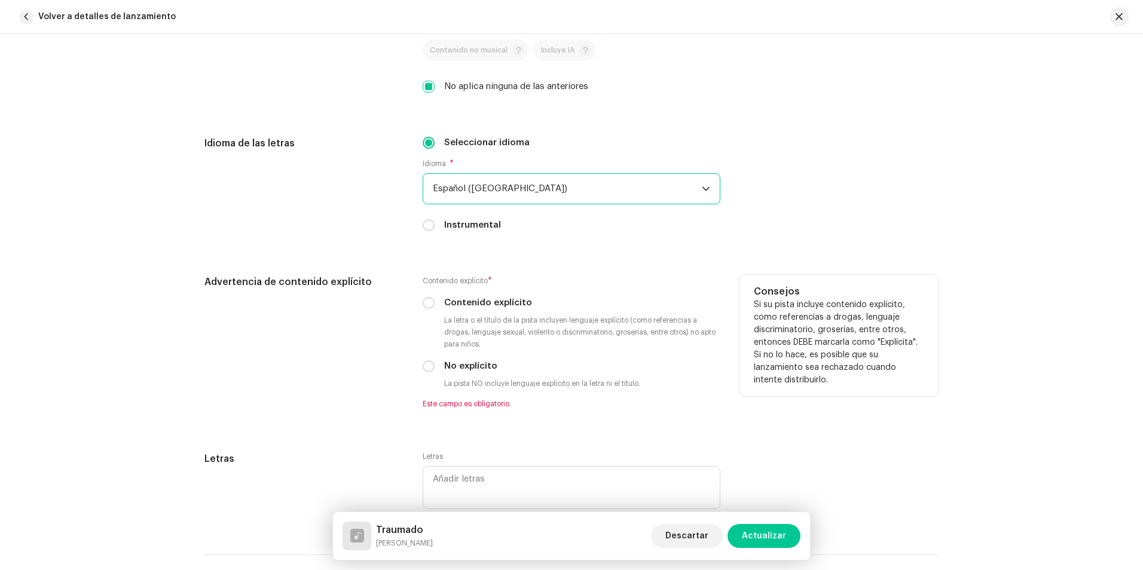
scroll to position [1854, 0]
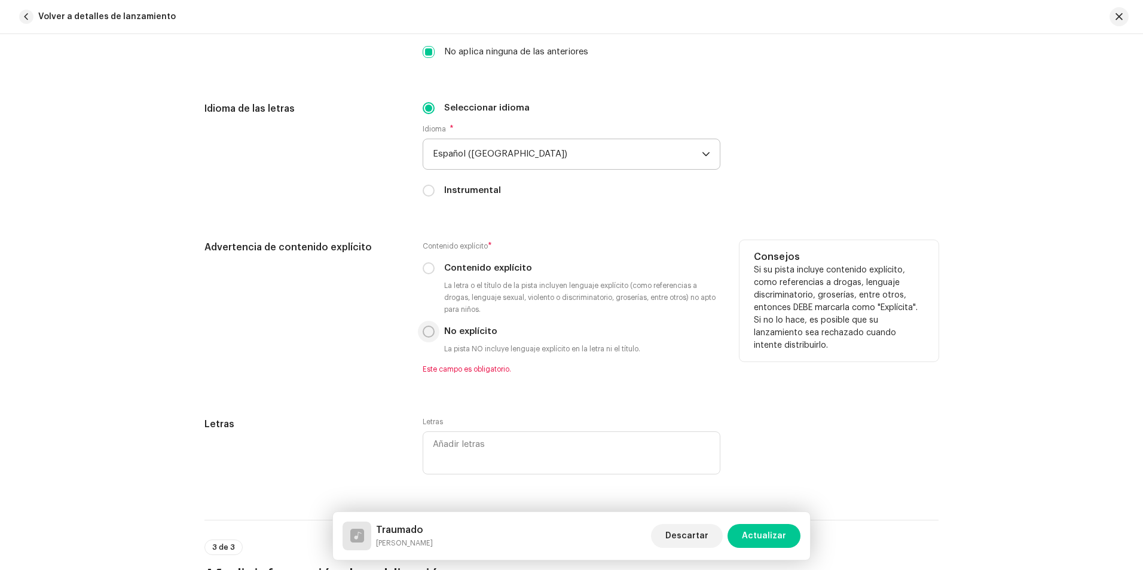
click at [428, 333] on input "No explícito" at bounding box center [429, 332] width 12 height 12
radio input "true"
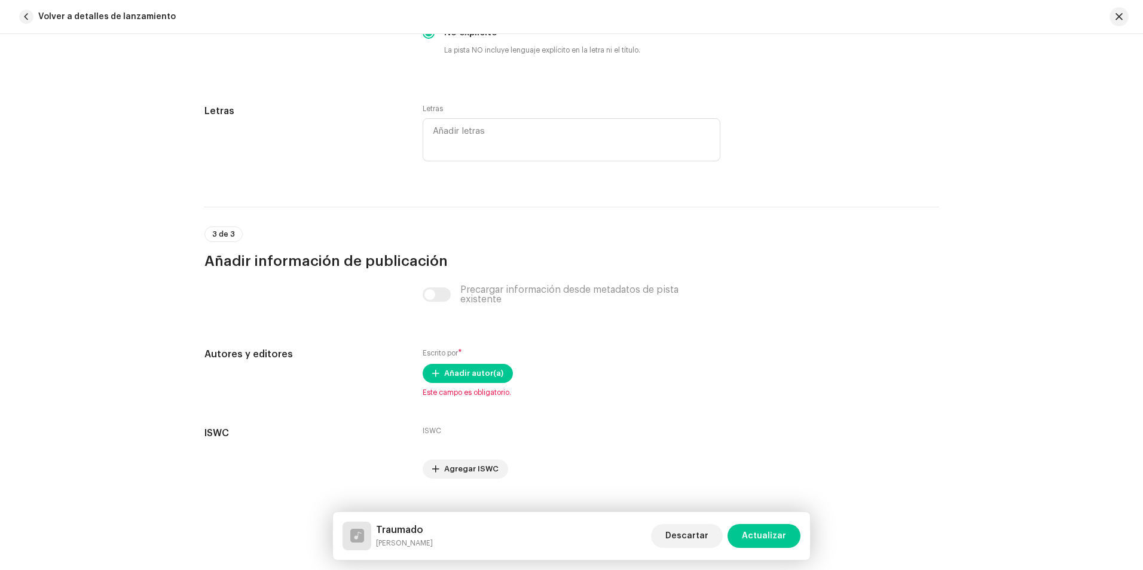
scroll to position [2176, 0]
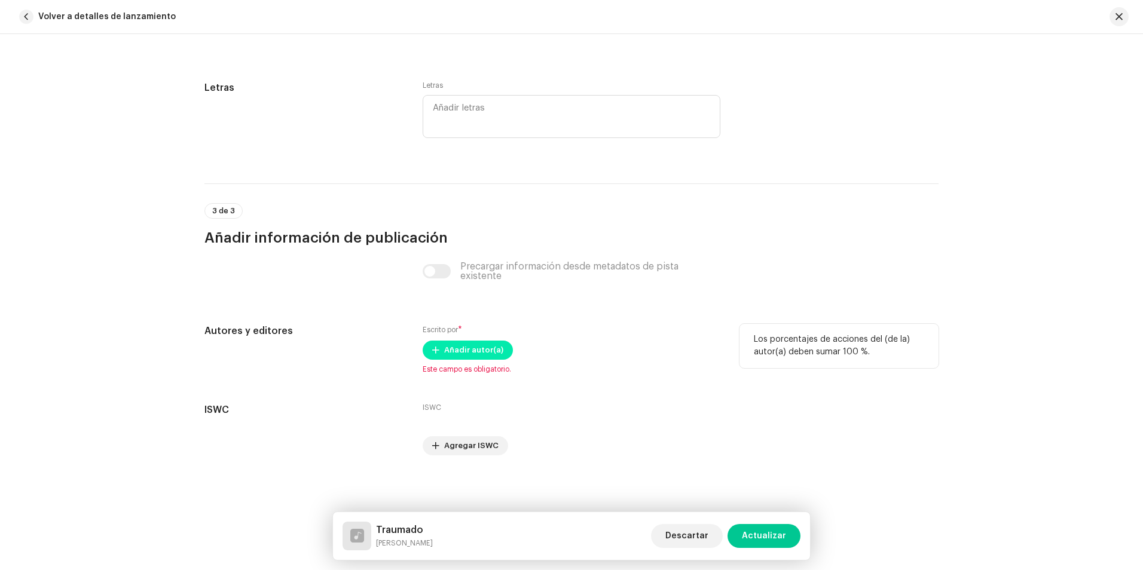
click at [452, 356] on span "Añadir autor(a)" at bounding box center [473, 350] width 59 height 24
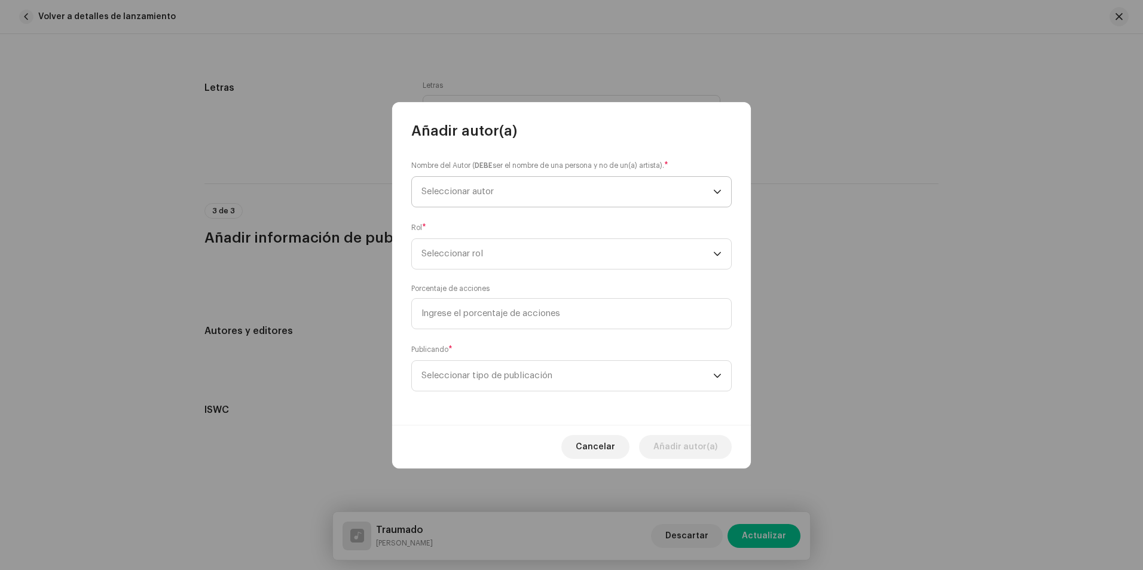
click at [468, 196] on span "Seleccionar autor" at bounding box center [458, 191] width 72 height 9
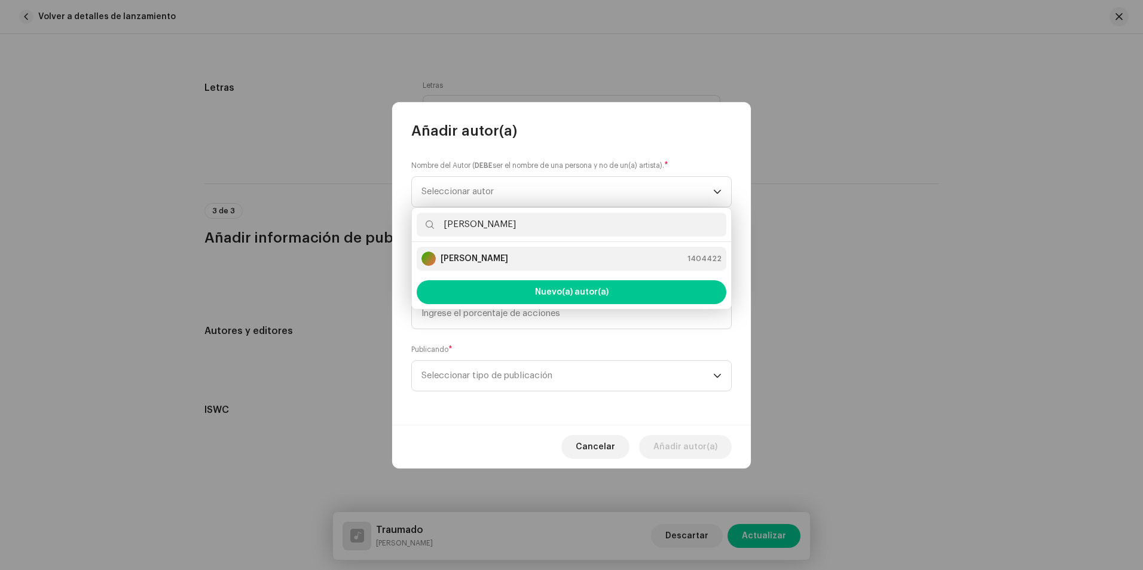
type input "[PERSON_NAME]"
click at [505, 264] on strong "[PERSON_NAME]" at bounding box center [475, 259] width 68 height 12
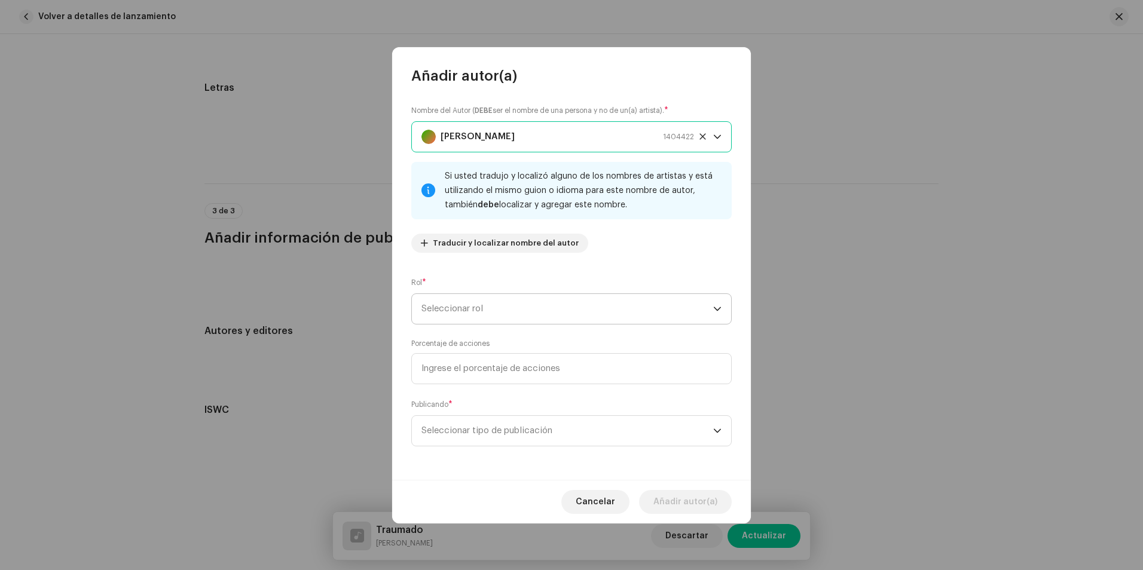
click at [499, 300] on span "Seleccionar rol" at bounding box center [568, 309] width 292 height 30
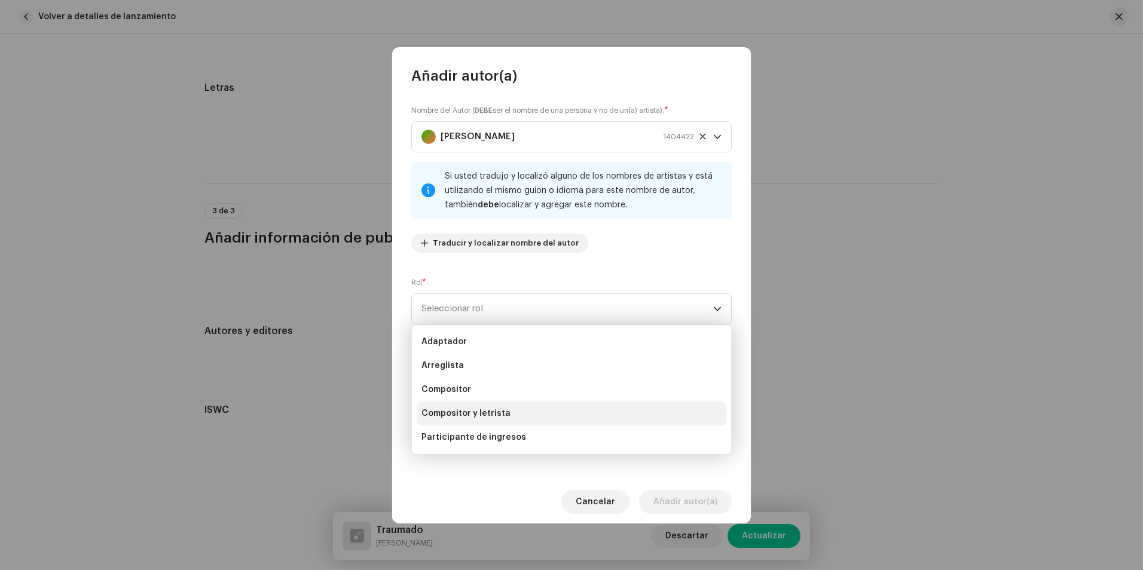
click at [490, 408] on span "Compositor y letrista" at bounding box center [466, 414] width 89 height 12
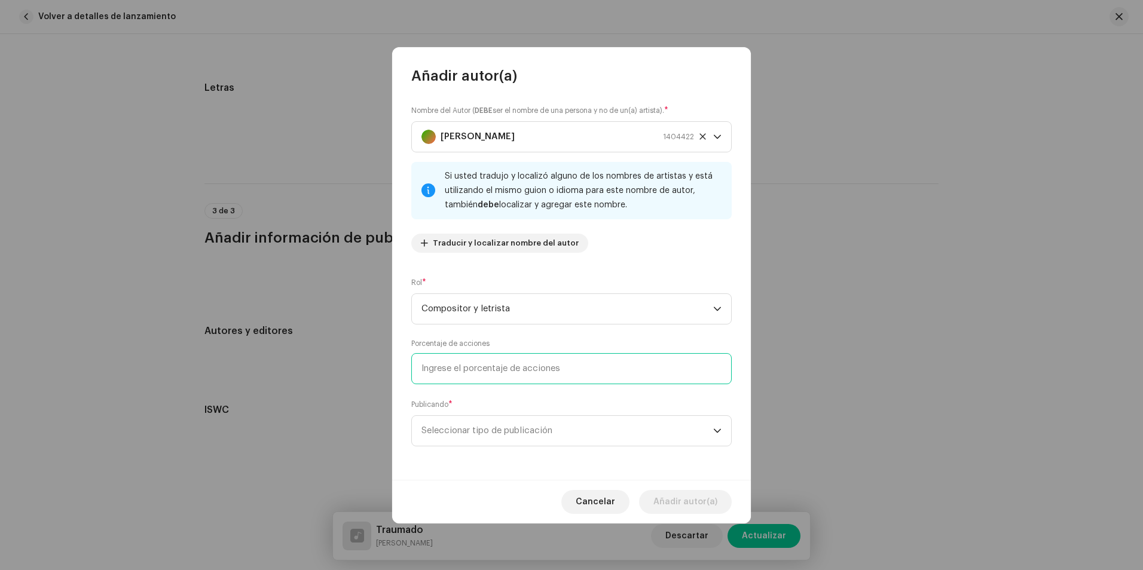
click at [492, 374] on input at bounding box center [571, 368] width 320 height 31
type input "100,00"
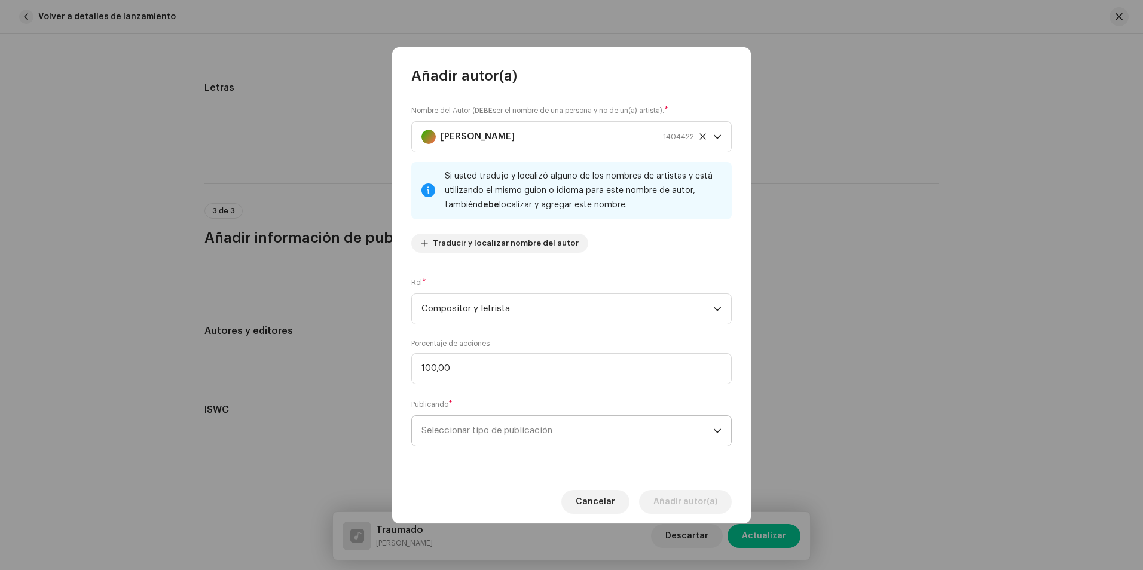
click at [488, 423] on span "Seleccionar tipo de publicación" at bounding box center [568, 431] width 292 height 30
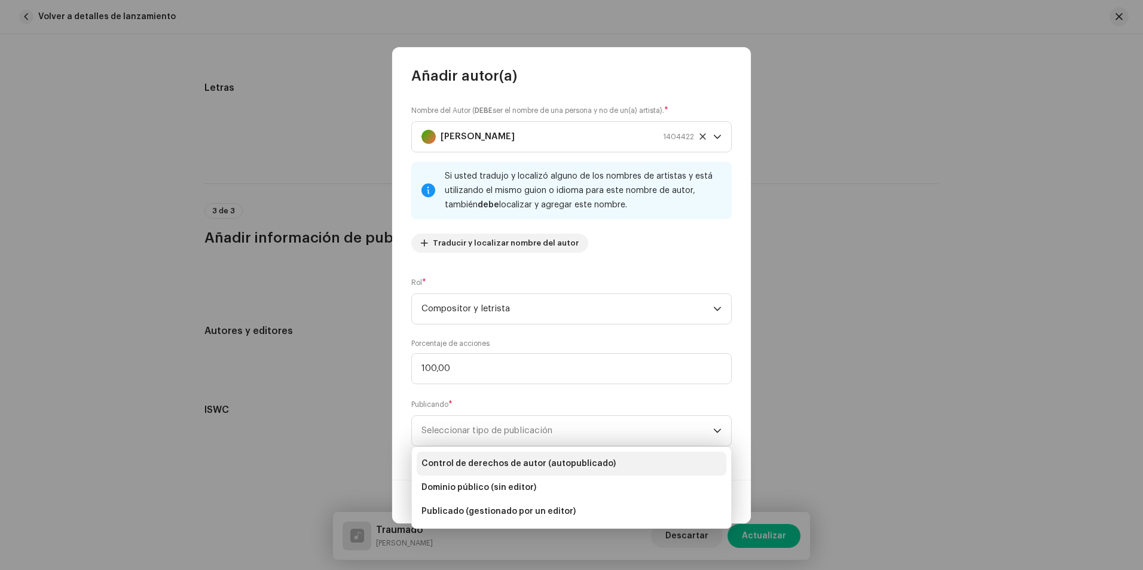
click at [514, 460] on span "Control de derechos de autor (autopublicado)" at bounding box center [519, 464] width 194 height 12
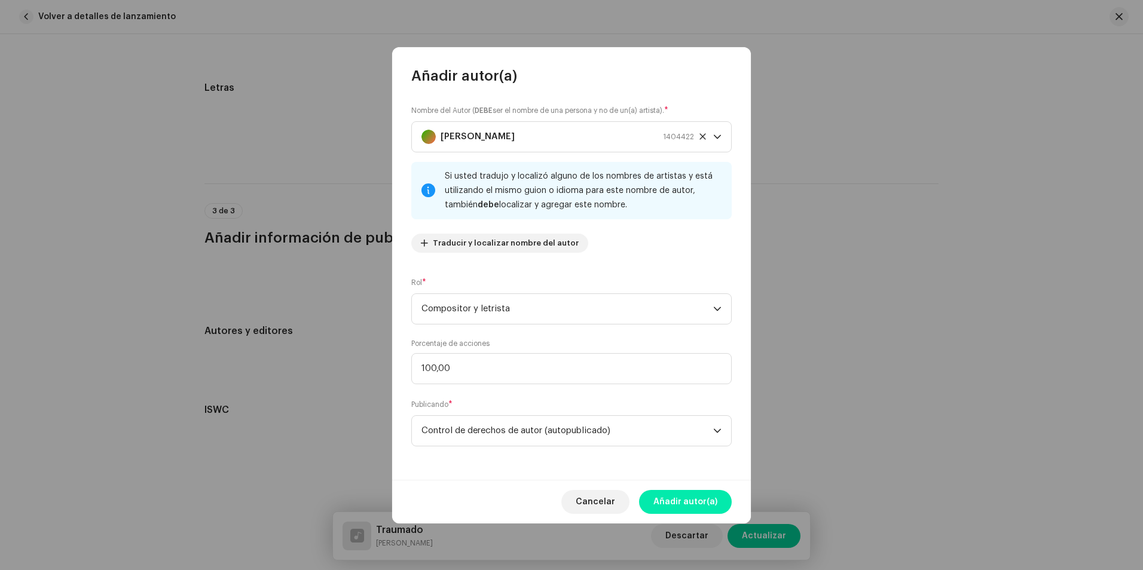
click at [701, 495] on span "Añadir autor(a)" at bounding box center [686, 502] width 64 height 24
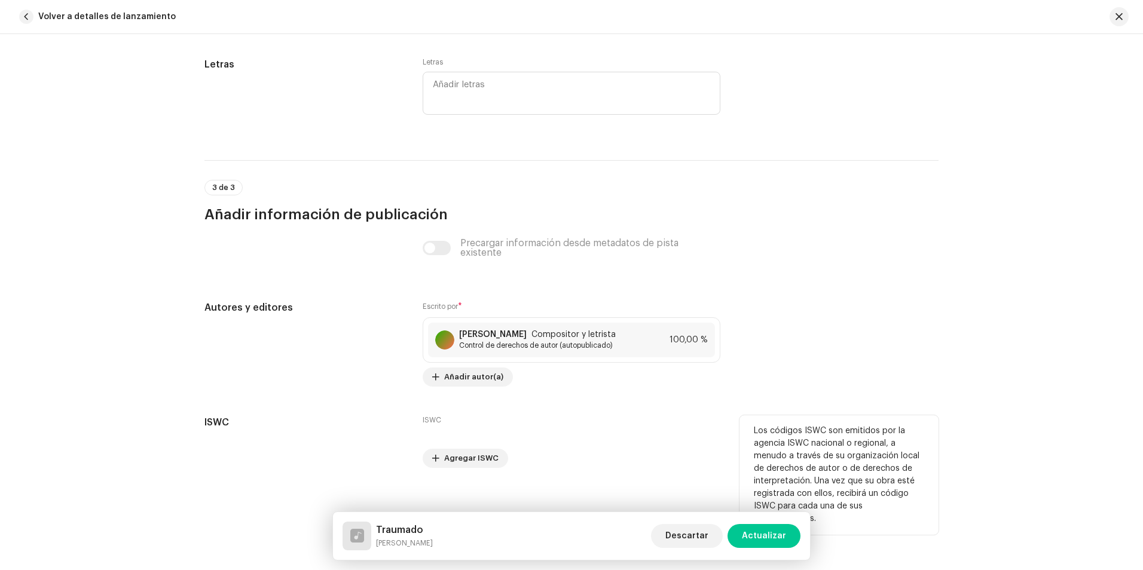
scroll to position [2212, 0]
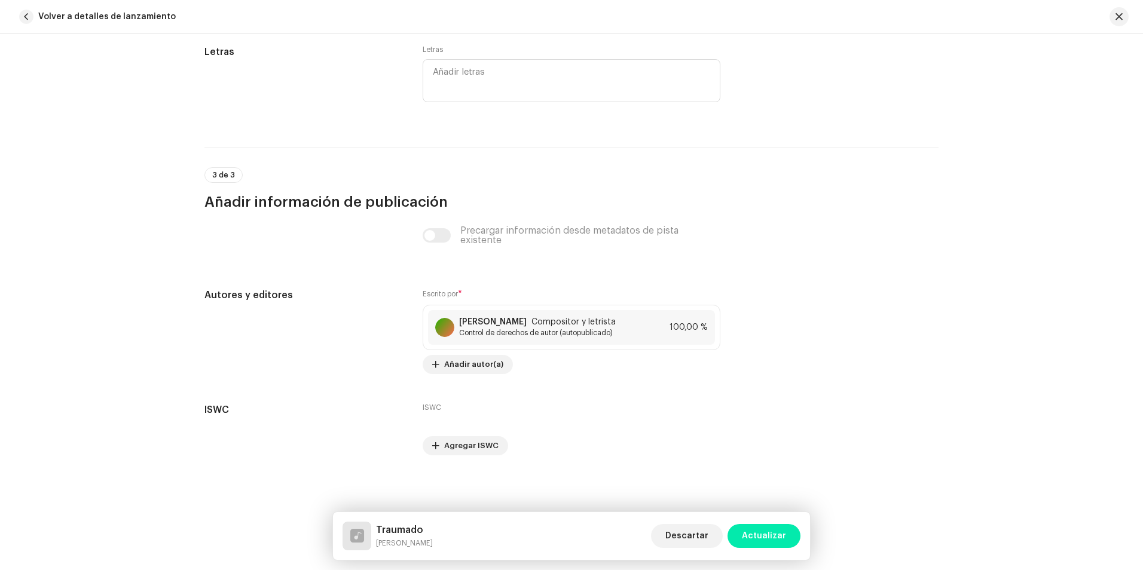
click at [762, 532] on span "Actualizar" at bounding box center [764, 536] width 44 height 24
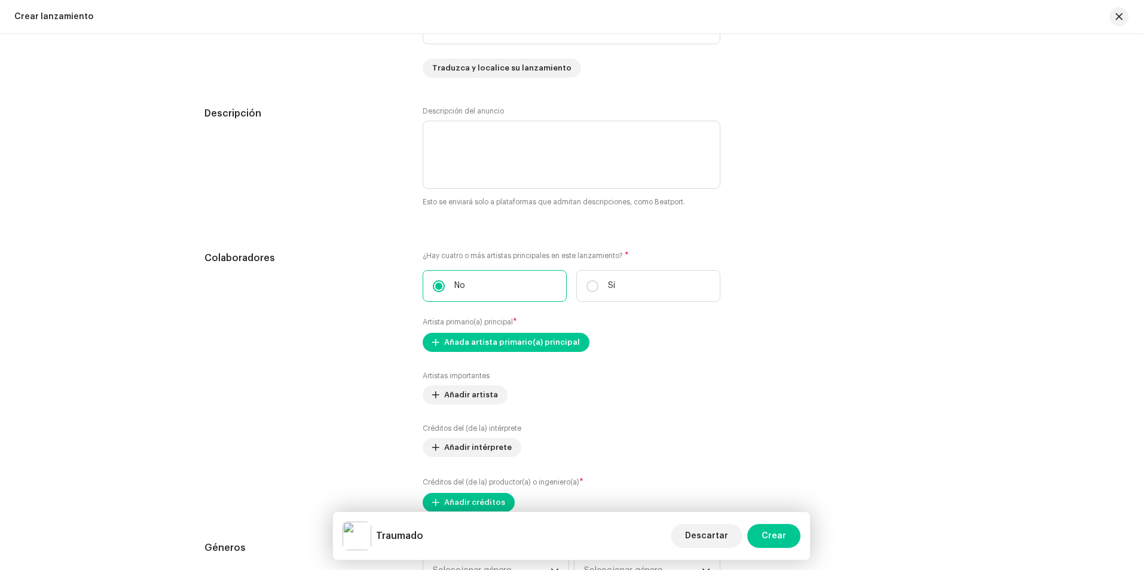
scroll to position [1256, 0]
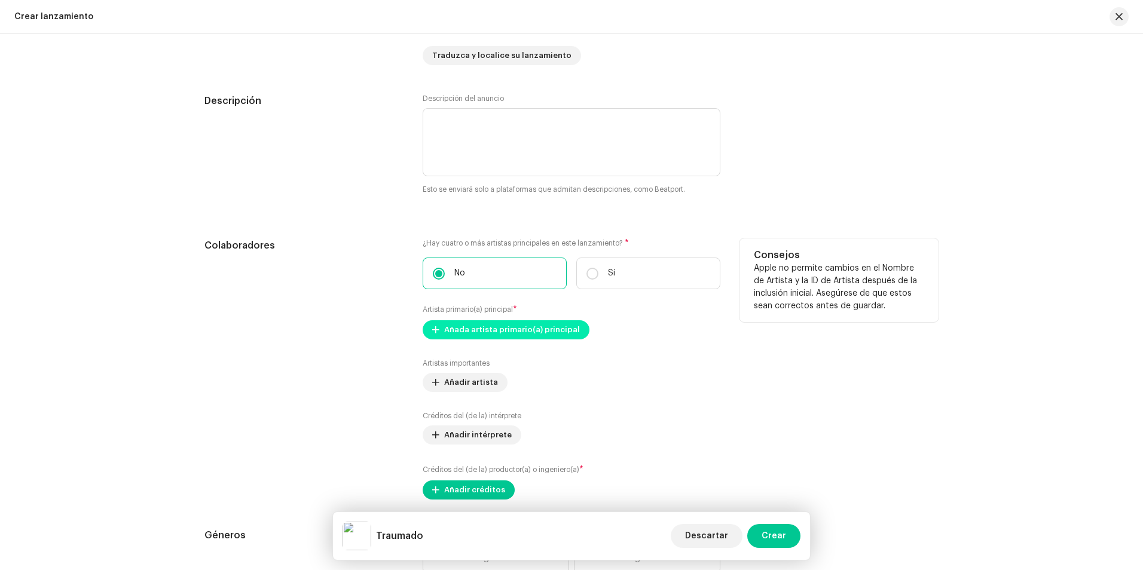
click at [552, 335] on span "Añada artista primario(a) principal" at bounding box center [512, 330] width 136 height 24
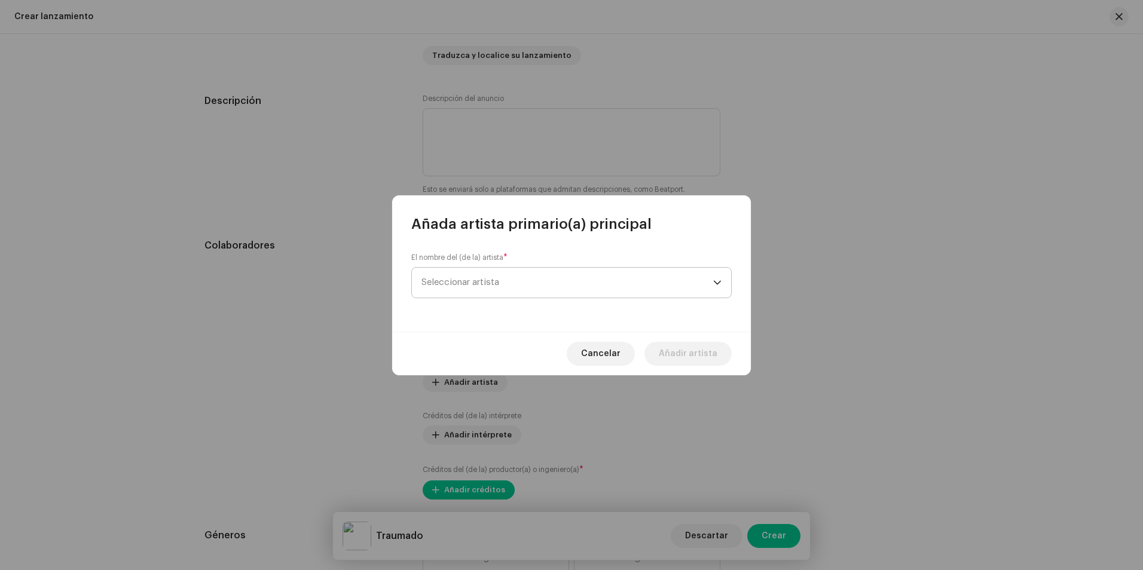
click at [498, 277] on span "Seleccionar artista" at bounding box center [568, 283] width 292 height 30
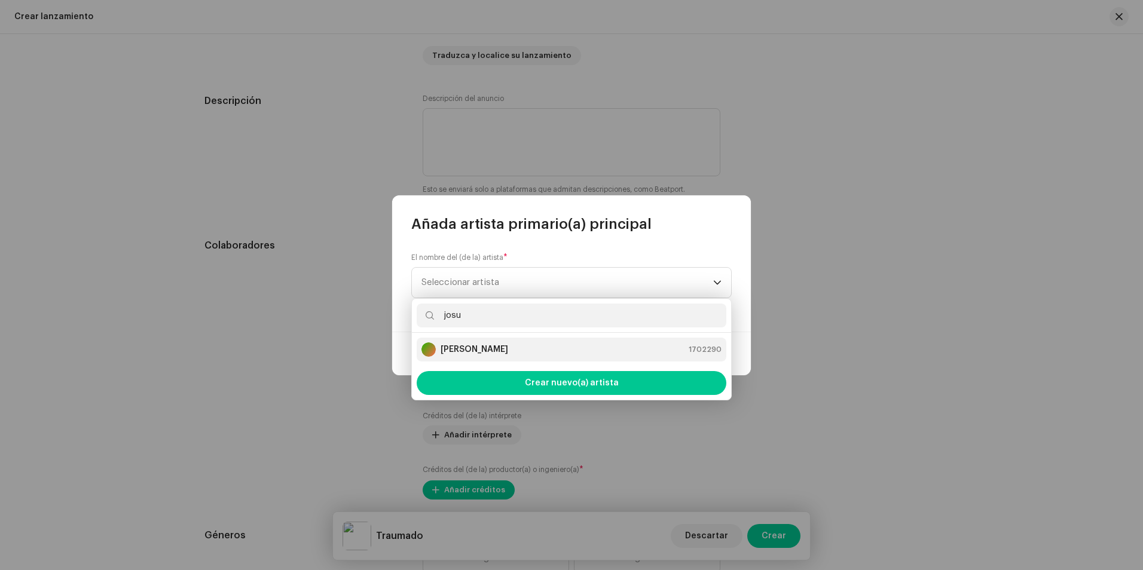
type input "josu"
click at [500, 348] on strong "[PERSON_NAME]" at bounding box center [475, 350] width 68 height 12
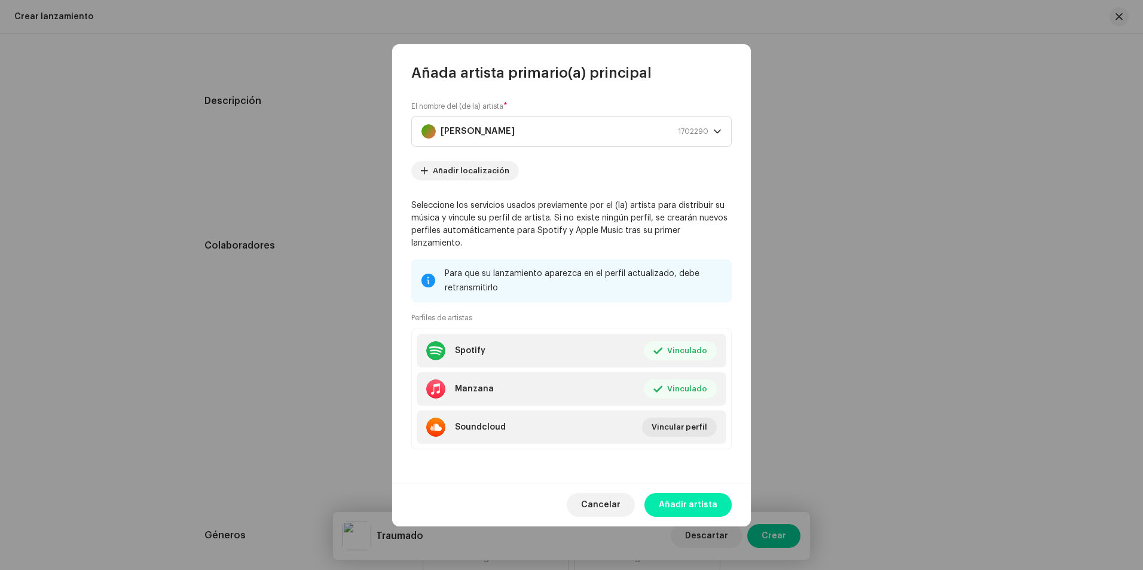
click at [686, 493] on span "Añadir artista" at bounding box center [688, 505] width 59 height 24
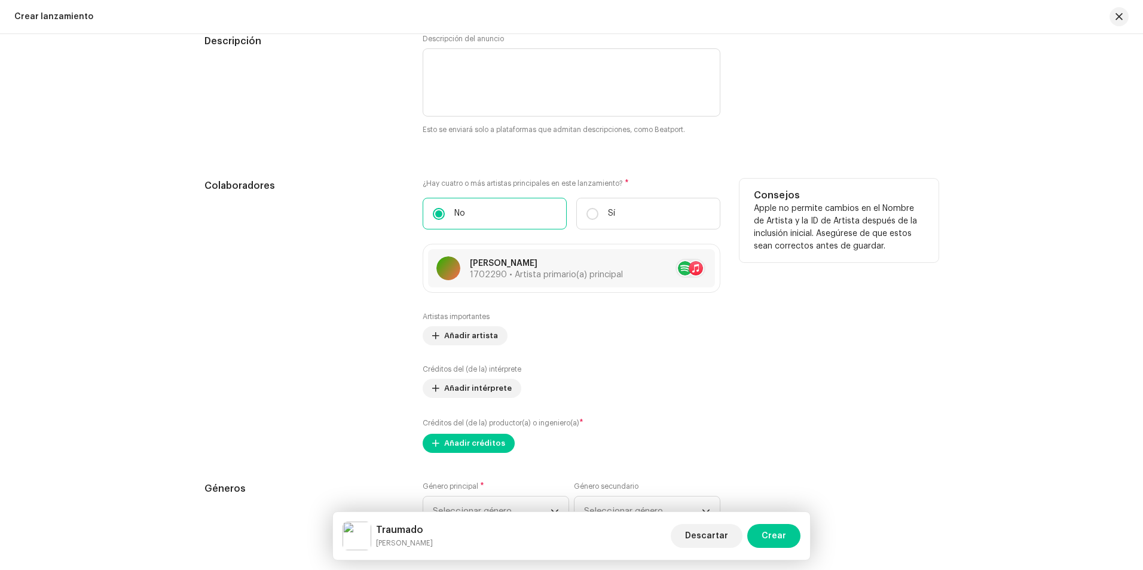
scroll to position [1375, 0]
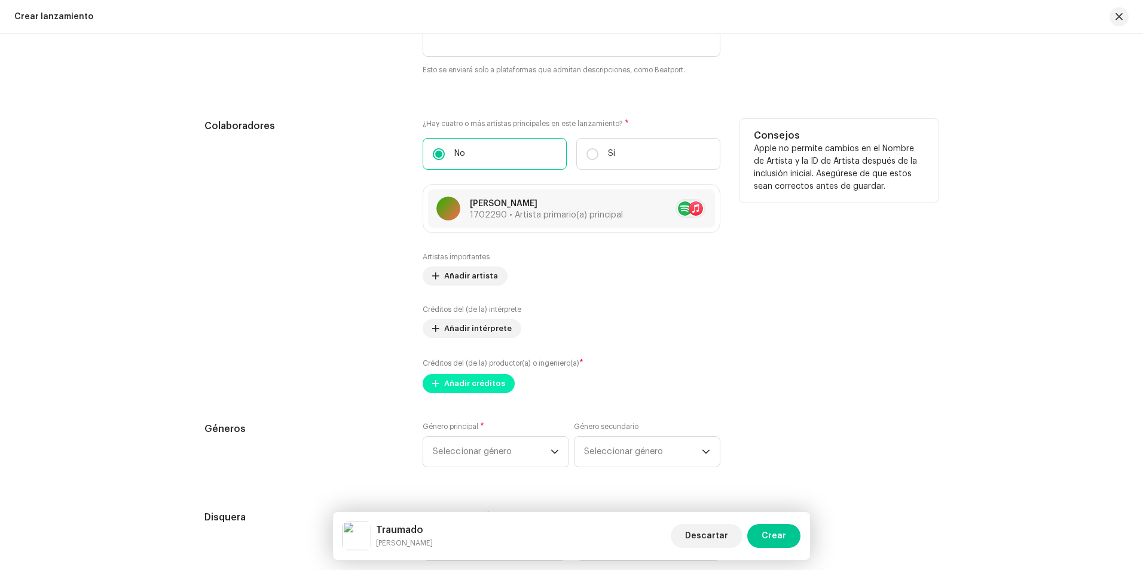
click at [496, 386] on span "Añadir créditos" at bounding box center [474, 384] width 61 height 24
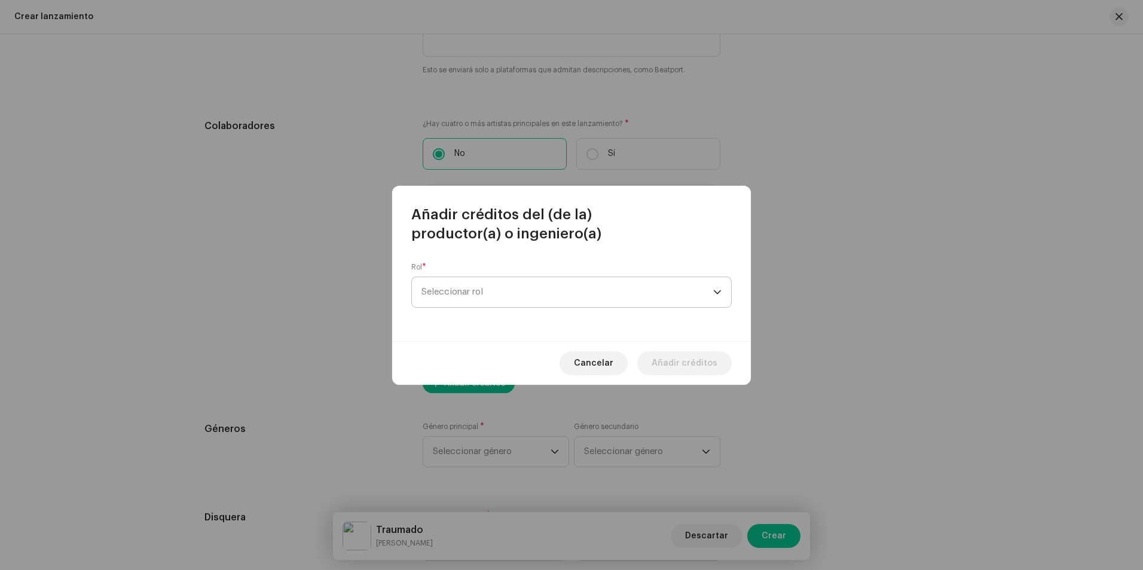
click at [497, 291] on span "Seleccionar rol" at bounding box center [568, 292] width 292 height 30
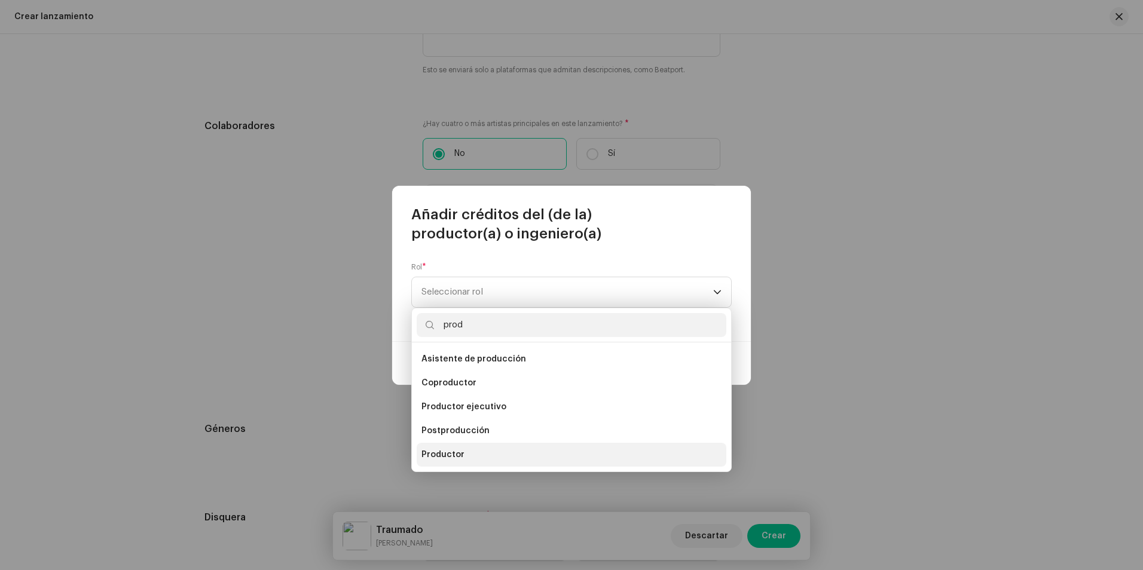
type input "prod"
click at [483, 459] on li "Productor" at bounding box center [572, 455] width 310 height 24
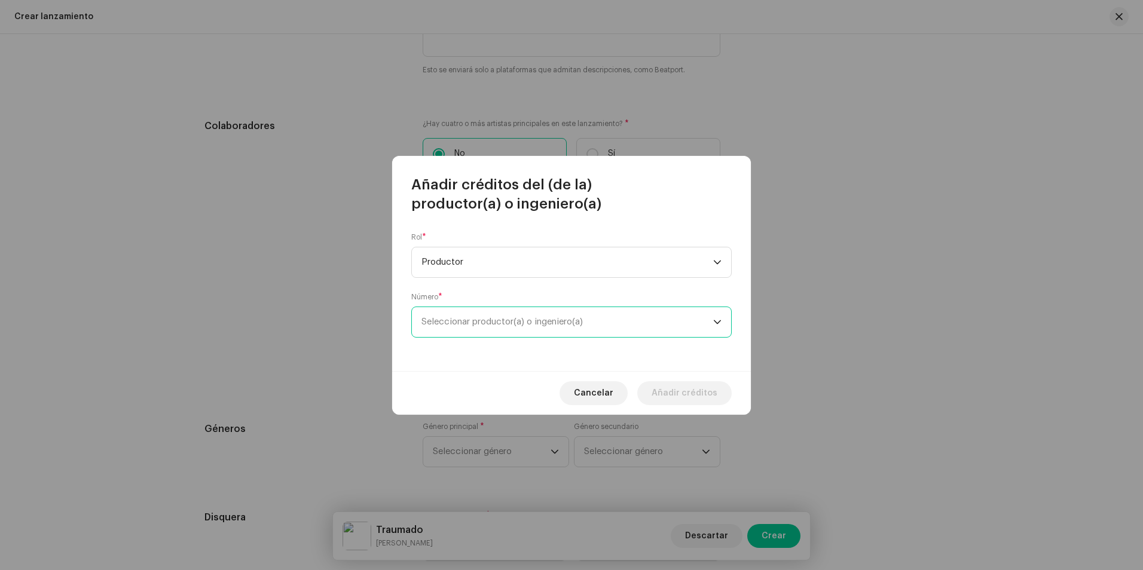
click at [492, 323] on span "Seleccionar productor(a) o ingeniero(a)" at bounding box center [502, 322] width 161 height 9
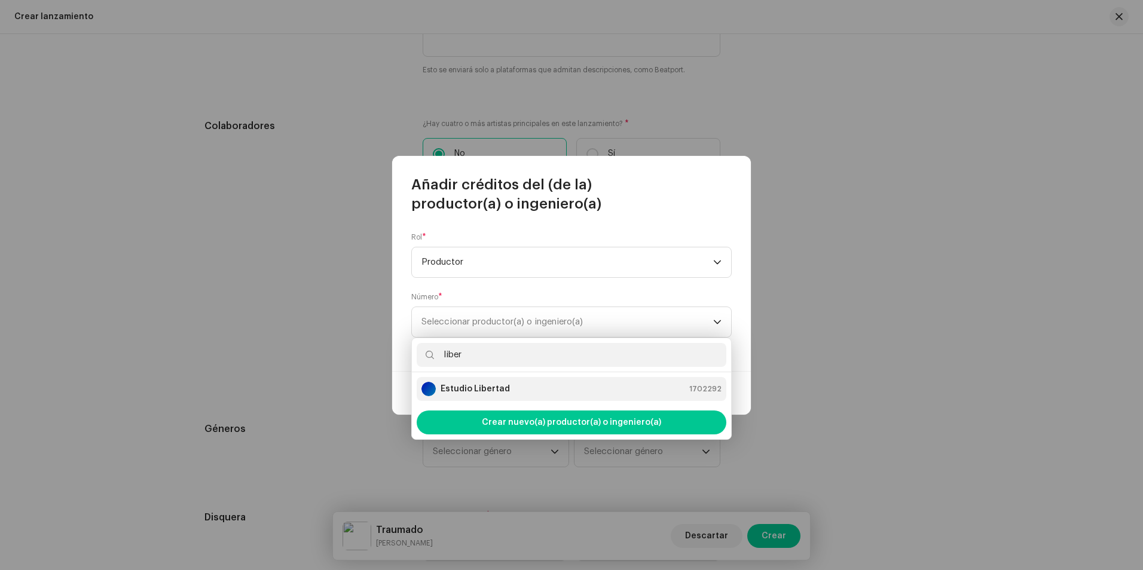
type input "liber"
click at [500, 387] on strong "Estudio Libertad" at bounding box center [475, 389] width 69 height 12
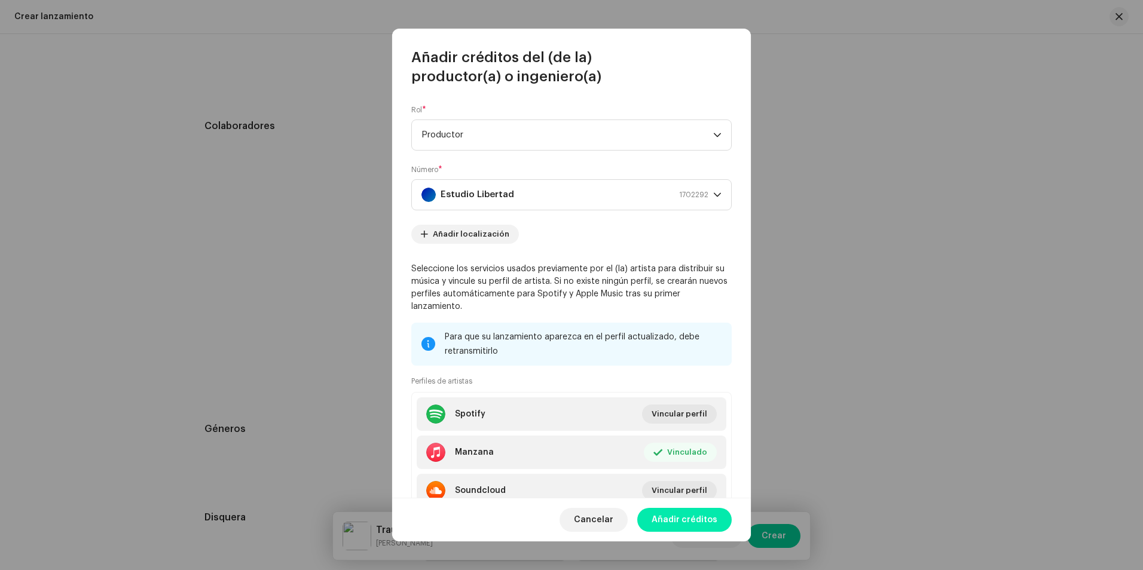
click at [686, 518] on span "Añadir créditos" at bounding box center [685, 520] width 66 height 24
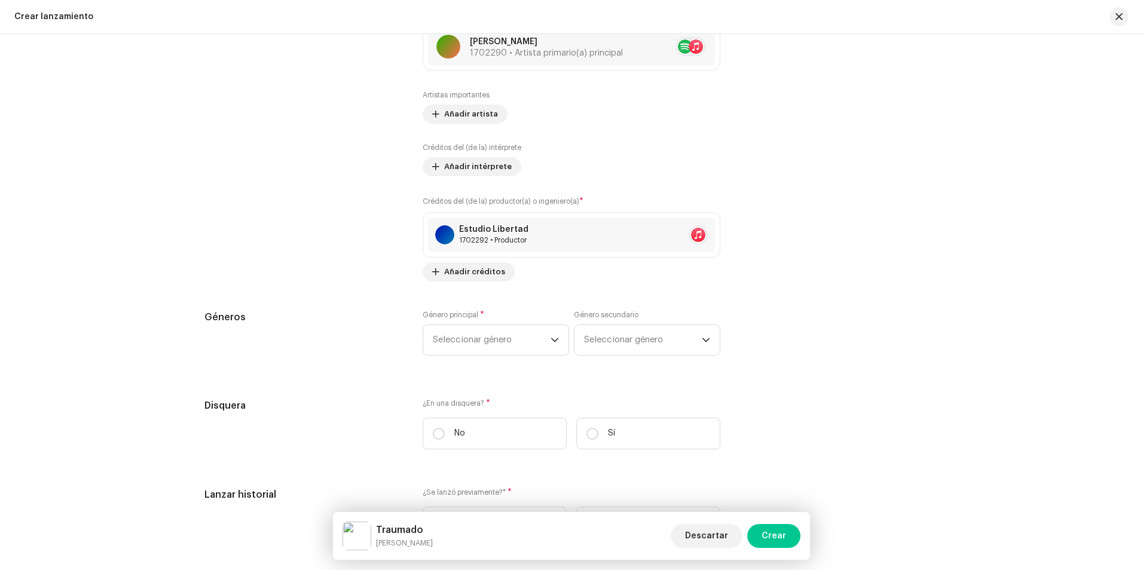
scroll to position [1555, 0]
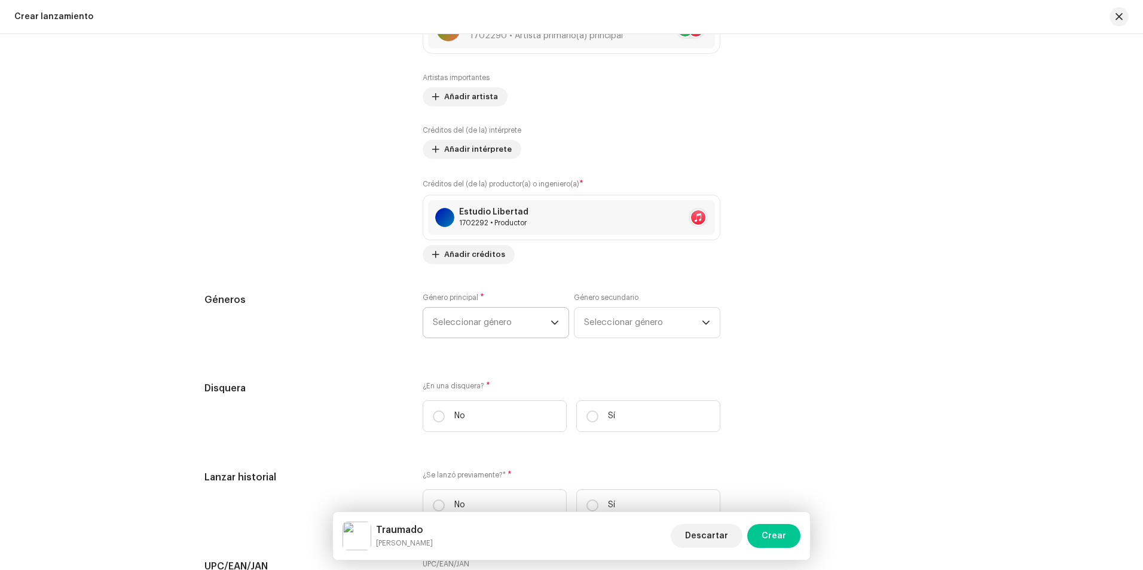
click at [479, 331] on span "Seleccionar género" at bounding box center [492, 323] width 118 height 30
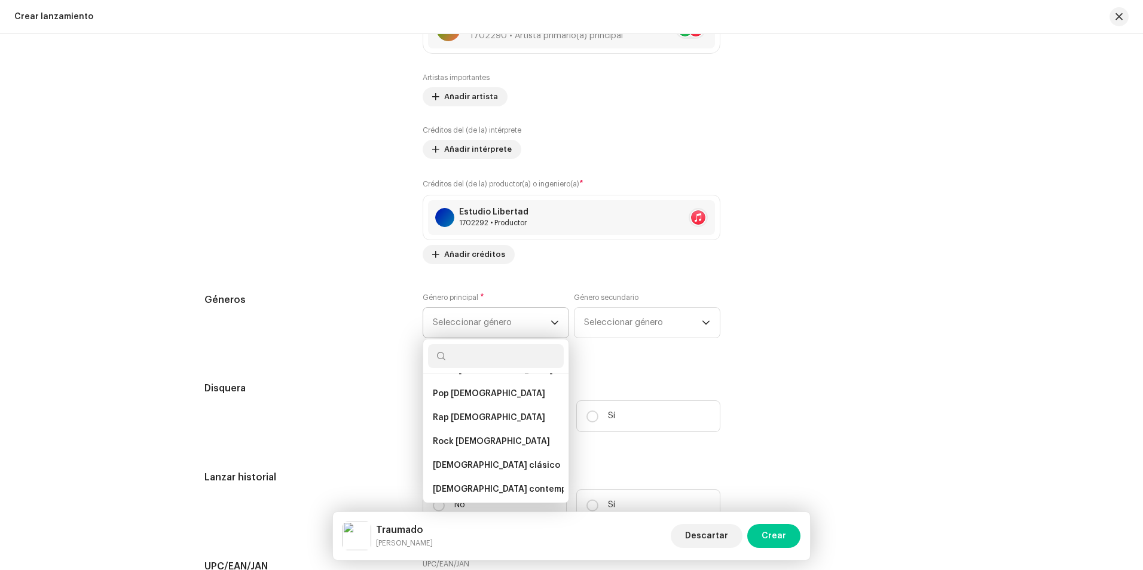
scroll to position [2332, 0]
click at [480, 416] on li "Rap [DEMOGRAPHIC_DATA]" at bounding box center [496, 417] width 136 height 24
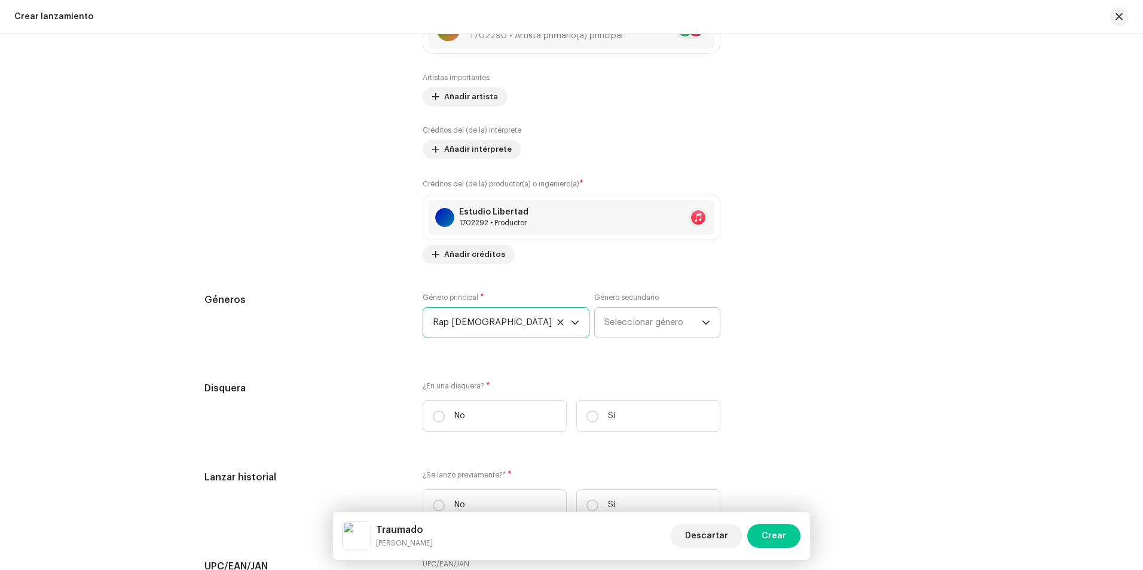
click at [608, 316] on span "Seleccionar género" at bounding box center [653, 323] width 97 height 30
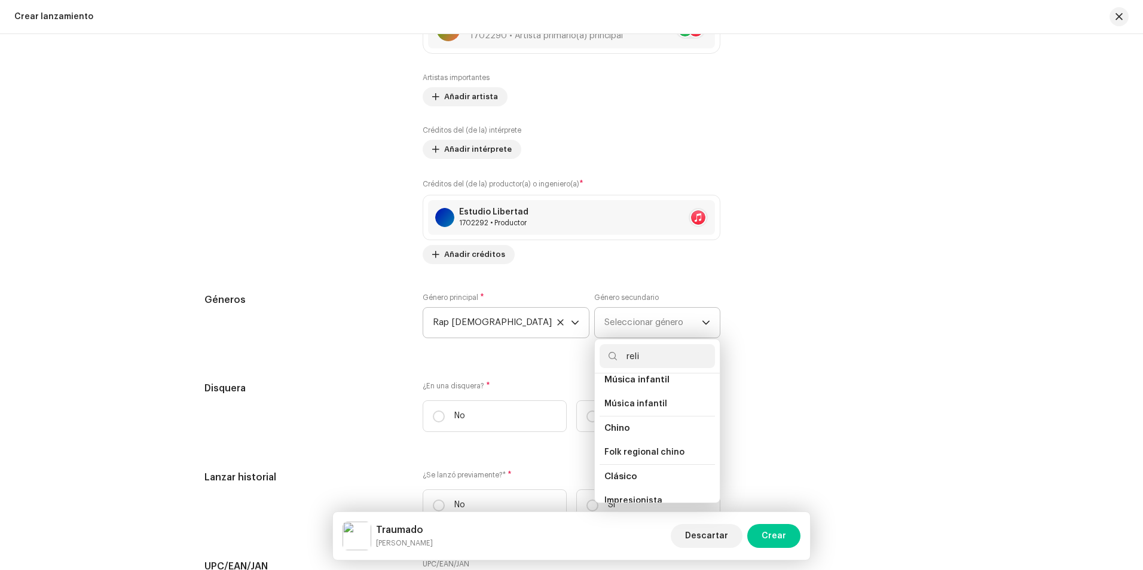
scroll to position [25, 0]
type input "reli"
click at [621, 443] on li "Religioso" at bounding box center [657, 438] width 115 height 24
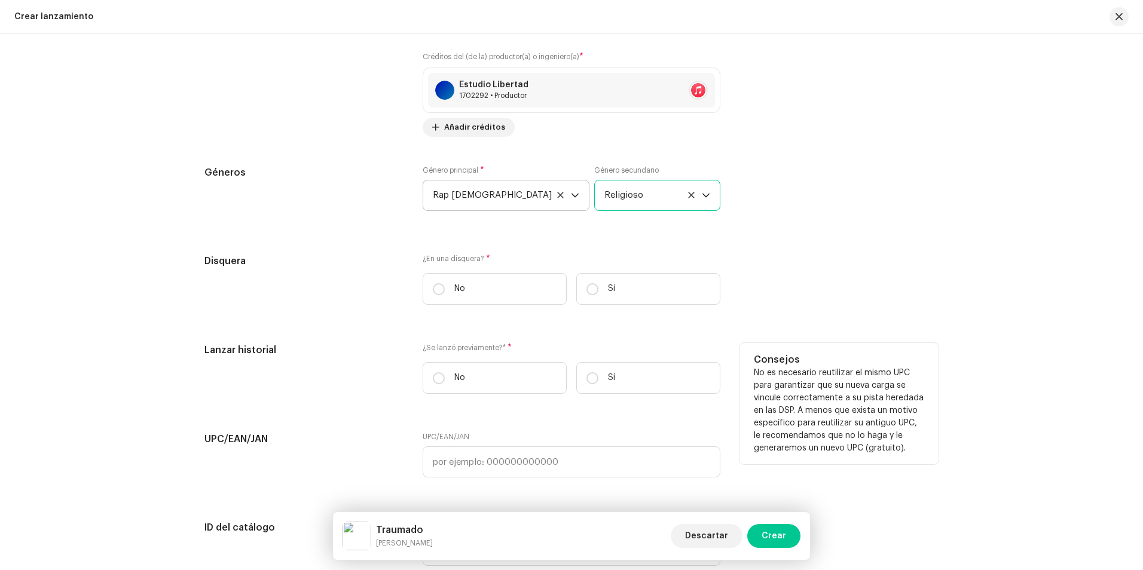
scroll to position [1734, 0]
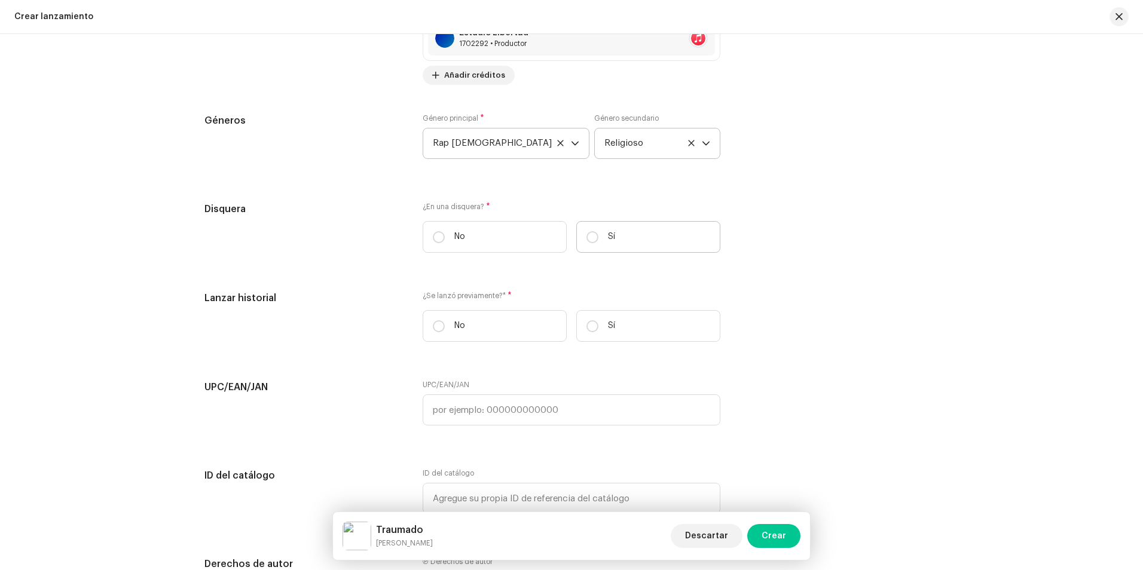
click at [629, 237] on label "Sí" at bounding box center [648, 237] width 144 height 32
click at [599, 237] on input "Sí" at bounding box center [593, 237] width 12 height 12
radio input "true"
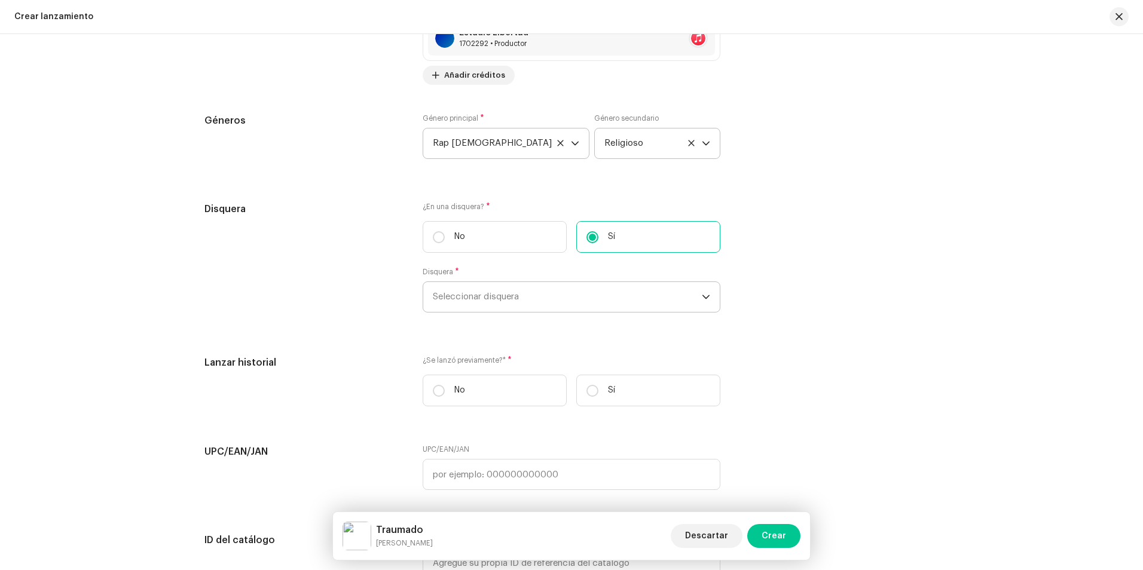
drag, startPoint x: 541, startPoint y: 291, endPoint x: 539, endPoint y: 297, distance: 6.2
click at [541, 292] on span "Seleccionar disquera" at bounding box center [567, 297] width 269 height 30
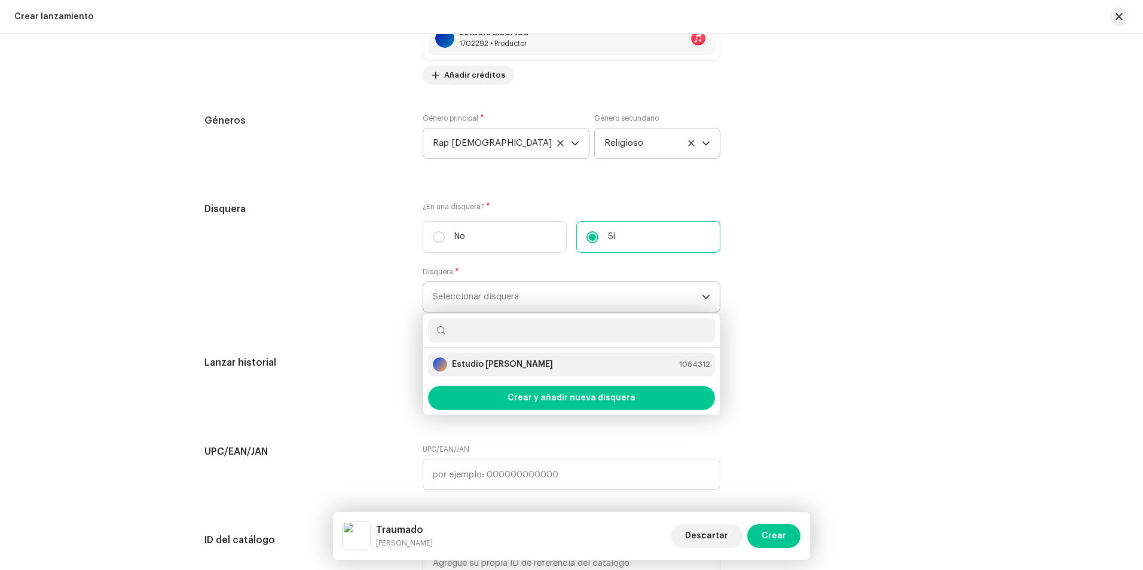
click at [489, 370] on strong "Estudio [PERSON_NAME]" at bounding box center [502, 365] width 101 height 12
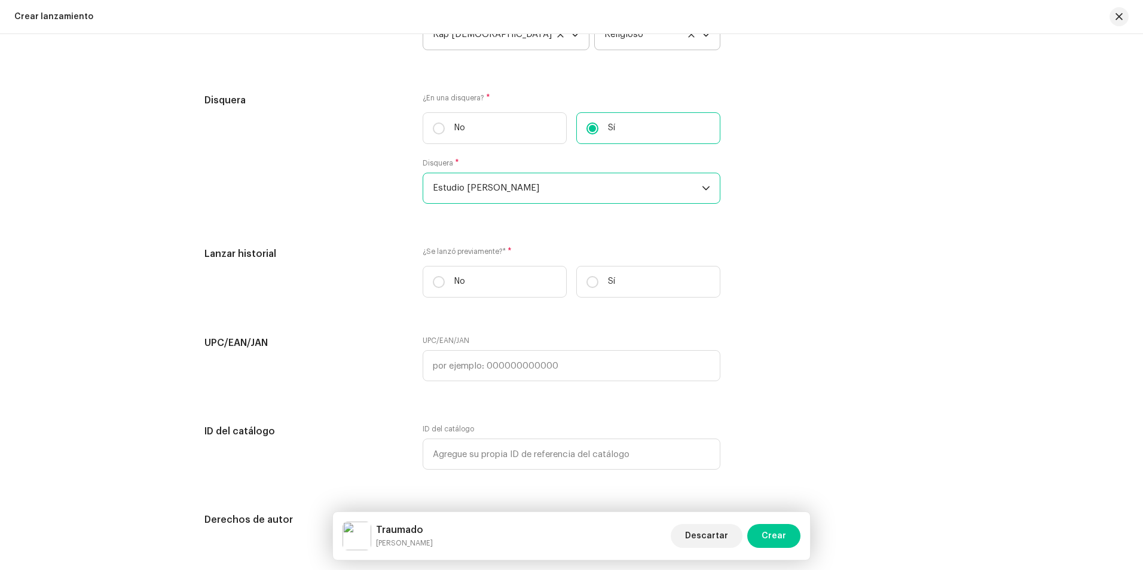
scroll to position [1854, 0]
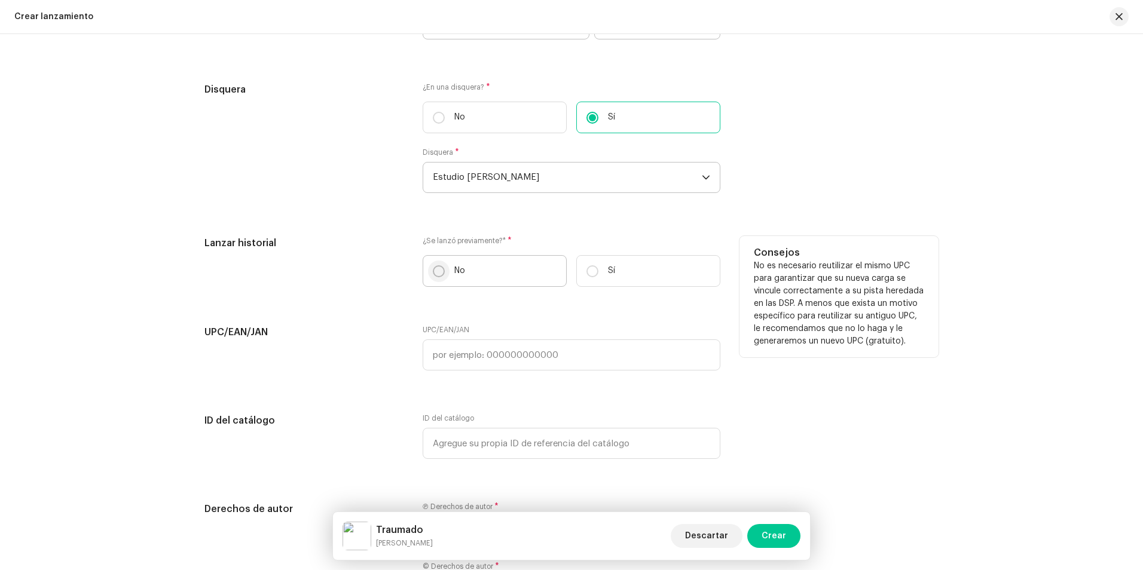
click at [433, 271] on input "No" at bounding box center [439, 271] width 12 height 12
radio input "true"
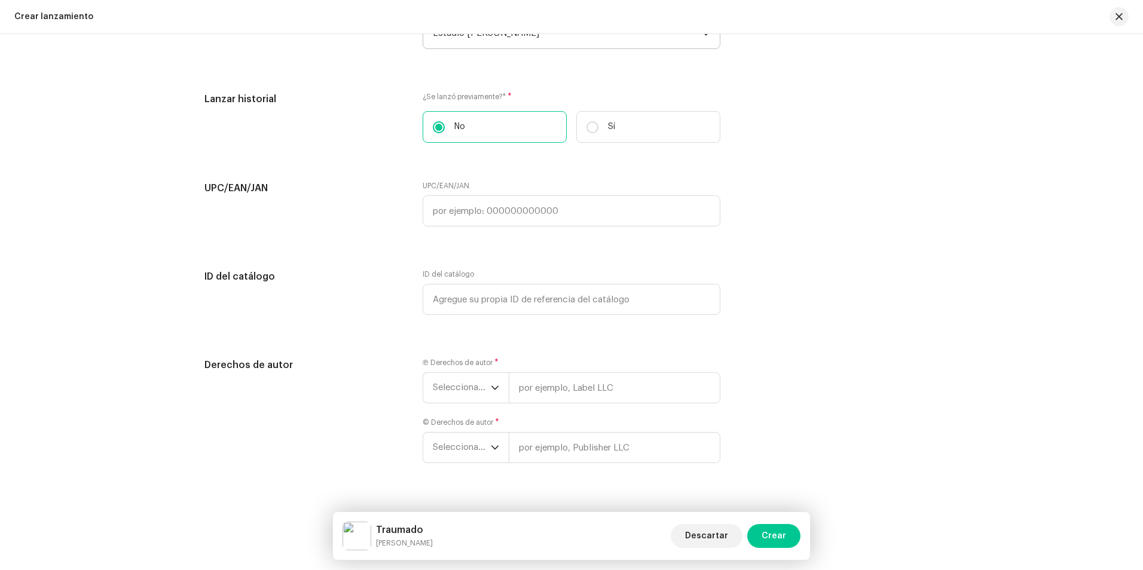
scroll to position [2020, 0]
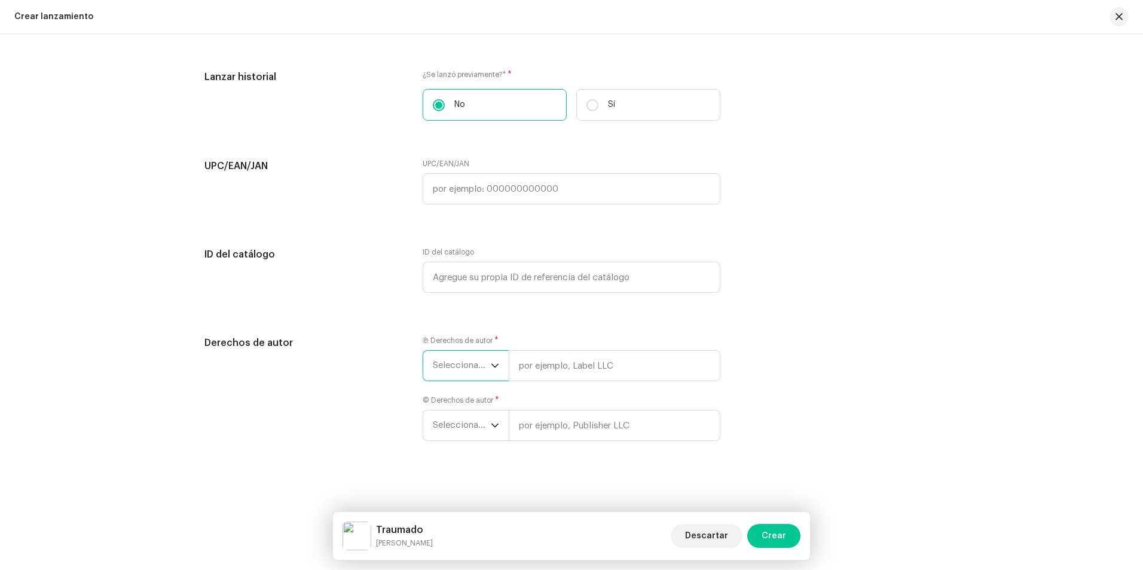
click at [465, 370] on span "Seleccionar año" at bounding box center [462, 366] width 58 height 30
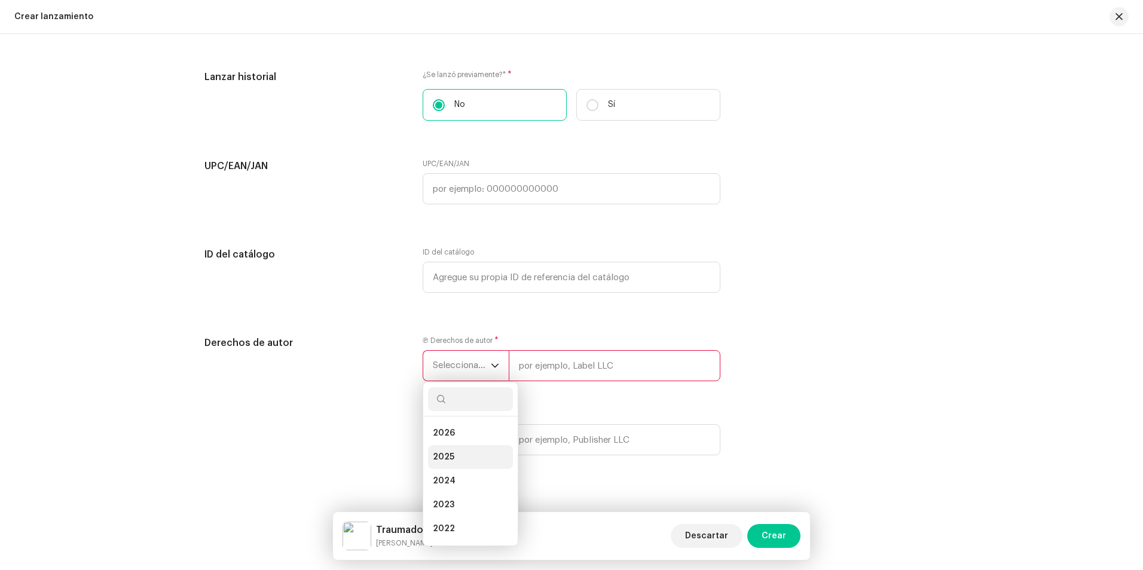
click at [465, 451] on li "2025" at bounding box center [470, 457] width 85 height 24
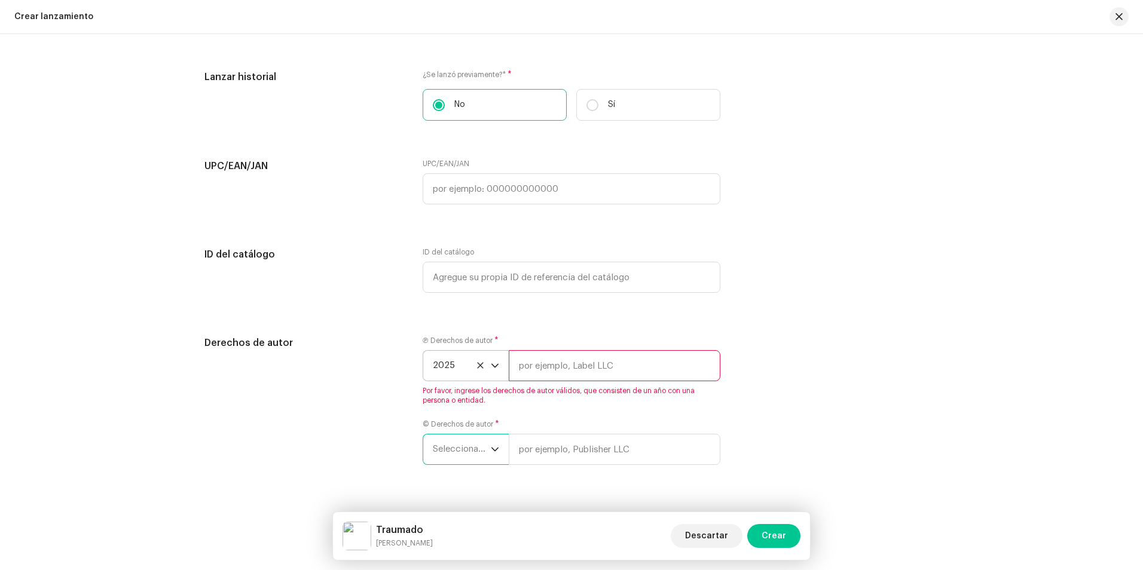
click at [441, 447] on font "Seleccionar año" at bounding box center [466, 449] width 66 height 9
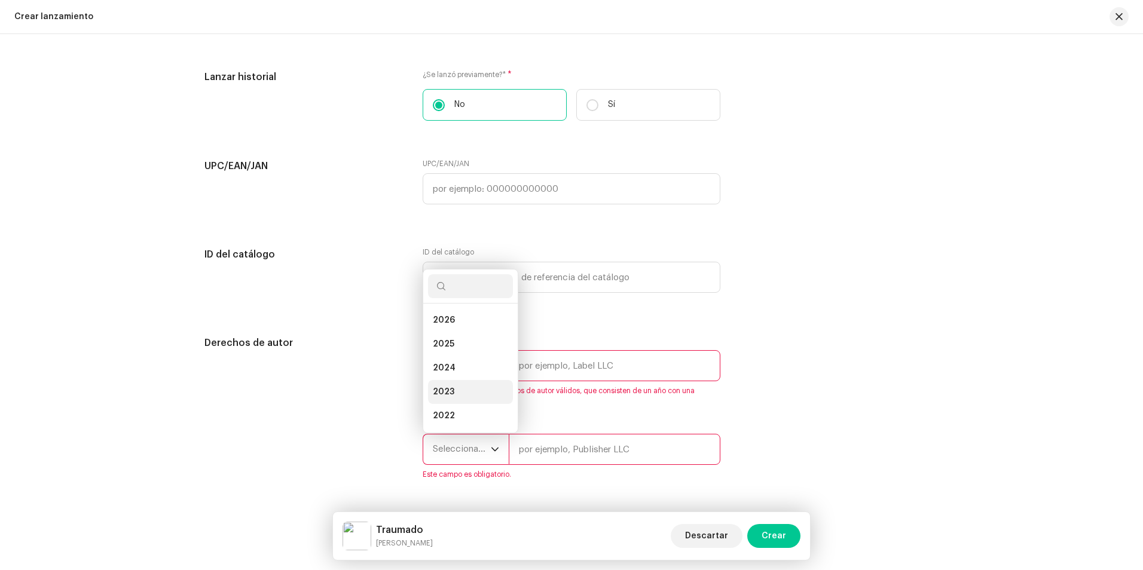
scroll to position [19, 0]
click at [459, 330] on li "2025" at bounding box center [470, 325] width 85 height 24
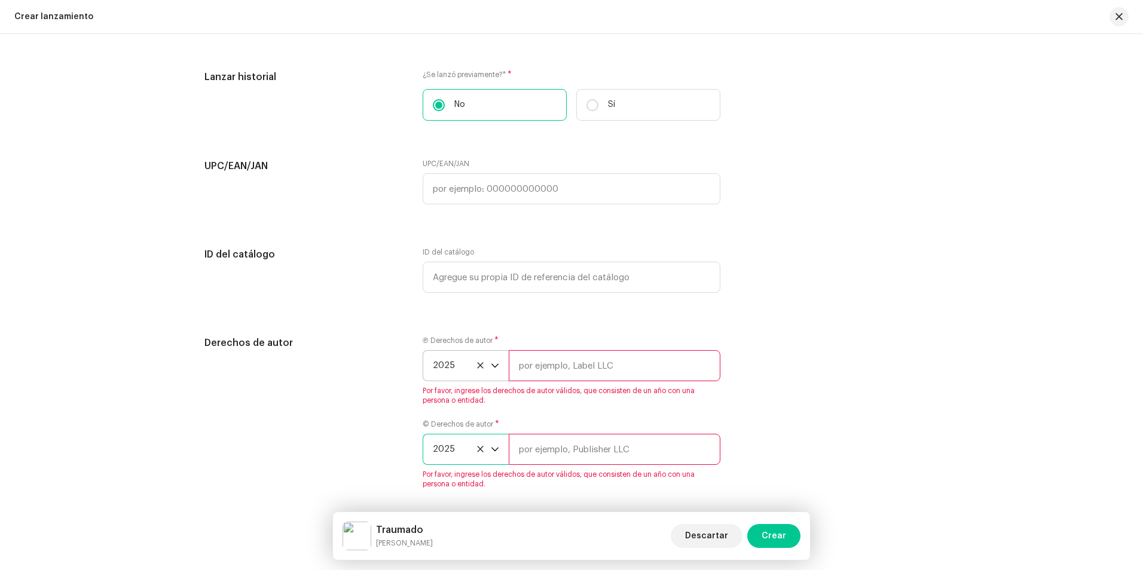
click at [533, 365] on input "text" at bounding box center [615, 365] width 212 height 31
type input "[PERSON_NAME] Studio"
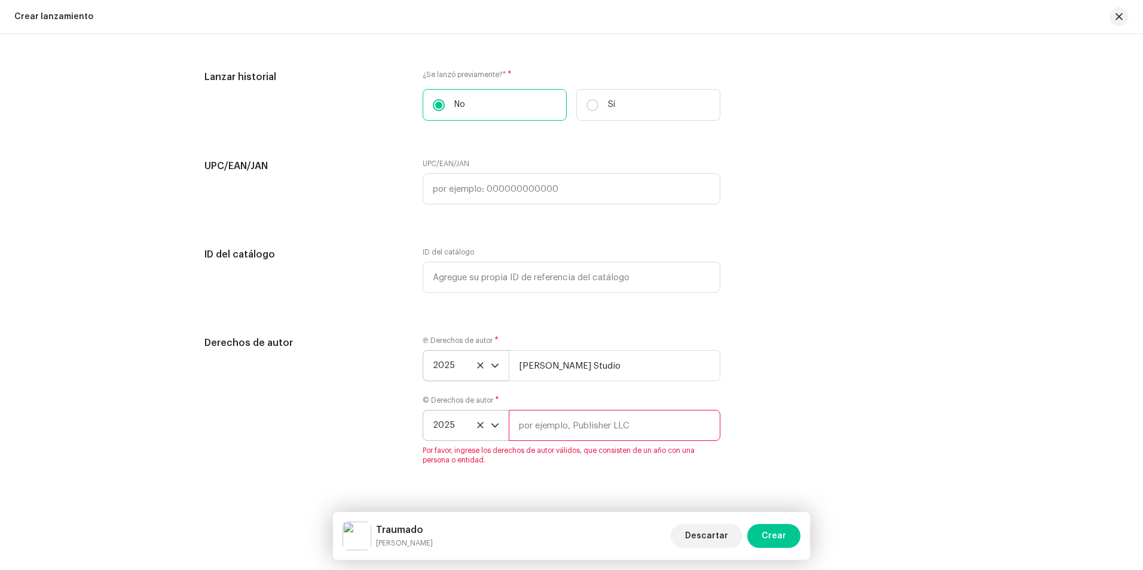
click at [539, 430] on input "text" at bounding box center [615, 425] width 212 height 31
type input "[PERSON_NAME] Studio"
click at [367, 438] on div "Derechos de autor" at bounding box center [303, 396] width 199 height 120
click at [781, 533] on span "Crear" at bounding box center [774, 536] width 25 height 24
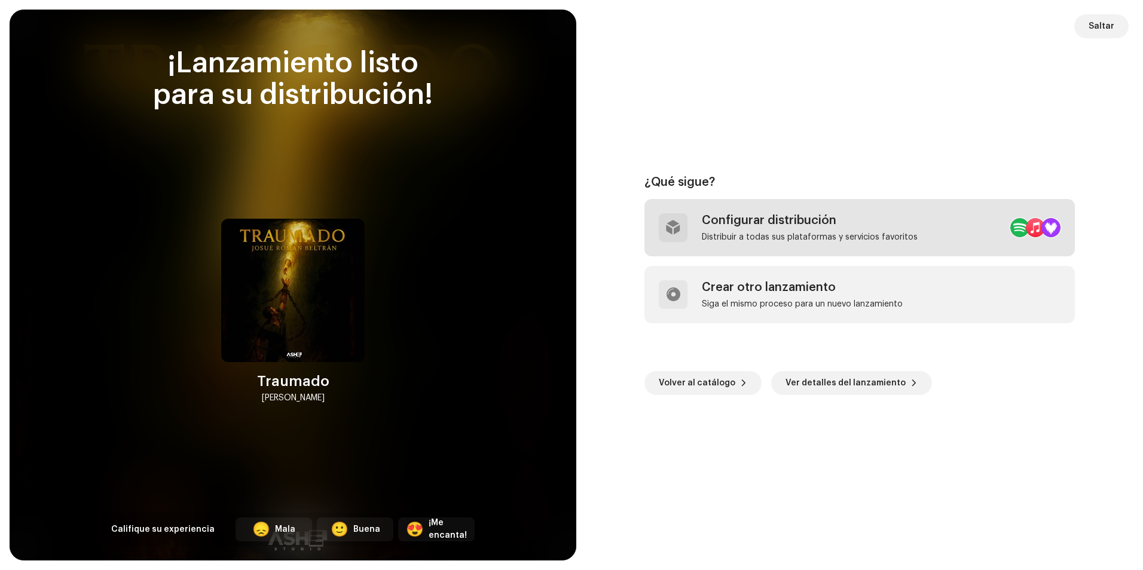
click at [811, 212] on div "Configurar distribución Distribuir a todas sus plataformas y servicios favoritos" at bounding box center [860, 227] width 431 height 57
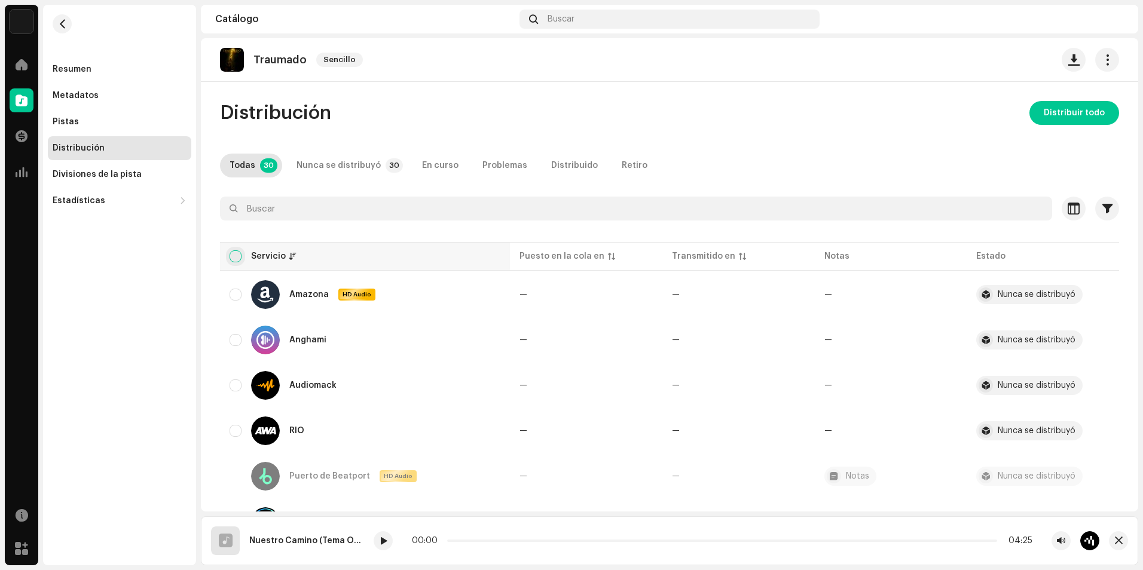
click at [240, 253] on input "checkbox" at bounding box center [236, 257] width 12 height 12
checkbox input "true"
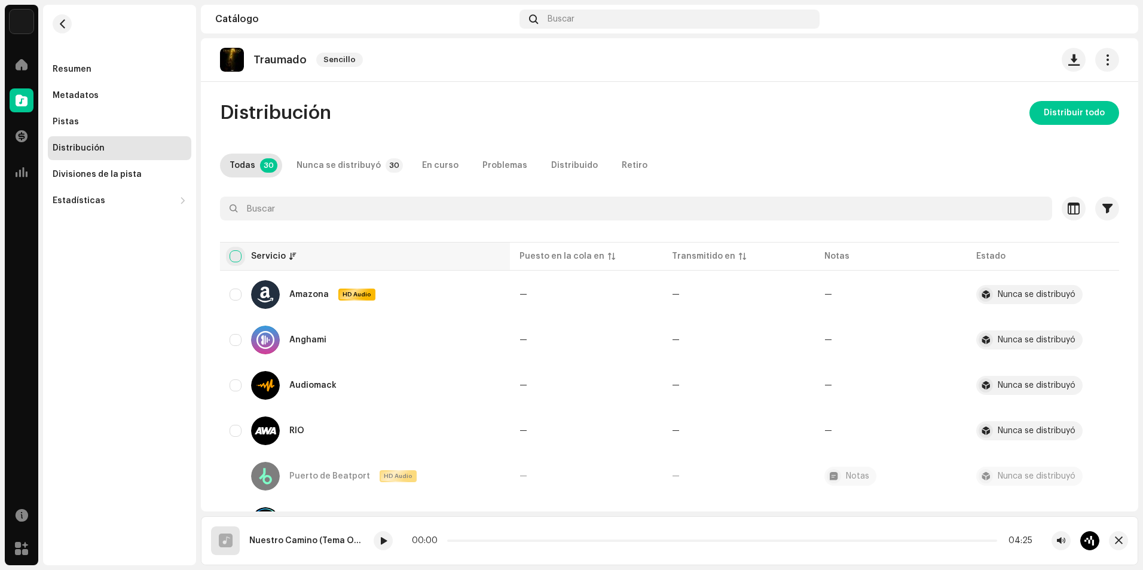
checkbox input "true"
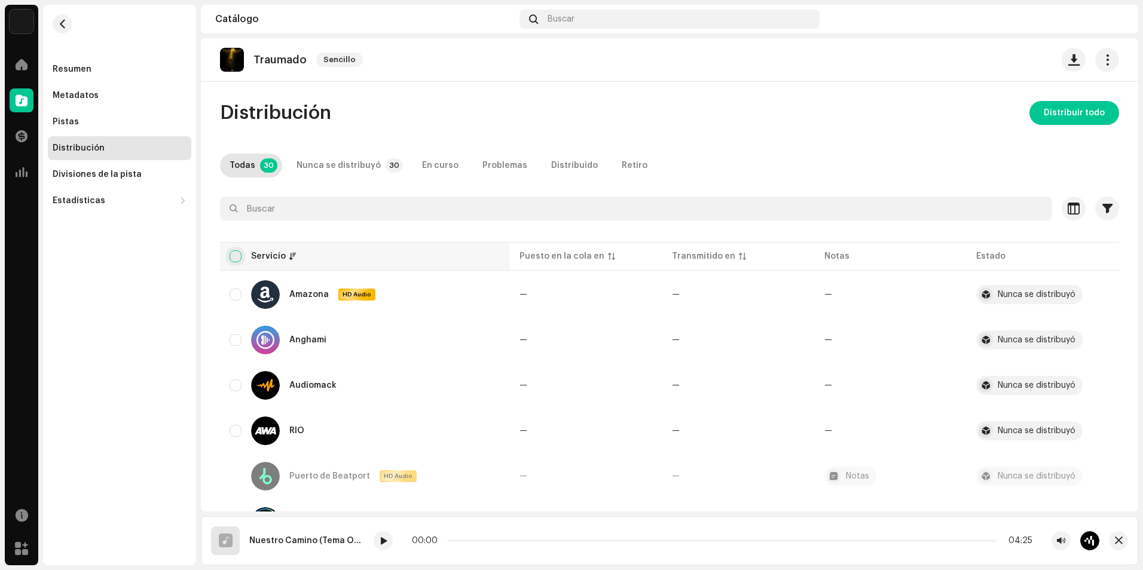
checkbox input "true"
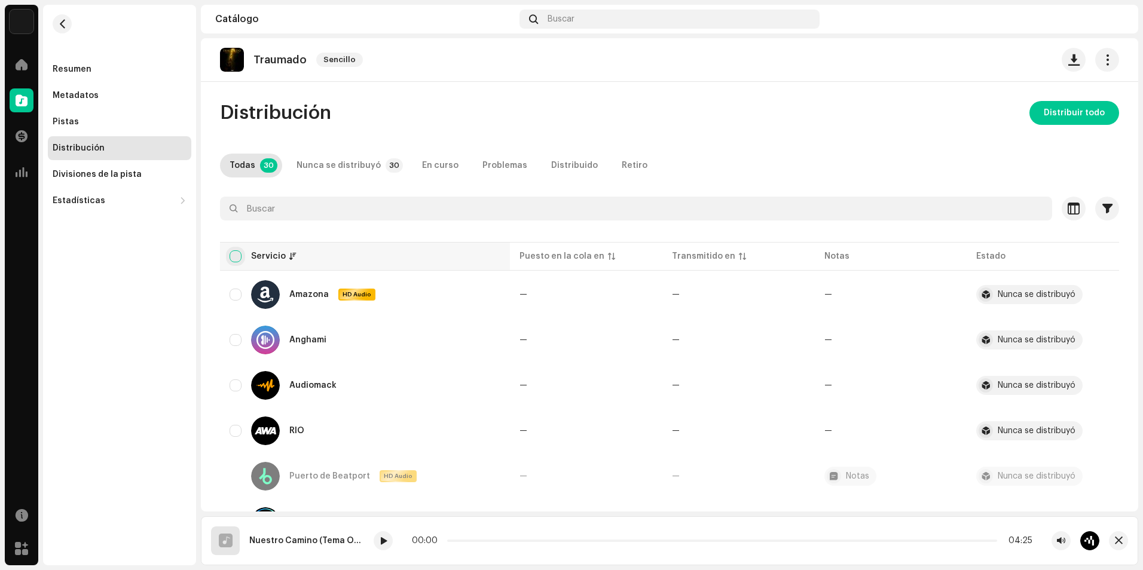
checkbox input "true"
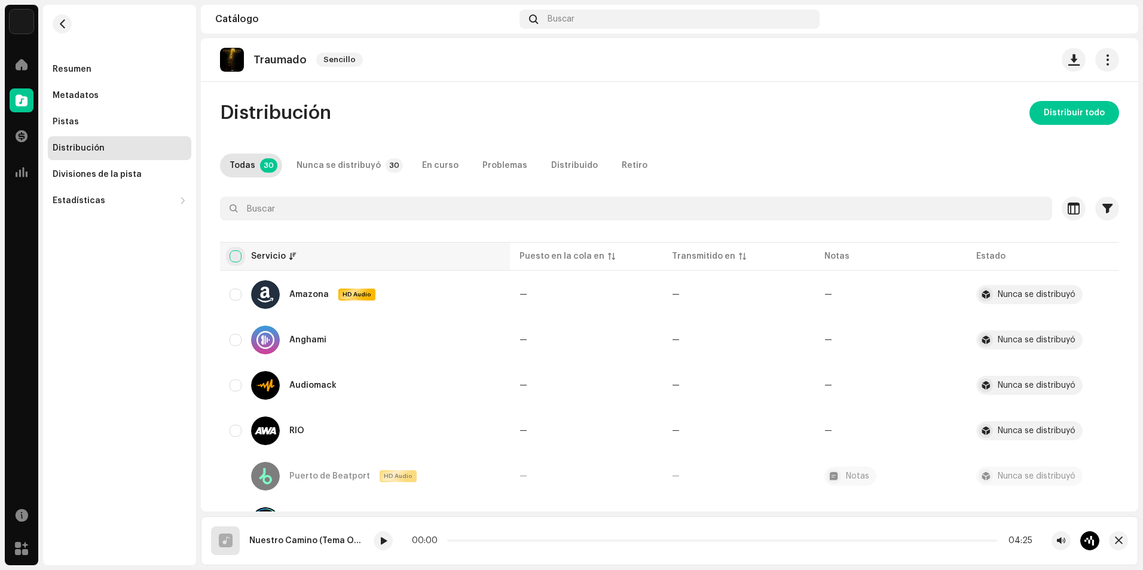
checkbox input "true"
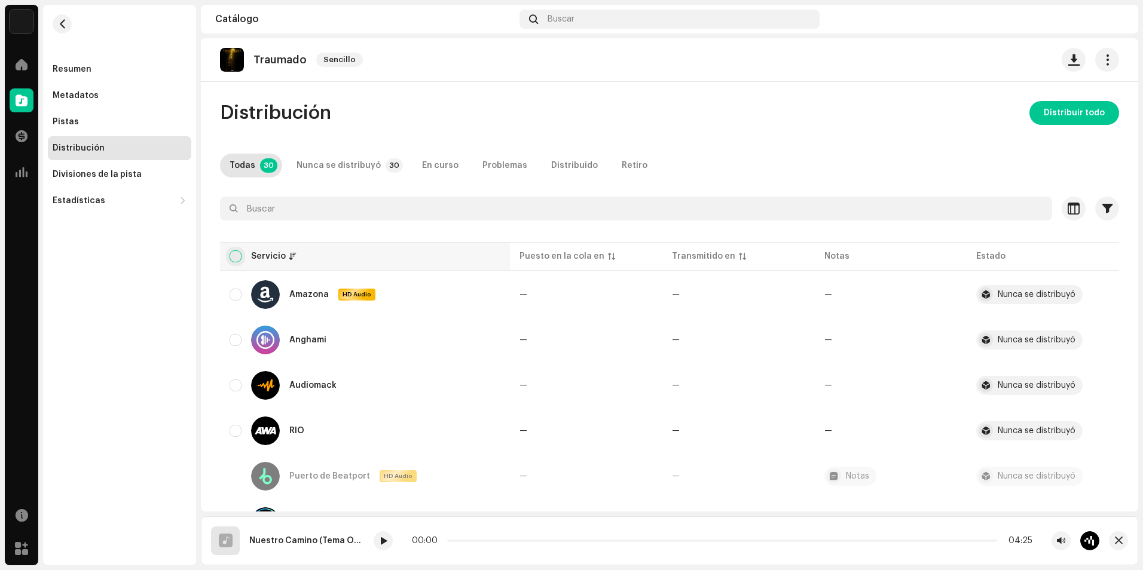
checkbox input "true"
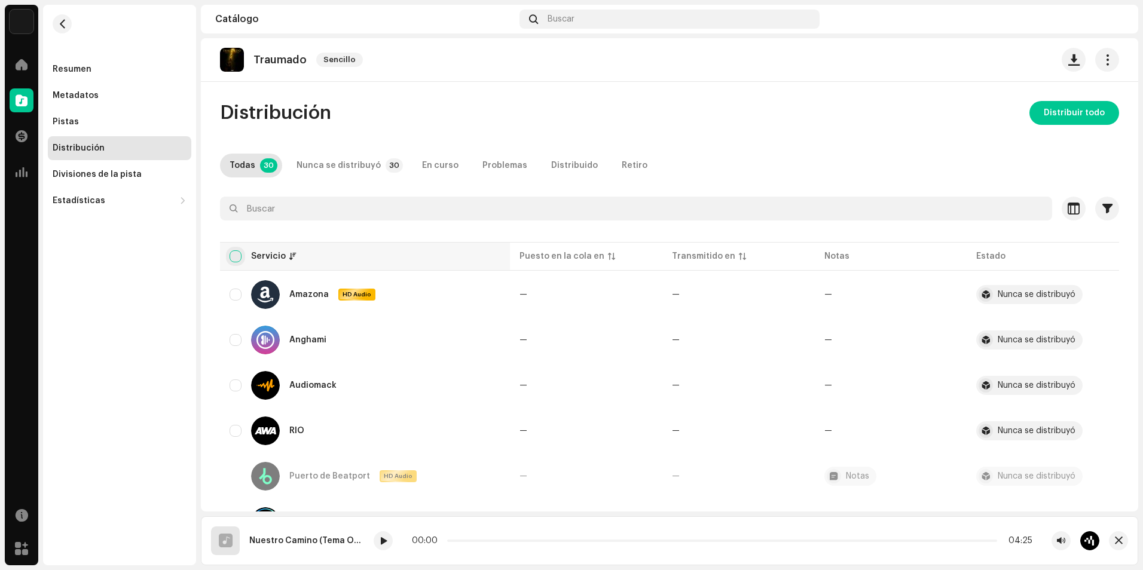
checkbox input "true"
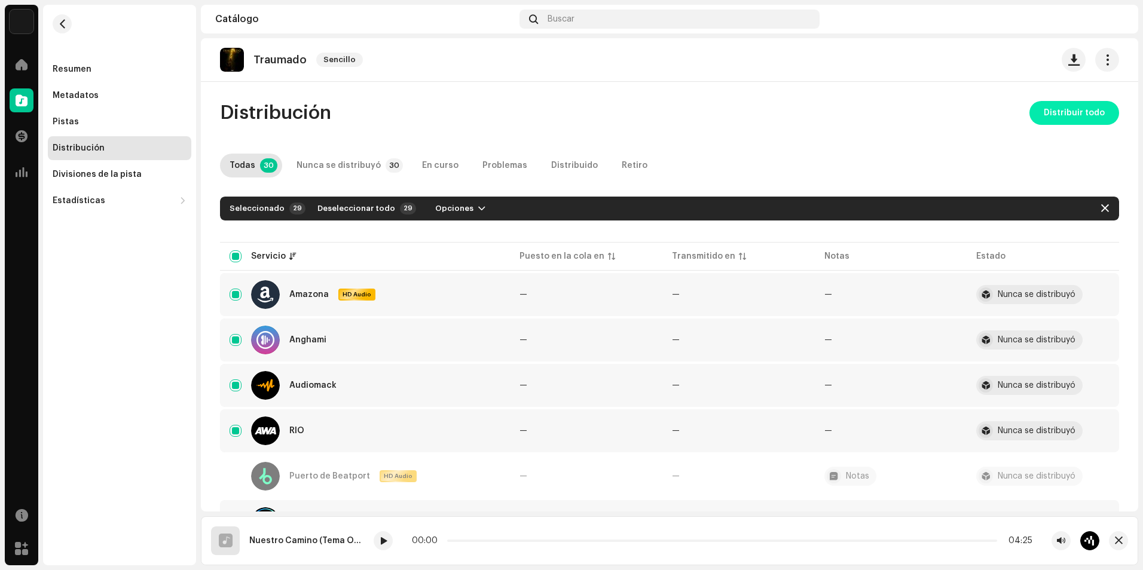
click at [1045, 115] on span "Distribuir todo" at bounding box center [1074, 113] width 61 height 24
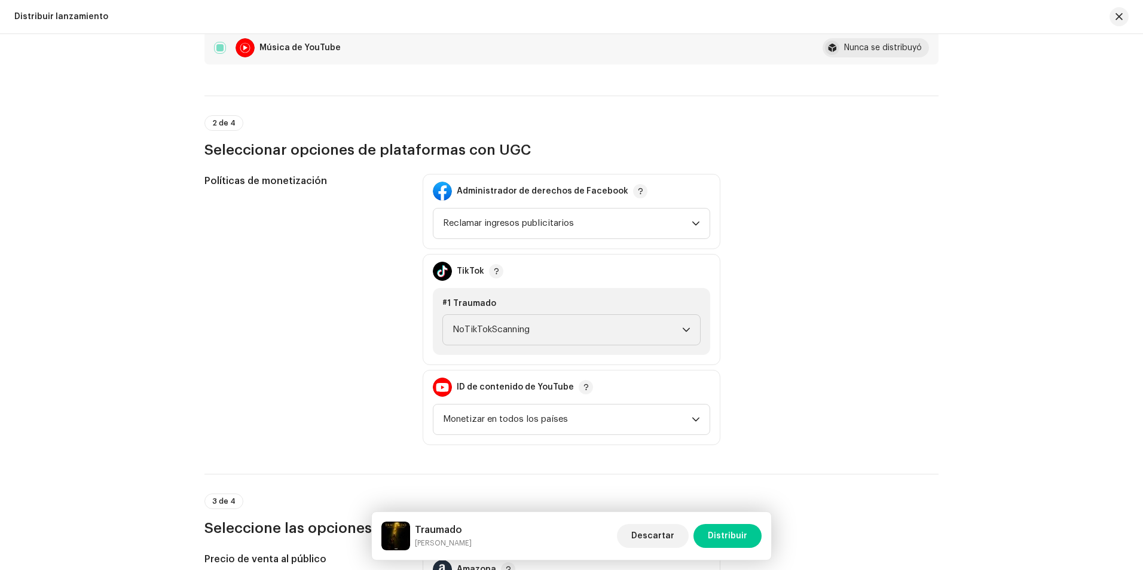
scroll to position [1315, 0]
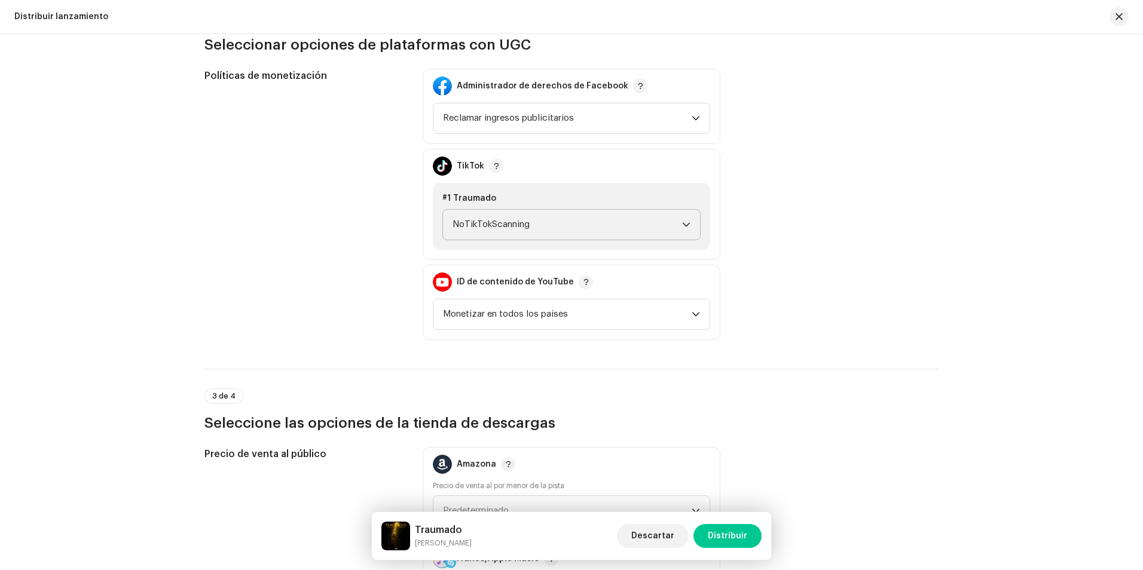
click at [576, 231] on span "NoTikTokScanning" at bounding box center [568, 225] width 230 height 30
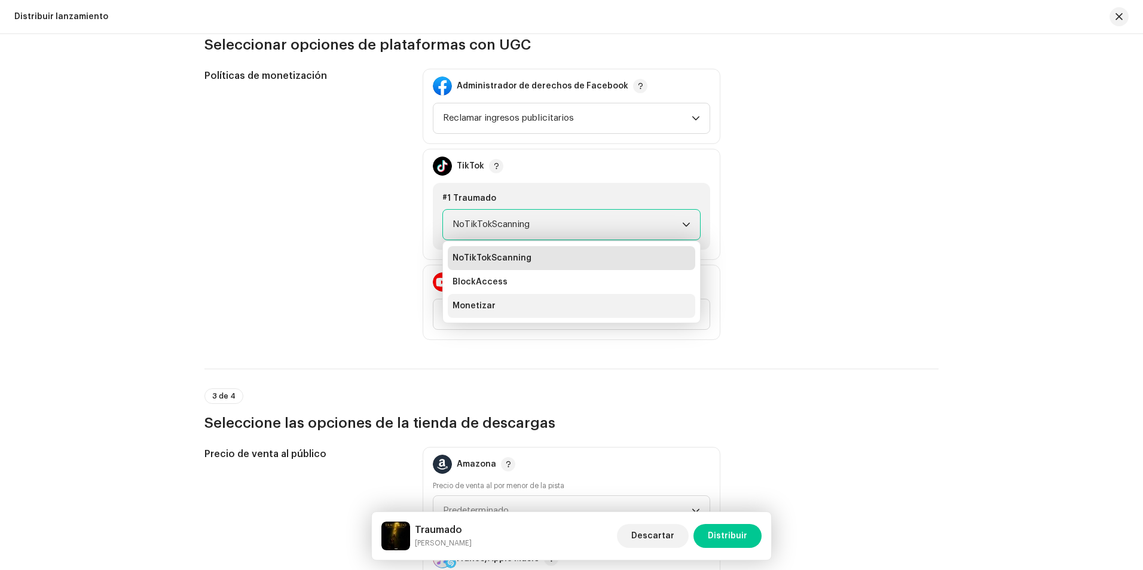
click at [540, 306] on li "Monetizar" at bounding box center [572, 306] width 248 height 24
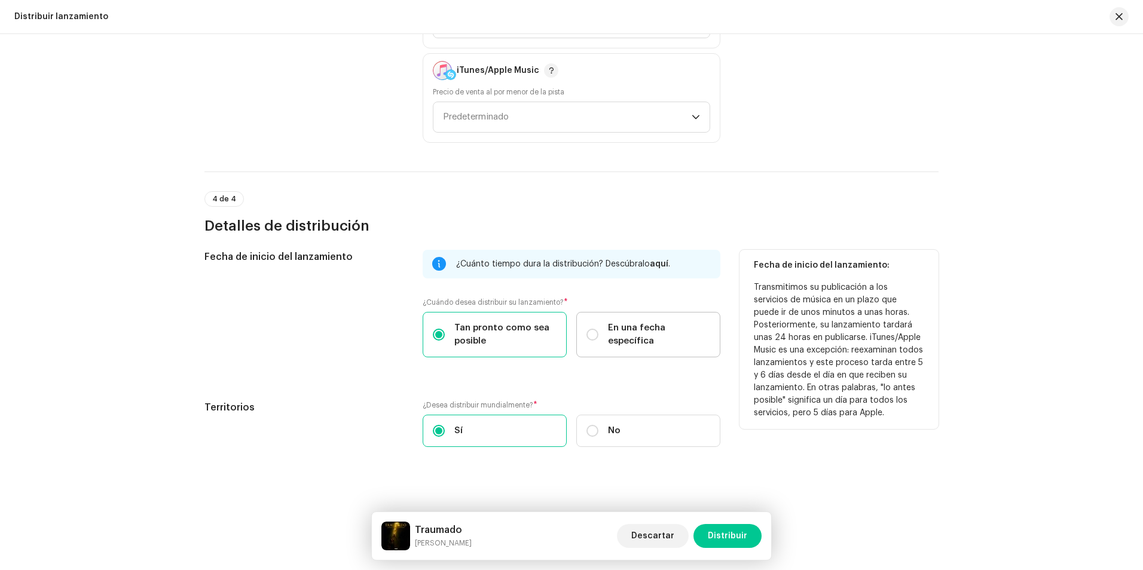
scroll to position [1810, 0]
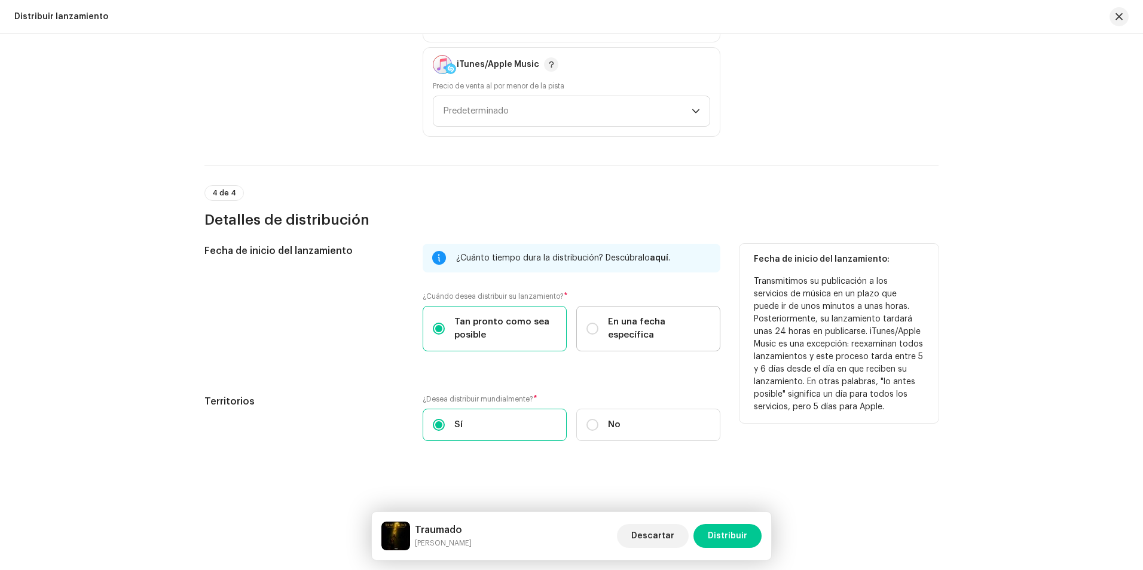
click at [612, 329] on span "En una fecha específica" at bounding box center [659, 329] width 102 height 26
click at [599, 329] on input "En una fecha específica" at bounding box center [593, 329] width 12 height 12
radio input "true"
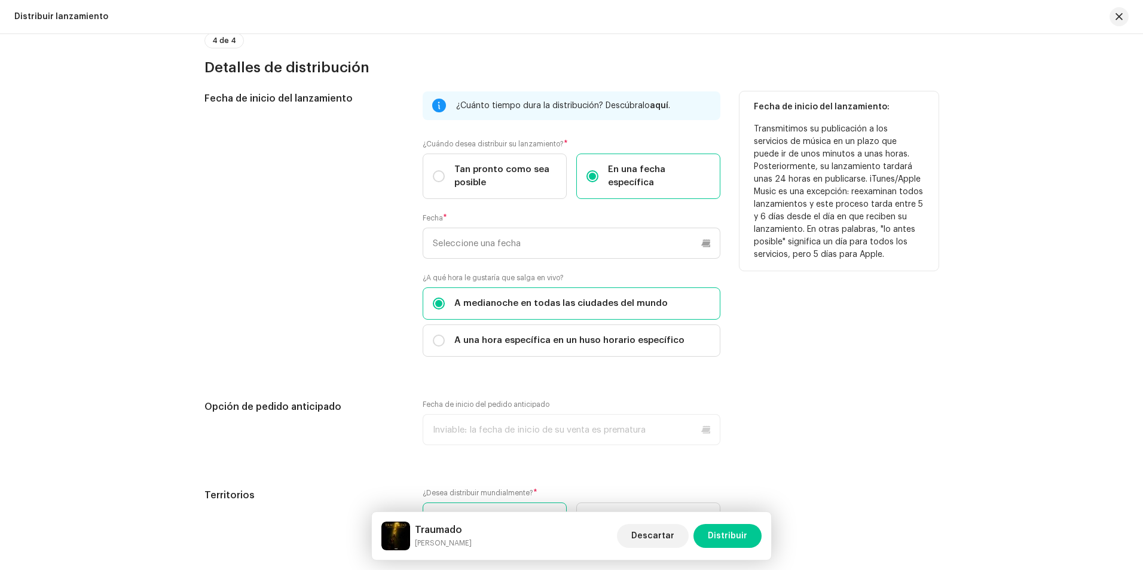
scroll to position [1989, 0]
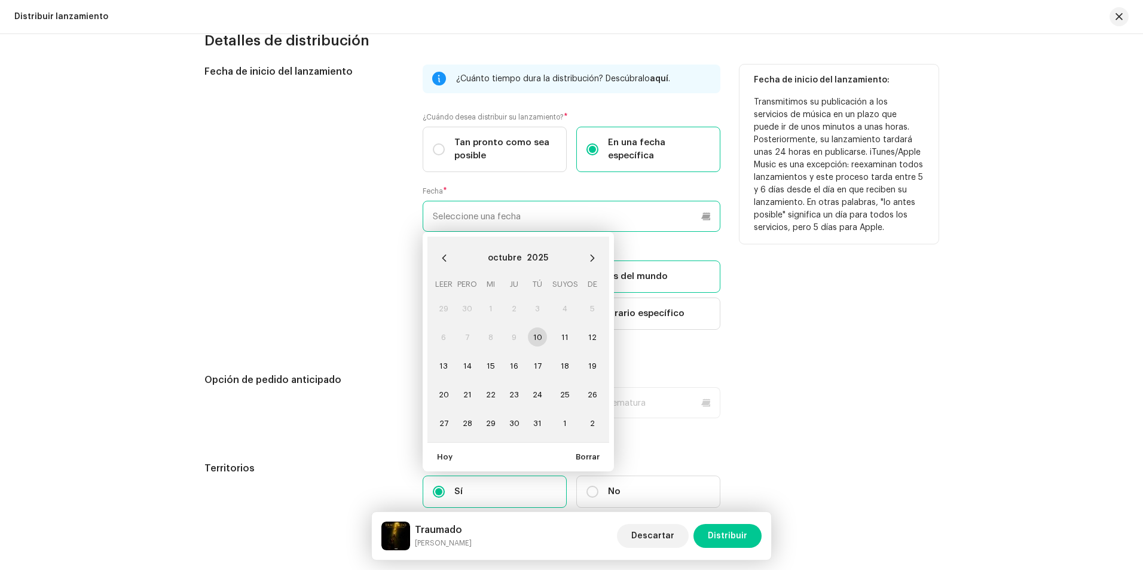
click at [567, 221] on input "text" at bounding box center [572, 216] width 298 height 31
click at [443, 369] on font "13" at bounding box center [443, 366] width 8 height 8
type input "[DATE]"
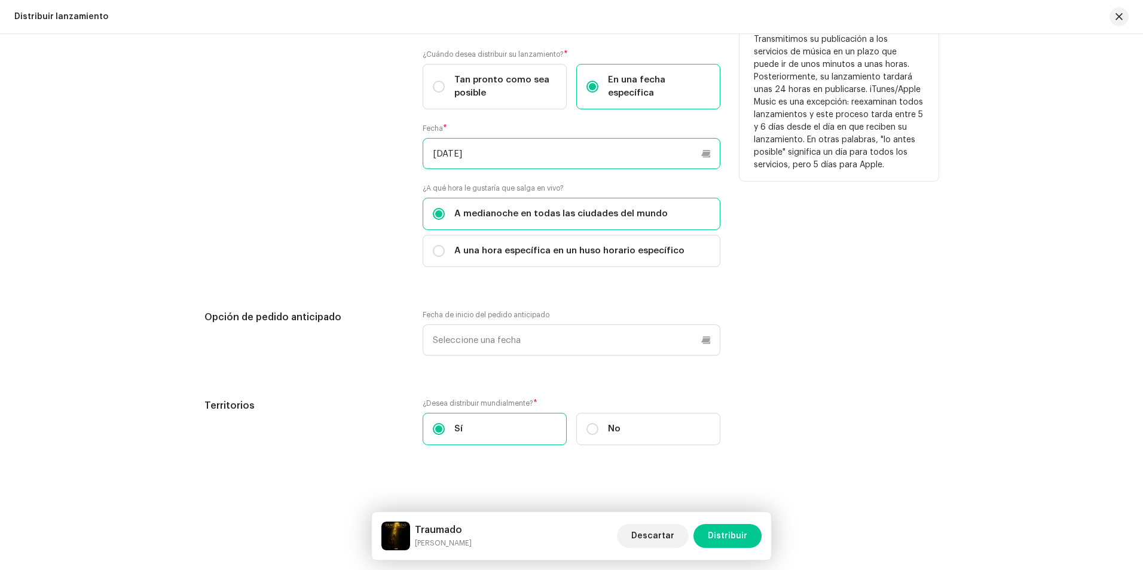
scroll to position [2056, 0]
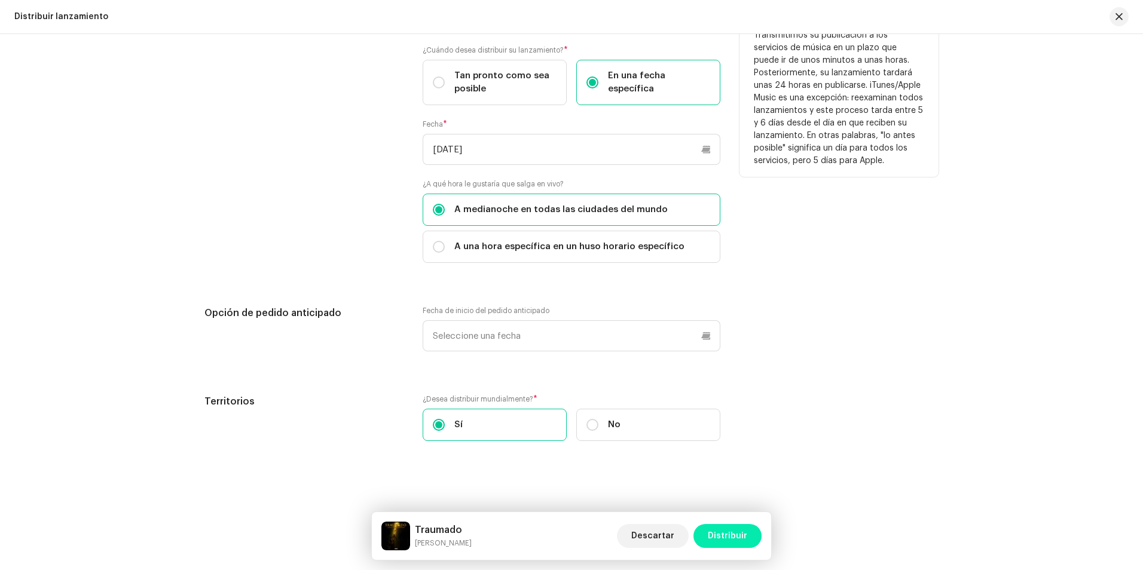
click at [731, 539] on span "Distribuir" at bounding box center [727, 536] width 39 height 24
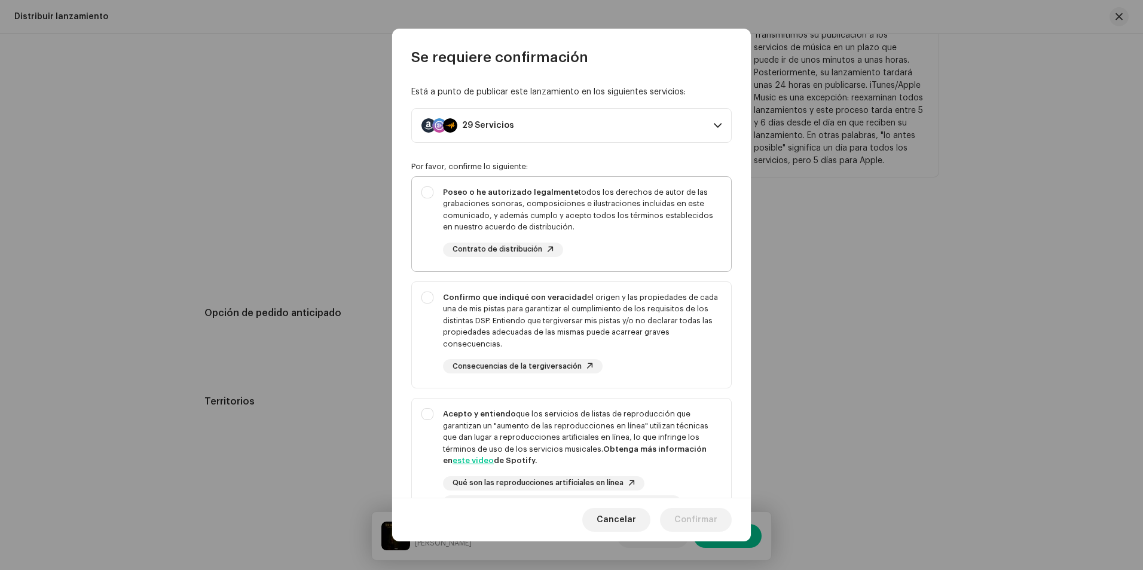
click at [427, 194] on div "Poseo o he autorizado legalmente todos los derechos de autor de las grabaciones…" at bounding box center [571, 222] width 319 height 90
checkbox input "true"
click at [427, 297] on div "Confirmo que indiqué con veracidad el origen y las propiedades de cada una de m…" at bounding box center [571, 333] width 319 height 102
checkbox input "true"
click at [429, 418] on div "Acepto y entiendo que los servicios de listas de reproducción que garantizan un…" at bounding box center [571, 459] width 319 height 121
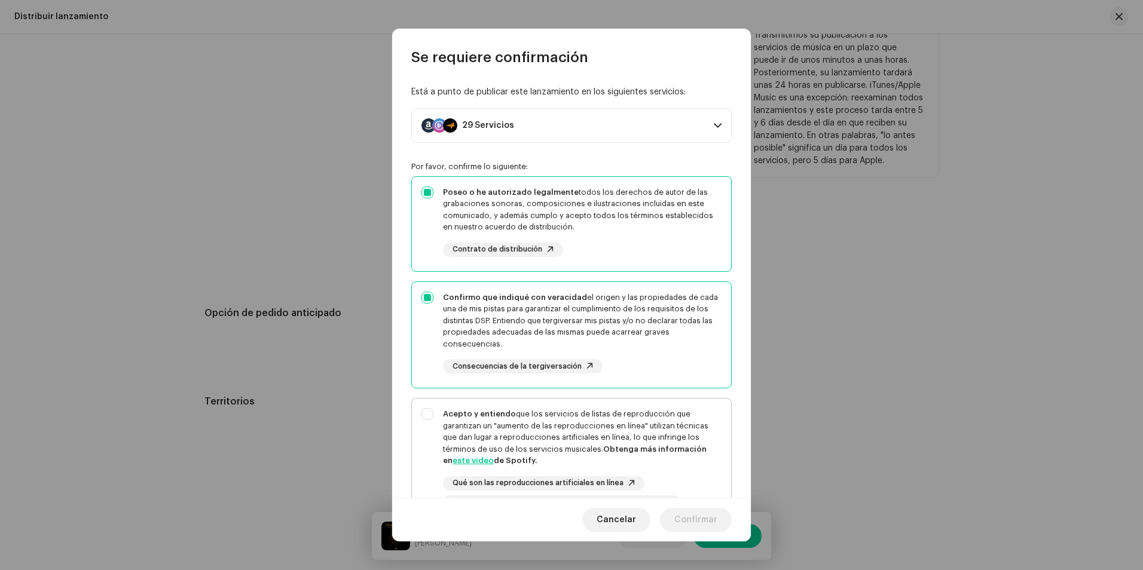
checkbox input "true"
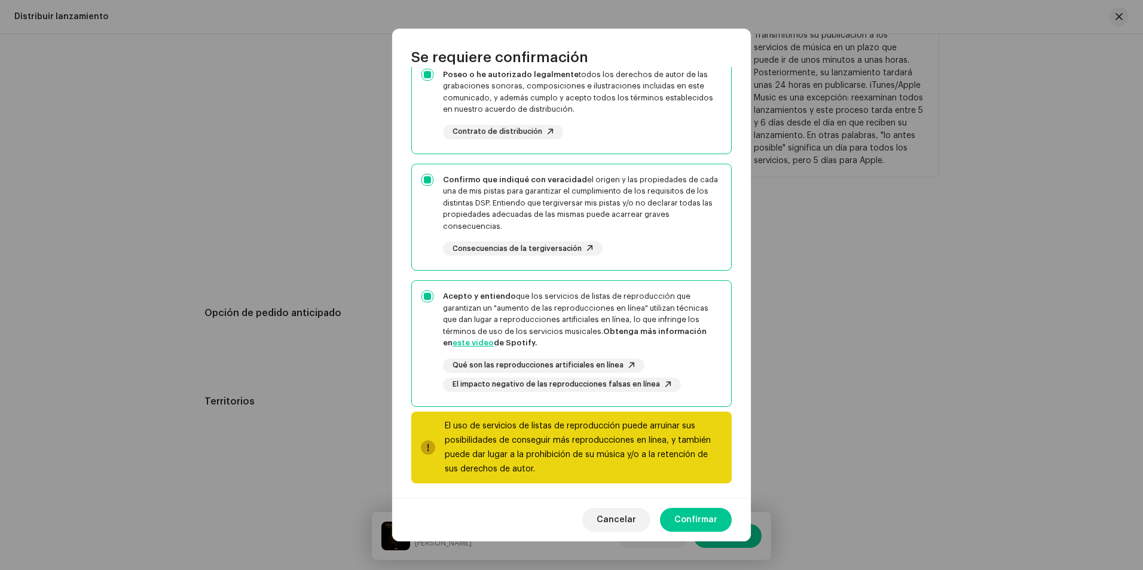
scroll to position [122, 0]
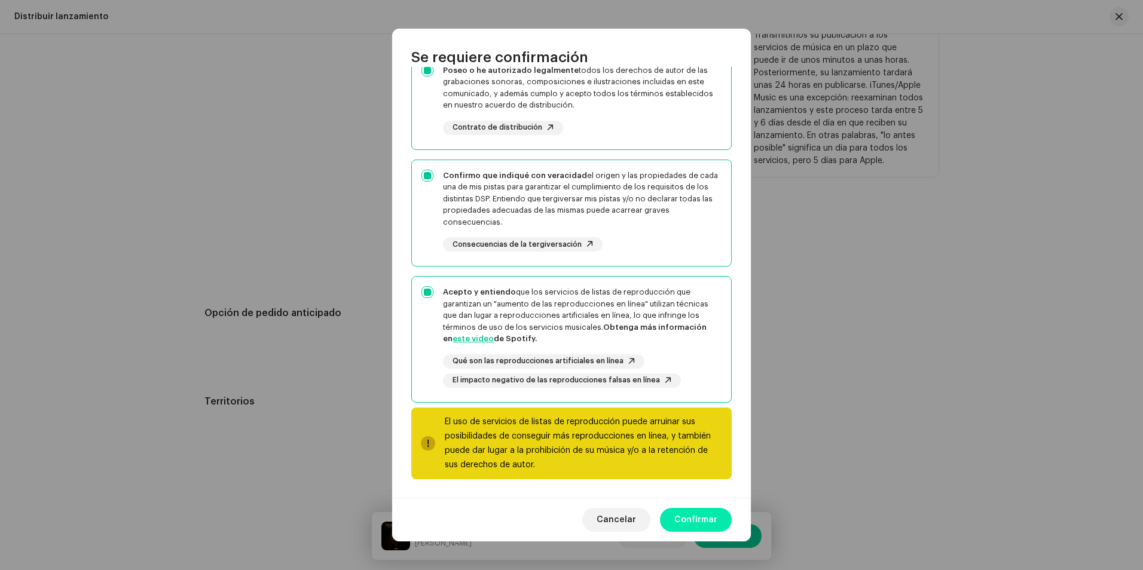
click at [701, 521] on span "Confirmar" at bounding box center [695, 520] width 43 height 24
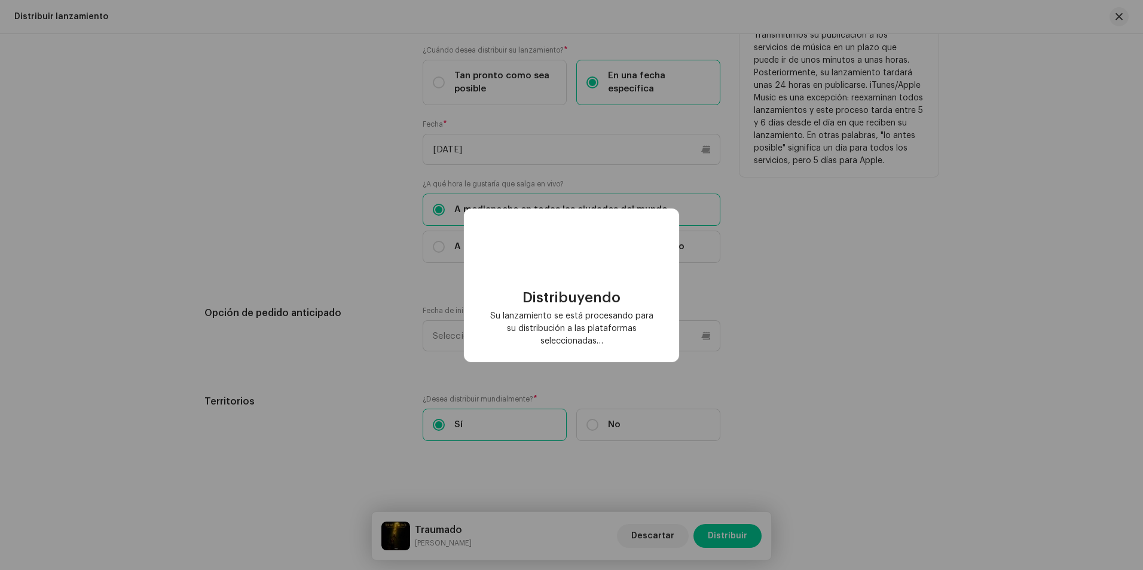
checkbox input "false"
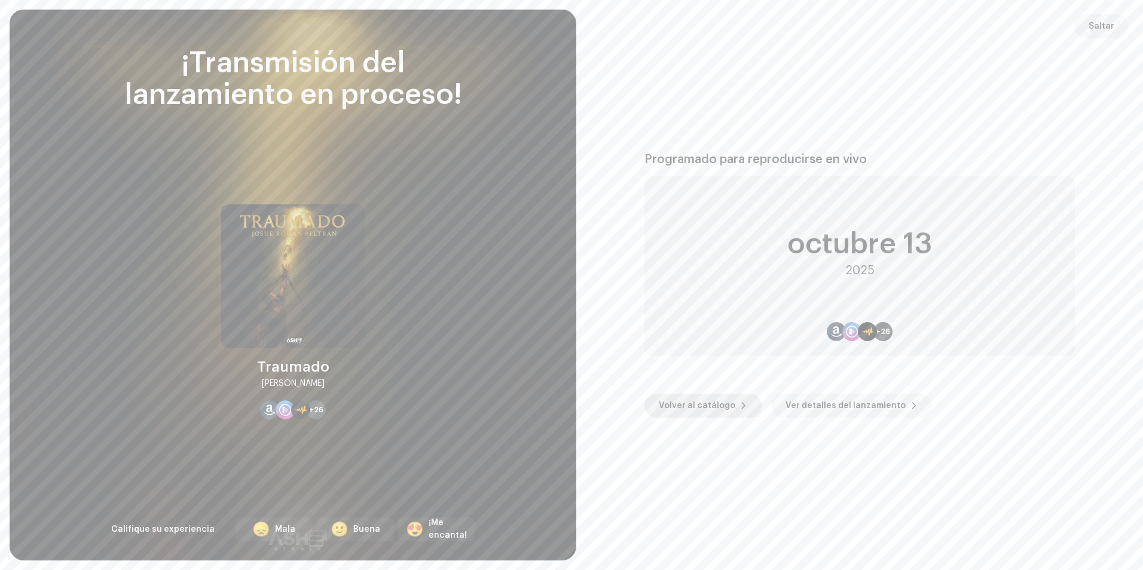
click at [707, 408] on span "Volver al catálogo" at bounding box center [697, 406] width 77 height 24
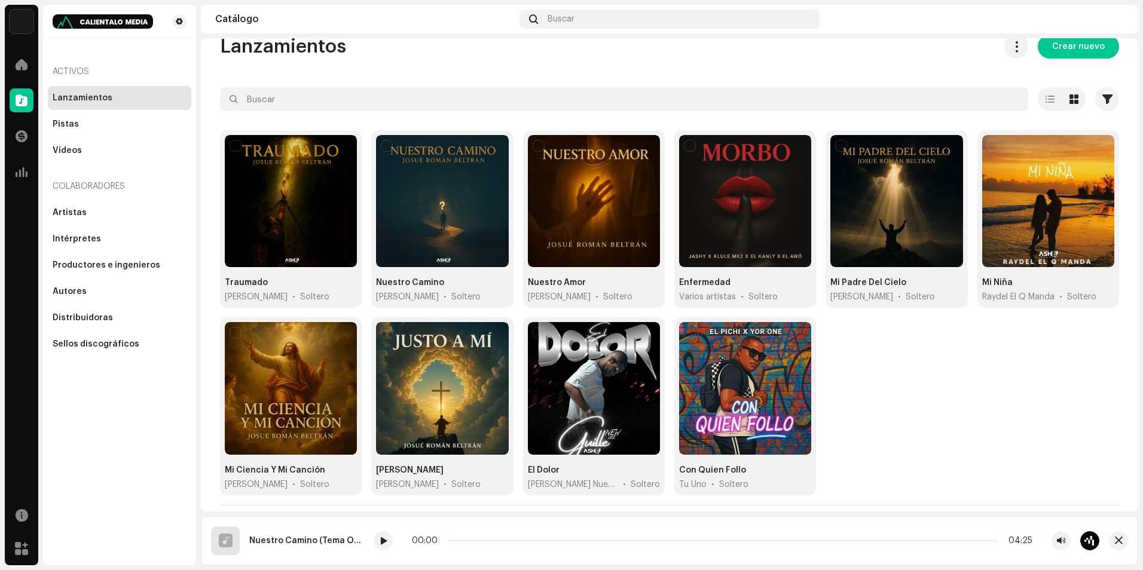
scroll to position [42, 0]
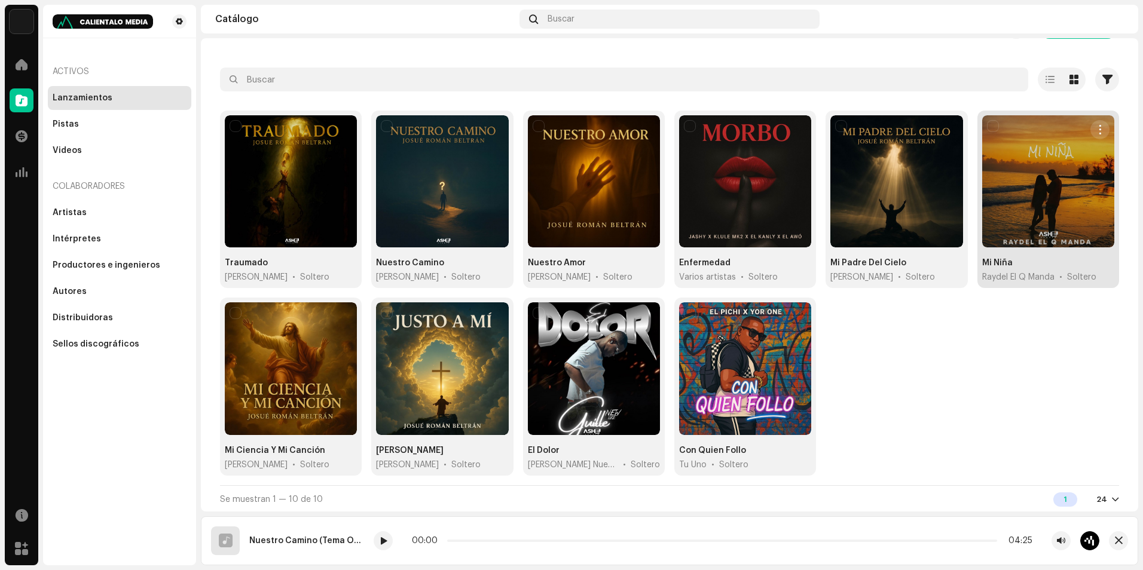
click at [1098, 129] on button "button" at bounding box center [1100, 129] width 19 height 19
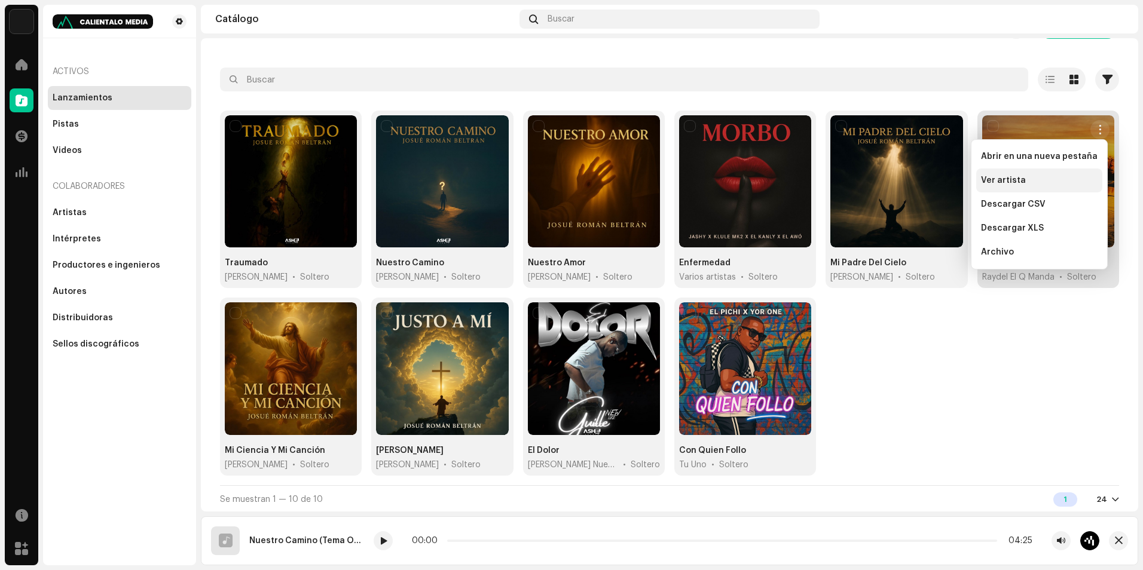
click at [1017, 175] on div "Ver artista" at bounding box center [1039, 181] width 126 height 24
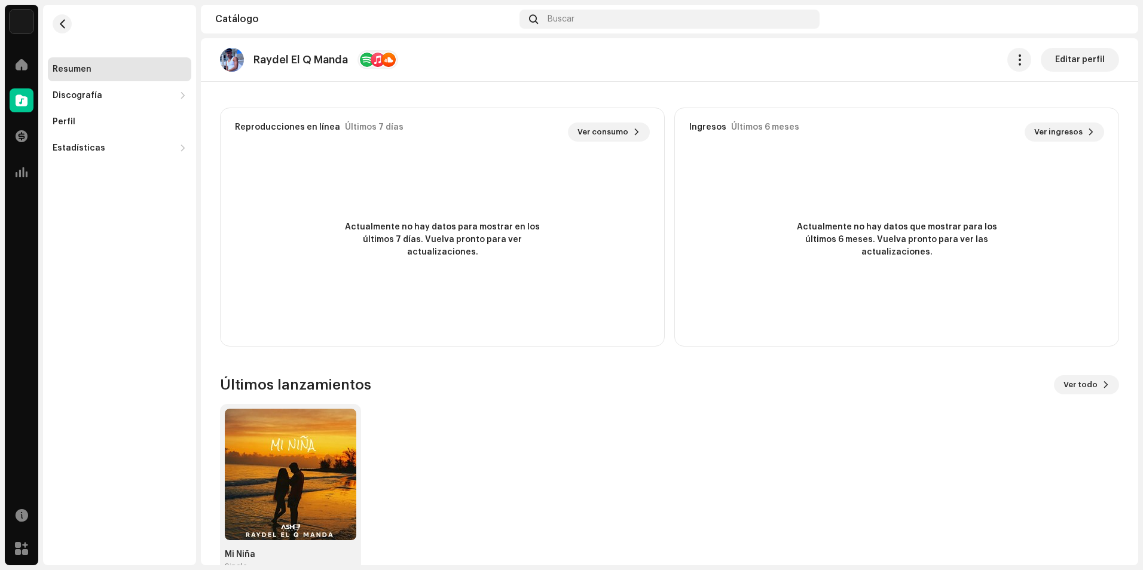
scroll to position [301, 0]
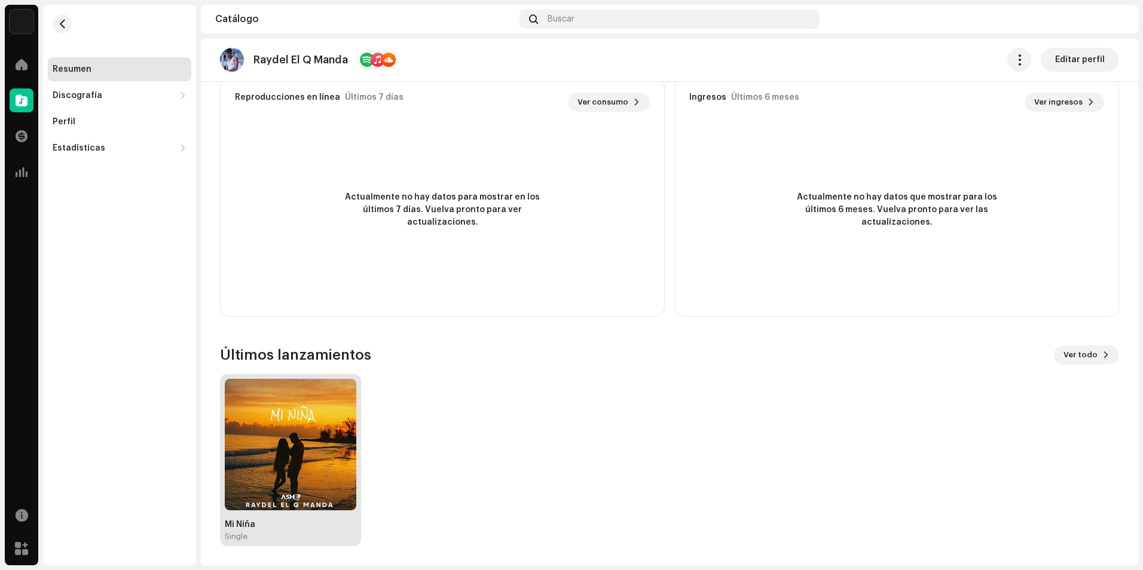
click at [307, 425] on img at bounding box center [291, 445] width 132 height 132
click at [327, 447] on img at bounding box center [291, 445] width 132 height 132
click at [90, 115] on div "Perfil" at bounding box center [120, 122] width 144 height 24
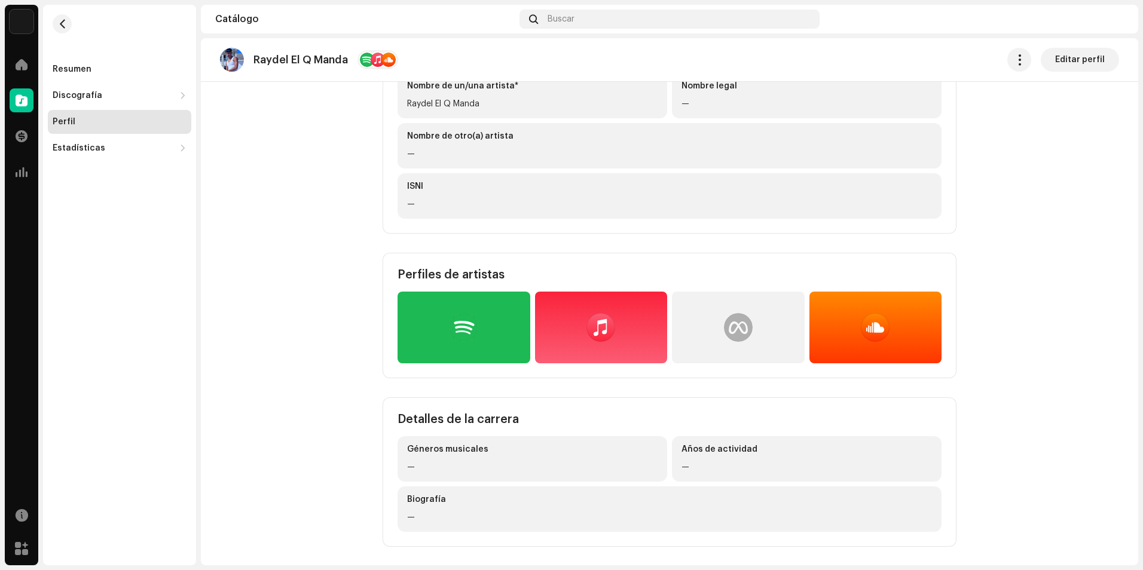
scroll to position [120, 0]
drag, startPoint x: 134, startPoint y: 202, endPoint x: 133, endPoint y: 191, distance: 10.8
click at [26, 99] on span at bounding box center [22, 101] width 12 height 10
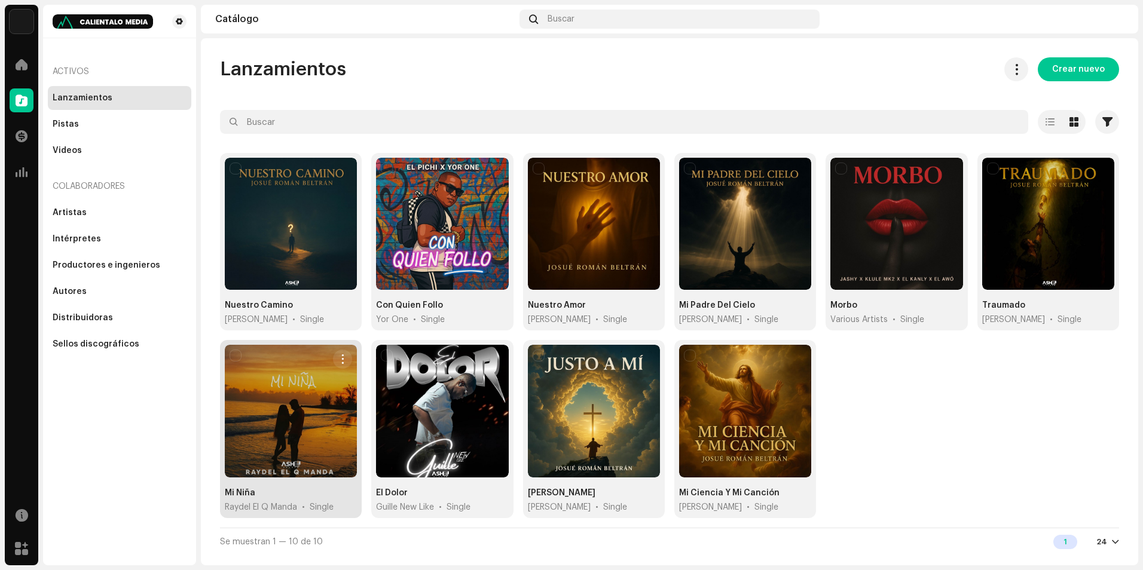
click at [291, 410] on div at bounding box center [291, 411] width 132 height 132
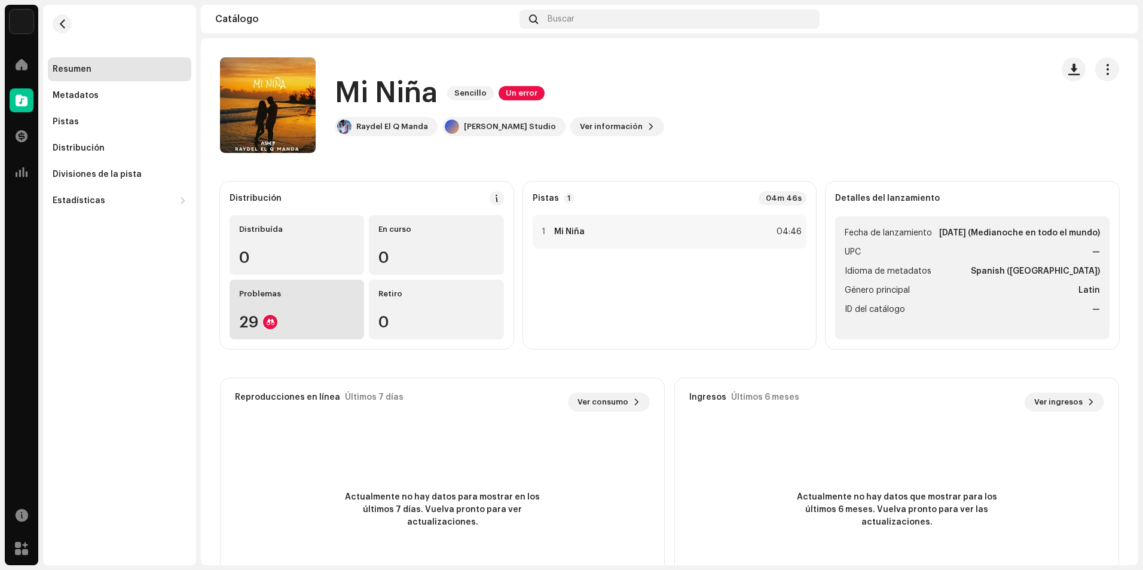
click at [312, 317] on div "29" at bounding box center [296, 323] width 115 height 16
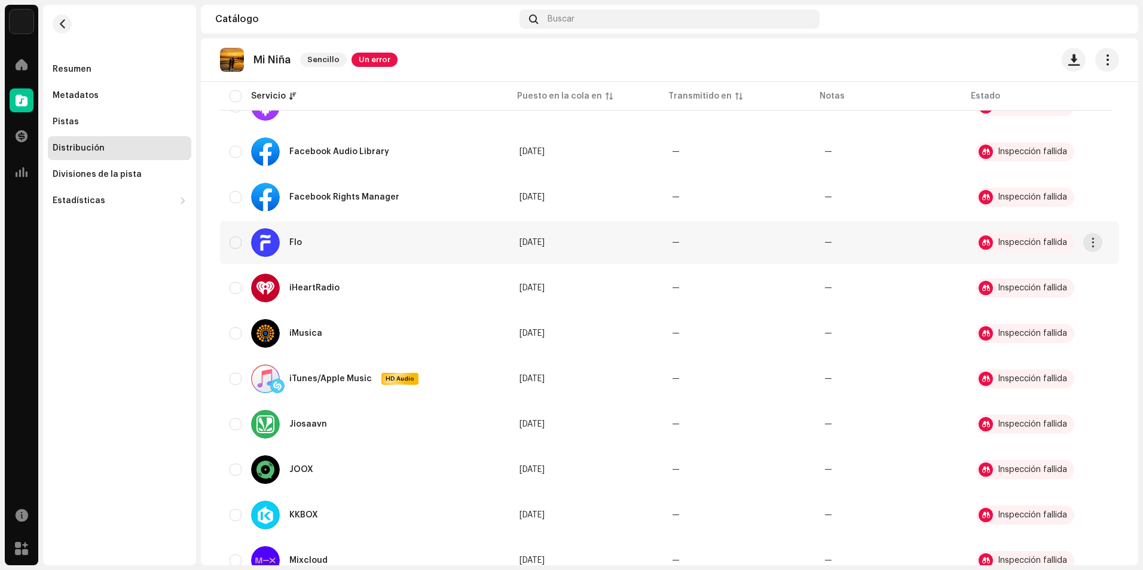
scroll to position [658, 0]
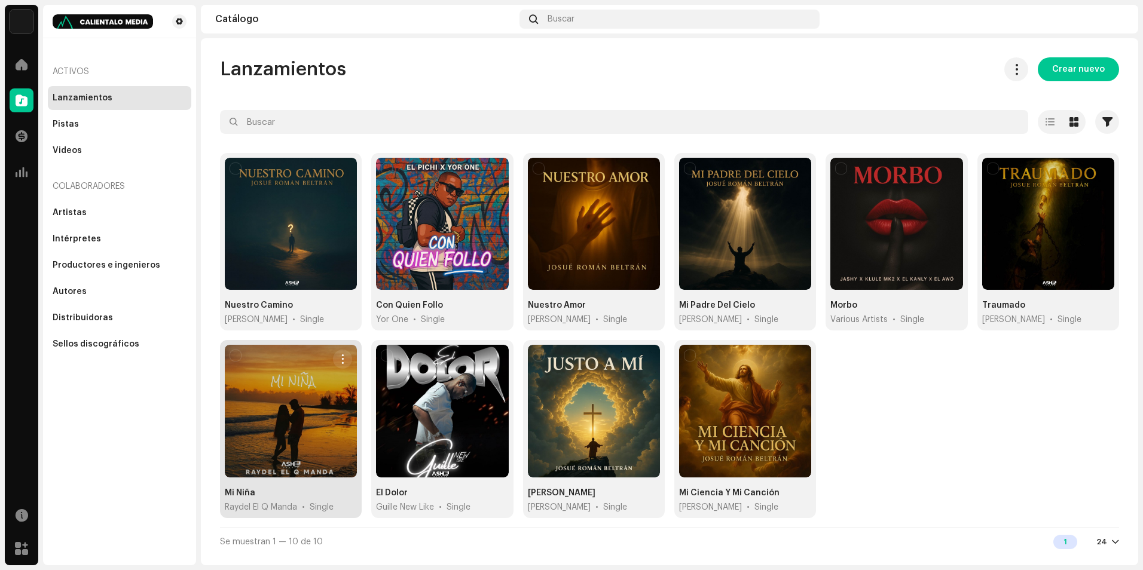
click at [292, 407] on div at bounding box center [291, 411] width 132 height 132
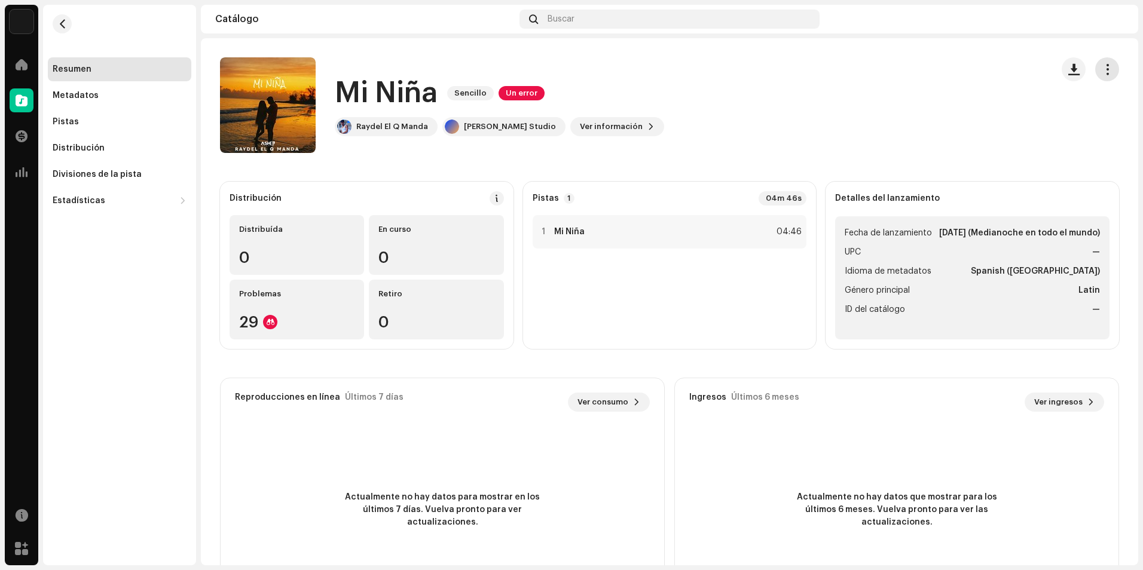
click at [1102, 72] on span "button" at bounding box center [1107, 70] width 11 height 10
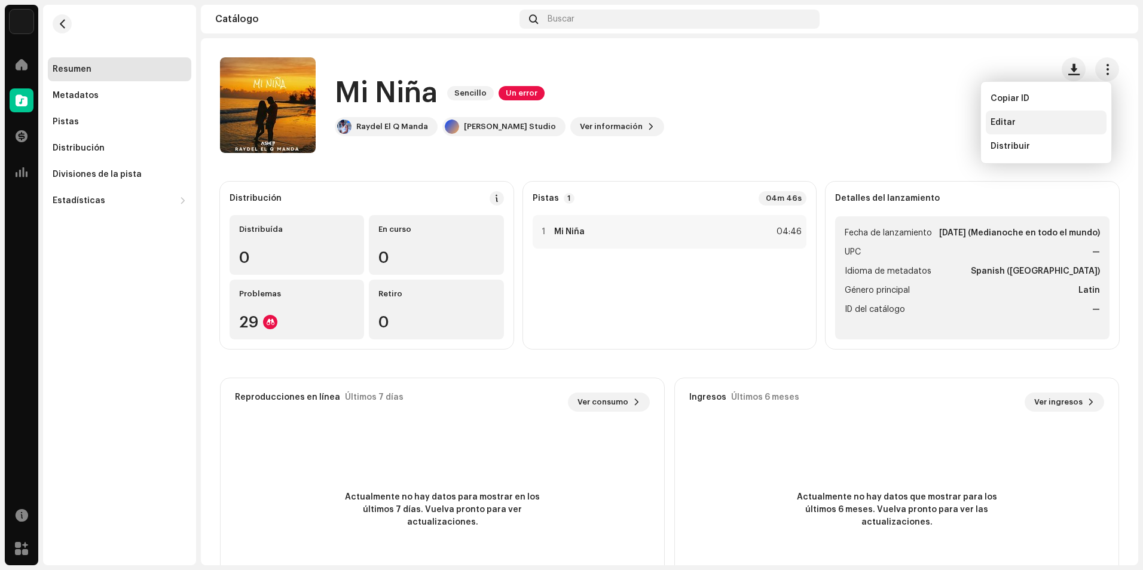
click at [1028, 128] on div "Editar" at bounding box center [1046, 123] width 121 height 24
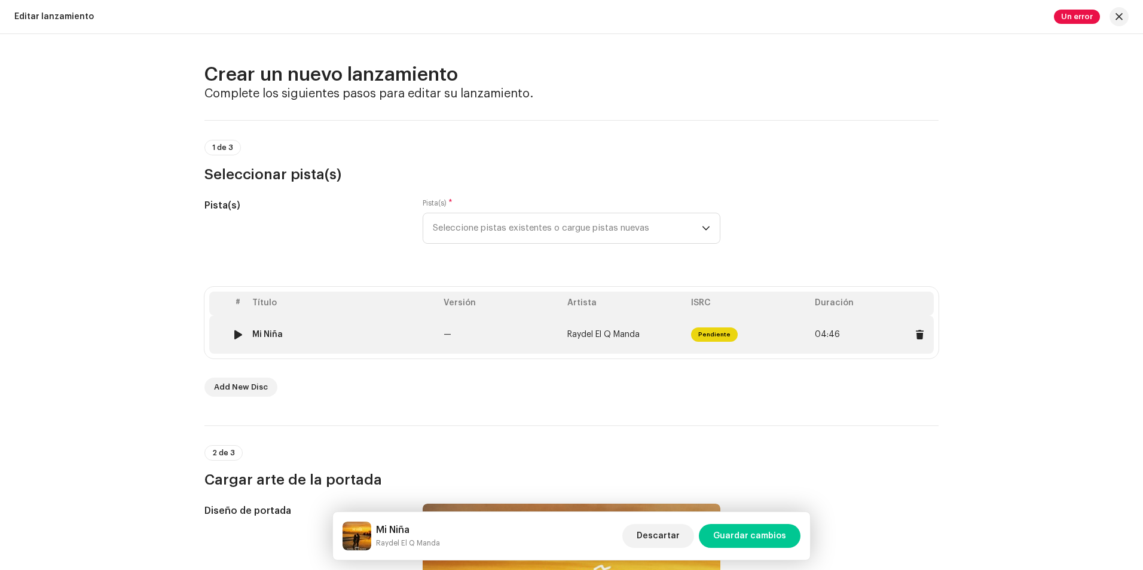
click at [346, 329] on td "Mi Niña" at bounding box center [343, 335] width 191 height 38
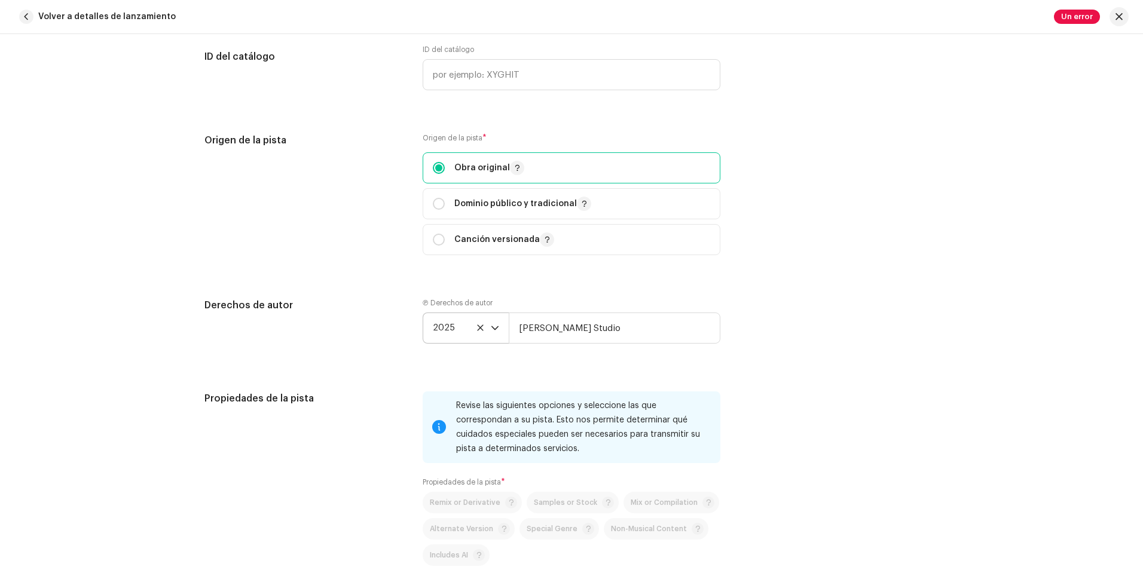
scroll to position [1397, 0]
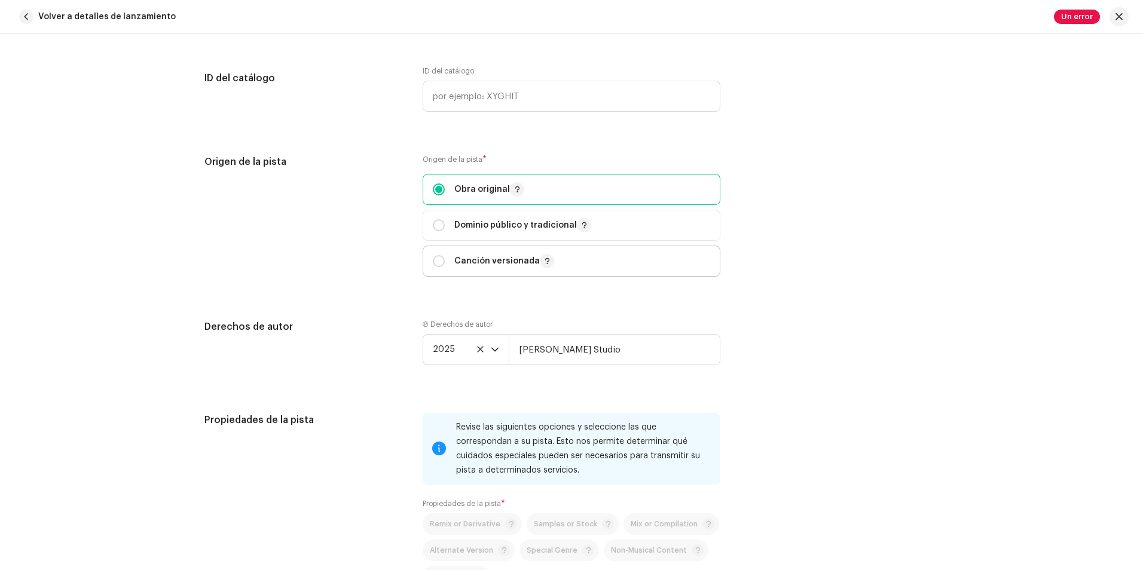
click at [446, 262] on div "Canción versionada" at bounding box center [493, 261] width 121 height 14
radio input "false"
radio input "true"
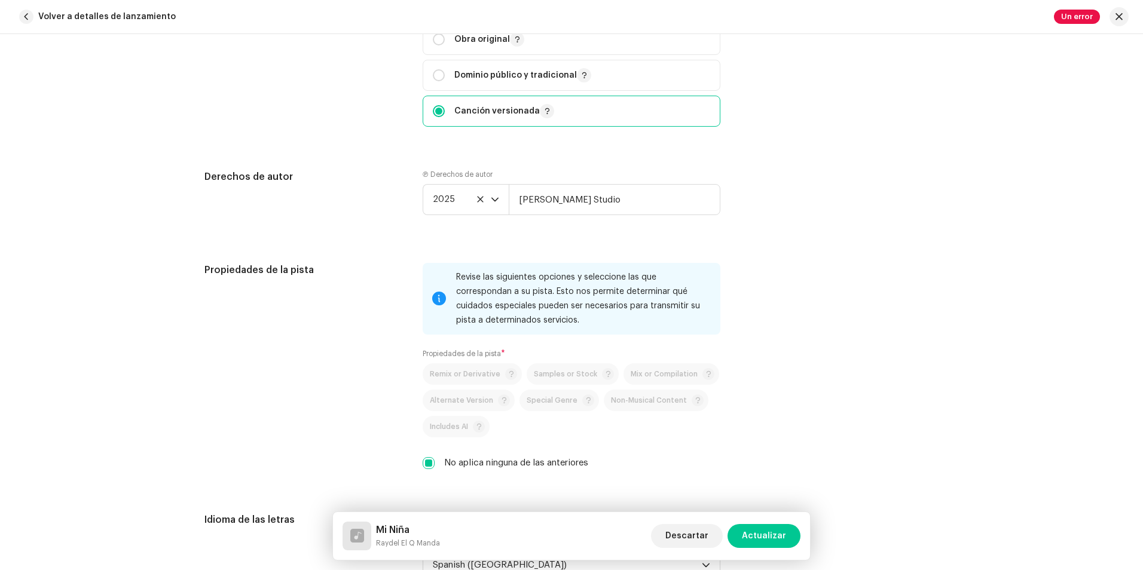
scroll to position [1577, 0]
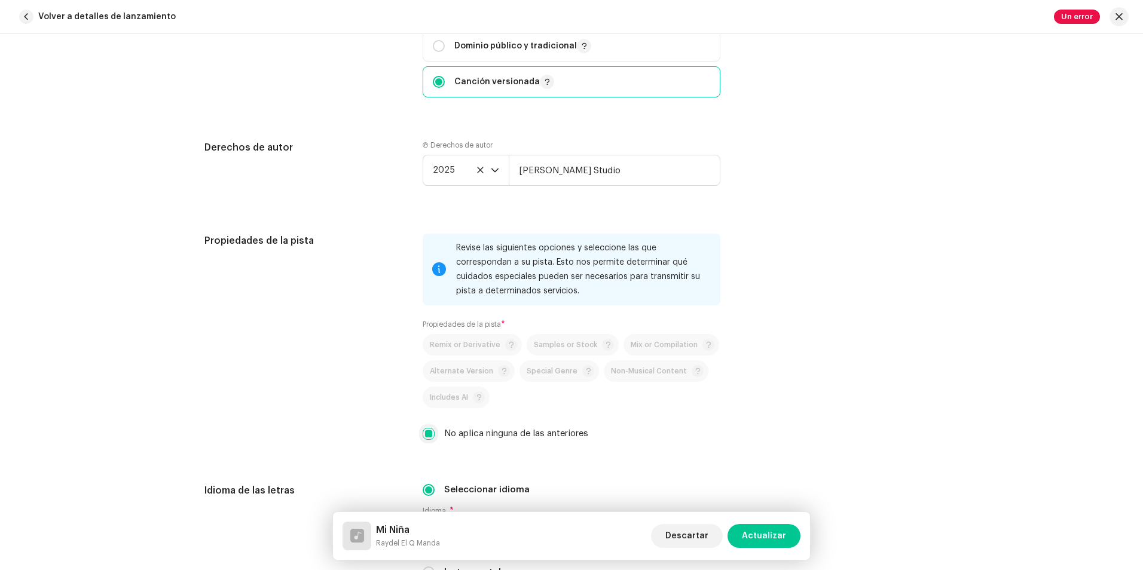
click at [423, 434] on input "No aplica ninguna de las anteriores" at bounding box center [429, 434] width 12 height 12
checkbox input "false"
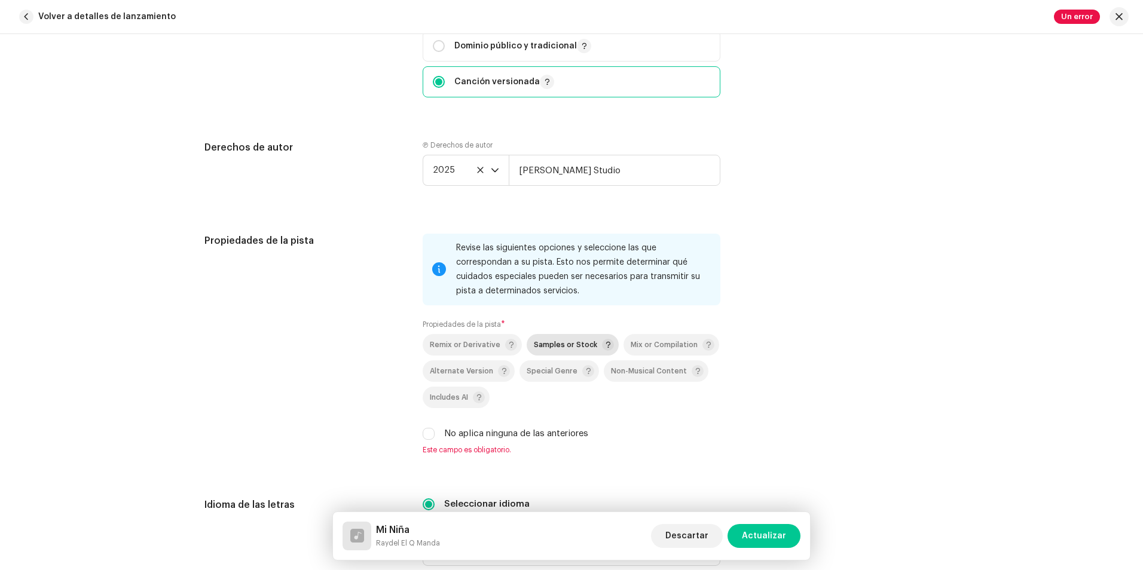
click at [554, 348] on span "Samples or Stock" at bounding box center [565, 345] width 63 height 8
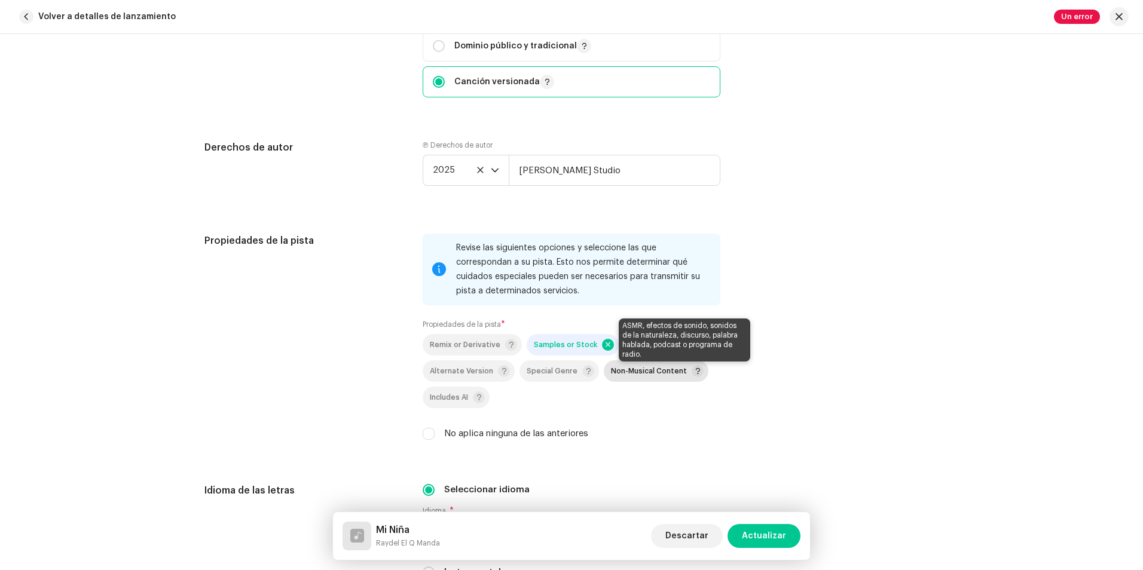
click at [692, 370] on span at bounding box center [698, 371] width 12 height 12
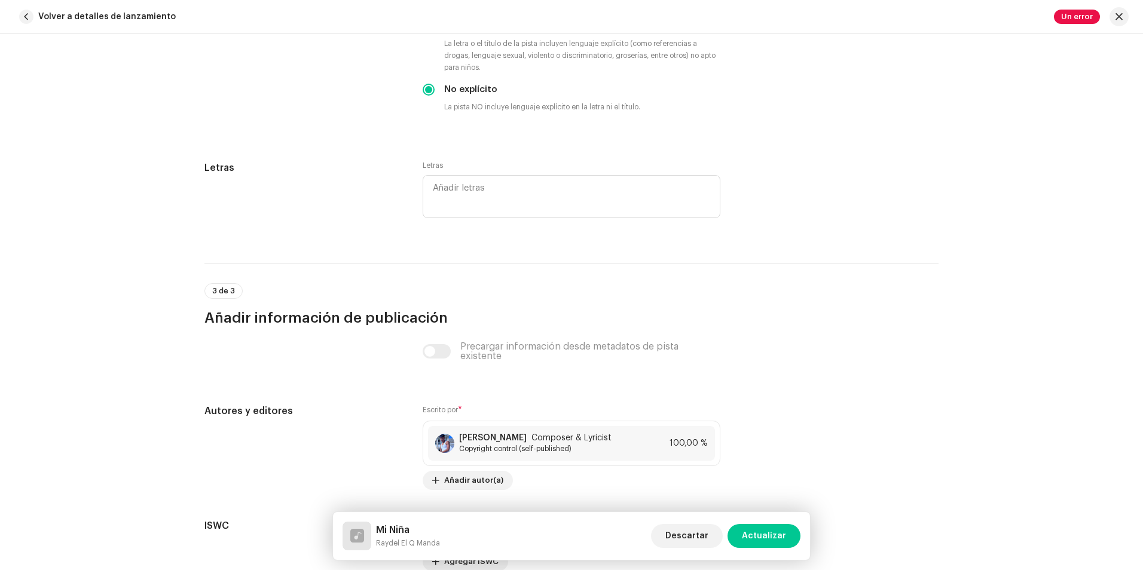
scroll to position [2235, 0]
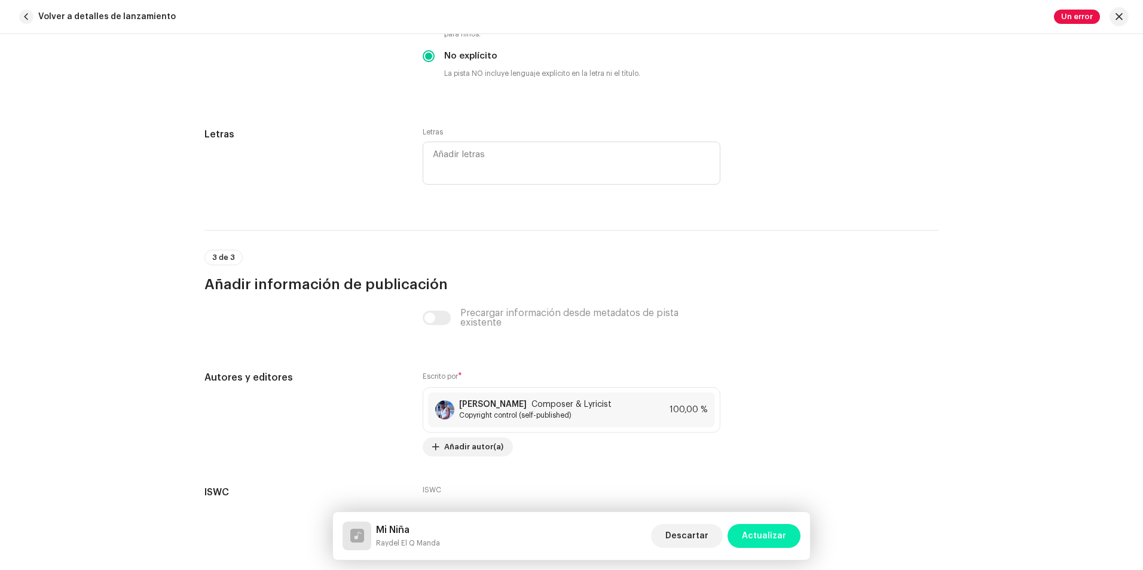
click at [765, 534] on span "Actualizar" at bounding box center [764, 536] width 44 height 24
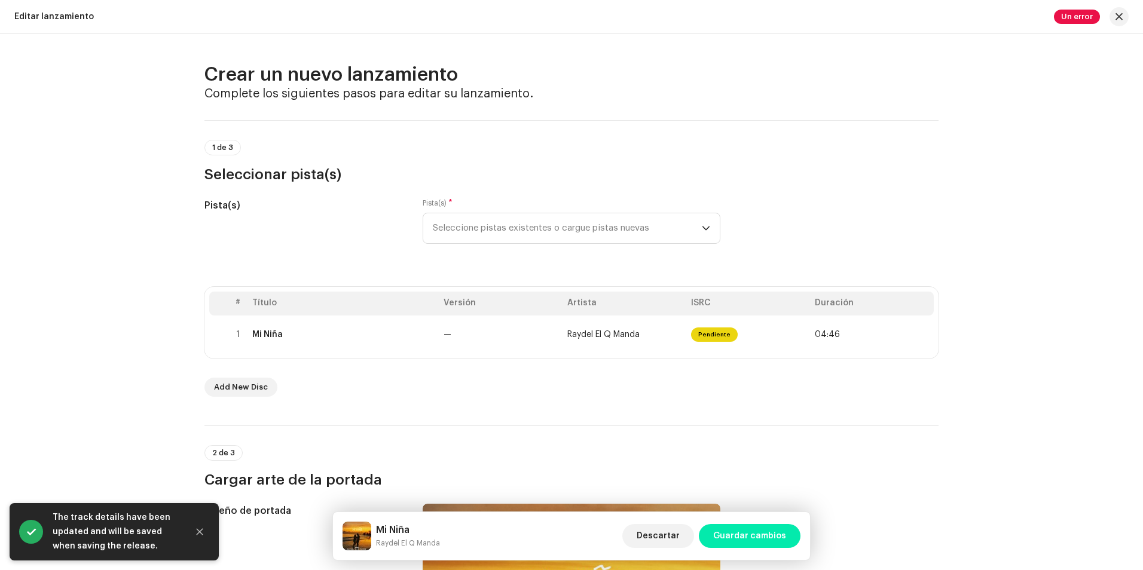
click at [762, 533] on span "Guardar cambios" at bounding box center [749, 536] width 73 height 24
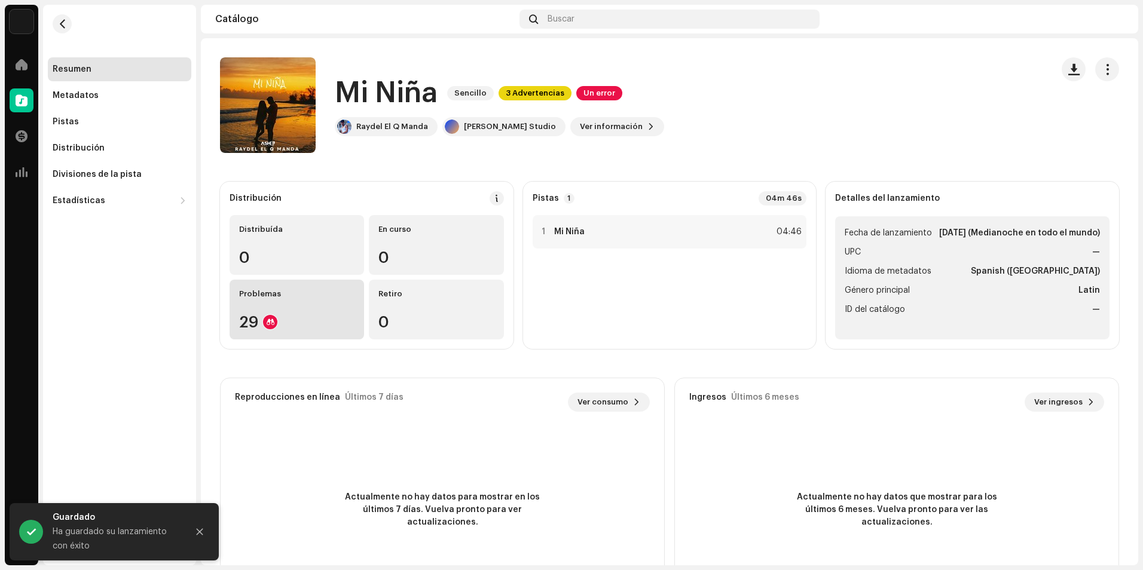
click at [334, 300] on div "Problemas 29" at bounding box center [297, 310] width 135 height 60
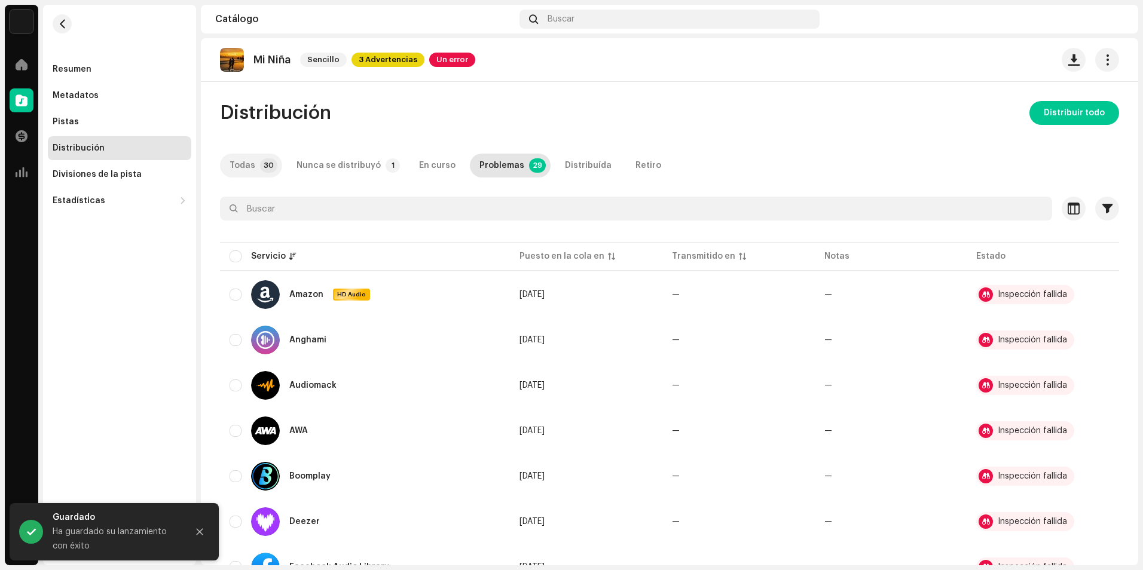
click at [248, 170] on div "Todas" at bounding box center [243, 166] width 26 height 24
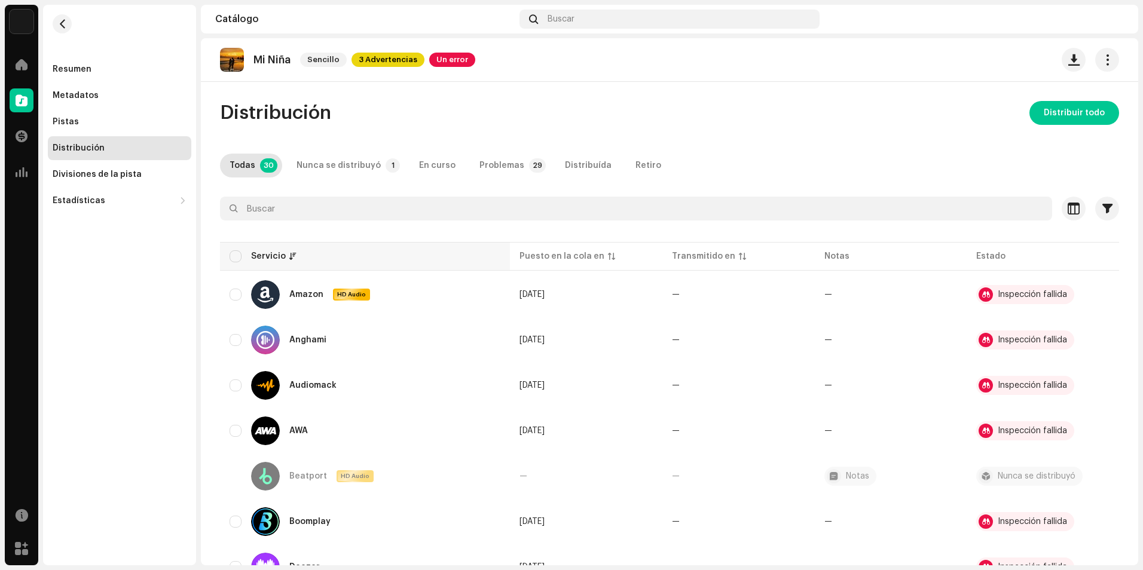
click at [231, 264] on th "Servicio" at bounding box center [365, 256] width 290 height 29
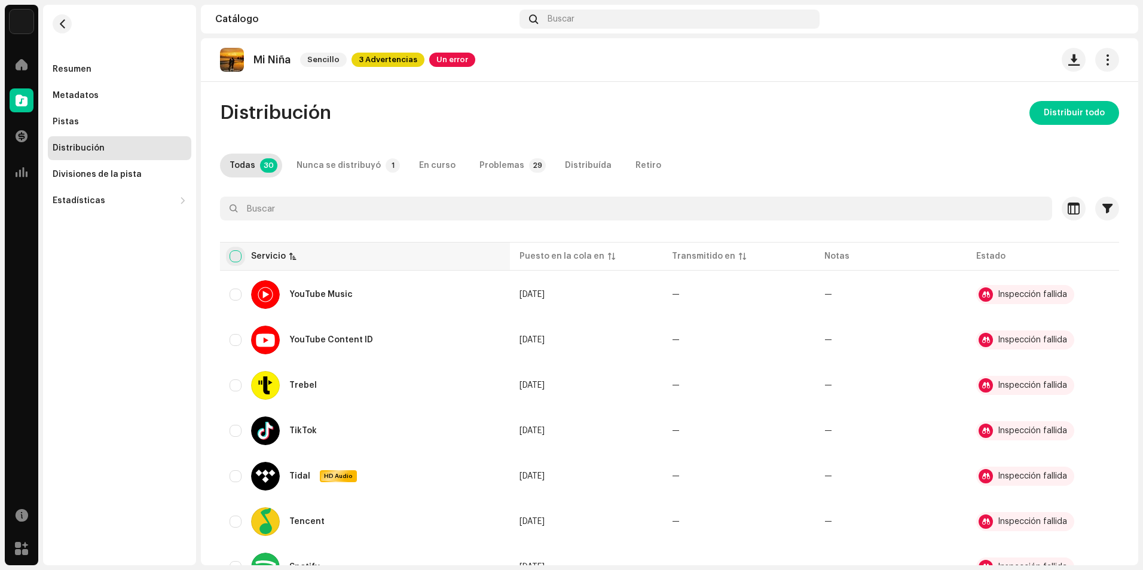
click at [236, 253] on input "checkbox" at bounding box center [236, 257] width 12 height 12
checkbox input "true"
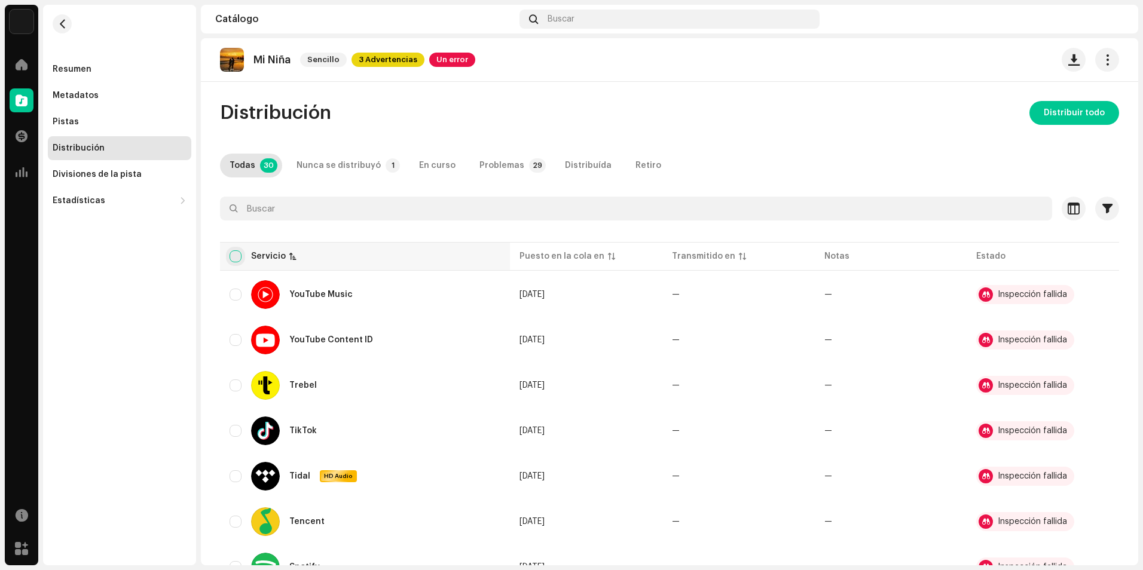
checkbox input "true"
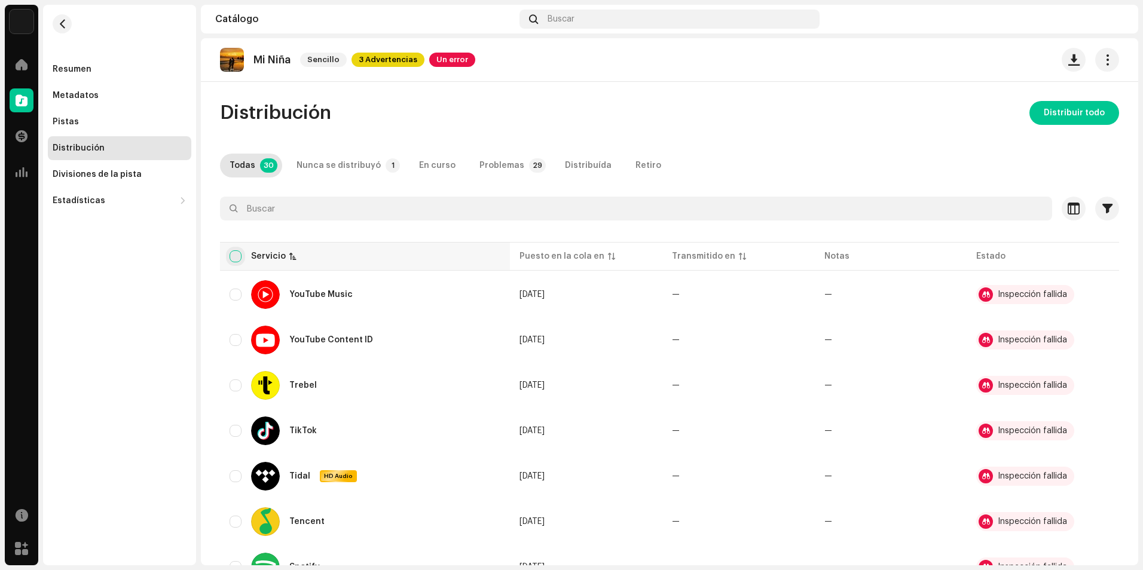
checkbox input "true"
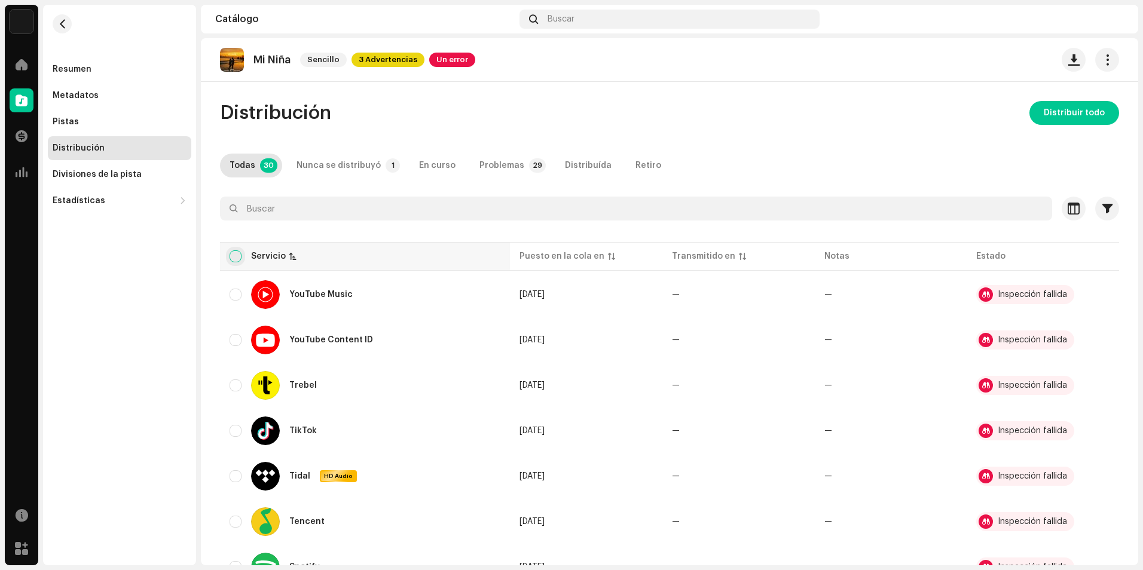
checkbox input "true"
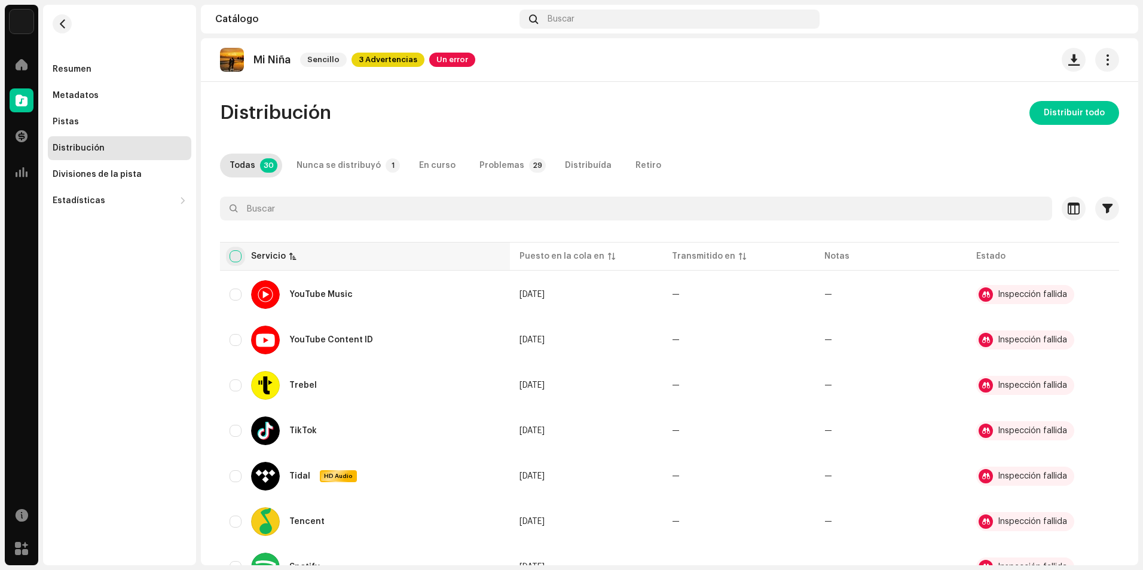
checkbox input "true"
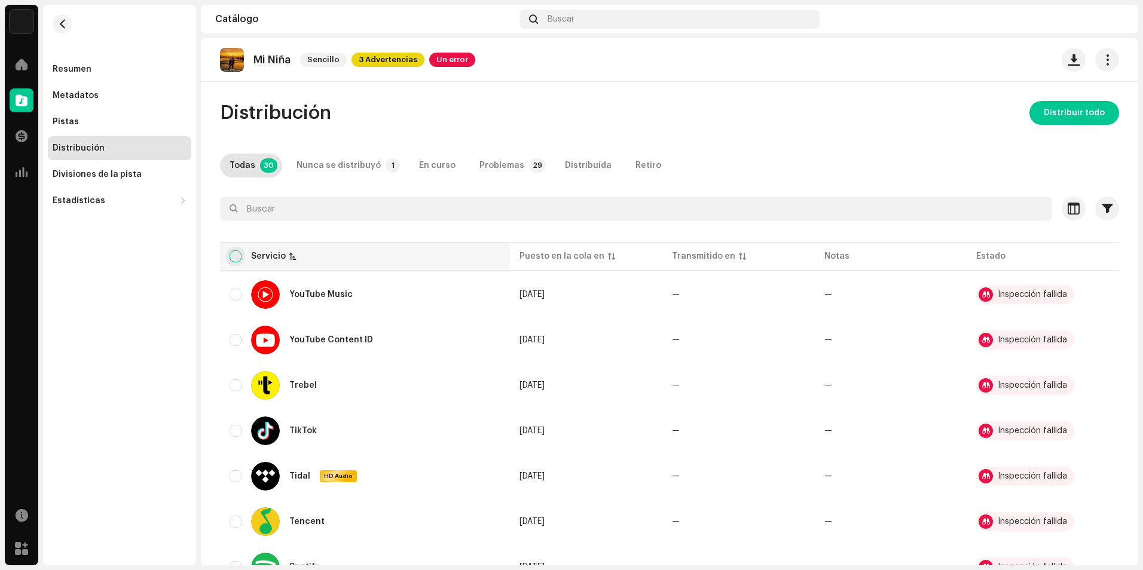
checkbox input "true"
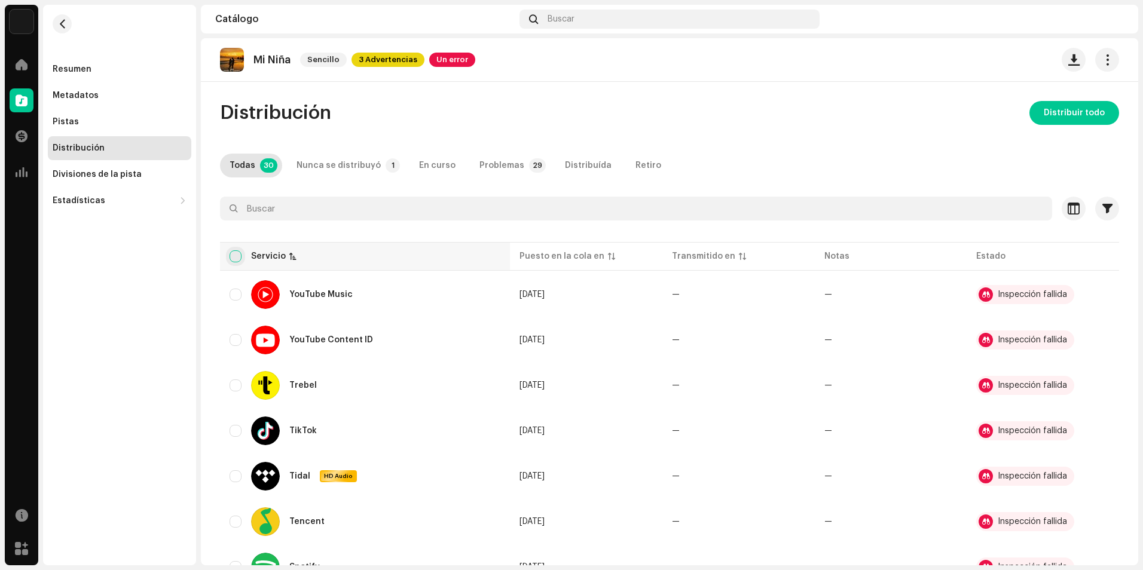
checkbox input "true"
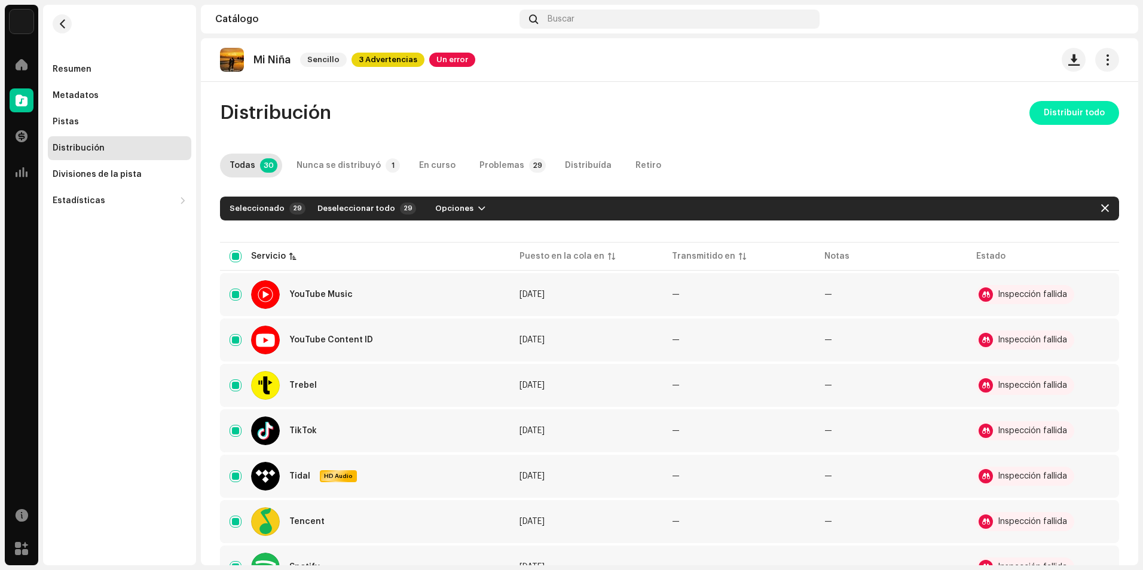
click at [1061, 106] on span "Distribuir todo" at bounding box center [1074, 113] width 61 height 24
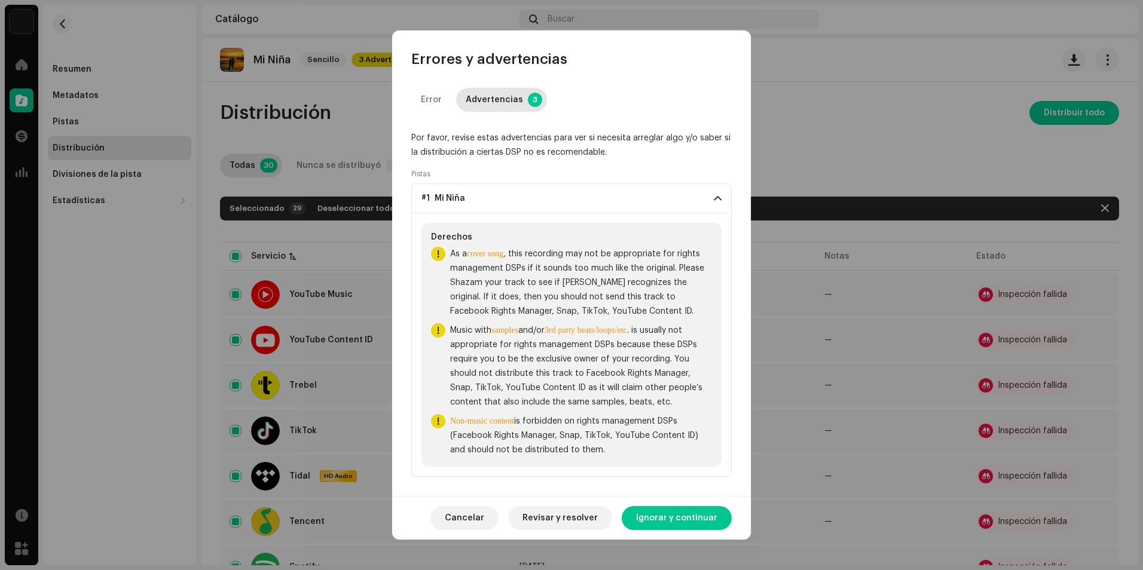
drag, startPoint x: 451, startPoint y: 253, endPoint x: 683, endPoint y: 457, distance: 308.9
click at [683, 457] on div "Derechos As a cover song , this recording may not be appropriate for rights man…" at bounding box center [572, 345] width 300 height 244
drag, startPoint x: 683, startPoint y: 457, endPoint x: 627, endPoint y: 428, distance: 63.9
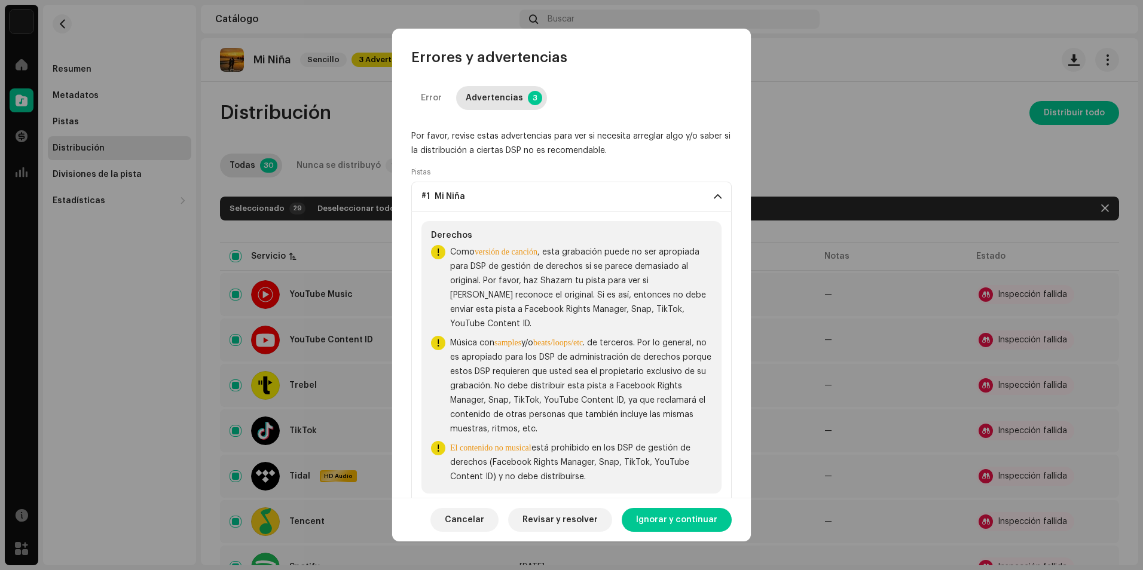
click at [435, 297] on re-a-icon-status-badge at bounding box center [438, 288] width 14 height 86
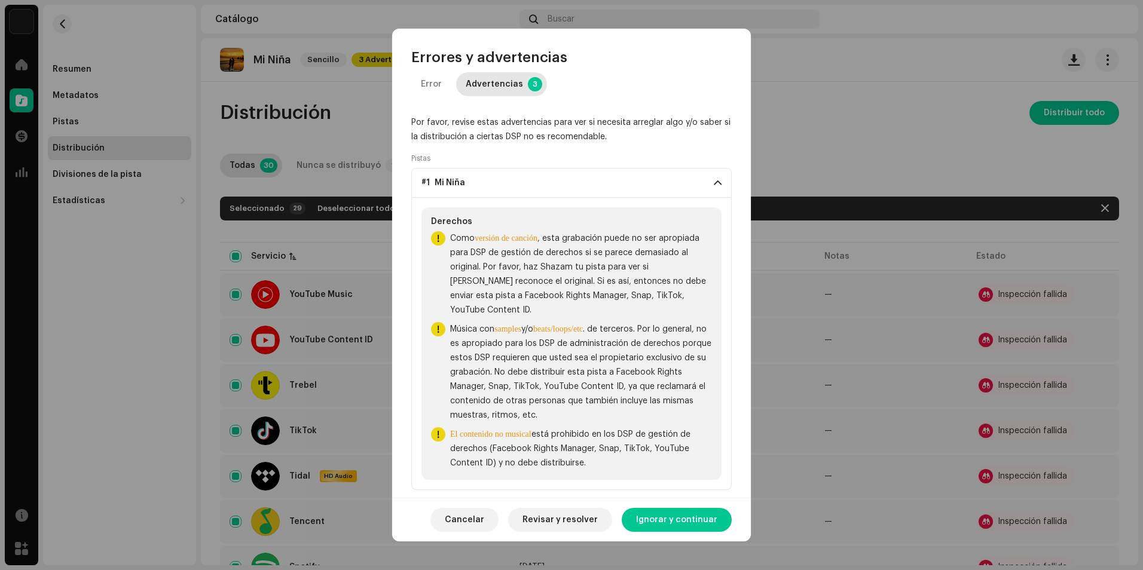
scroll to position [25, 0]
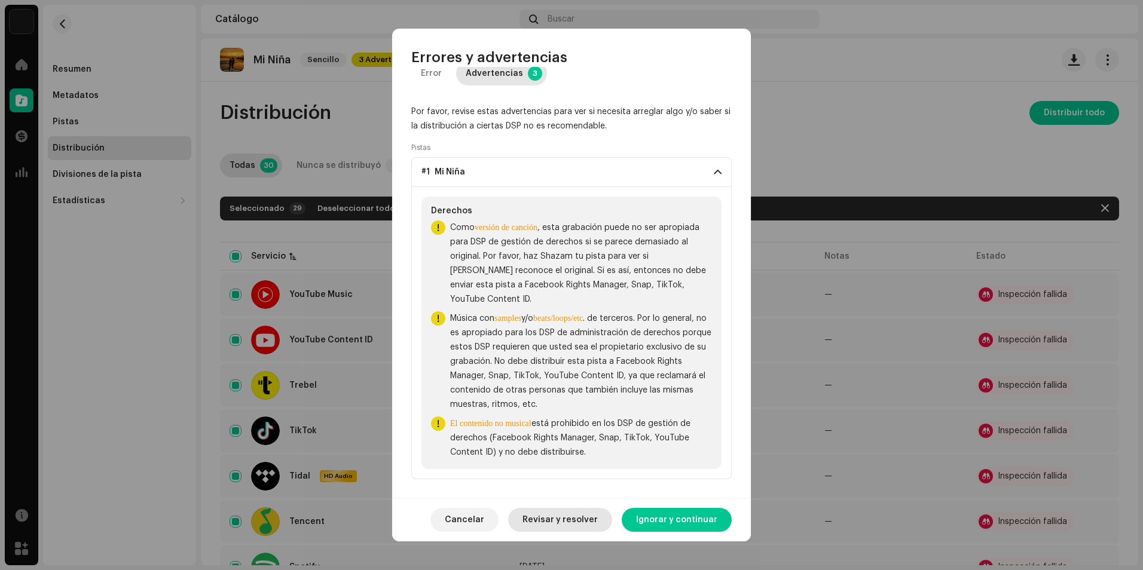
click at [587, 517] on span "Revisar y resolver" at bounding box center [560, 520] width 75 height 24
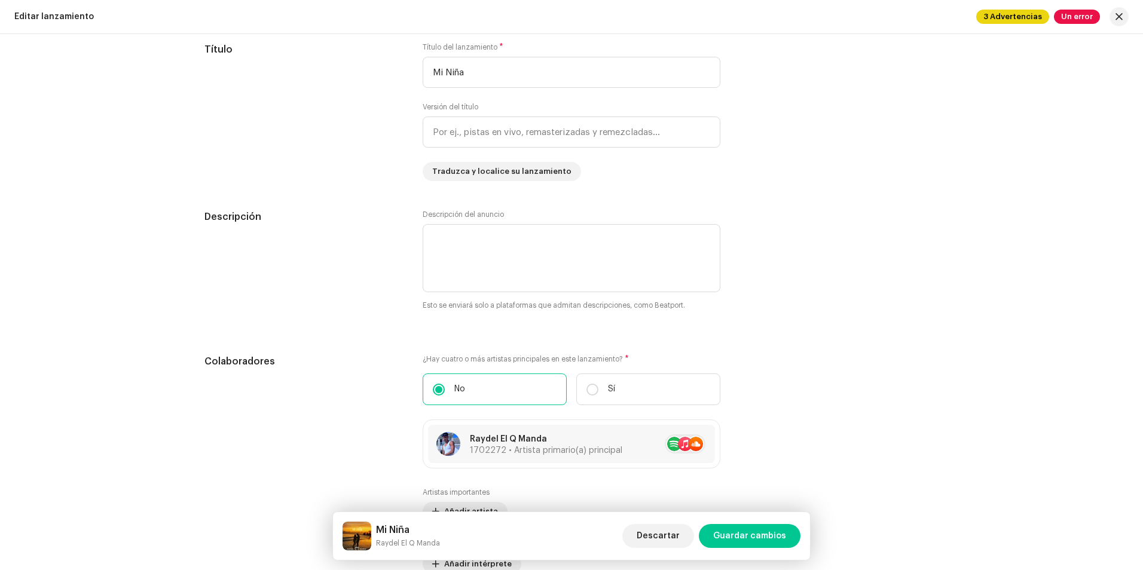
scroll to position [1315, 0]
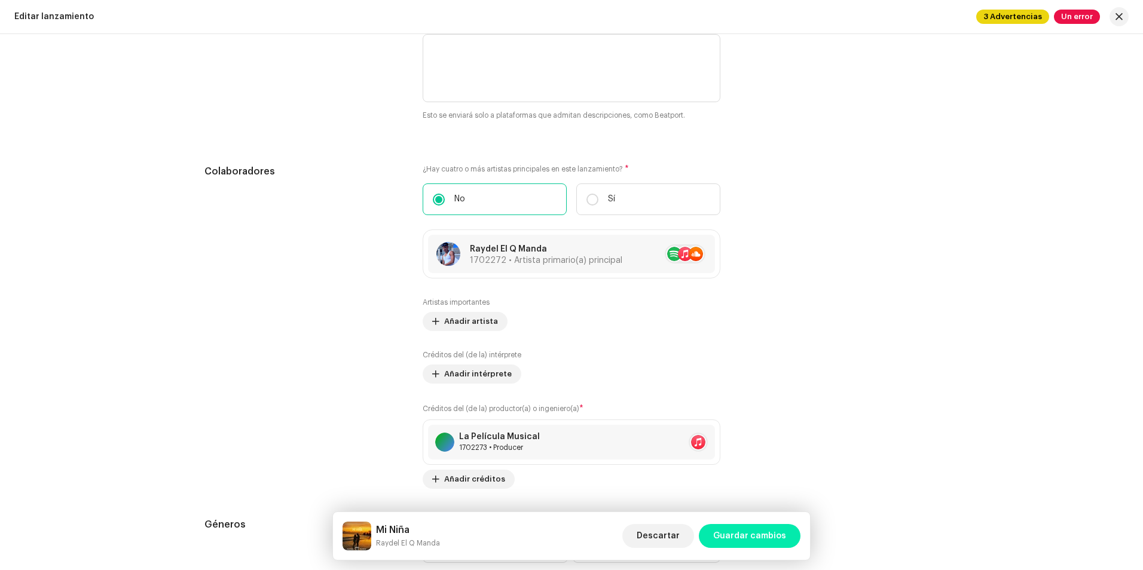
click at [738, 537] on span "Guardar cambios" at bounding box center [749, 536] width 73 height 24
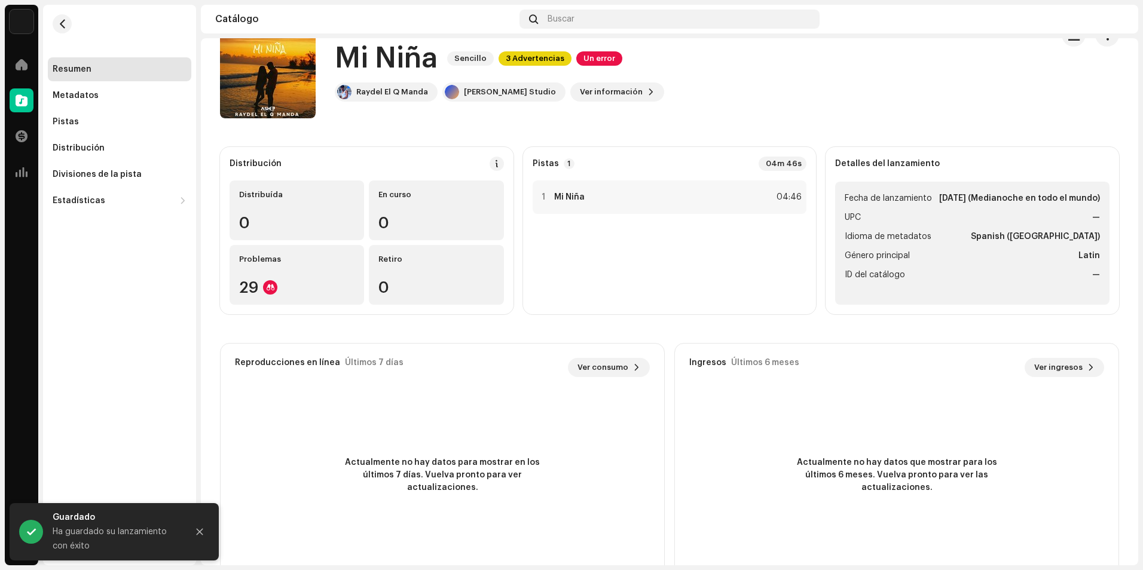
scroll to position [71, 0]
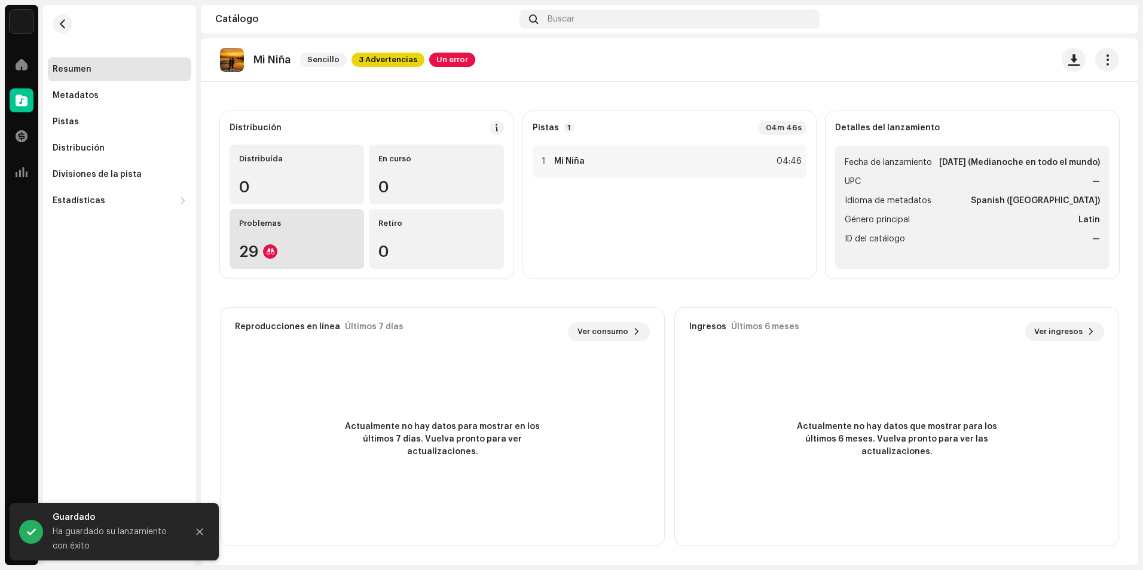
click at [342, 237] on div "Problemas 29" at bounding box center [297, 239] width 135 height 60
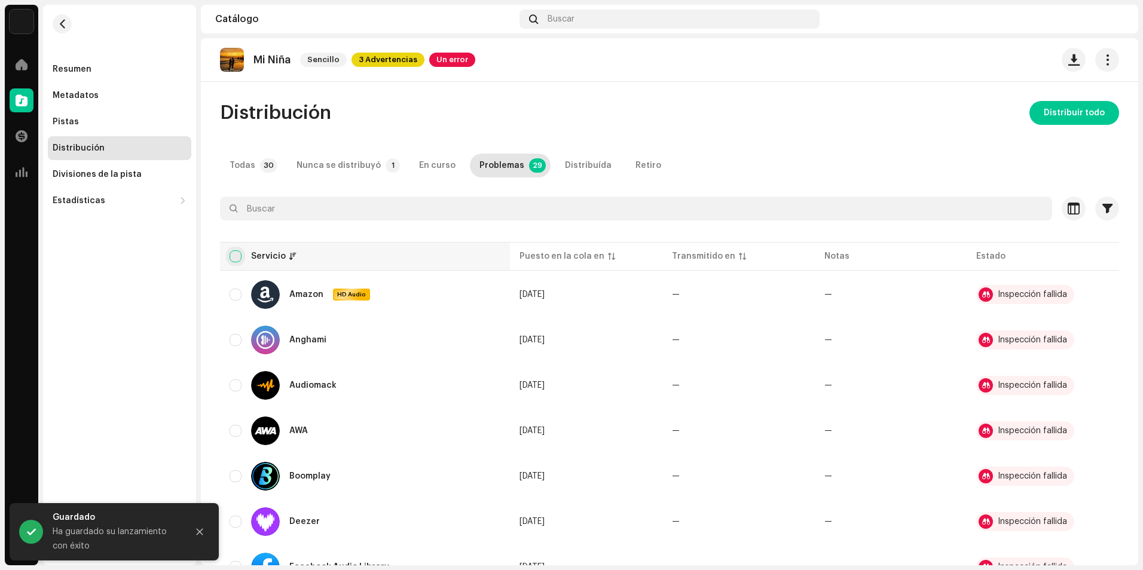
click at [238, 254] on input "checkbox" at bounding box center [236, 257] width 12 height 12
checkbox input "true"
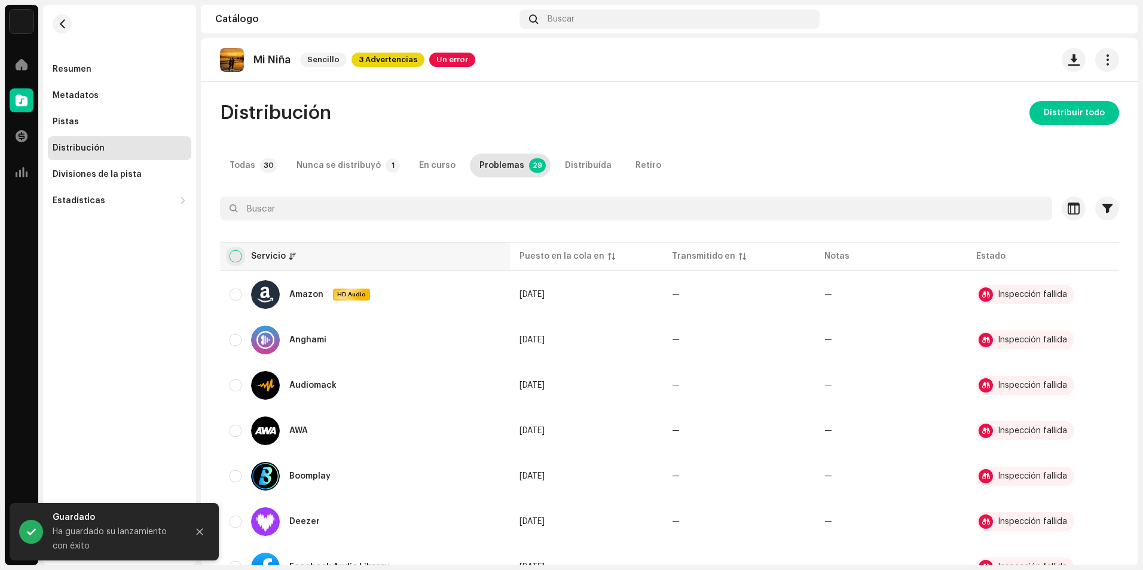
checkbox input "true"
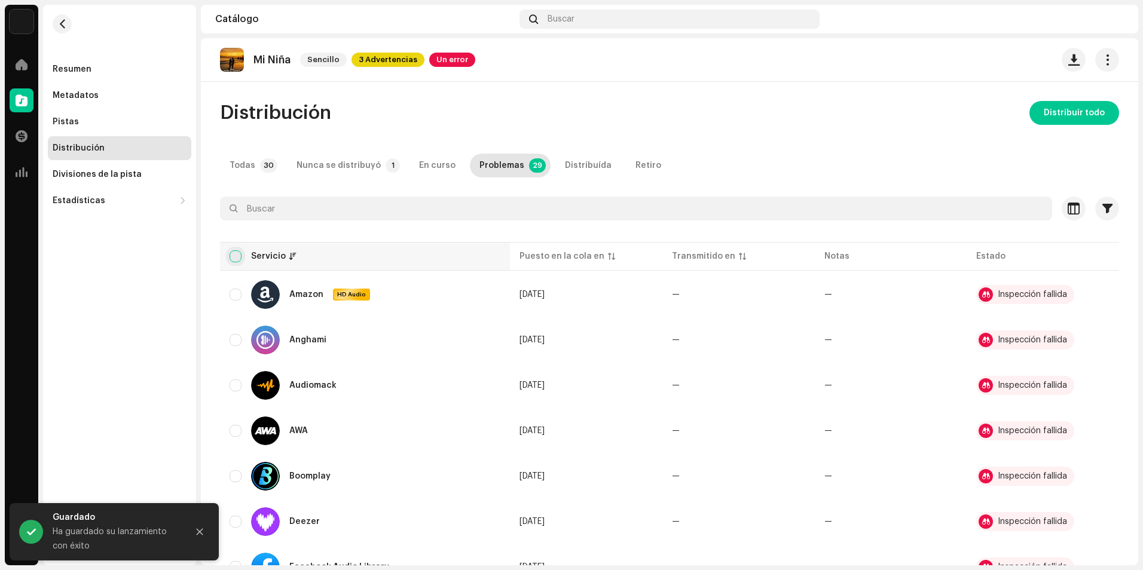
checkbox input "true"
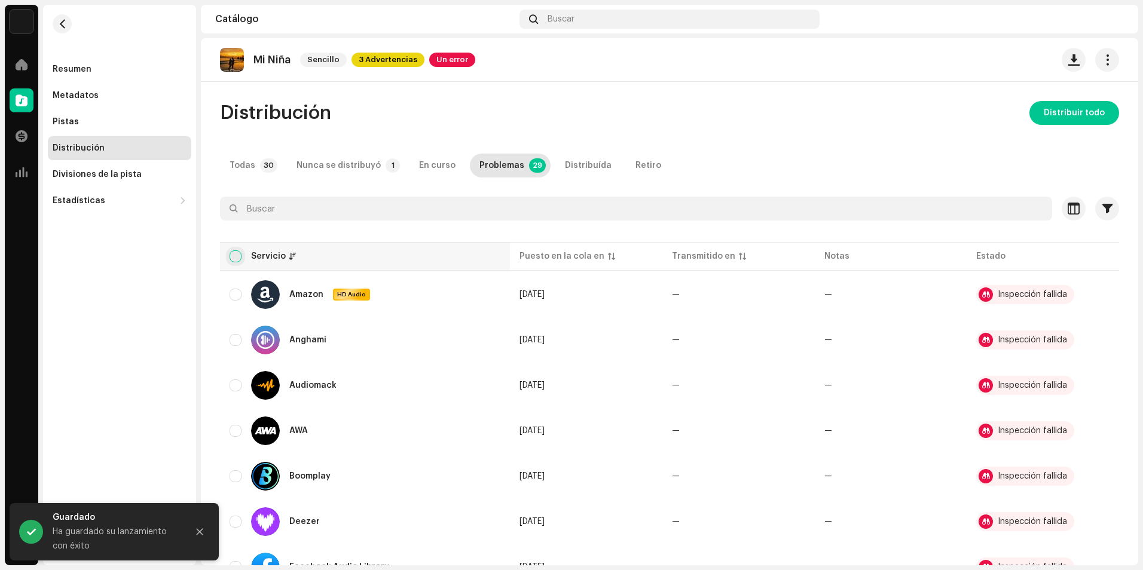
checkbox input "true"
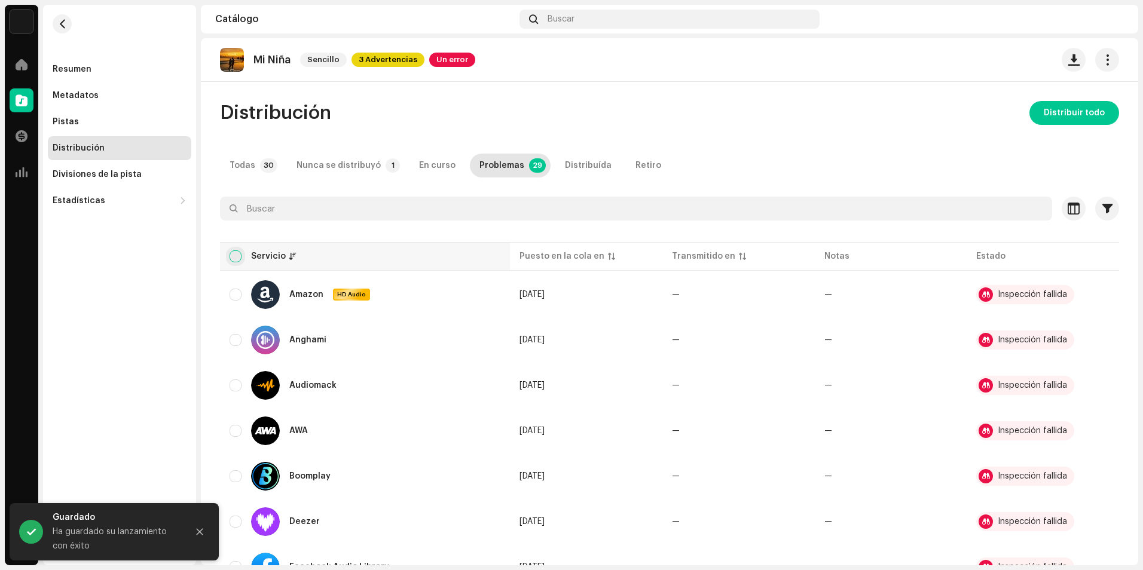
checkbox input "true"
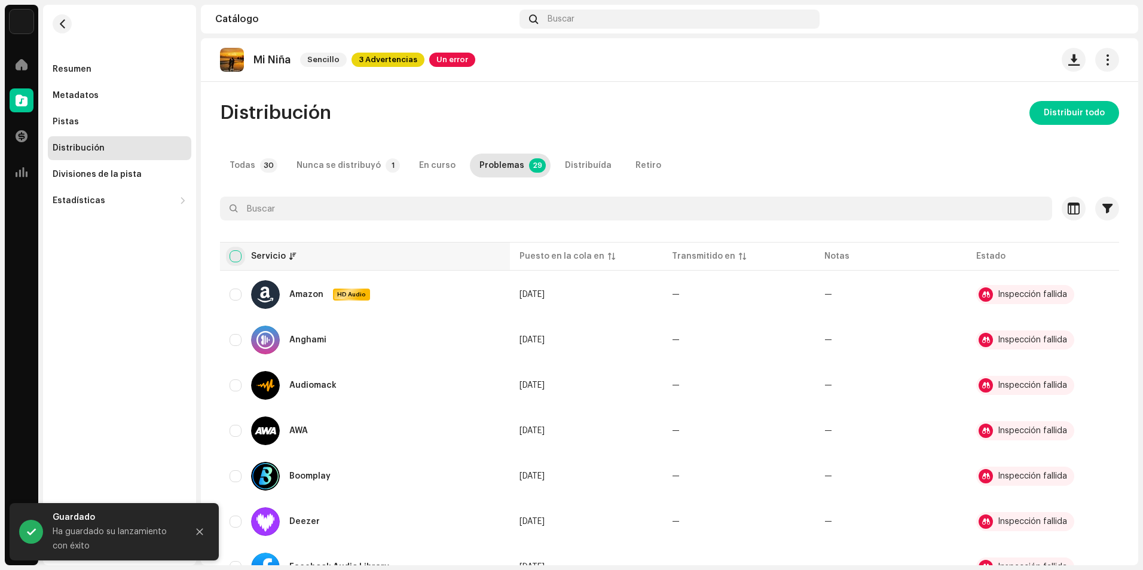
checkbox input "true"
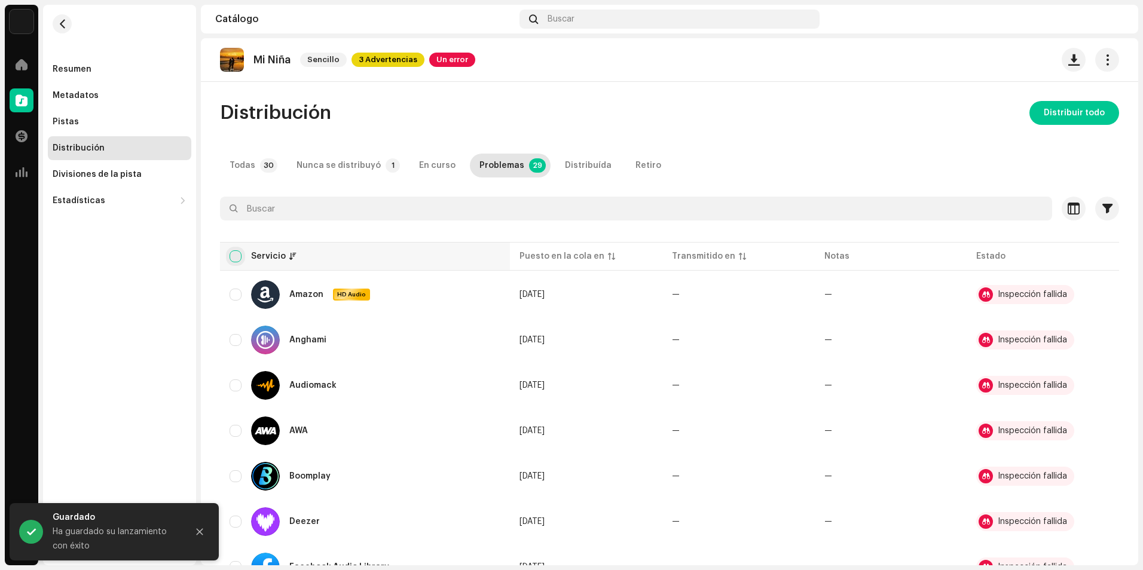
checkbox input "true"
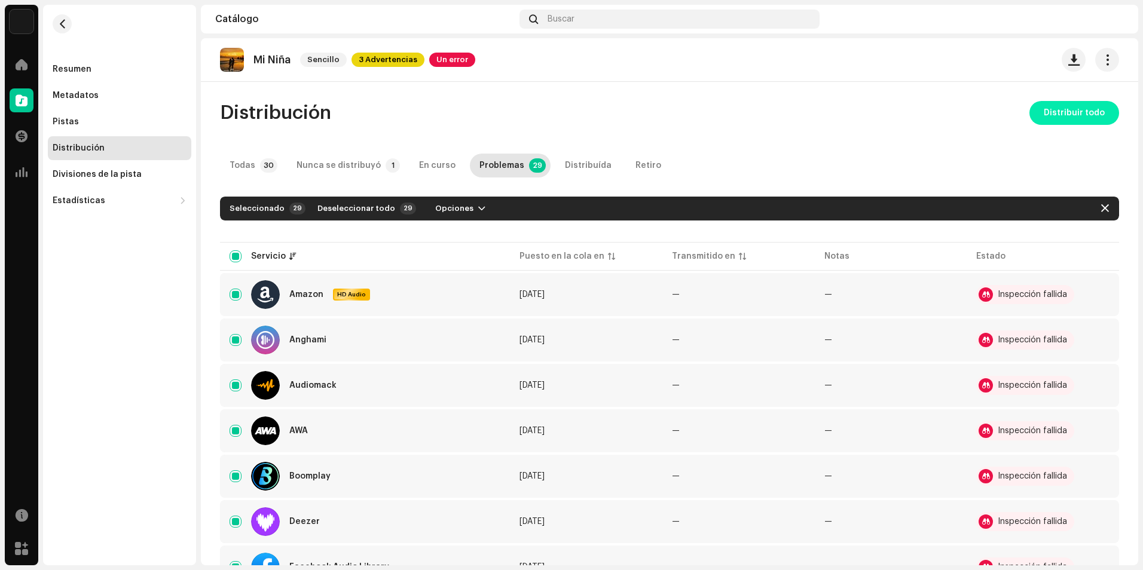
click at [1075, 114] on span "Distribuir todo" at bounding box center [1074, 113] width 61 height 24
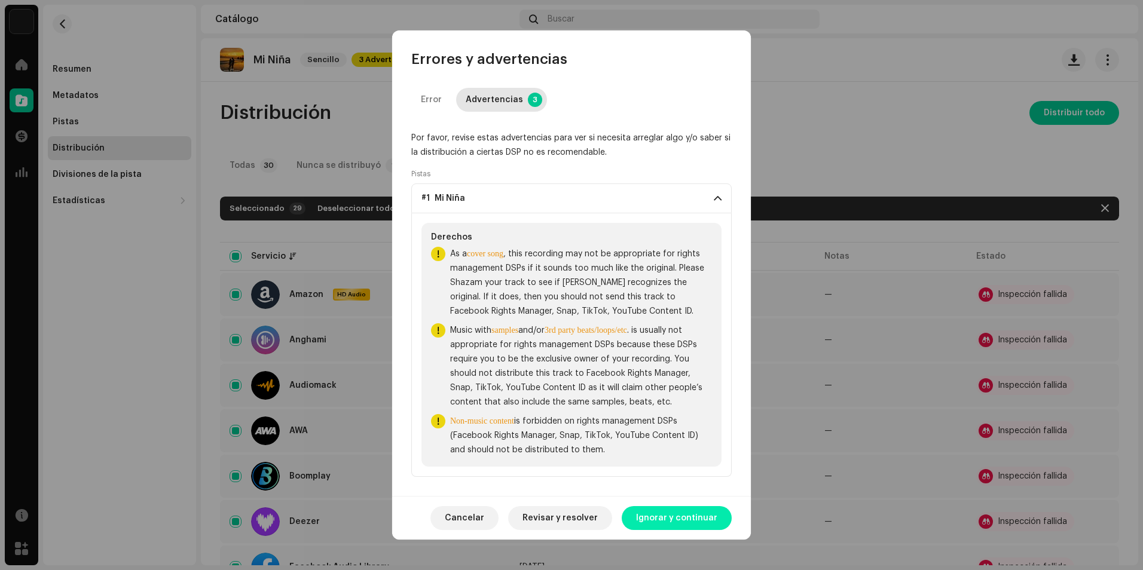
click at [689, 518] on span "Ignorar y continuar" at bounding box center [676, 518] width 81 height 24
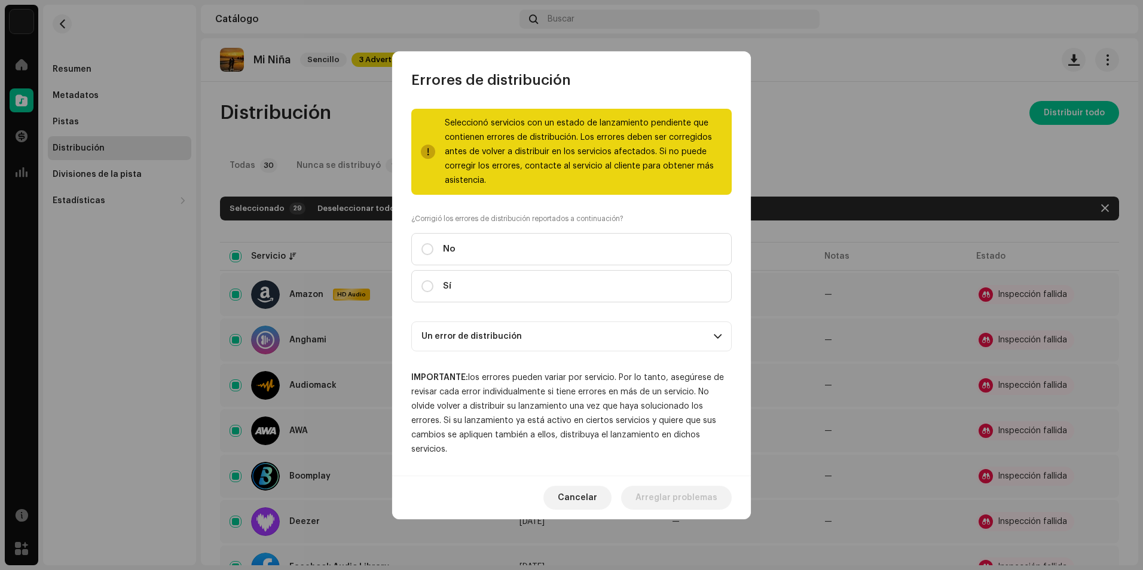
click at [489, 329] on p-accordion-header "Un error de distribución" at bounding box center [571, 337] width 320 height 30
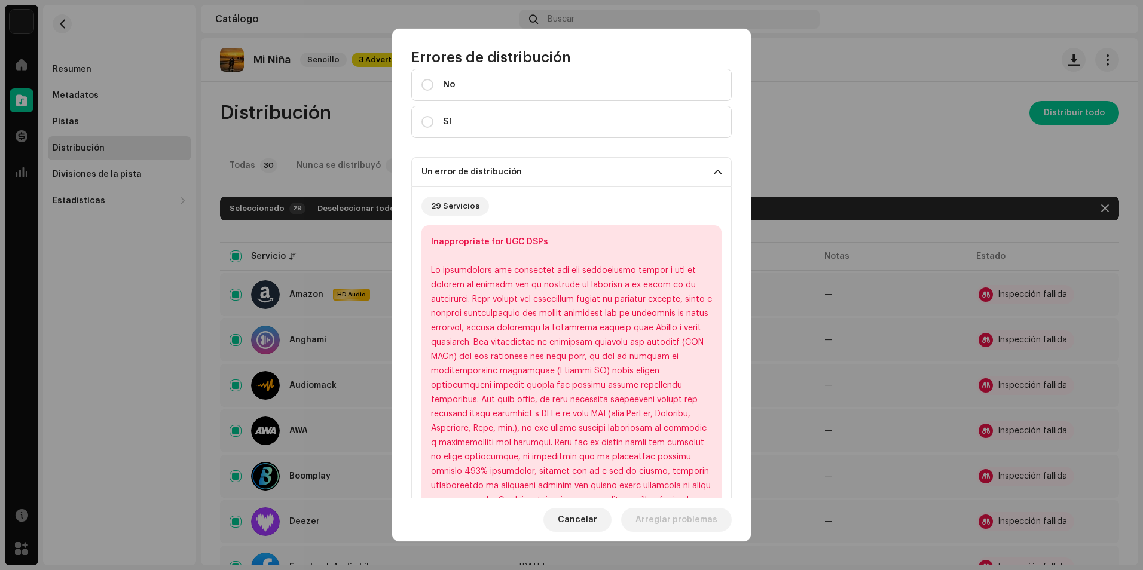
scroll to position [179, 0]
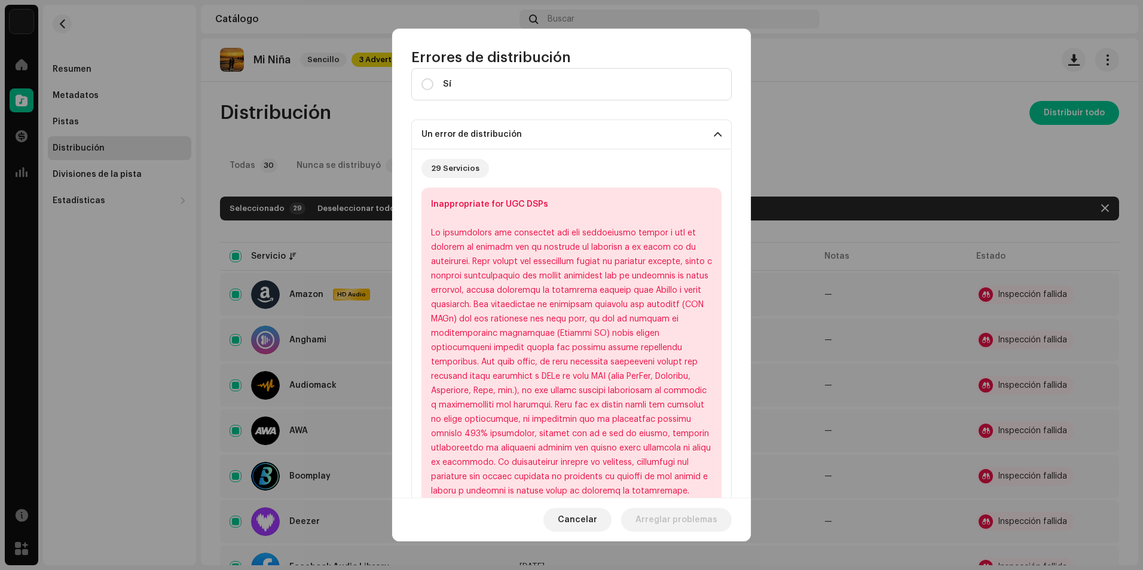
click at [708, 138] on p-accordion-header "Un error de distribución" at bounding box center [571, 135] width 320 height 30
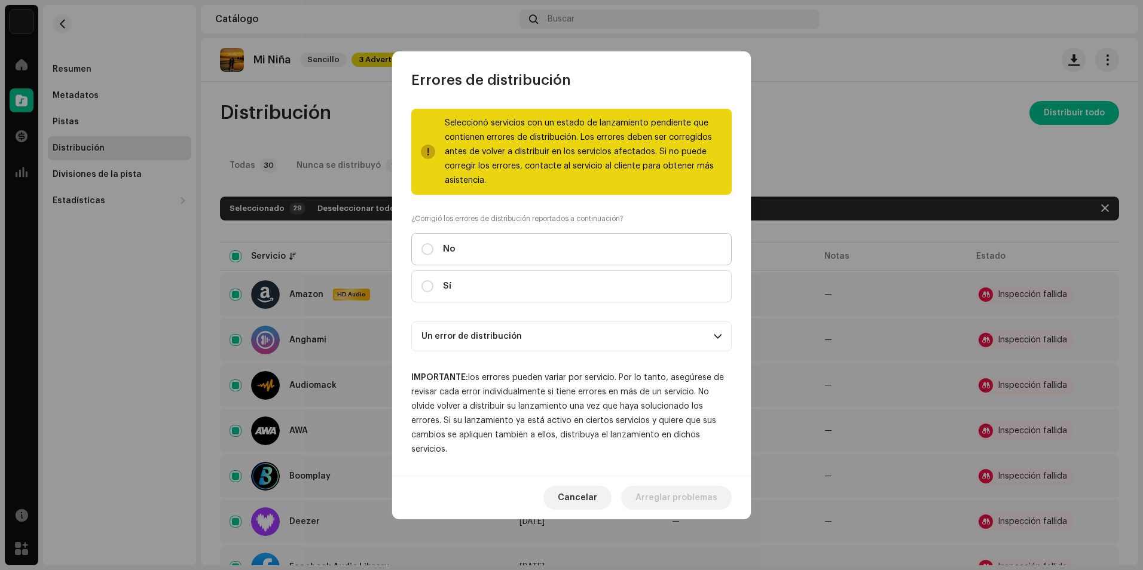
scroll to position [0, 0]
click at [429, 253] on input "No" at bounding box center [428, 249] width 12 height 12
radio input "true"
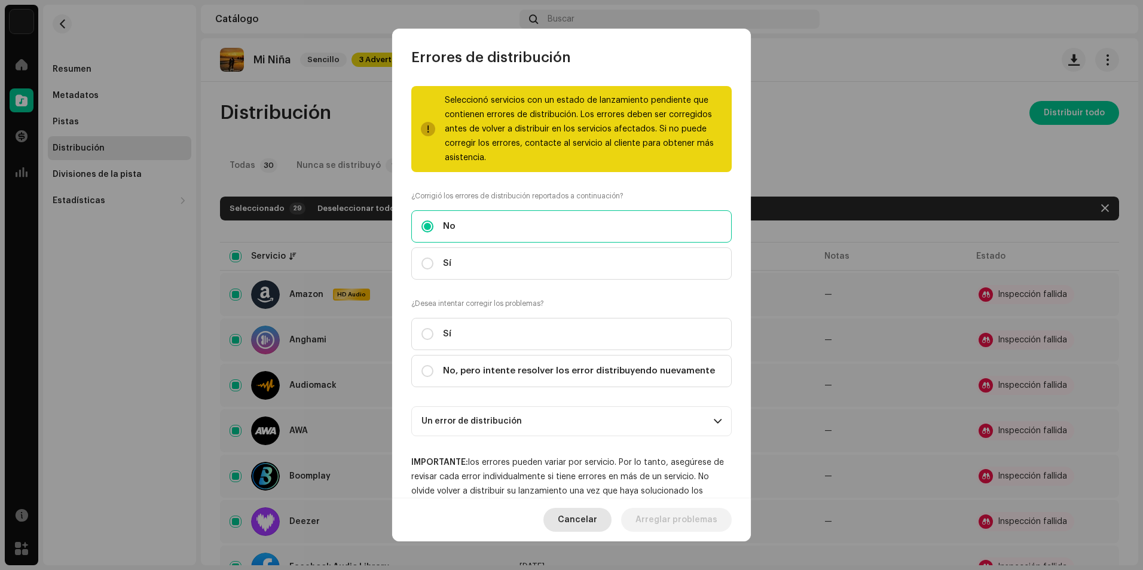
click at [584, 515] on span "Cancelar" at bounding box center [577, 520] width 39 height 24
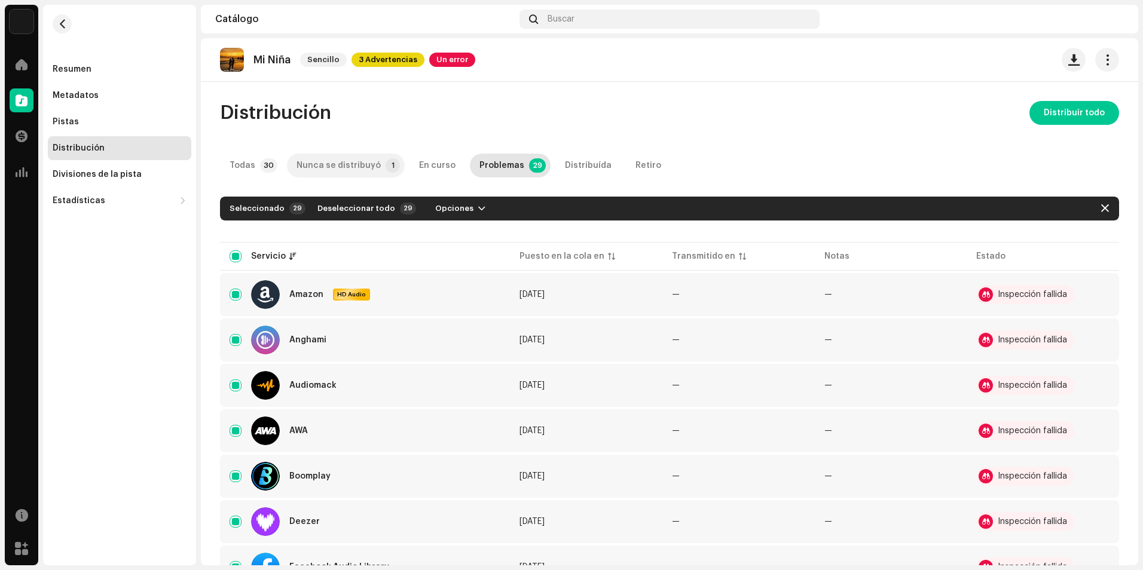
drag, startPoint x: 358, startPoint y: 155, endPoint x: 335, endPoint y: 162, distance: 23.1
click at [74, 26] on re-m-nav-back at bounding box center [62, 31] width 29 height 53
click at [62, 24] on span "button" at bounding box center [62, 24] width 9 height 10
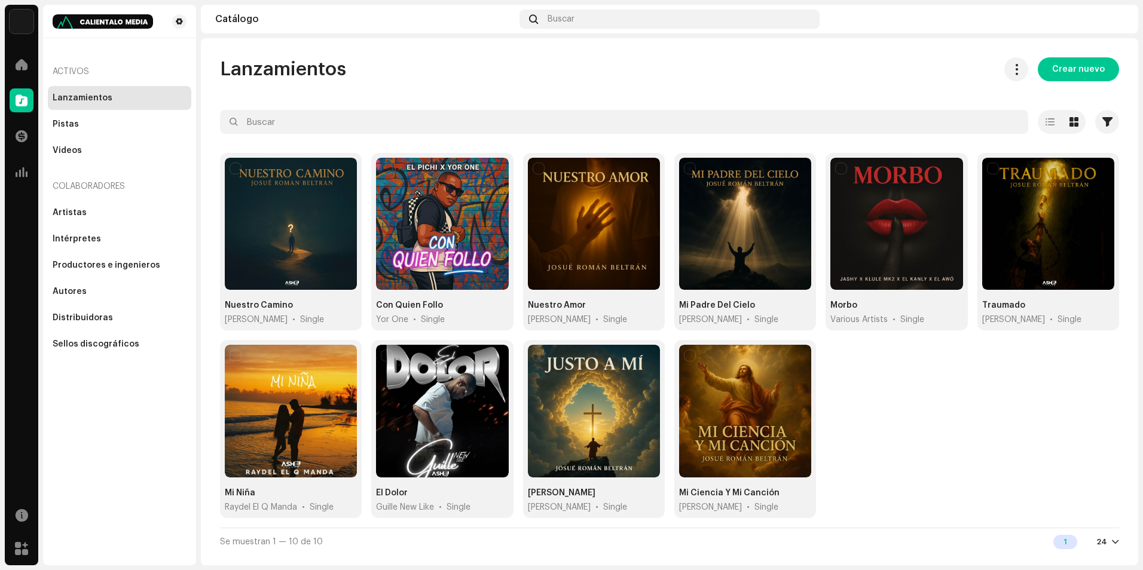
click at [907, 376] on div "Nuestro Camino Josué Román Beltrán • Single Con Quien Follo Yor One • Single Nu…" at bounding box center [669, 340] width 899 height 375
click at [84, 117] on div "Pistas" at bounding box center [120, 124] width 144 height 24
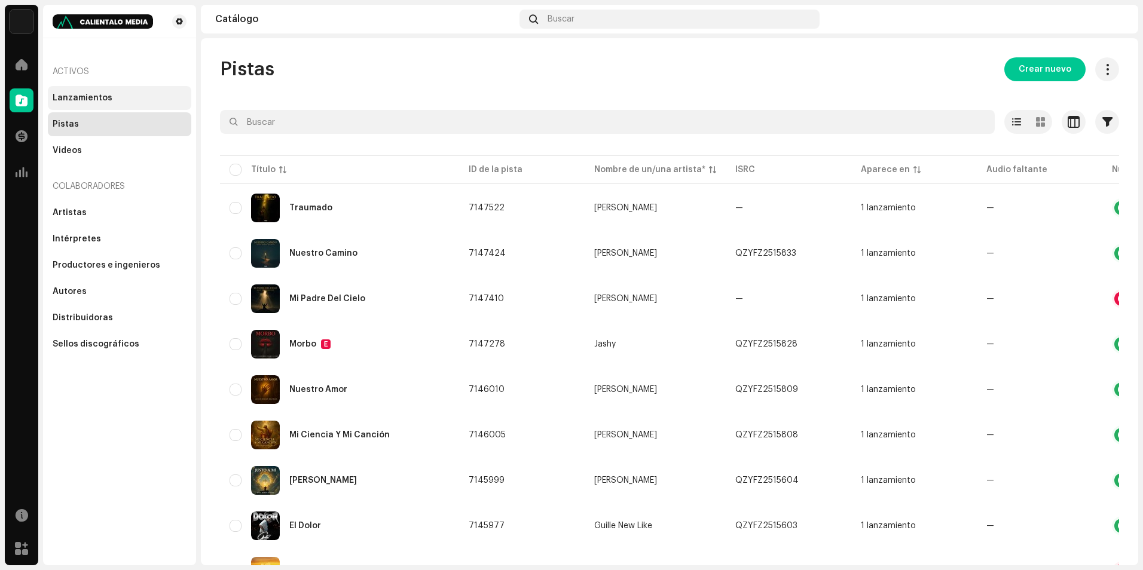
click at [127, 102] on div "Lanzamientos" at bounding box center [120, 98] width 134 height 10
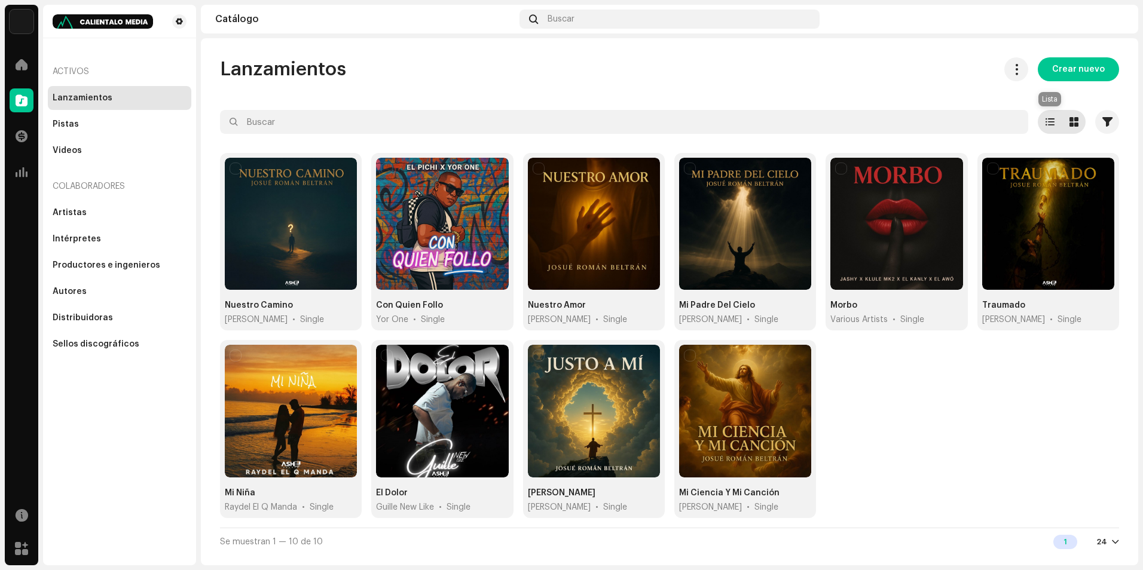
click at [1050, 129] on div at bounding box center [1050, 122] width 24 height 24
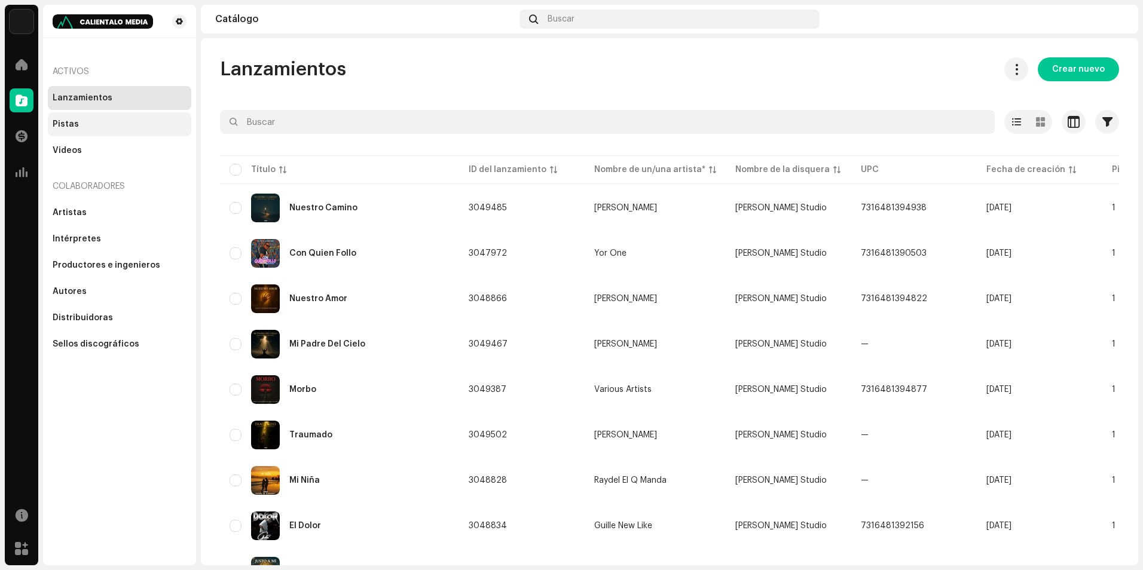
click at [93, 129] on div "Pistas" at bounding box center [120, 124] width 144 height 24
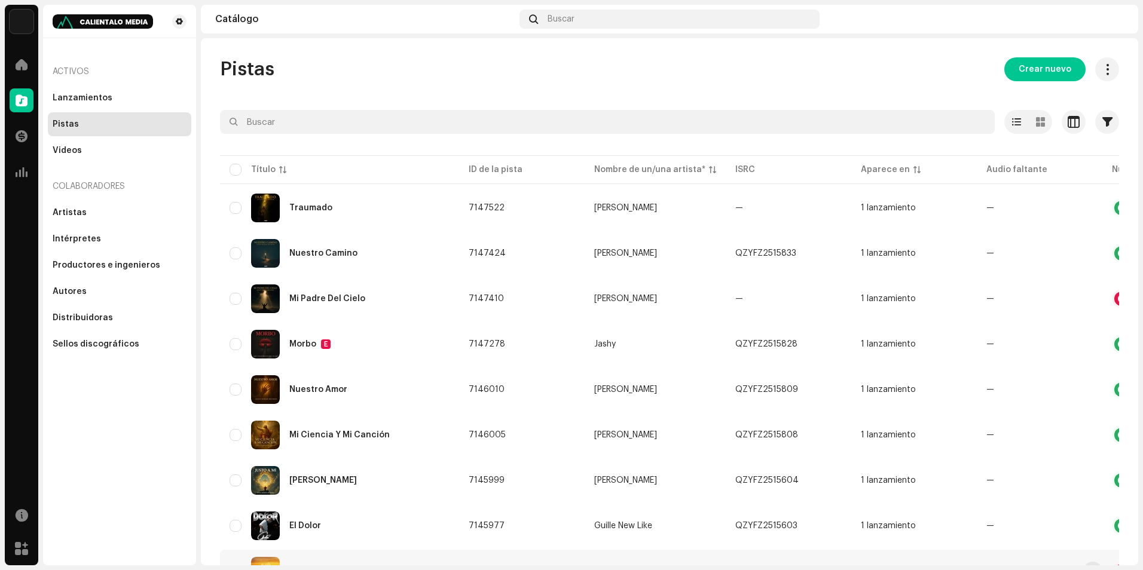
scroll to position [109, 0]
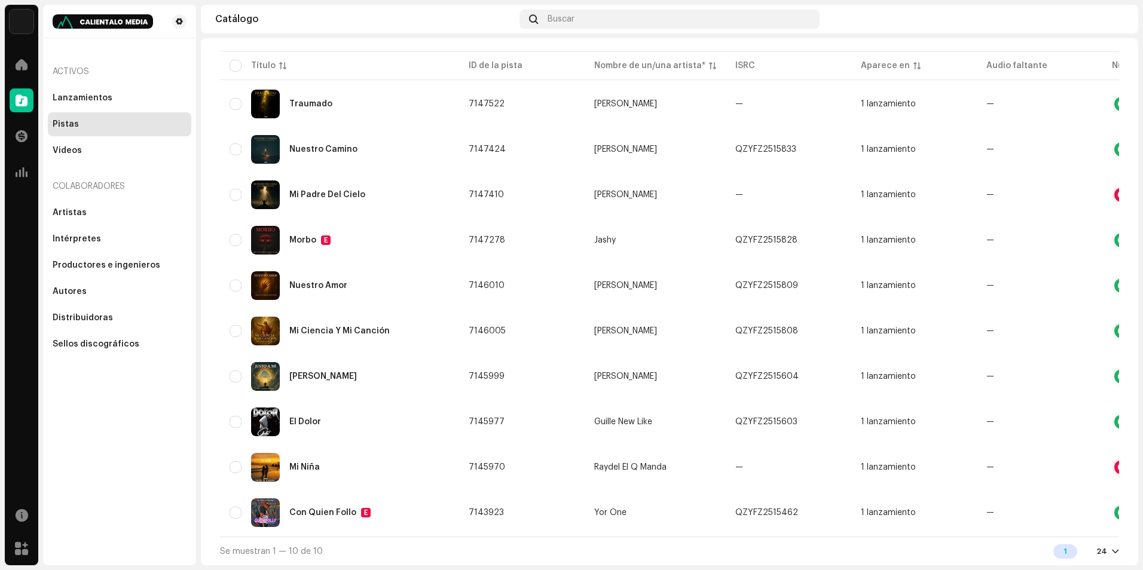
drag, startPoint x: 356, startPoint y: 537, endPoint x: 400, endPoint y: 538, distance: 43.7
click at [400, 538] on div "Se muestran 1 — 10 de 10 1 24" at bounding box center [669, 551] width 899 height 29
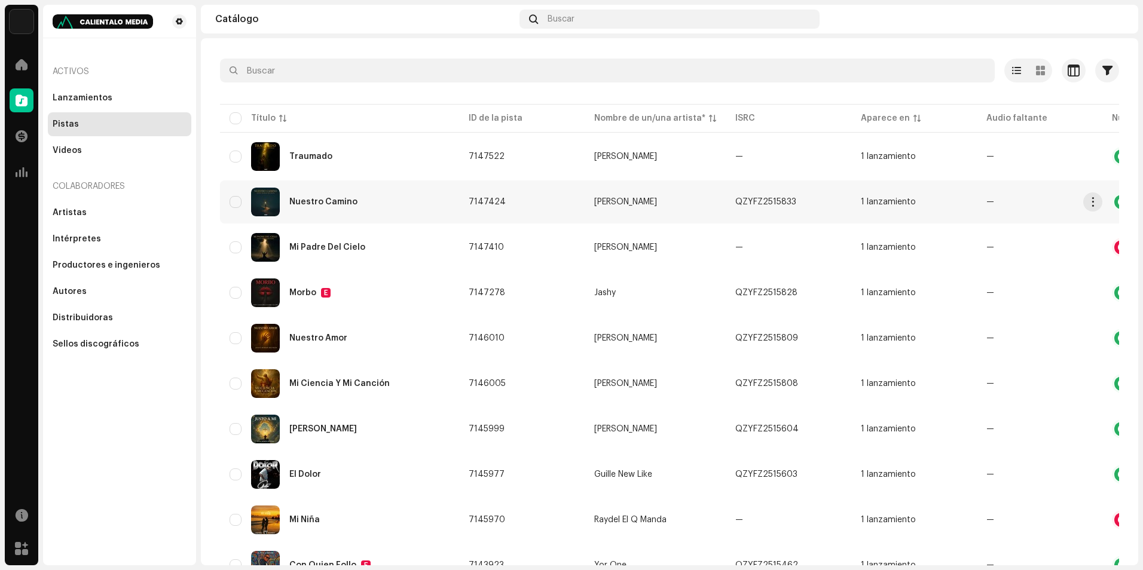
scroll to position [0, 0]
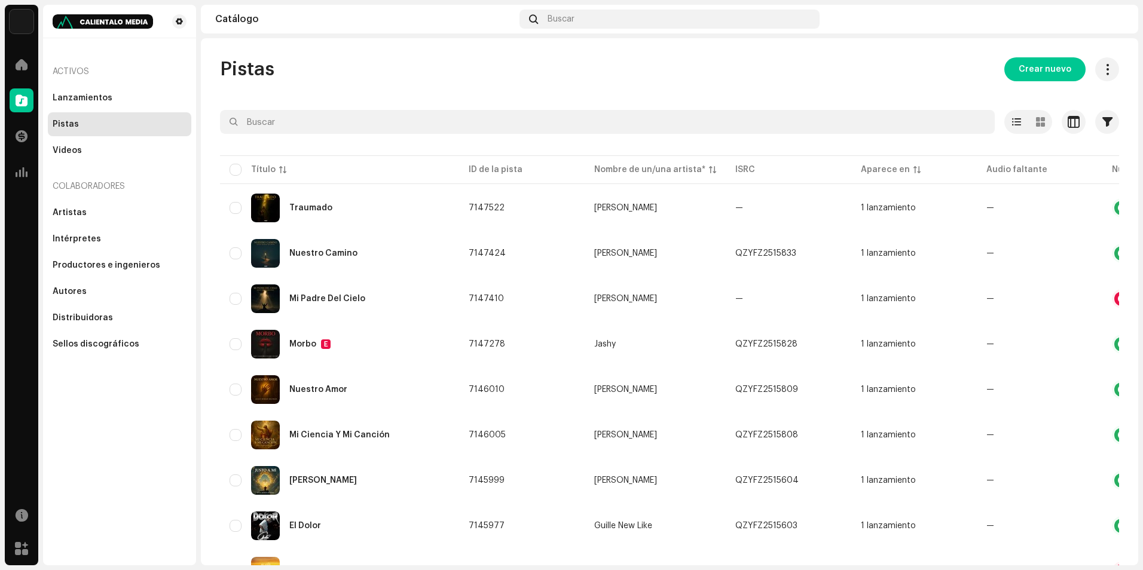
click at [133, 200] on div "Colaboradores" at bounding box center [120, 186] width 144 height 29
click at [123, 209] on div "Artistas" at bounding box center [120, 213] width 134 height 10
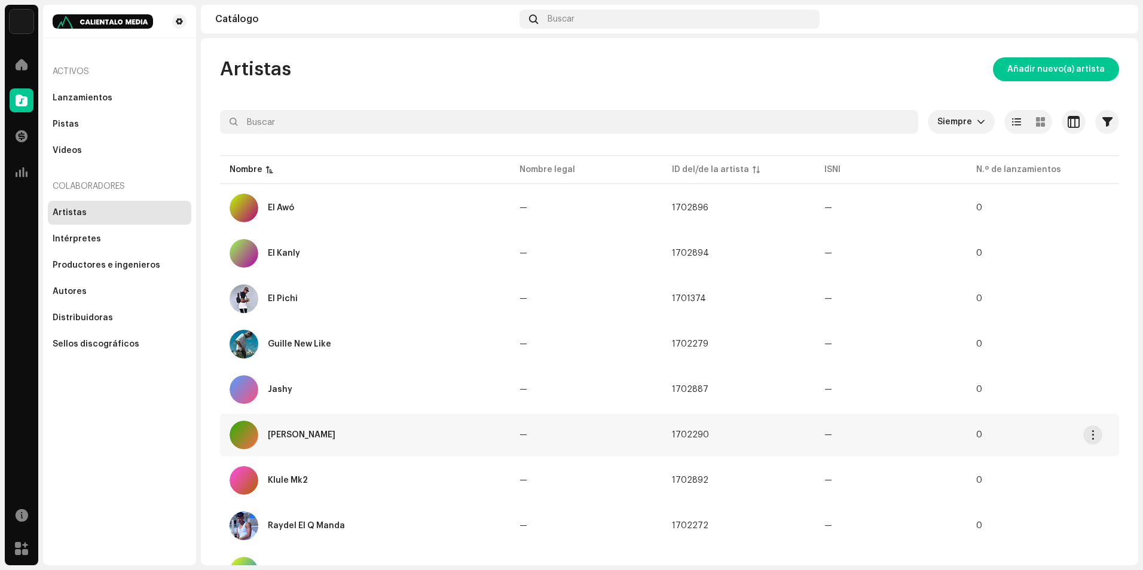
scroll to position [59, 0]
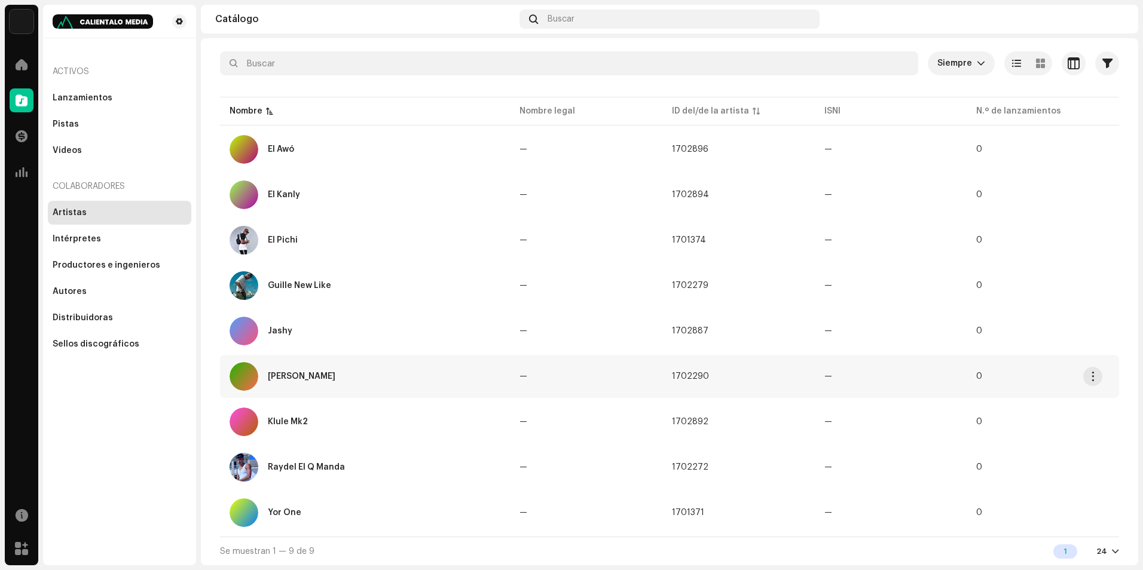
click at [374, 382] on div "[PERSON_NAME]" at bounding box center [365, 376] width 271 height 29
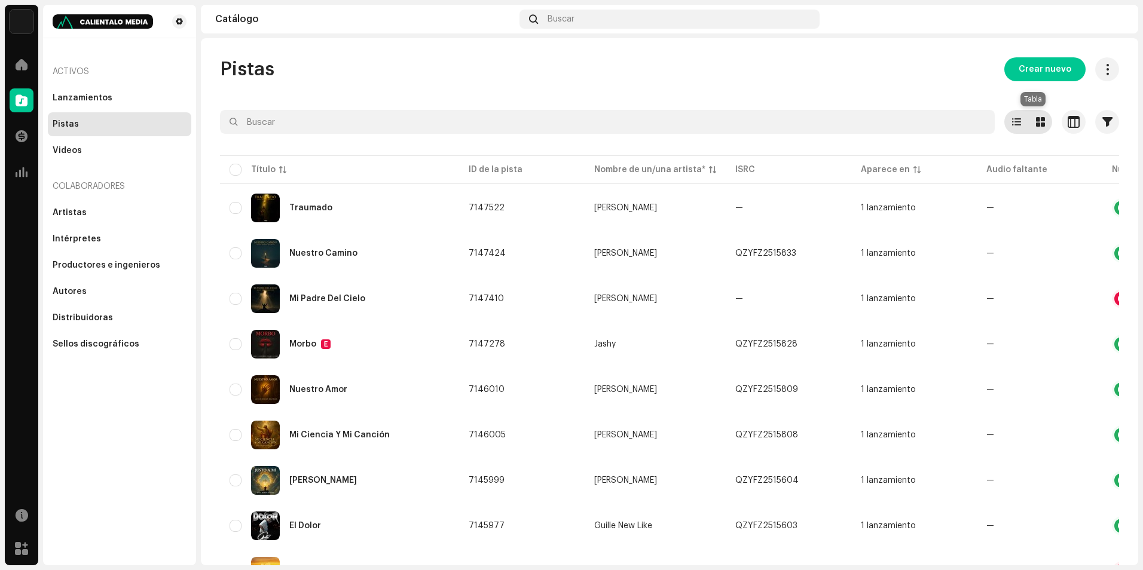
click at [1036, 124] on span at bounding box center [1040, 122] width 9 height 10
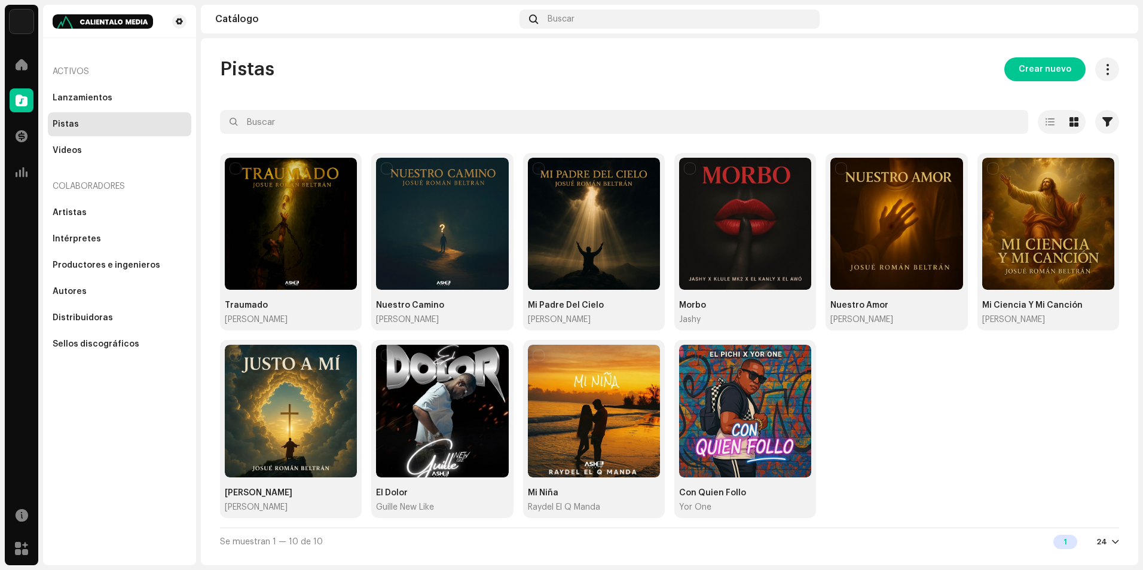
click at [1027, 507] on div "Traumado Josué Román Beltrán Nuestro Camino Josué Román Beltrán Mi Padre Del Ci…" at bounding box center [669, 340] width 899 height 375
click at [938, 434] on div "Traumado Josué Román Beltrán Nuestro Camino Josué Román Beltrán Mi Padre Del Ci…" at bounding box center [669, 340] width 899 height 375
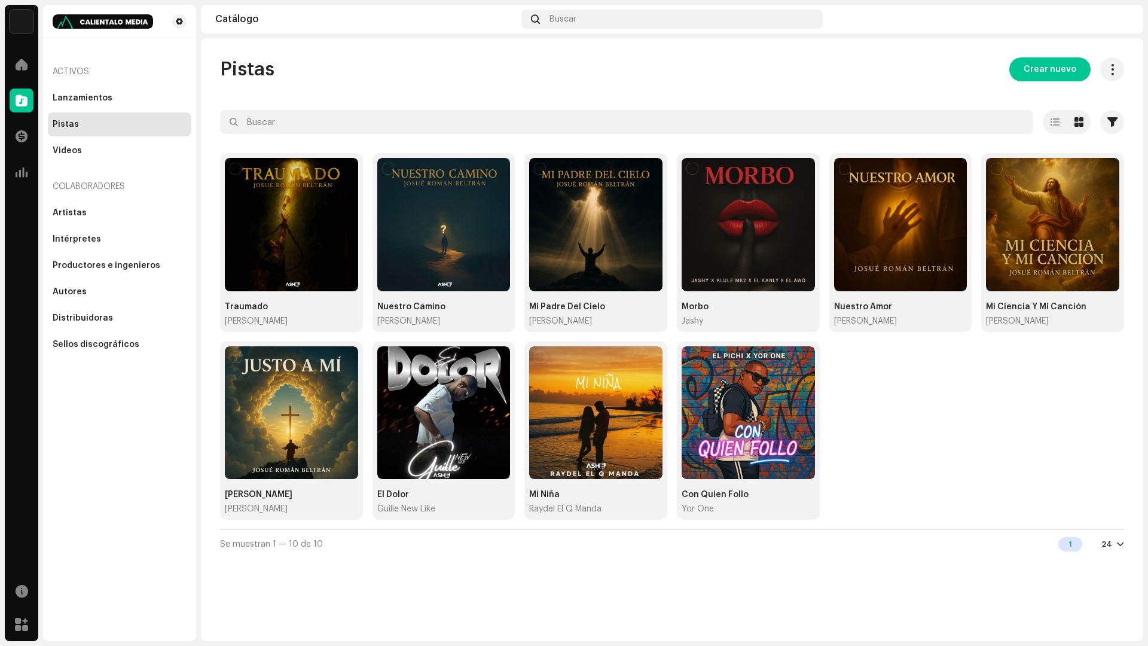
click at [961, 428] on div "Traumado Josué Román Beltrán Nuestro Camino Josué Román Beltrán Mi Padre Del Ci…" at bounding box center [672, 341] width 904 height 376
drag, startPoint x: 914, startPoint y: 613, endPoint x: 838, endPoint y: 603, distance: 76.7
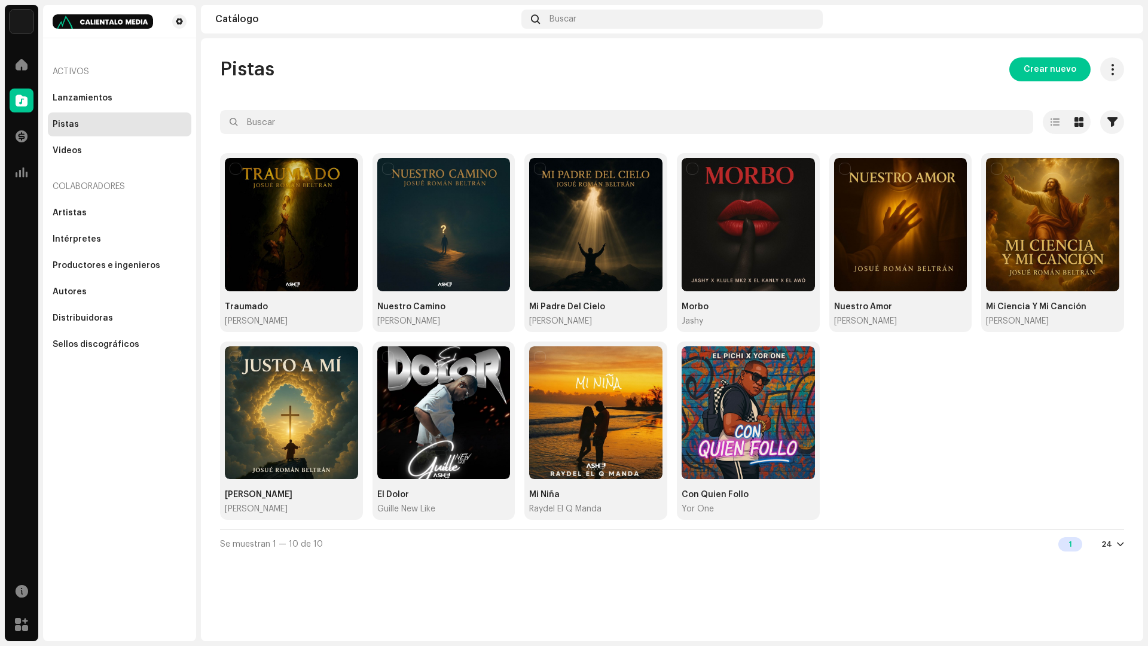
click at [915, 570] on div "Pistas Crear nuevo Seleccionado 0 Opciones Filtros Estado de distribución En cu…" at bounding box center [672, 339] width 942 height 603
click at [1059, 16] on div at bounding box center [978, 19] width 301 height 19
click at [1022, 2] on div "Ashe Studio Inicio Catálogo Transacciones Estadísticas Recursos Mercado Activos…" at bounding box center [574, 323] width 1148 height 646
